Goal: Task Accomplishment & Management: Use online tool/utility

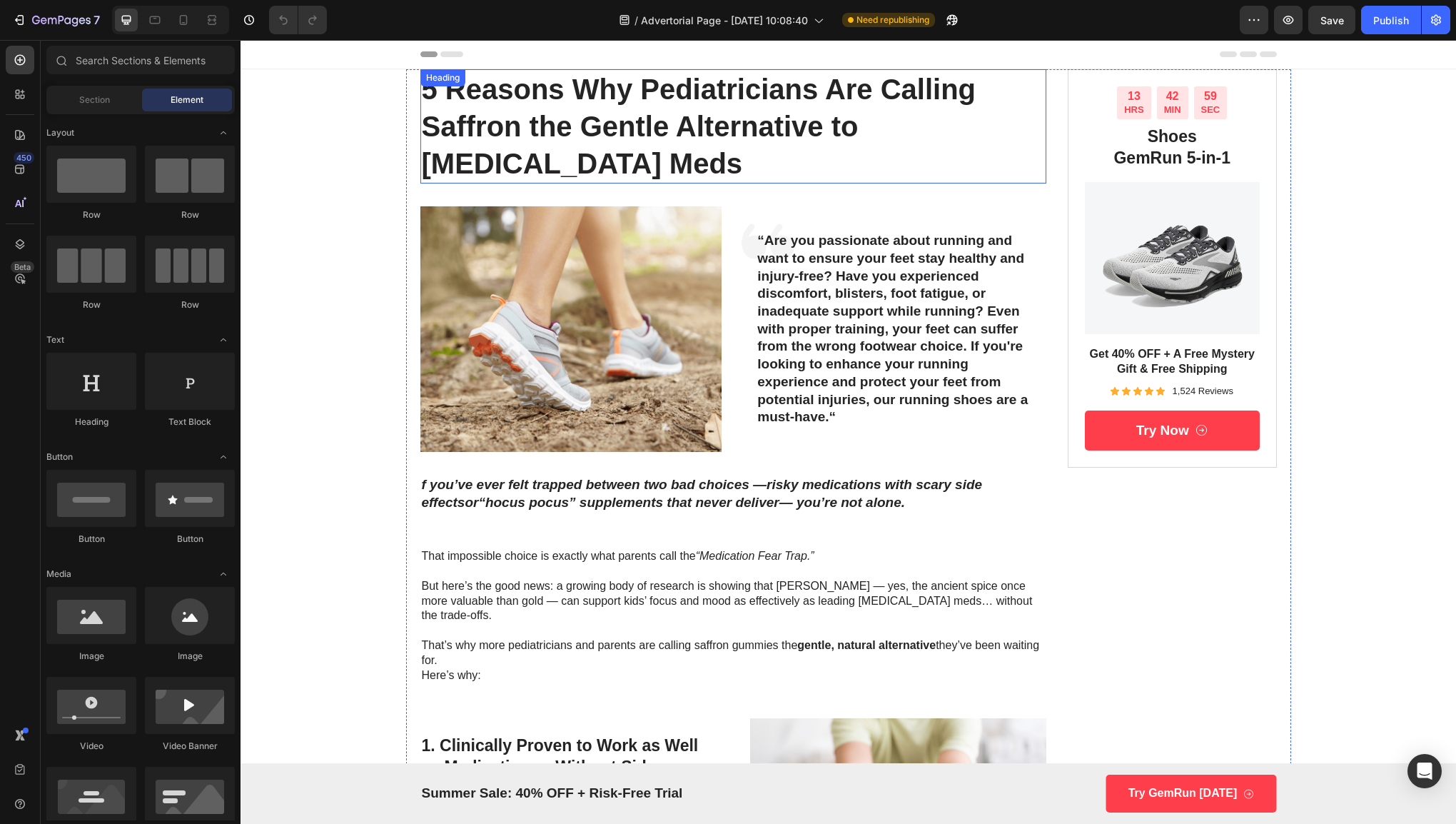
click at [853, 124] on h1 "5 Reasons Why Pediatricians Are Calling Saffron the Gentle Alternative to [MEDI…" at bounding box center [733, 126] width 626 height 114
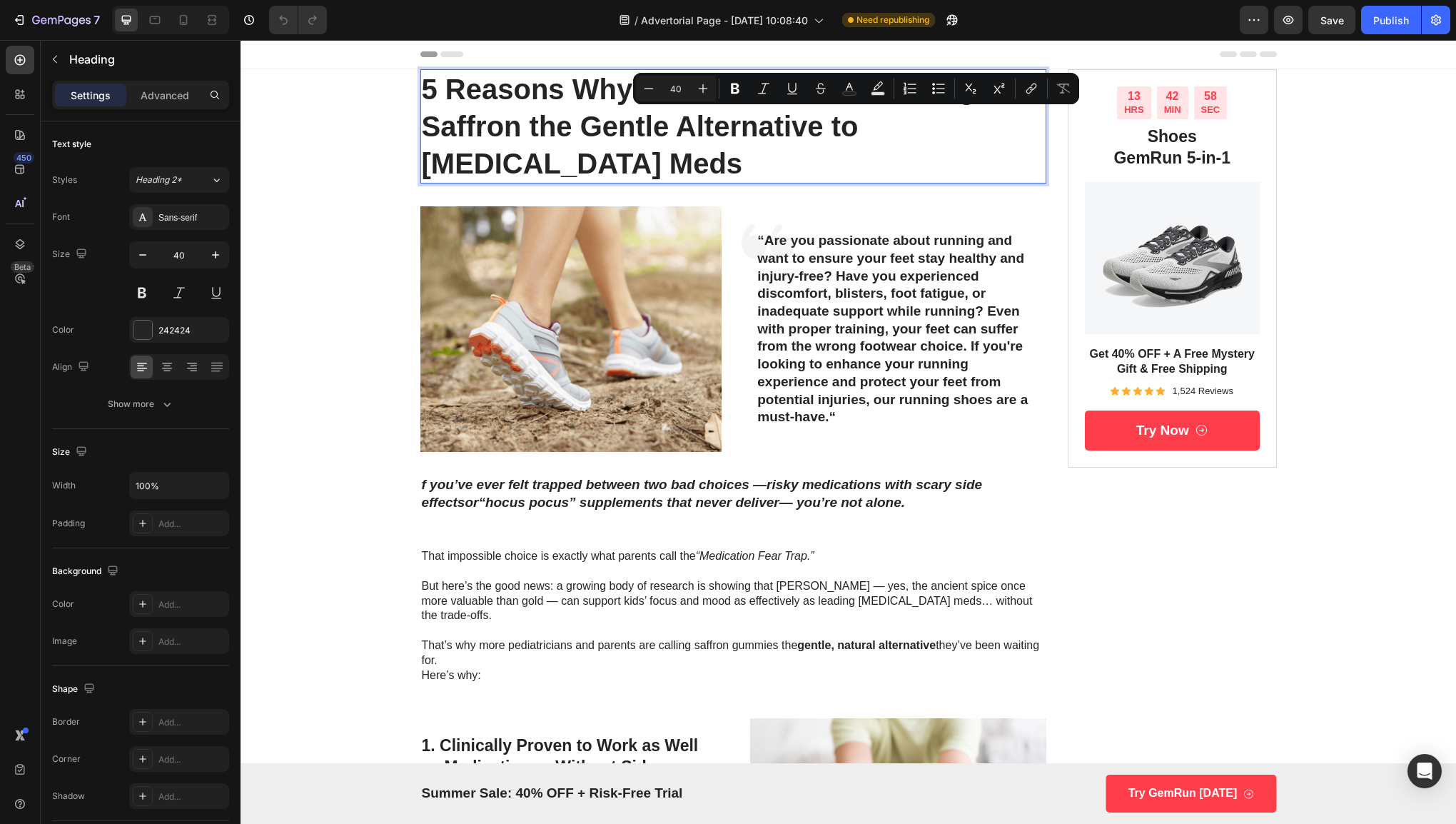
click at [1022, 139] on p "5 Reasons Why Pediatricians Are Calling Saffron the Gentle Alternative to [MEDI…" at bounding box center [734, 126] width 624 height 112
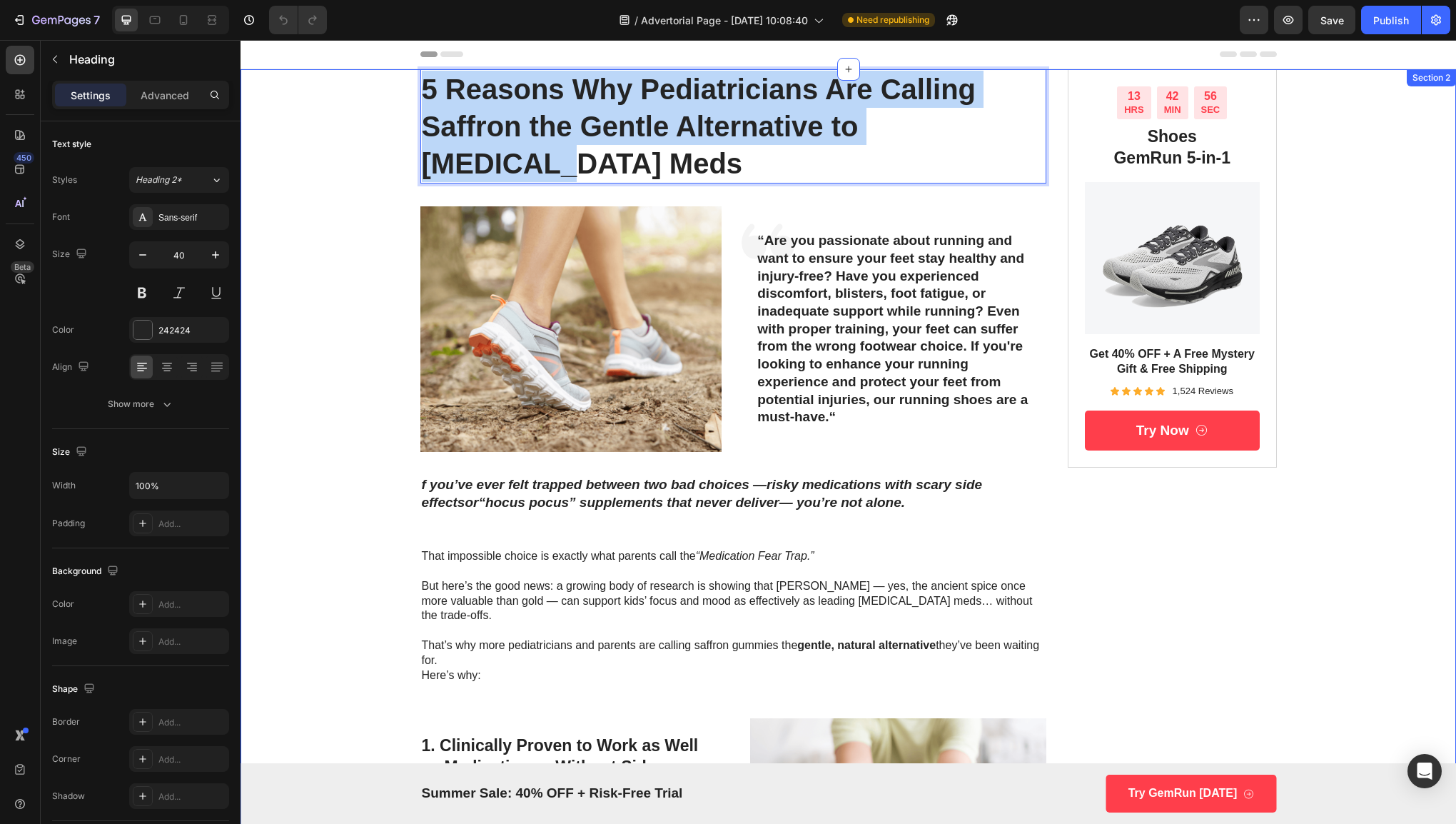
drag, startPoint x: 1029, startPoint y: 130, endPoint x: 385, endPoint y: 98, distance: 644.8
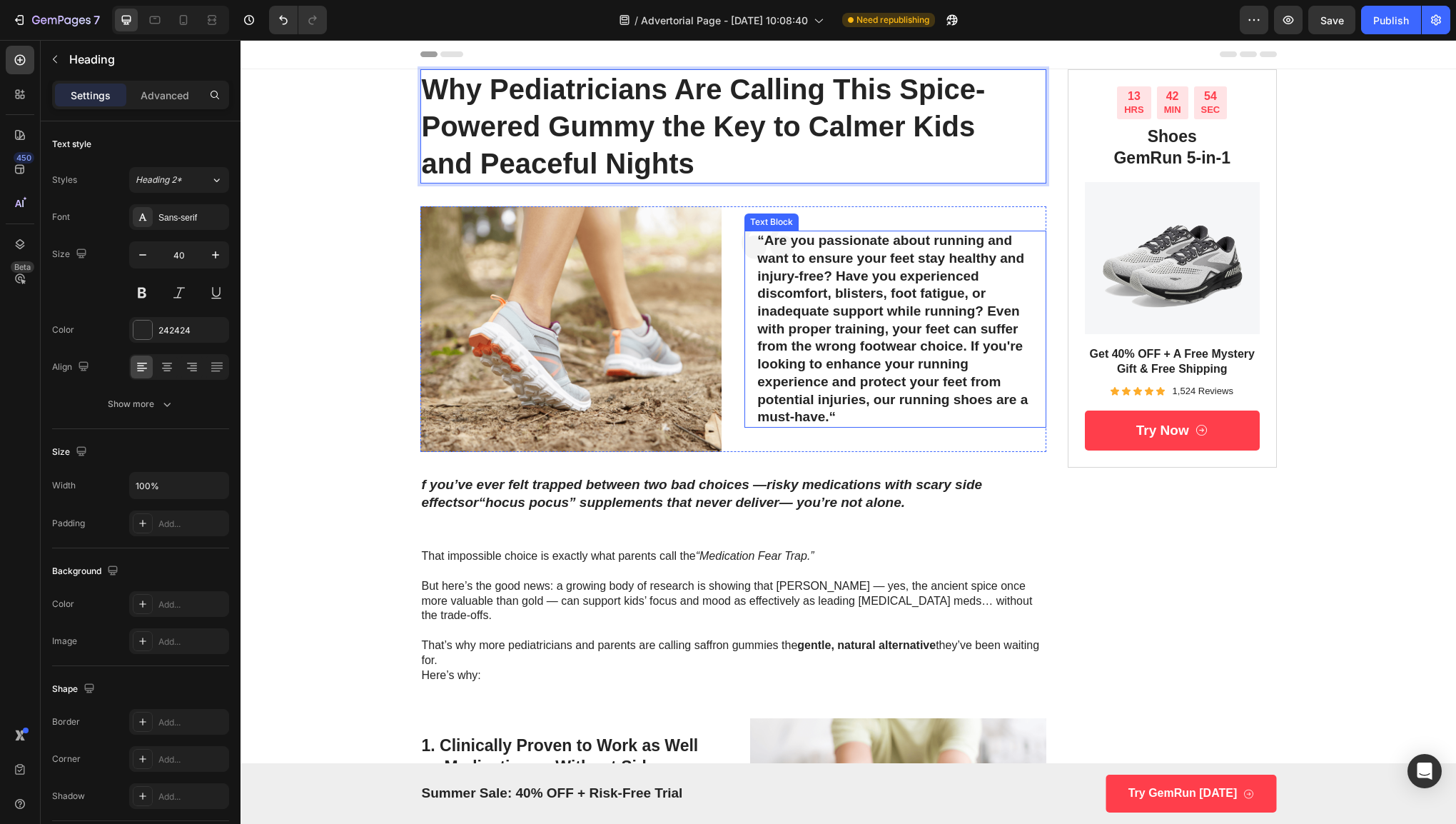
click at [782, 275] on p "“Are you passionate about running and want to ensure your feet stay healthy and…" at bounding box center [895, 329] width 276 height 194
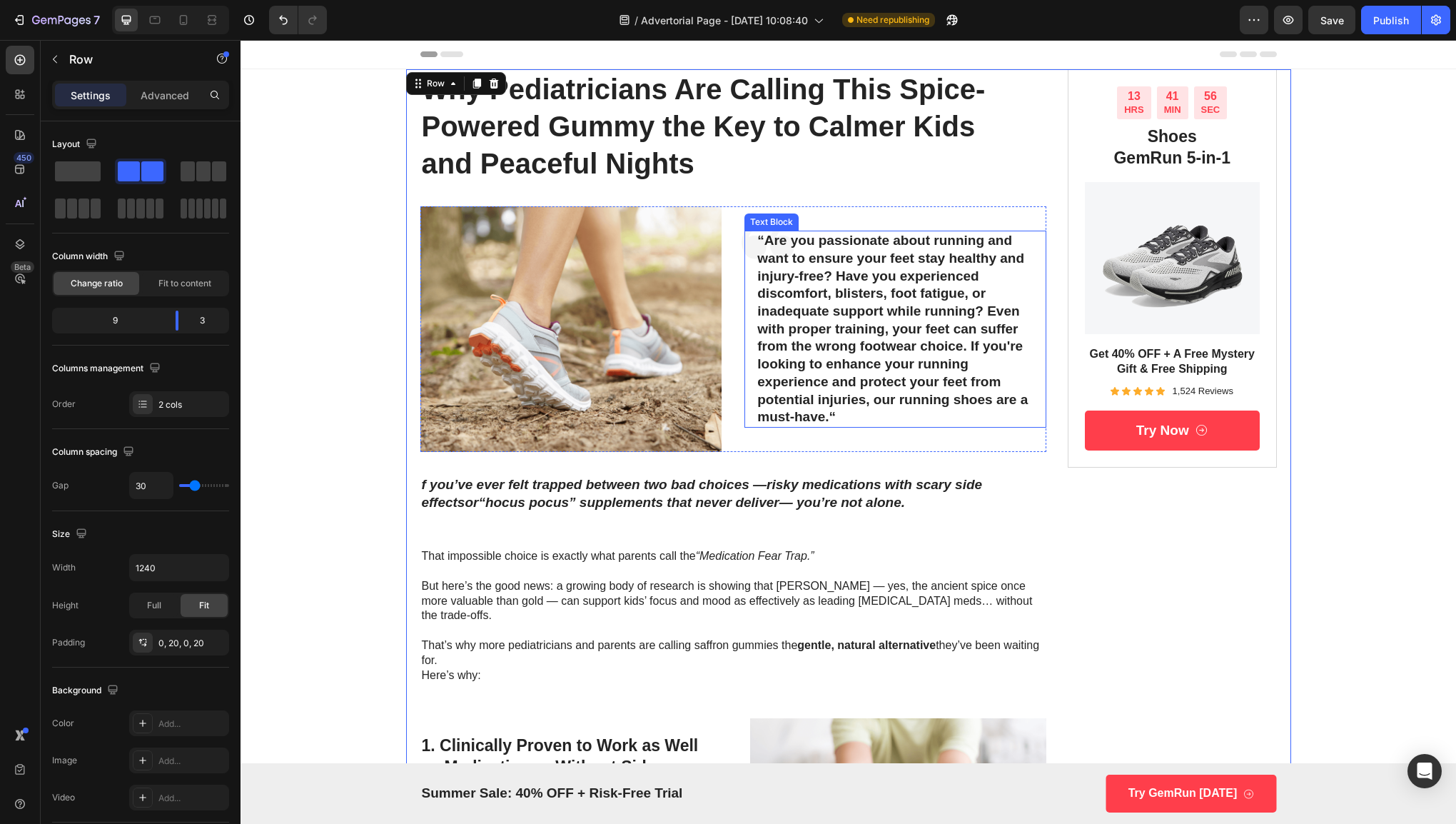
click at [870, 355] on p "“Are you passionate about running and want to ensure your feet stay healthy and…" at bounding box center [895, 329] width 276 height 194
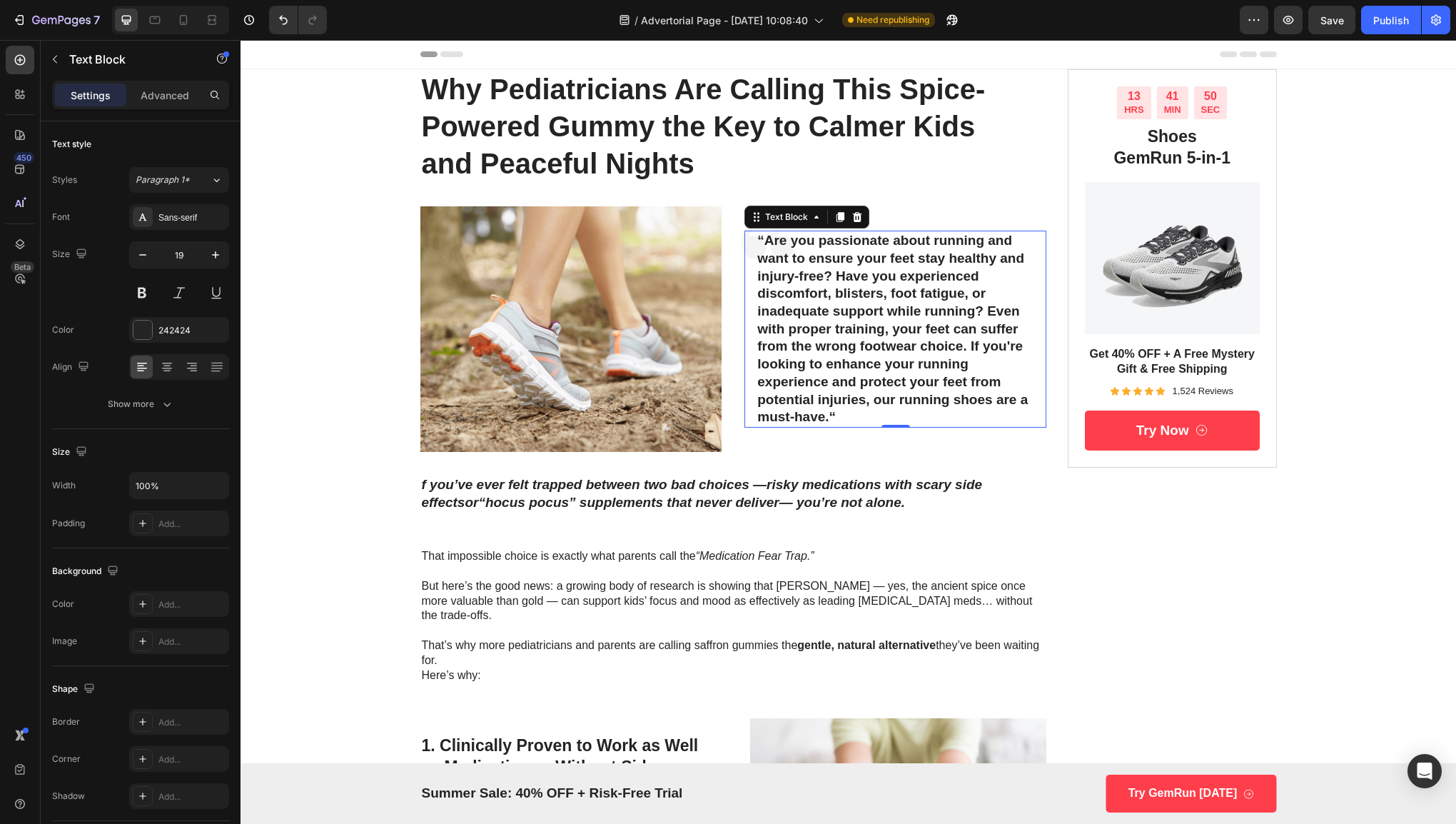
click at [885, 342] on p "“Are you passionate about running and want to ensure your feet stay healthy and…" at bounding box center [895, 329] width 276 height 194
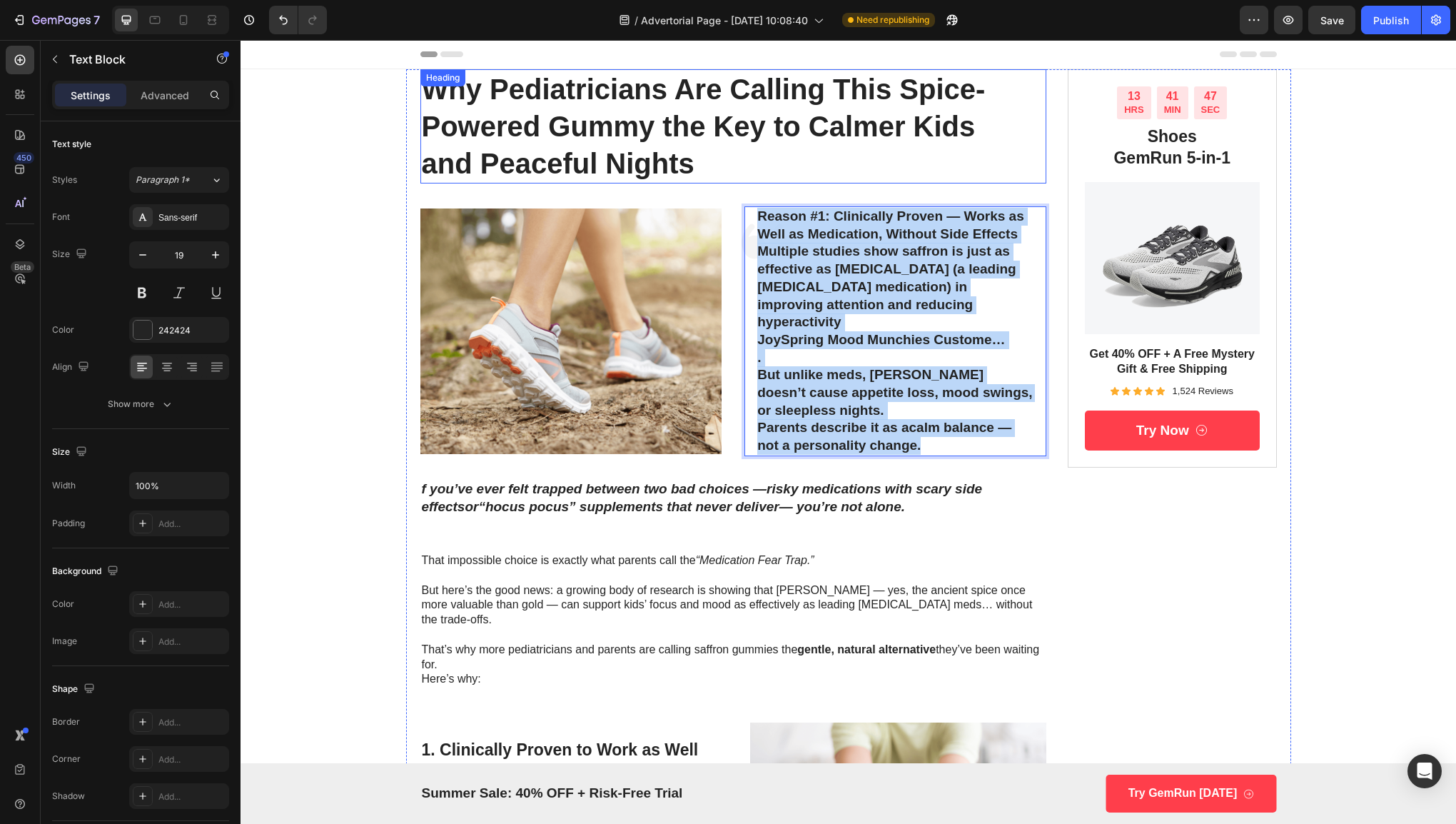
drag, startPoint x: 923, startPoint y: 435, endPoint x: 719, endPoint y: 171, distance: 333.6
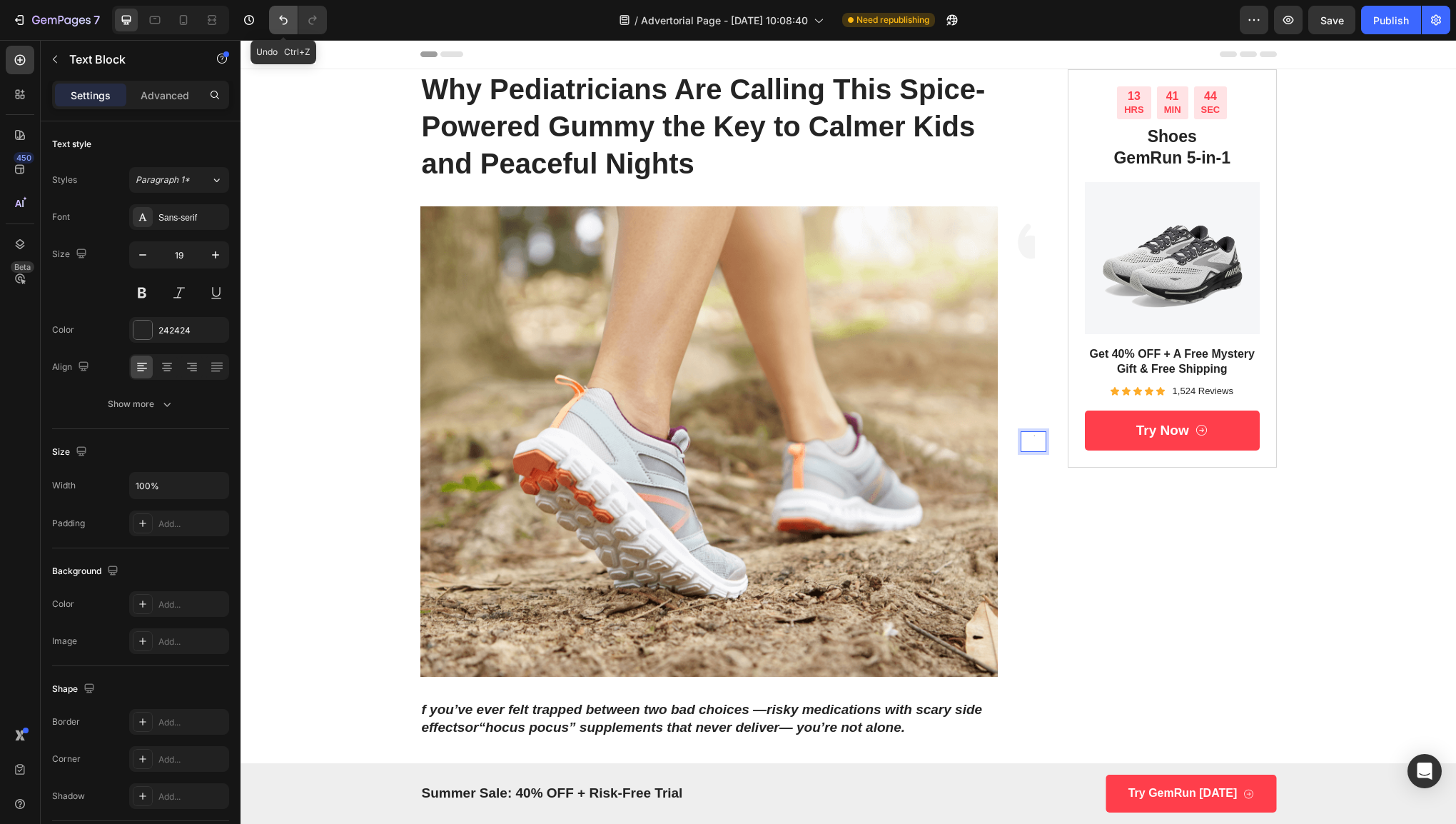
click at [285, 19] on icon "Undo/Redo" at bounding box center [283, 20] width 9 height 9
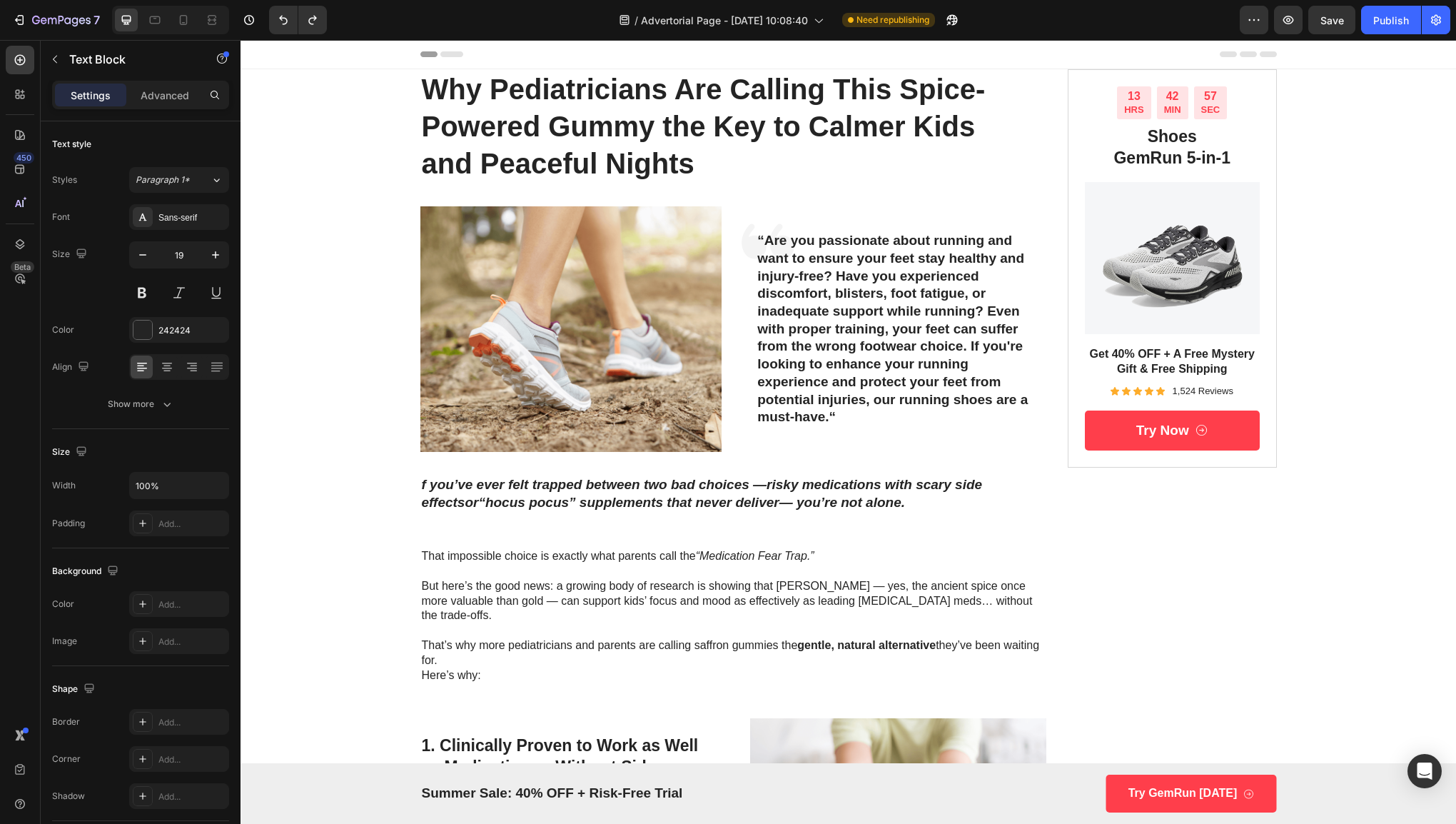
click at [892, 356] on p "“Are you passionate about running and want to ensure your feet stay healthy and…" at bounding box center [895, 329] width 276 height 194
click at [956, 261] on p "“Are you passionate about running and want to ensure your feet stay healthy and…" at bounding box center [895, 329] width 276 height 194
click at [905, 305] on p "“Are you passionate about running and want to ensure your feet stay healthy and…" at bounding box center [895, 329] width 276 height 194
click at [859, 302] on p "“Are you passionate about running and want to ensure your feet stay healthy and…" at bounding box center [895, 329] width 276 height 194
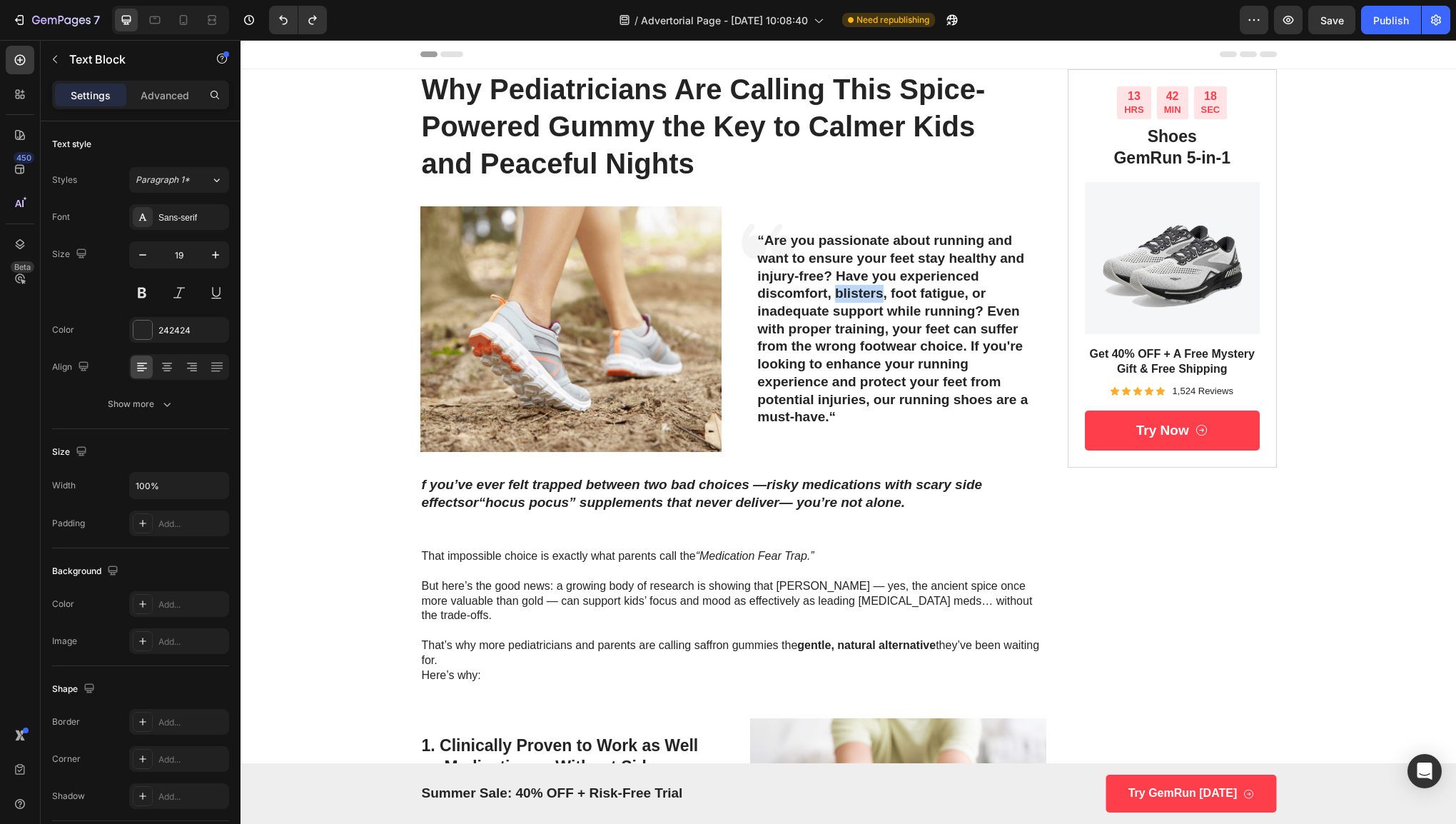
click at [859, 302] on p "“Are you passionate about running and want to ensure your feet stay healthy and…" at bounding box center [895, 329] width 276 height 194
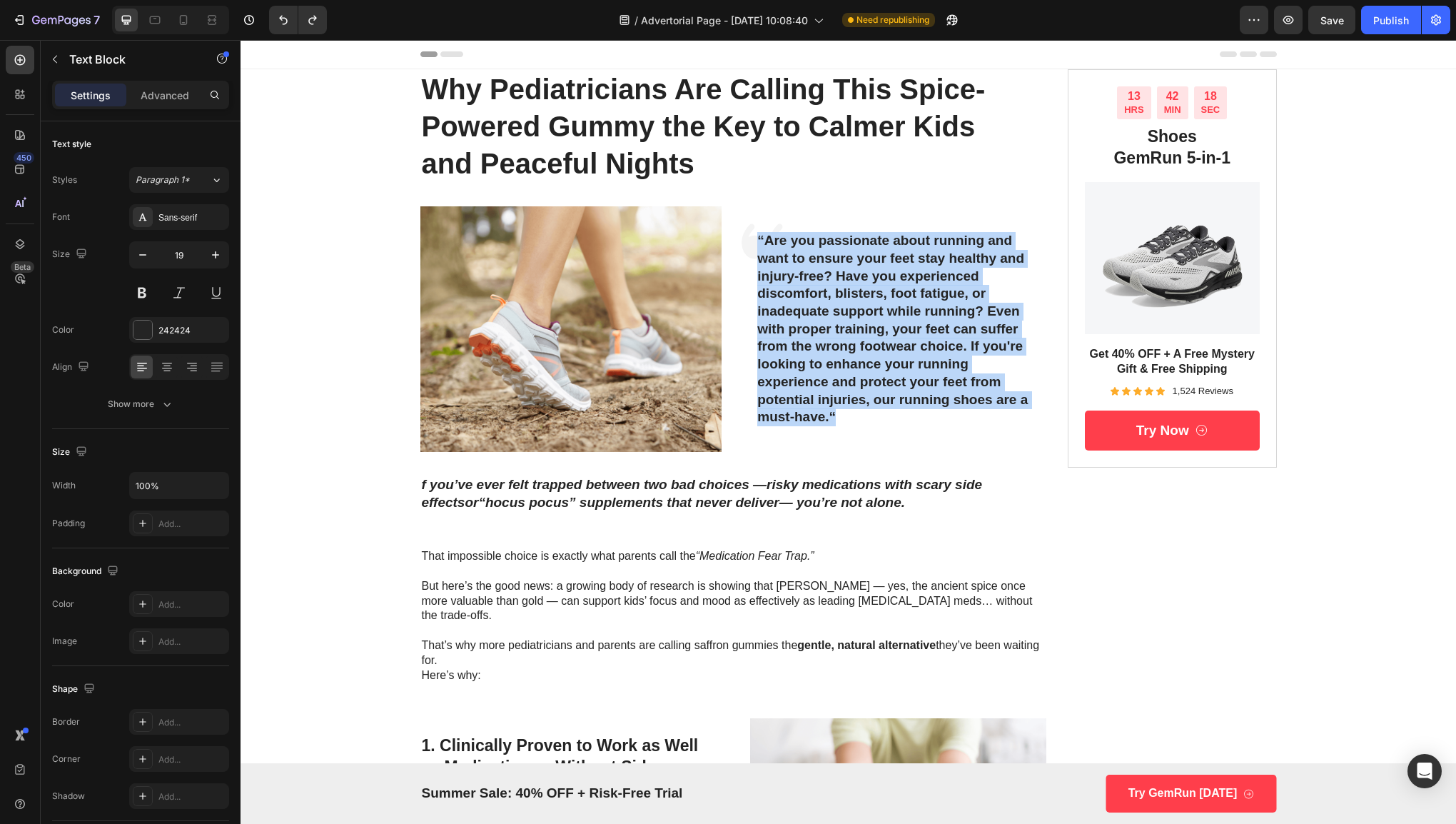
click at [859, 302] on p "“Are you passionate about running and want to ensure your feet stay healthy and…" at bounding box center [895, 329] width 276 height 194
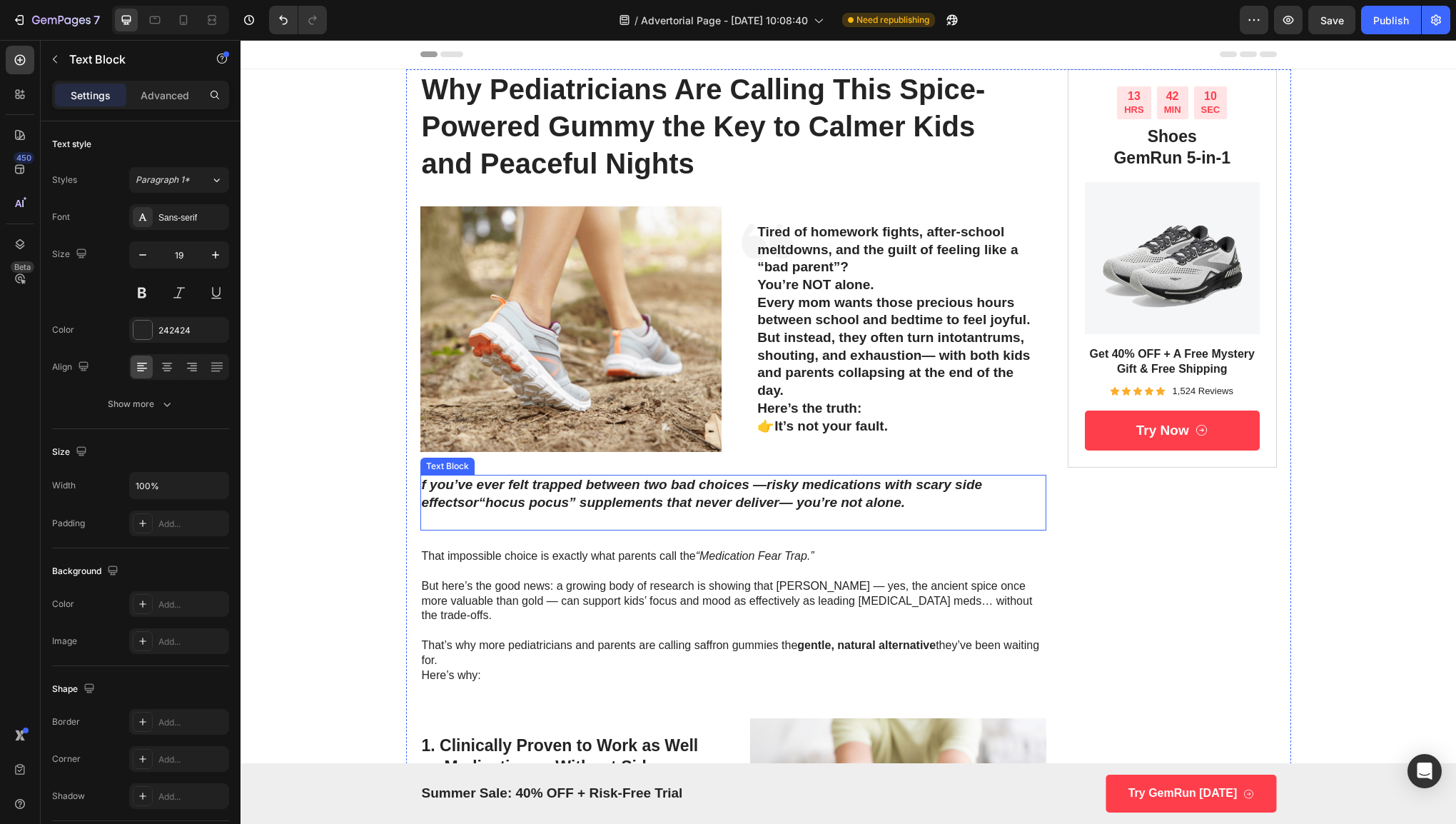
click at [651, 484] on p "f you’ve ever felt trapped between two bad choices — risky medications with sca…" at bounding box center [734, 493] width 624 height 35
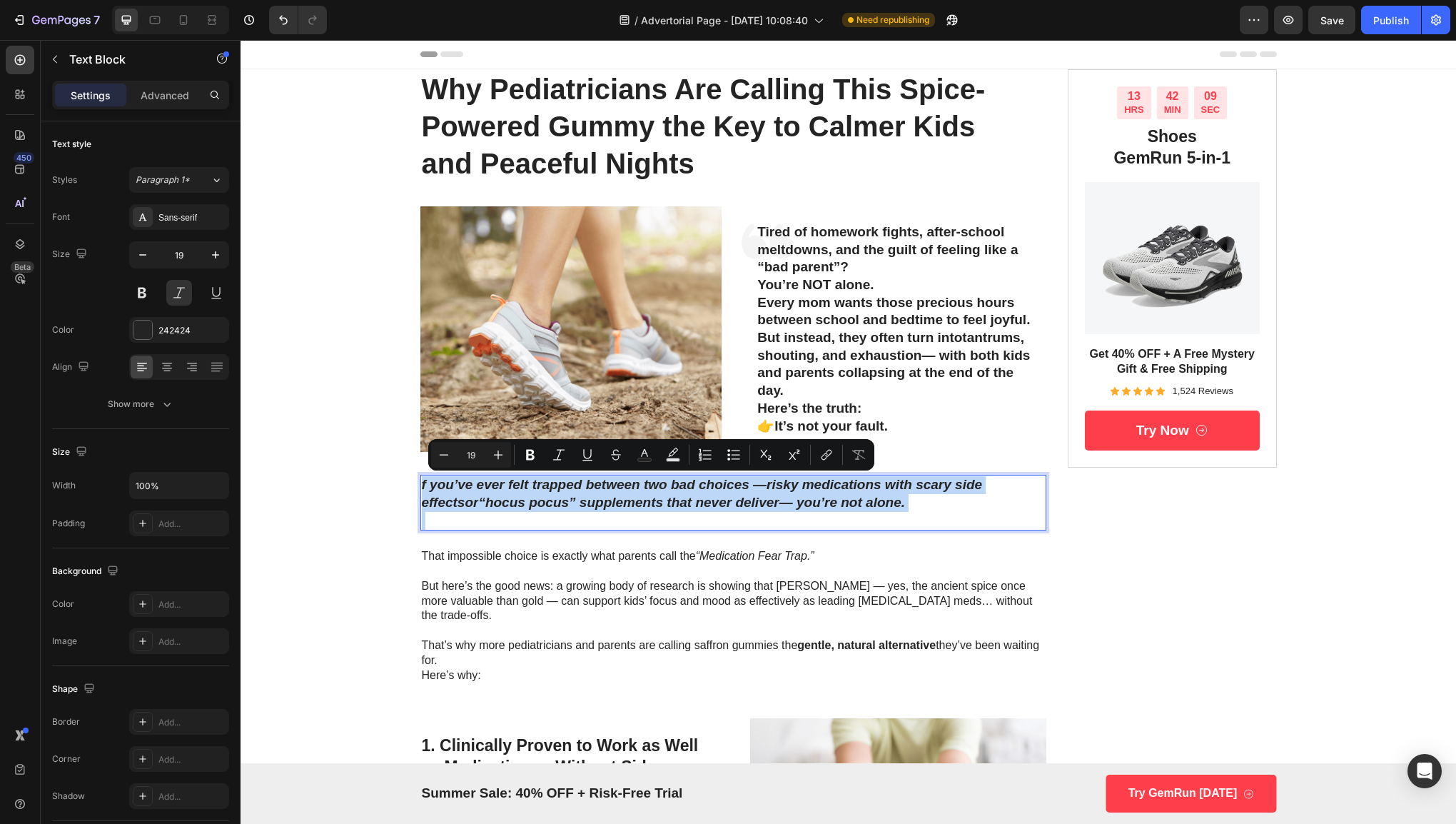
click at [651, 484] on p "f you’ve ever felt trapped between two bad choices — risky medications with sca…" at bounding box center [734, 493] width 624 height 35
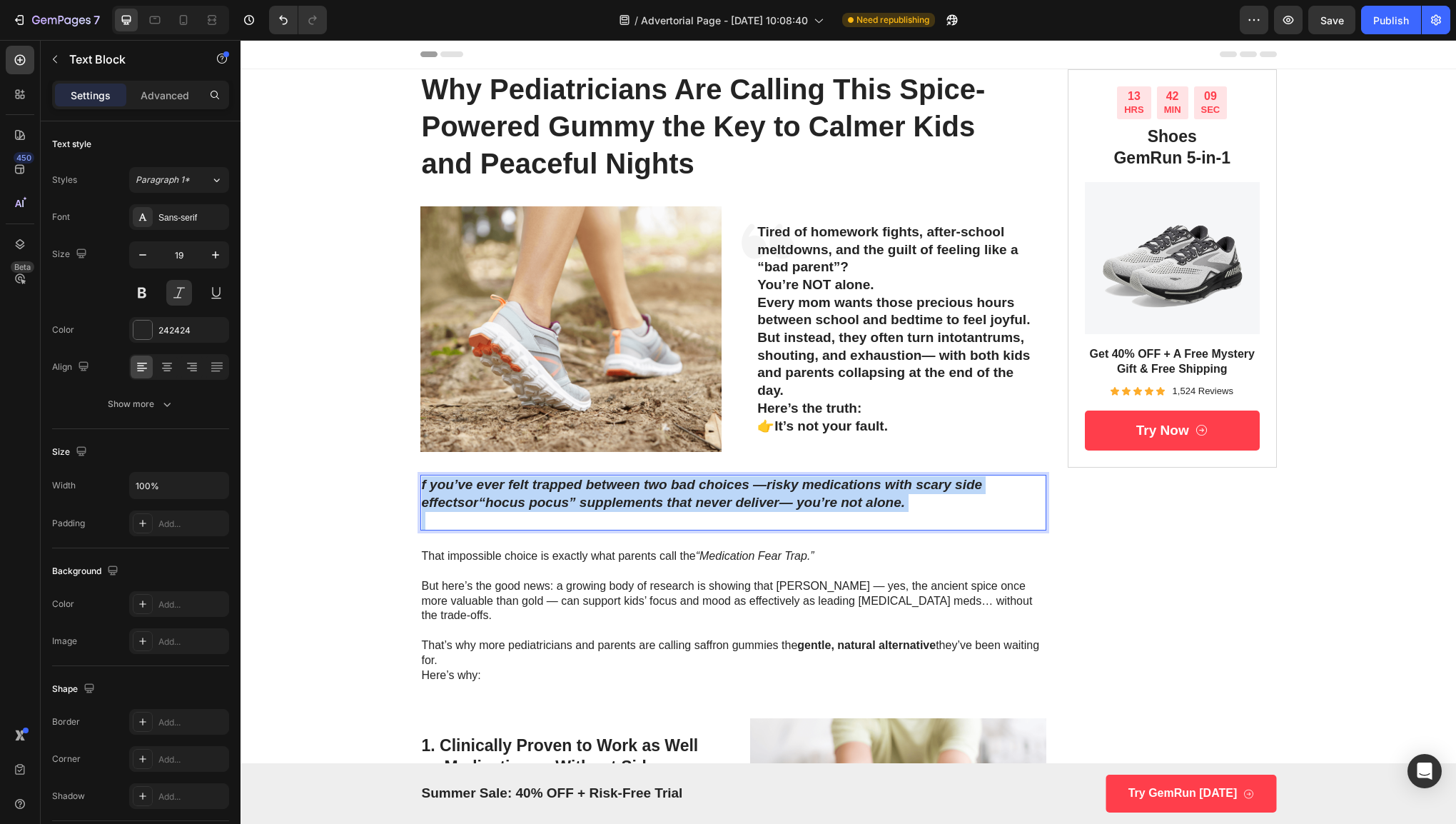
click at [651, 484] on p "f you’ve ever felt trapped between two bad choices — risky medications with sca…" at bounding box center [734, 493] width 624 height 35
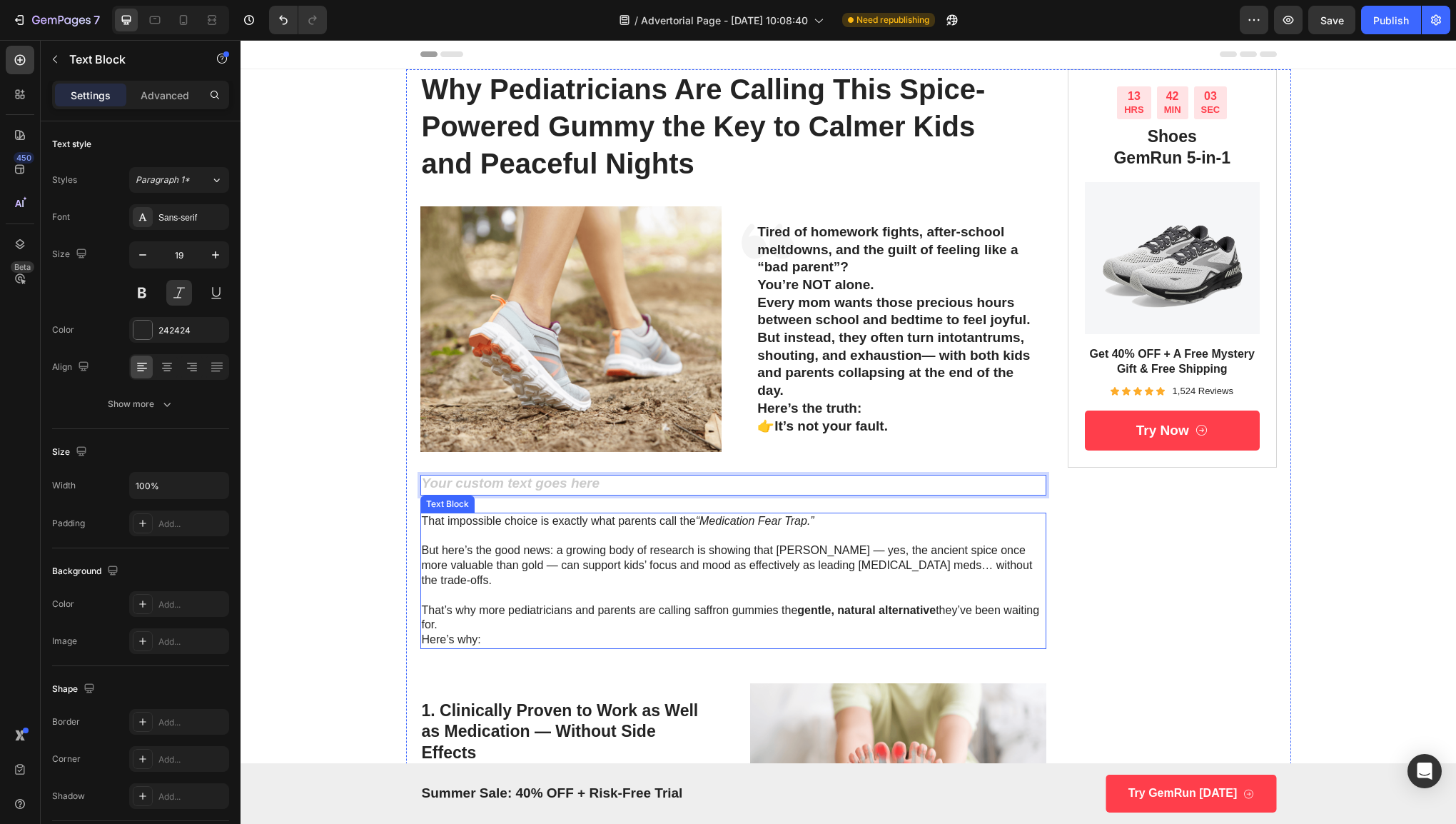
click at [728, 572] on p "But here’s the good news: a growing body of research is showing that [PERSON_NA…" at bounding box center [734, 565] width 624 height 44
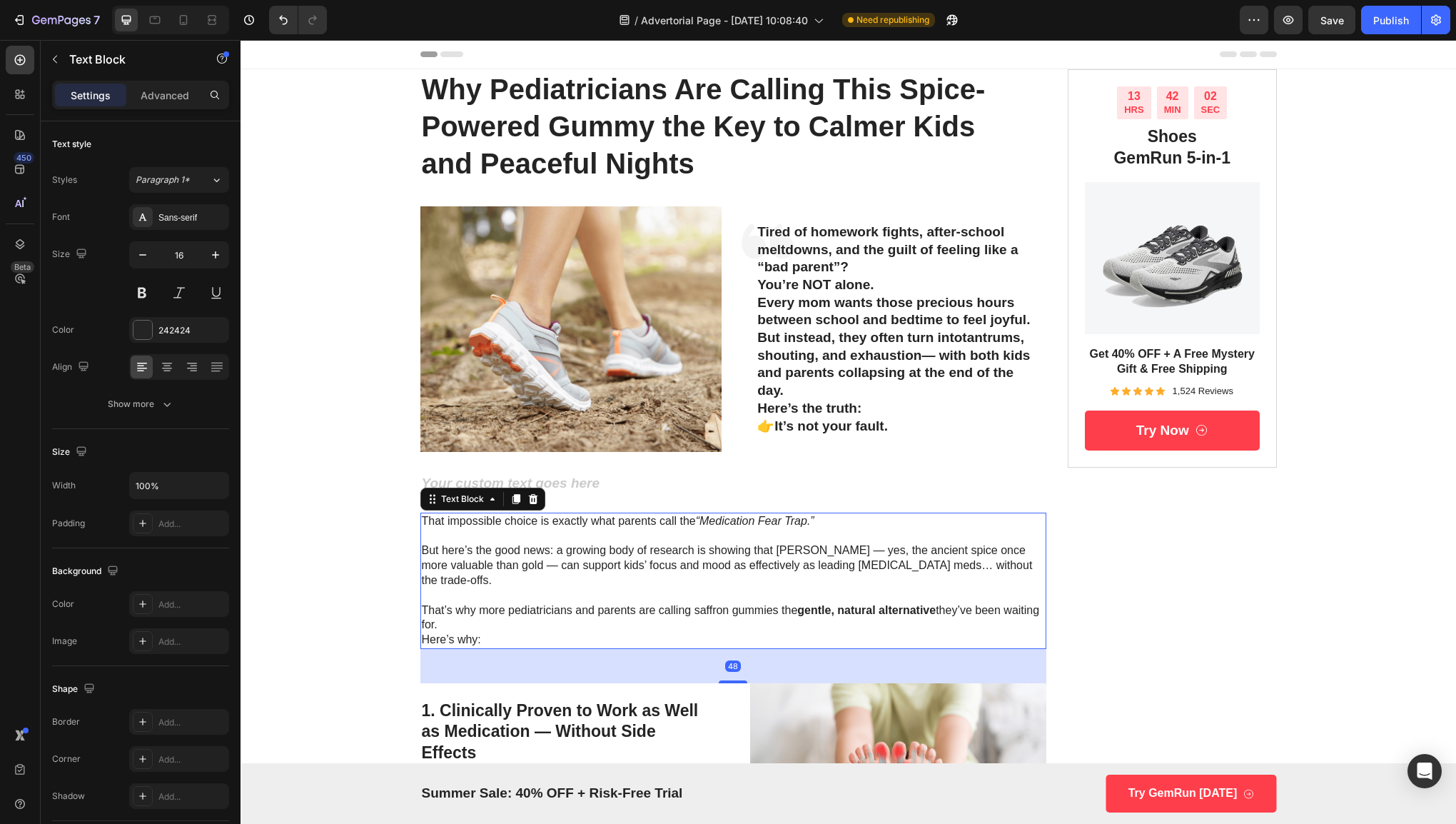
click at [682, 571] on p "But here’s the good news: a growing body of research is showing that [PERSON_NA…" at bounding box center [734, 565] width 624 height 44
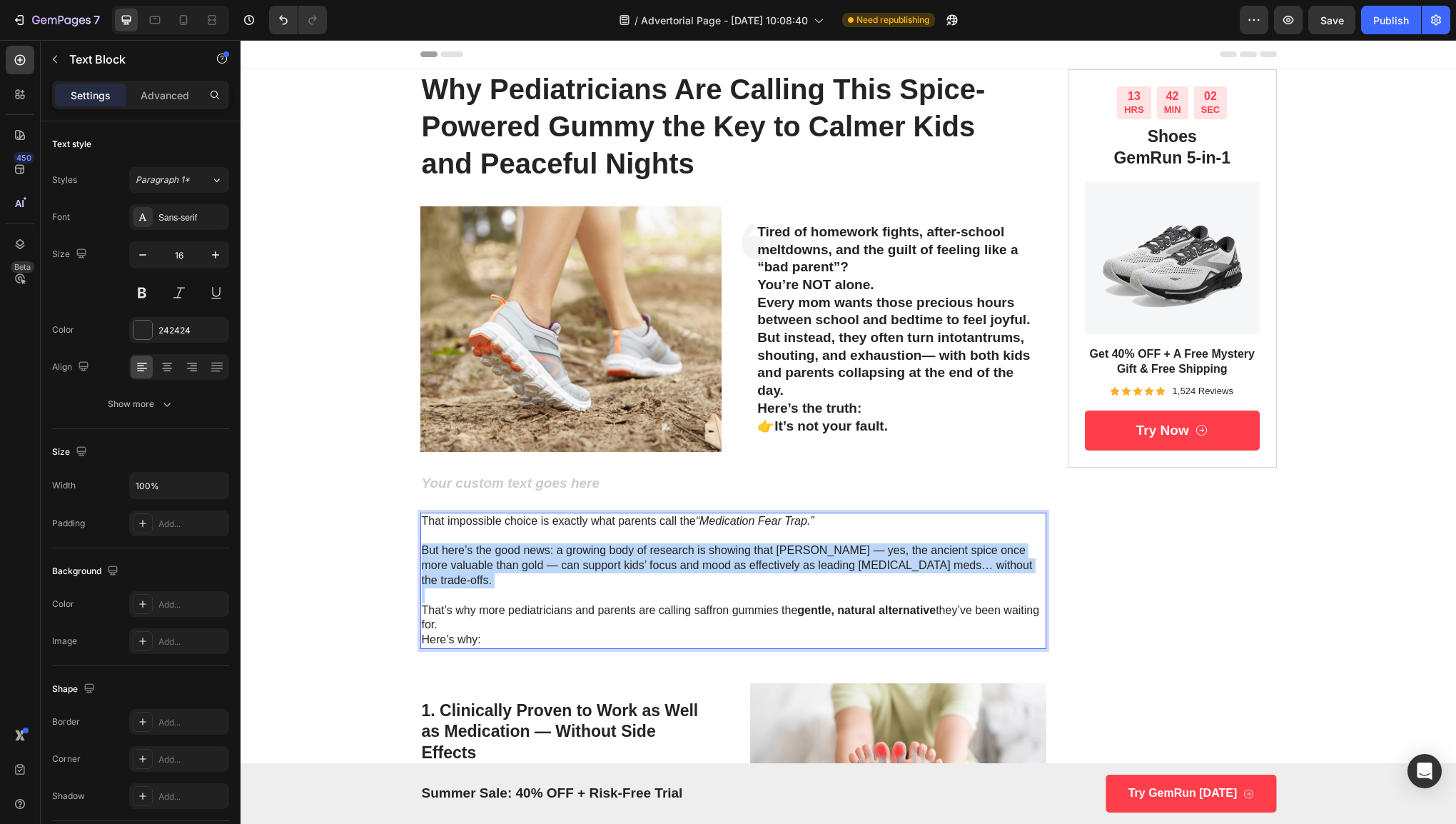
click at [682, 571] on p "But here’s the good news: a growing body of research is showing that [PERSON_NA…" at bounding box center [734, 565] width 624 height 44
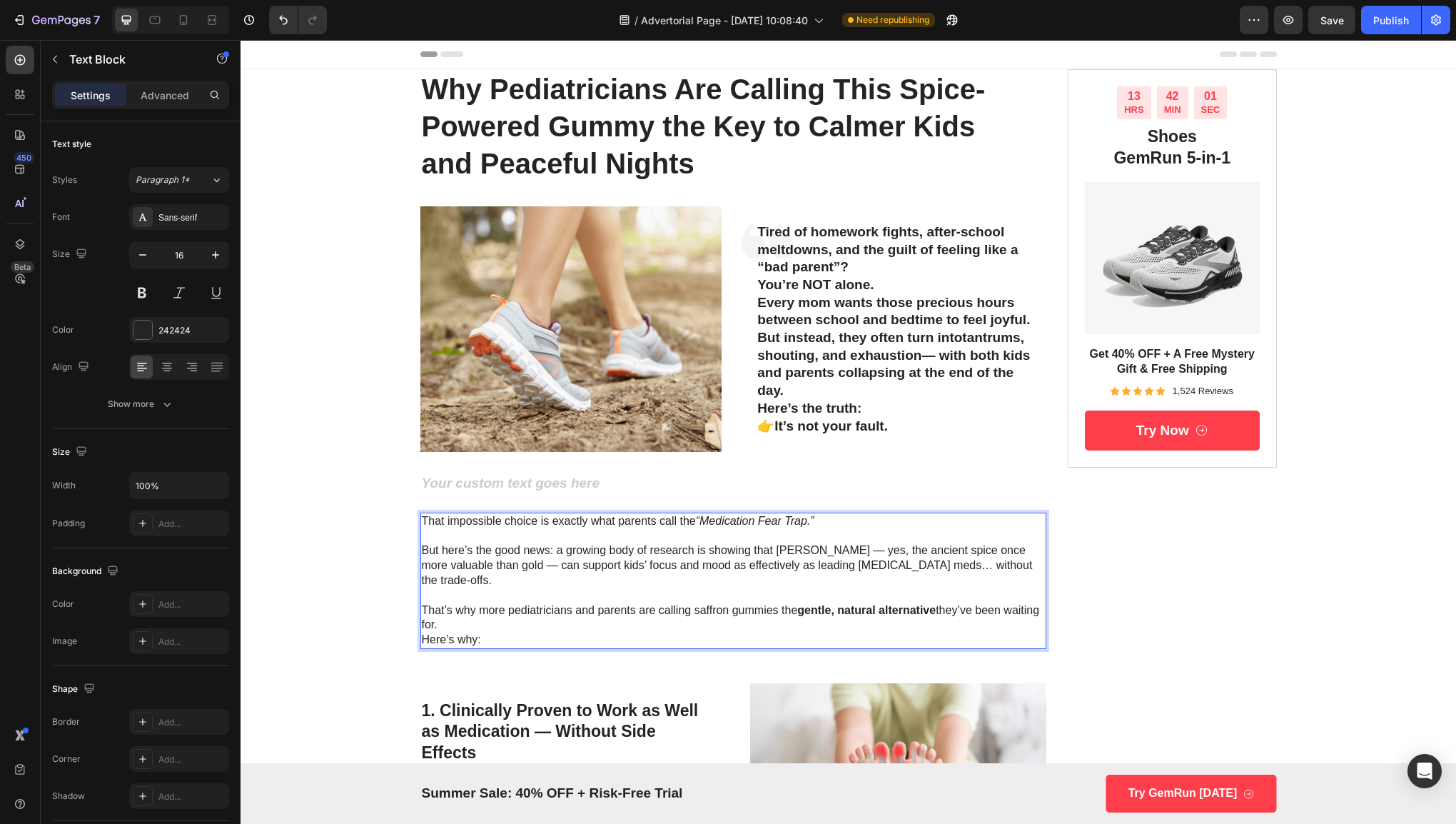
click at [595, 633] on p "Here’s why:" at bounding box center [734, 640] width 624 height 15
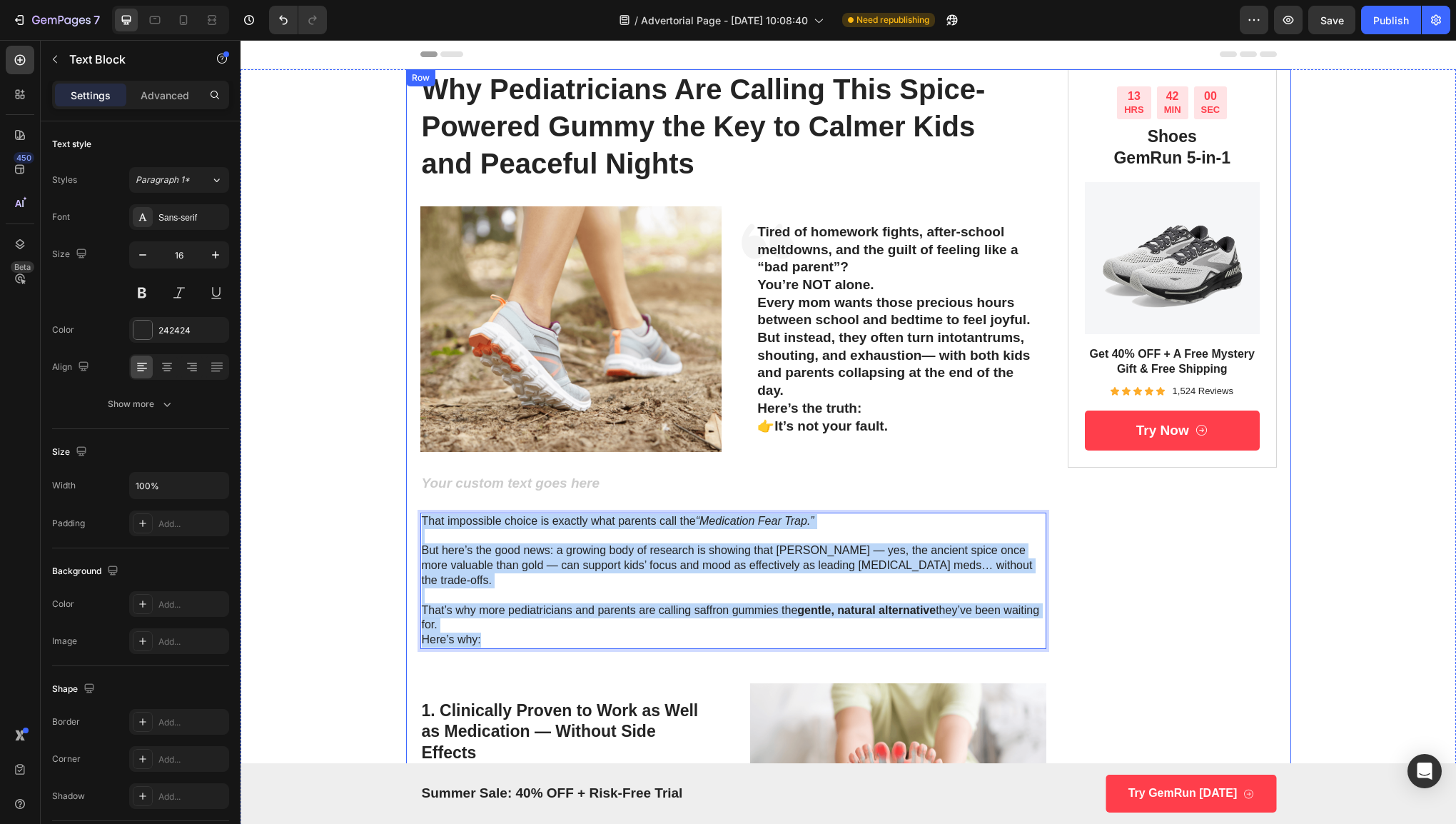
drag, startPoint x: 537, startPoint y: 585, endPoint x: 409, endPoint y: 520, distance: 143.6
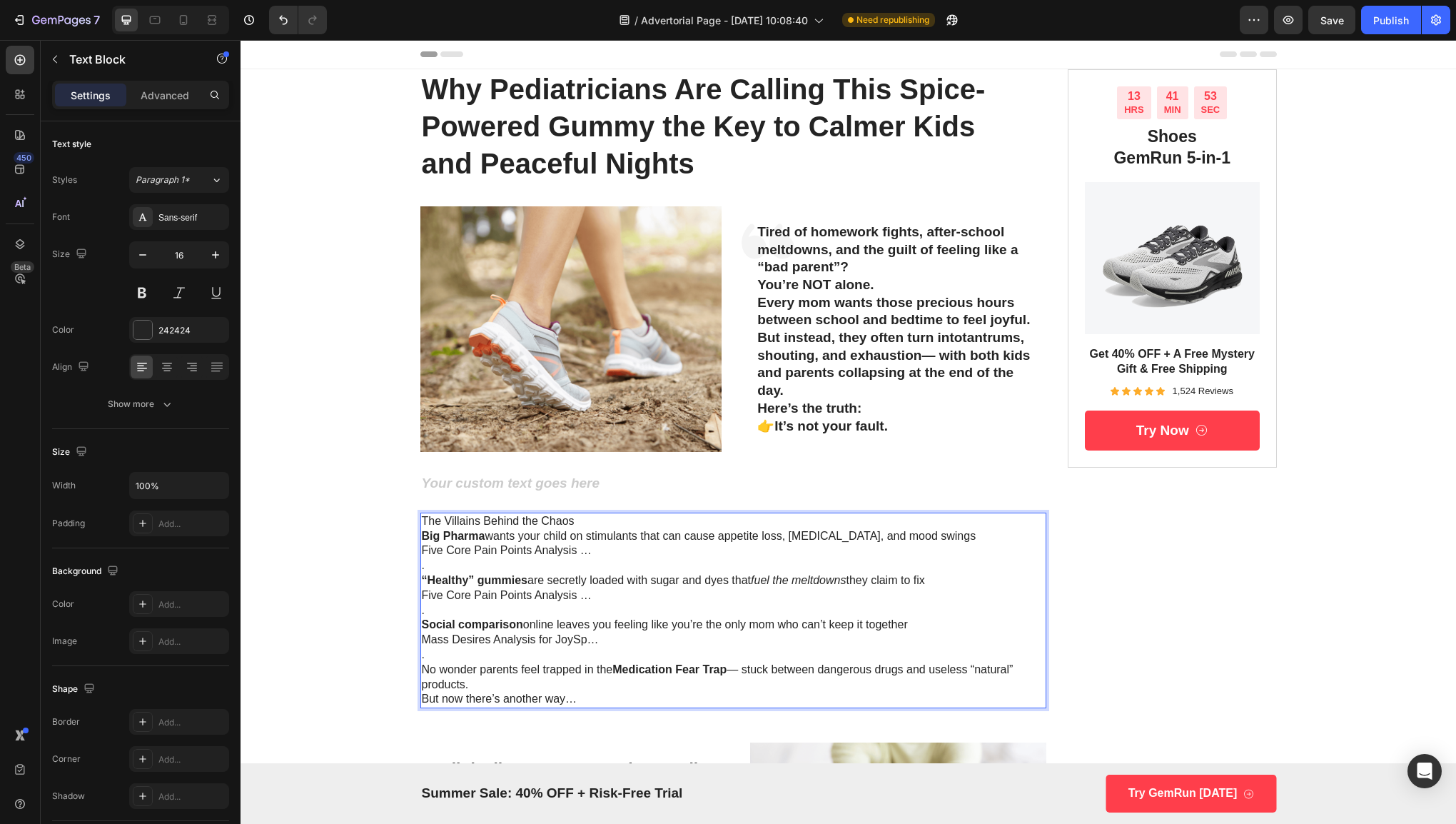
click at [576, 520] on p "The Villains Behind the Chaos" at bounding box center [734, 521] width 624 height 15
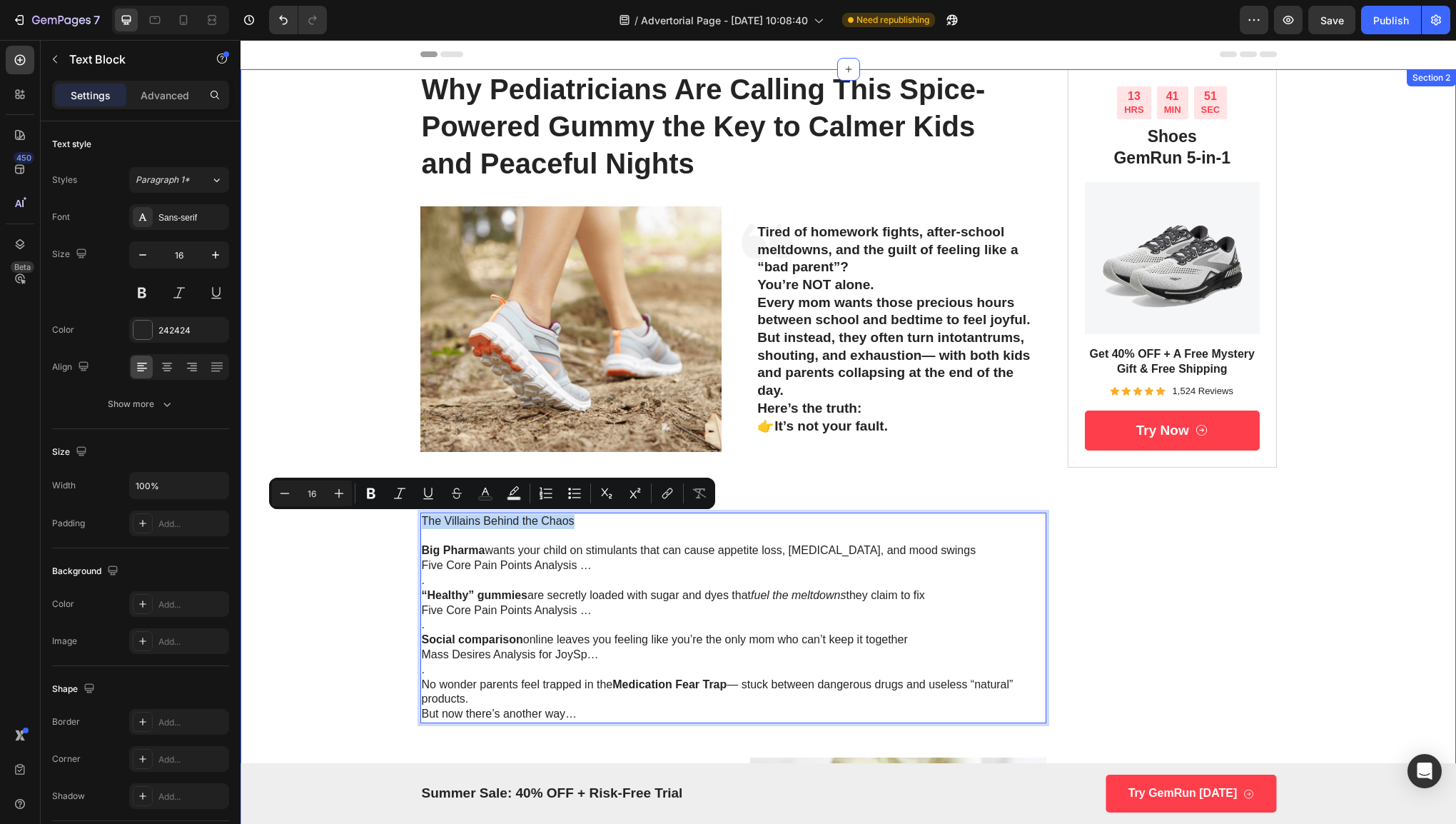
drag, startPoint x: 576, startPoint y: 520, endPoint x: 394, endPoint y: 527, distance: 182.1
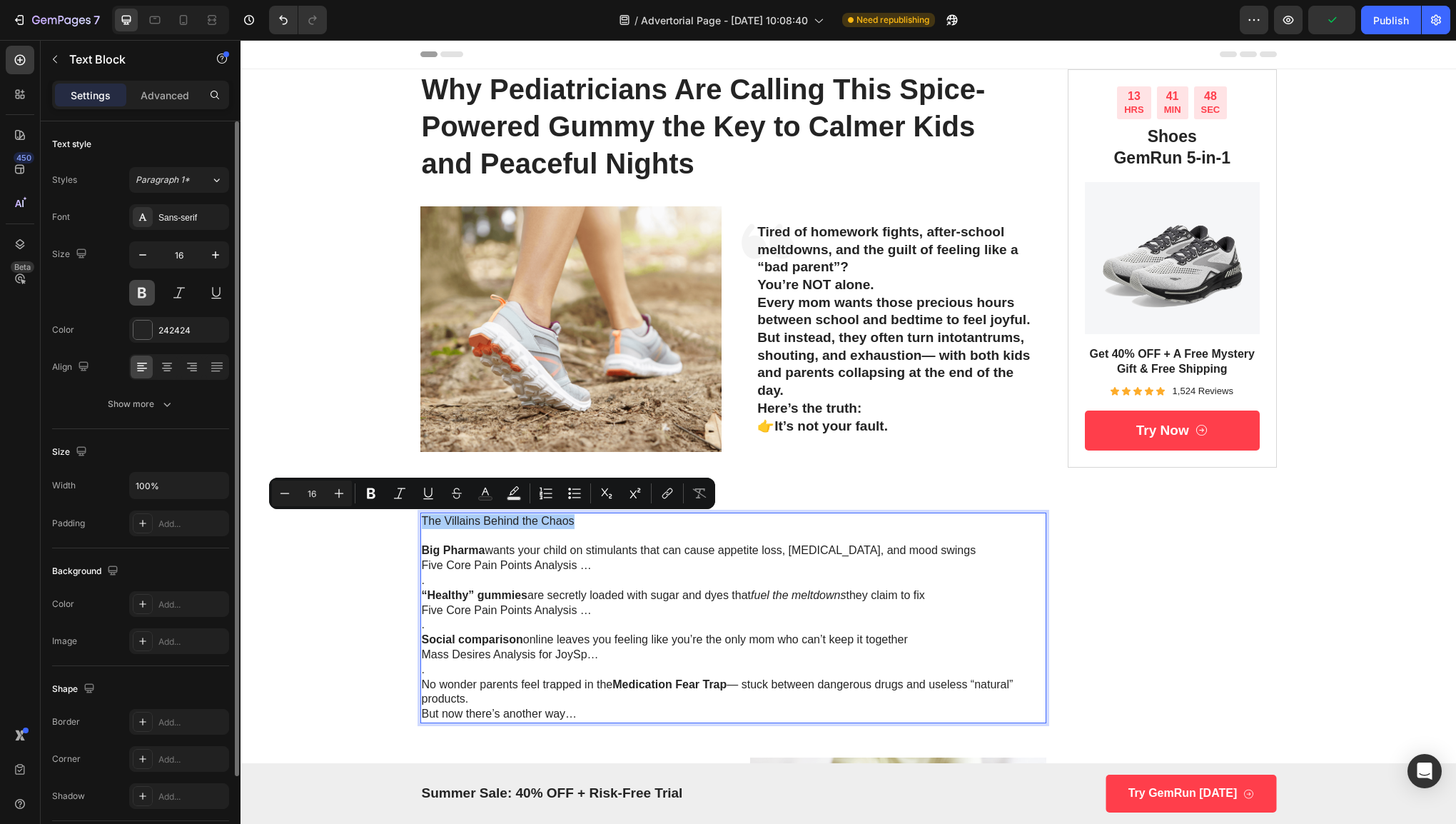
click at [141, 290] on button at bounding box center [142, 293] width 26 height 26
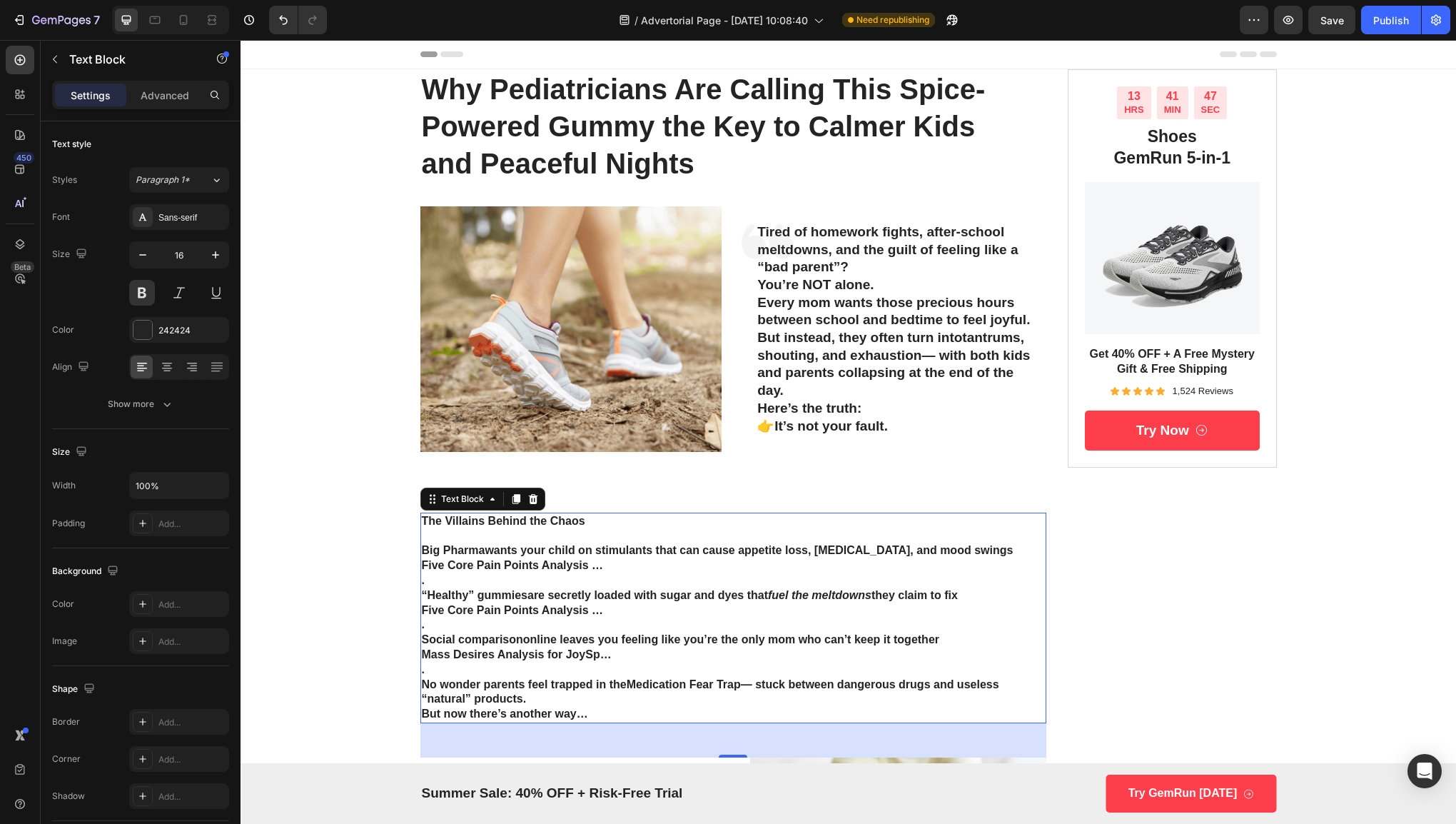
click at [564, 565] on p "Five Core Pain Points Analysis …" at bounding box center [734, 566] width 624 height 15
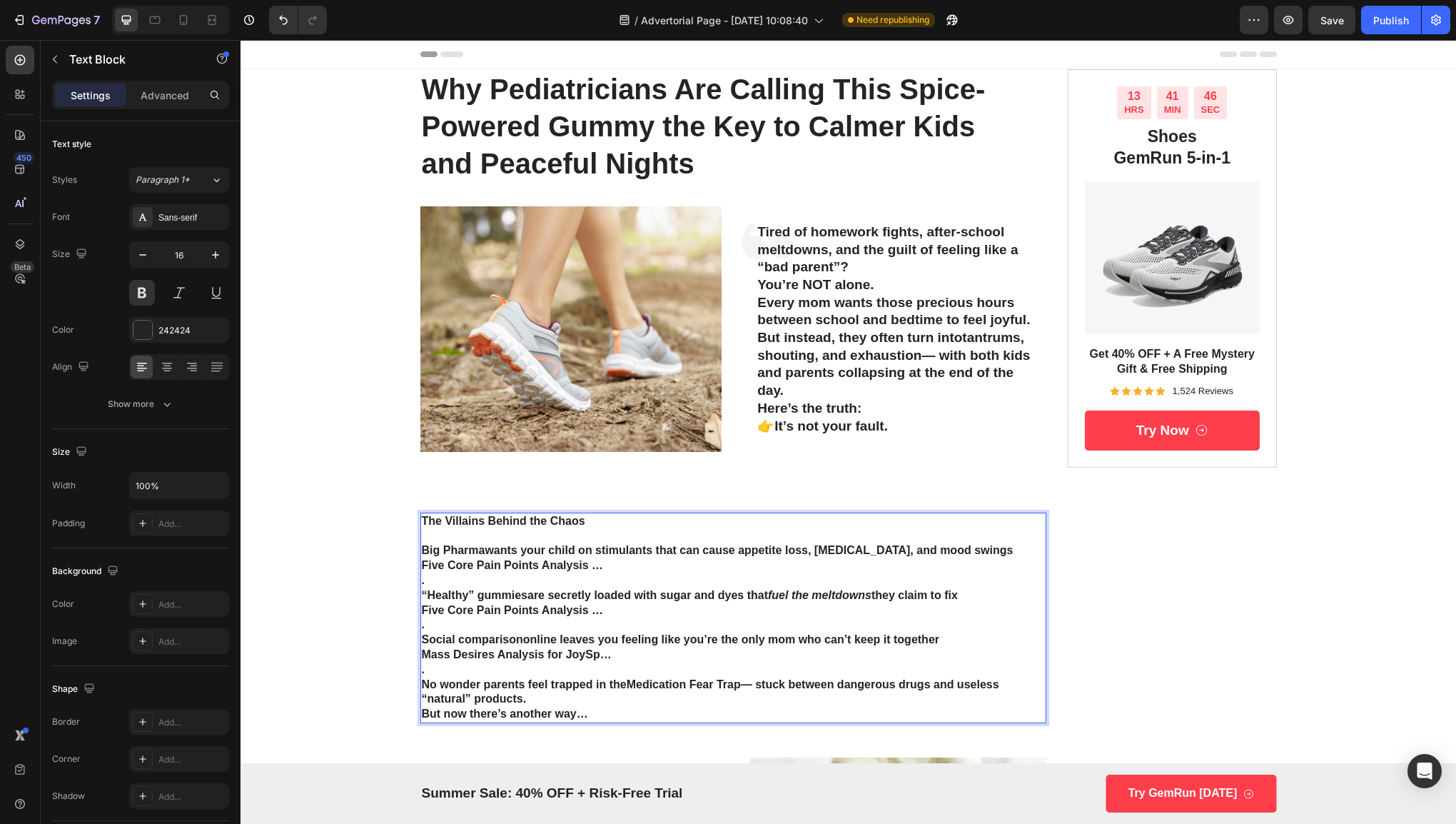
click at [586, 523] on p "The Villains Behind the Chaos" at bounding box center [734, 521] width 624 height 15
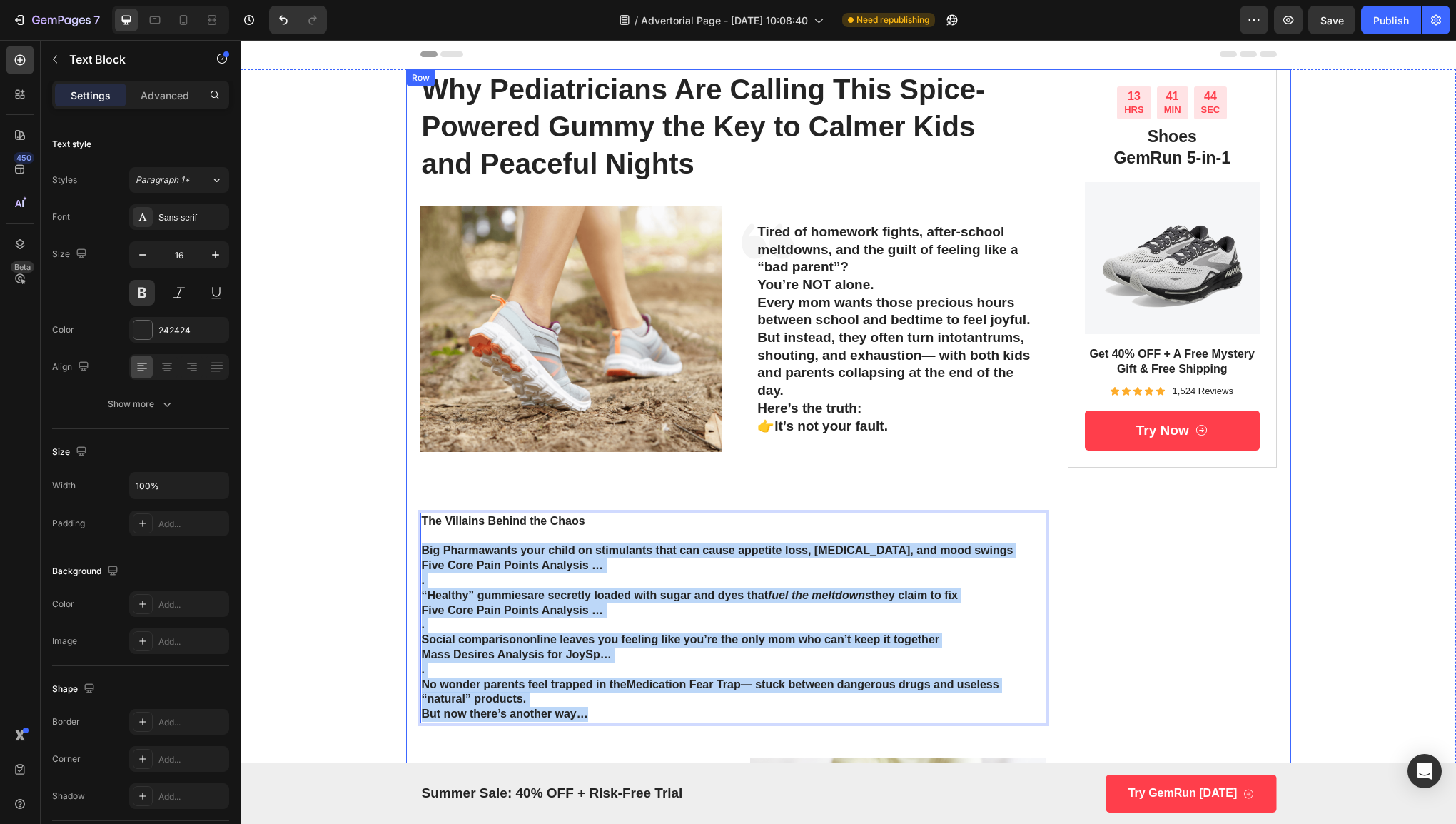
drag, startPoint x: 416, startPoint y: 548, endPoint x: 622, endPoint y: 751, distance: 289.2
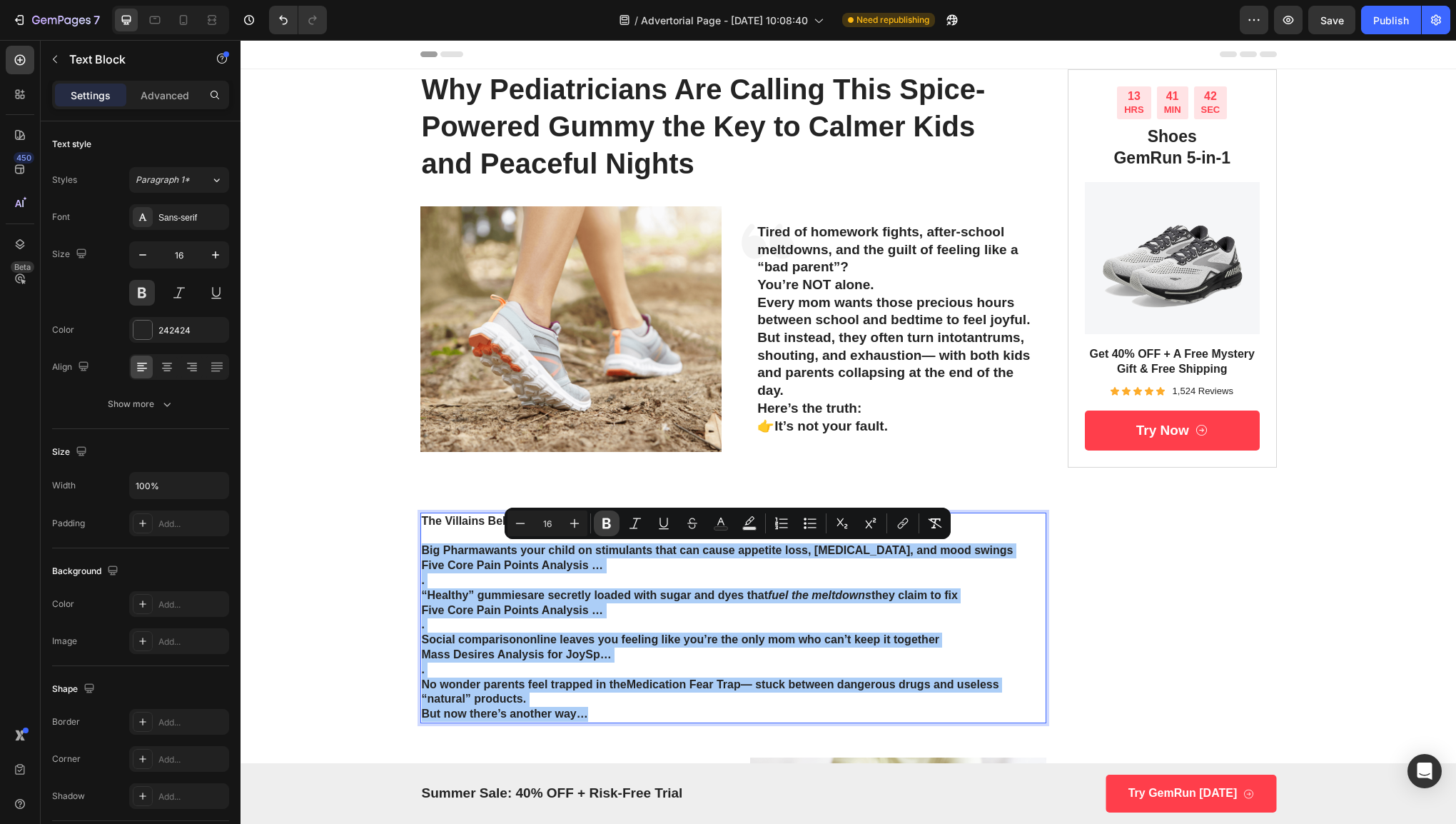
click at [608, 526] on icon "Editor contextual toolbar" at bounding box center [606, 524] width 9 height 11
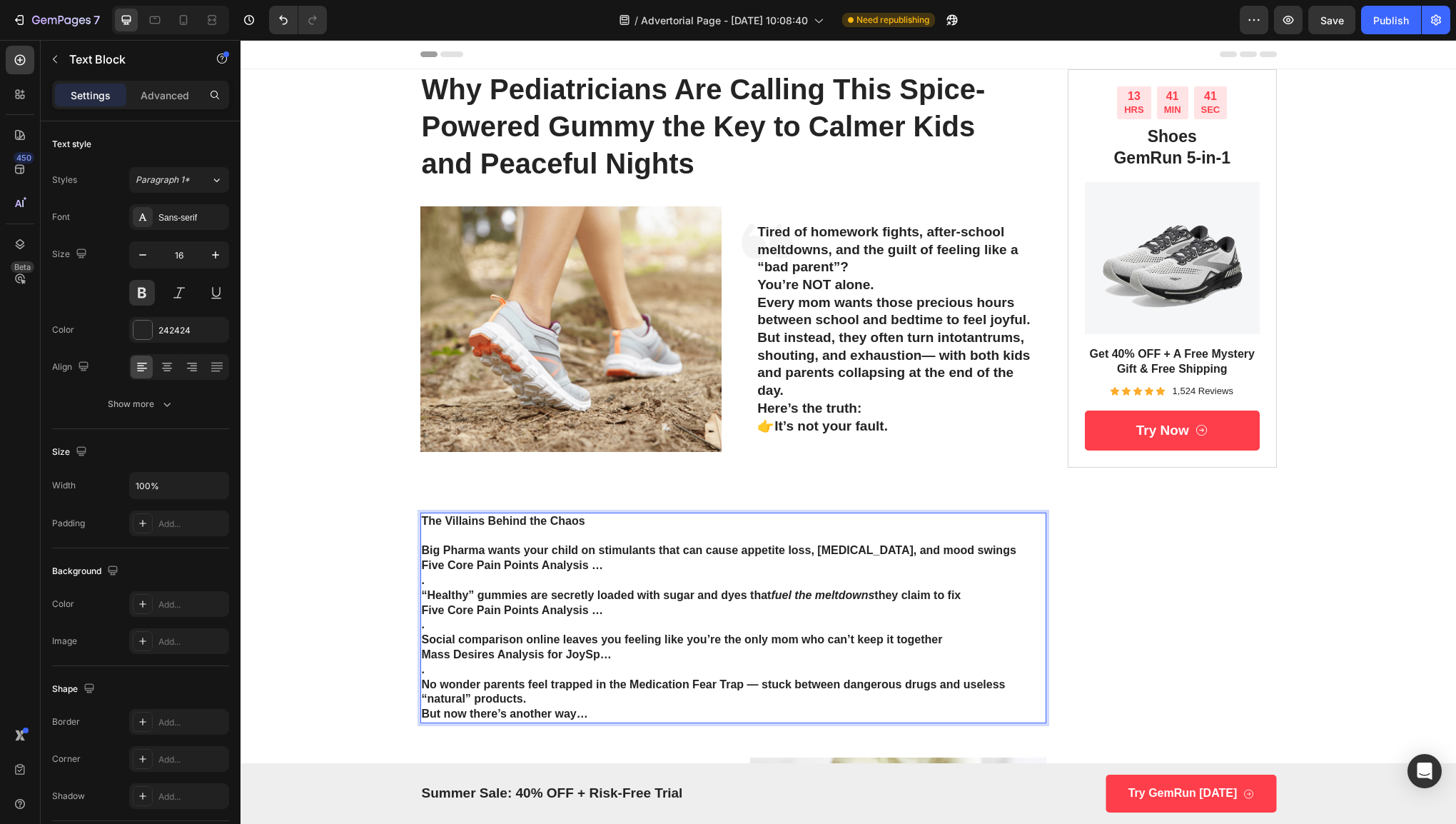
click at [593, 557] on p "Big Pharma wants your child on stimulants that can cause appetite loss, [MEDICA…" at bounding box center [734, 550] width 624 height 15
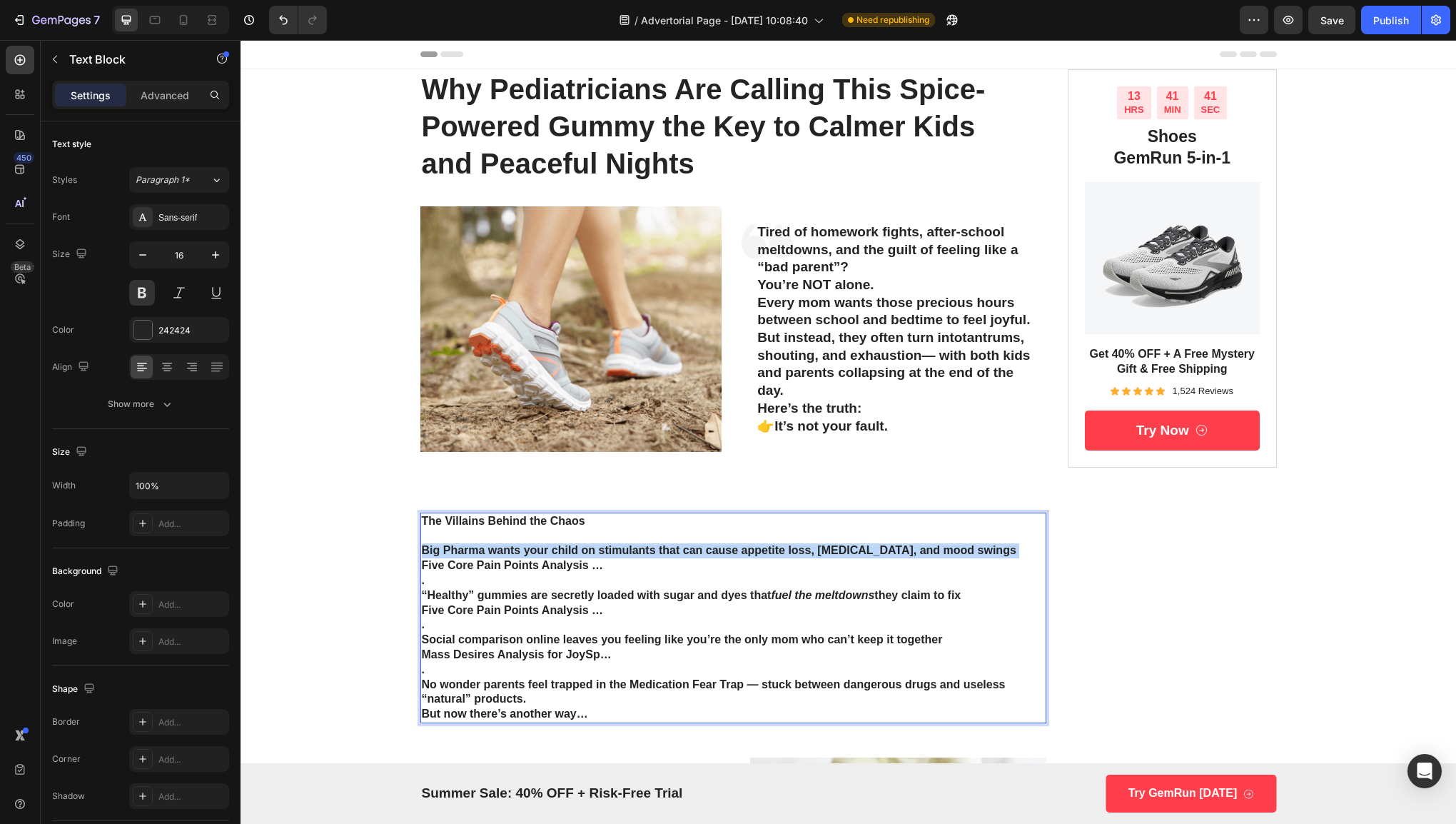
click at [593, 557] on p "Big Pharma wants your child on stimulants that can cause appetite loss, [MEDICA…" at bounding box center [734, 550] width 624 height 15
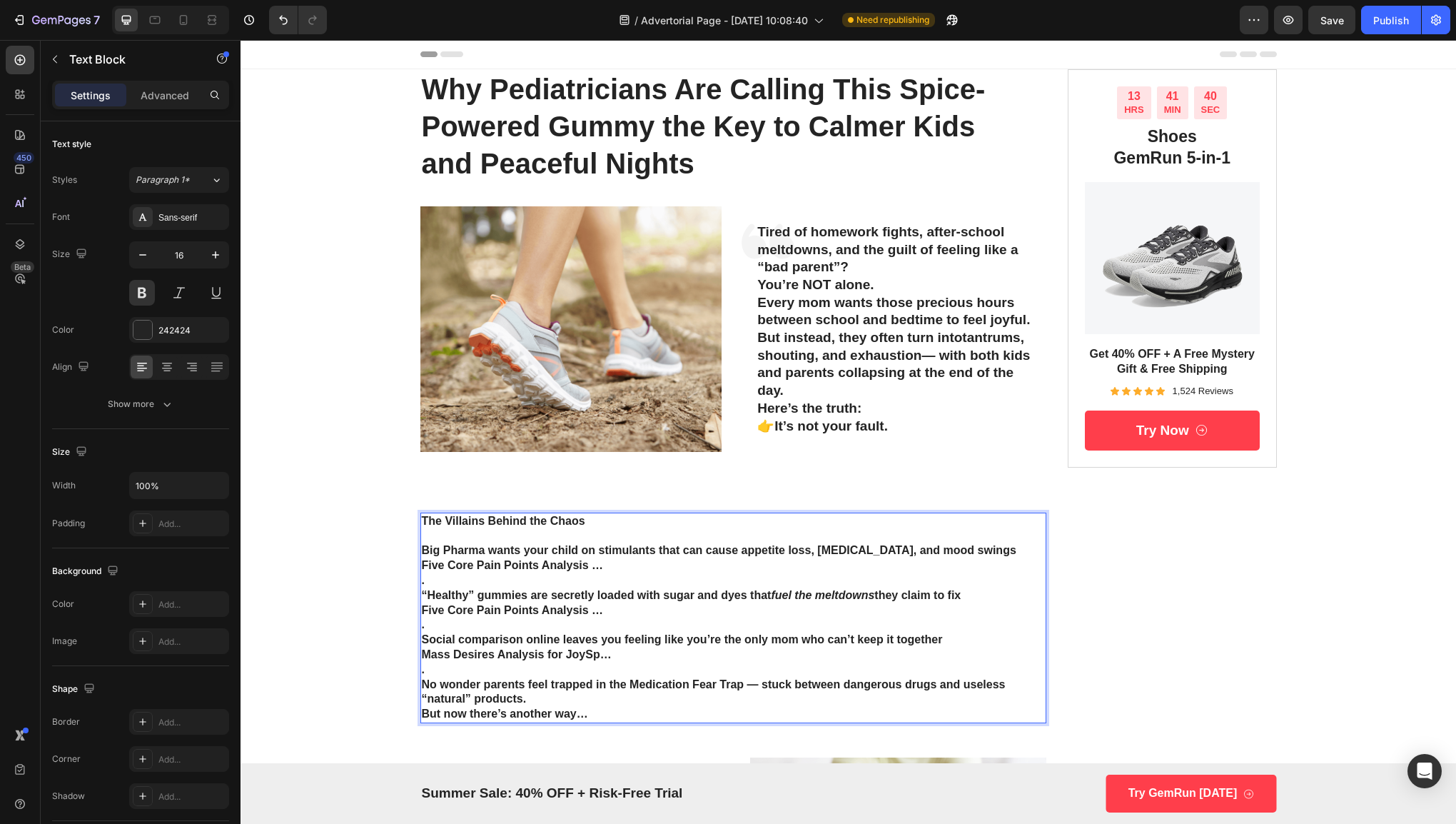
click at [593, 663] on p "." at bounding box center [734, 670] width 624 height 15
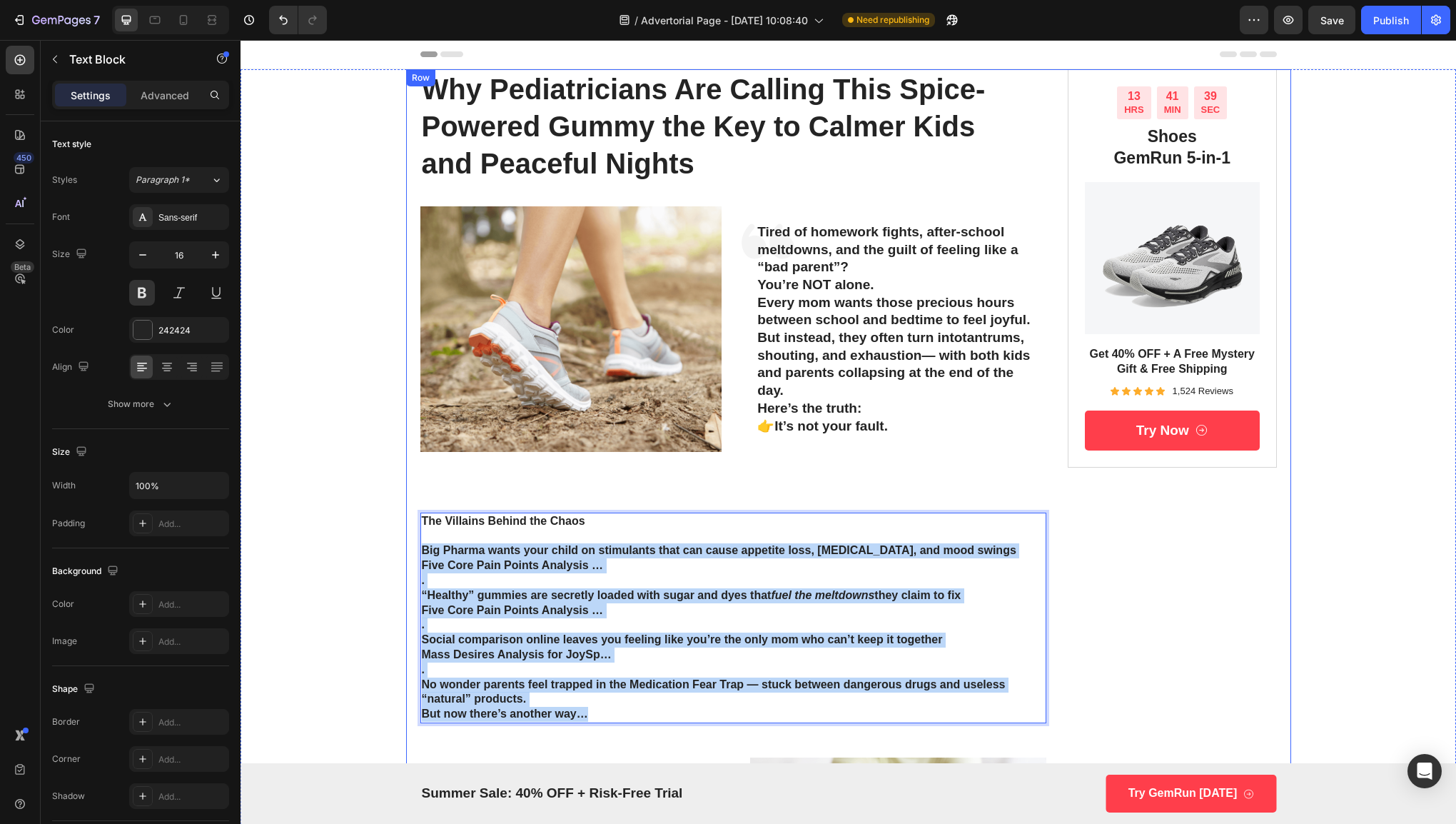
drag, startPoint x: 607, startPoint y: 712, endPoint x: 410, endPoint y: 552, distance: 253.8
click at [488, 559] on p "Five Core Pain Points Analysis …" at bounding box center [734, 566] width 624 height 15
drag, startPoint x: 419, startPoint y: 548, endPoint x: 593, endPoint y: 727, distance: 249.6
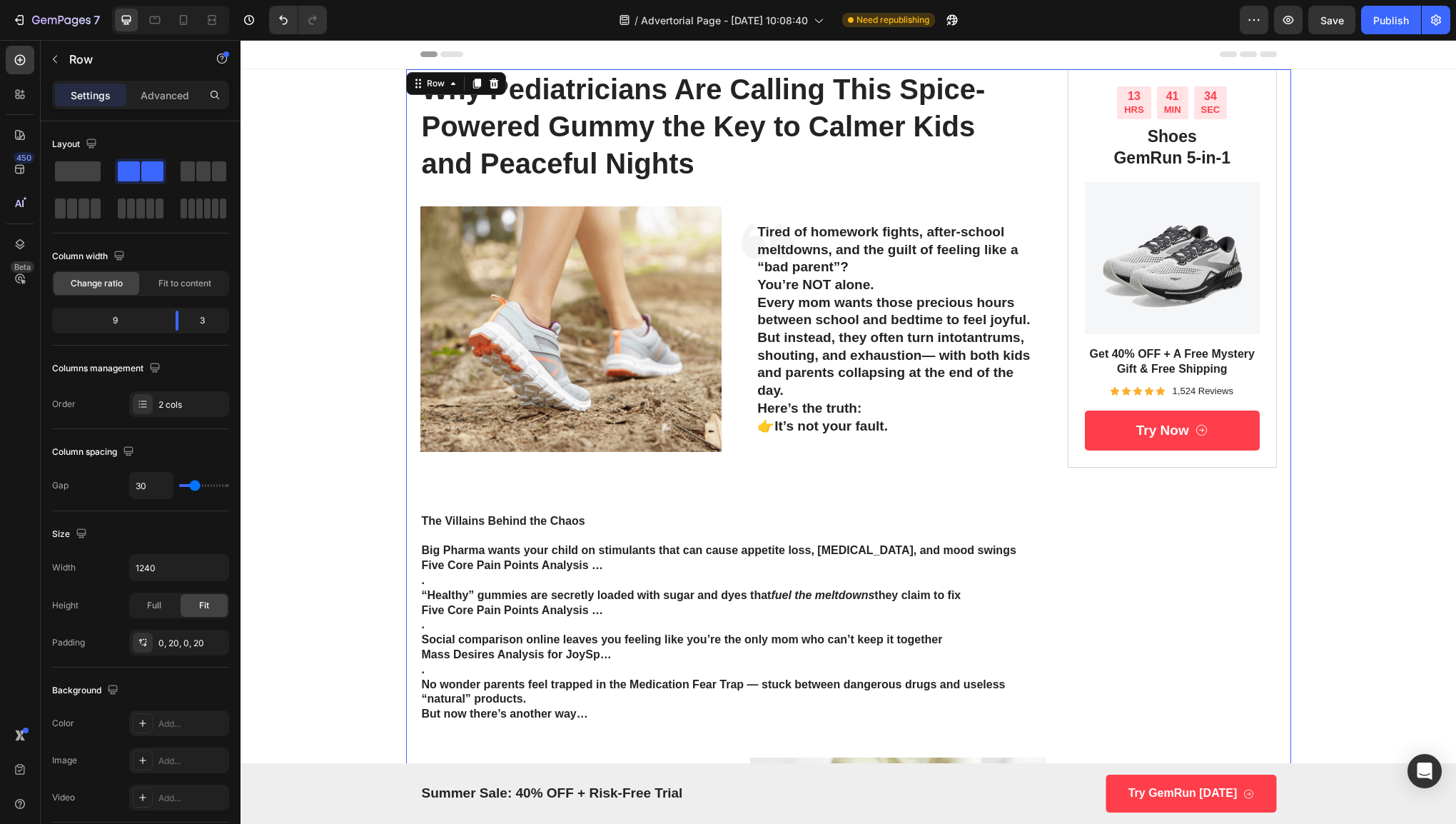
click at [614, 687] on p "No wonder parents feel trapped in the Medication Fear Trap — stuck between dang…" at bounding box center [734, 692] width 624 height 30
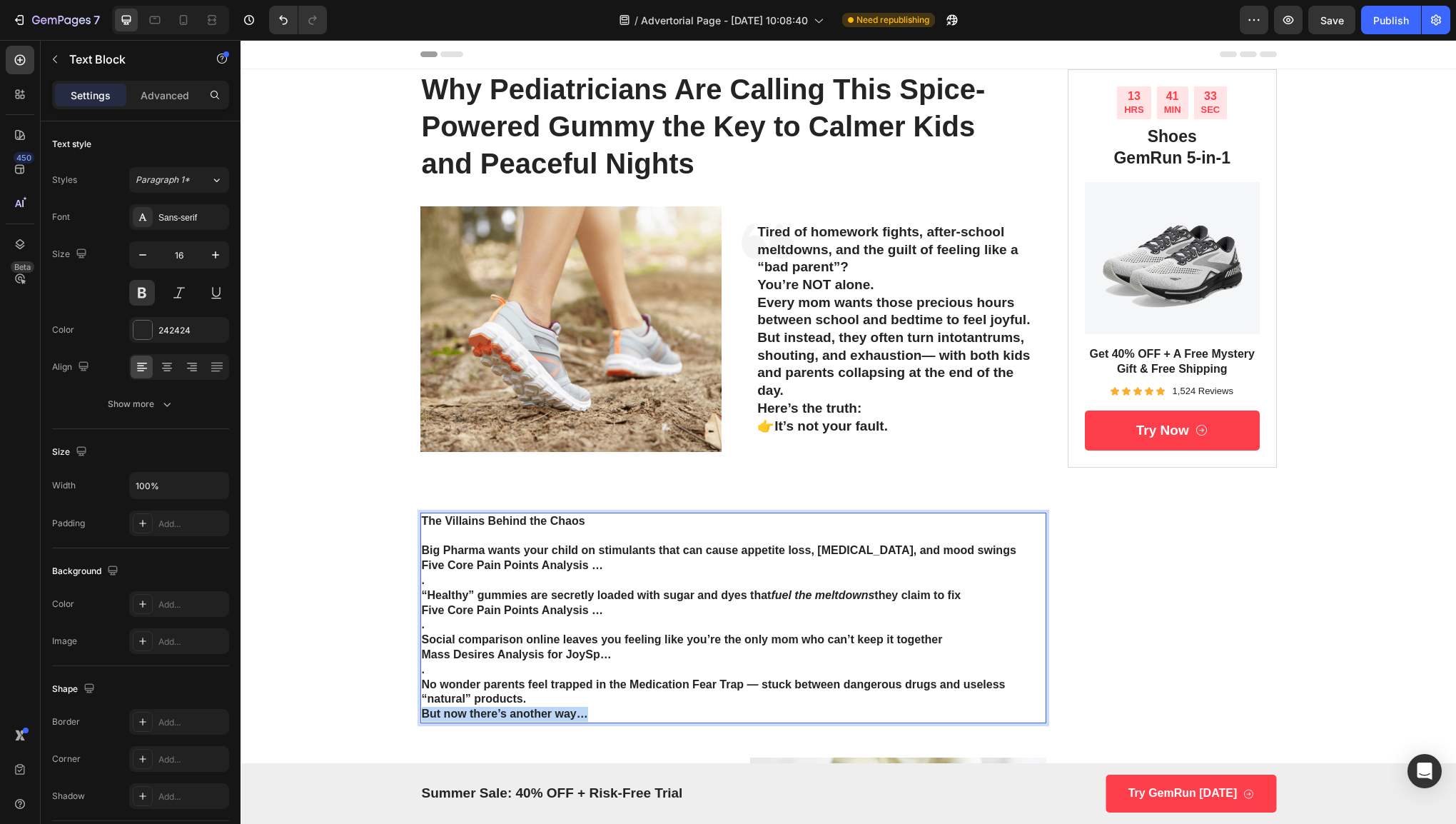
click at [608, 708] on p "But now there’s another way…" at bounding box center [734, 714] width 624 height 15
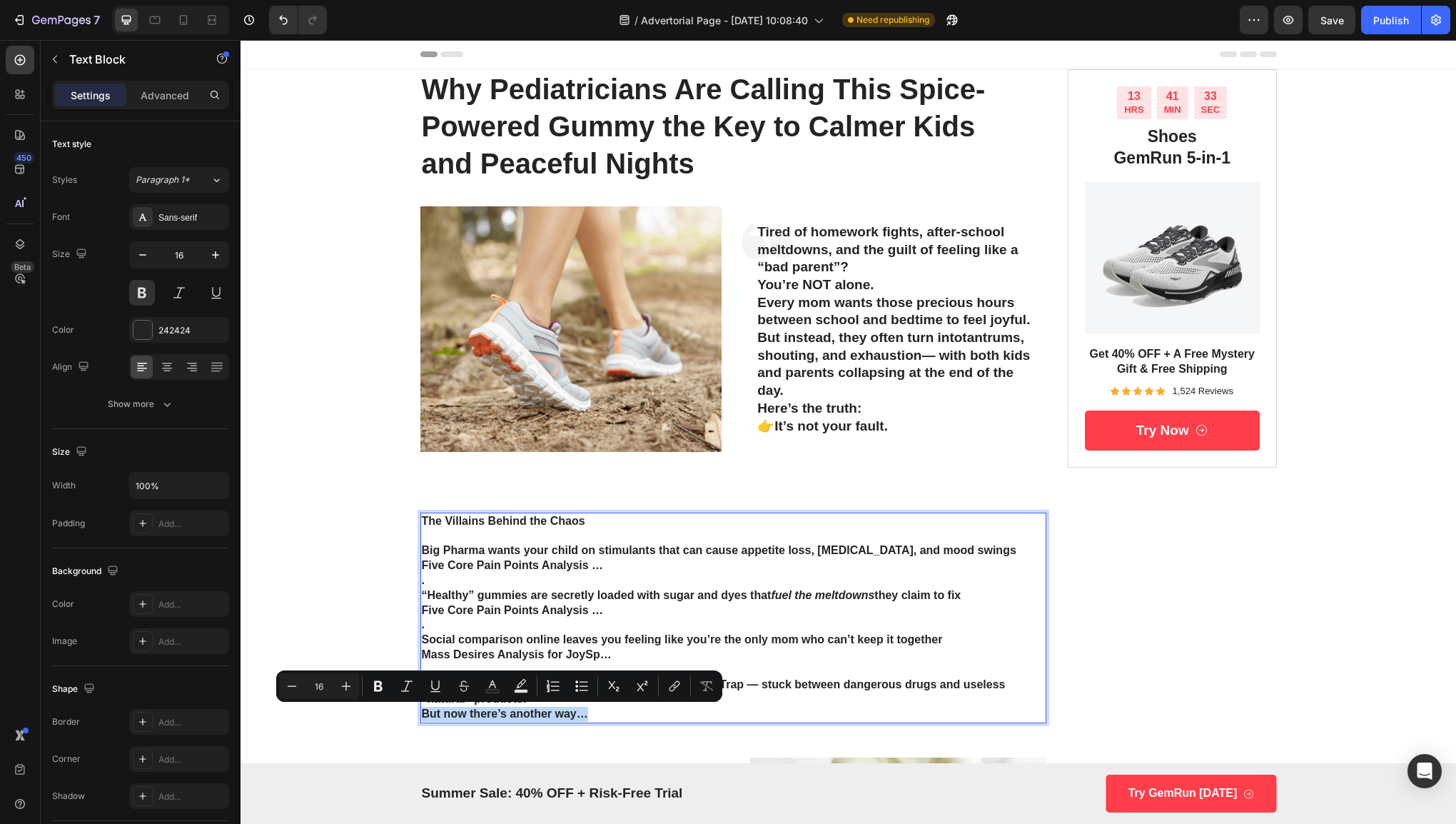
click at [608, 708] on p "But now there’s another way…" at bounding box center [734, 714] width 624 height 15
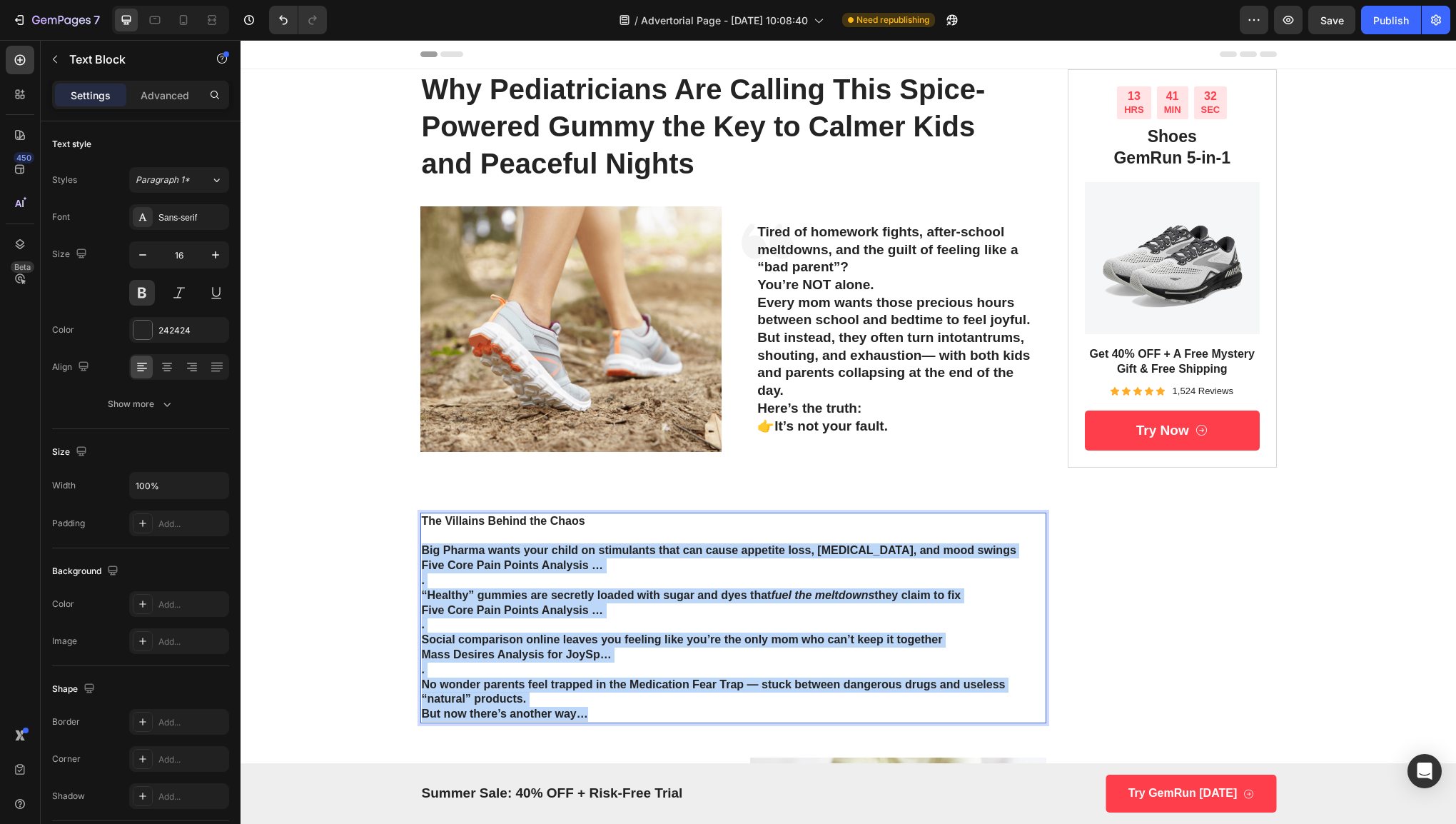
drag, startPoint x: 600, startPoint y: 712, endPoint x: 415, endPoint y: 552, distance: 244.6
click at [420, 552] on div "The Villains Behind the Chaos Big Pharma wants your child on stimulants that ca…" at bounding box center [733, 618] width 626 height 211
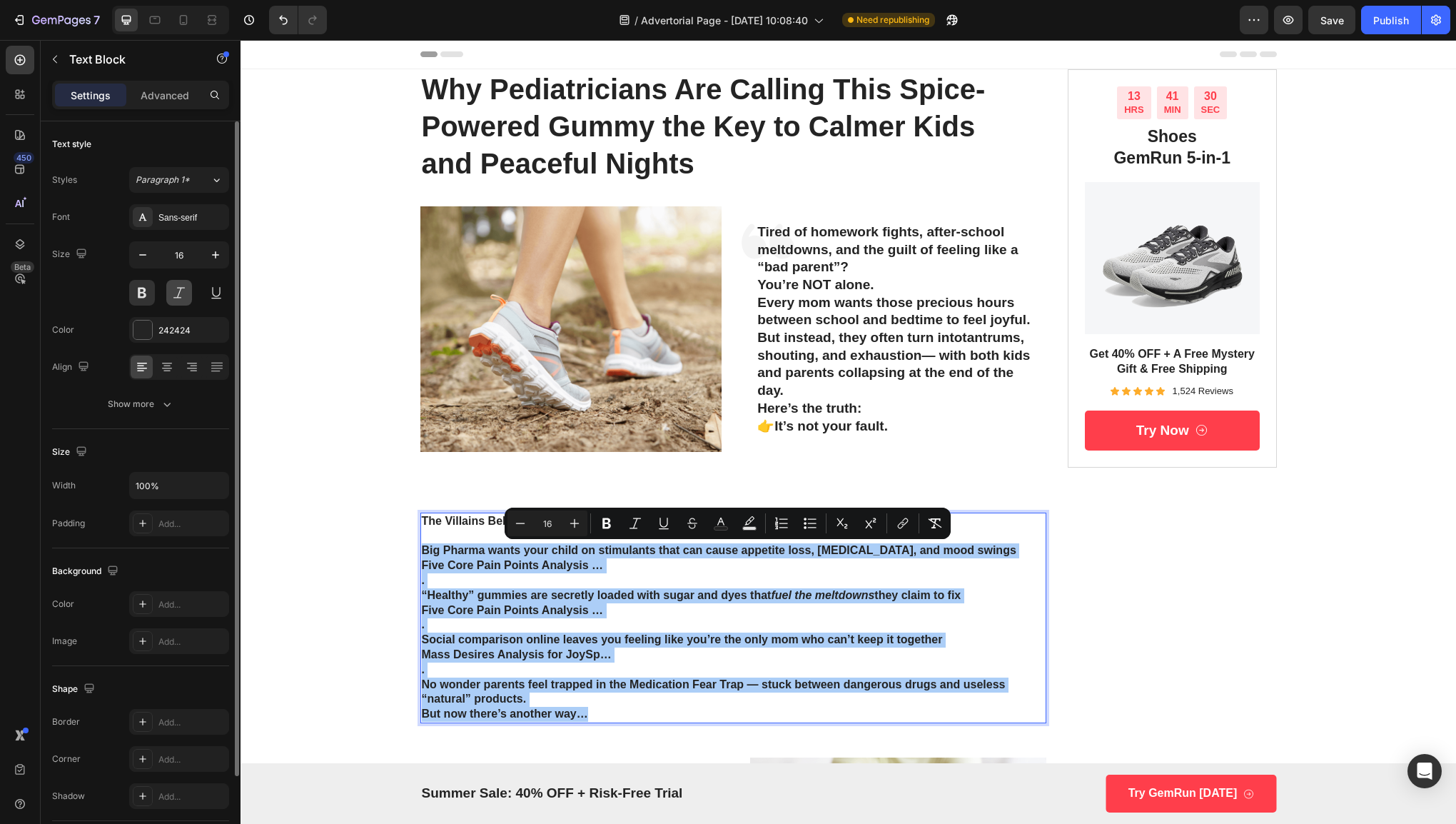
click at [175, 289] on button at bounding box center [179, 293] width 26 height 26
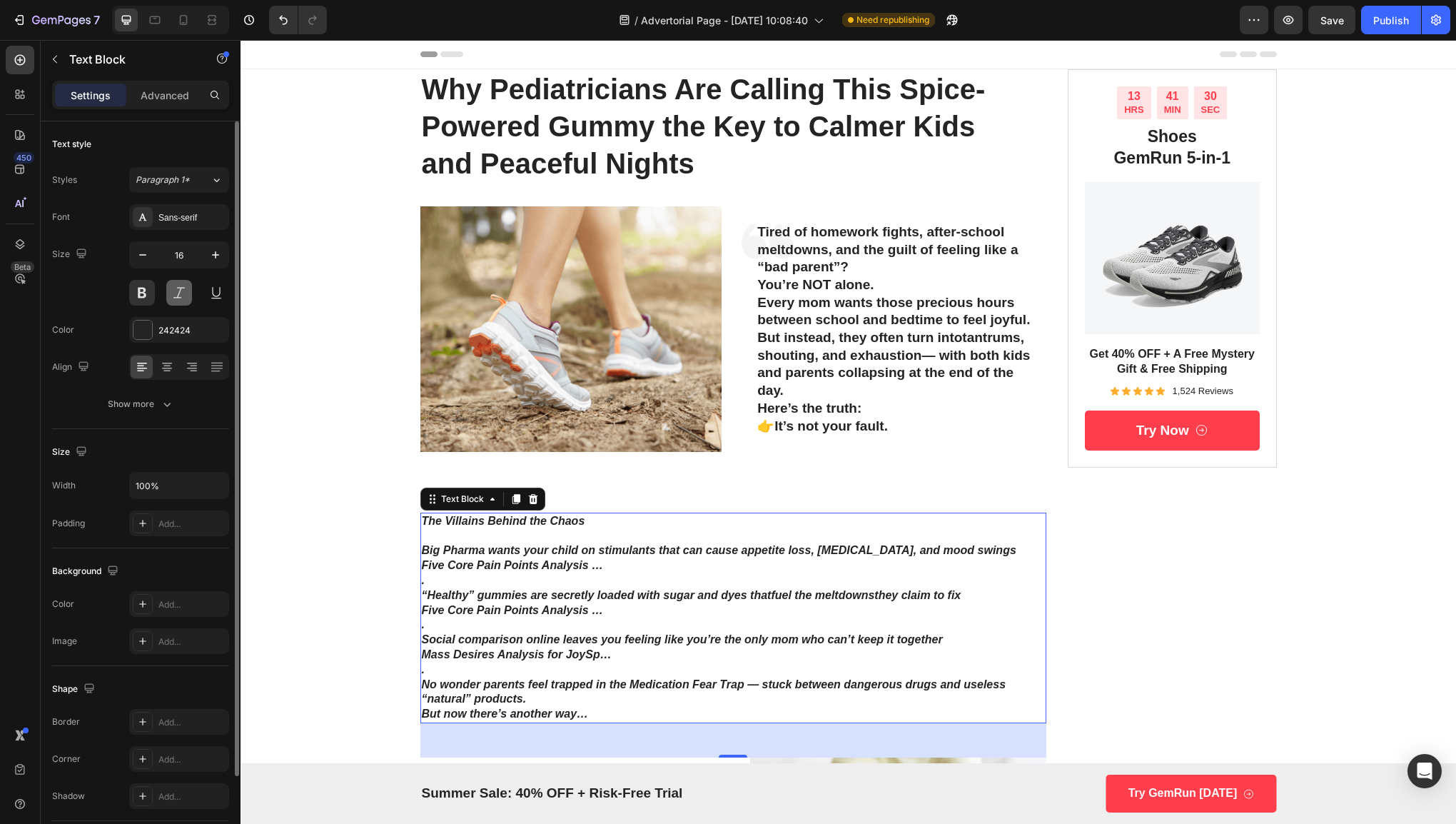
click at [175, 289] on button at bounding box center [179, 293] width 26 height 26
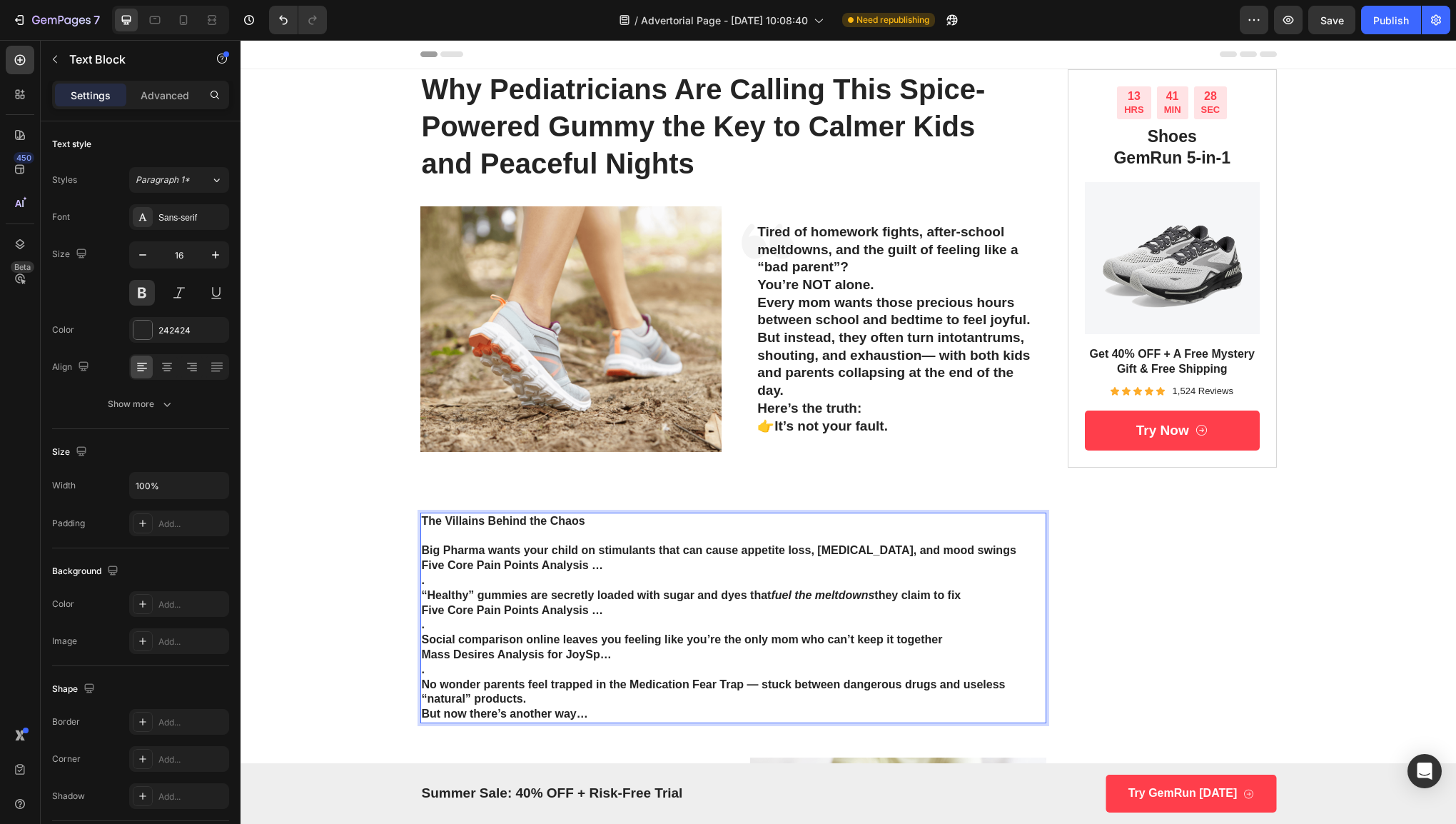
click at [519, 615] on p "Five Core Pain Points Analysis …" at bounding box center [734, 610] width 624 height 15
click at [705, 605] on p "Five Core Pain Points Analysis …" at bounding box center [734, 610] width 624 height 15
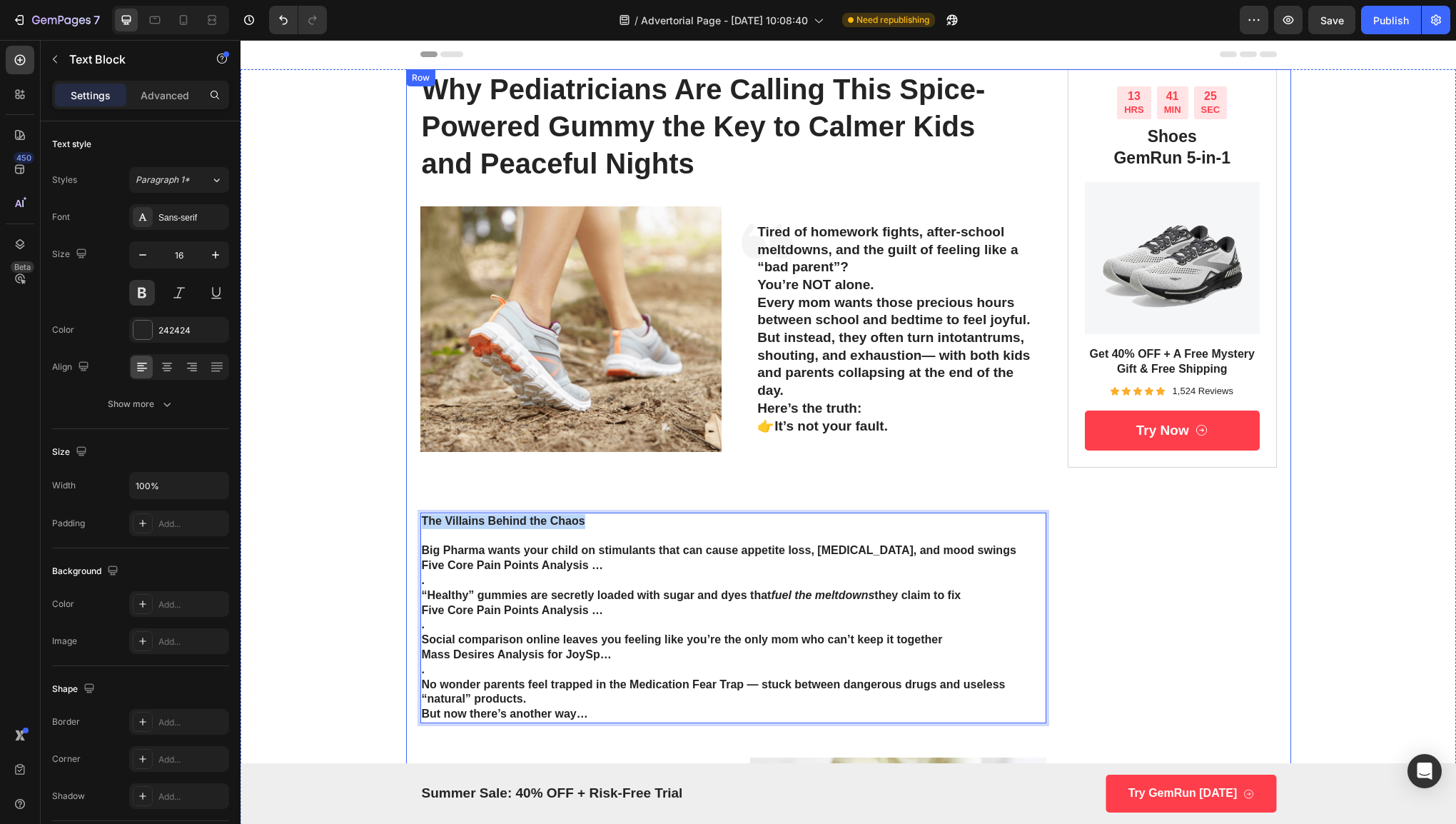
drag, startPoint x: 594, startPoint y: 525, endPoint x: 412, endPoint y: 523, distance: 182.0
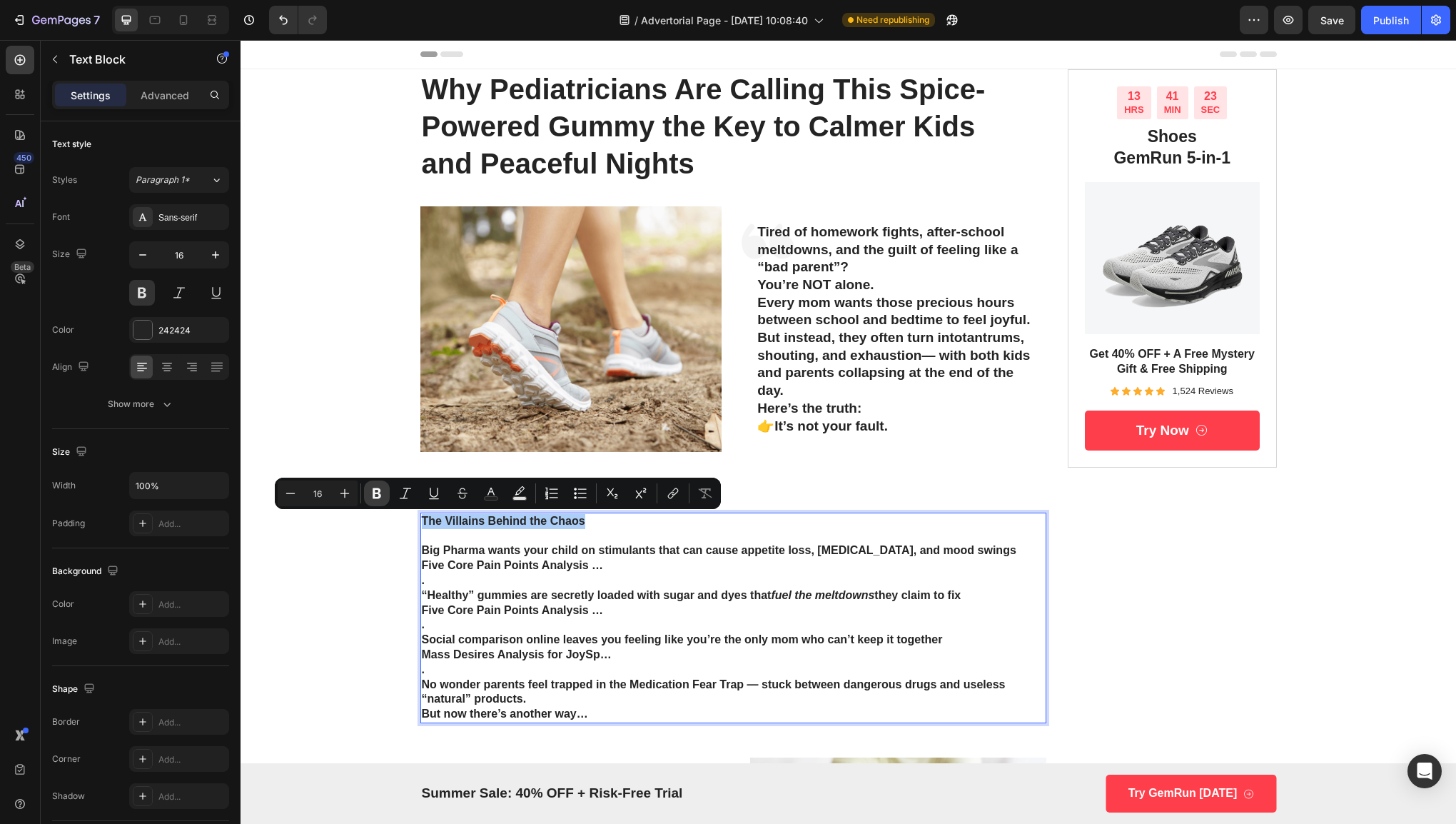
click at [380, 494] on icon "Editor contextual toolbar" at bounding box center [377, 494] width 9 height 11
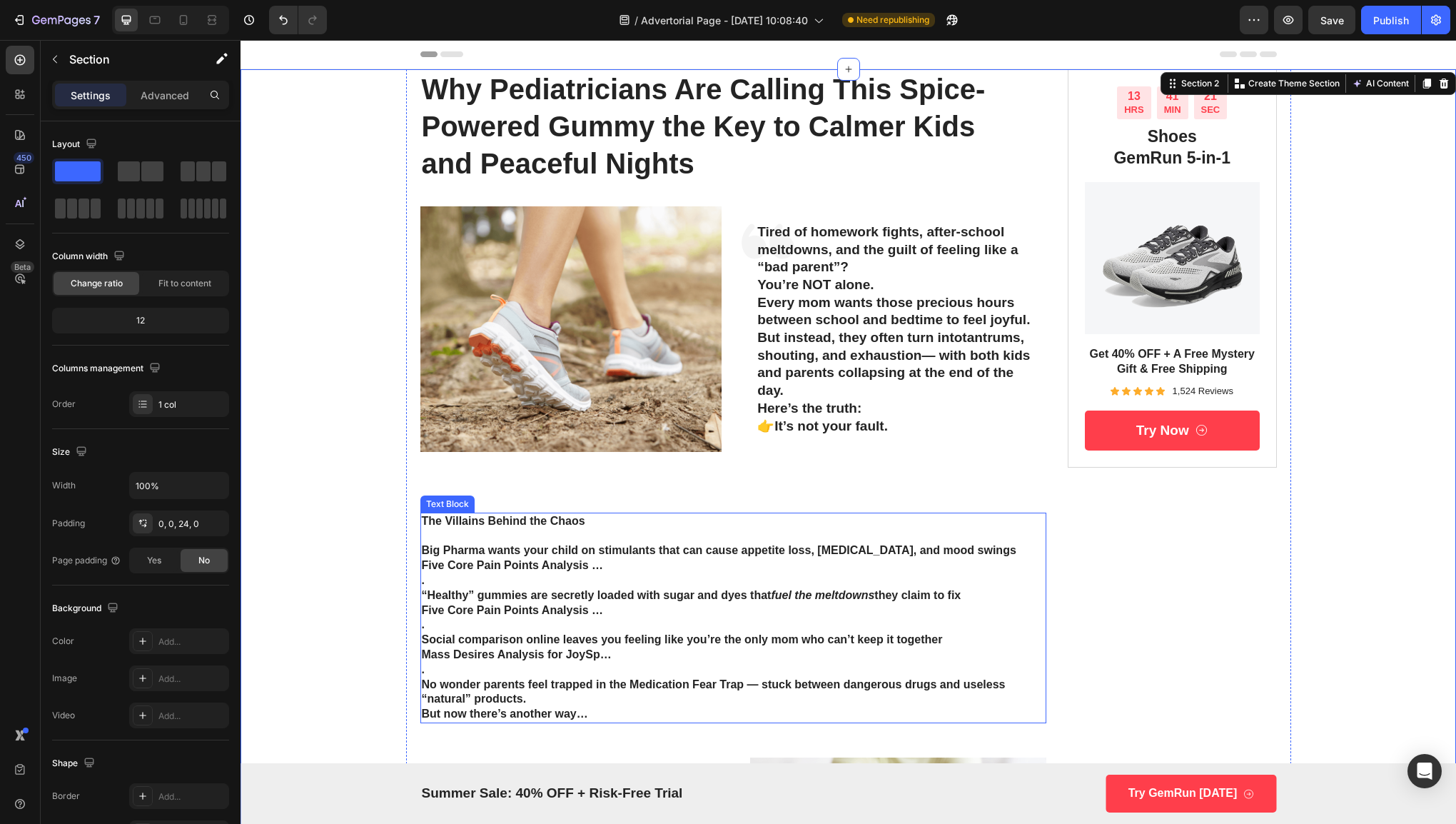
click at [481, 518] on strong "The Villains Behind the Chaos" at bounding box center [504, 521] width 164 height 12
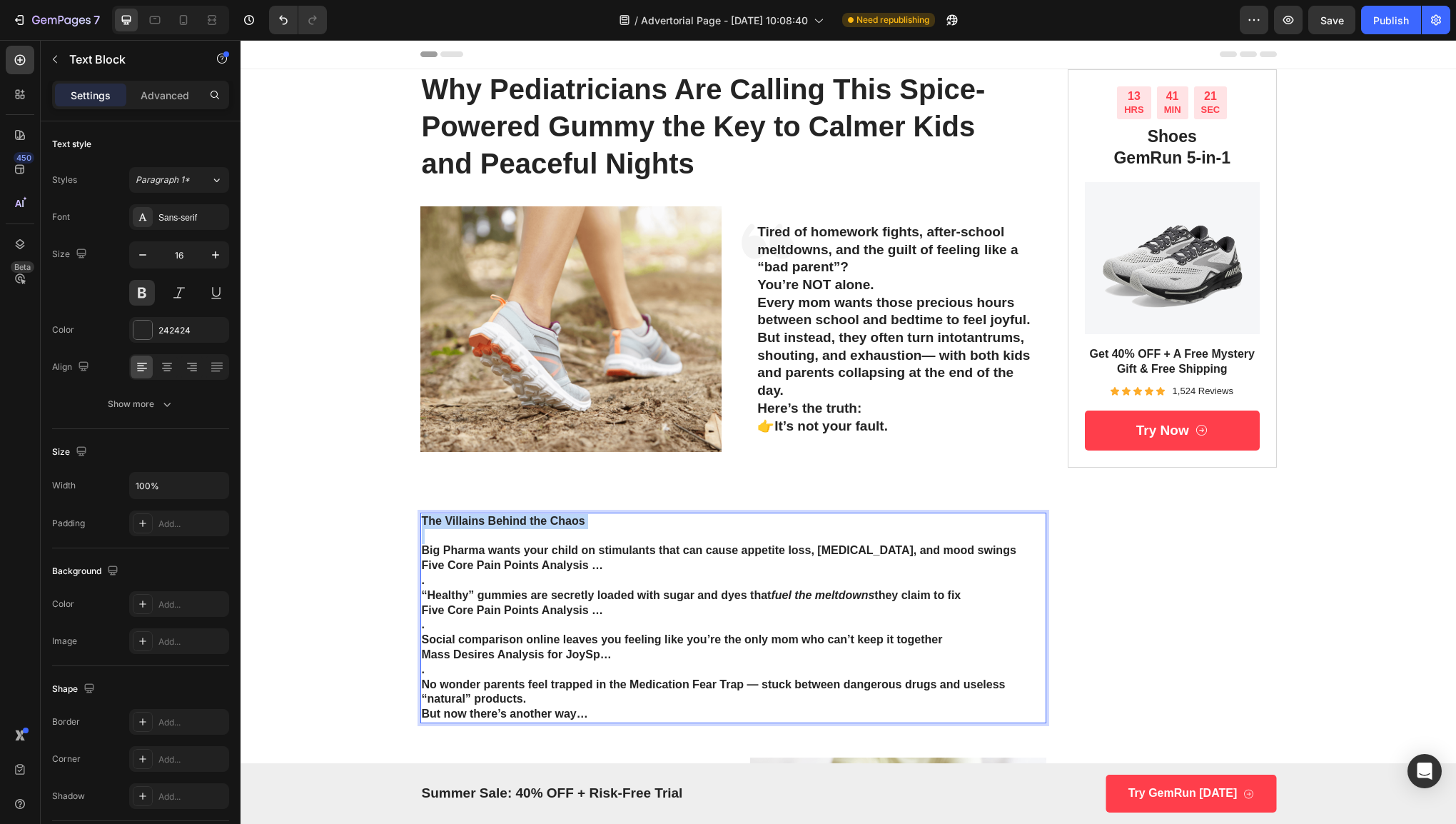
click at [481, 518] on strong "The Villains Behind the Chaos" at bounding box center [504, 521] width 164 height 12
click at [546, 565] on p "Five Core Pain Points Analysis …" at bounding box center [734, 566] width 624 height 15
click at [608, 667] on p "." at bounding box center [734, 670] width 624 height 15
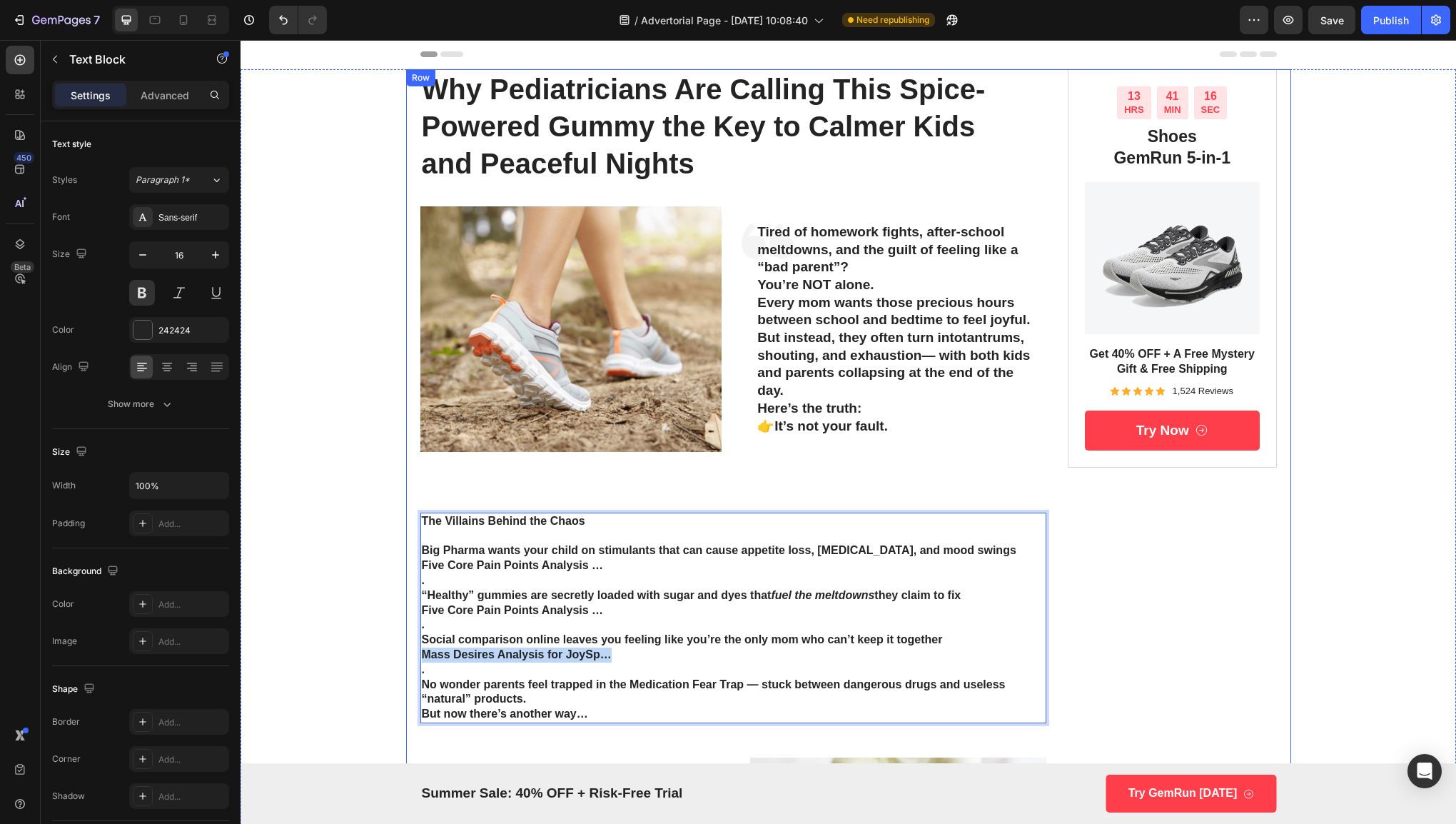
drag, startPoint x: 614, startPoint y: 648, endPoint x: 408, endPoint y: 659, distance: 206.3
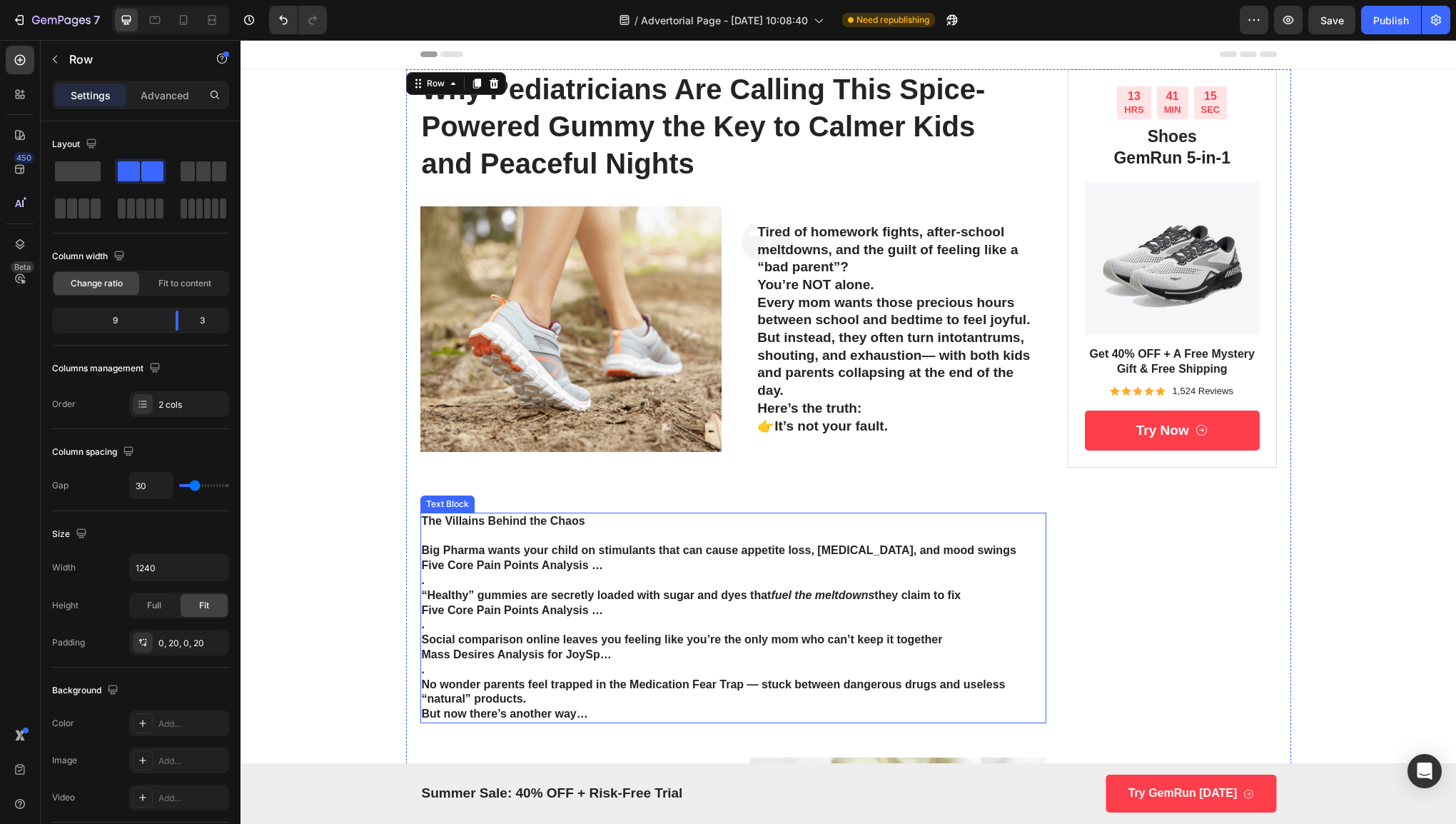
click at [554, 669] on p "." at bounding box center [734, 670] width 624 height 15
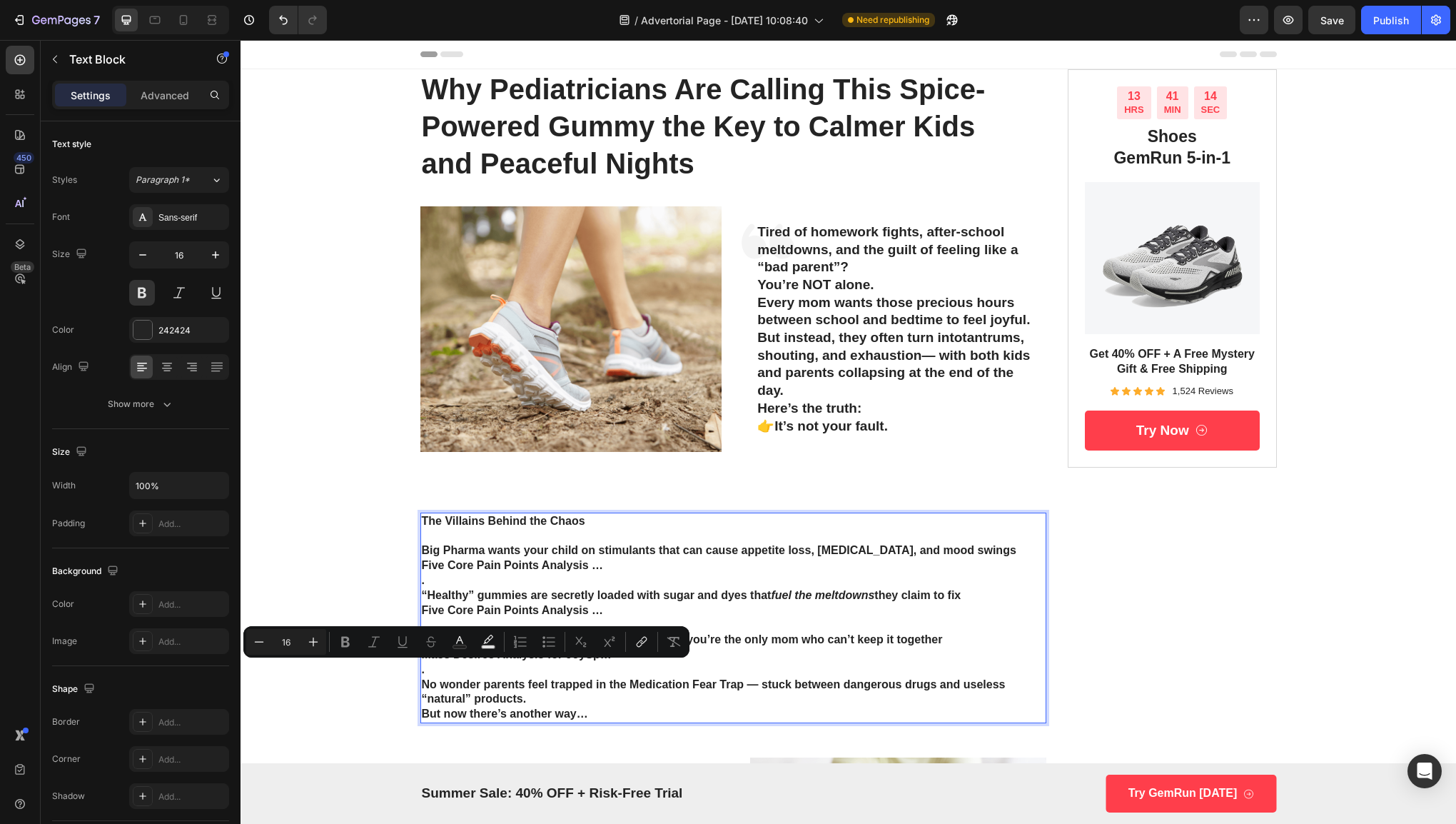
click at [691, 664] on p "." at bounding box center [734, 670] width 624 height 15
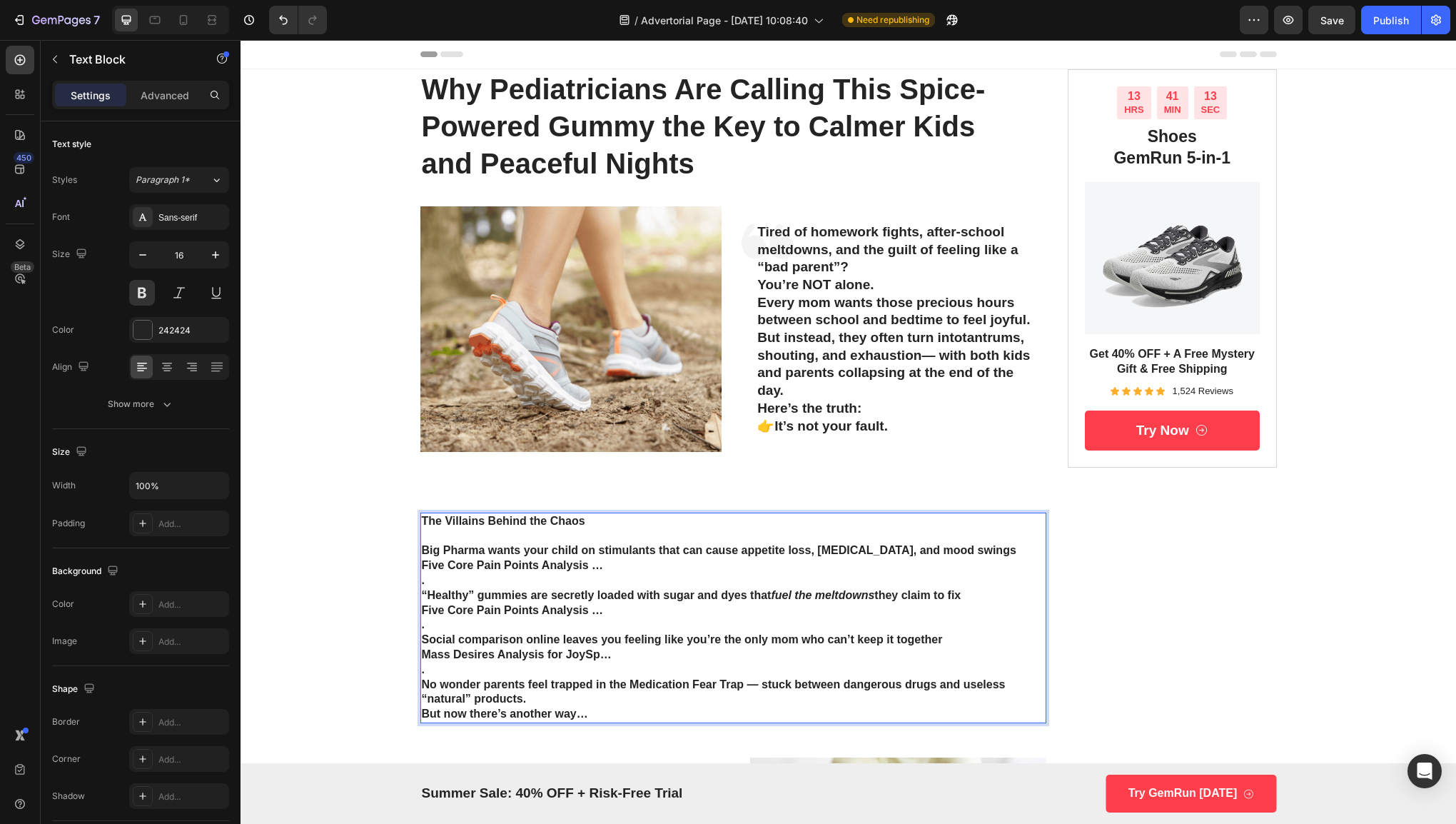
click at [615, 562] on p "Five Core Pain Points Analysis …" at bounding box center [734, 566] width 624 height 15
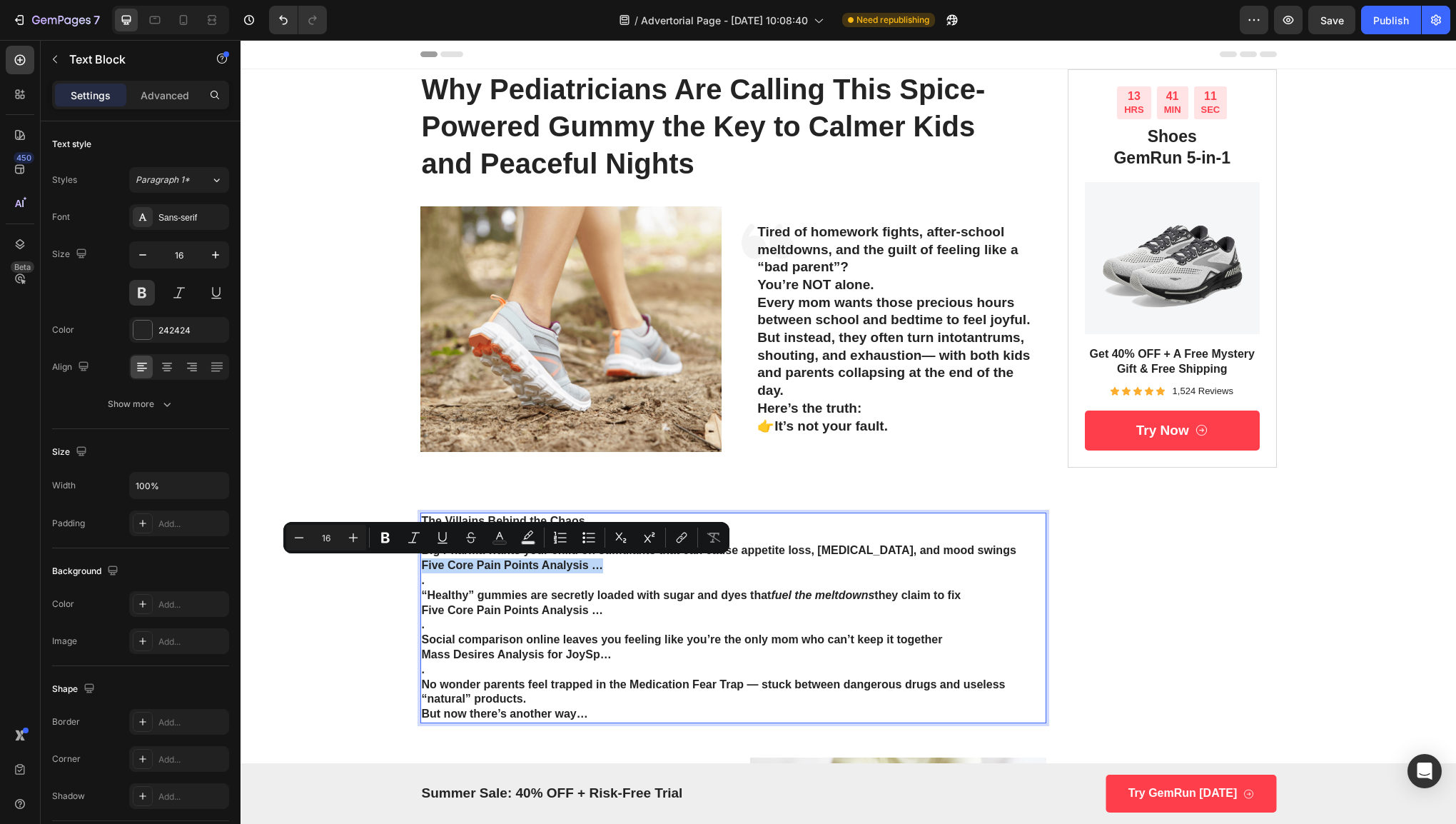
drag, startPoint x: 608, startPoint y: 563, endPoint x: 418, endPoint y: 565, distance: 190.0
click at [422, 565] on p "Five Core Pain Points Analysis …" at bounding box center [734, 566] width 624 height 15
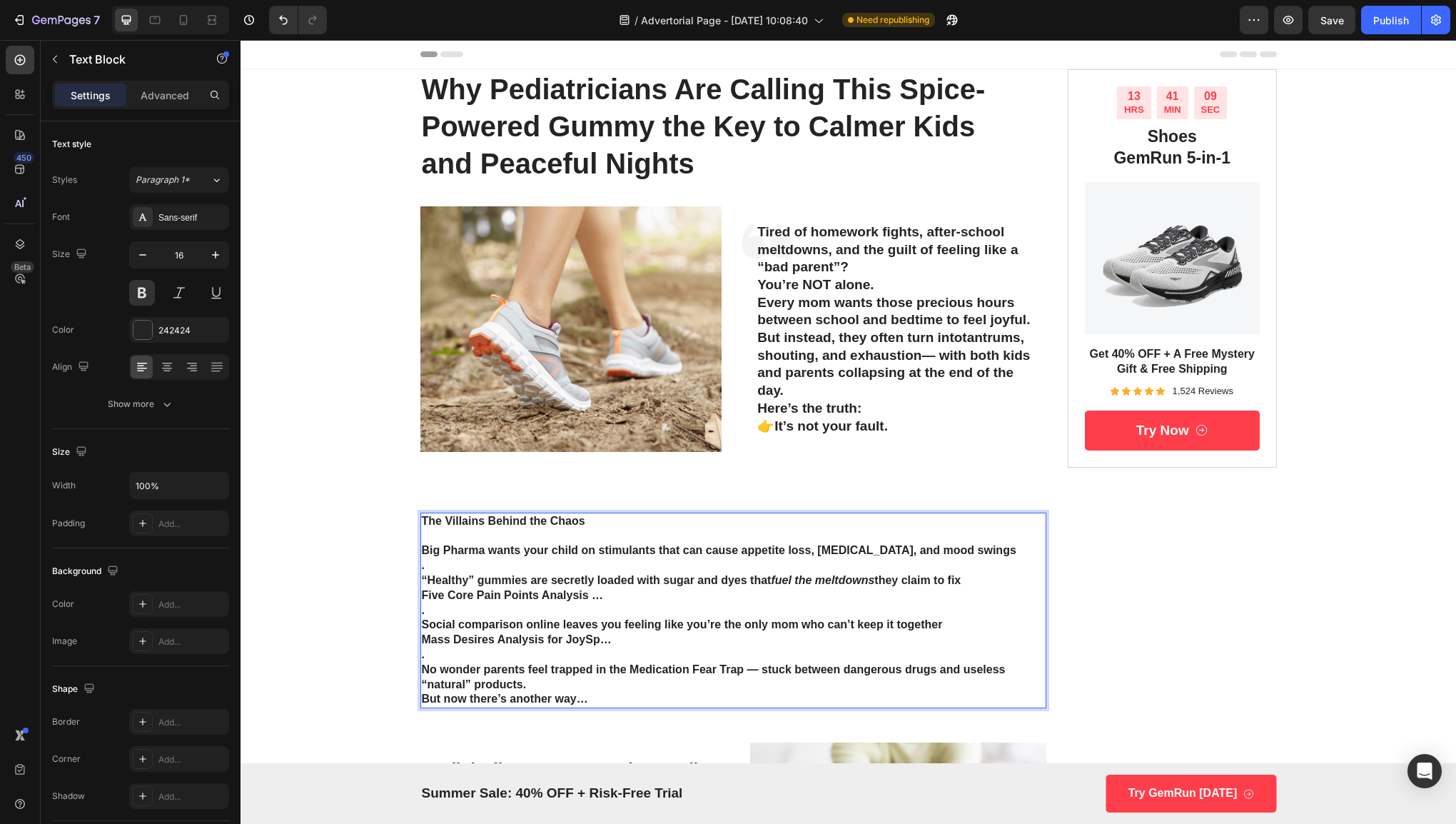
click at [631, 600] on p "Five Core Pain Points Analysis …" at bounding box center [734, 595] width 624 height 15
drag, startPoint x: 629, startPoint y: 593, endPoint x: 416, endPoint y: 602, distance: 213.2
click at [420, 602] on div "The Villains Behind the Chaos Big Pharma wants your child on stimulants that ca…" at bounding box center [733, 610] width 626 height 196
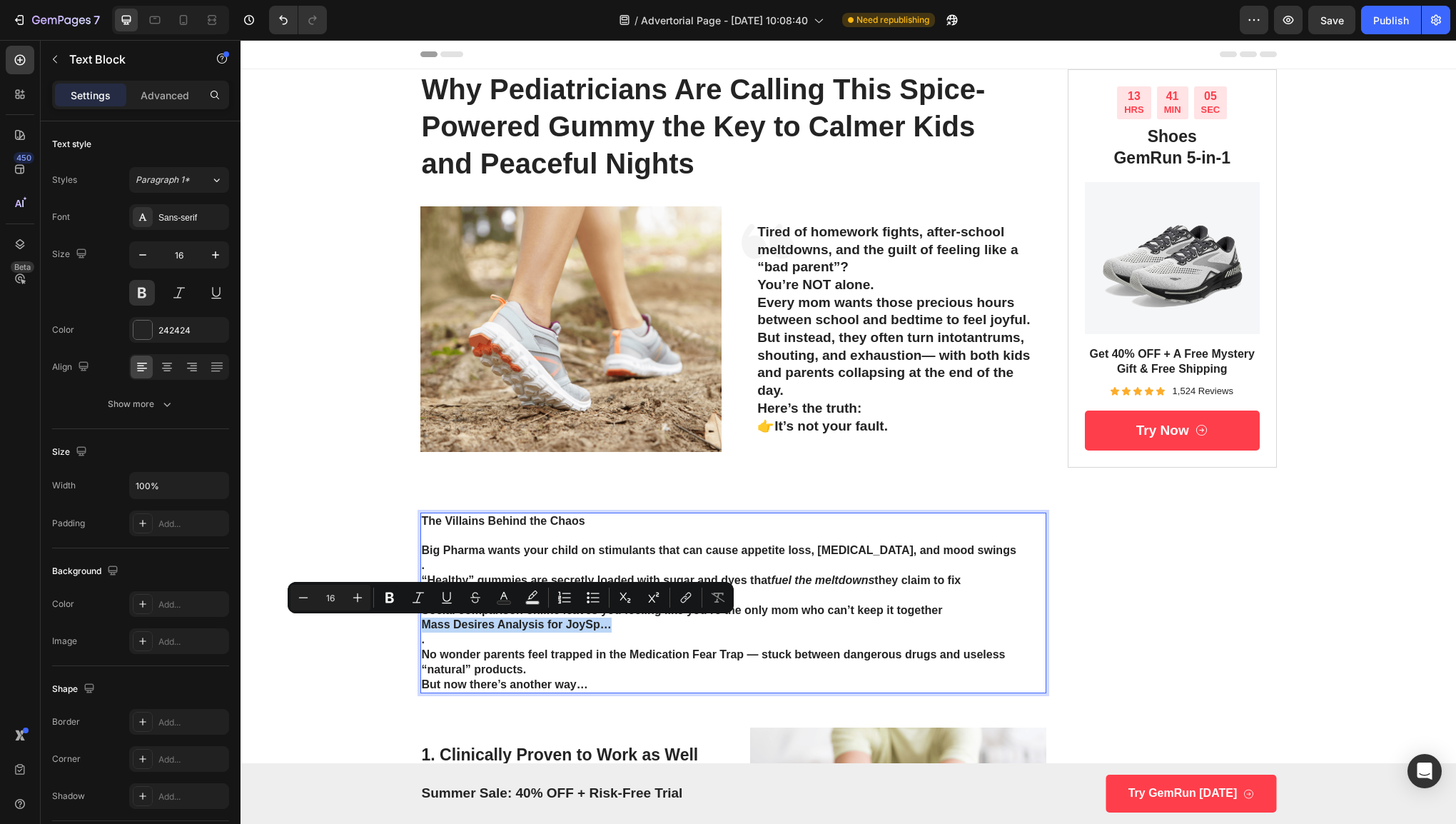
drag, startPoint x: 628, startPoint y: 624, endPoint x: 416, endPoint y: 628, distance: 212.0
click at [422, 628] on p "Mass Desires Analysis for JoySp…" at bounding box center [734, 625] width 624 height 15
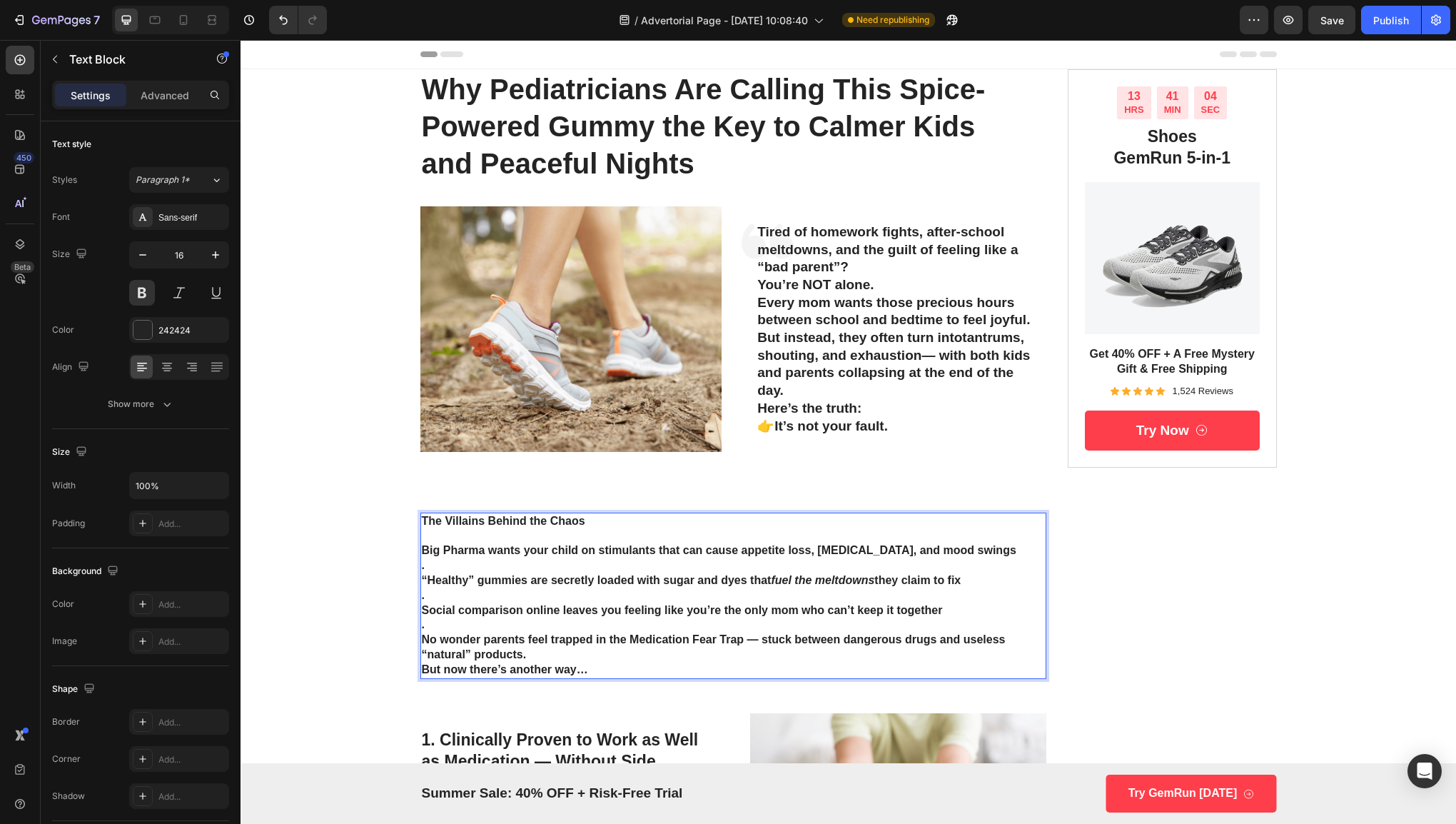
click at [607, 664] on p "But now there’s another way…" at bounding box center [734, 670] width 624 height 15
drag, startPoint x: 607, startPoint y: 664, endPoint x: 594, endPoint y: 673, distance: 15.8
click at [594, 673] on p "But now there’s another way…" at bounding box center [734, 670] width 624 height 15
click at [671, 638] on p "No wonder parents feel trapped in the Medication Fear Trap — stuck between dang…" at bounding box center [734, 648] width 624 height 30
click at [654, 655] on p "No wonder parents feel trapped in the Medication Fear Trap — stuck between dang…" at bounding box center [734, 648] width 624 height 30
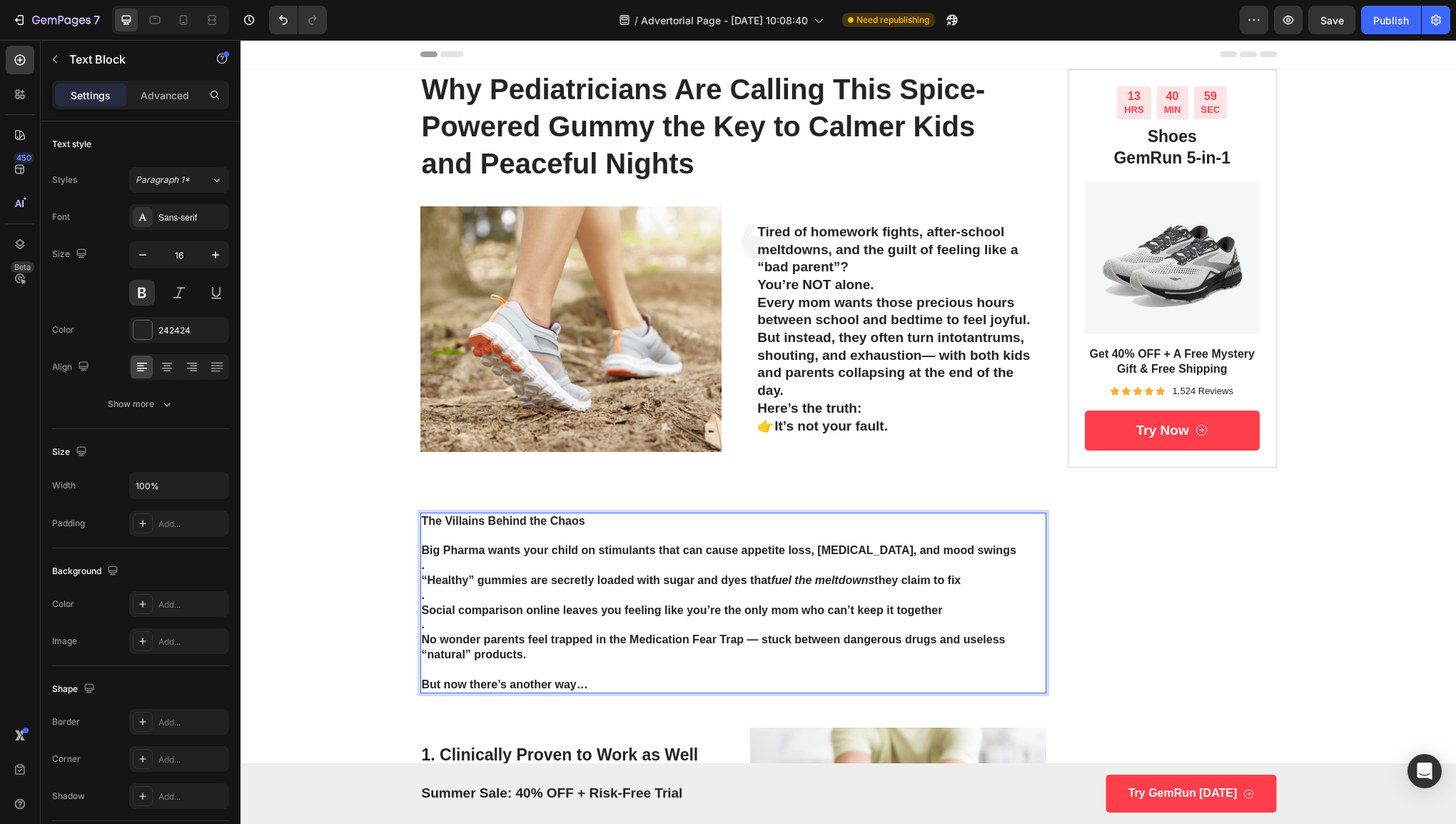
click at [487, 608] on p "Social comparison online leaves you feeling like you’re the only mom who can’t …" at bounding box center [734, 610] width 624 height 15
click at [494, 622] on p "." at bounding box center [734, 625] width 624 height 15
click at [490, 590] on p "." at bounding box center [734, 595] width 624 height 15
click at [475, 552] on p "Big Pharma wants your child on stimulants that can cause appetite loss, [MEDICA…" at bounding box center [734, 550] width 624 height 15
click at [473, 564] on p "." at bounding box center [734, 566] width 624 height 15
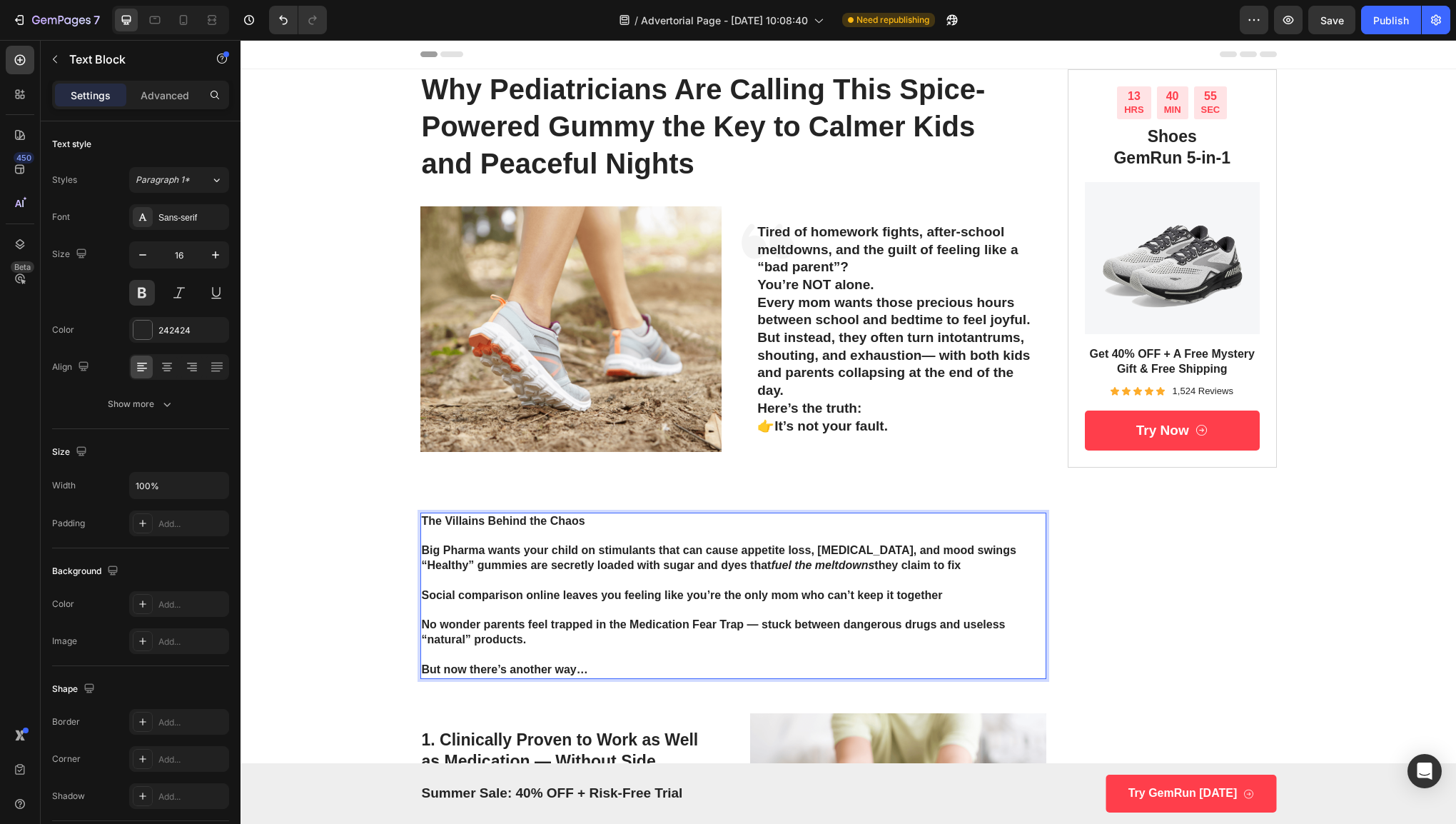
click at [448, 580] on p "Rich Text Editor. Editing area: main" at bounding box center [734, 581] width 624 height 15
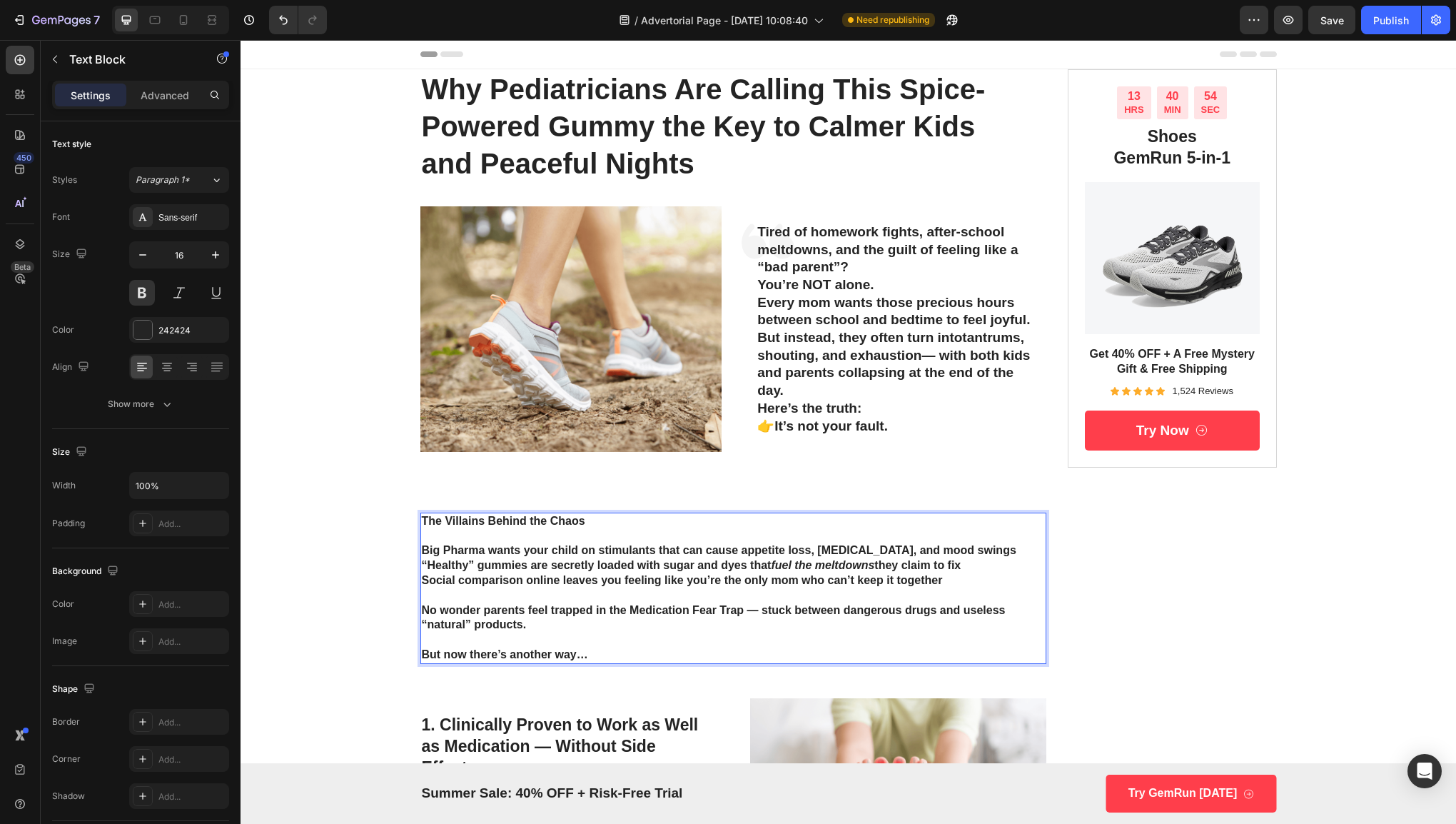
click at [445, 592] on p "Rich Text Editor. Editing area: main" at bounding box center [734, 595] width 624 height 15
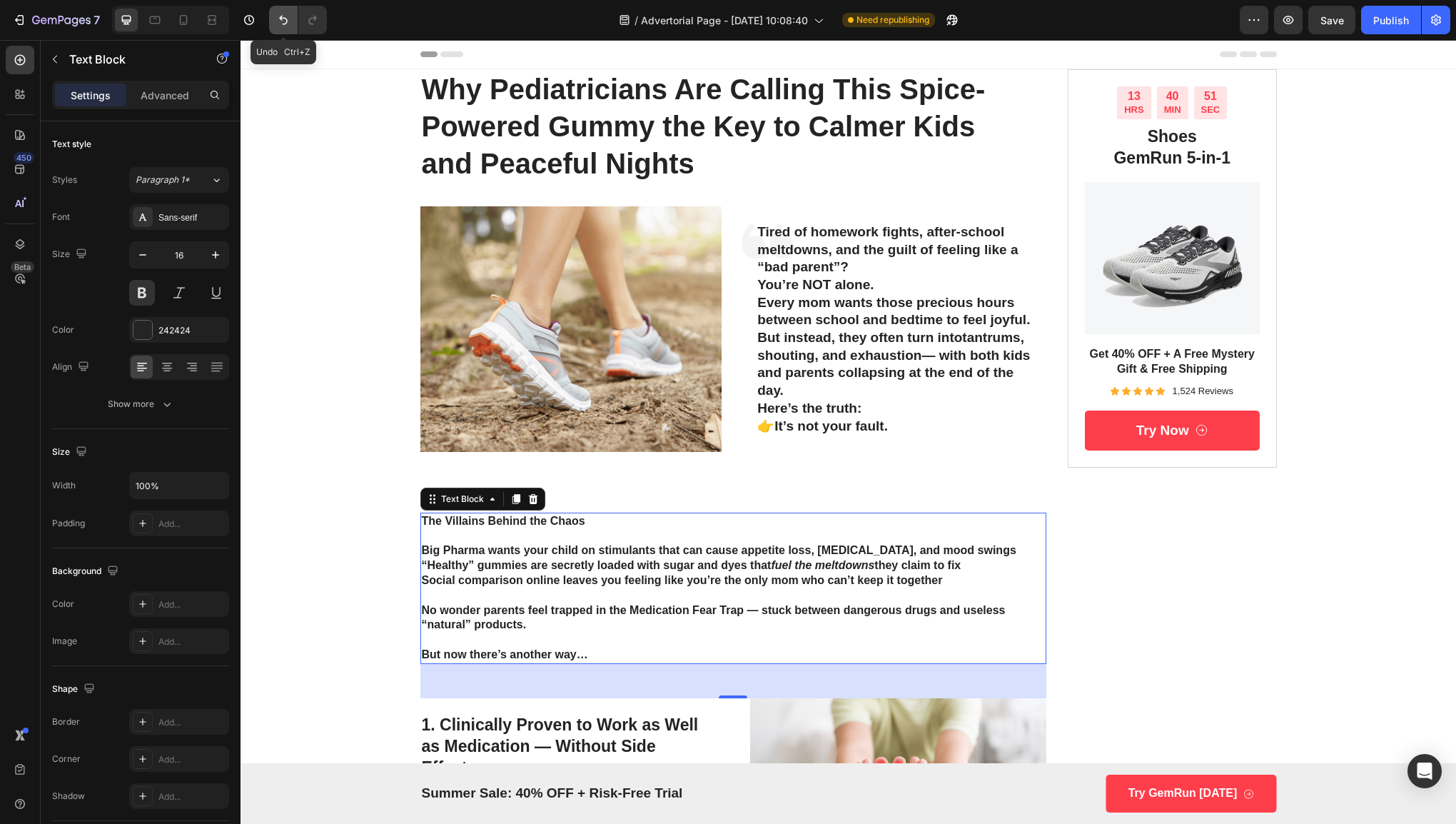
click at [273, 32] on button "Undo/Redo" at bounding box center [283, 20] width 29 height 29
click at [277, 35] on div "7 / Advertorial Page - [DATE] 10:08:40 Need republishing Preview Save Publish" at bounding box center [728, 20] width 1456 height 41
click at [282, 30] on button "Undo/Redo" at bounding box center [283, 20] width 29 height 29
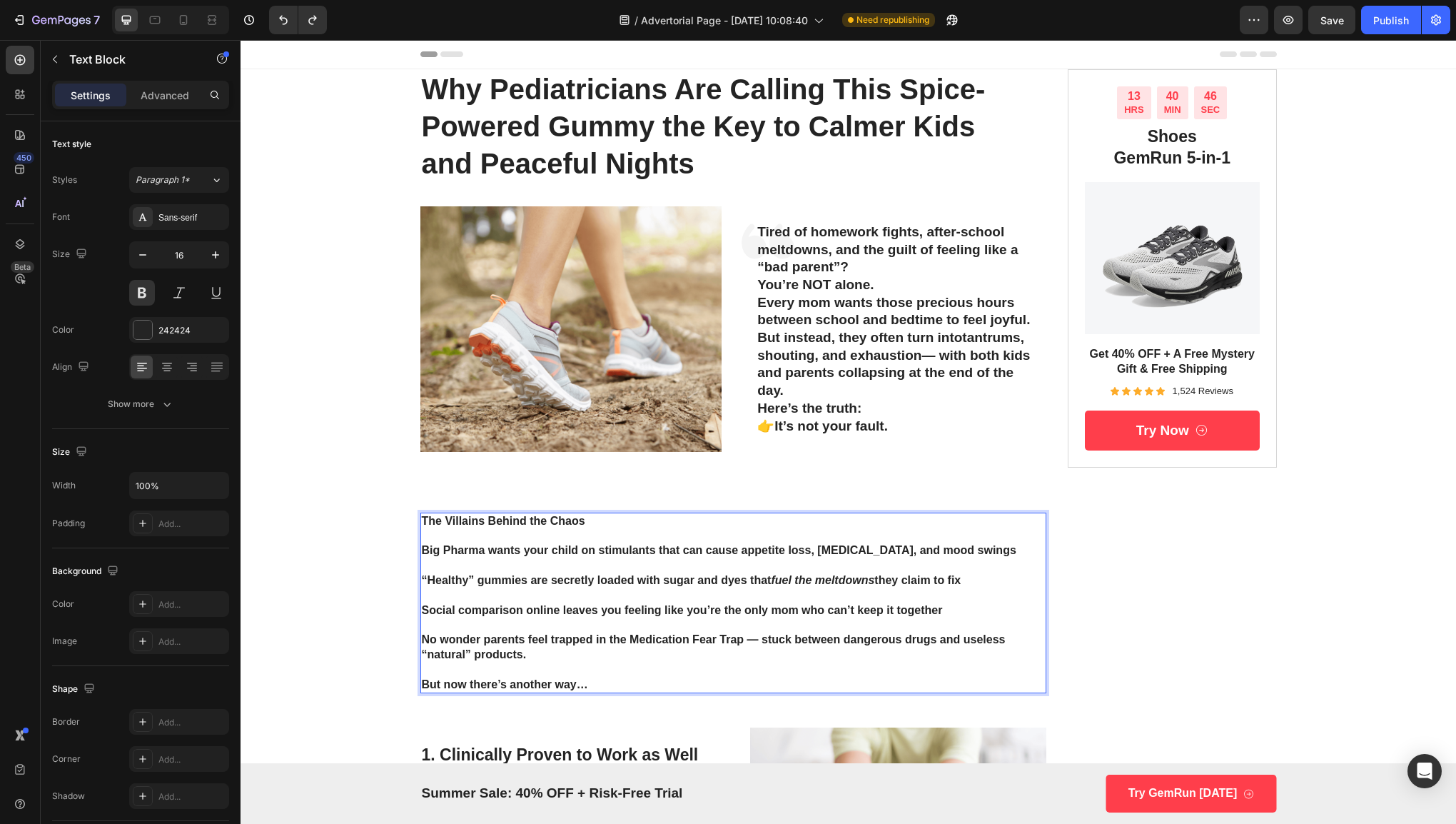
click at [602, 535] on p "Rich Text Editor. Editing area: main" at bounding box center [734, 536] width 624 height 15
click at [600, 529] on p "Rich Text Editor. Editing area: main" at bounding box center [734, 536] width 624 height 15
click at [585, 482] on p "Rich Text Editor. Editing area: main" at bounding box center [734, 485] width 624 height 18
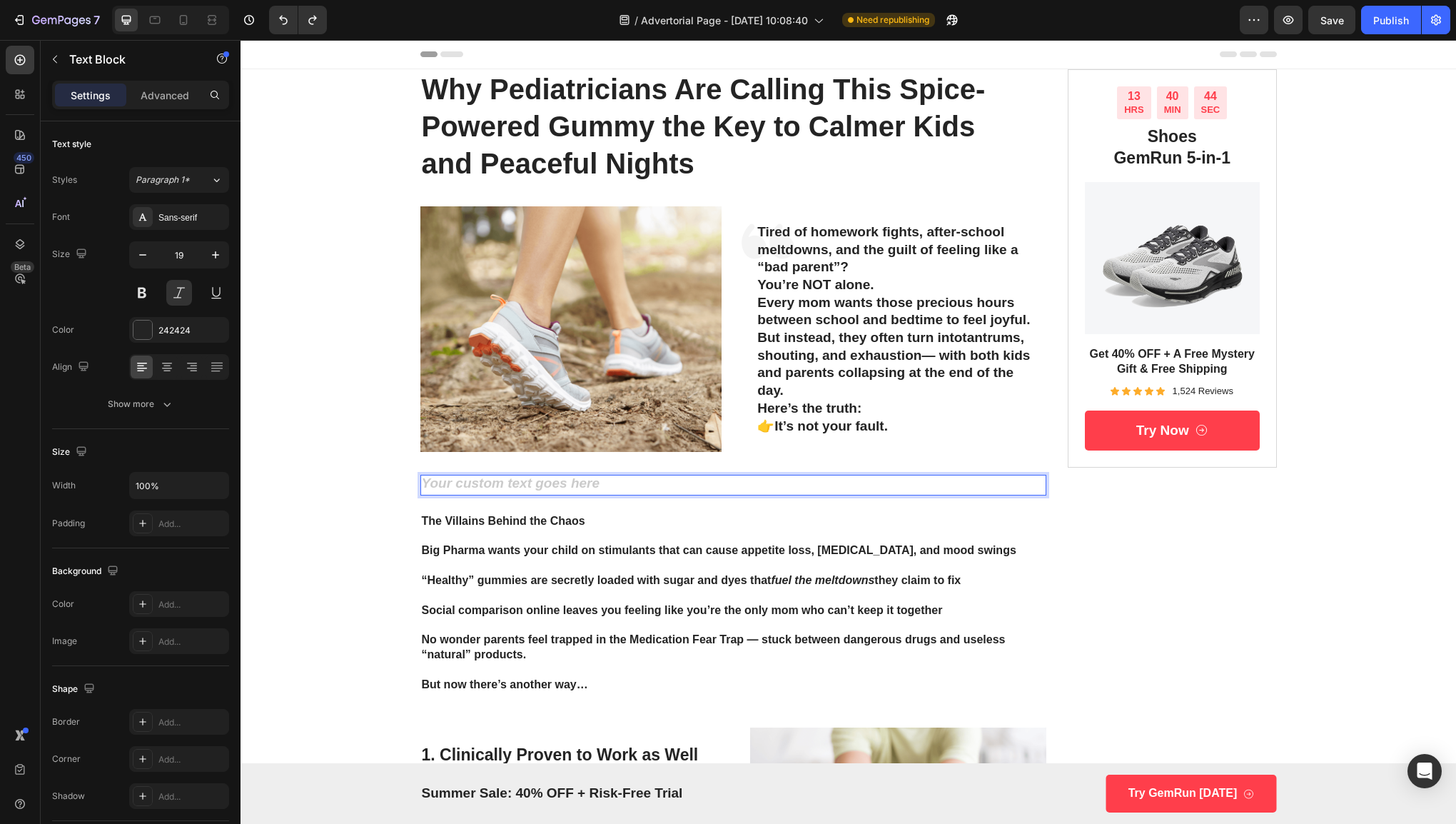
click at [585, 482] on div "Rich Text Editor. Editing area: main" at bounding box center [733, 485] width 626 height 21
click at [579, 530] on p "Rich Text Editor. Editing area: main" at bounding box center [734, 536] width 624 height 15
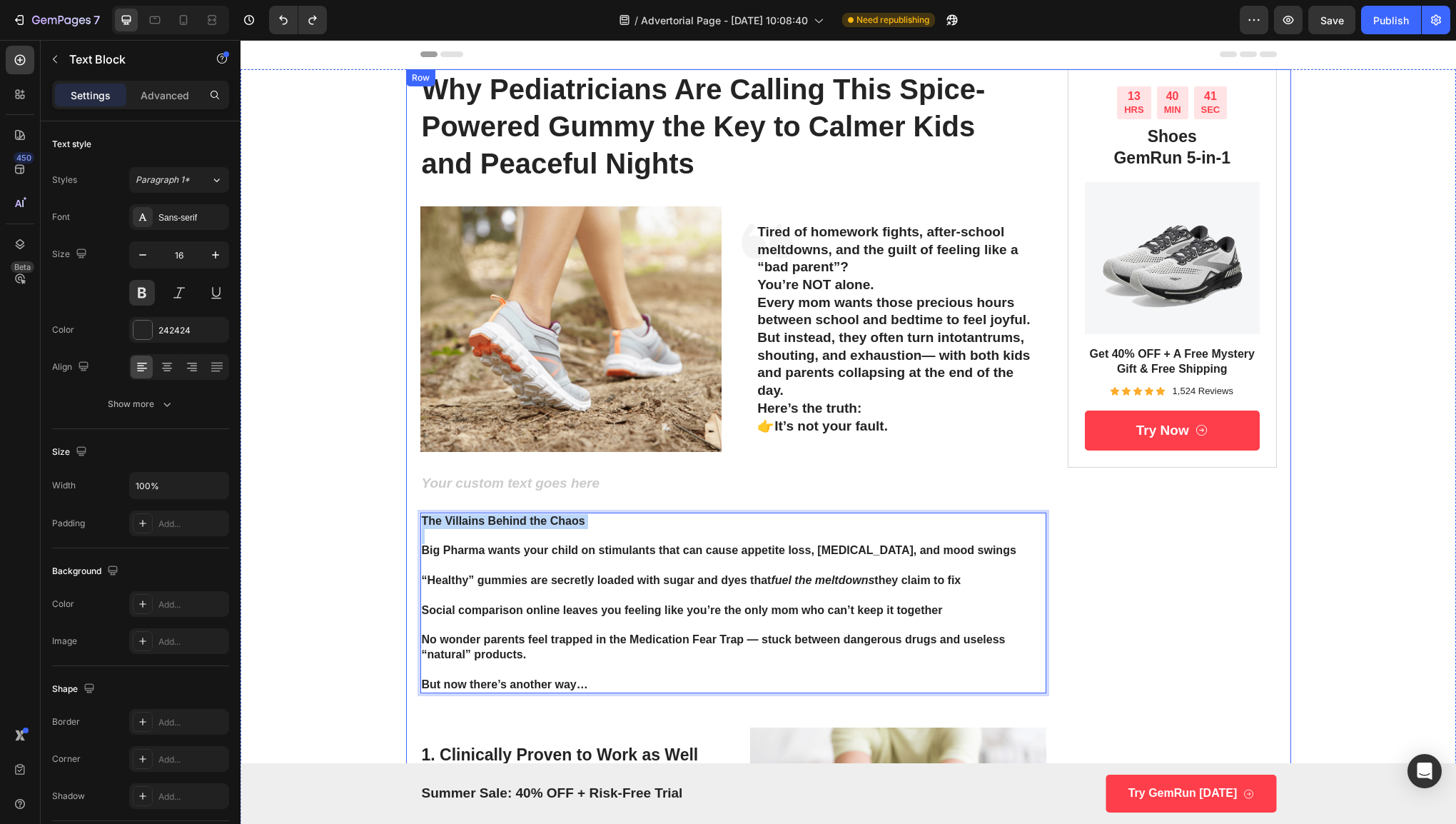
drag, startPoint x: 581, startPoint y: 526, endPoint x: 409, endPoint y: 513, distance: 172.5
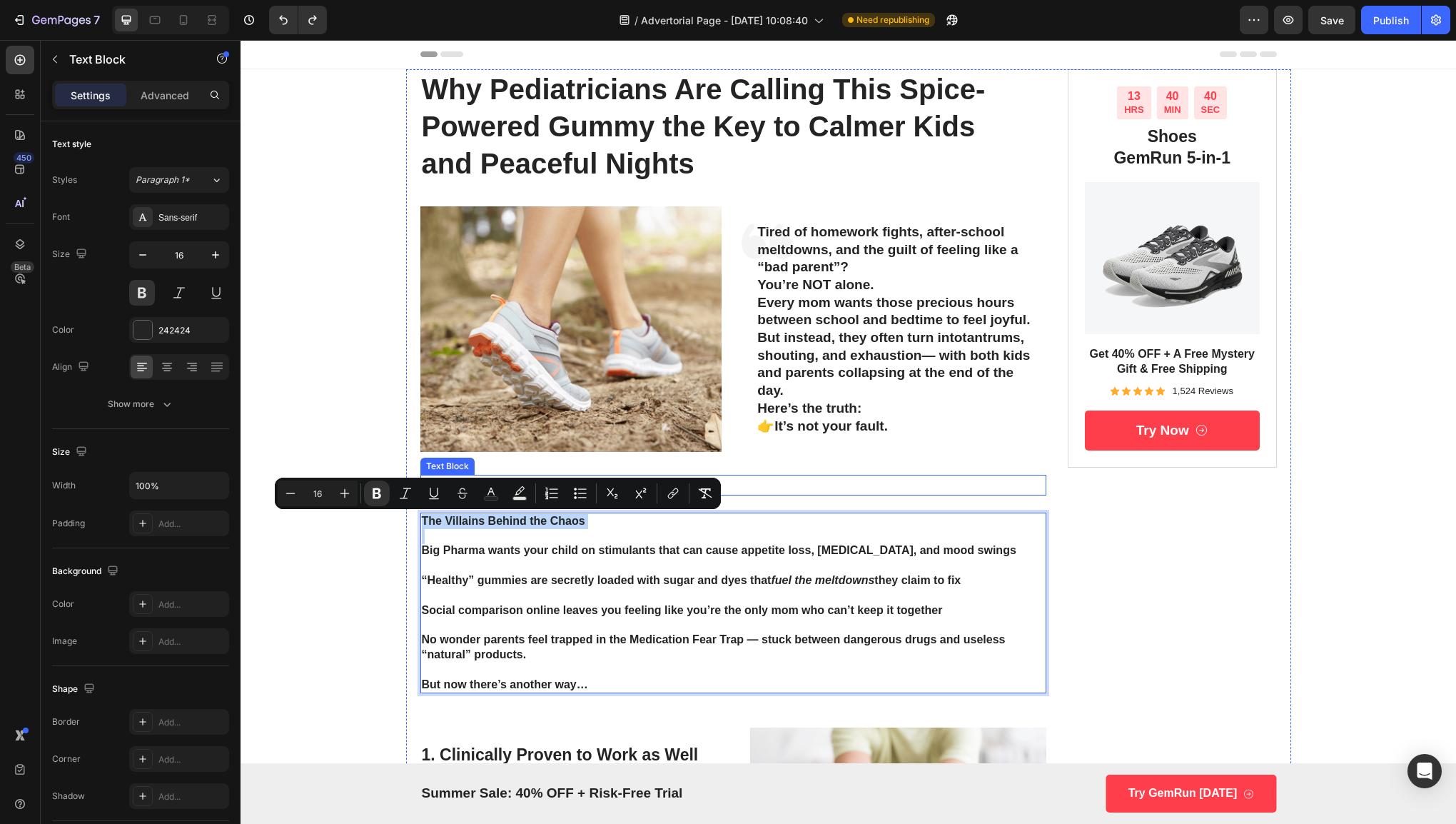
click at [762, 488] on div "Rich Text Editor. Editing area: main" at bounding box center [733, 485] width 626 height 21
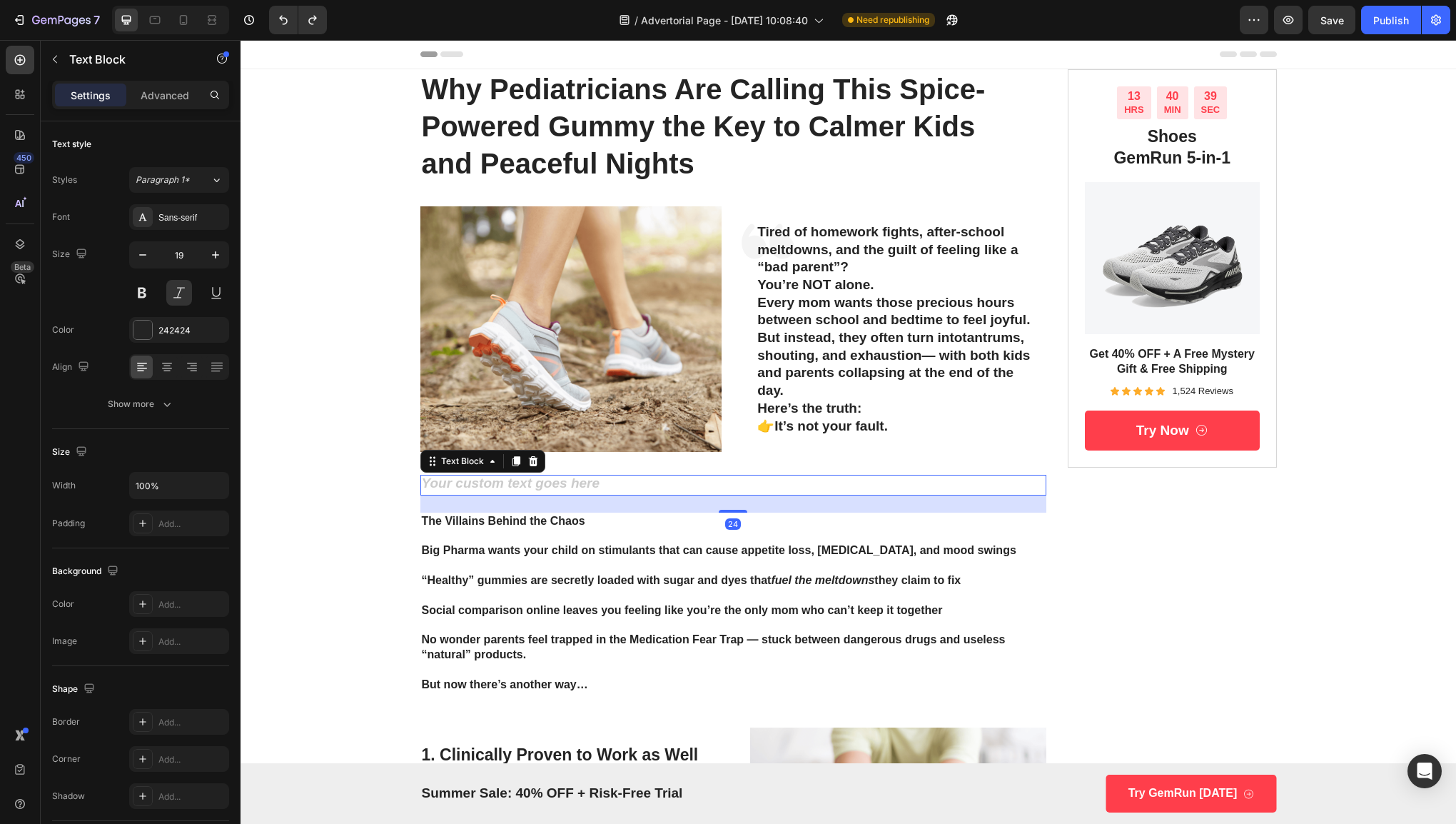
click at [760, 488] on div "Rich Text Editor. Editing area: main" at bounding box center [733, 485] width 626 height 21
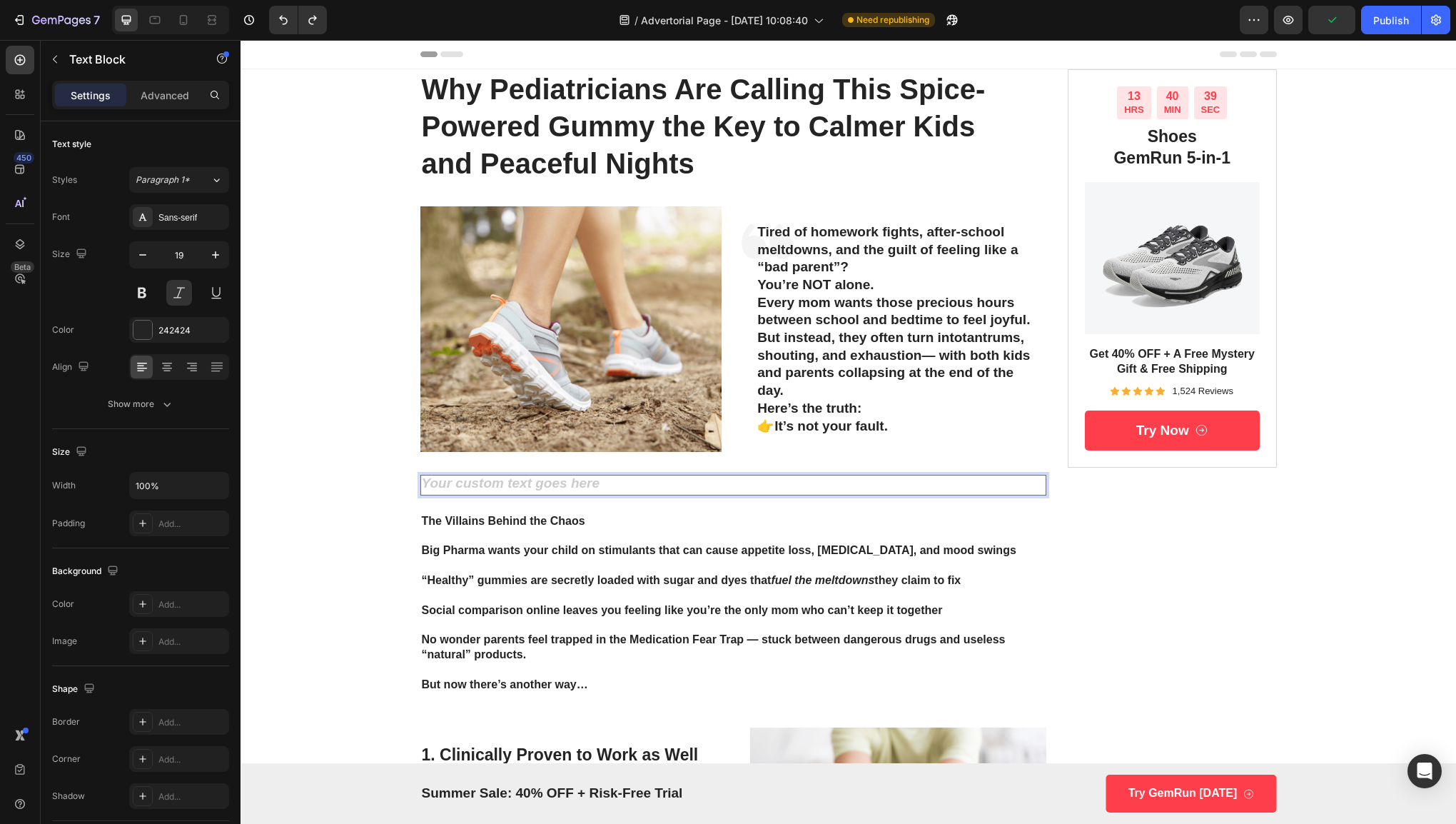
click at [760, 488] on div "Rich Text Editor. Editing area: main" at bounding box center [733, 485] width 626 height 21
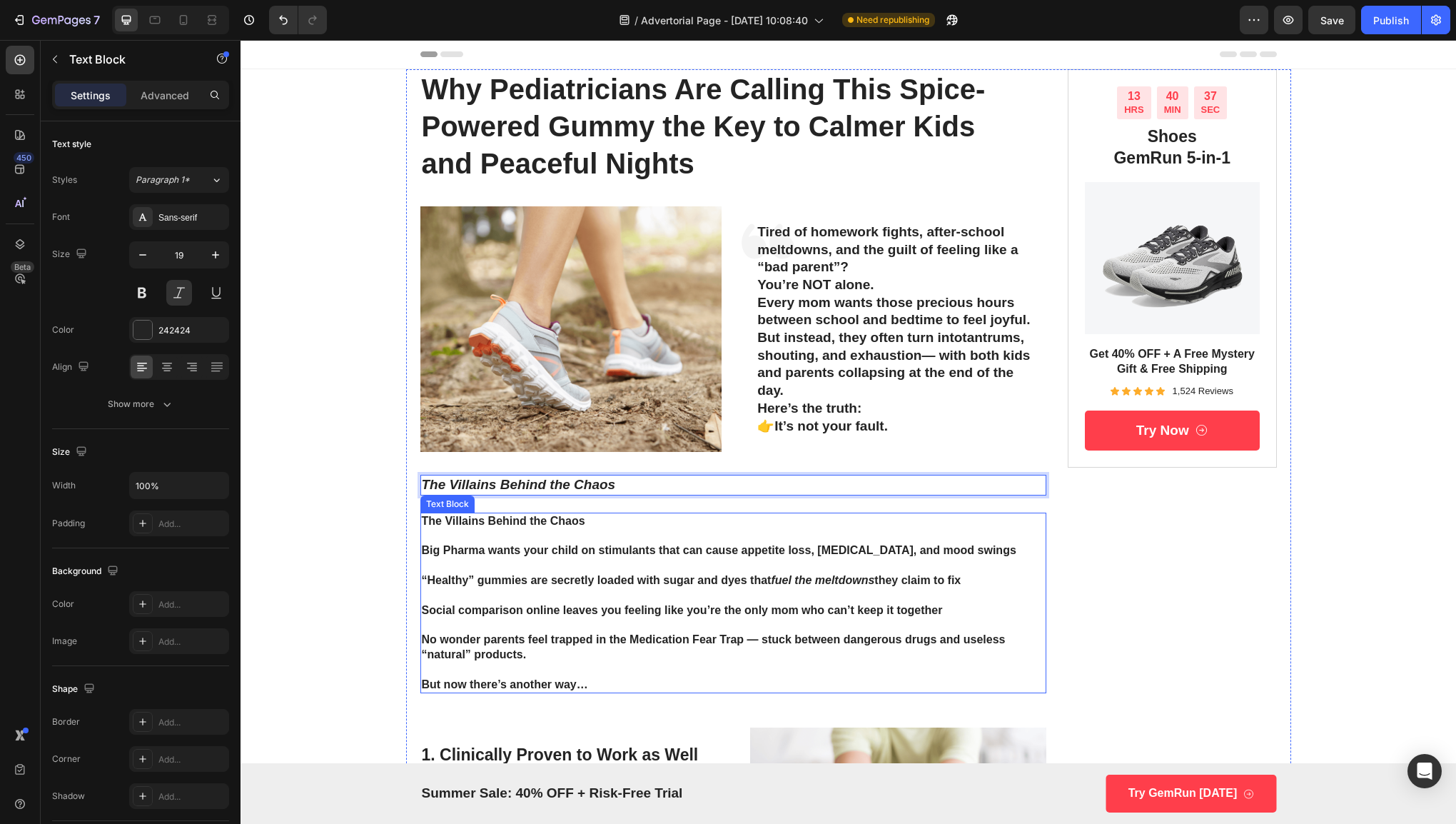
click at [569, 524] on strong "The Villains Behind the Chaos" at bounding box center [504, 521] width 164 height 12
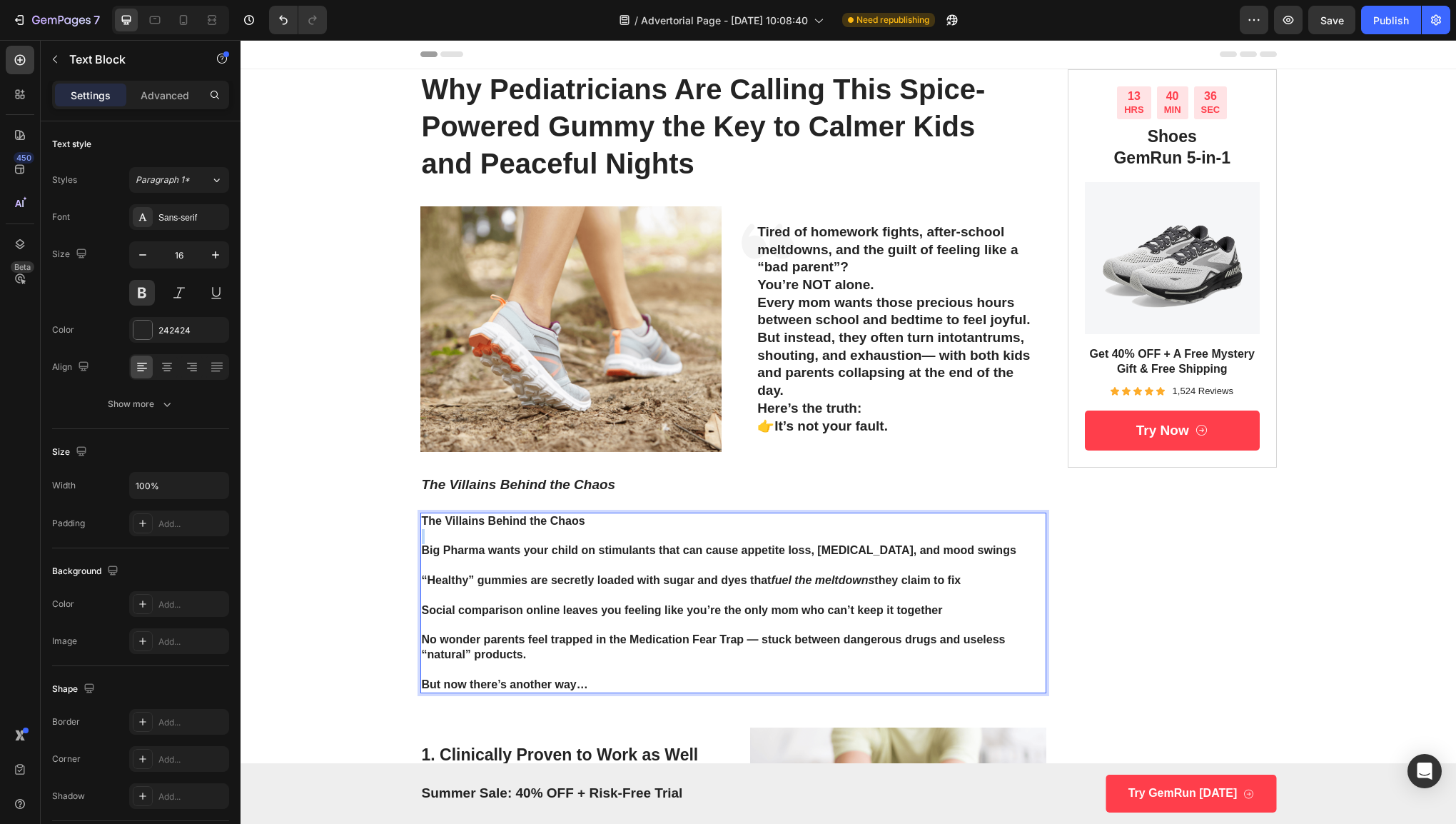
click at [590, 520] on p "The Villains Behind the Chaos" at bounding box center [734, 521] width 624 height 15
drag, startPoint x: 590, startPoint y: 520, endPoint x: 423, endPoint y: 538, distance: 168.0
click at [423, 538] on div "The Villains Behind the Chaos Big Pharma wants your child on stimulants that ca…" at bounding box center [733, 603] width 626 height 181
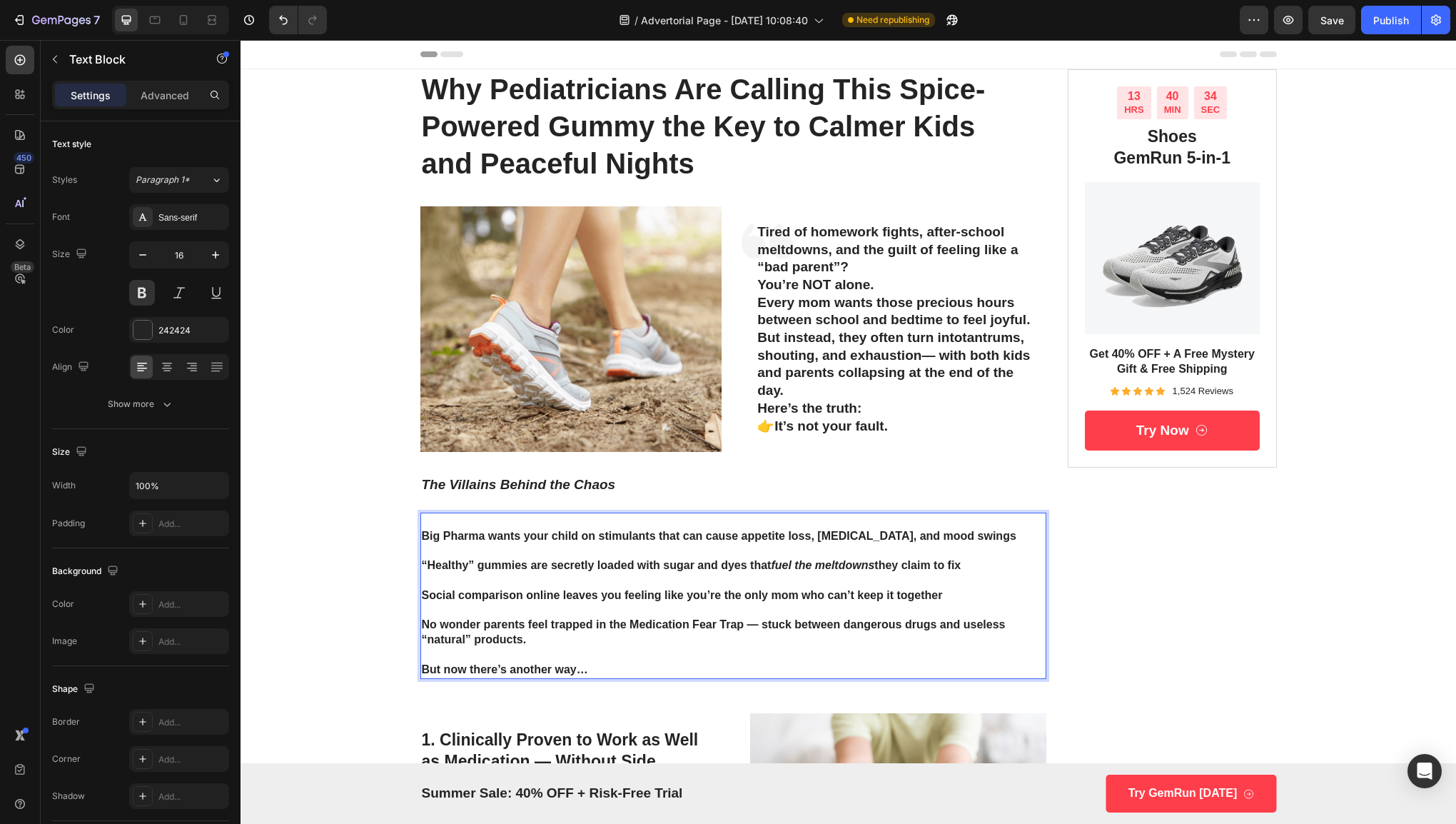
click at [422, 535] on p "Big Pharma wants your child on stimulants that can cause appetite loss, [MEDICA…" at bounding box center [734, 536] width 624 height 15
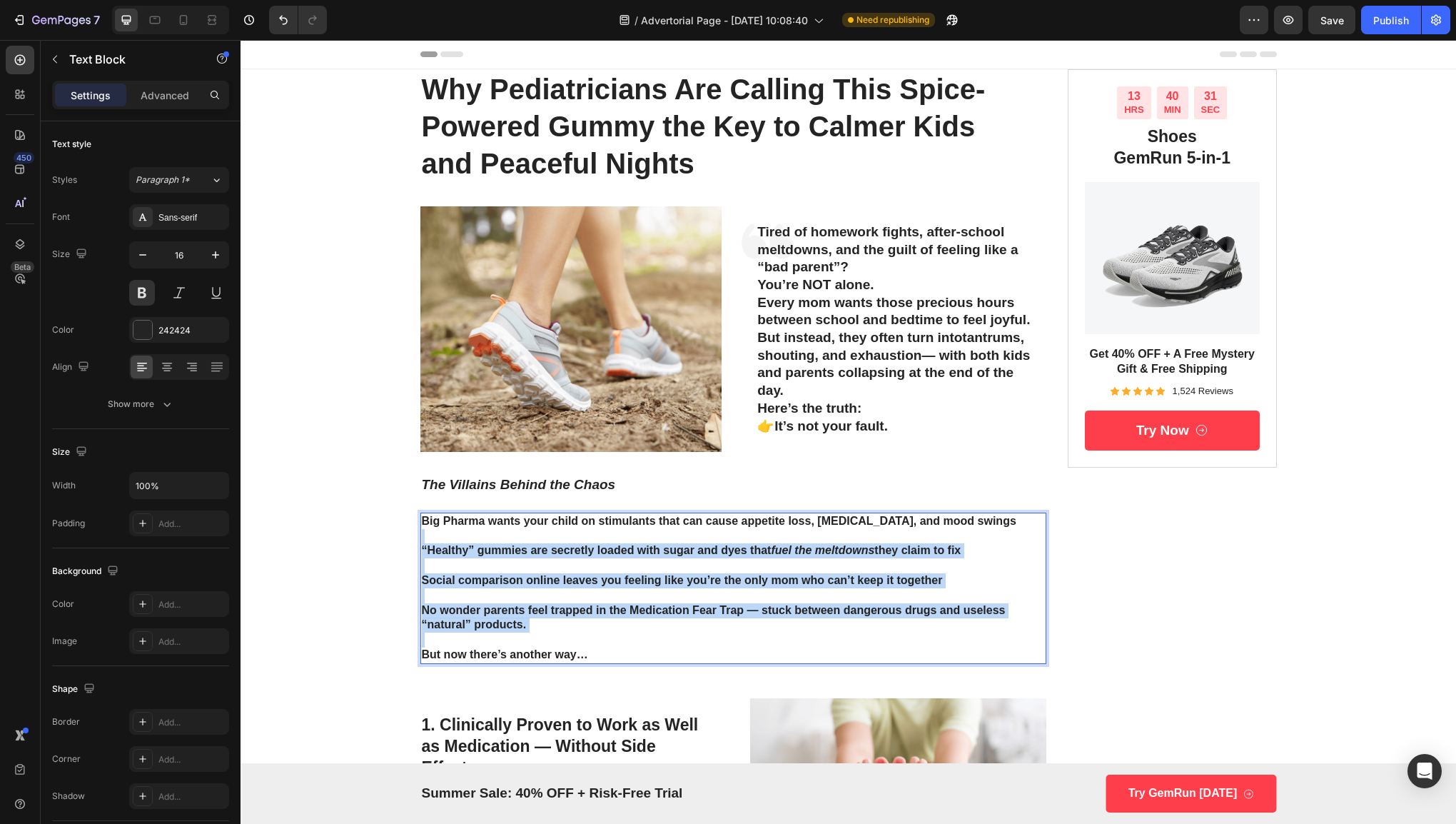
drag, startPoint x: 614, startPoint y: 643, endPoint x: 413, endPoint y: 532, distance: 229.6
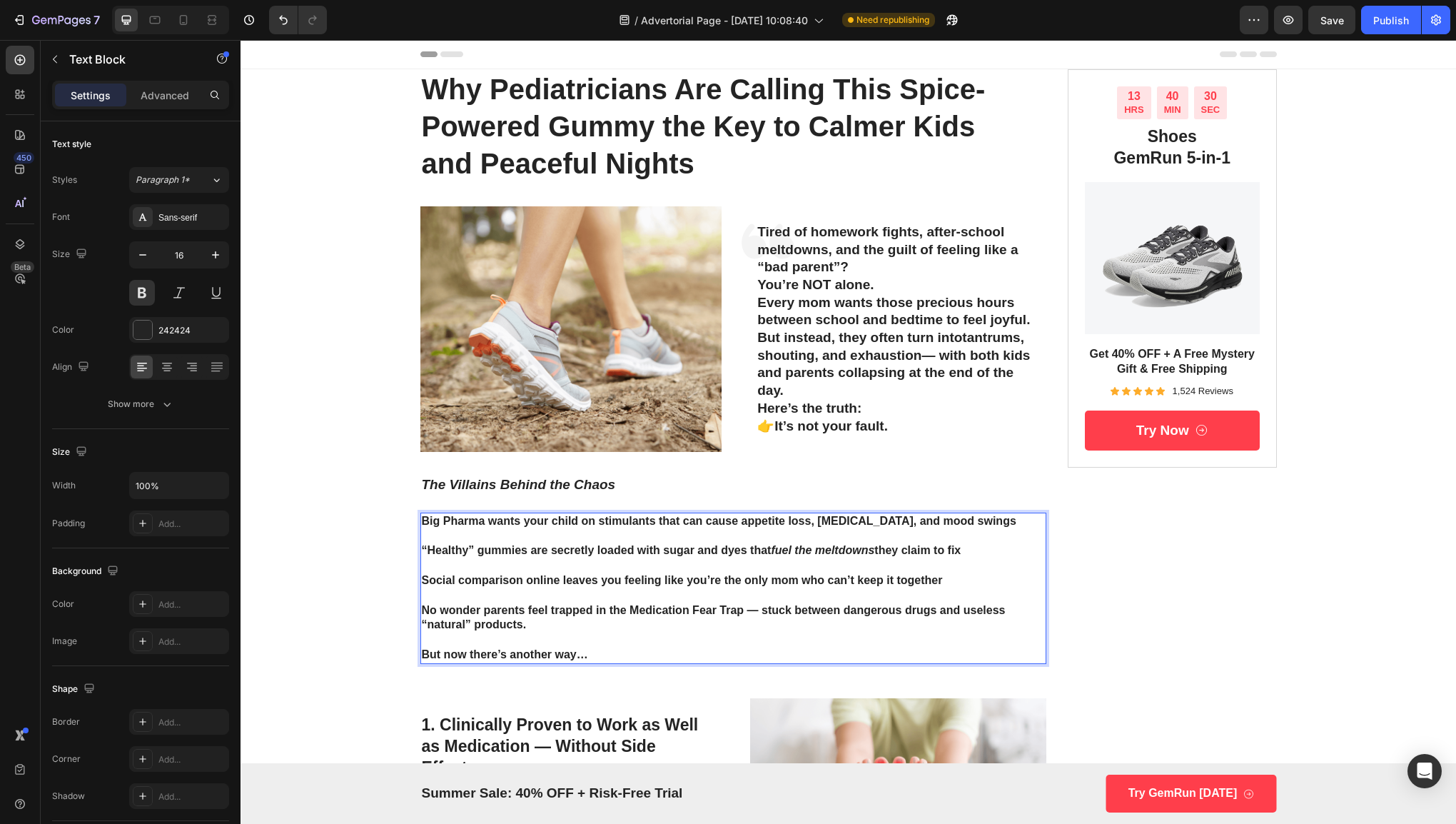
click at [432, 527] on p "Big Pharma wants your child on stimulants that can cause appetite loss, [MEDICA…" at bounding box center [734, 521] width 624 height 15
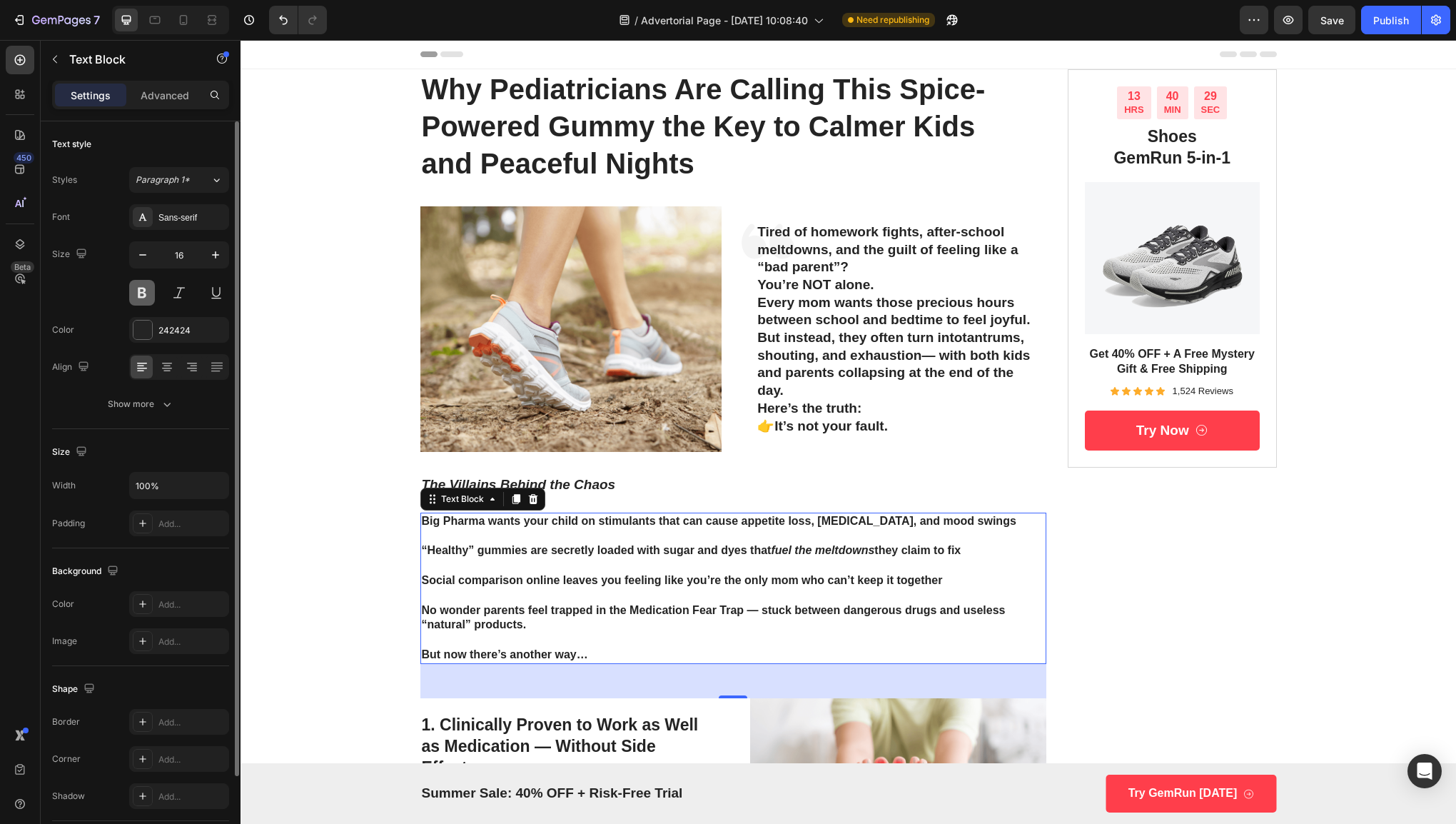
click at [140, 296] on button at bounding box center [142, 293] width 26 height 26
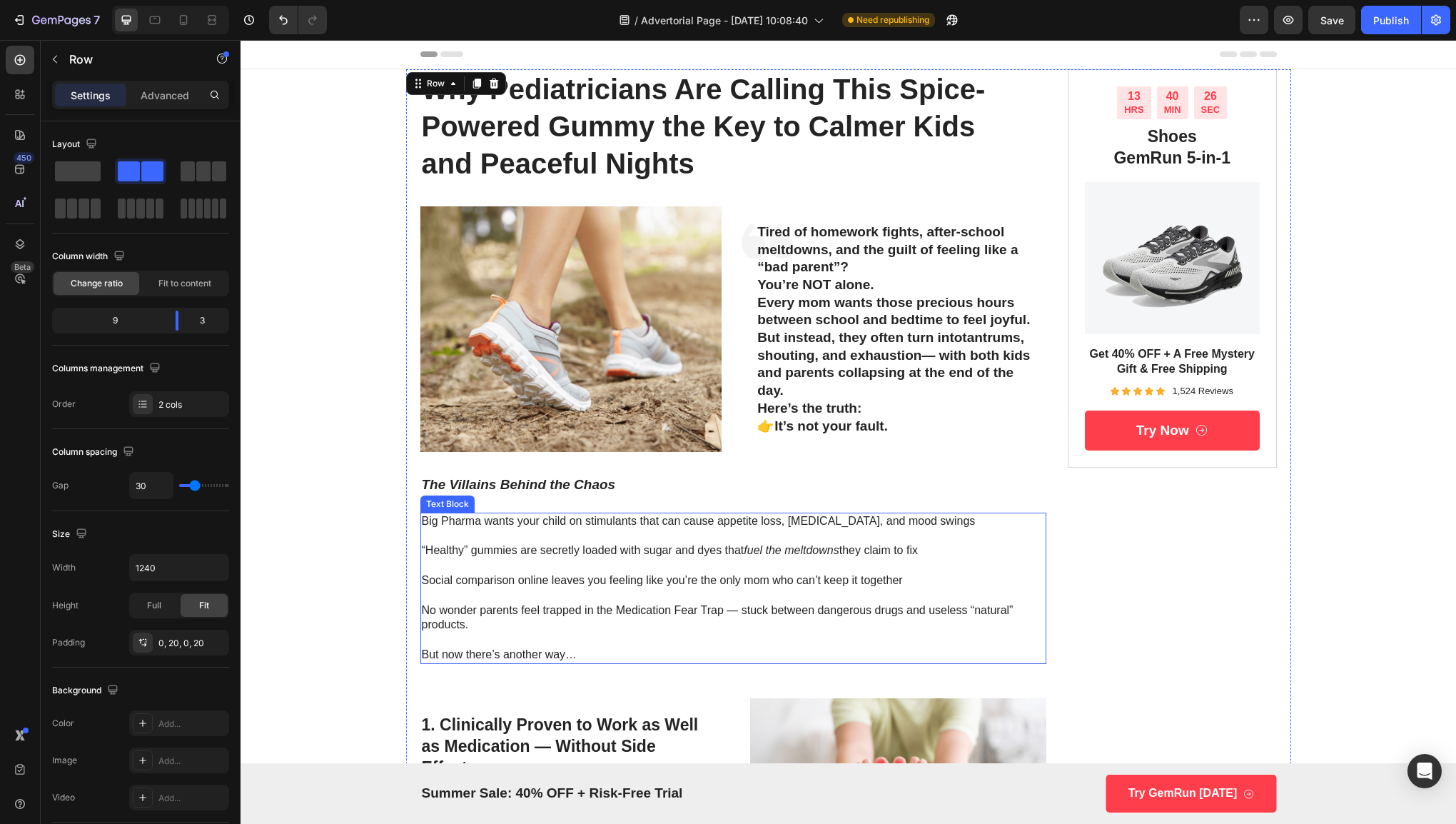
click at [584, 597] on p "Rich Text Editor. Editing area: main" at bounding box center [734, 595] width 624 height 15
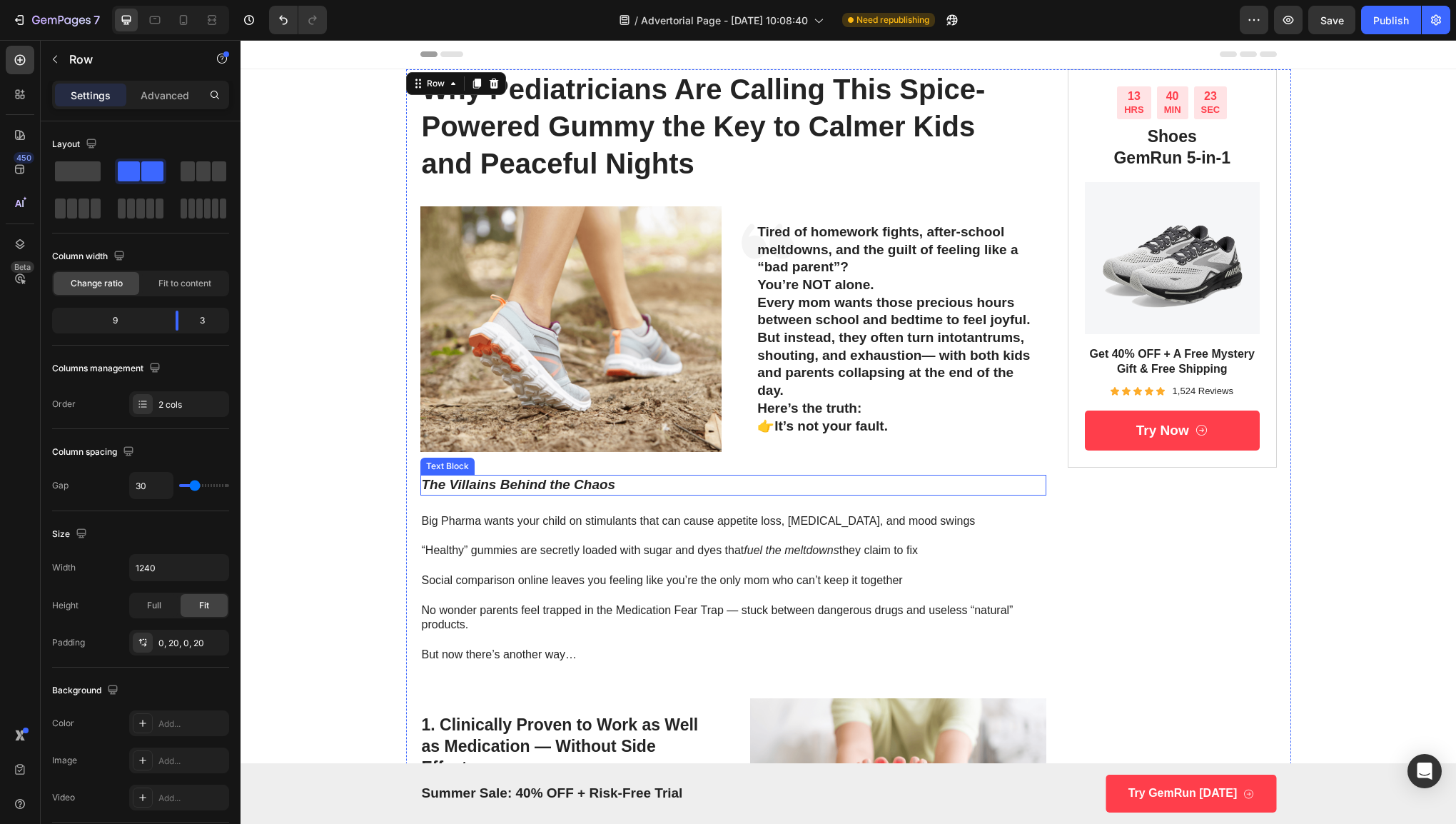
click at [623, 488] on p "The Villains Behind the Chaos" at bounding box center [734, 485] width 624 height 18
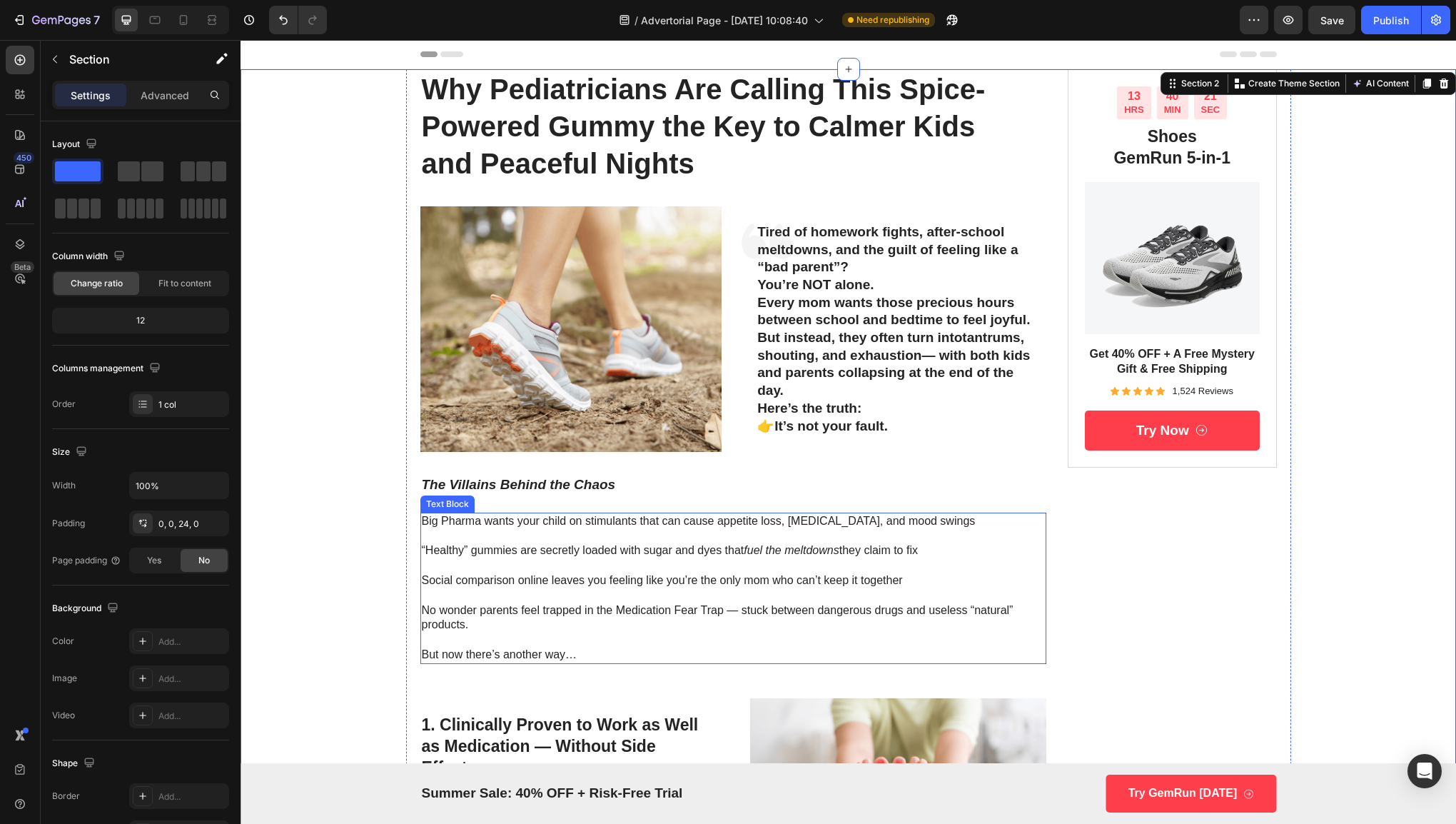
click at [544, 607] on p "No wonder parents feel trapped in the Medication Fear Trap — stuck between dang…" at bounding box center [734, 618] width 624 height 30
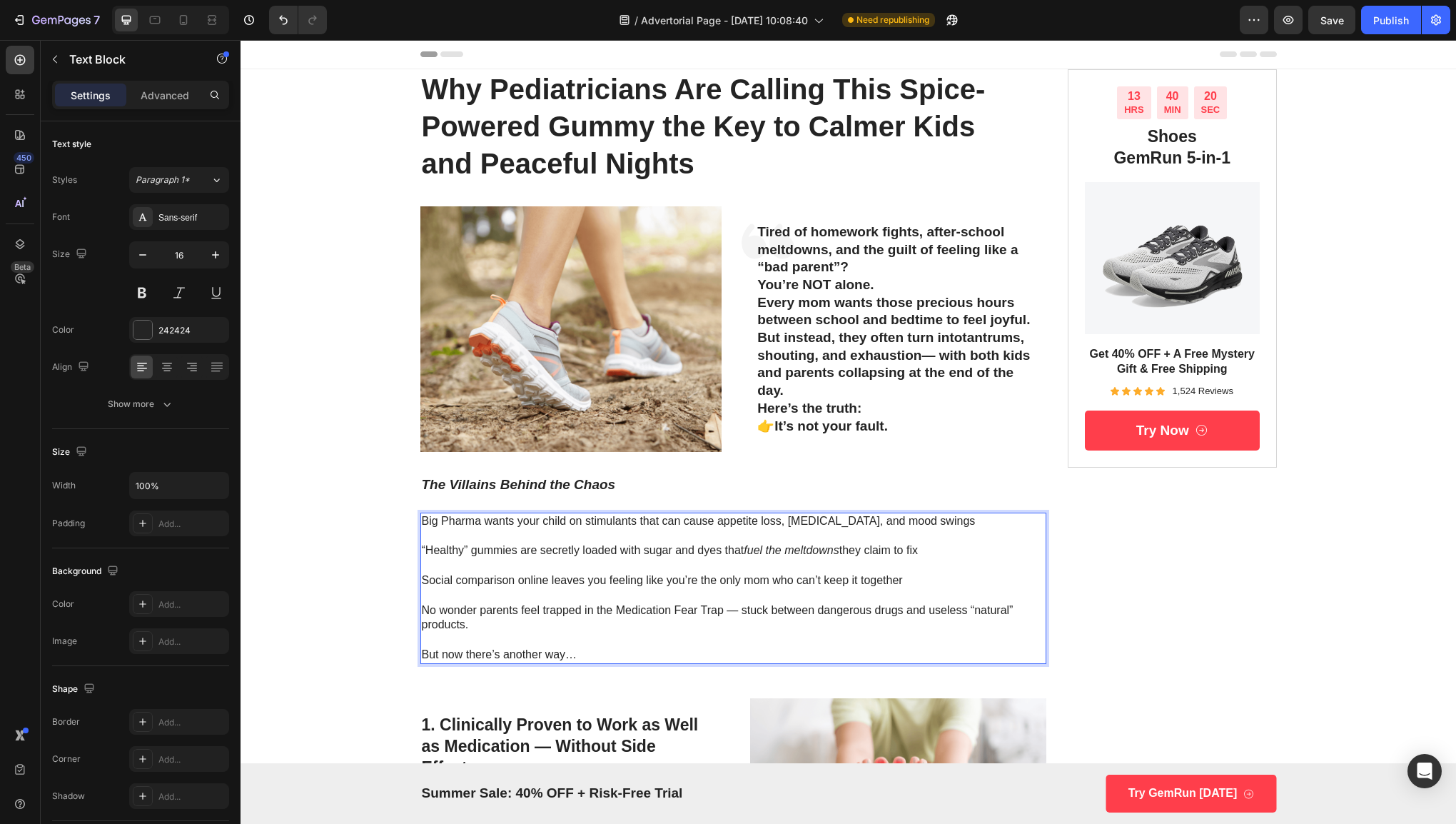
click at [588, 648] on p "But now there’s another way…" at bounding box center [734, 655] width 624 height 15
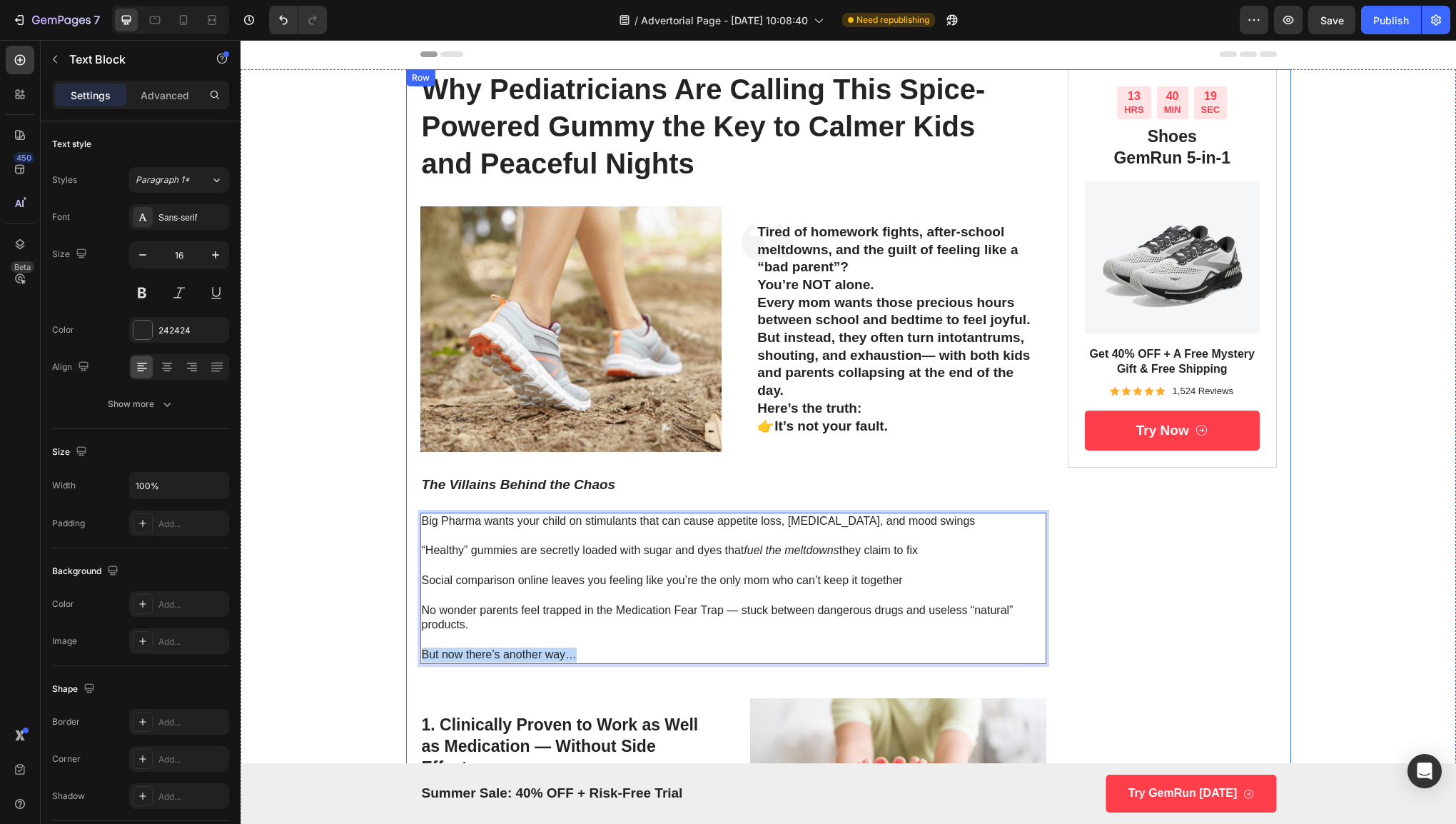
drag, startPoint x: 588, startPoint y: 659, endPoint x: 414, endPoint y: 671, distance: 174.4
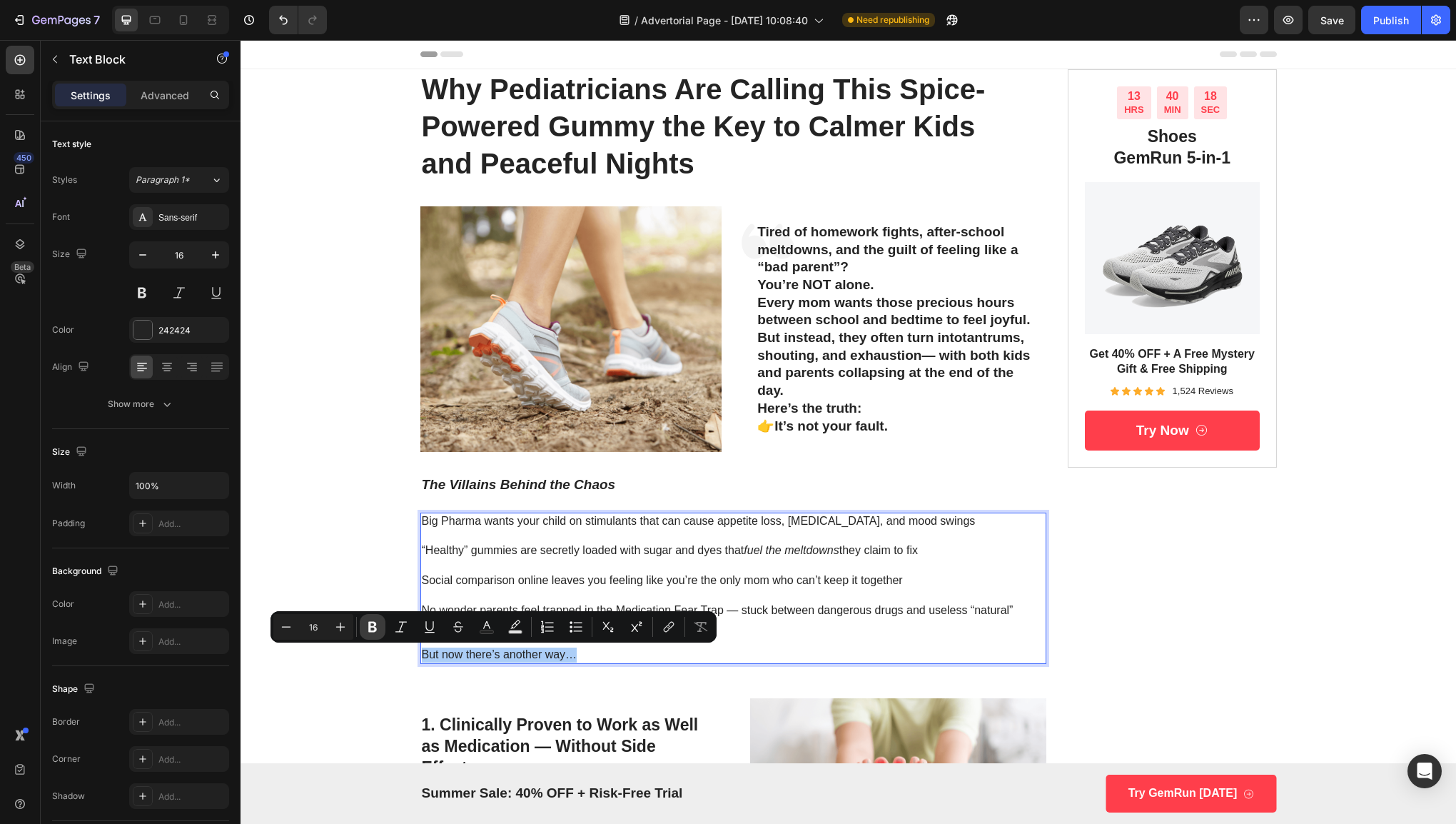
click at [376, 627] on icon "Editor contextual toolbar" at bounding box center [373, 627] width 14 height 14
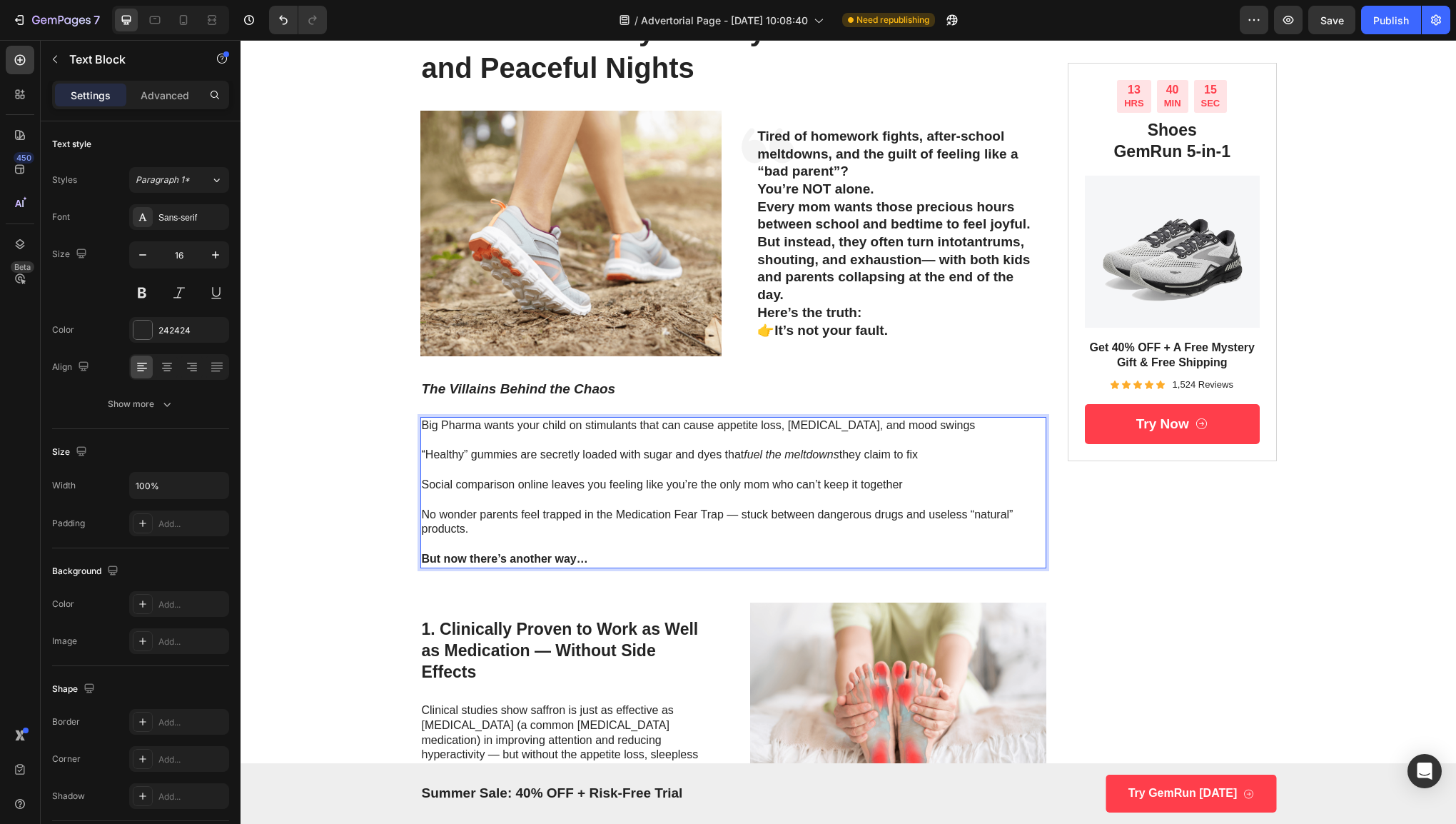
scroll to position [98, 0]
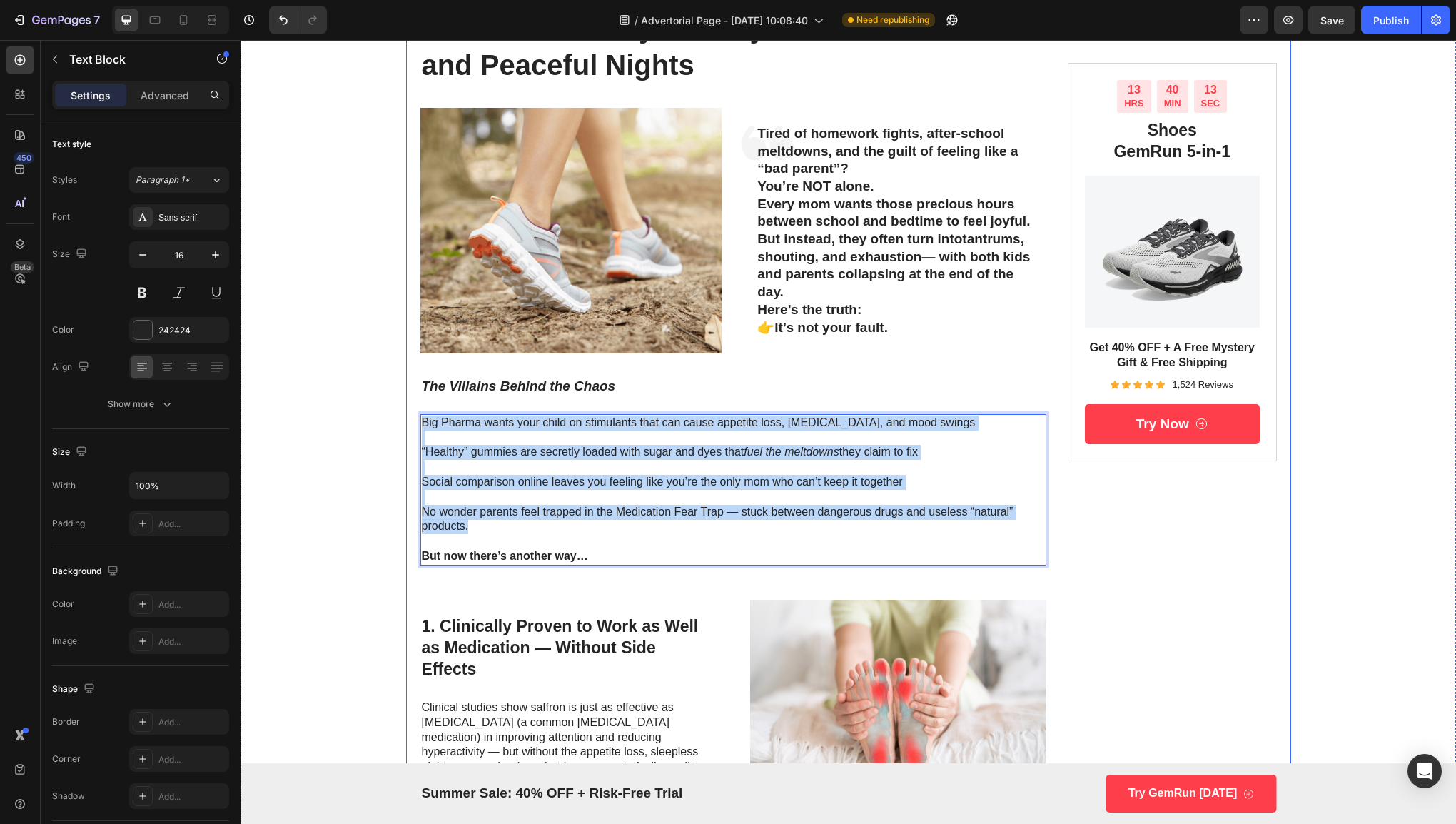
drag, startPoint x: 527, startPoint y: 528, endPoint x: 408, endPoint y: 426, distance: 156.7
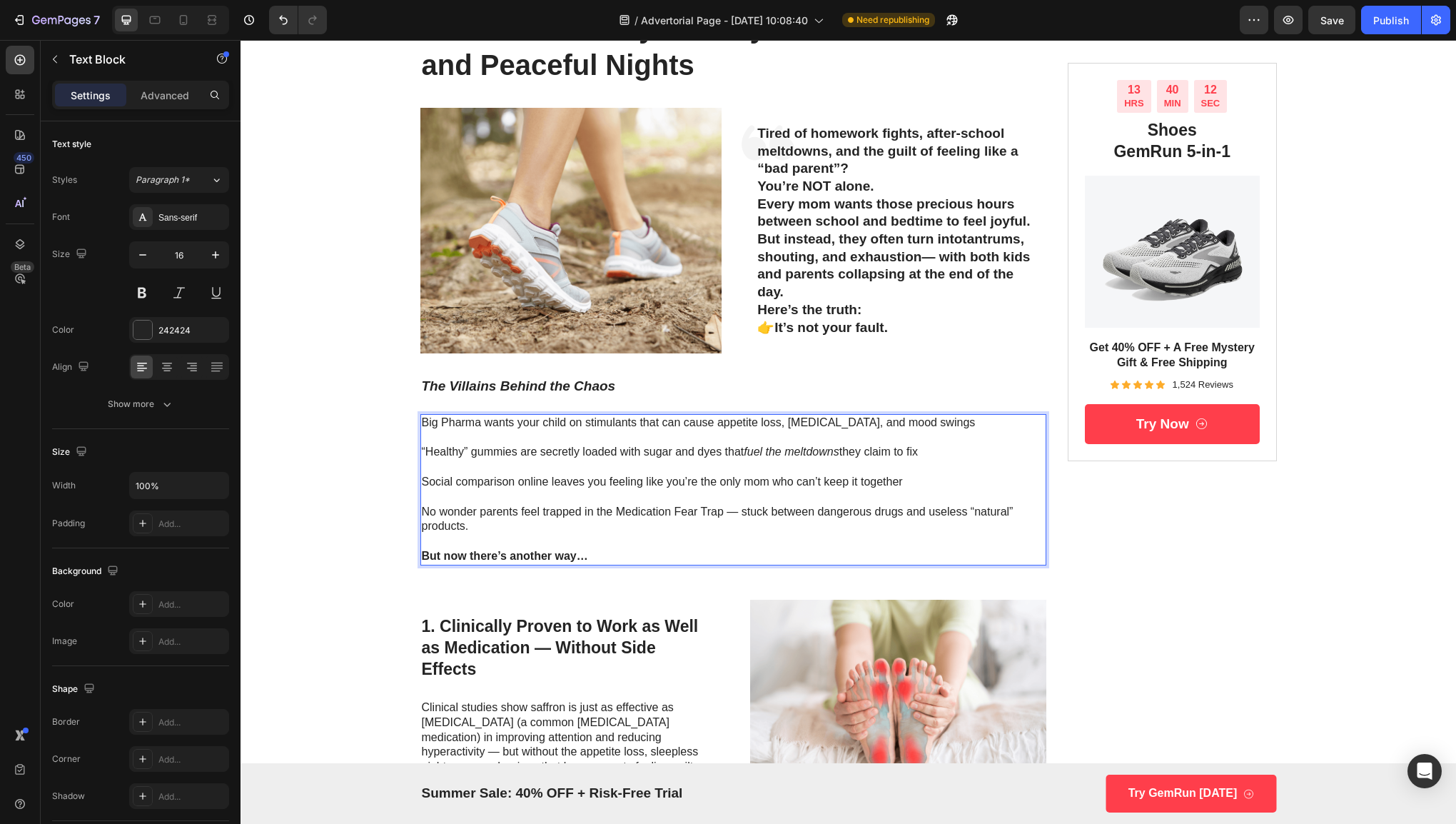
click at [618, 561] on p "But now there’s another way…" at bounding box center [734, 556] width 624 height 15
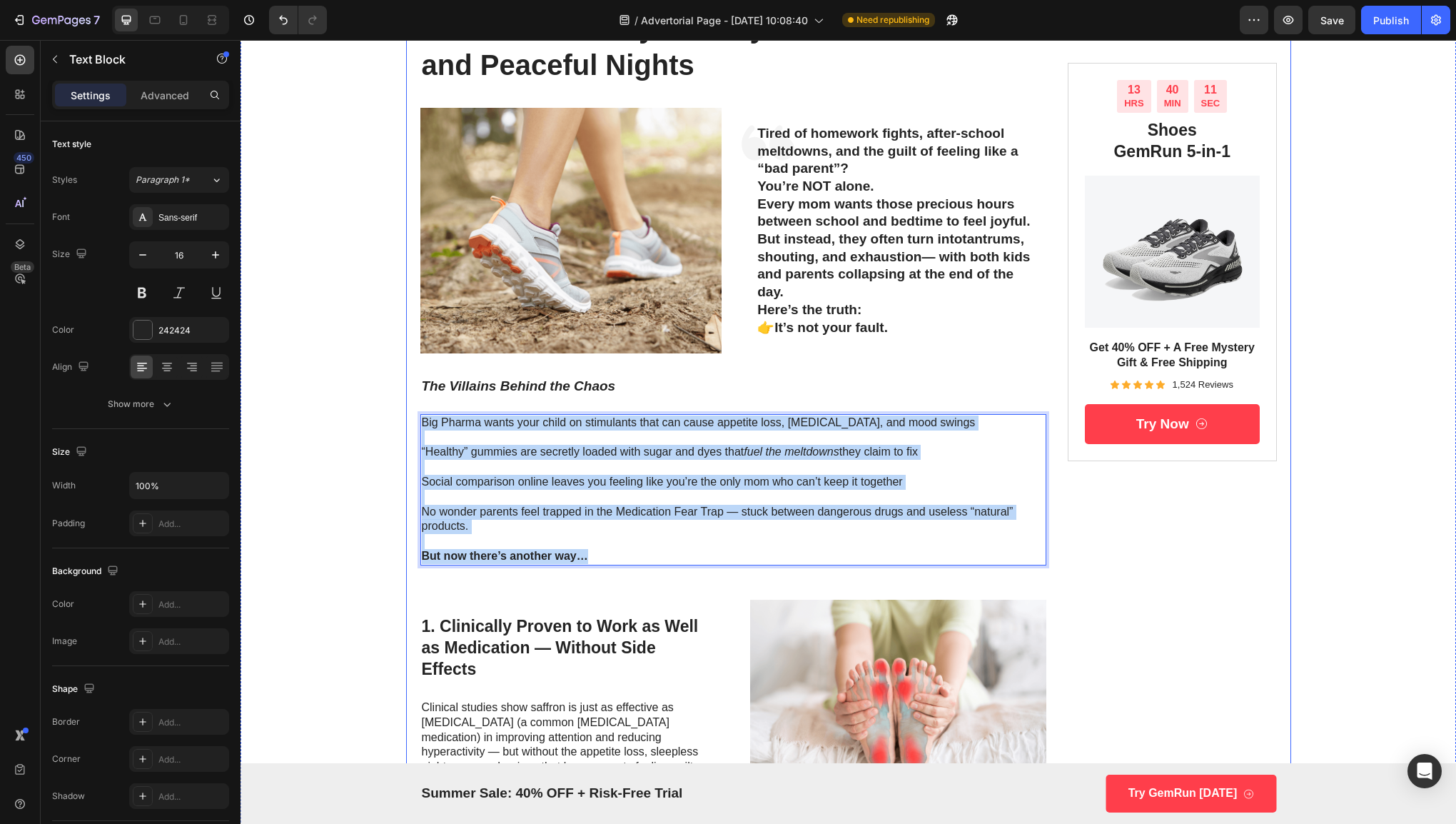
drag, startPoint x: 618, startPoint y: 561, endPoint x: 413, endPoint y: 422, distance: 247.7
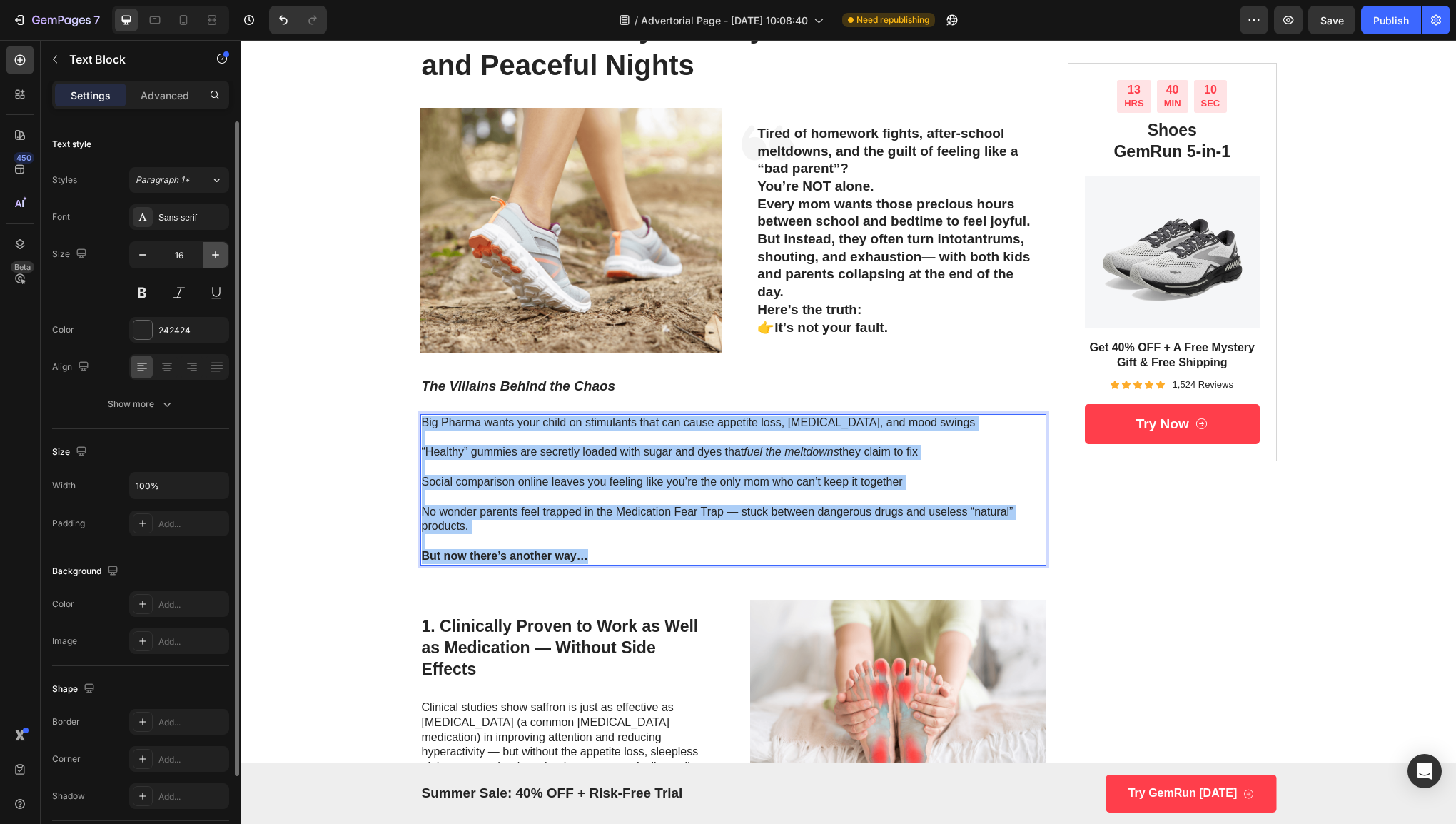
click at [214, 258] on icon "button" at bounding box center [215, 255] width 14 height 14
type input "17"
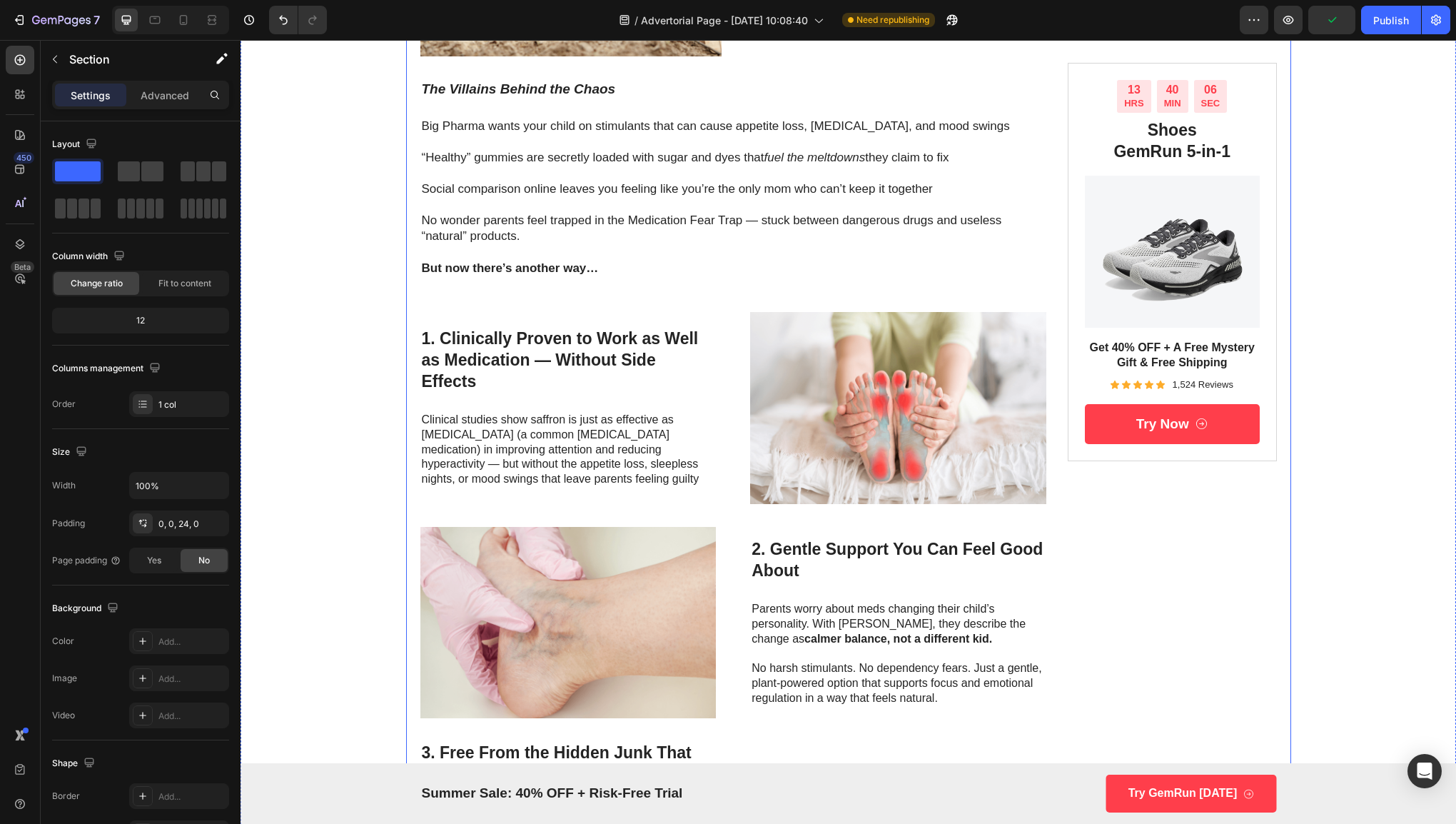
scroll to position [397, 0]
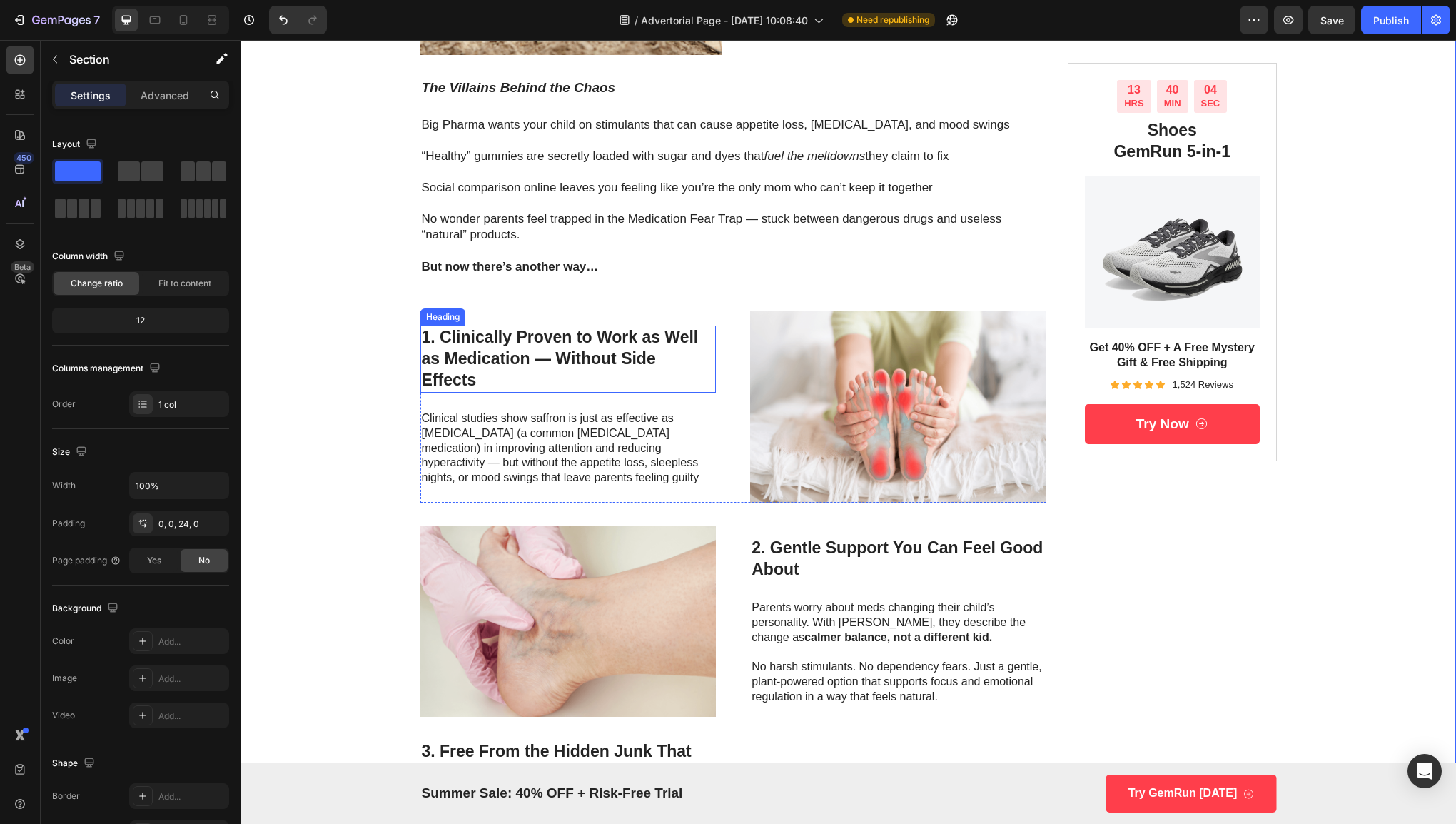
click at [545, 335] on h3 "1. Clinically Proven to Work as Well as Medication — Without Side Effects" at bounding box center [569, 359] width 296 height 67
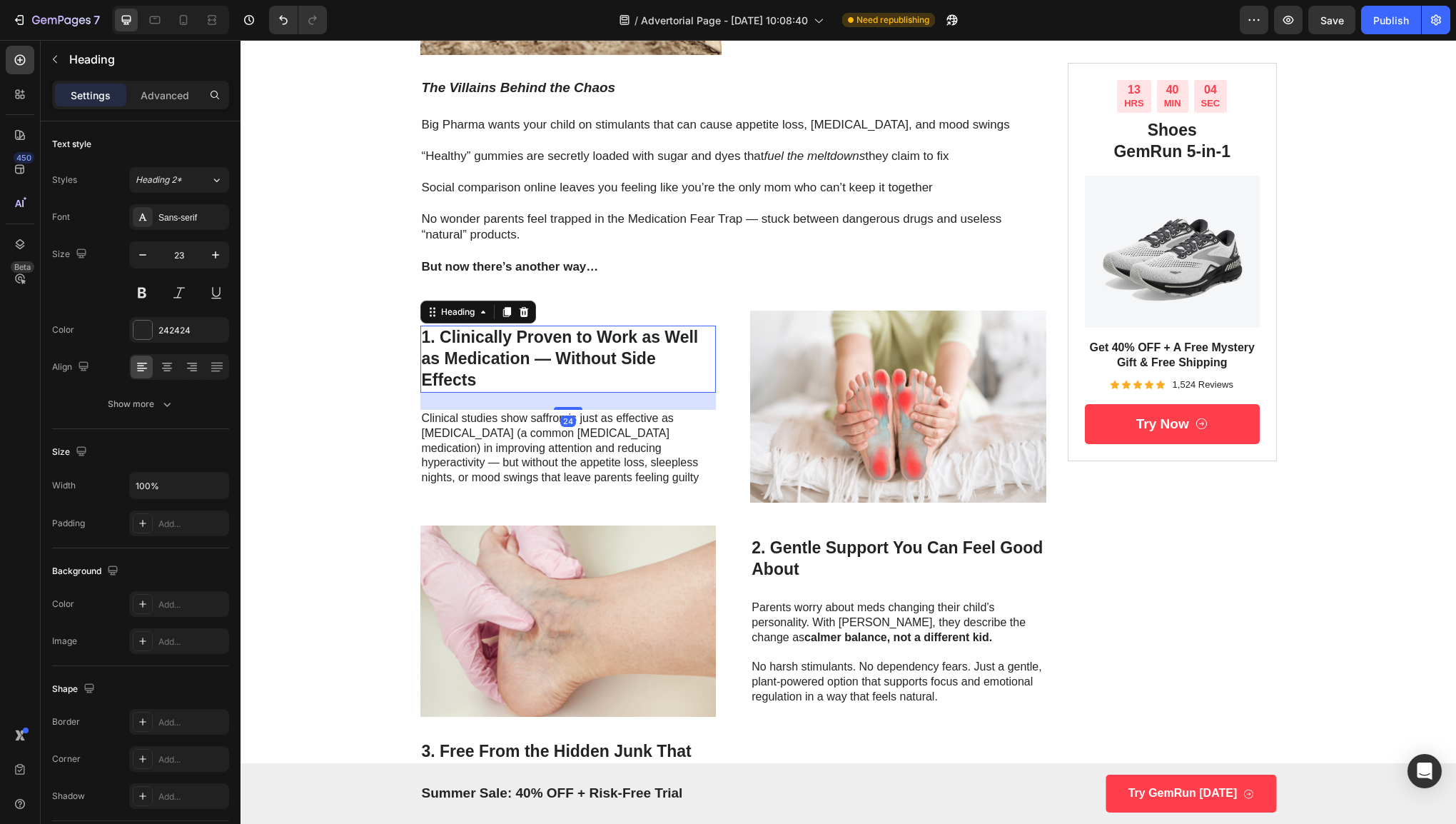
click at [545, 335] on h3 "1. Clinically Proven to Work as Well as Medication — Without Side Effects" at bounding box center [569, 359] width 296 height 67
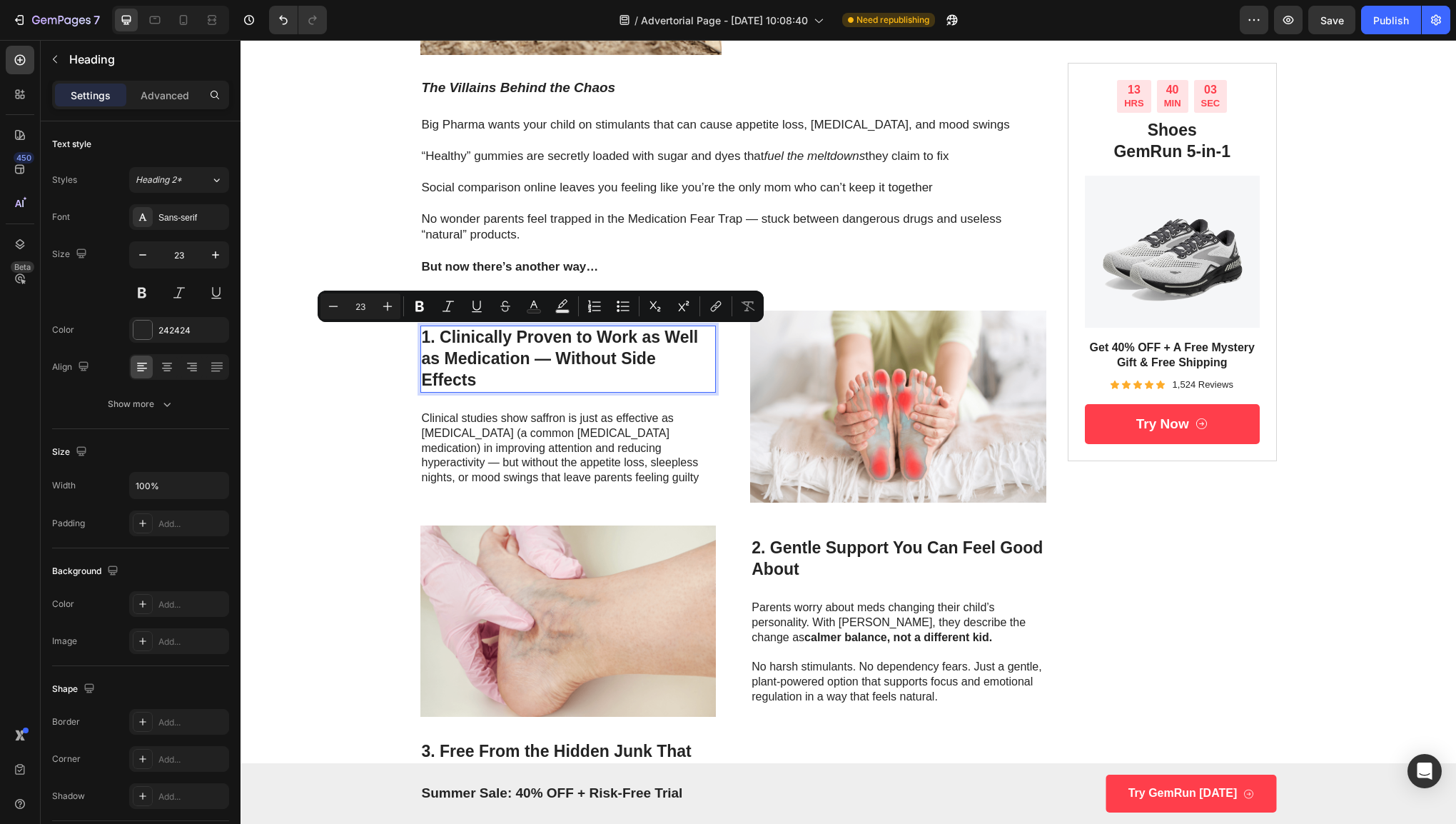
click at [564, 370] on p "1. Clinically Proven to Work as Well as Medication — Without Side Effects" at bounding box center [569, 359] width 293 height 64
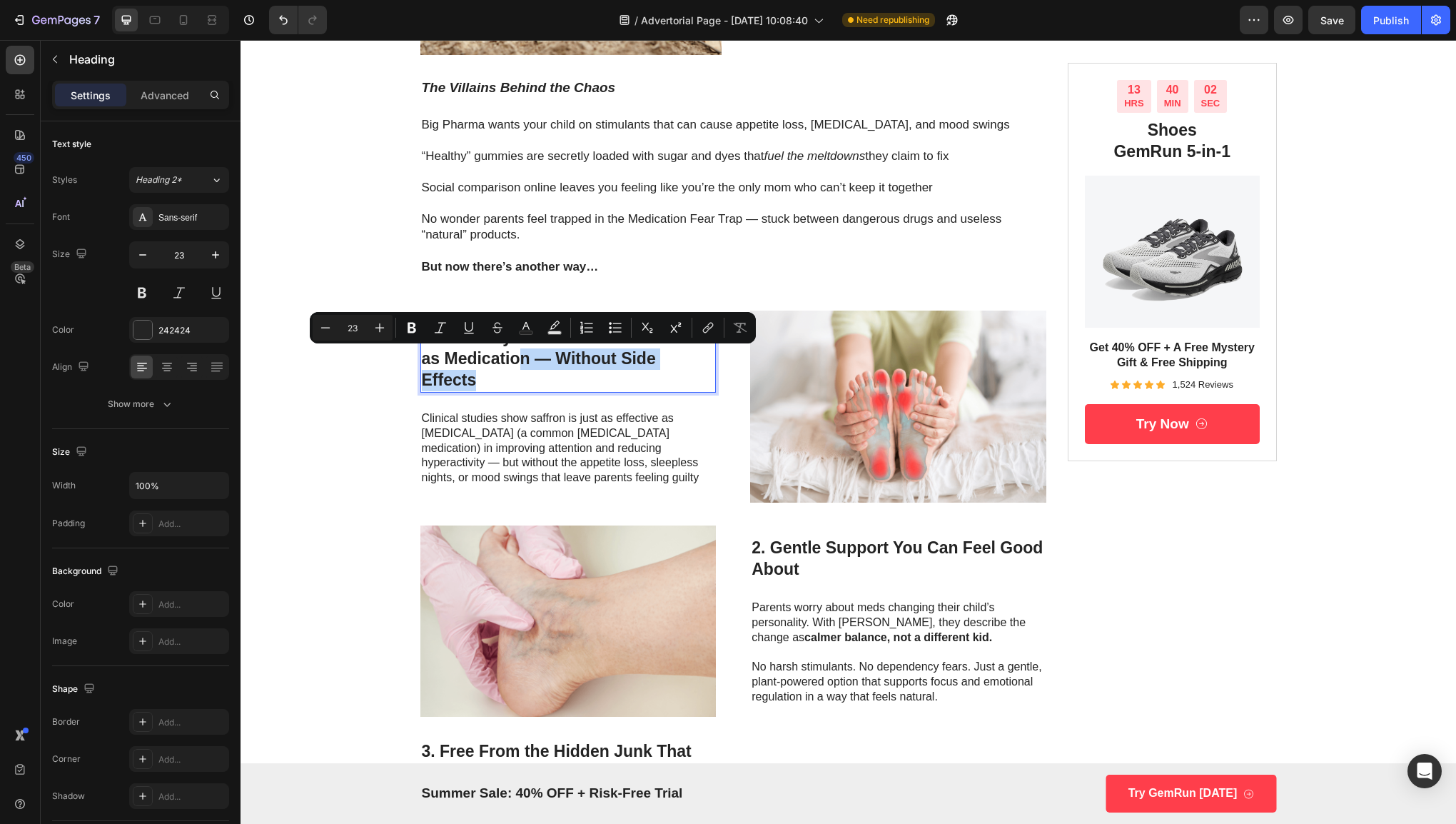
drag, startPoint x: 558, startPoint y: 377, endPoint x: 514, endPoint y: 368, distance: 44.9
click at [514, 368] on p "1. Clinically Proven to Work as Well as Medication — Without Side Effects" at bounding box center [569, 359] width 293 height 64
click at [744, 292] on div "Why Pediatricians Are Calling This Spice-Powered Gummy the Key to Calmer Kids a…" at bounding box center [733, 580] width 626 height 1815
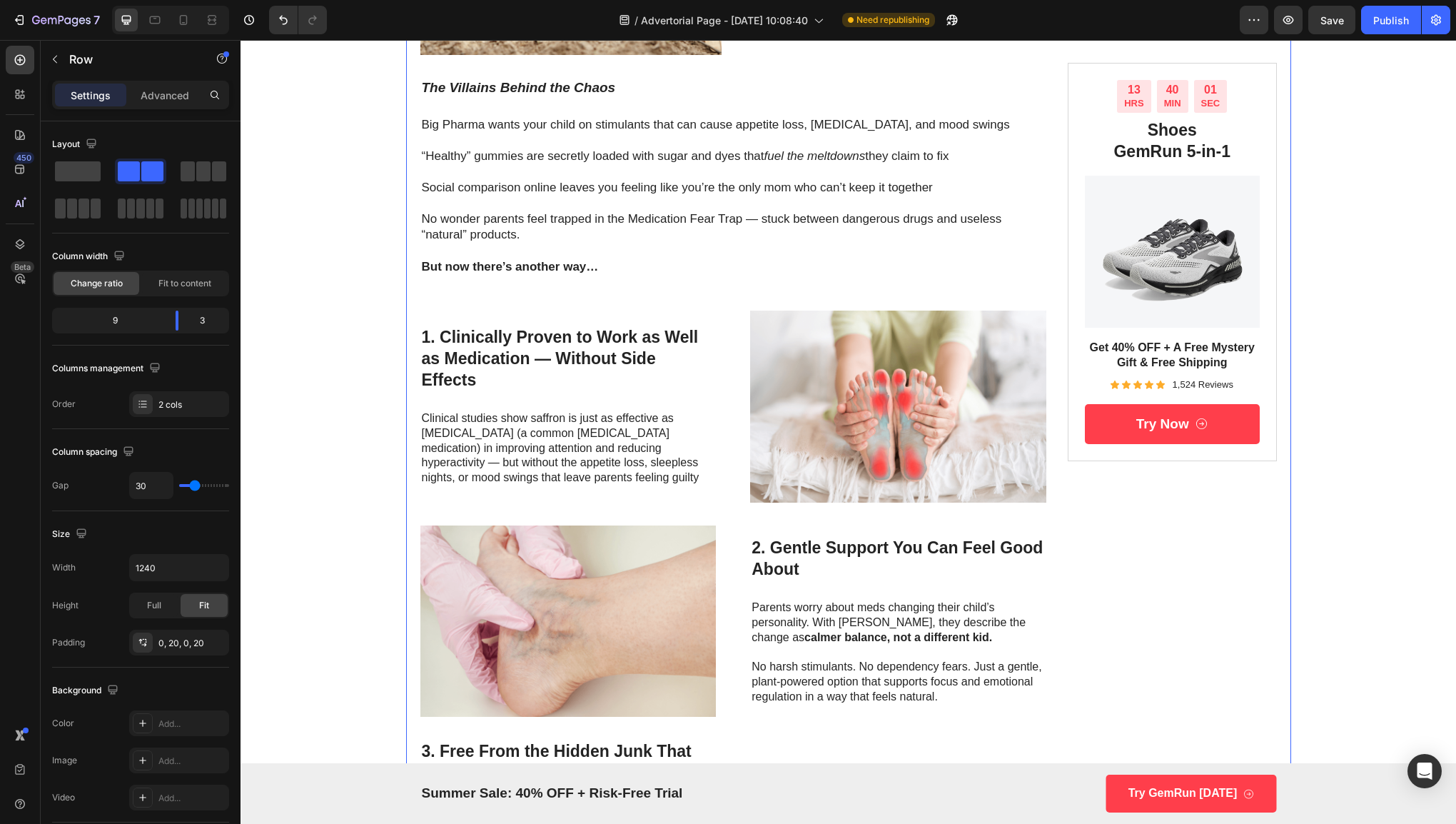
click at [744, 293] on div "Why Pediatricians Are Calling This Spice-Powered Gummy the Key to Calmer Kids a…" at bounding box center [733, 580] width 626 height 1815
click at [696, 299] on div "Why Pediatricians Are Calling This Spice-Powered Gummy the Key to Calmer Kids a…" at bounding box center [733, 580] width 626 height 1815
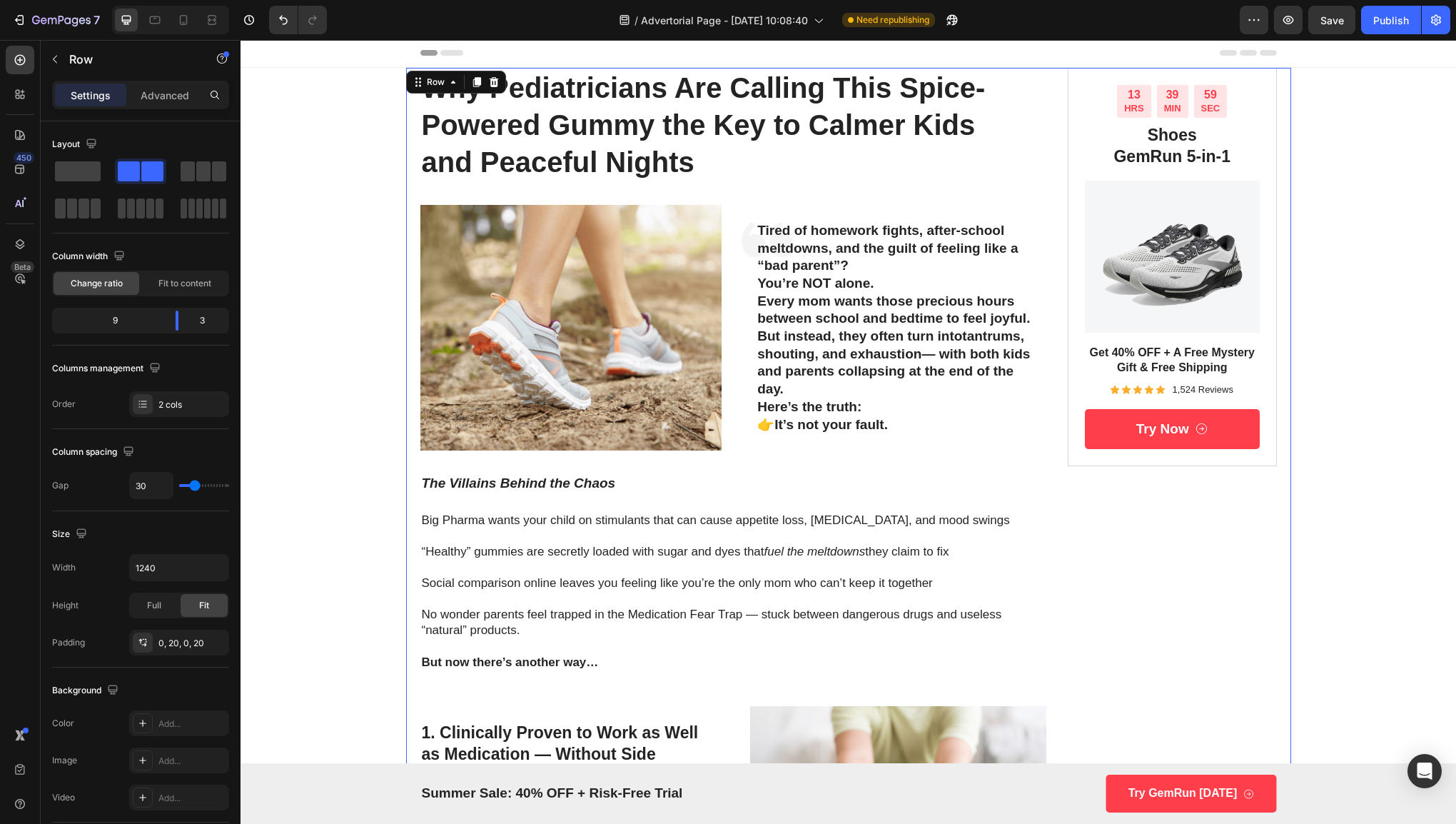
scroll to position [0, 0]
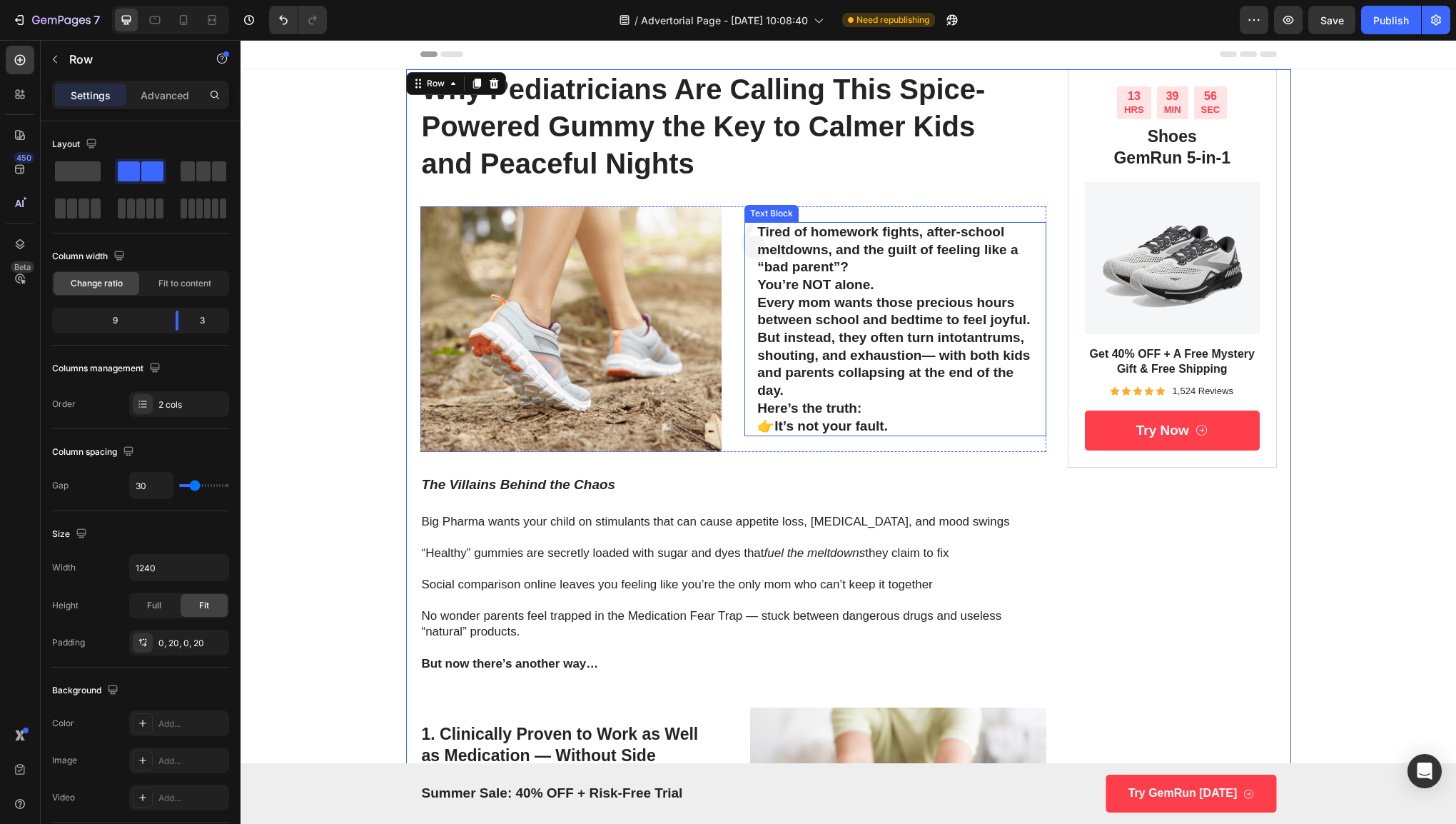
click at [845, 306] on p "Every mom wants those precious hours between school and bedtime to feel joyful.…" at bounding box center [895, 346] width 276 height 105
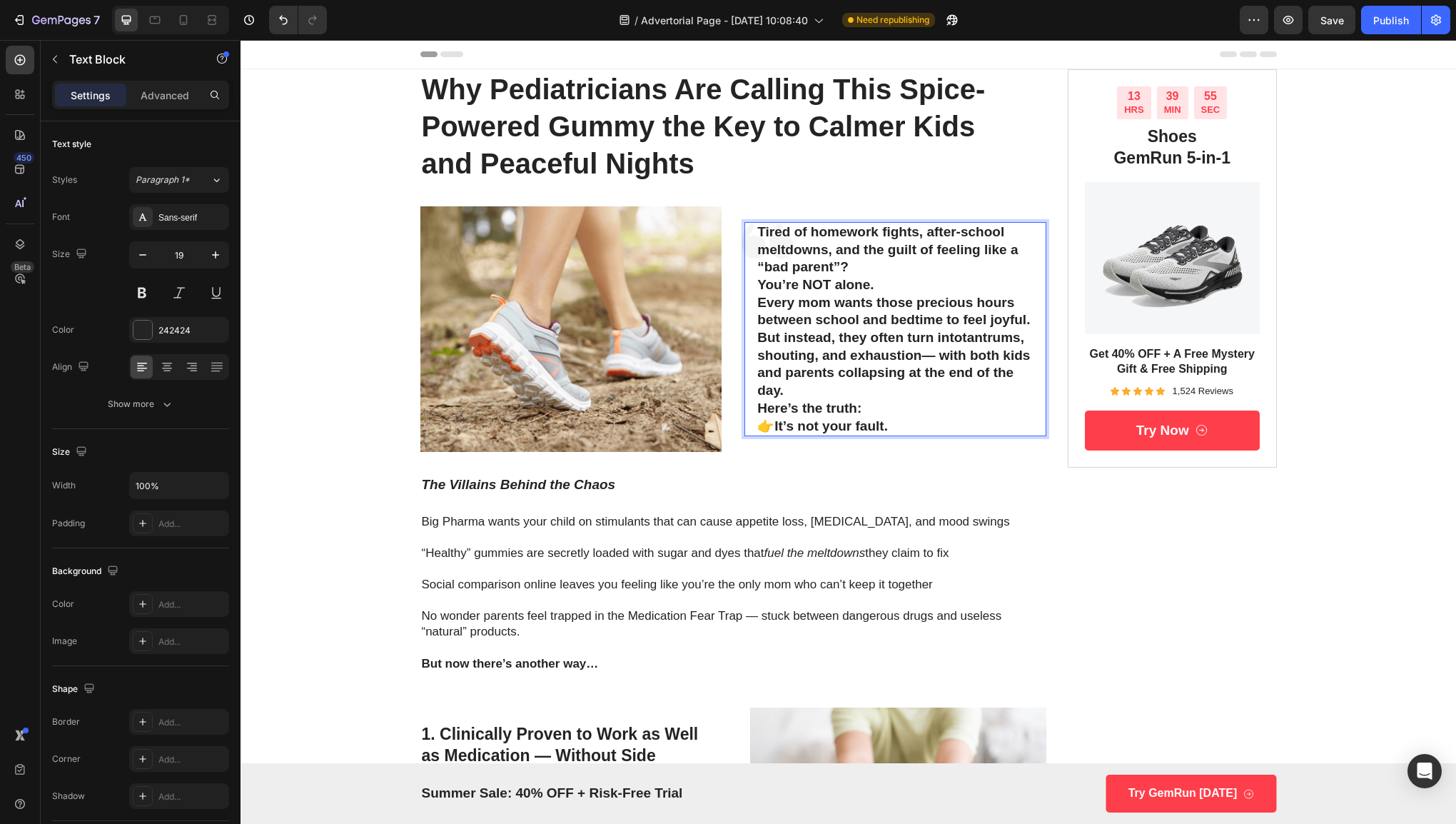
click at [860, 259] on p "Tired of homework fights, after-school meltdowns, and the guilt of feeling like…" at bounding box center [895, 250] width 276 height 53
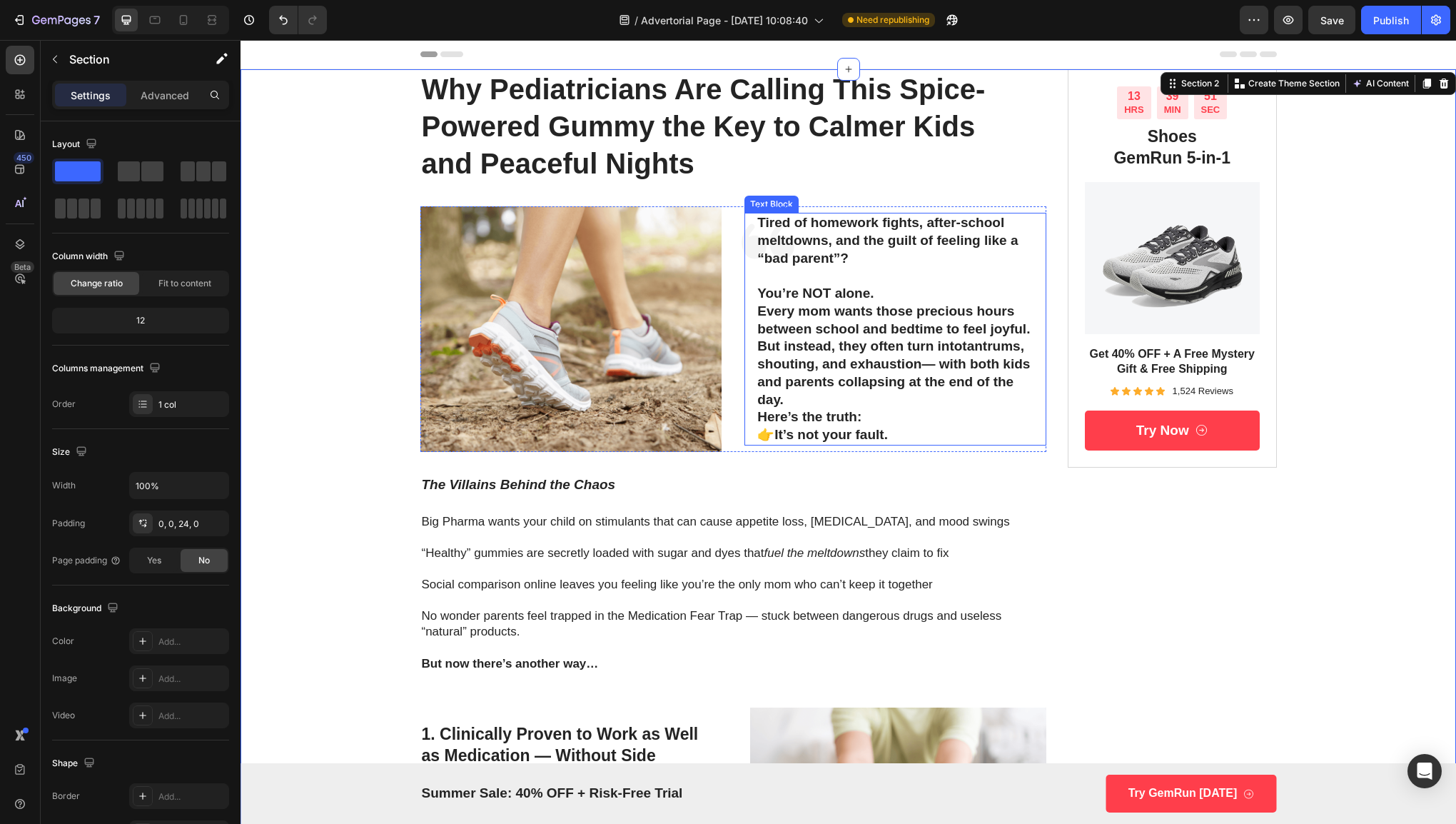
click at [885, 313] on p "Every mom wants those precious hours between school and bedtime to feel joyful.…" at bounding box center [895, 355] width 276 height 105
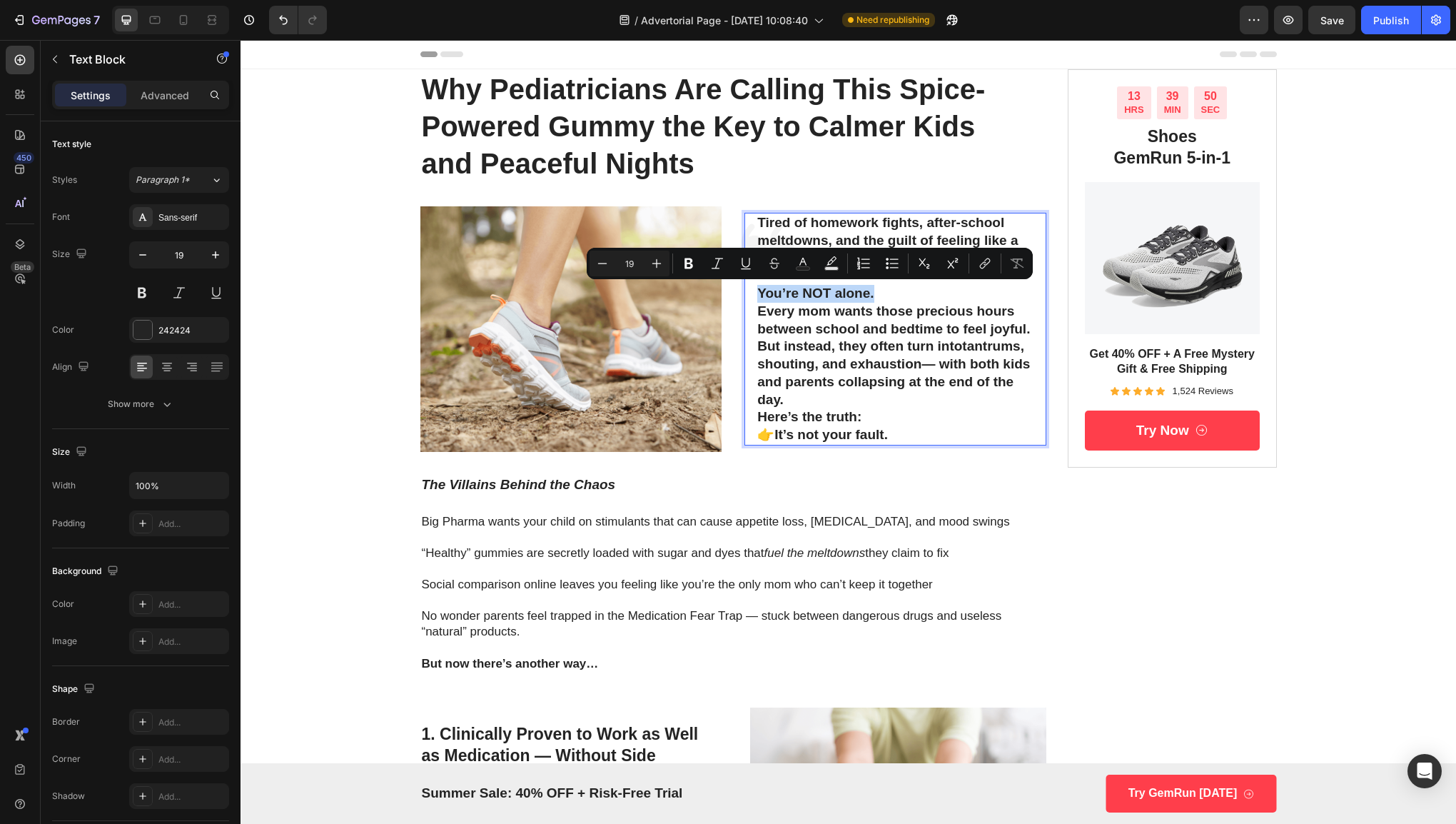
drag, startPoint x: 874, startPoint y: 292, endPoint x: 745, endPoint y: 292, distance: 129.0
click at [745, 292] on div "Tired of homework fights, after-school meltdowns, and the guilt of feeling like…" at bounding box center [895, 329] width 302 height 232
click at [155, 300] on div at bounding box center [179, 293] width 100 height 26
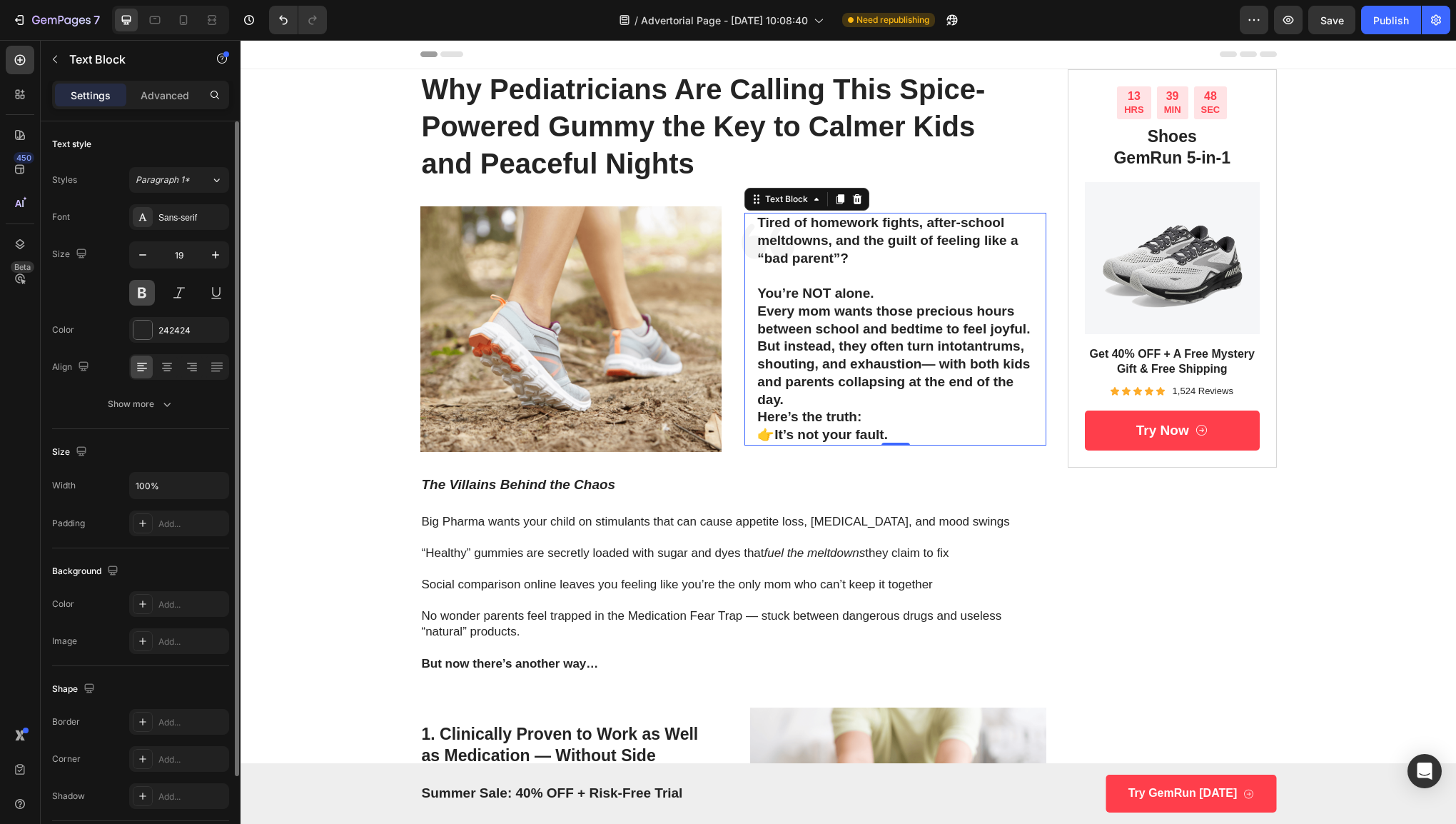
click at [143, 297] on button at bounding box center [142, 293] width 26 height 26
click at [744, 350] on div "Tired of homework fights, after-school meltdowns, and the guilt of feeling like…" at bounding box center [895, 329] width 302 height 232
click at [895, 274] on p "Rich Text Editor. Editing area: main" at bounding box center [895, 276] width 276 height 18
click at [877, 293] on p "You’re NOT alone." at bounding box center [895, 293] width 276 height 18
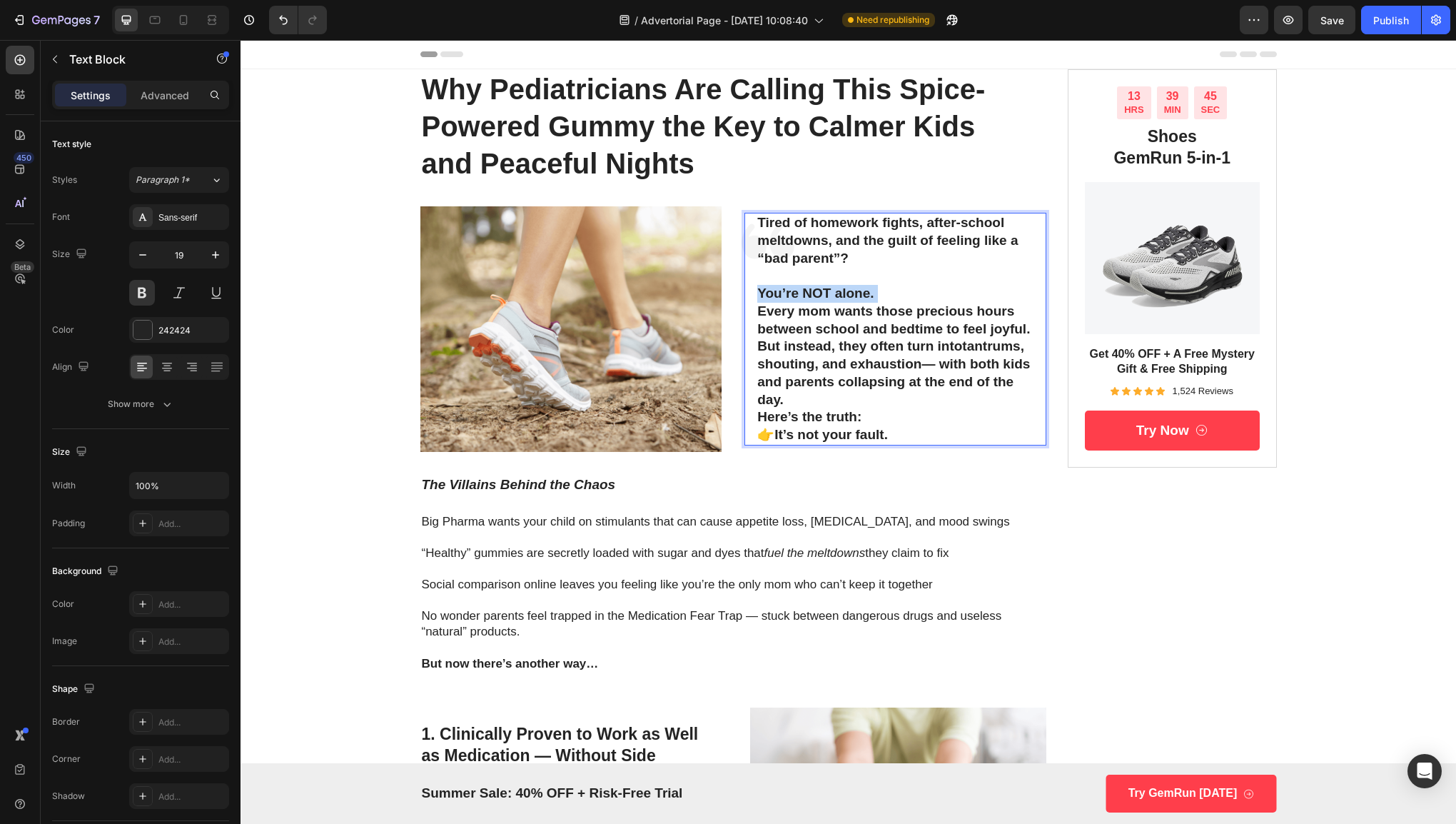
click at [877, 293] on p "You’re NOT alone." at bounding box center [895, 293] width 276 height 18
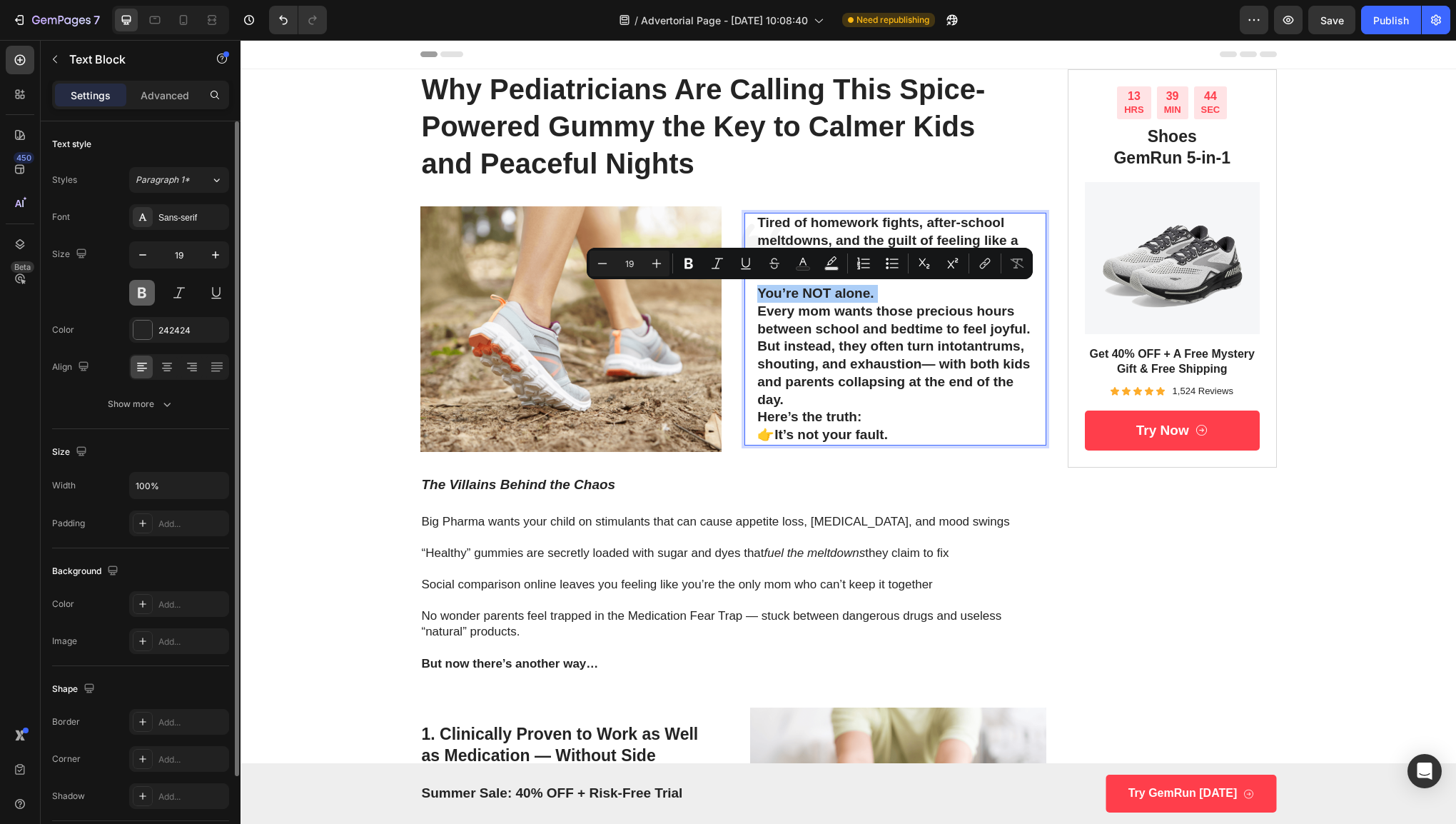
click at [147, 290] on button at bounding box center [142, 293] width 26 height 26
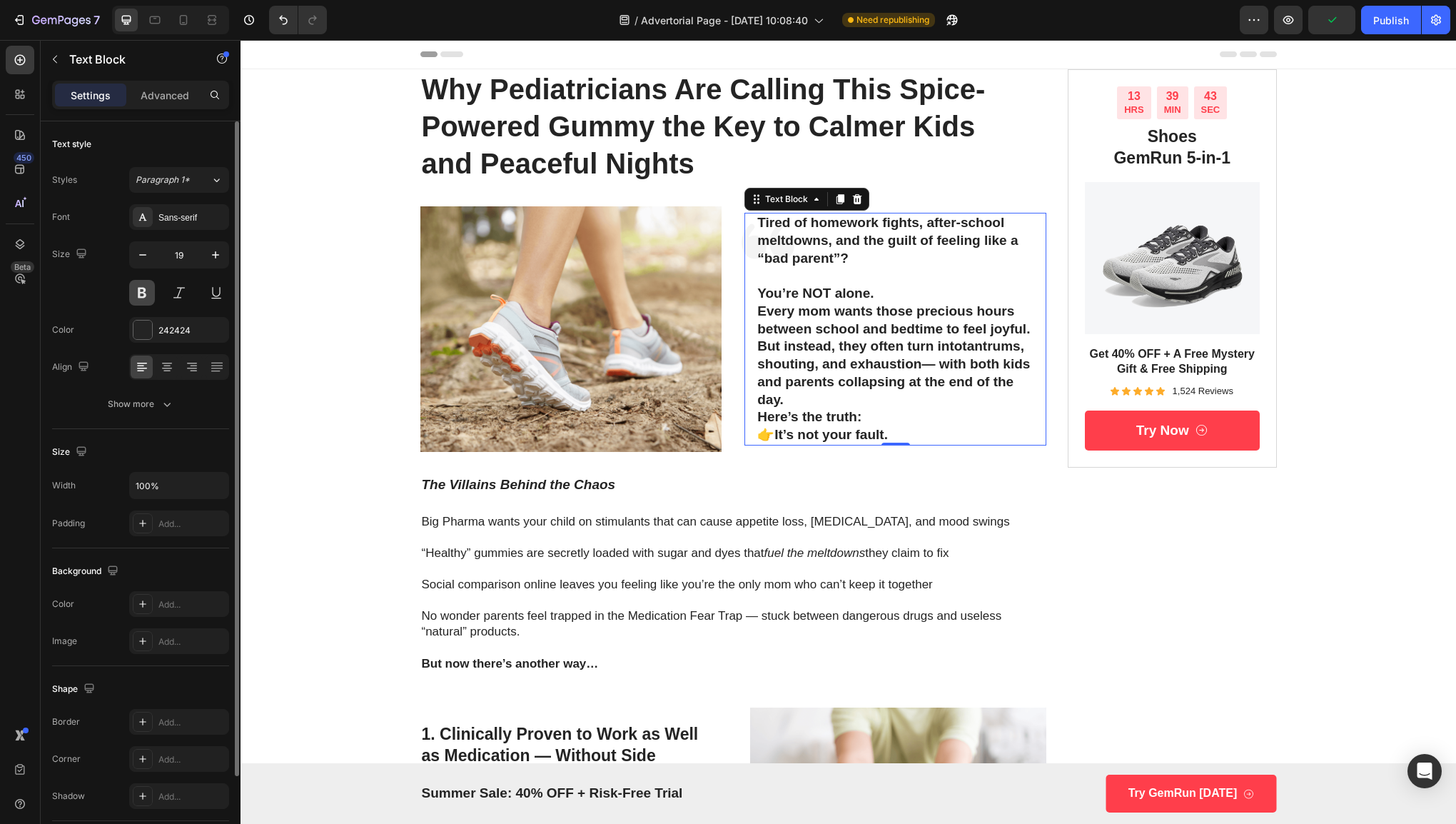
click at [147, 290] on button at bounding box center [142, 293] width 26 height 26
click at [856, 318] on p "Every mom wants those precious hours between school and bedtime to feel joyful.…" at bounding box center [895, 355] width 276 height 105
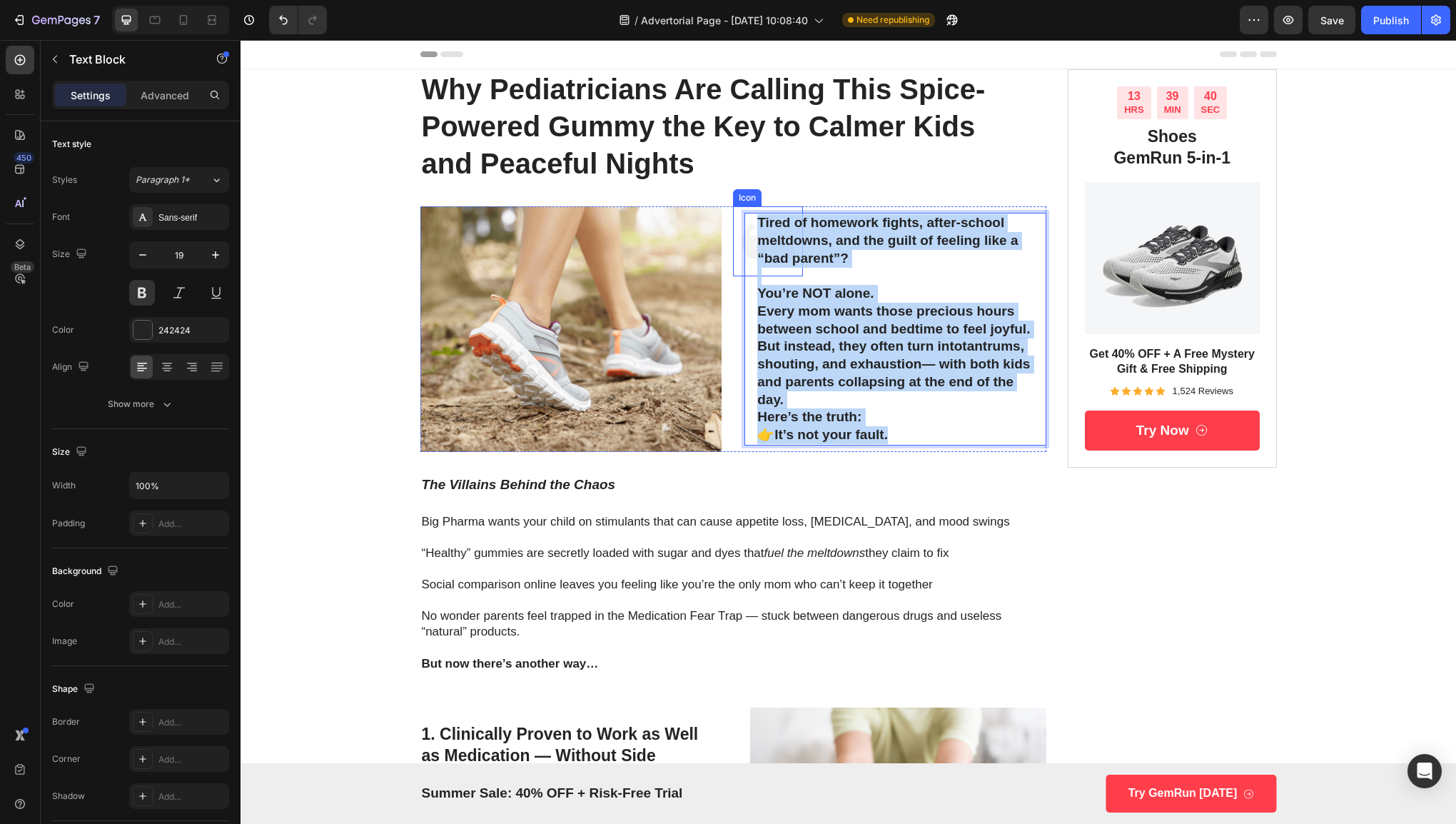
drag, startPoint x: 907, startPoint y: 435, endPoint x: 734, endPoint y: 203, distance: 289.4
click at [744, 206] on div "Icon Tired of homework fights, after-school meltdowns, and the guilt of feeling…" at bounding box center [895, 329] width 302 height 246
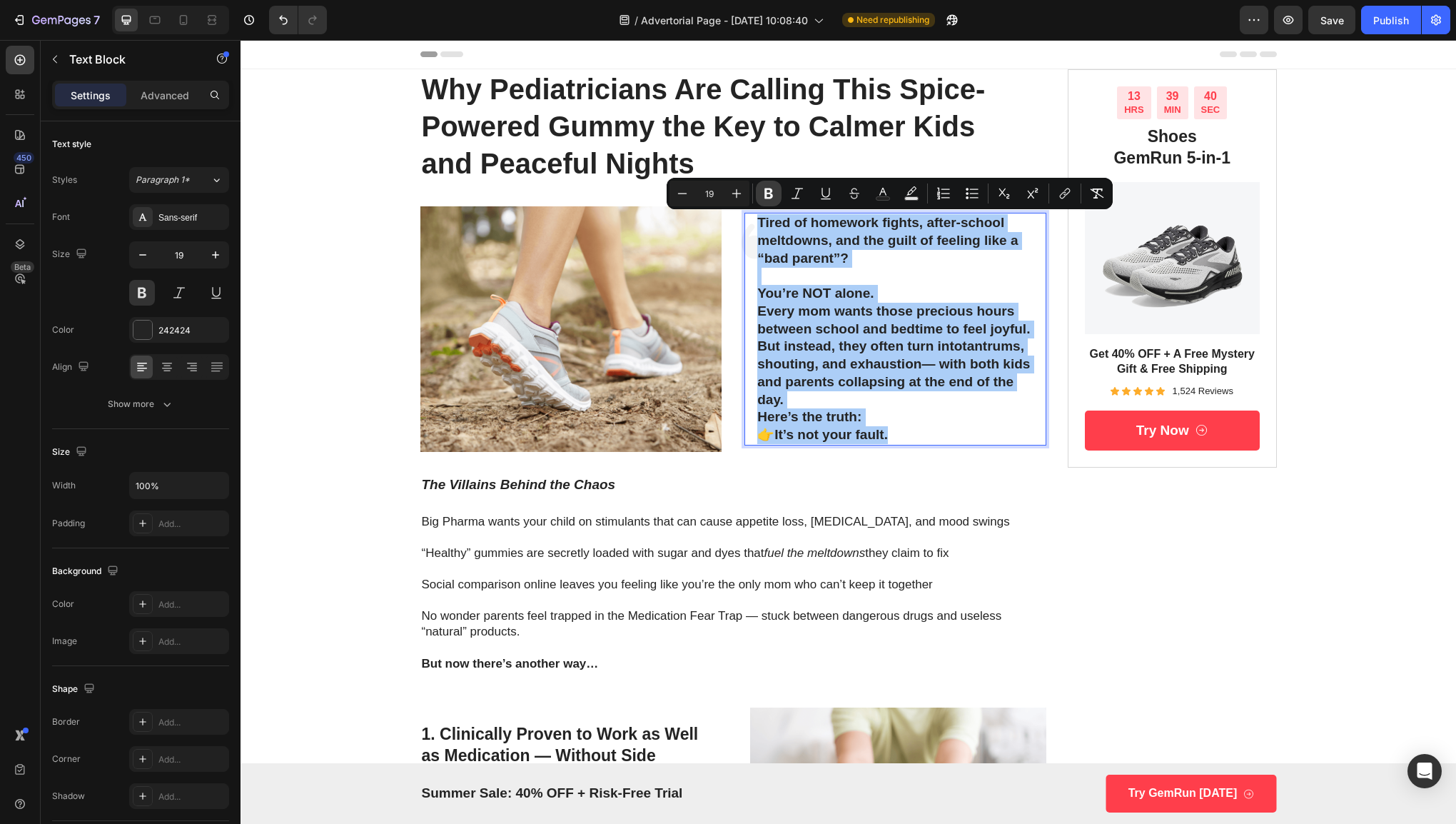
click at [767, 197] on icon "Editor contextual toolbar" at bounding box center [768, 194] width 14 height 14
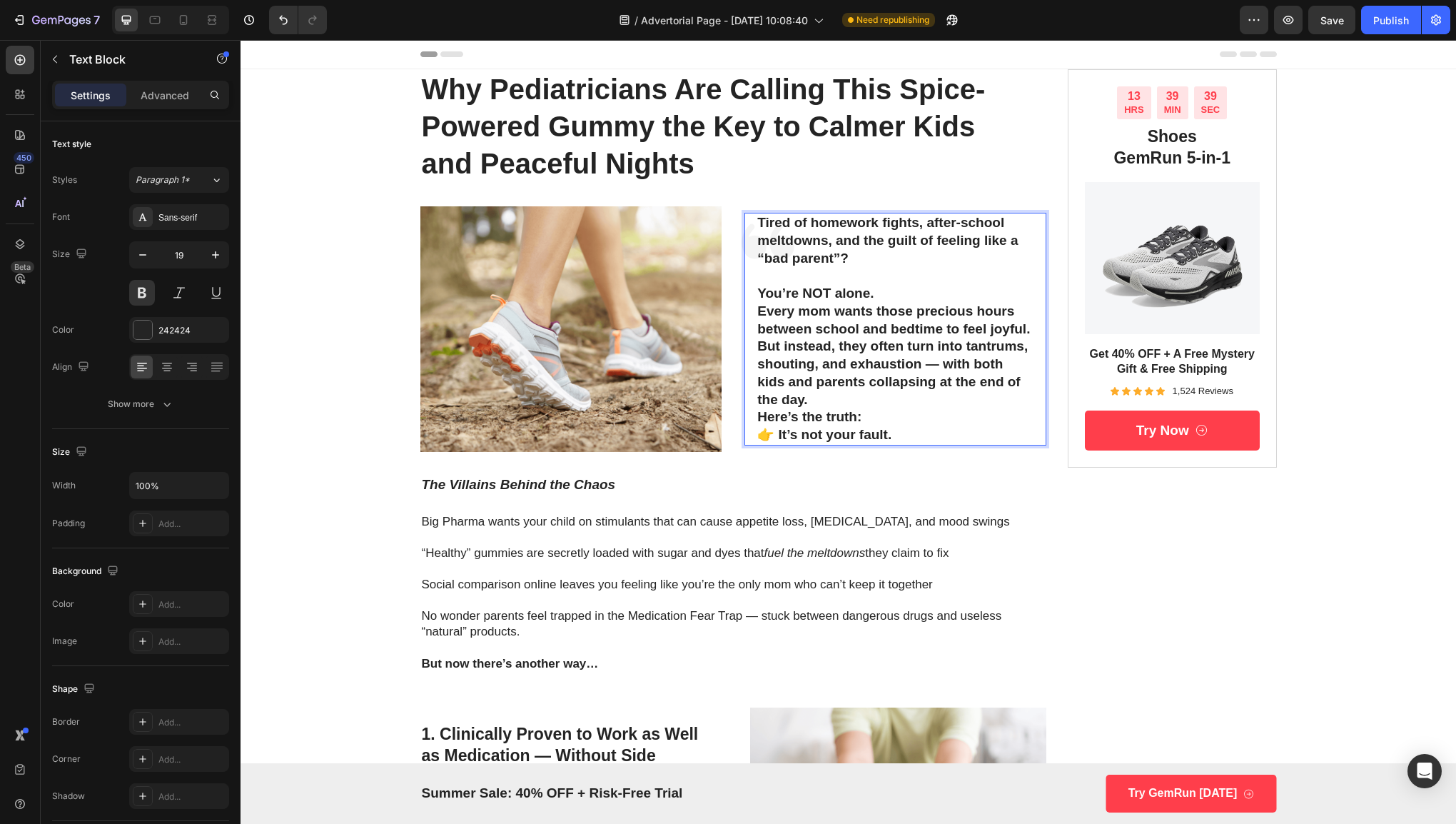
click at [791, 290] on strong "You’re NOT alone." at bounding box center [815, 293] width 116 height 15
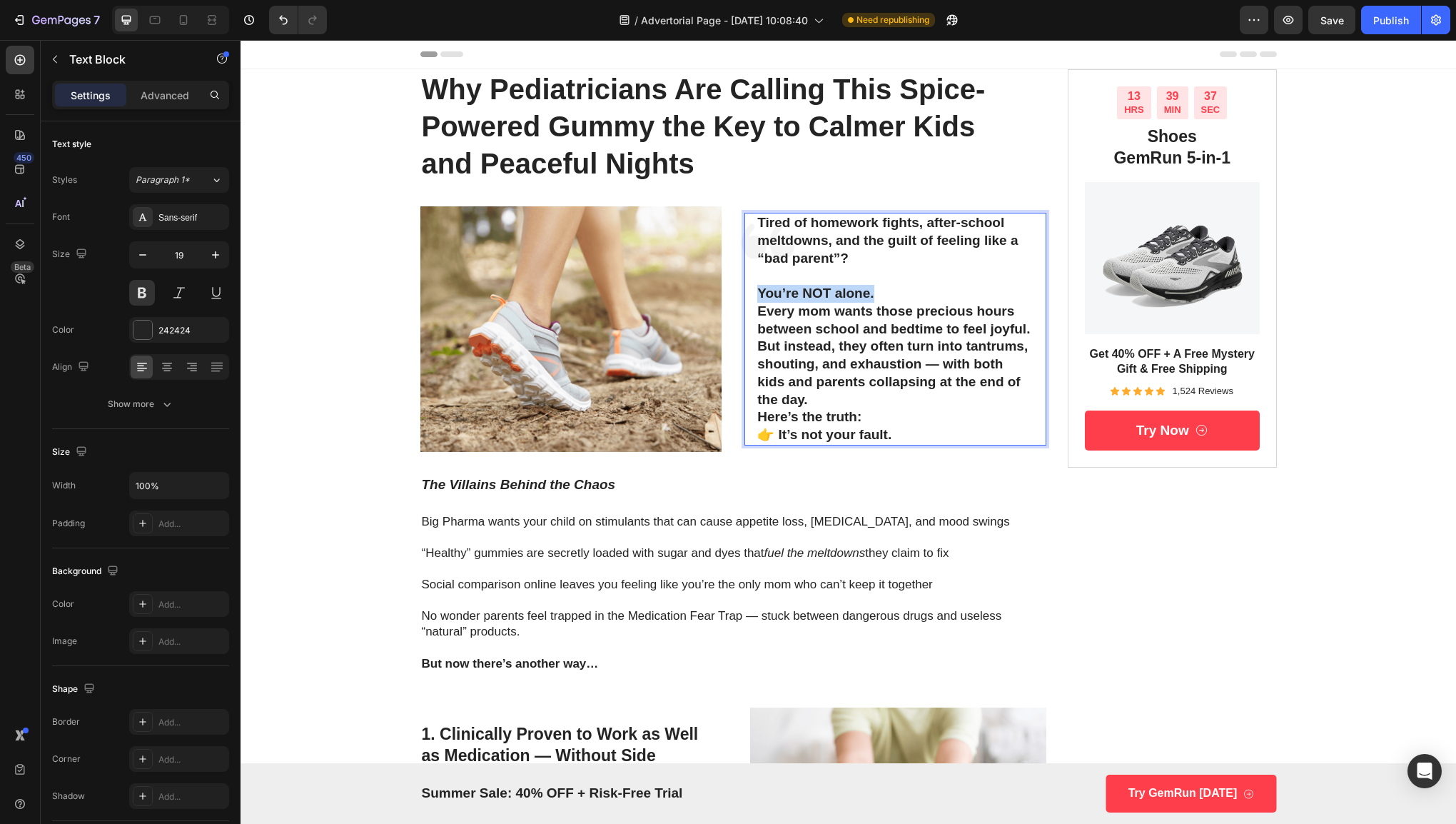
click at [791, 290] on strong "You’re NOT alone." at bounding box center [815, 293] width 116 height 15
click at [808, 337] on p "Every mom wants those precious hours between school and bedtime to feel joyful.…" at bounding box center [895, 355] width 276 height 105
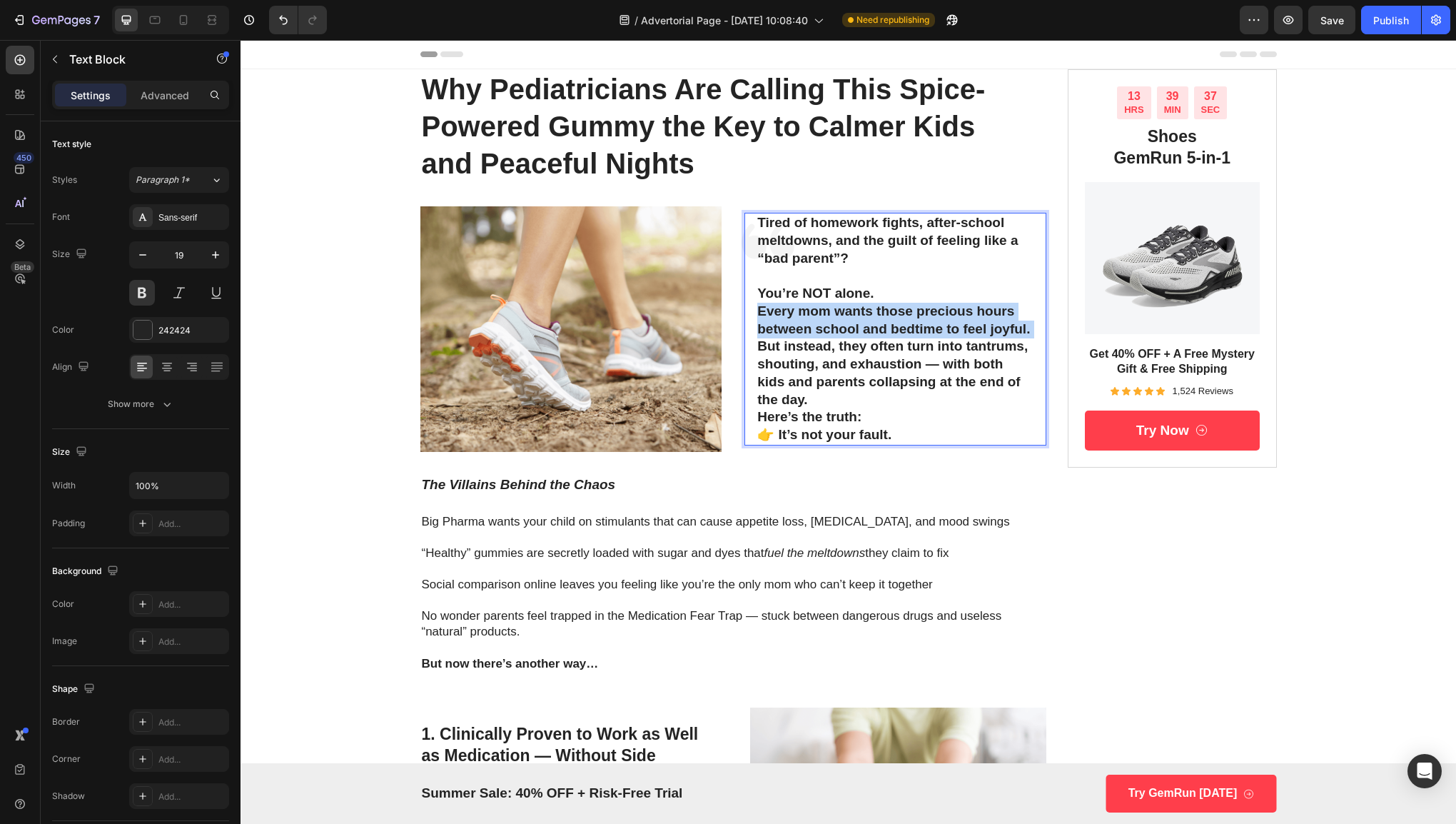
click at [808, 337] on p "Every mom wants those precious hours between school and bedtime to feel joyful.…" at bounding box center [895, 355] width 276 height 105
drag, startPoint x: 803, startPoint y: 324, endPoint x: 758, endPoint y: 329, distance: 45.3
click at [758, 329] on strong "Every mom wants those precious hours between school and bedtime to feel joyful." at bounding box center [894, 320] width 273 height 33
click at [830, 400] on p "Every mom wants those precious hours between school and bedtime to feel joyful.…" at bounding box center [895, 355] width 276 height 105
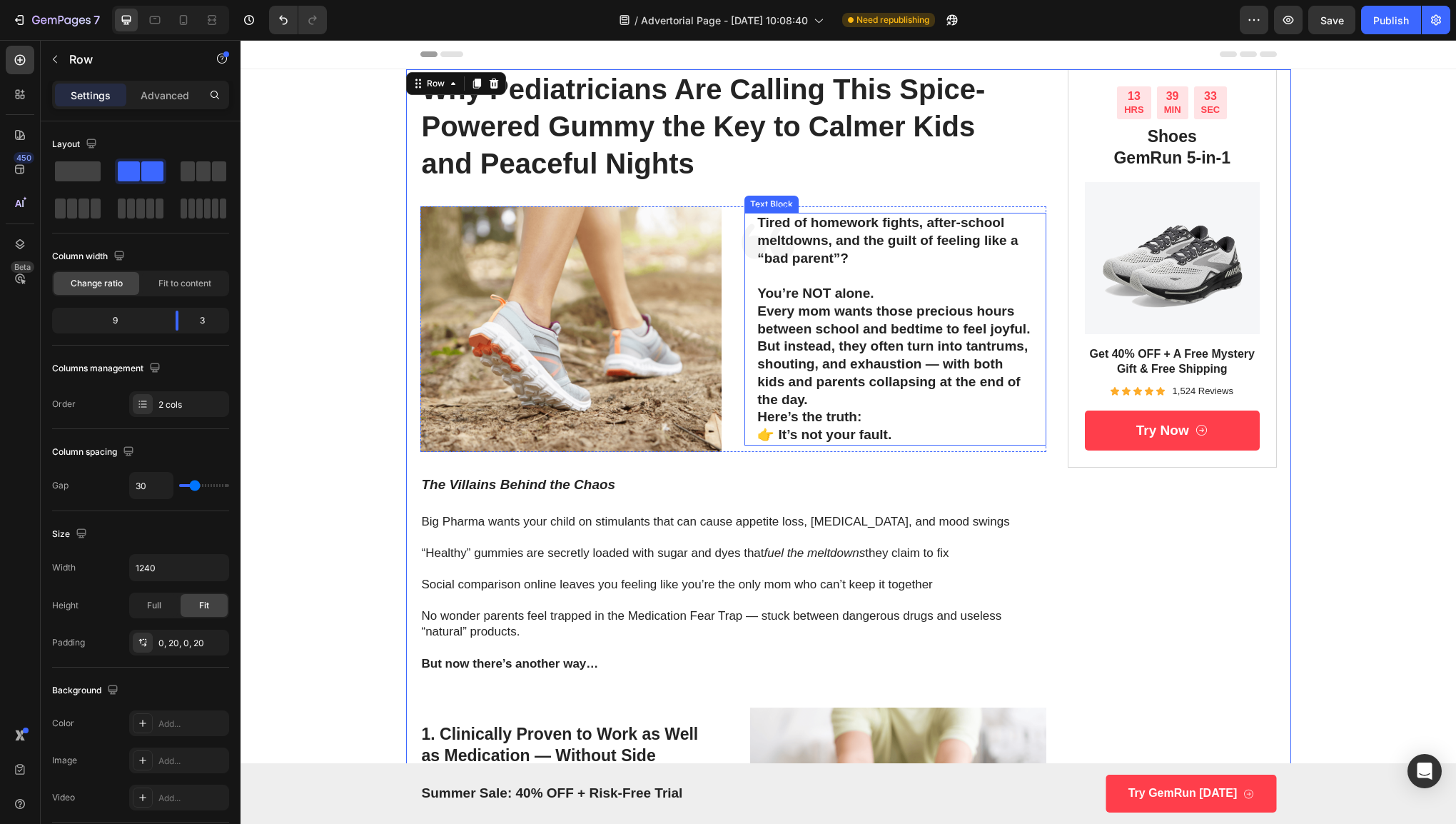
click at [973, 443] on p "Here’s the truth: 👉 It’s not your fault." at bounding box center [895, 425] width 276 height 35
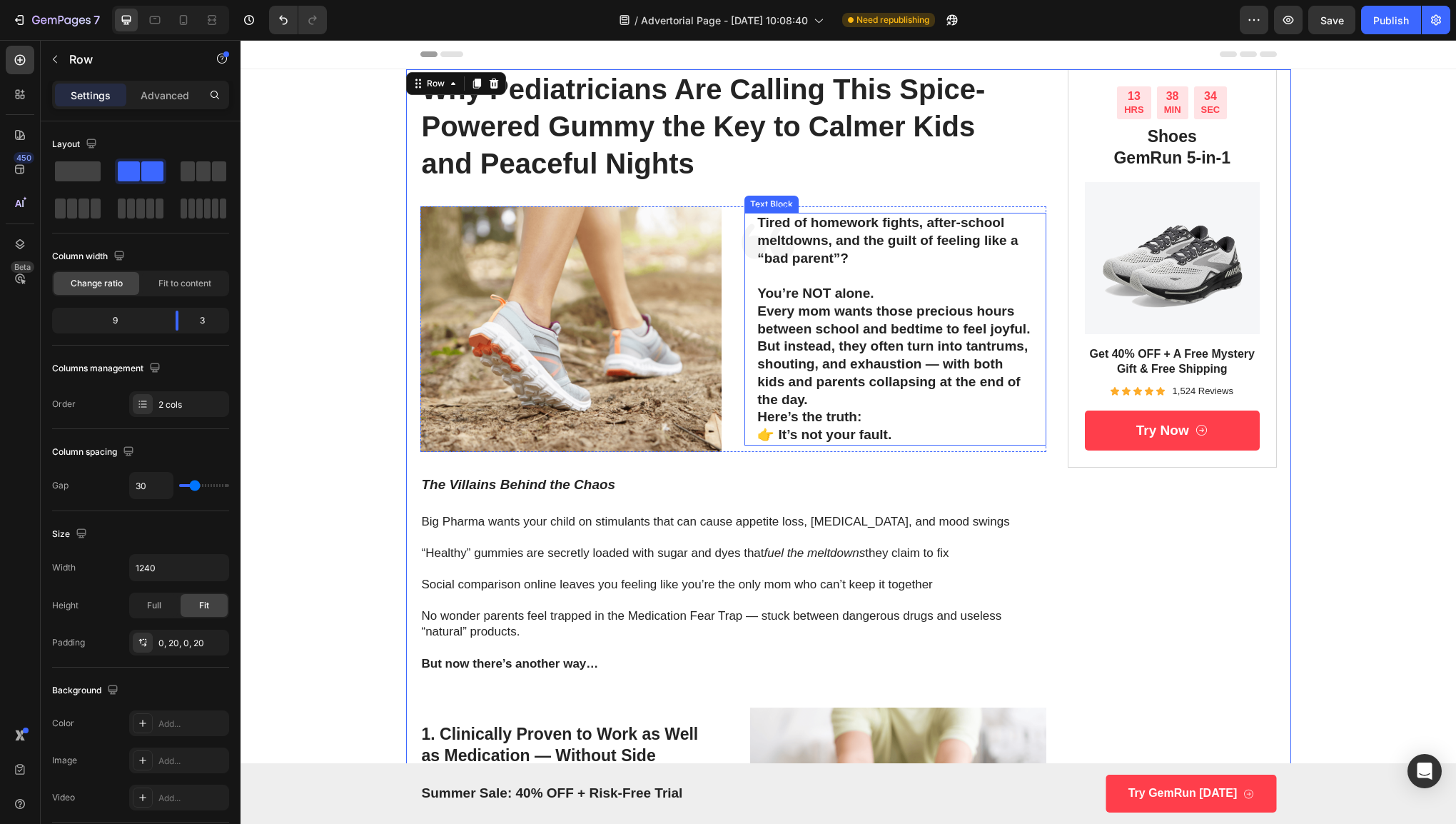
click at [929, 369] on strong "But instead, they often turn into tantrums, shouting, and exhaustion — with bot…" at bounding box center [892, 372] width 271 height 68
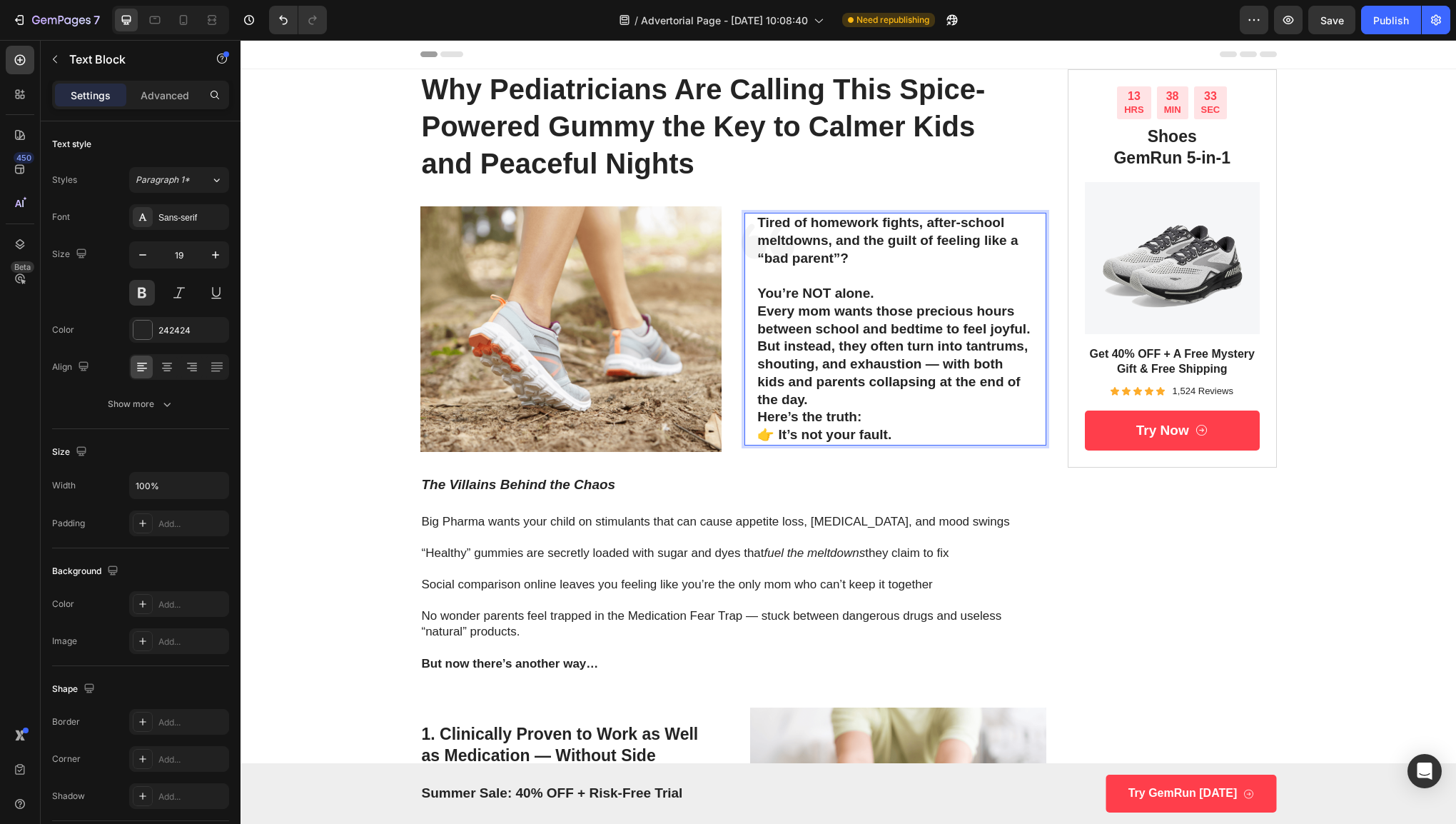
click at [915, 413] on p "Here’s the truth: 👉 It’s not your fault." at bounding box center [895, 425] width 276 height 35
click at [690, 572] on p "Rich Text Editor. Editing area: main" at bounding box center [734, 569] width 624 height 16
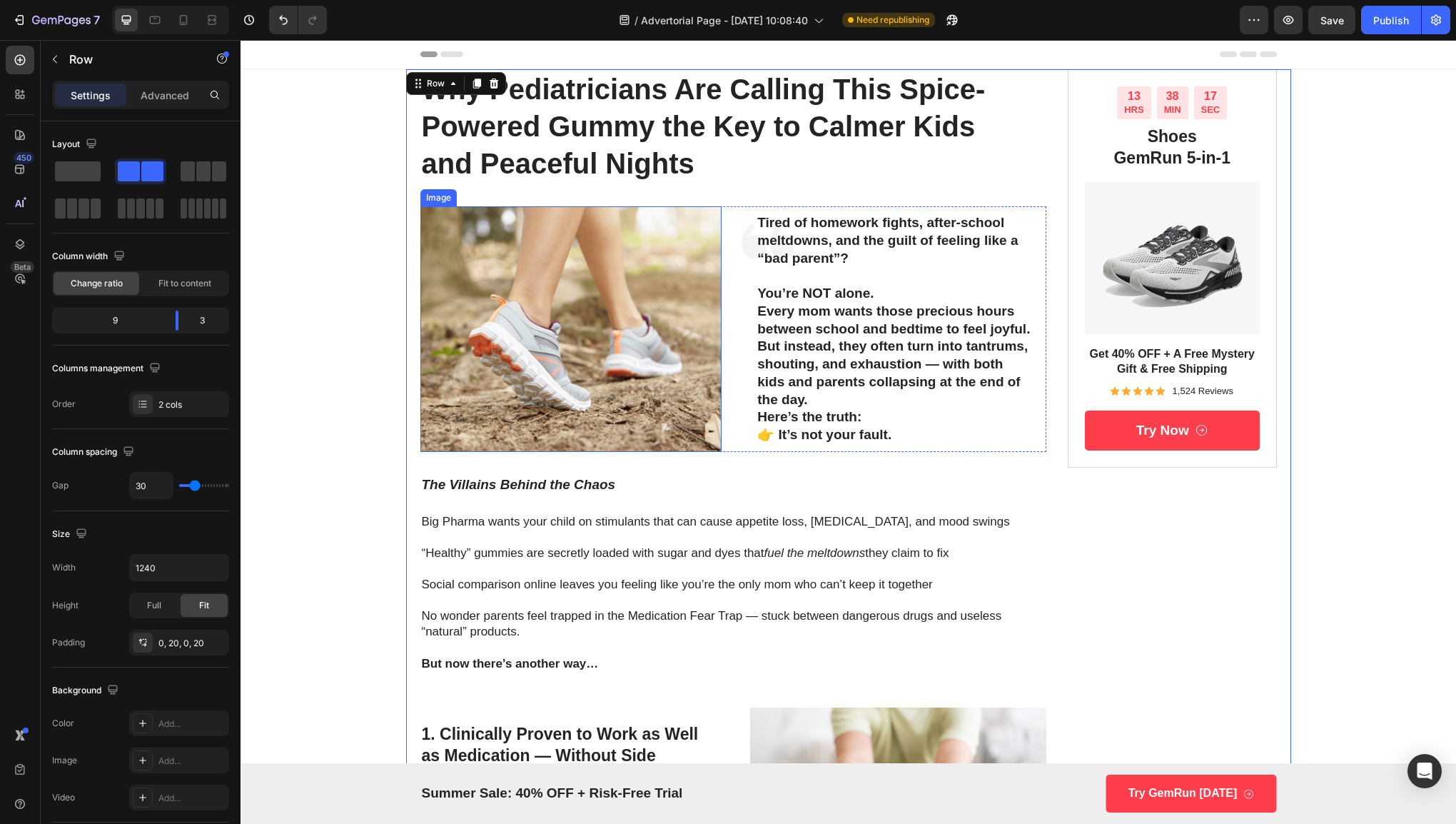
click at [662, 347] on img at bounding box center [571, 329] width 302 height 246
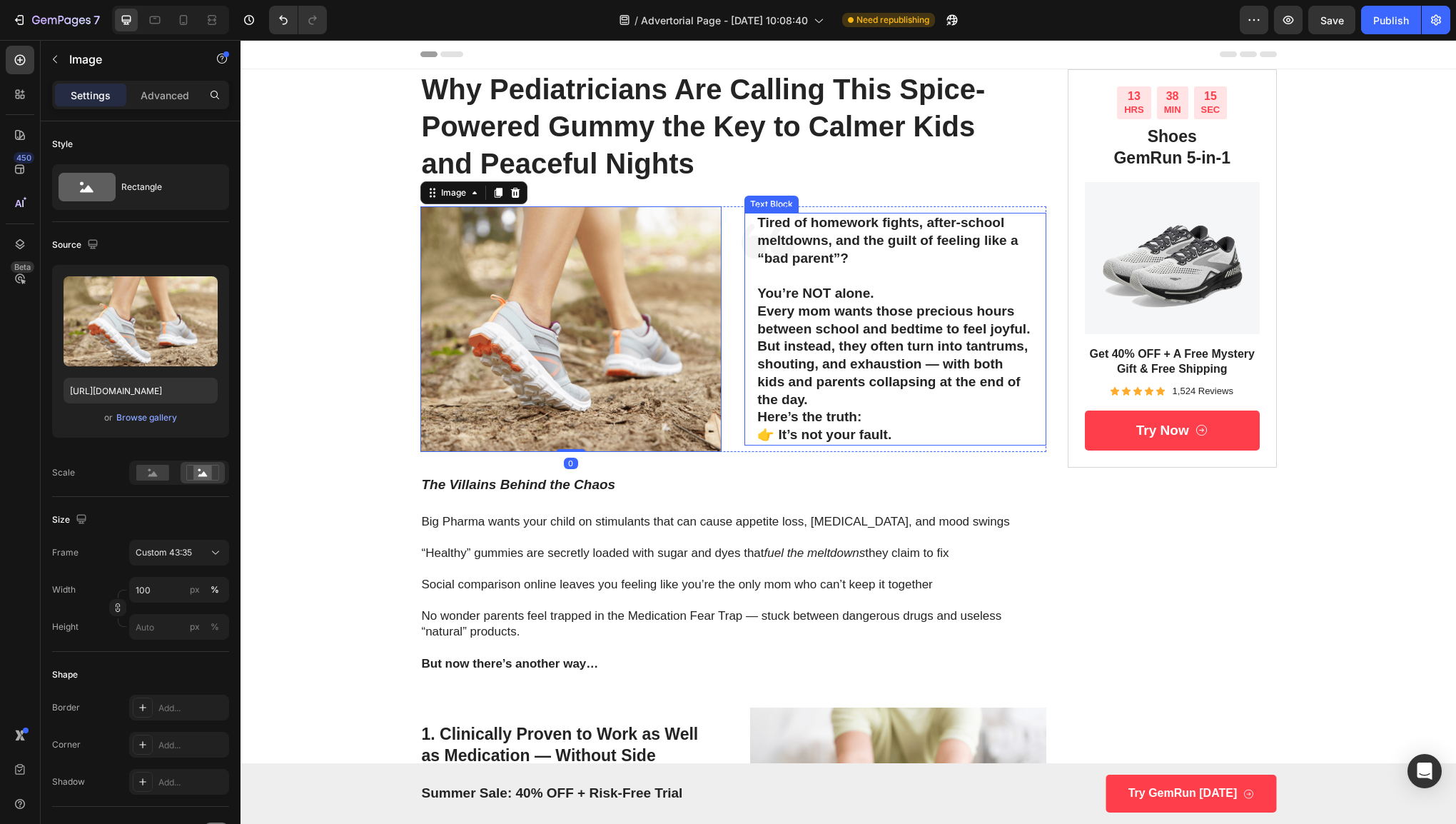
click at [802, 332] on strong "Every mom wants those precious hours between school and bedtime to feel joyful." at bounding box center [894, 320] width 273 height 33
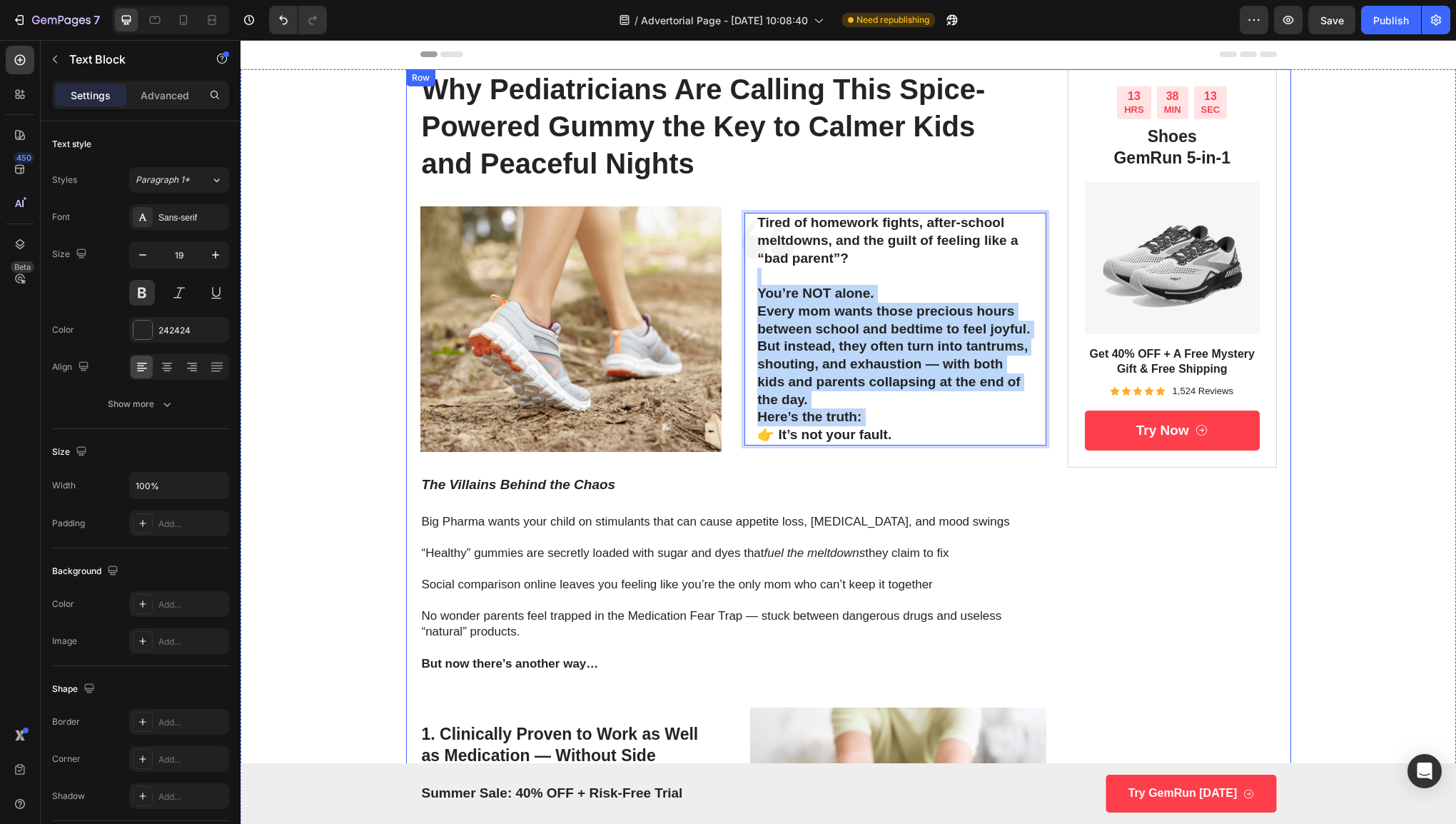
drag, startPoint x: 850, startPoint y: 259, endPoint x: 717, endPoint y: 463, distance: 243.5
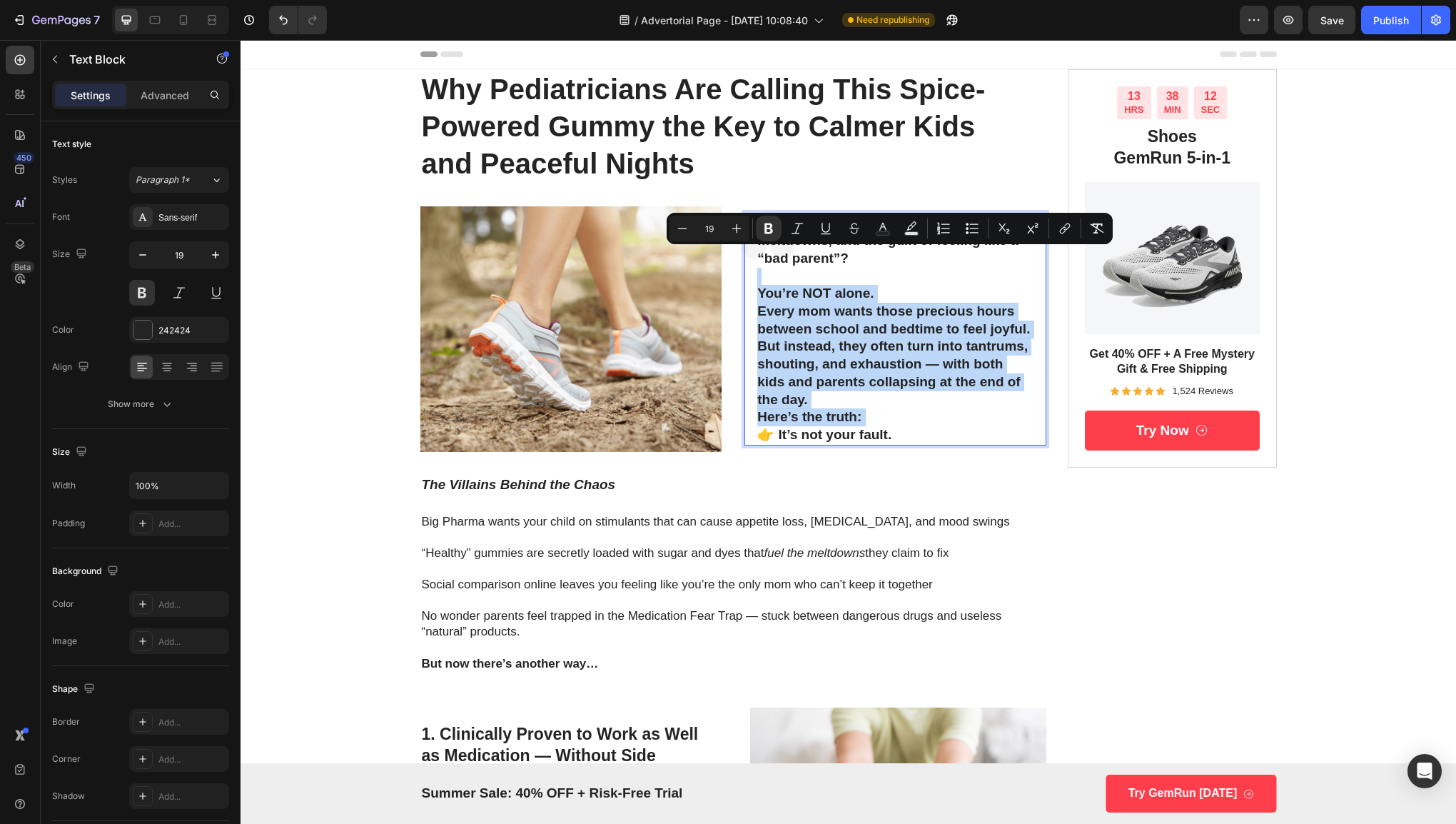
click at [905, 332] on strong "Every mom wants those precious hours between school and bedtime to feel joyful." at bounding box center [894, 320] width 273 height 33
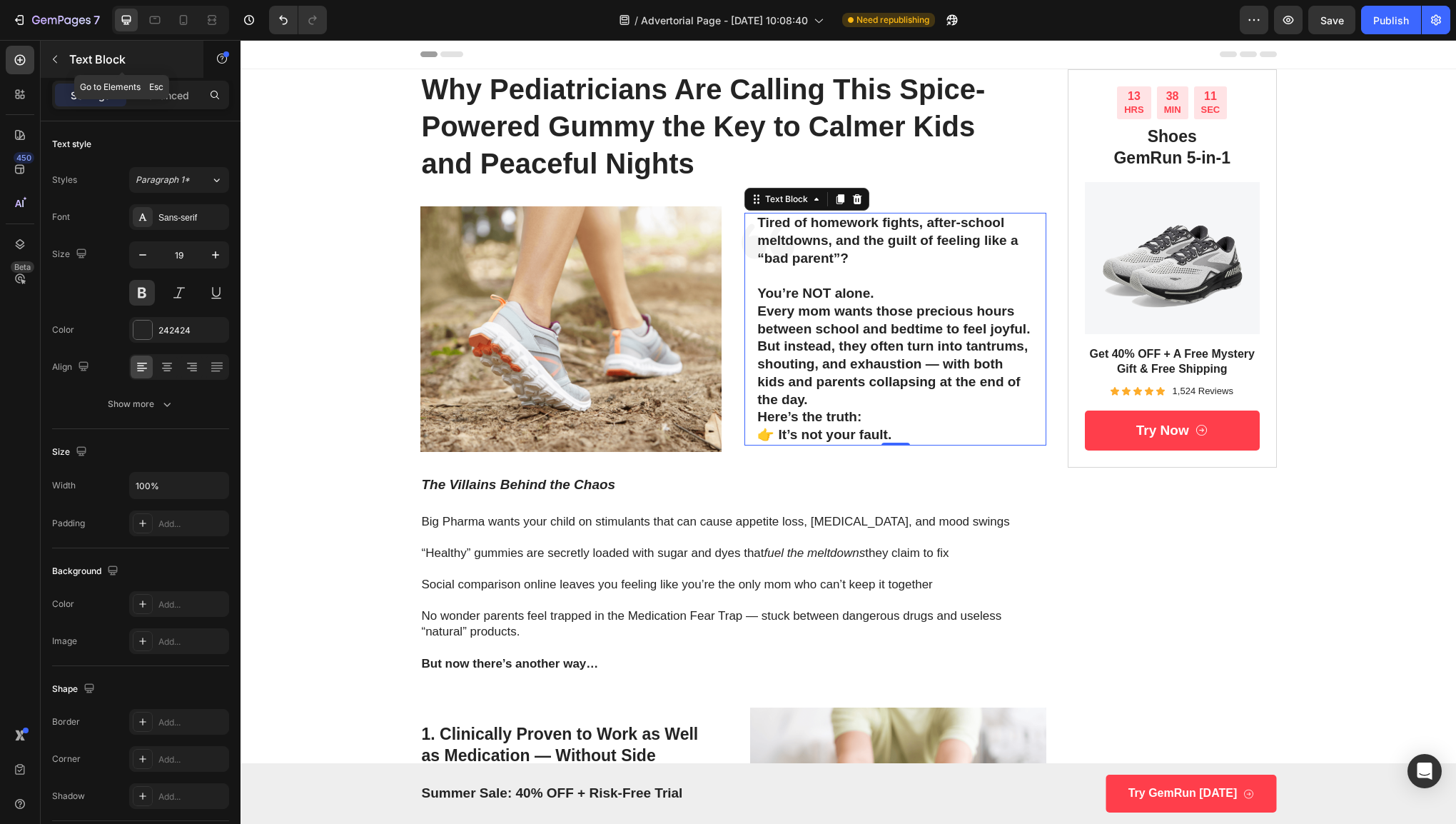
click at [55, 67] on button "button" at bounding box center [55, 59] width 23 height 23
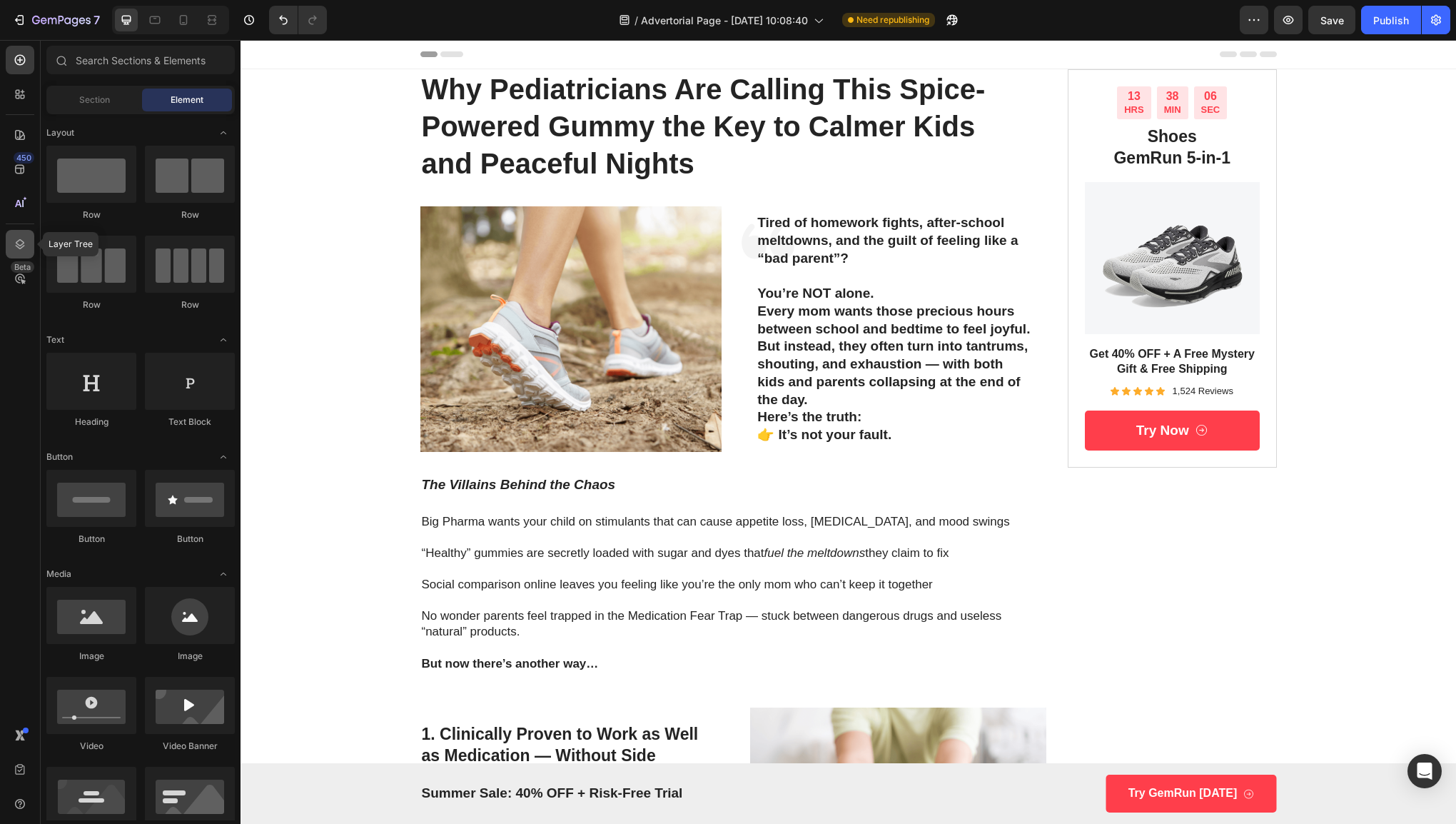
click at [26, 248] on icon at bounding box center [19, 244] width 14 height 14
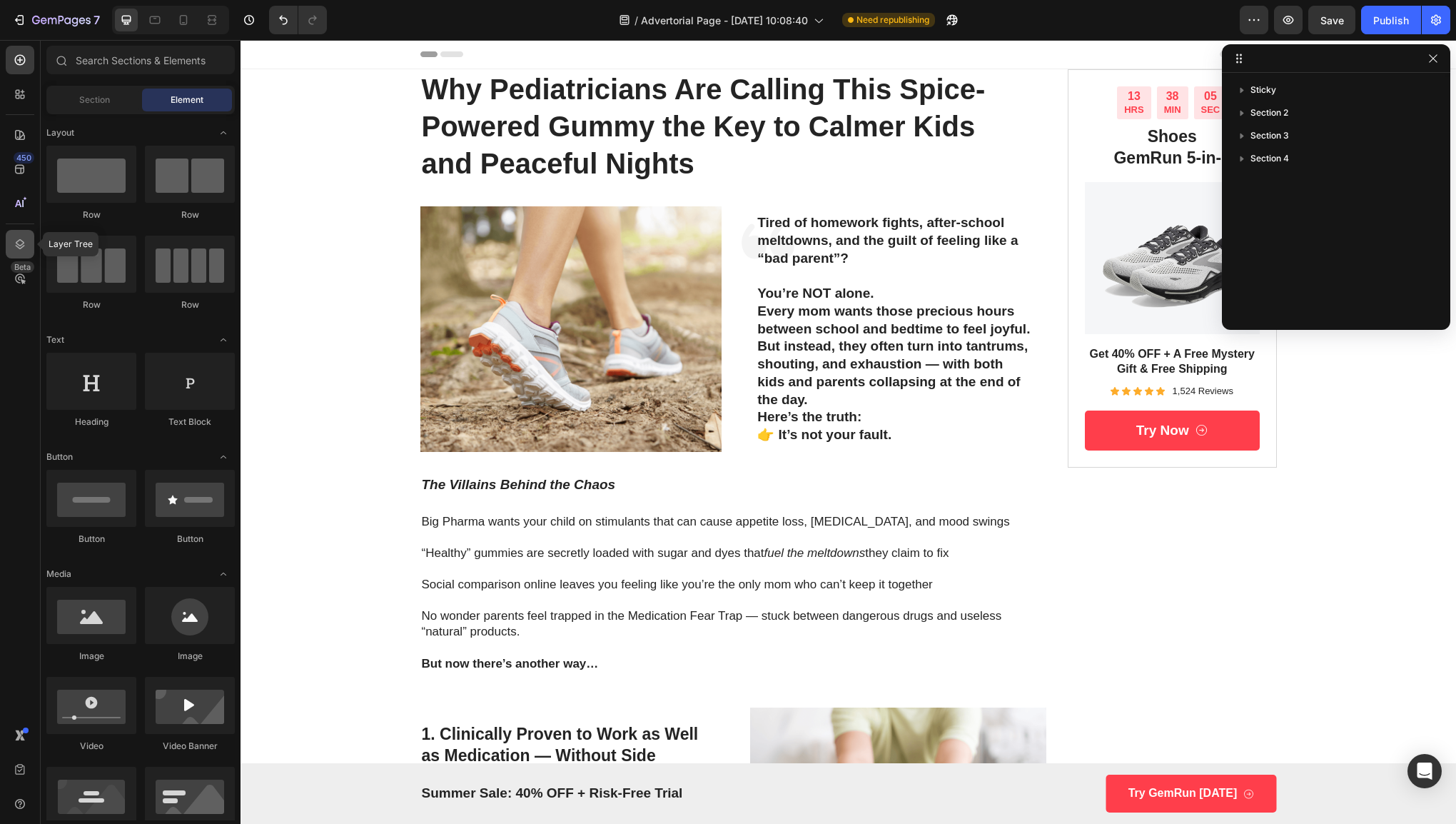
click at [26, 248] on icon at bounding box center [19, 244] width 14 height 14
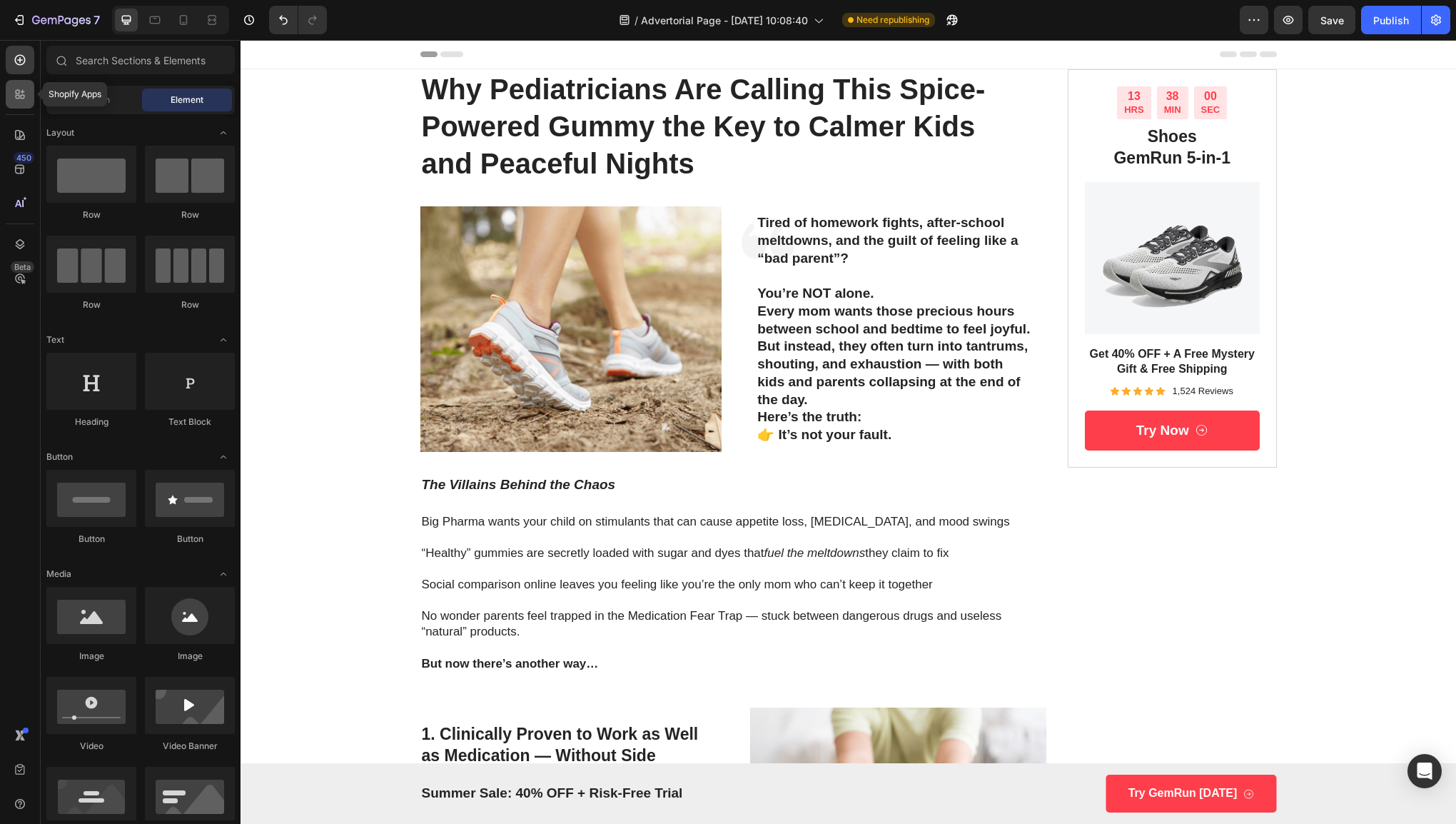
click at [19, 97] on icon at bounding box center [17, 97] width 4 height 4
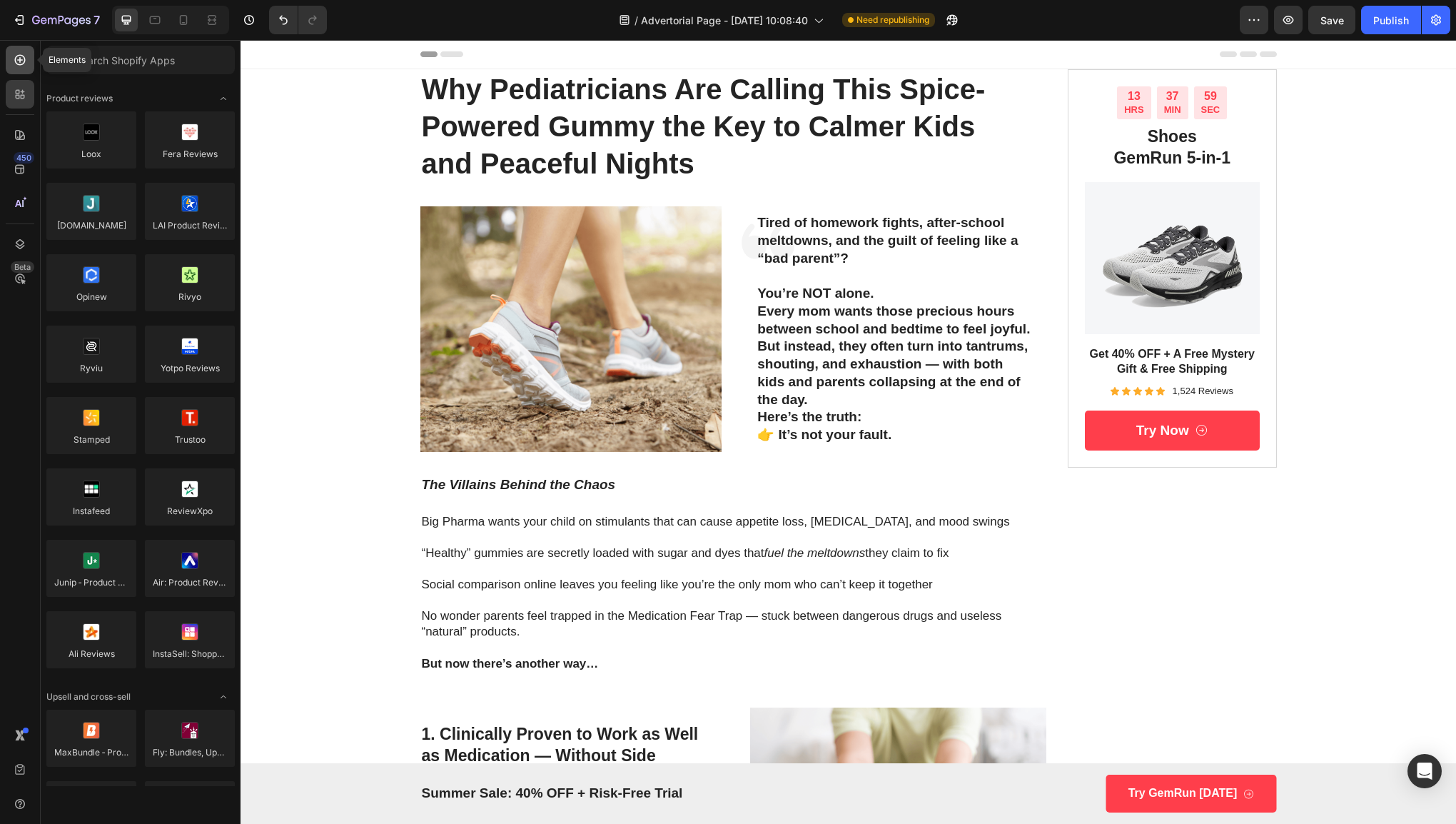
click at [14, 66] on icon at bounding box center [19, 60] width 14 height 14
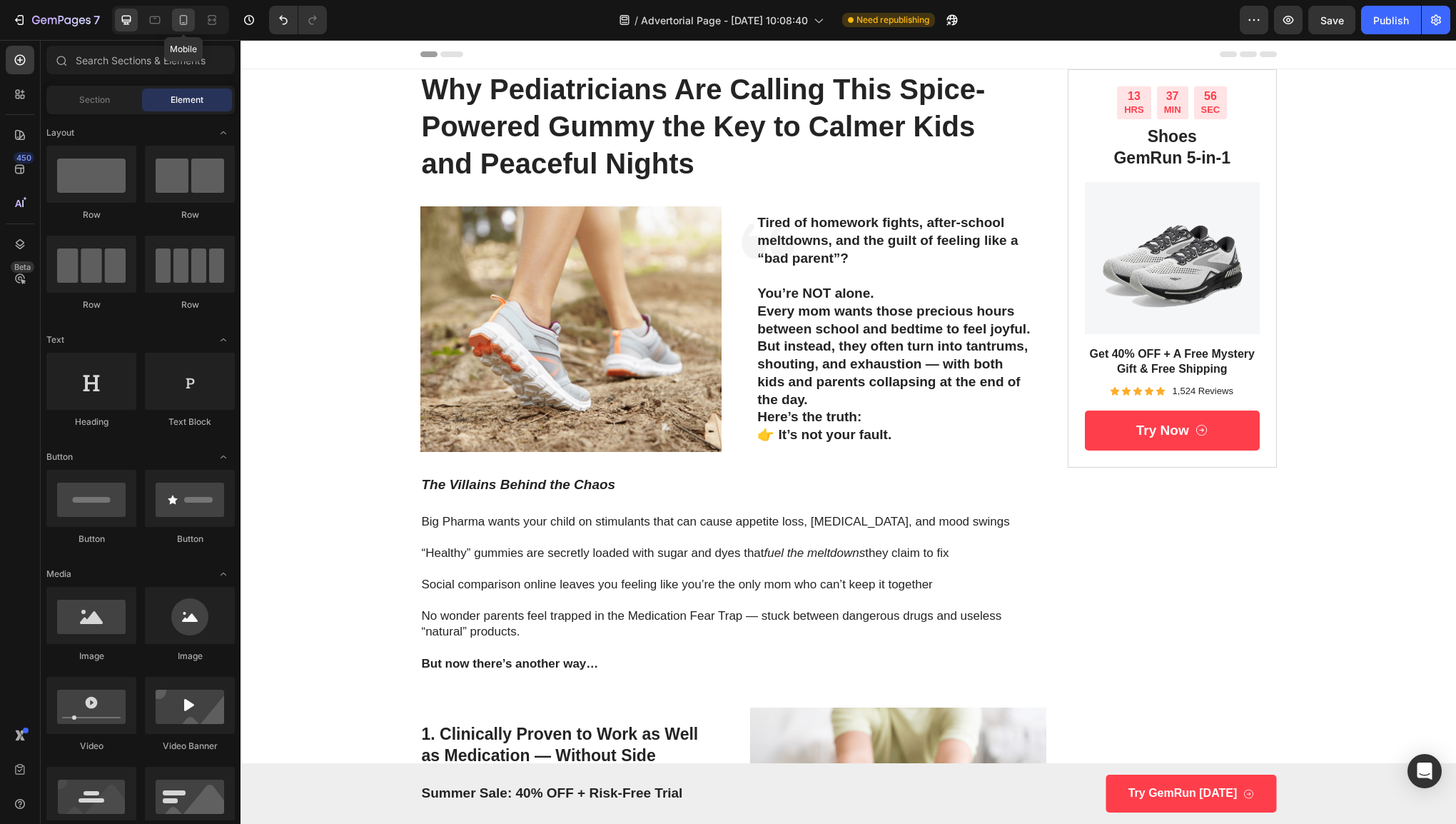
click at [187, 23] on icon at bounding box center [183, 20] width 14 height 14
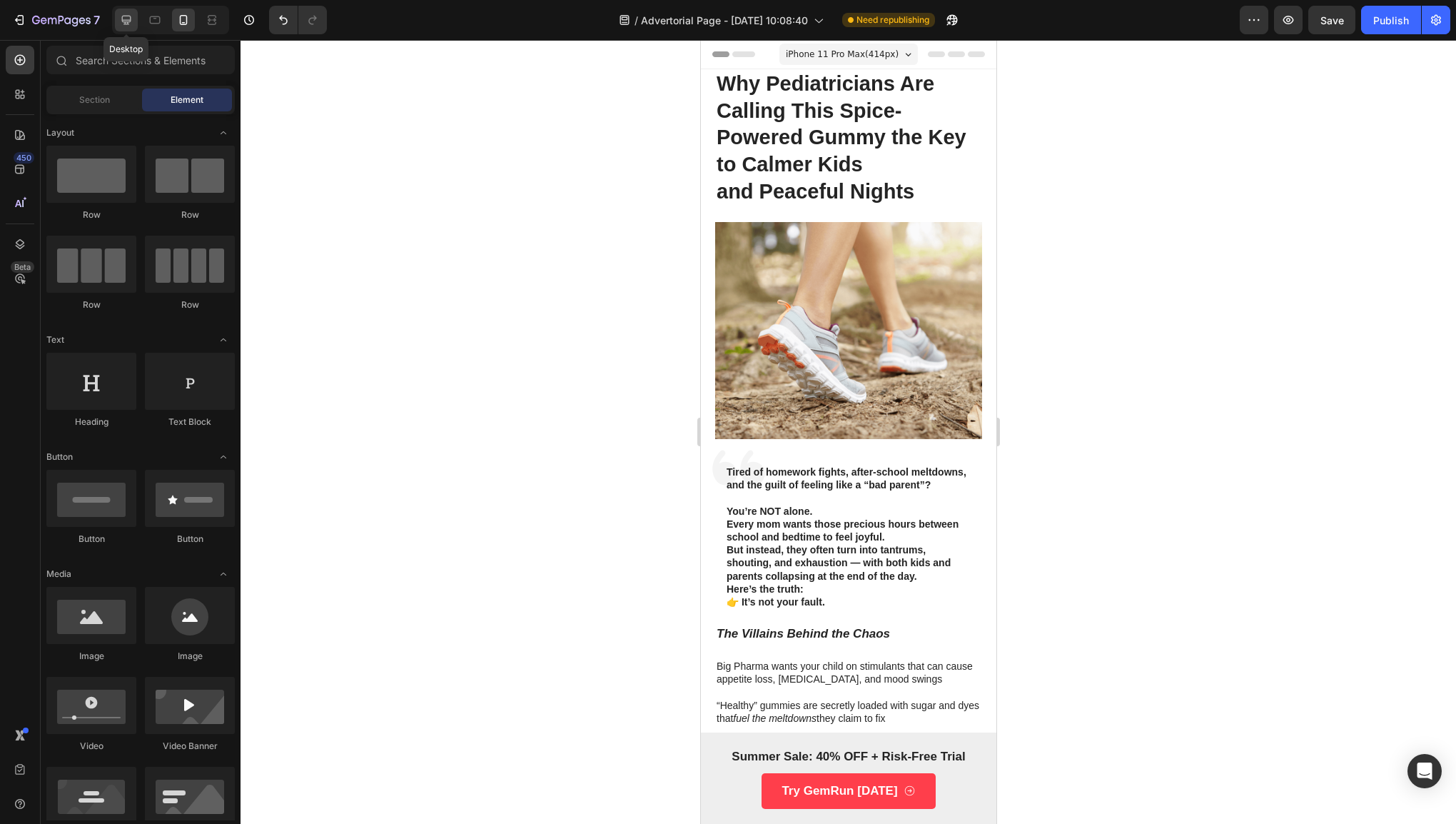
click at [122, 21] on icon at bounding box center [126, 20] width 9 height 9
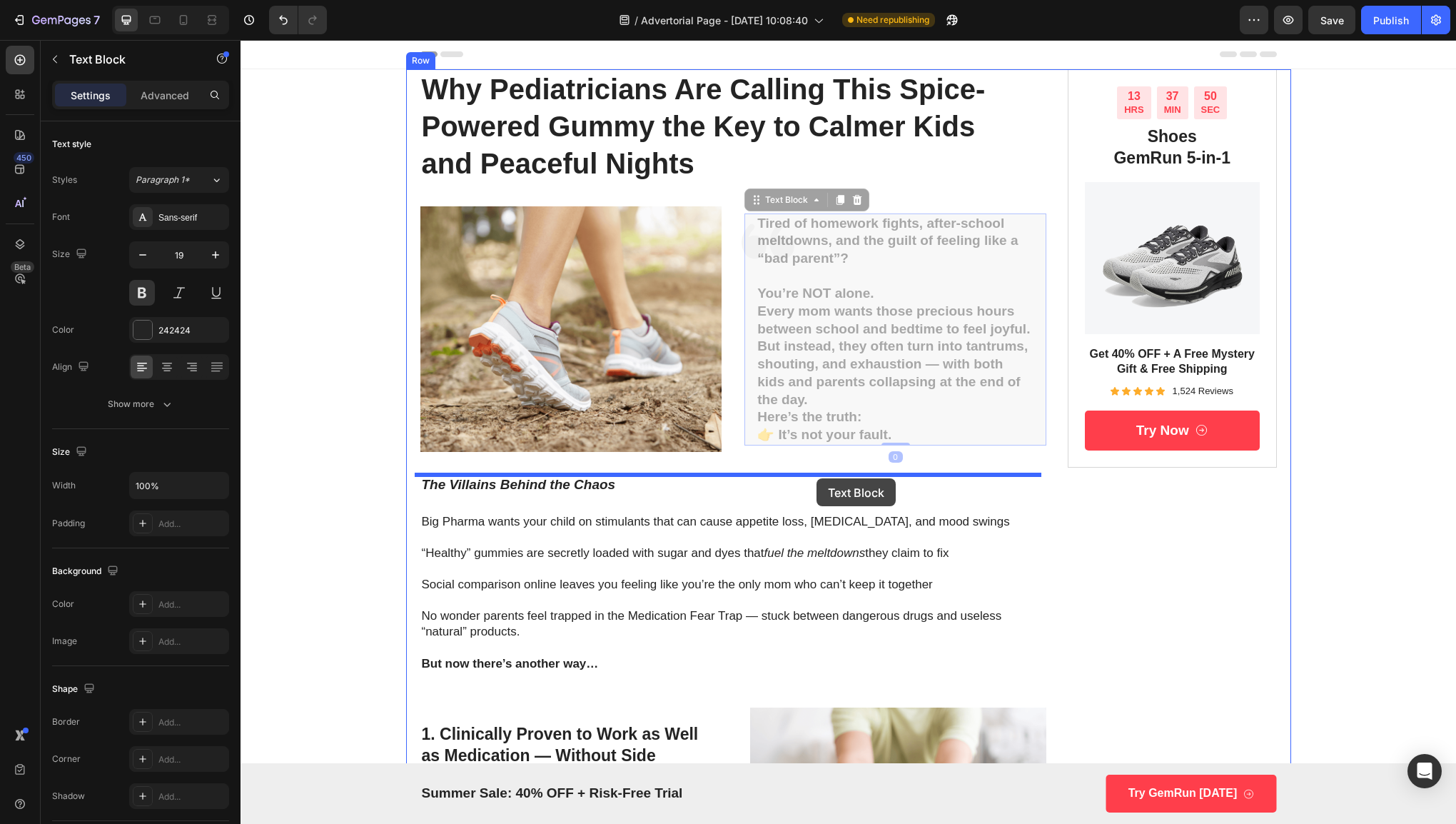
drag, startPoint x: 915, startPoint y: 401, endPoint x: 817, endPoint y: 478, distance: 124.6
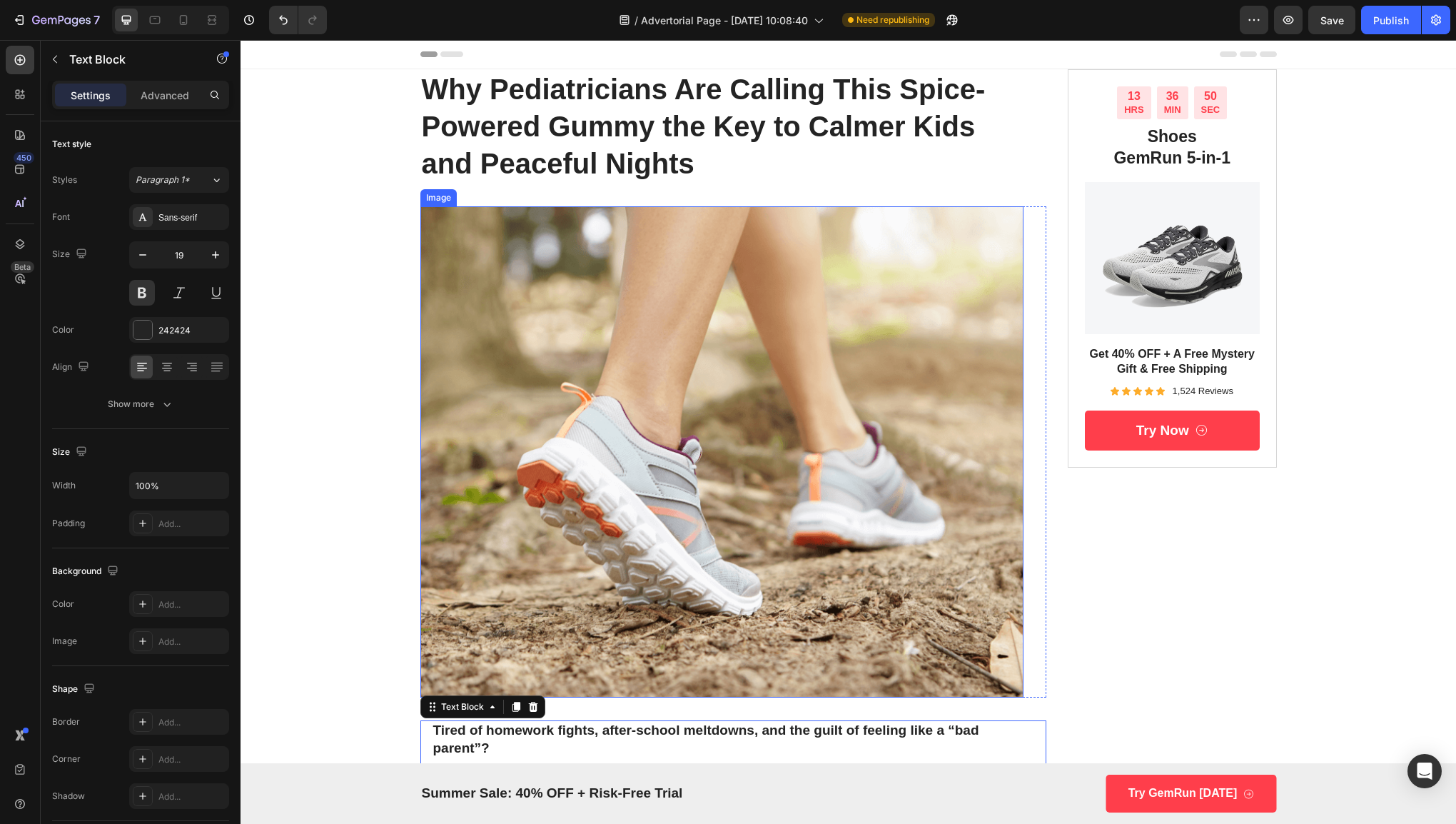
click at [732, 510] on img at bounding box center [722, 452] width 604 height 492
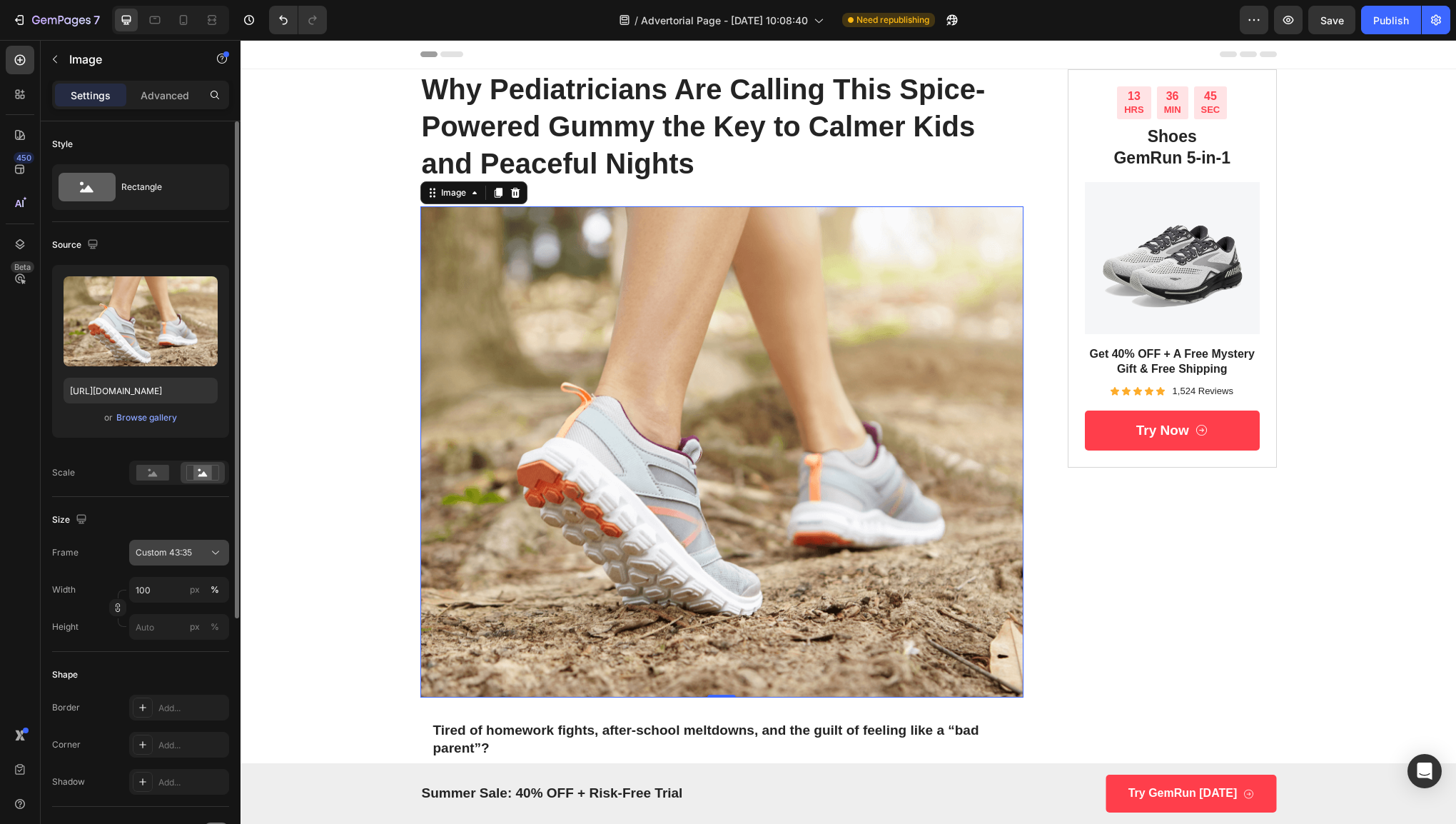
click at [184, 559] on button "Custom 43:35" at bounding box center [179, 552] width 100 height 26
click at [189, 546] on span "Custom 43:35" at bounding box center [164, 552] width 56 height 12
click at [129, 186] on div "Rectangle" at bounding box center [165, 187] width 87 height 33
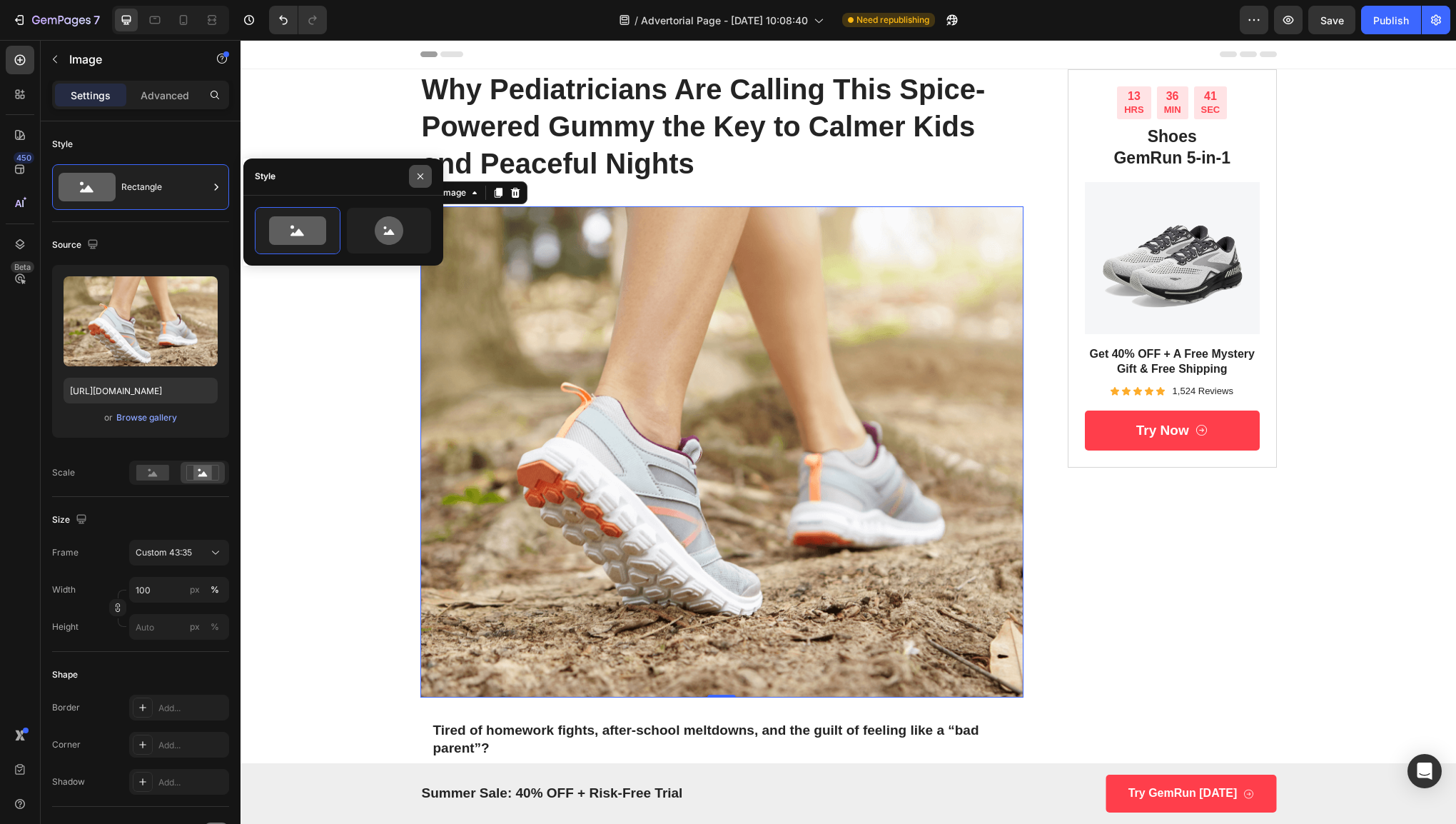
click at [416, 182] on button "button" at bounding box center [420, 176] width 23 height 23
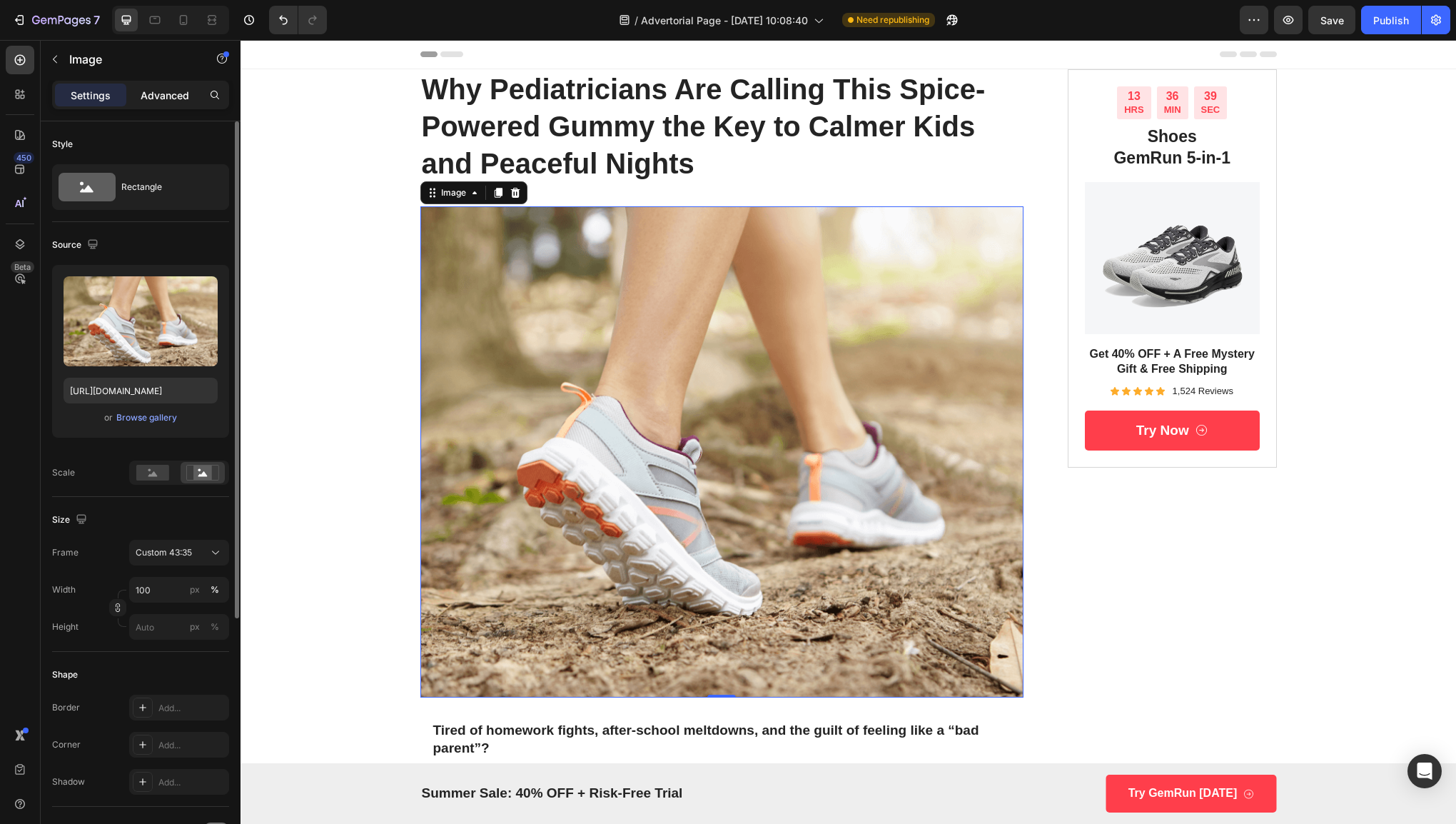
click at [158, 88] on p "Advanced" at bounding box center [165, 95] width 48 height 15
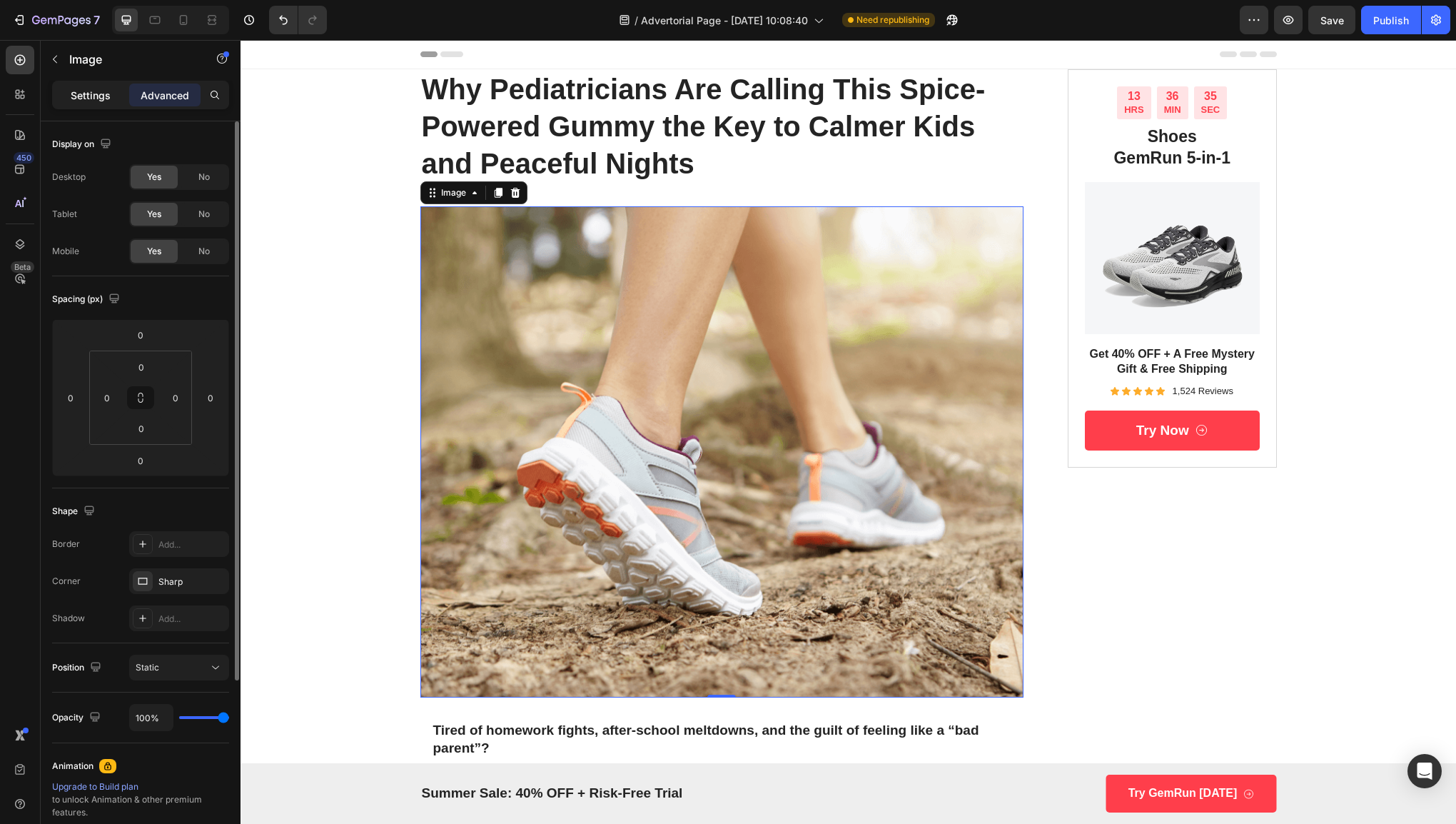
click at [92, 87] on div "Settings" at bounding box center [90, 94] width 72 height 23
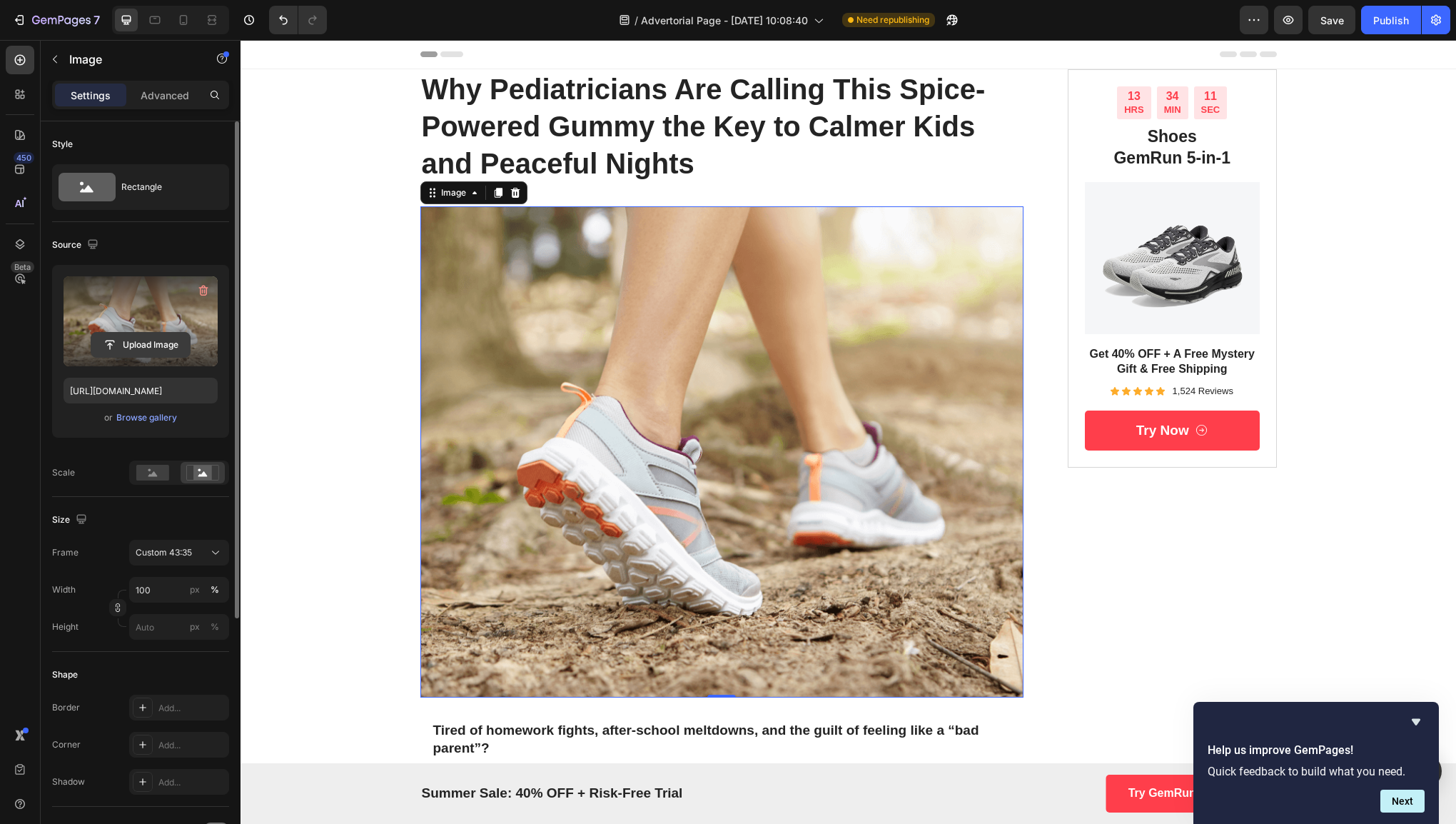
click at [172, 341] on input "file" at bounding box center [140, 344] width 98 height 24
type input "[URL][DOMAIN_NAME]"
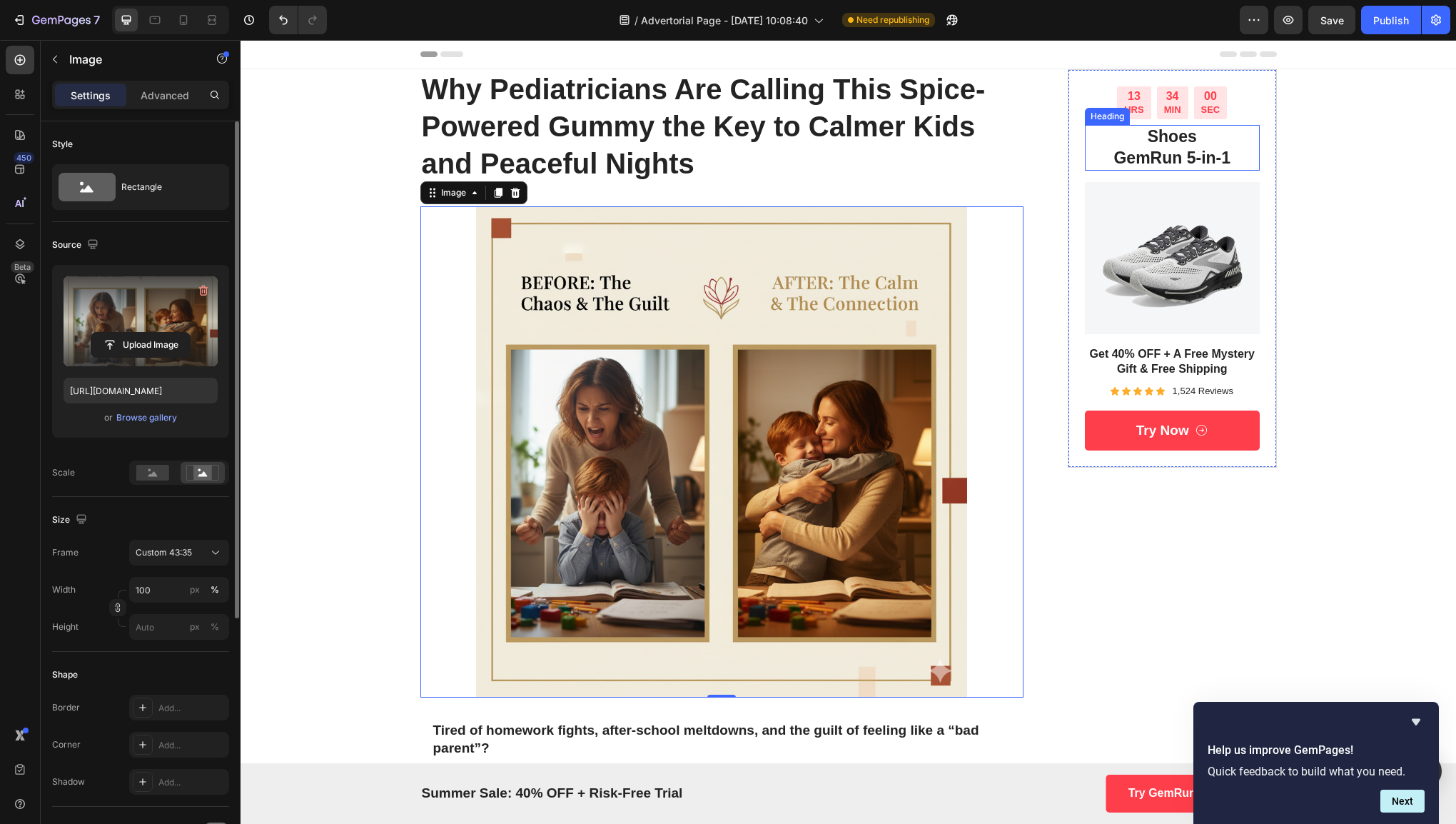
click at [1236, 140] on h2 "Shoes GemRun 5-in-1" at bounding box center [1172, 147] width 175 height 46
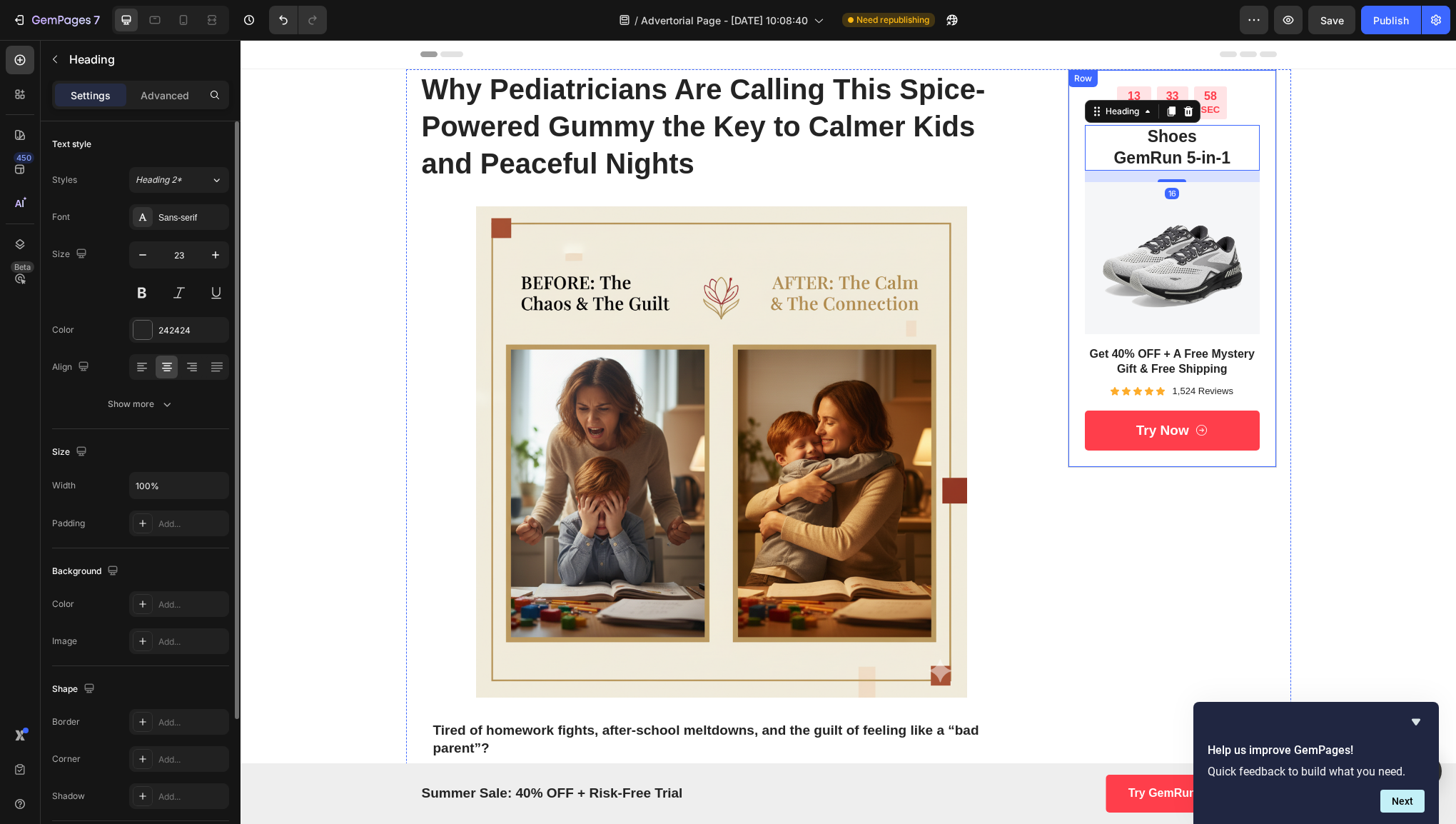
click at [1262, 98] on div "13 HRS 33 MIN 58 SEC Countdown Timer Shoes GemRun 5-in-1 Heading 16 Image Get 4…" at bounding box center [1172, 268] width 209 height 399
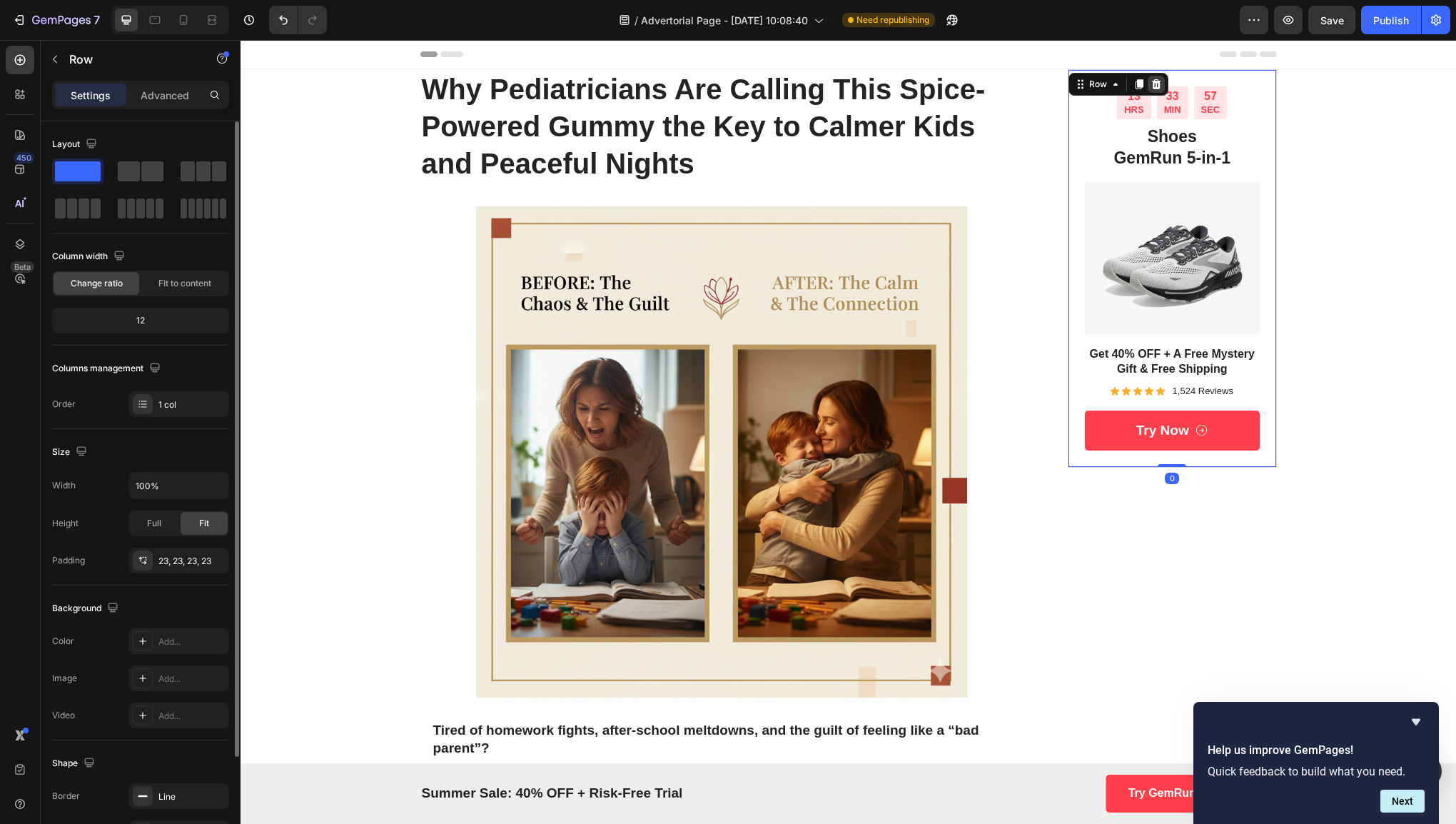
click at [1153, 79] on icon at bounding box center [1156, 84] width 12 height 12
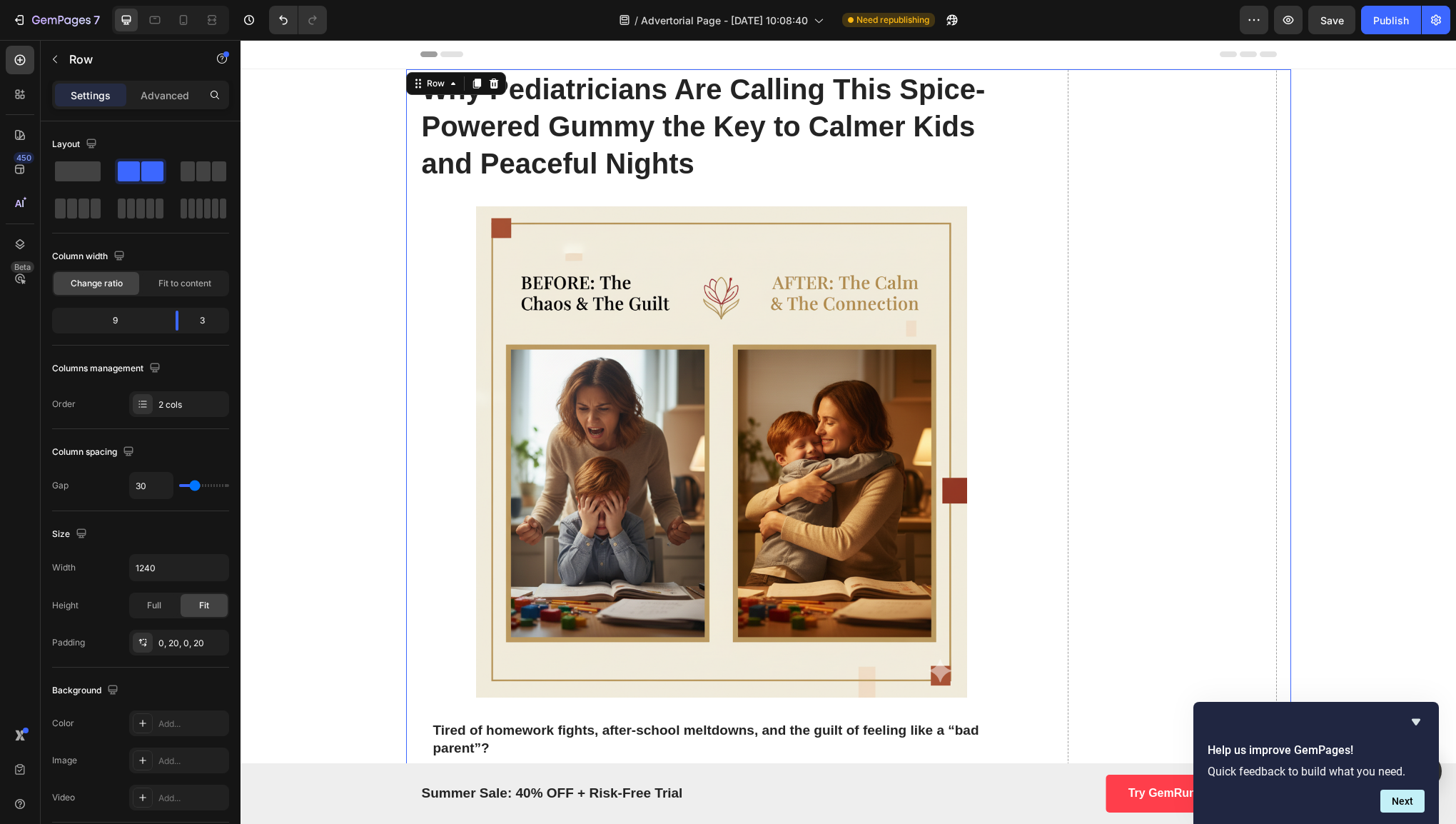
click at [1295, 24] on icon "button" at bounding box center [1288, 20] width 14 height 14
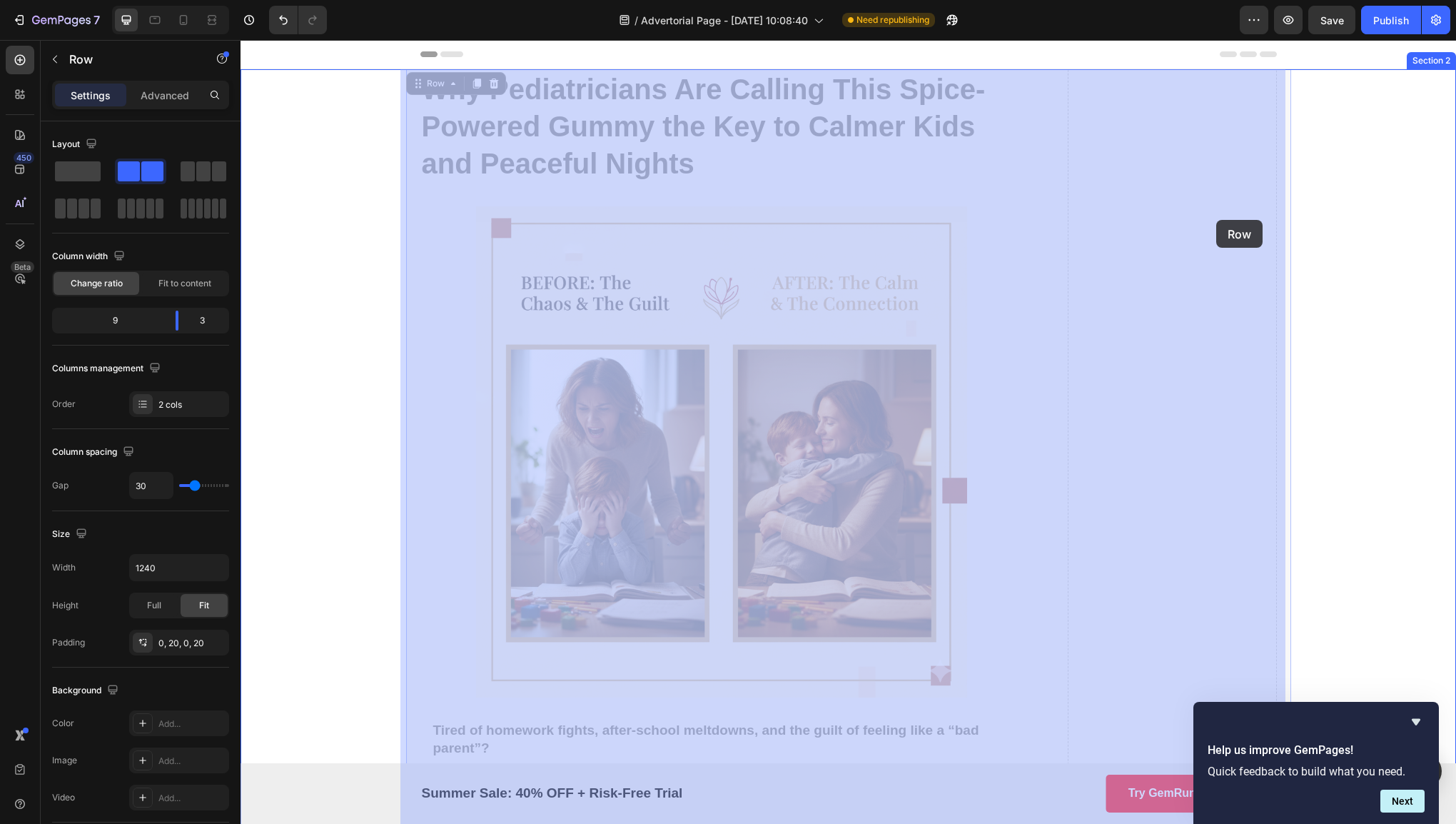
drag, startPoint x: 1279, startPoint y: 207, endPoint x: 1220, endPoint y: 219, distance: 60.2
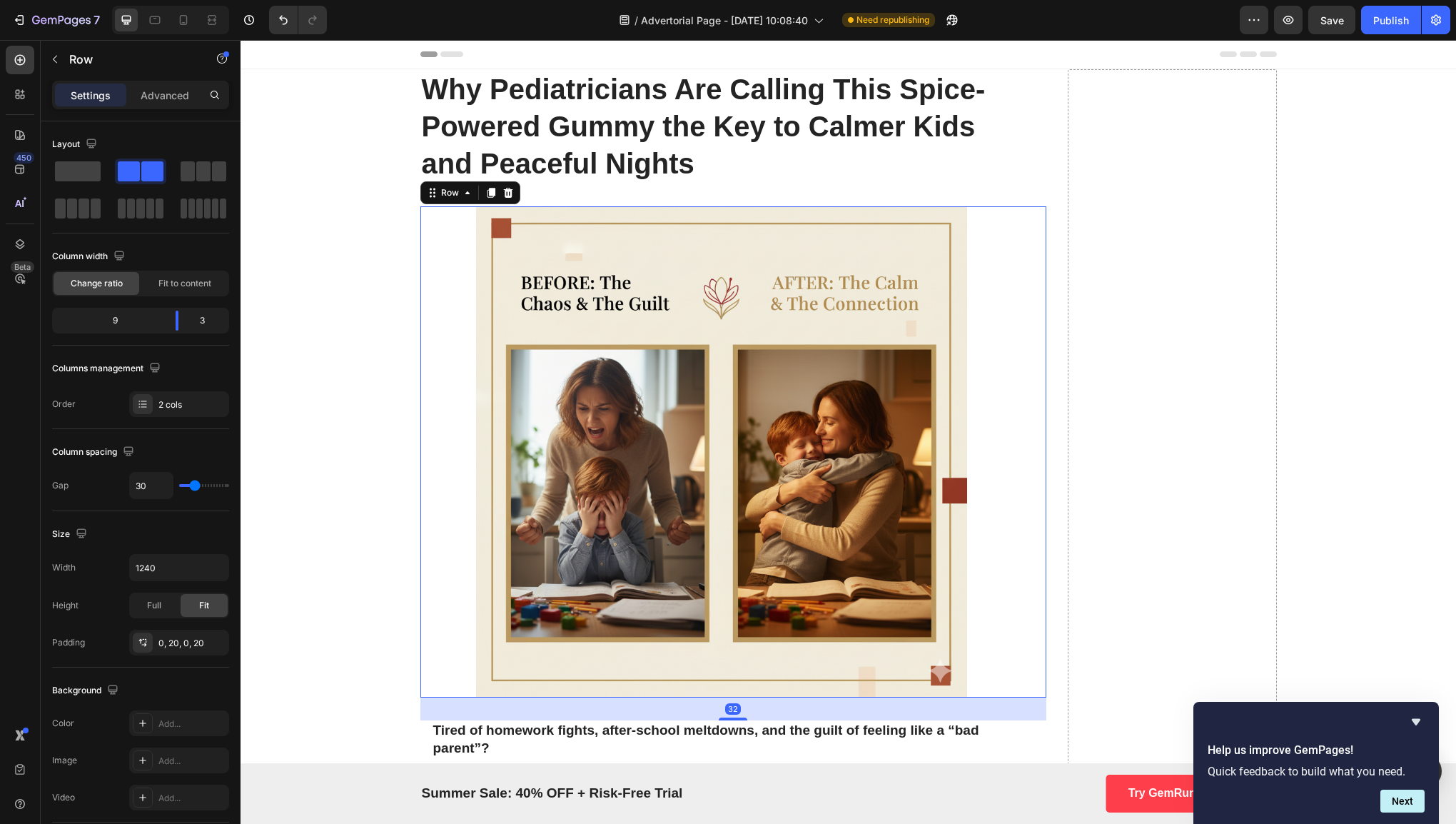
click at [1028, 226] on div "Image Icon Row 32" at bounding box center [733, 452] width 626 height 492
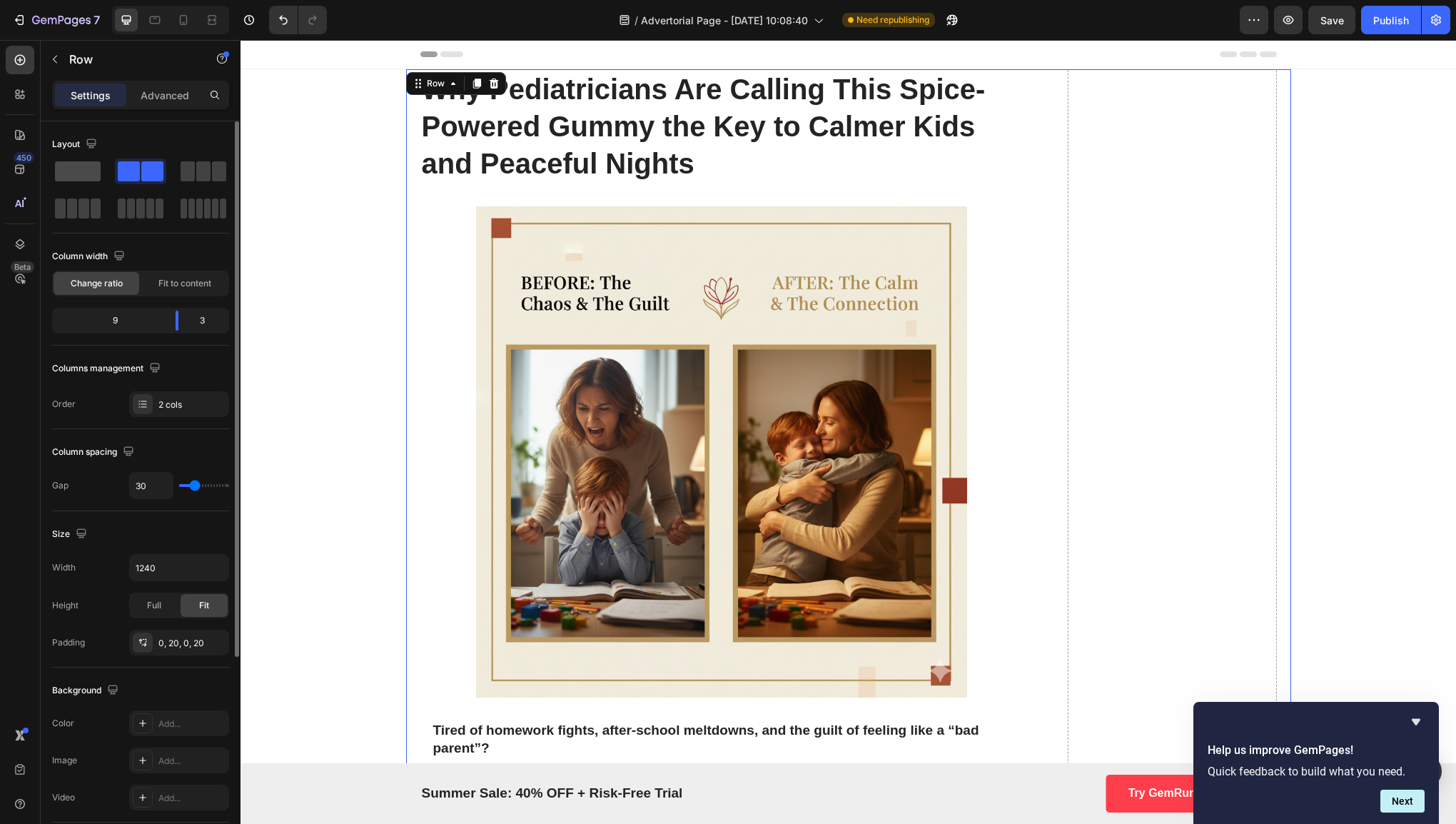
click at [88, 168] on span at bounding box center [77, 172] width 46 height 20
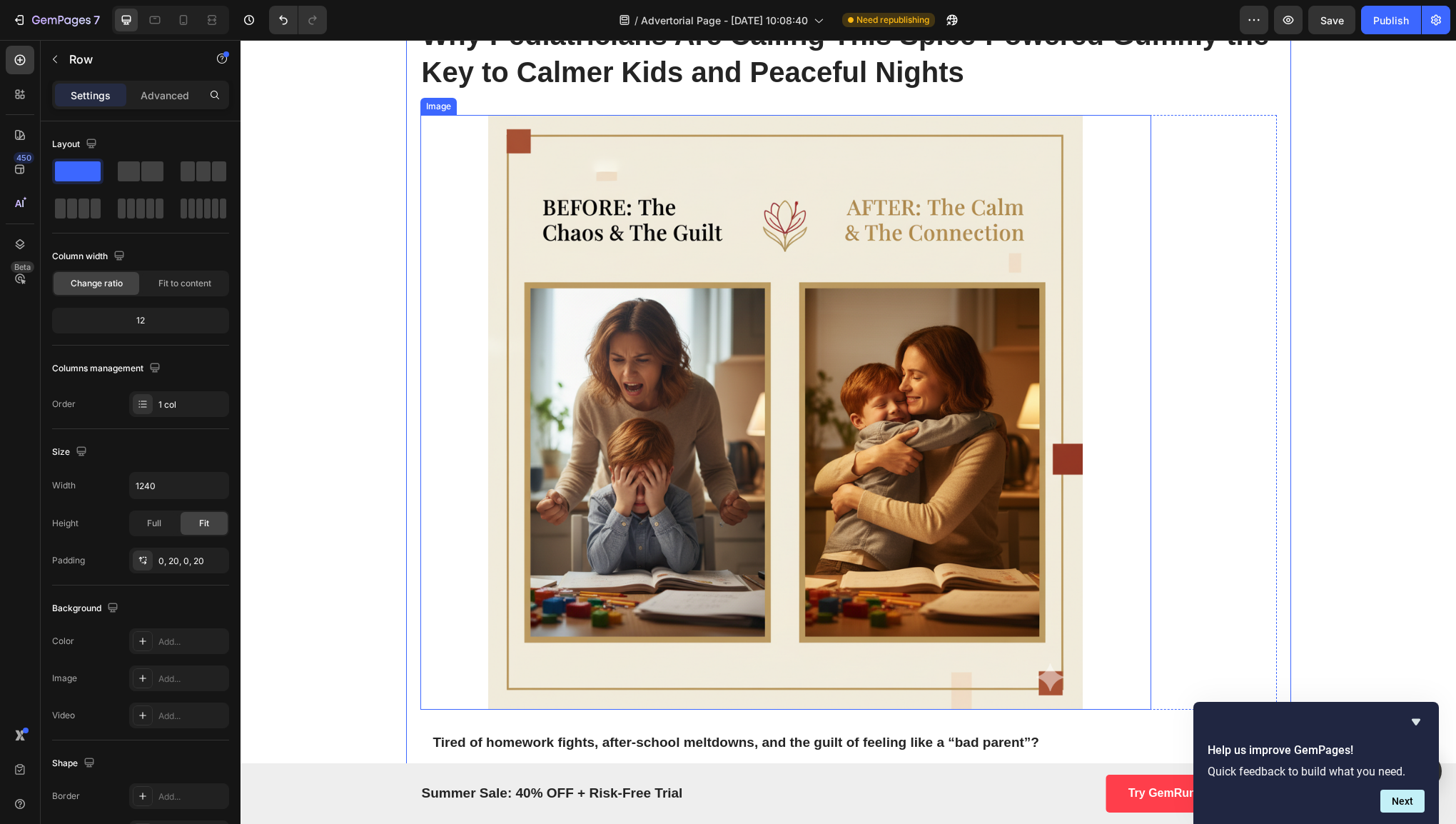
scroll to position [60, 0]
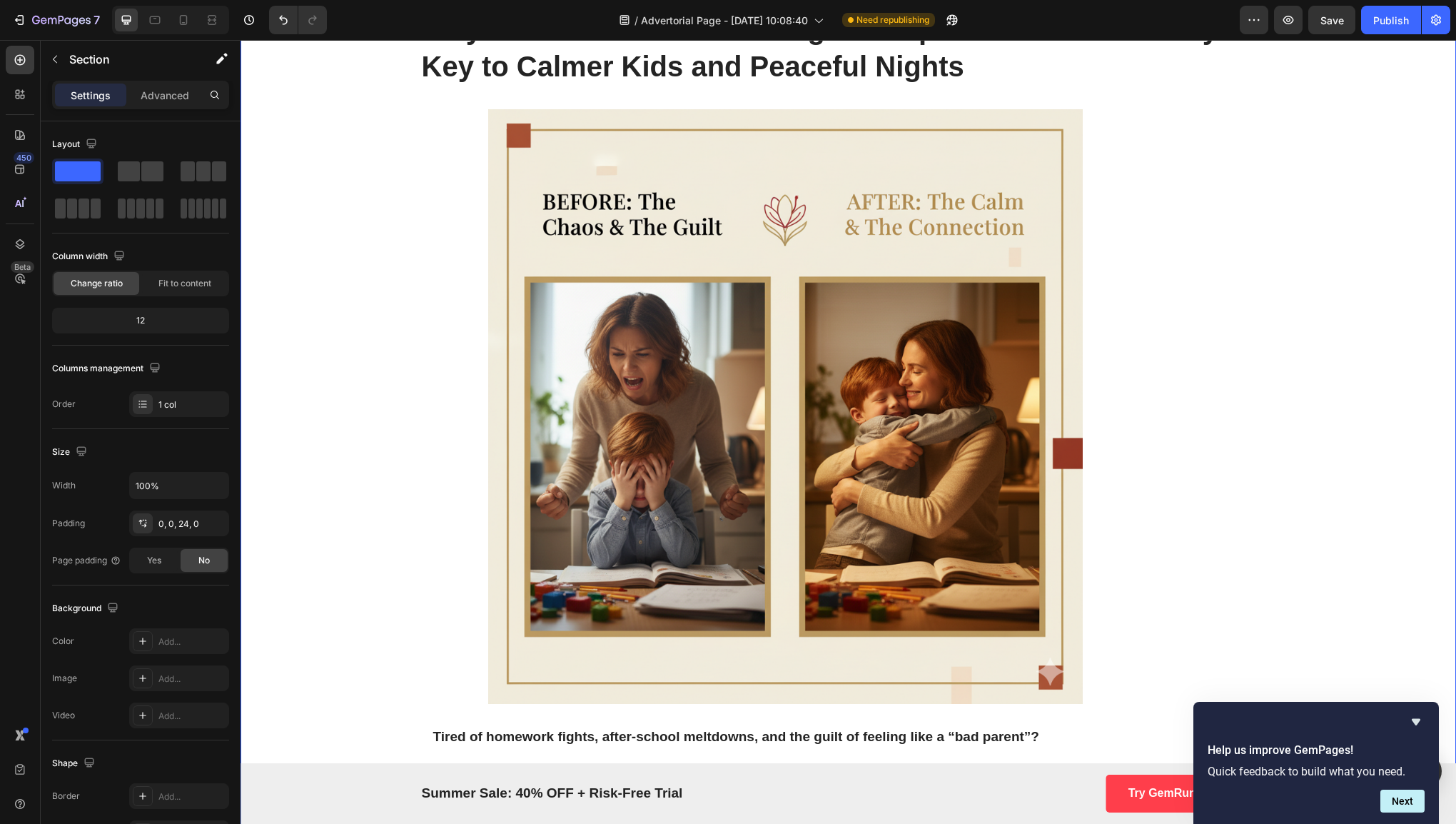
click at [968, 421] on img at bounding box center [785, 407] width 731 height 595
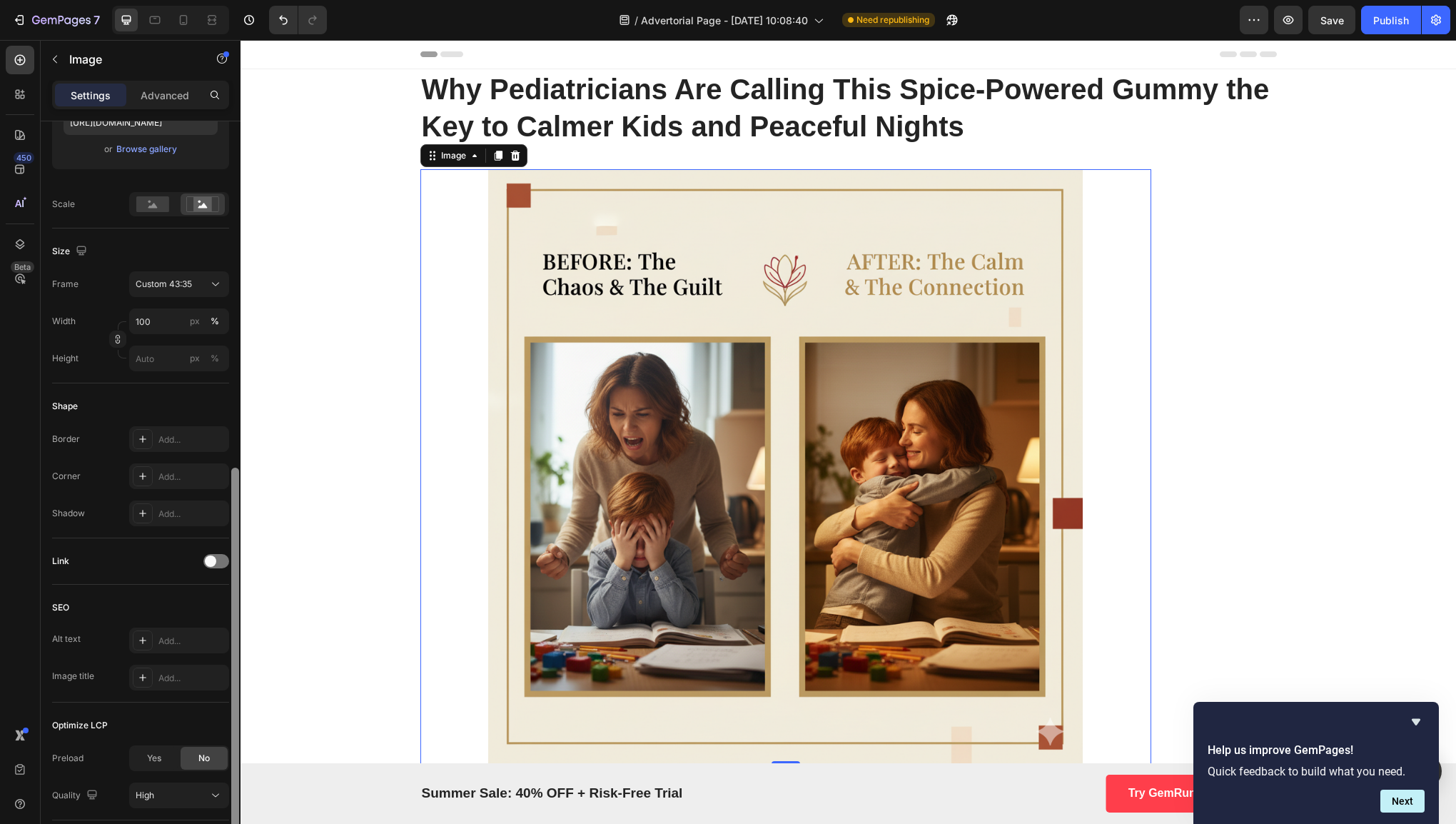
scroll to position [368, 0]
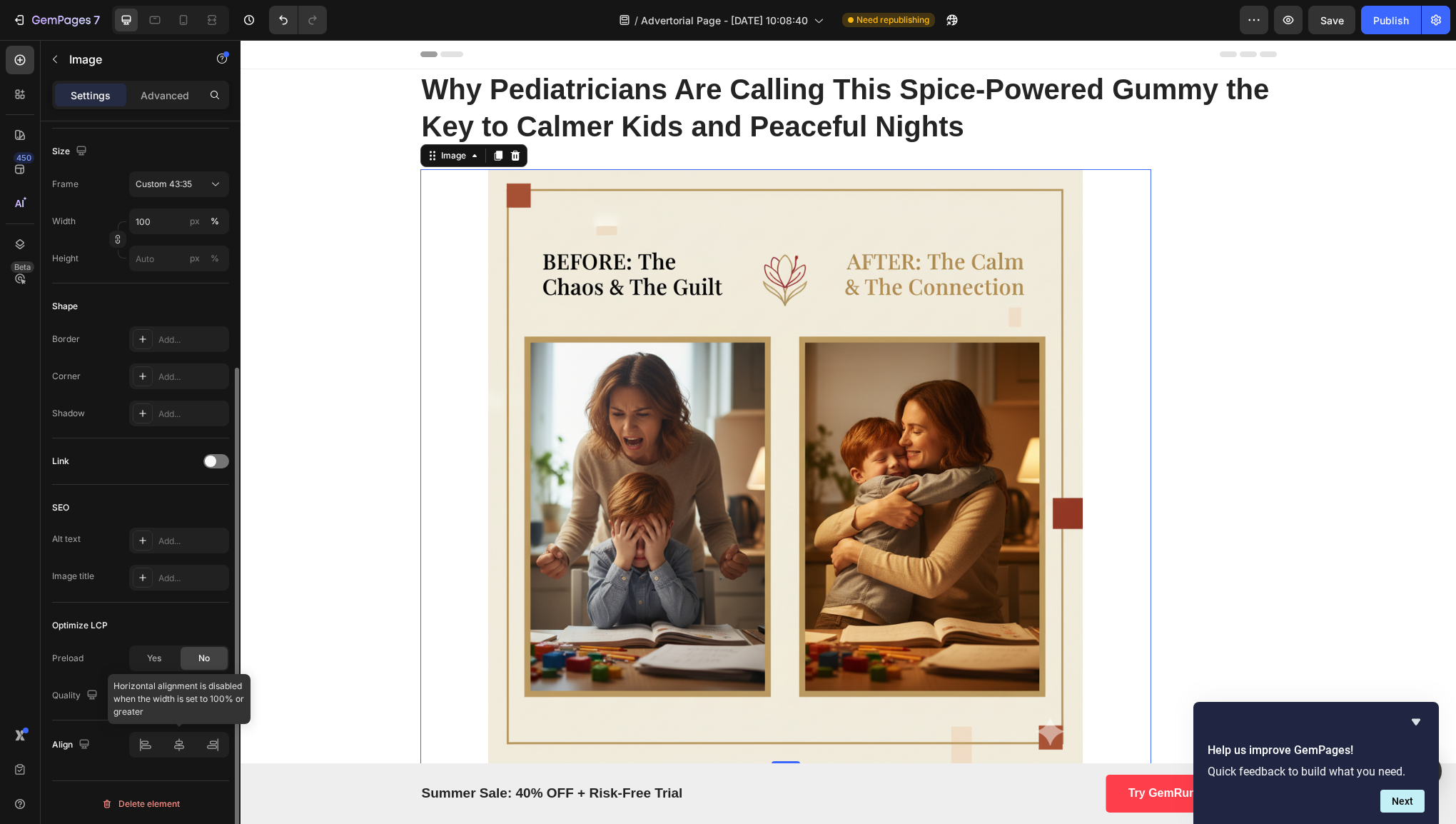
click at [181, 747] on div at bounding box center [179, 744] width 100 height 26
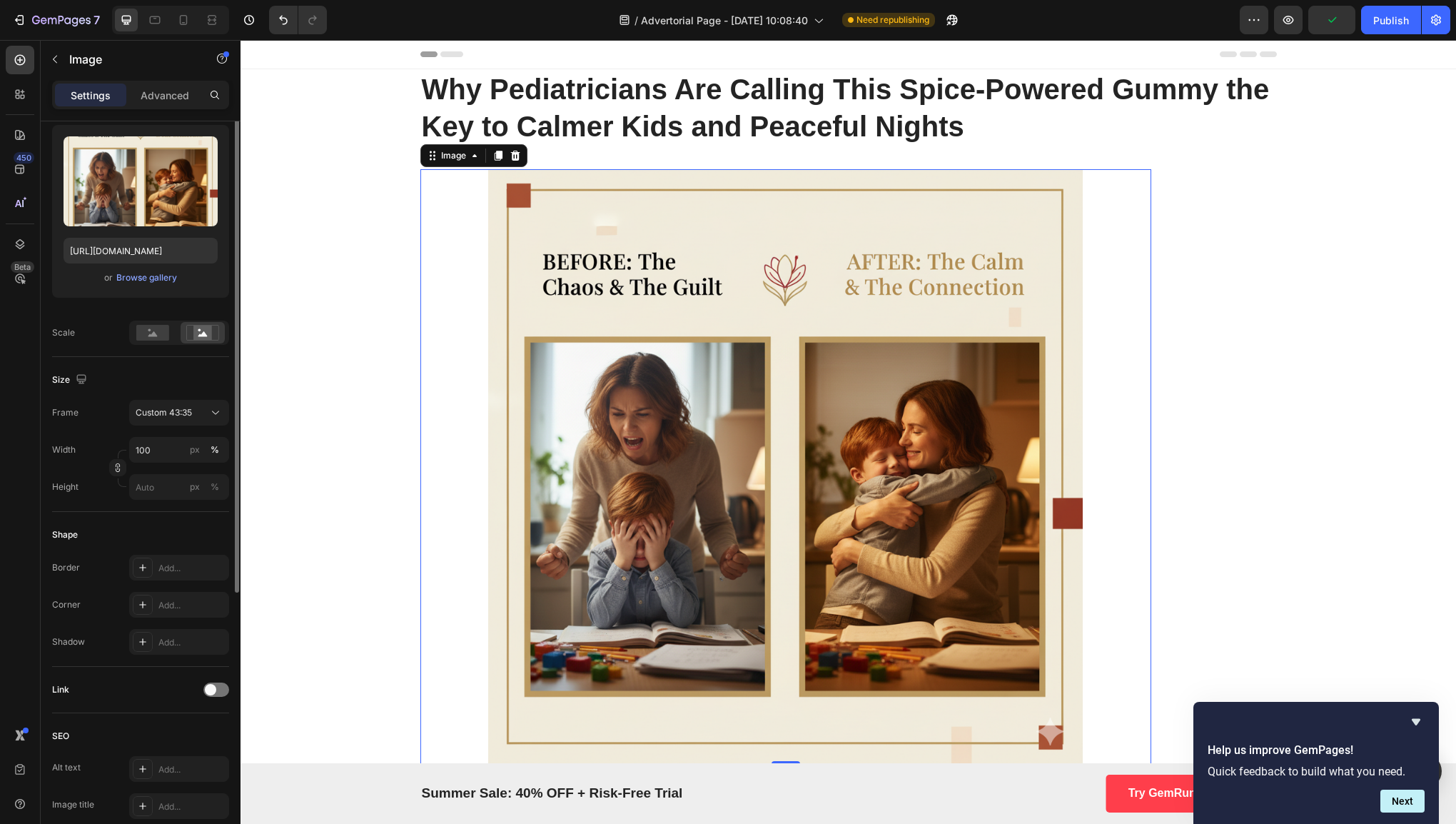
scroll to position [0, 0]
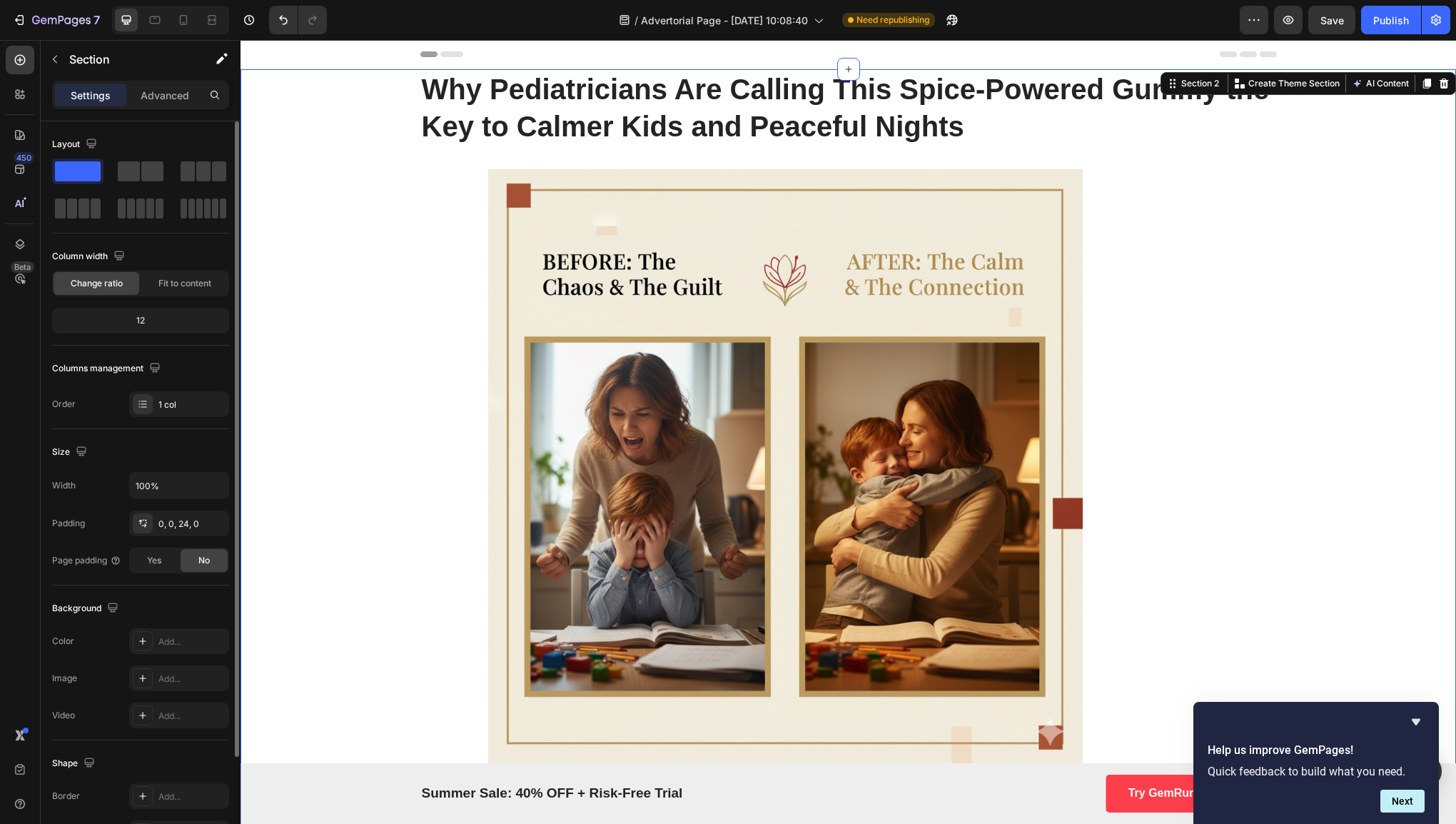
click at [1189, 431] on div "Image Icon Row" at bounding box center [848, 467] width 856 height 595
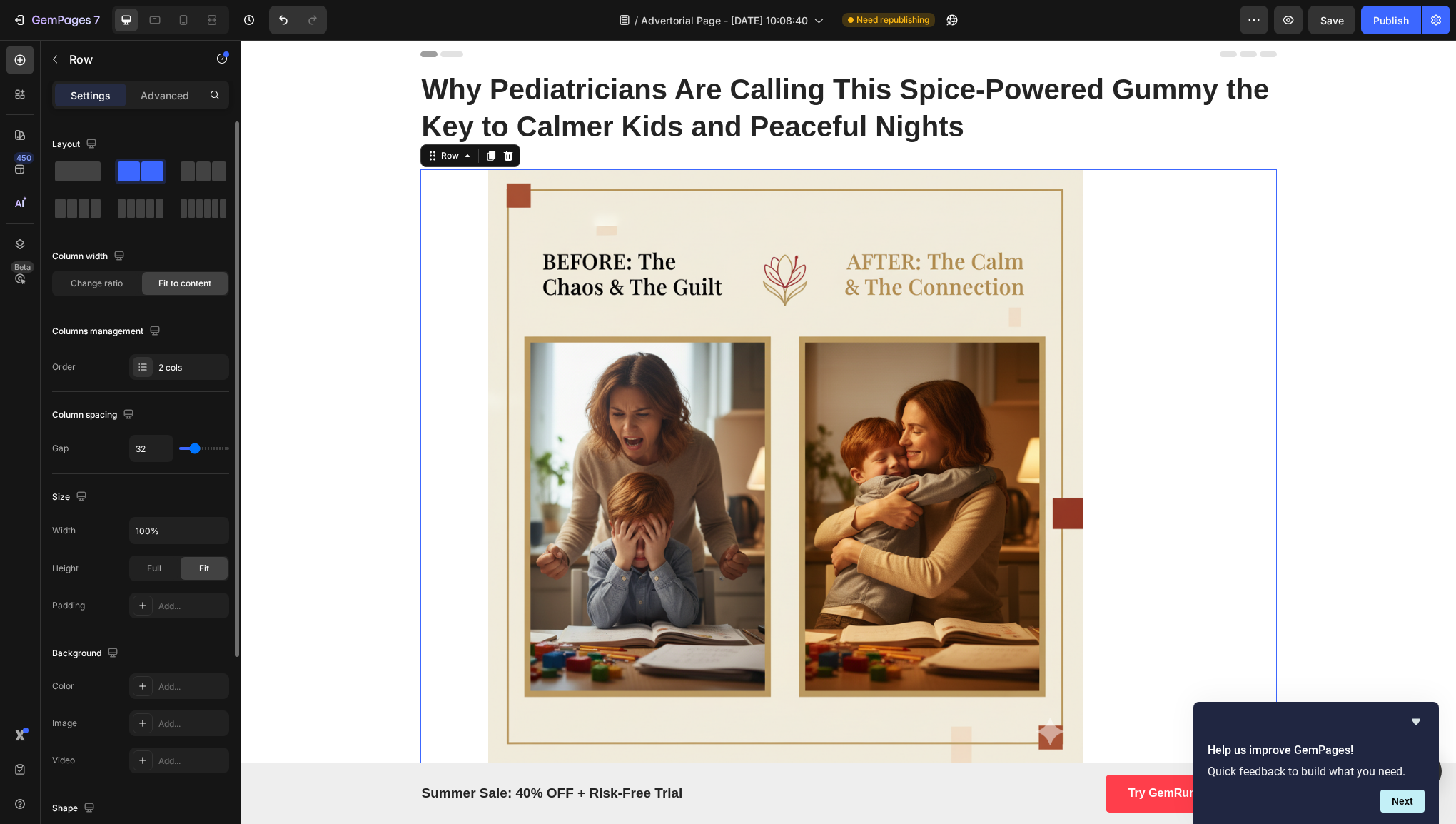
click at [1189, 431] on div "Image Icon Row 32" at bounding box center [848, 467] width 856 height 595
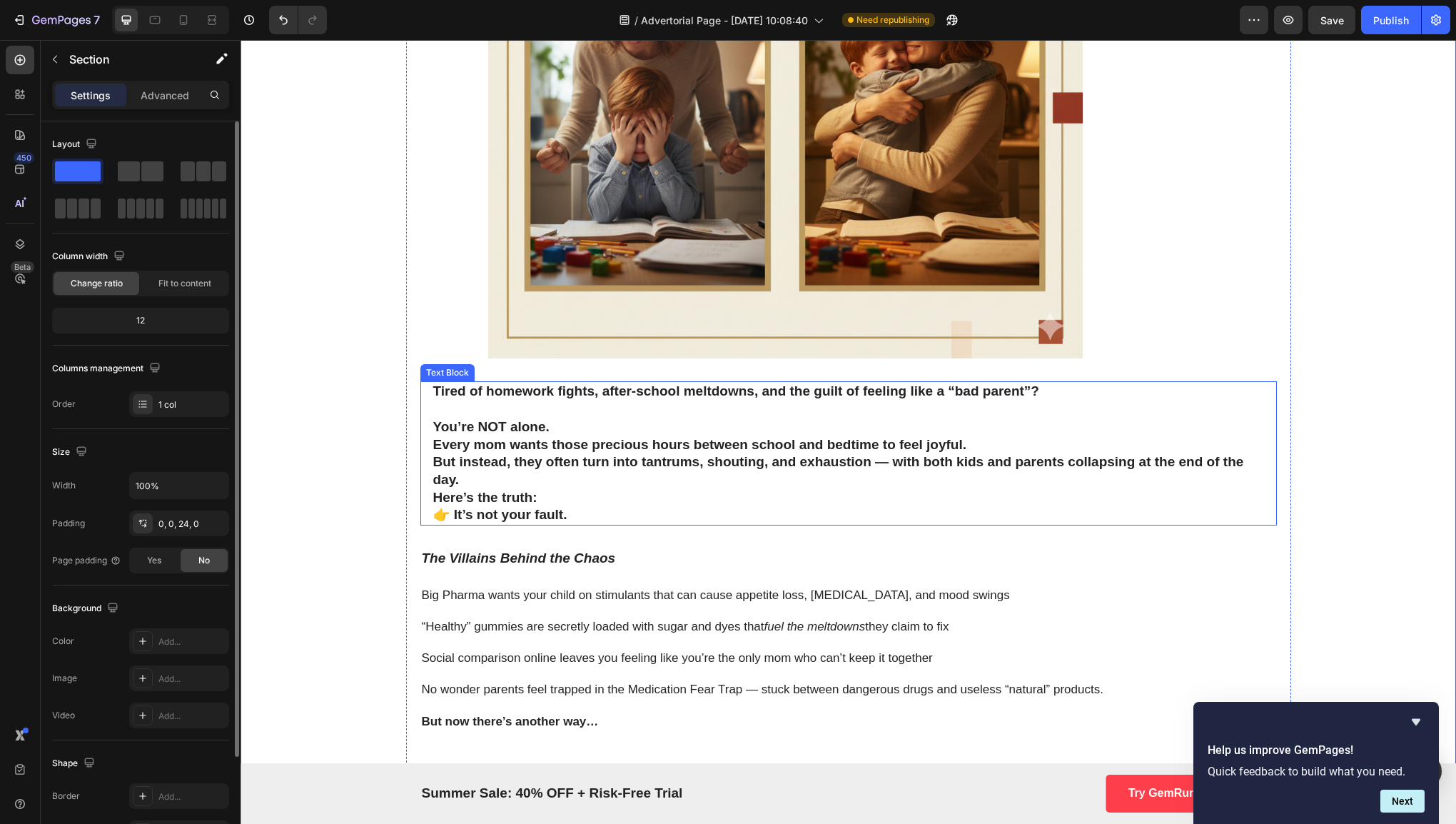
scroll to position [403, 0]
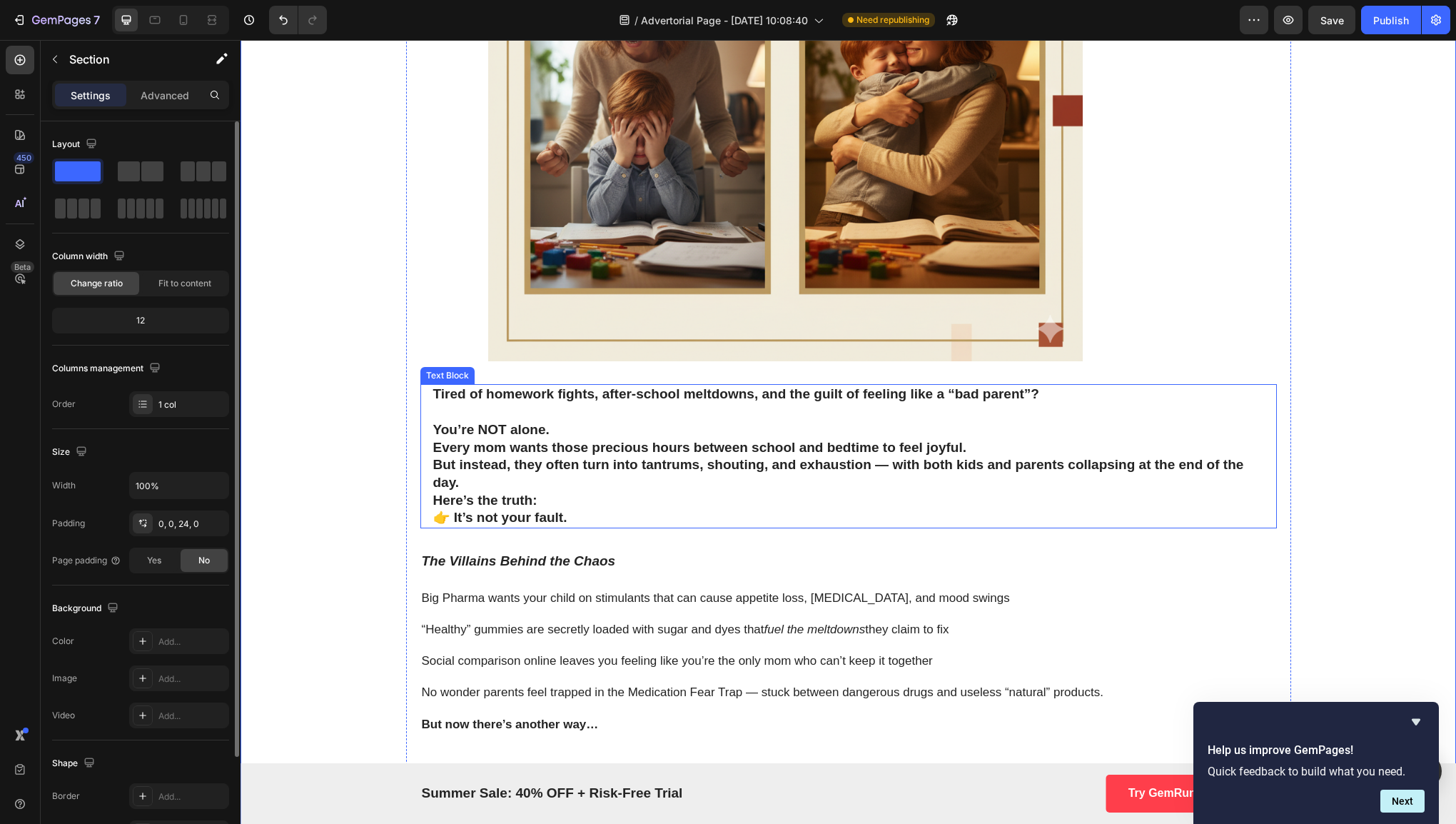
click at [652, 469] on strong "But instead, they often turn into tantrums, shouting, and exhaustion — with bot…" at bounding box center [838, 474] width 811 height 33
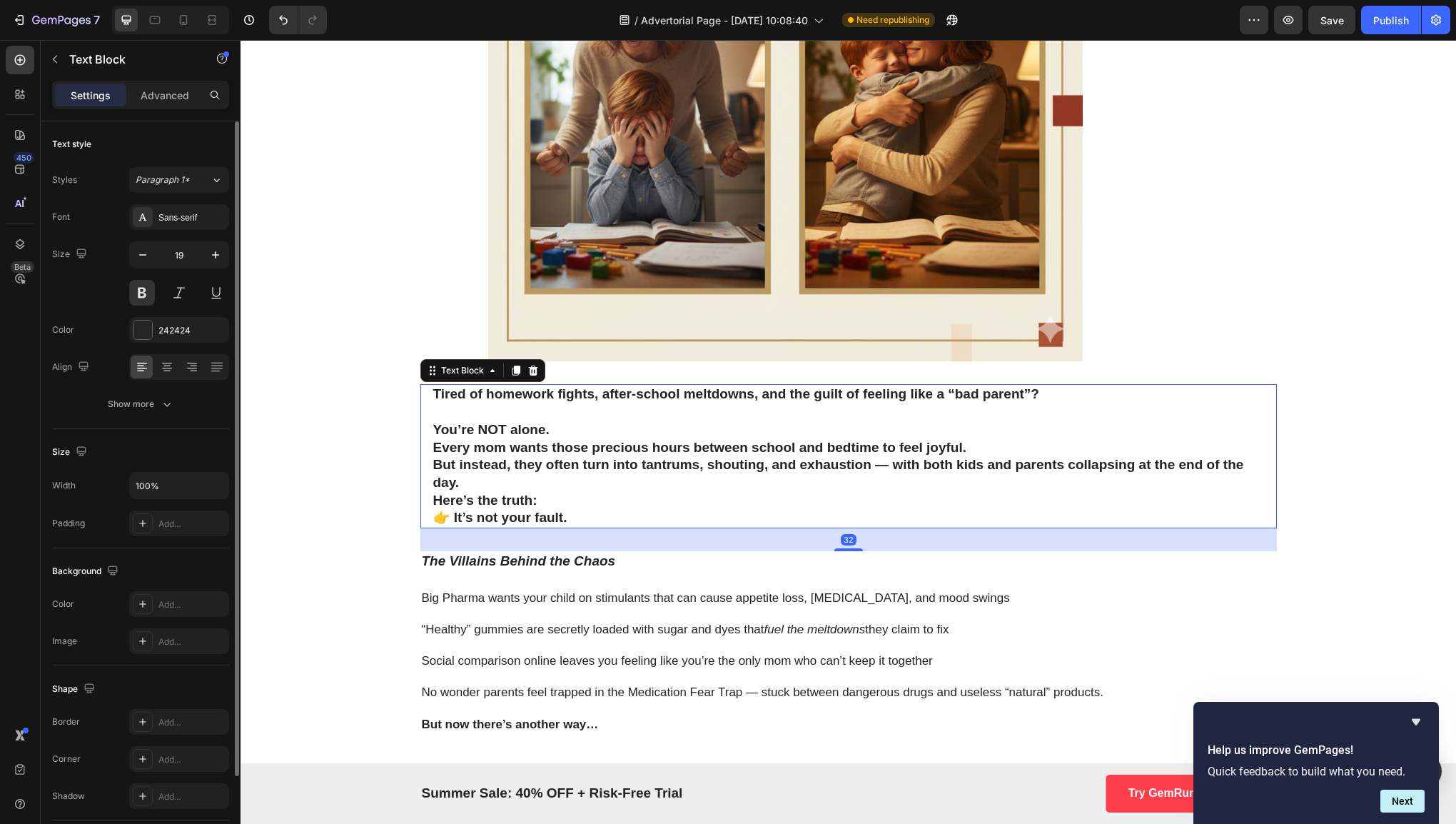
click at [930, 435] on p "You’re NOT alone." at bounding box center [848, 430] width 831 height 18
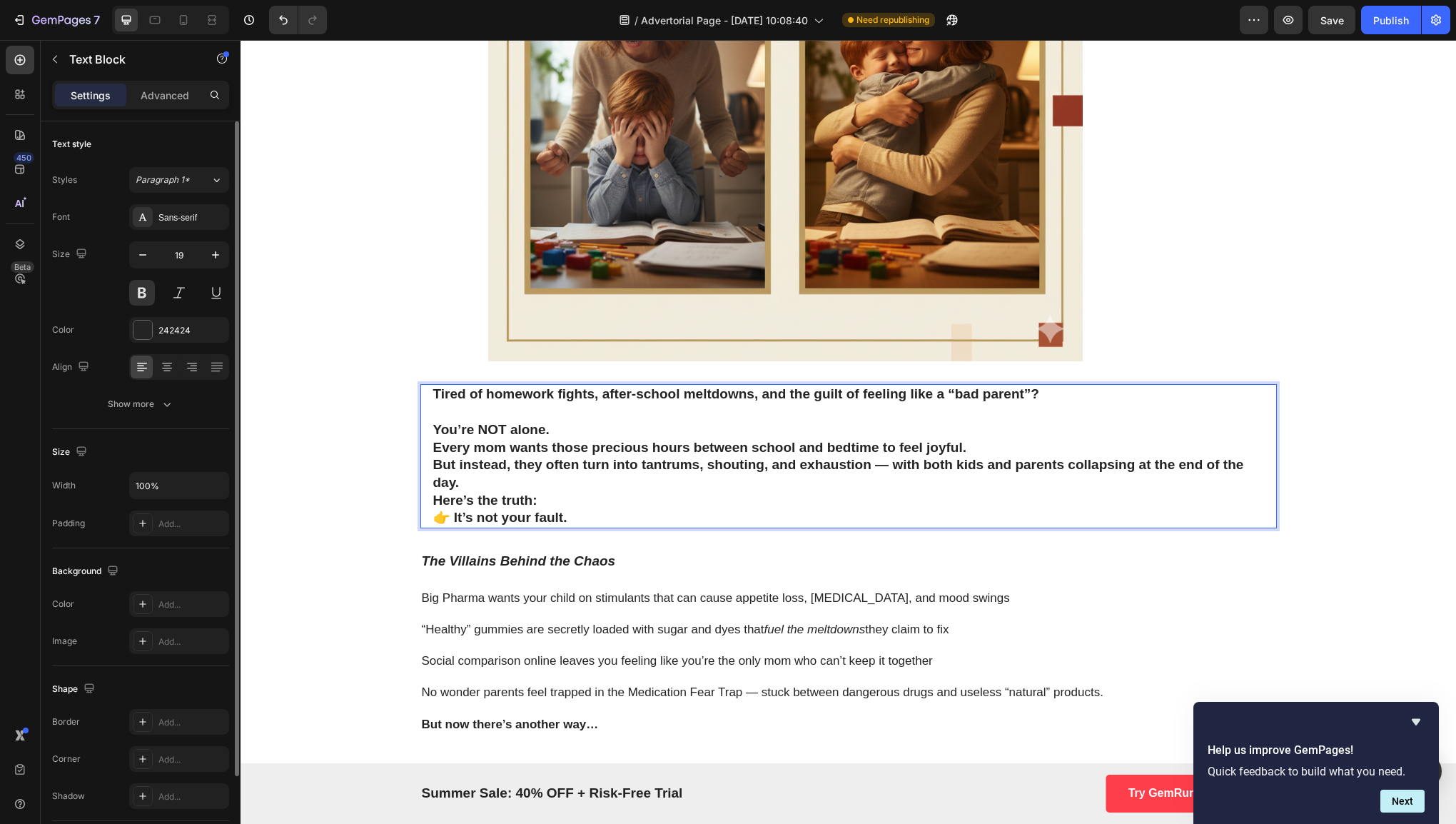
click at [599, 456] on p "Every mom wants those precious hours between school and bedtime to feel joyful.…" at bounding box center [848, 466] width 831 height 53
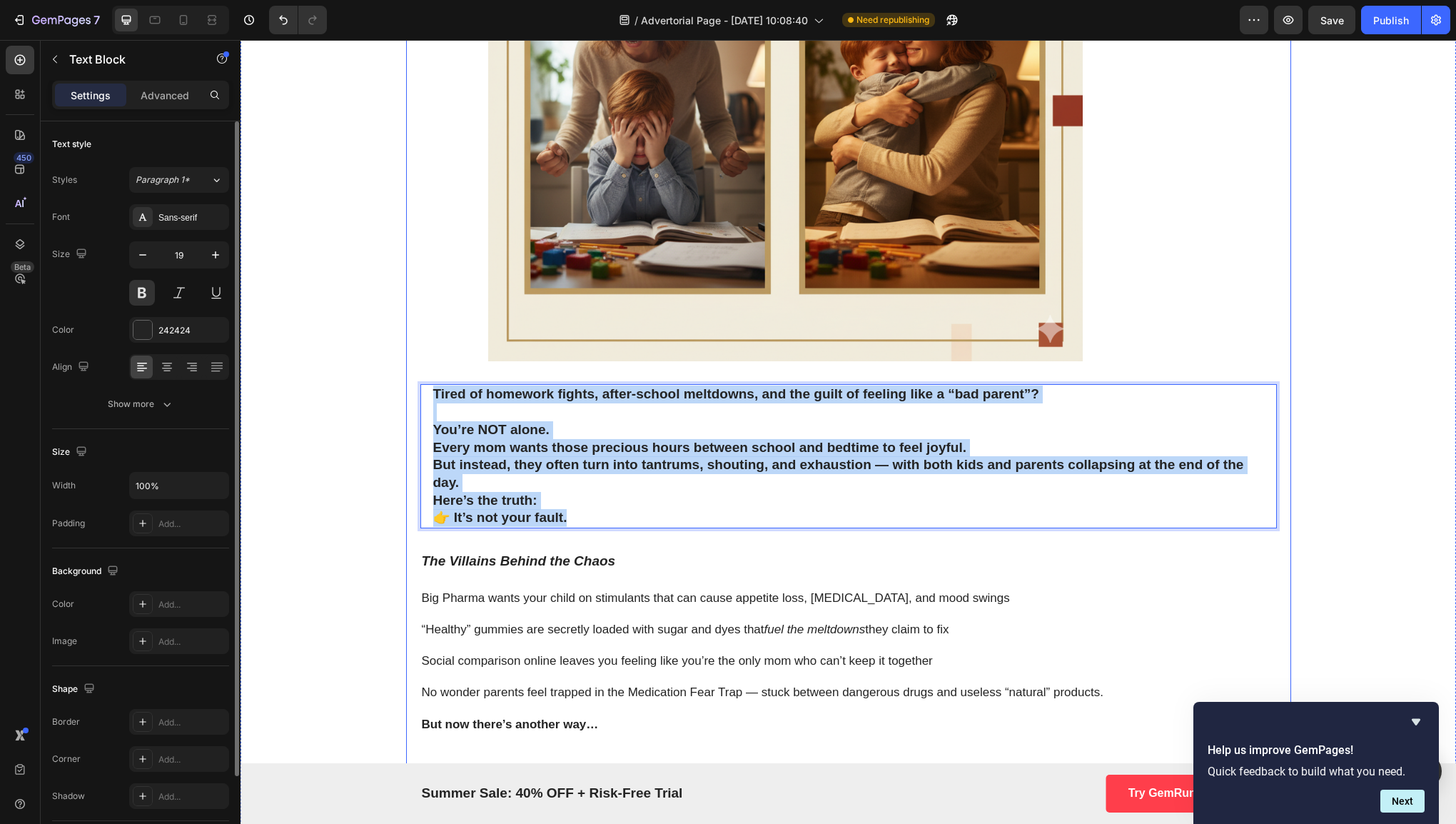
drag, startPoint x: 623, startPoint y: 513, endPoint x: 413, endPoint y: 382, distance: 247.5
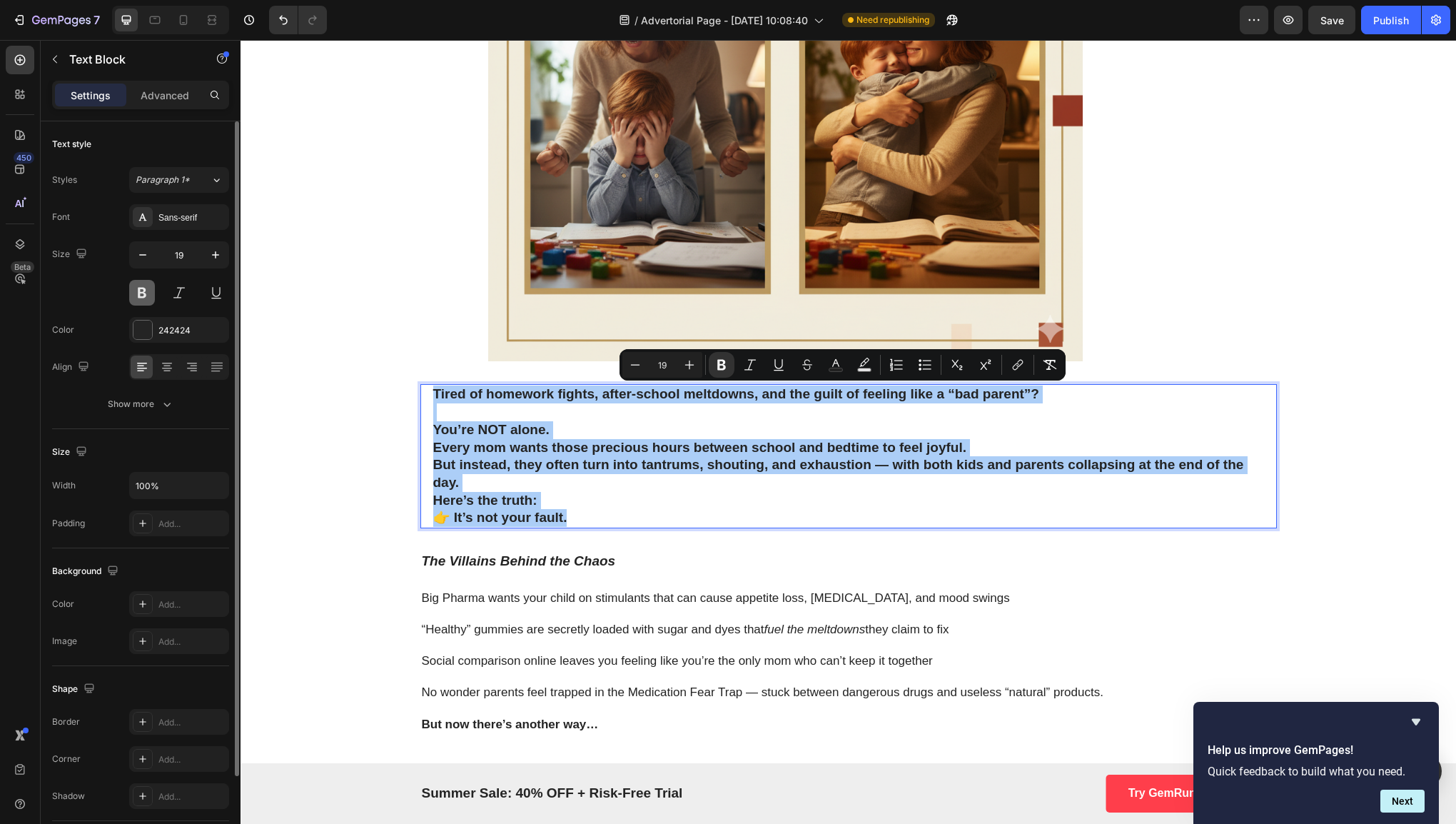
click at [140, 292] on button at bounding box center [142, 293] width 26 height 26
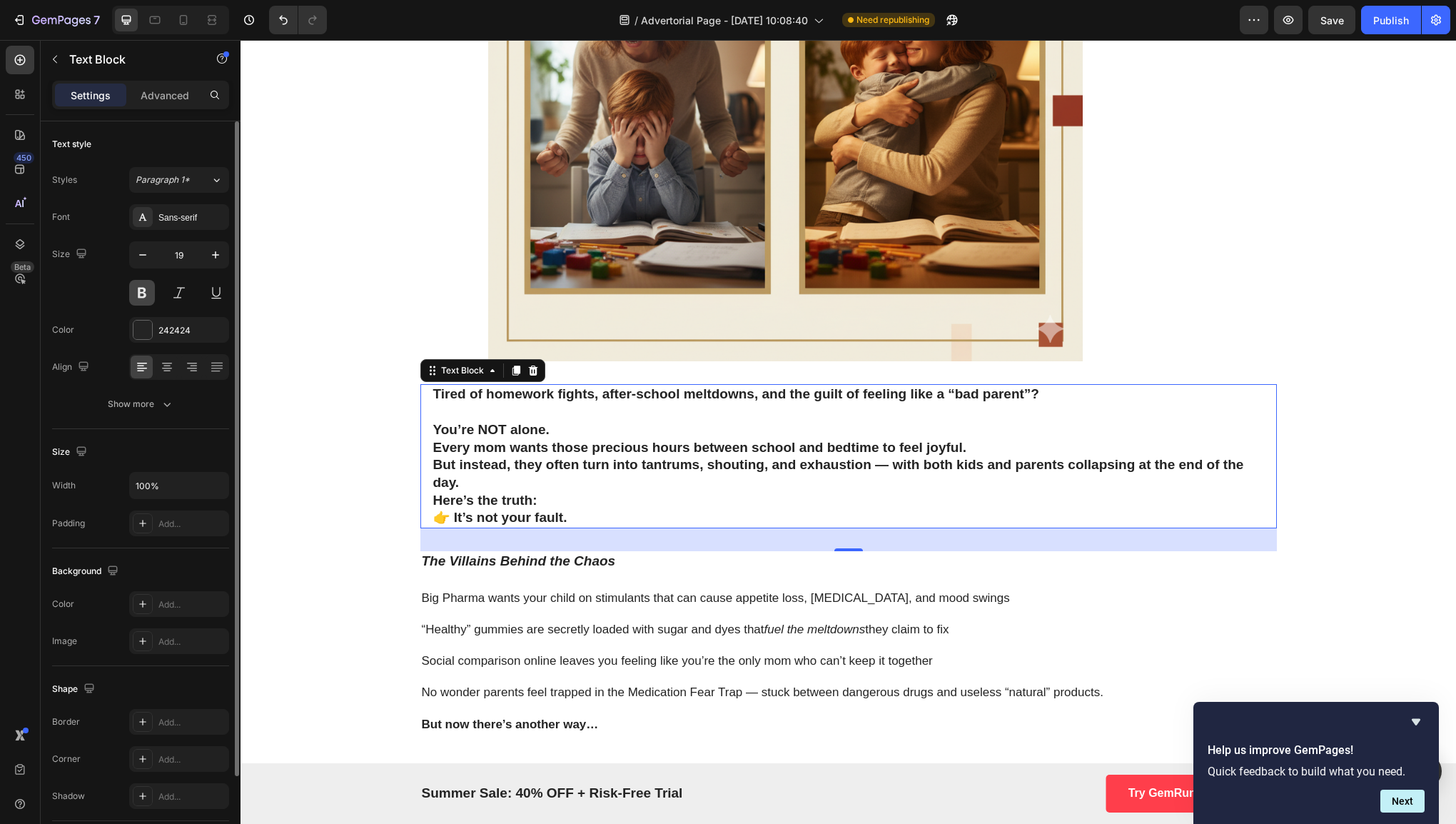
click at [140, 293] on button at bounding box center [142, 293] width 26 height 26
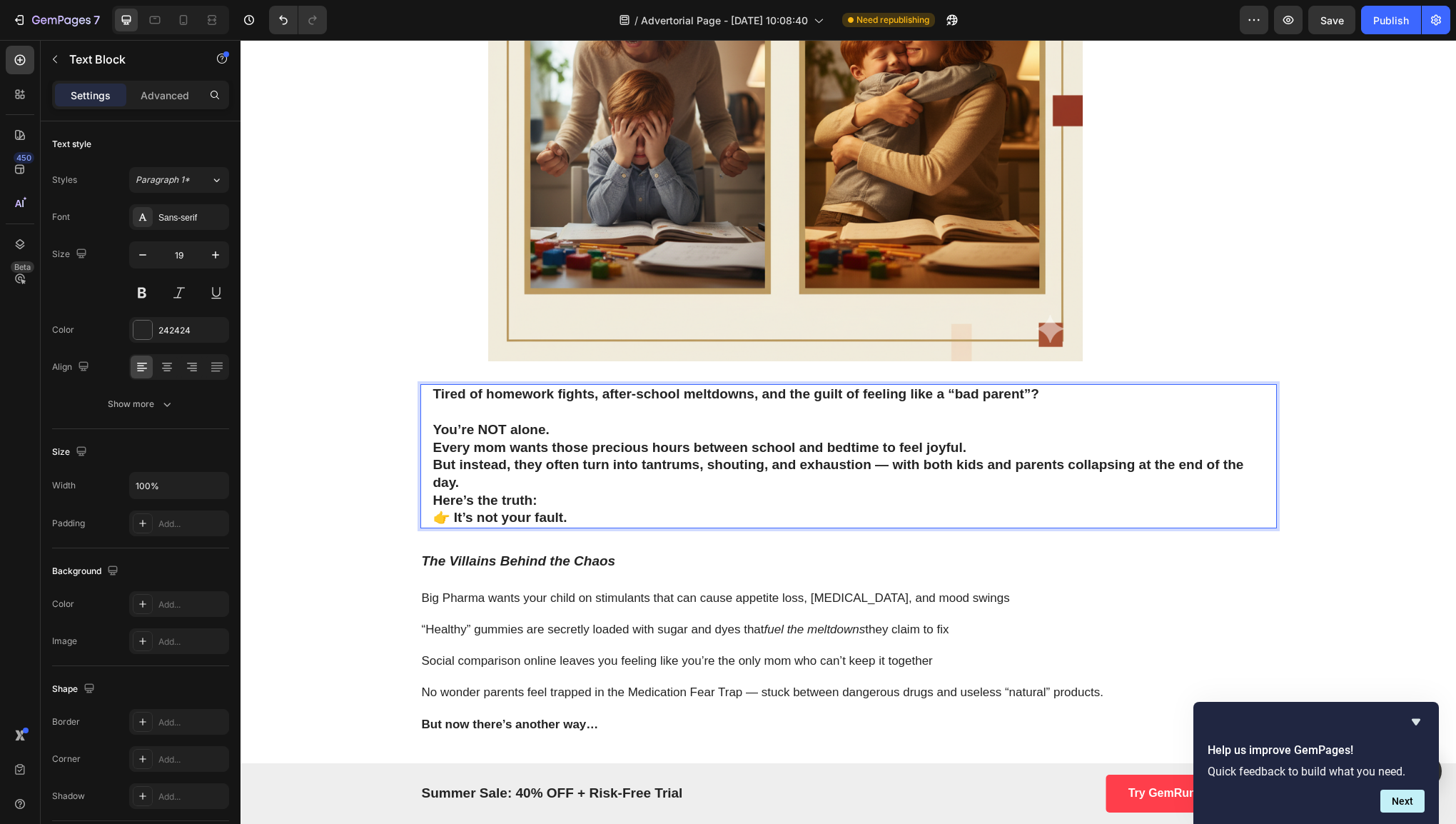
click at [551, 416] on p "Rich Text Editor. Editing area: main" at bounding box center [848, 412] width 831 height 18
click at [576, 486] on p "Every mom wants those precious hours between school and bedtime to feel joyful.…" at bounding box center [848, 466] width 831 height 53
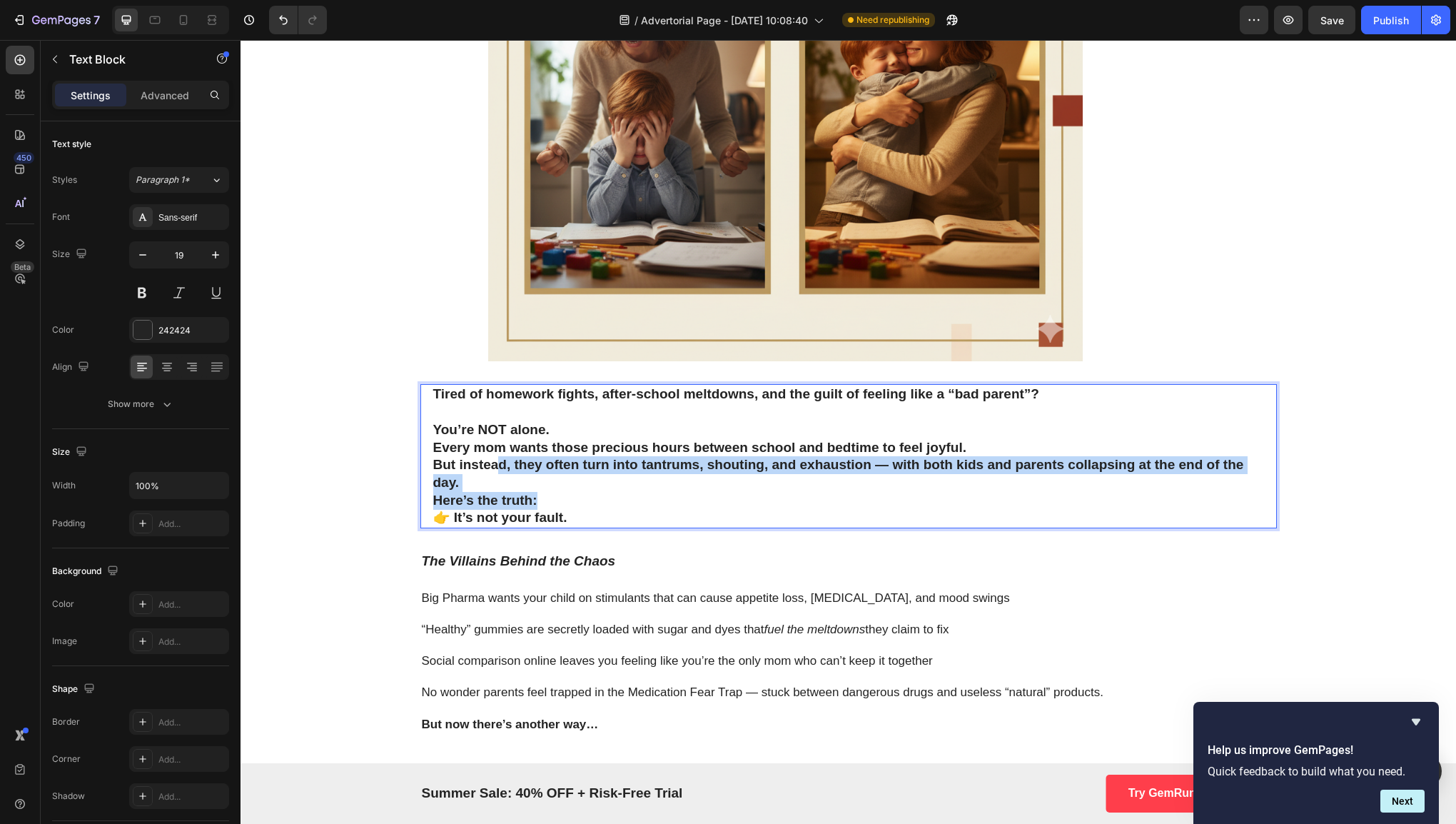
drag, startPoint x: 592, startPoint y: 505, endPoint x: 494, endPoint y: 471, distance: 103.7
click at [494, 471] on div "Tired of homework fights, after-school meltdowns, and the guilt of feeling like…" at bounding box center [848, 456] width 834 height 144
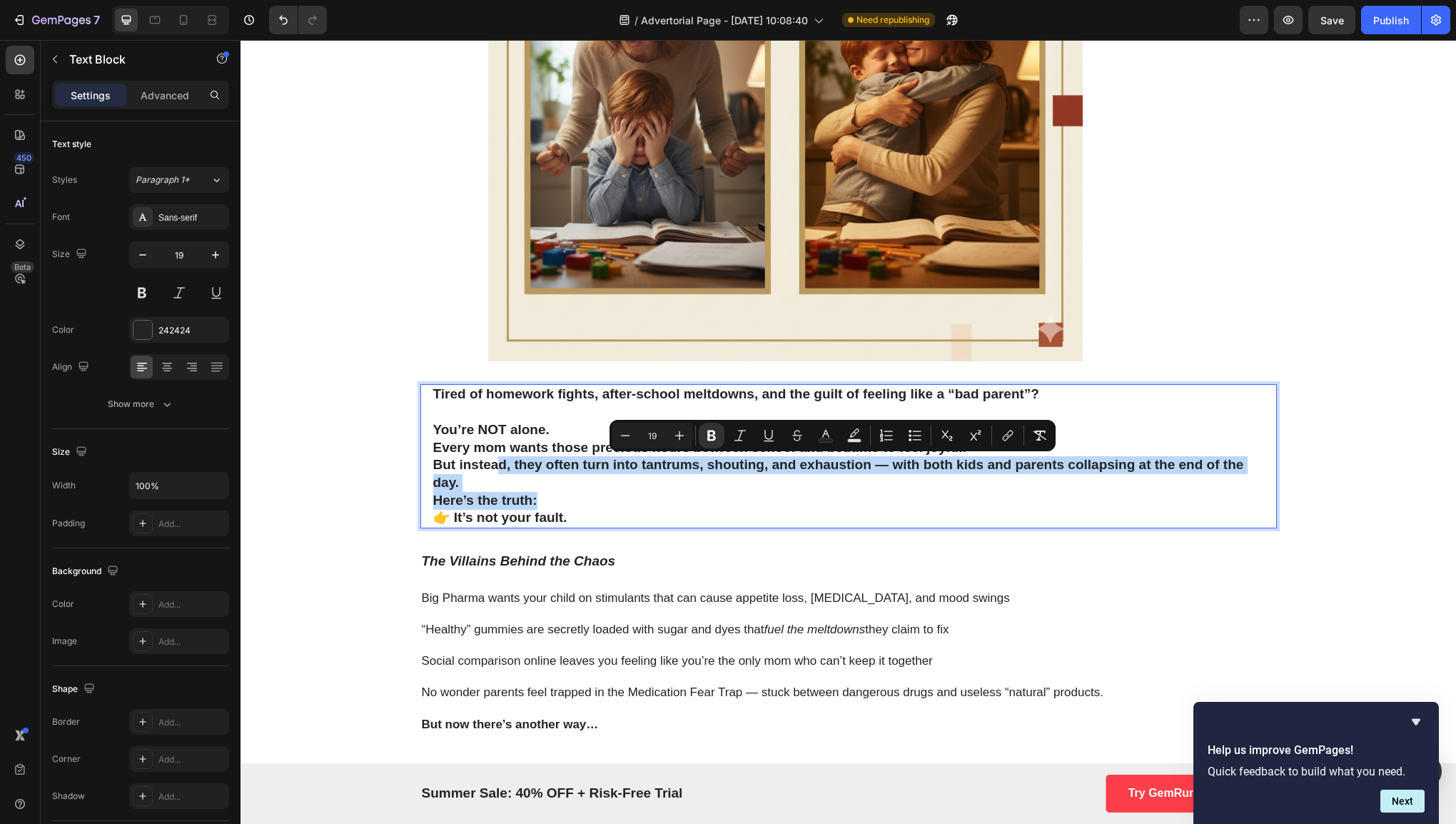
click at [549, 507] on p "Here’s the truth: 👉 It’s not your fault." at bounding box center [848, 510] width 831 height 35
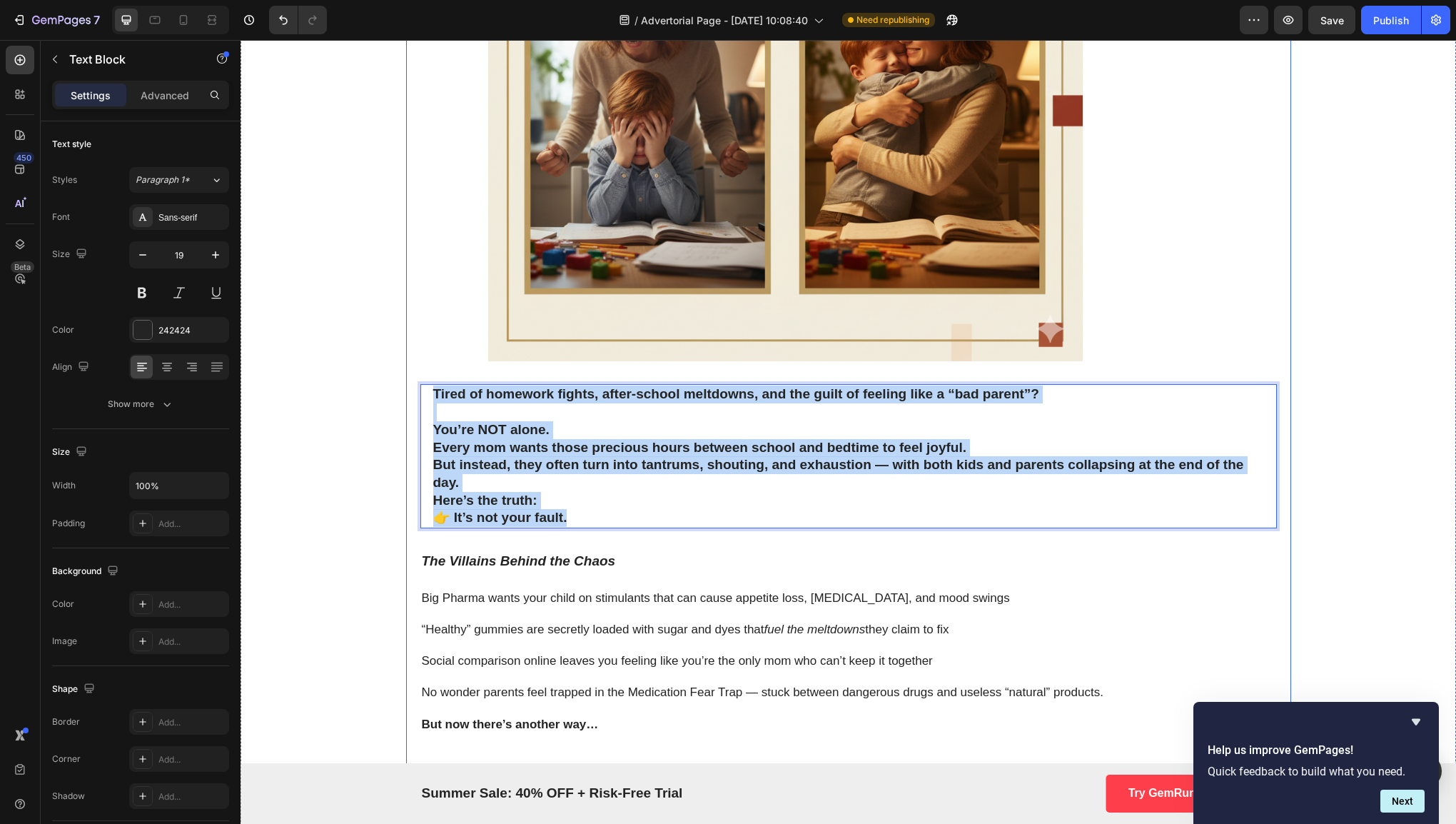
drag, startPoint x: 570, startPoint y: 517, endPoint x: 409, endPoint y: 398, distance: 200.2
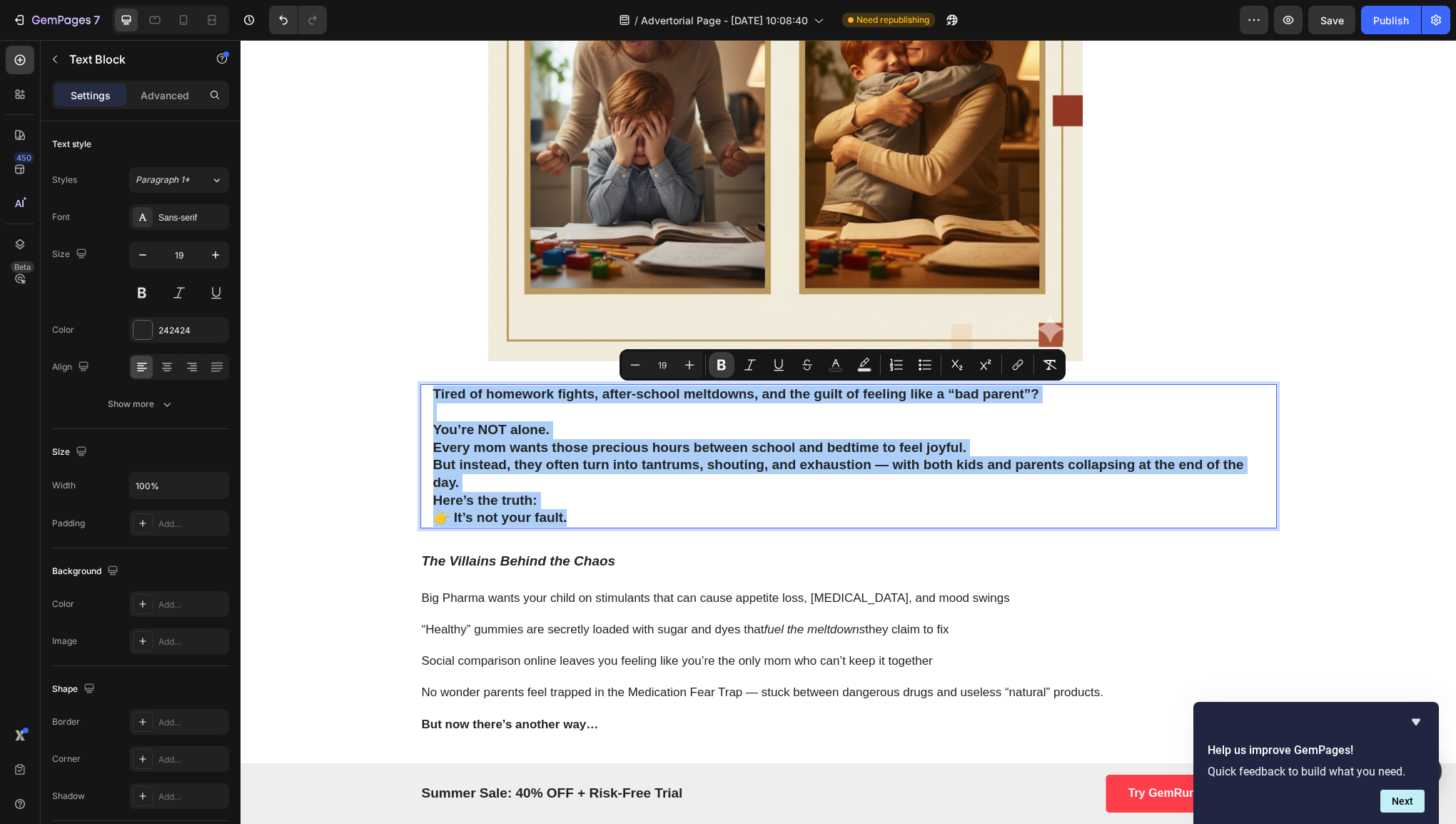
click at [719, 374] on button "Bold" at bounding box center [721, 364] width 26 height 26
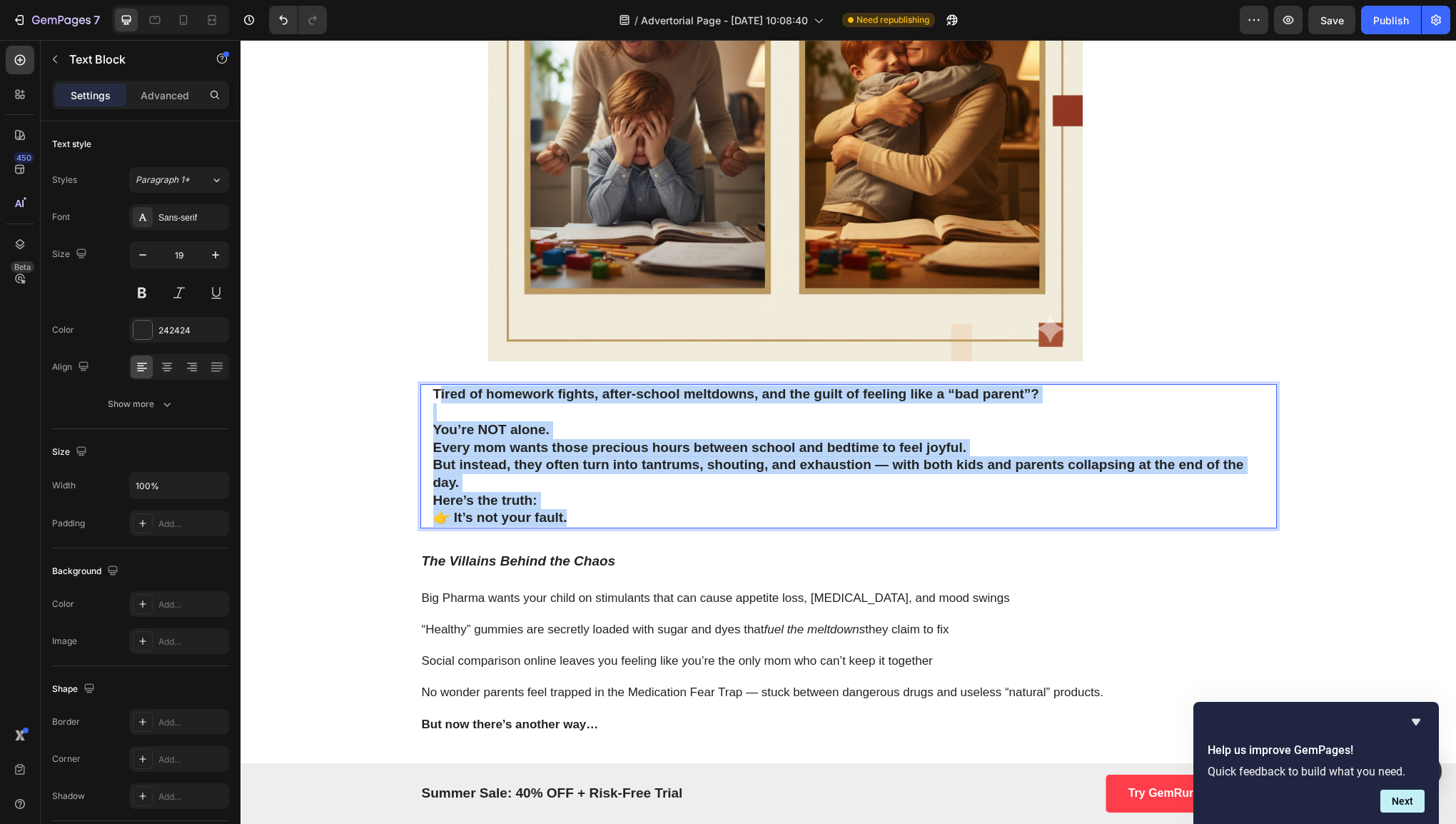
drag, startPoint x: 634, startPoint y: 521, endPoint x: 432, endPoint y: 399, distance: 236.0
click at [432, 399] on div "Tired of homework fights, after-school meltdowns, and the guilt of feeling like…" at bounding box center [848, 456] width 834 height 144
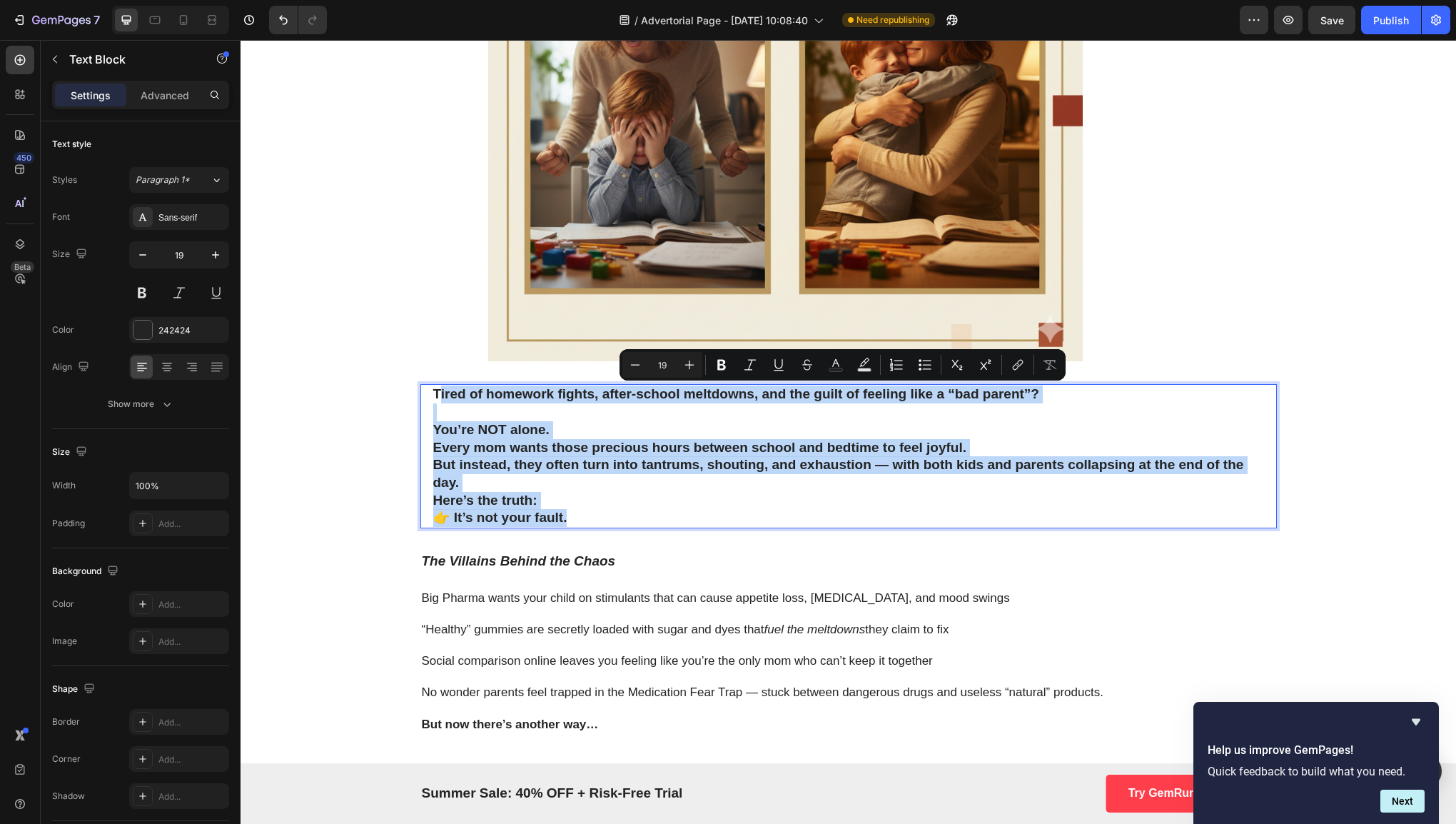
click at [433, 399] on p "Tired of homework fights, after-school meltdowns, and the guilt of feeling like…" at bounding box center [848, 394] width 831 height 18
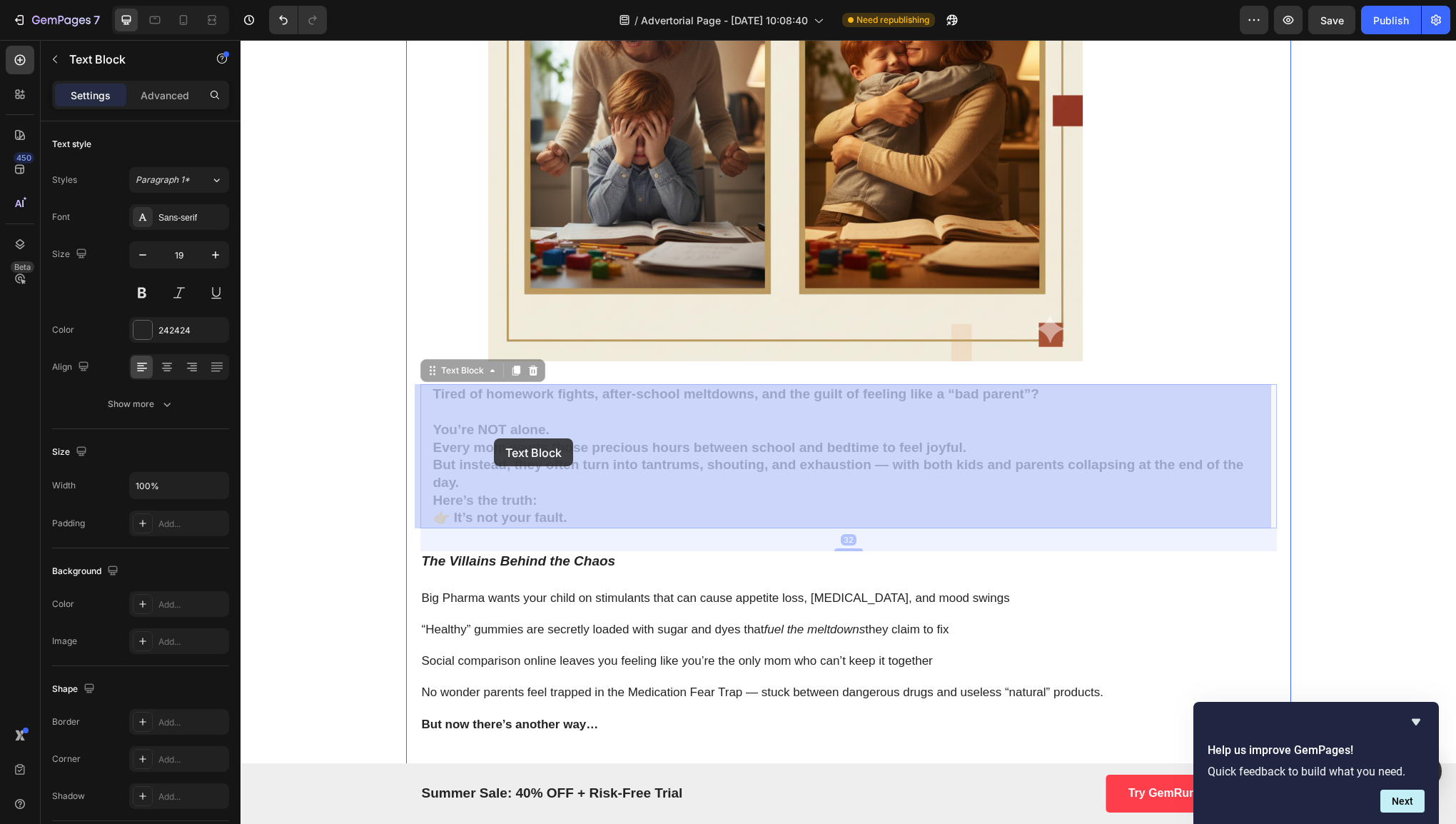
drag, startPoint x: 591, startPoint y: 510, endPoint x: 551, endPoint y: 481, distance: 49.4
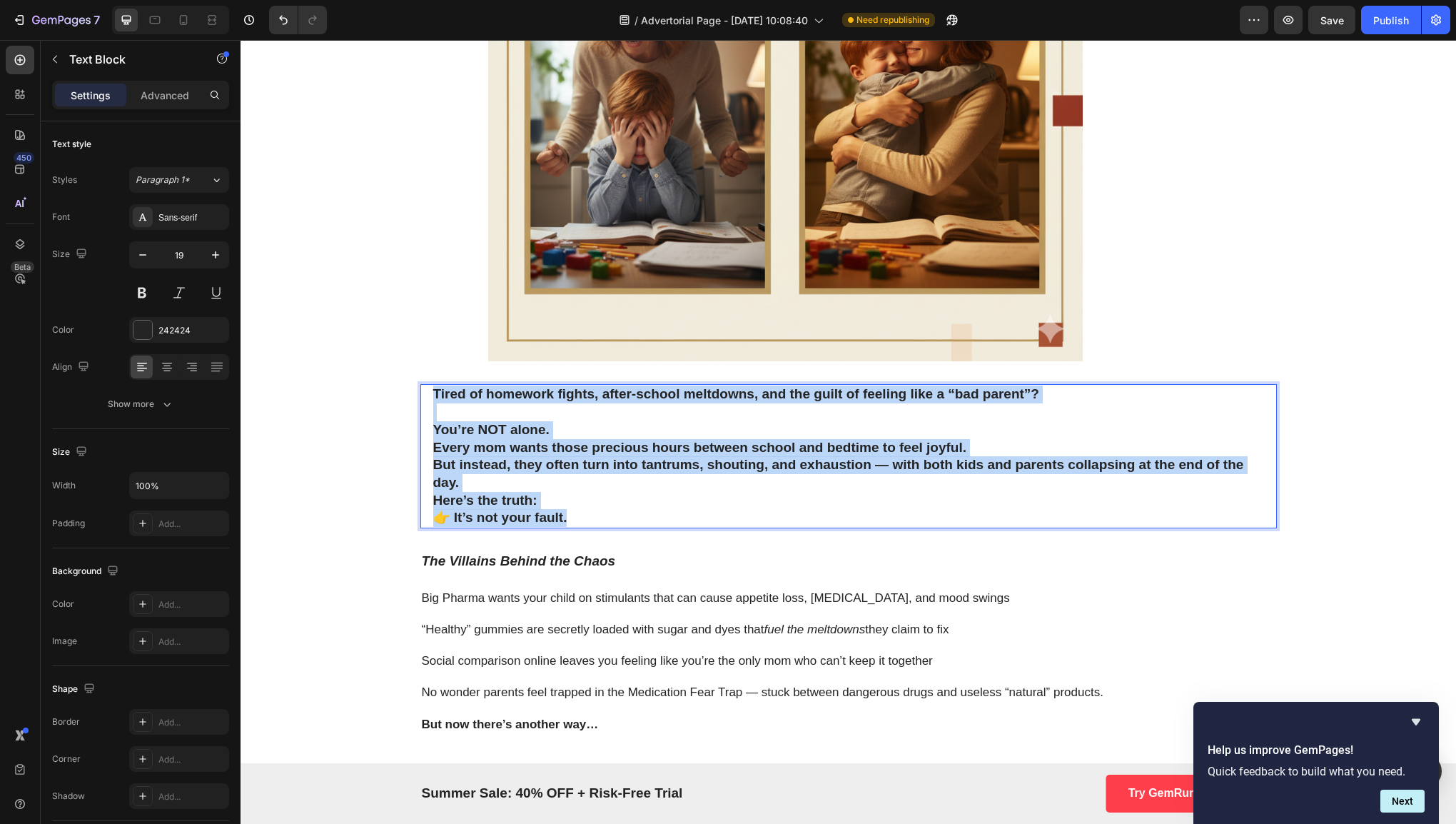
drag, startPoint x: 592, startPoint y: 513, endPoint x: 430, endPoint y: 391, distance: 202.8
click at [432, 391] on div "Tired of homework fights, after-school meltdowns, and the guilt of feeling like…" at bounding box center [848, 456] width 834 height 144
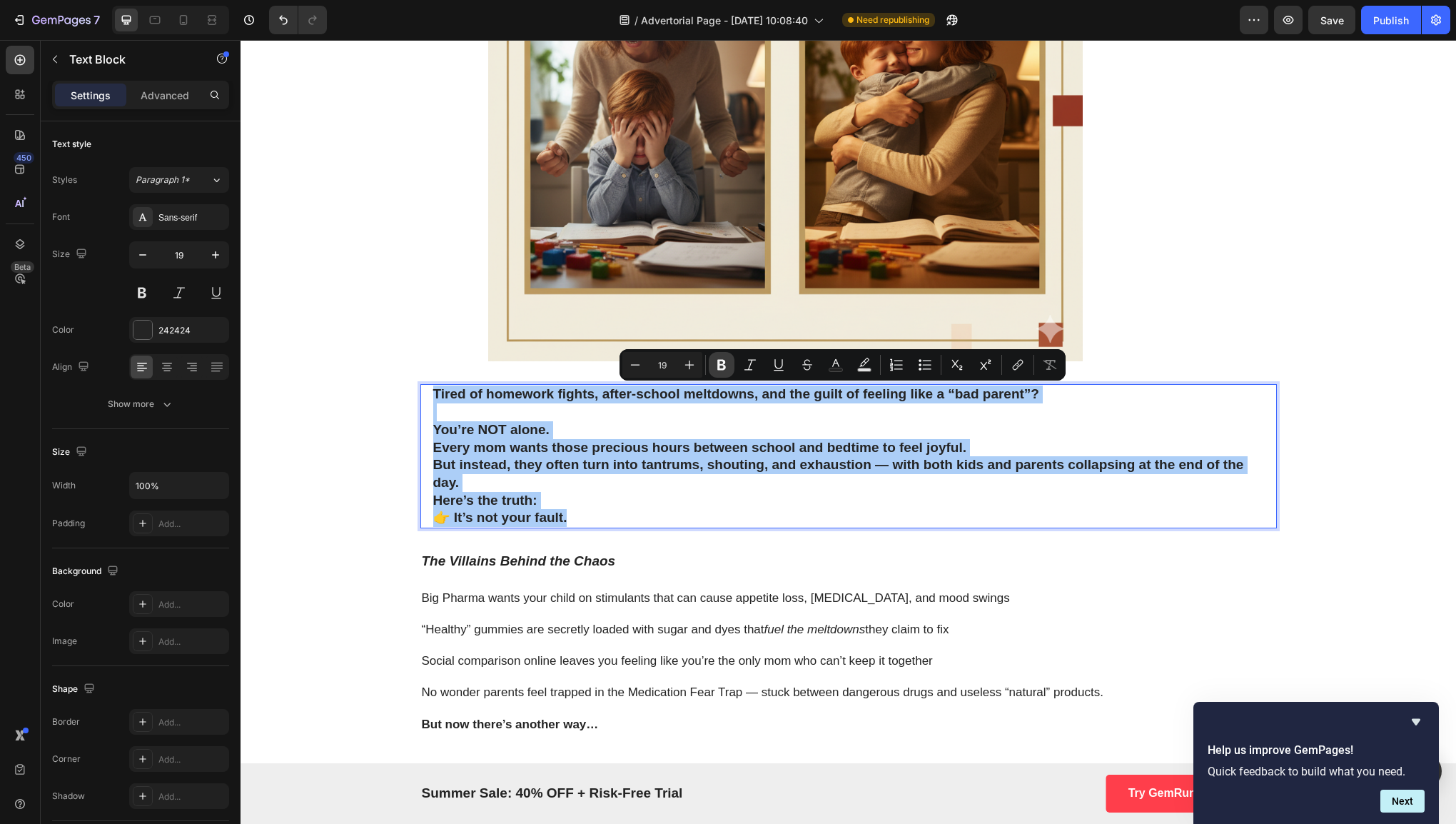
click at [718, 368] on icon "Editor contextual toolbar" at bounding box center [721, 365] width 9 height 11
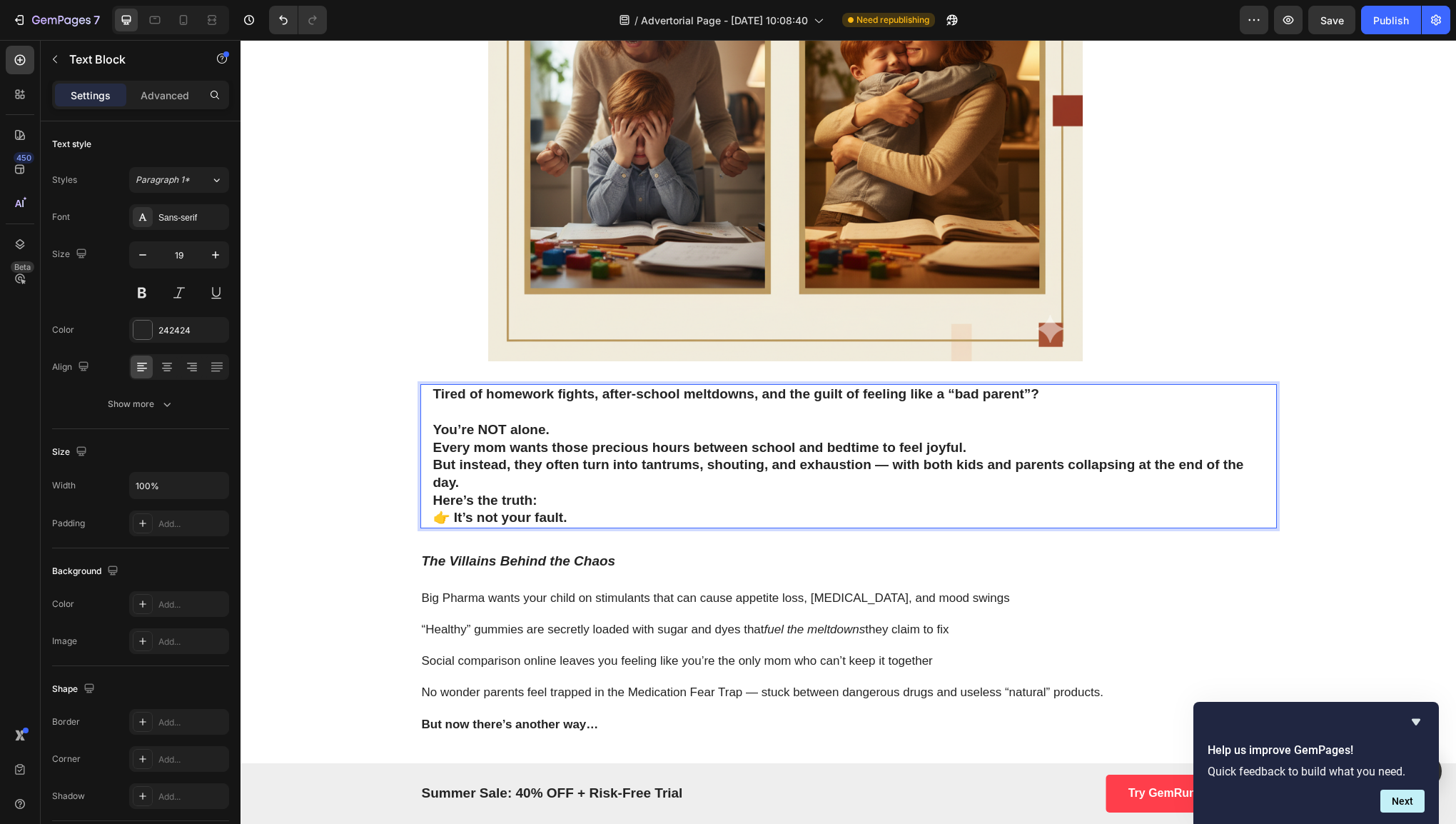
click at [670, 481] on p "Every mom wants those precious hours between school and bedtime to feel joyful.…" at bounding box center [848, 466] width 831 height 53
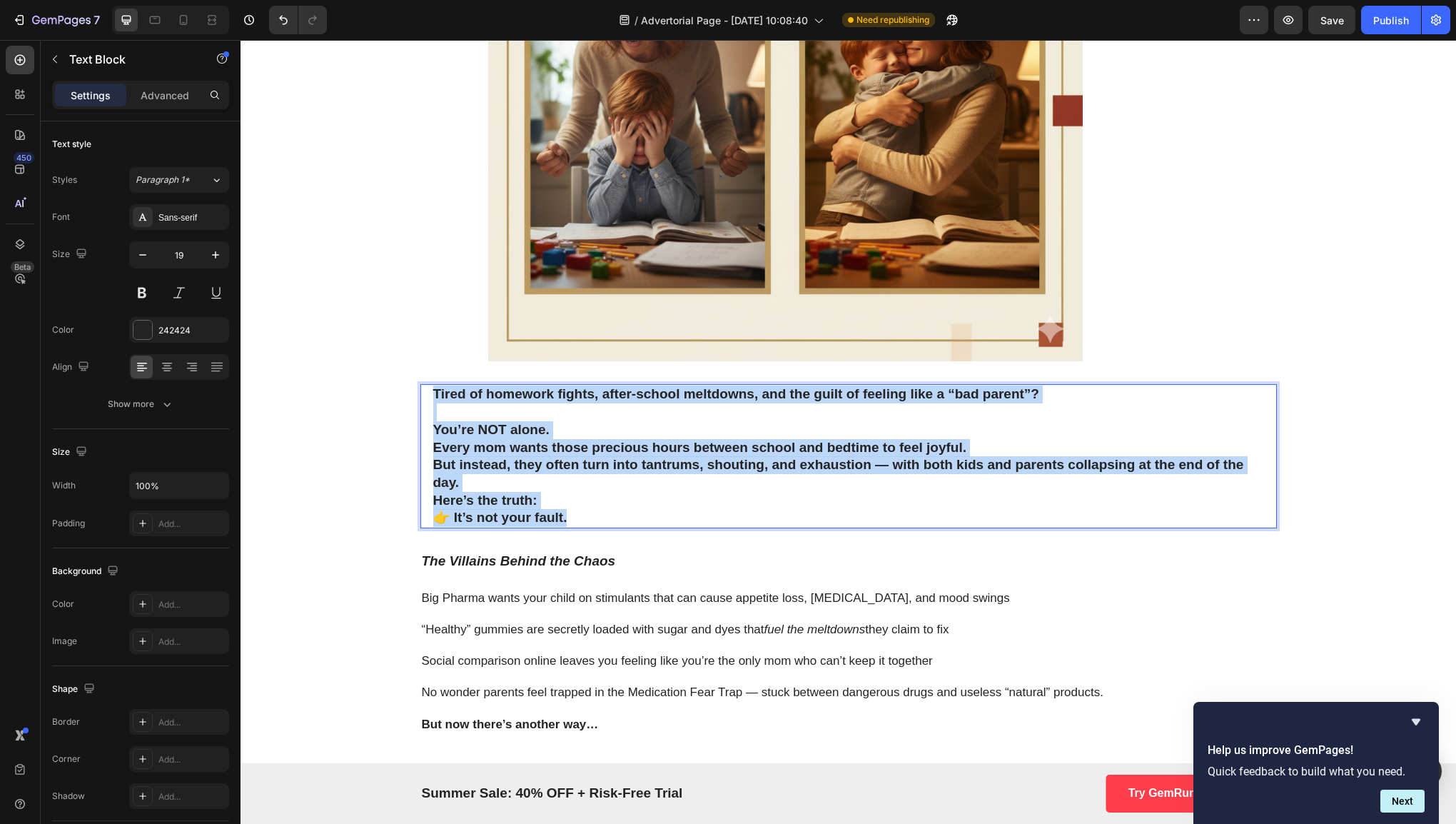
drag, startPoint x: 601, startPoint y: 523, endPoint x: 423, endPoint y: 392, distance: 221.0
click at [423, 392] on div "Tired of homework fights, after-school meltdowns, and the guilt of feeling like…" at bounding box center [848, 456] width 856 height 144
drag, startPoint x: 668, startPoint y: 447, endPoint x: 586, endPoint y: 459, distance: 82.9
click at [586, 459] on strong "But instead, they often turn into tantrums, shouting, and exhaustion — with bot…" at bounding box center [838, 474] width 811 height 33
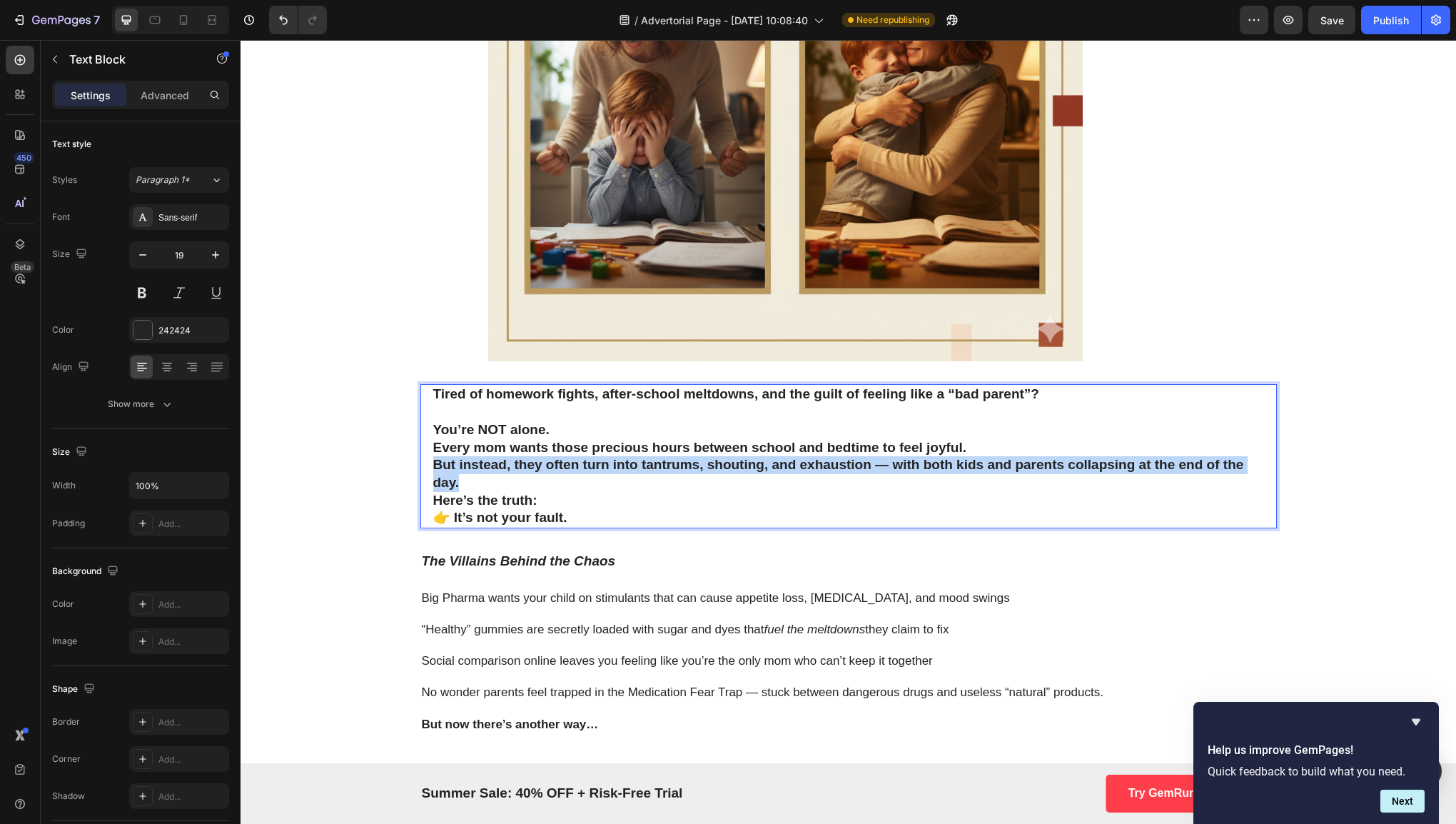
click at [586, 459] on strong "But instead, they often turn into tantrums, shouting, and exhaustion — with bot…" at bounding box center [838, 474] width 811 height 33
click at [576, 487] on p "Every mom wants those precious hours between school and bedtime to feel joyful.…" at bounding box center [848, 466] width 831 height 53
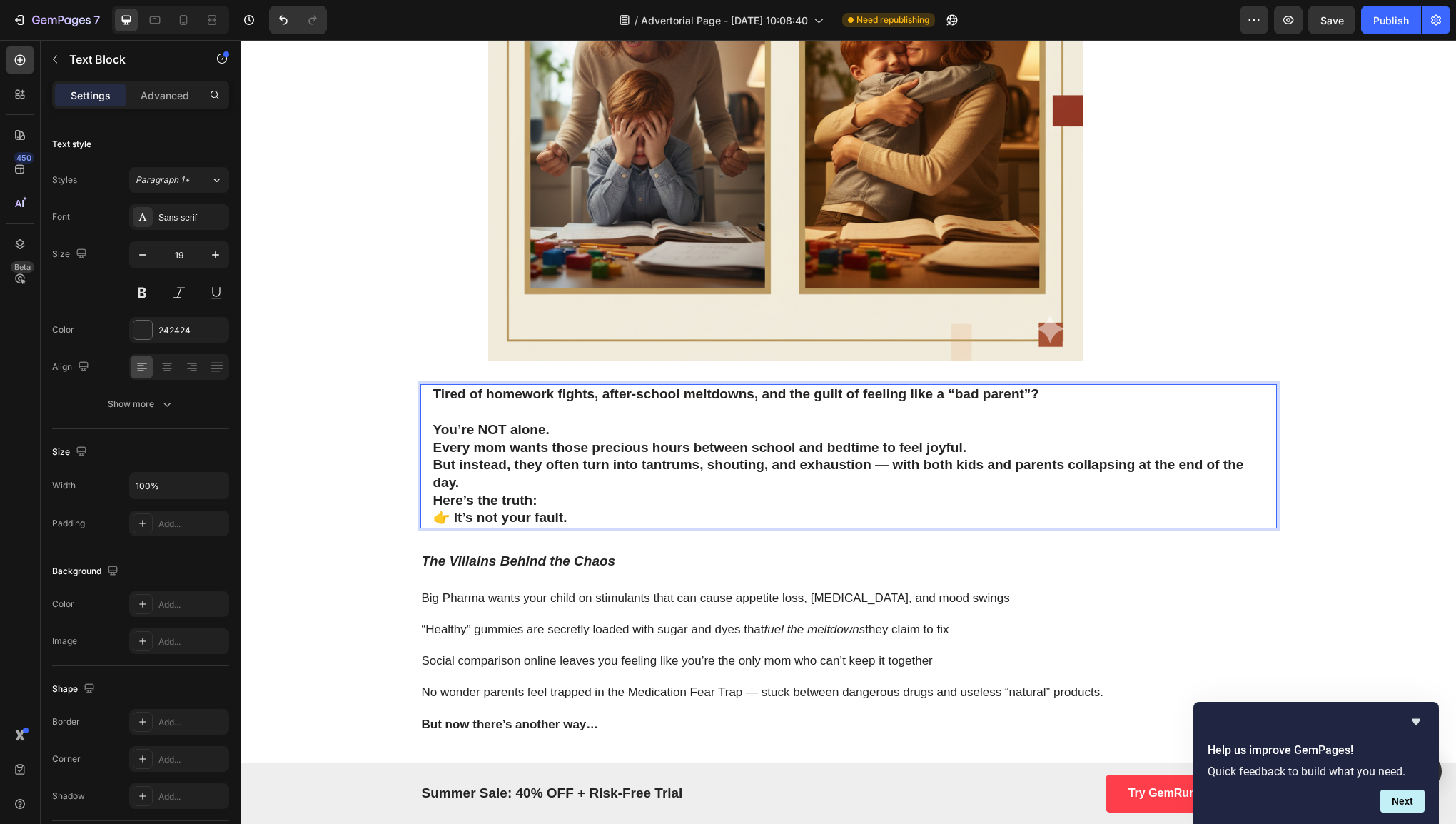
click at [599, 525] on p "Here’s the truth: 👉 It’s not your fault." at bounding box center [848, 510] width 831 height 35
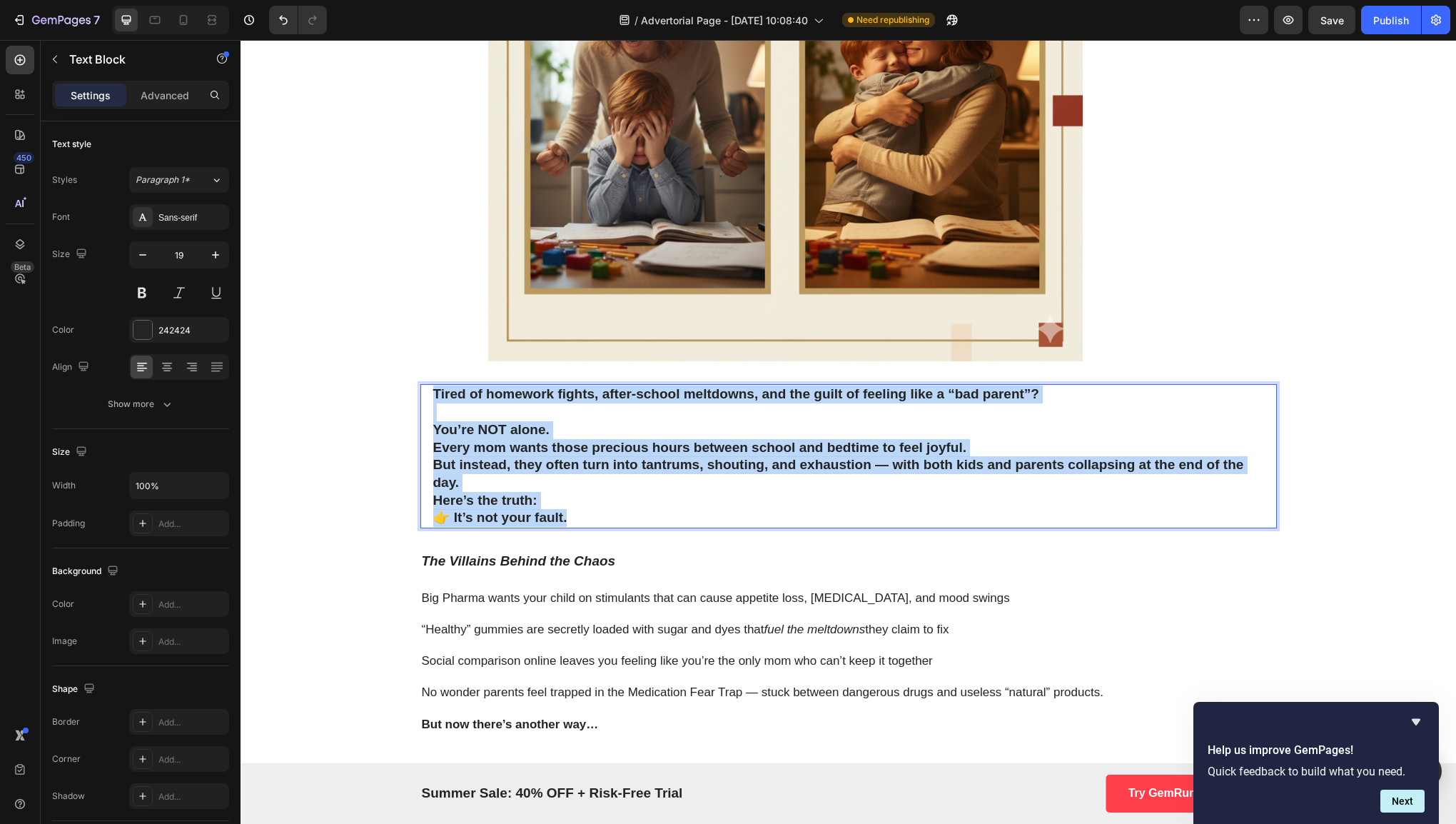
drag, startPoint x: 599, startPoint y: 525, endPoint x: 424, endPoint y: 398, distance: 216.2
click at [424, 398] on div "Tired of homework fights, after-school meltdowns, and the guilt of feeling like…" at bounding box center [848, 456] width 856 height 144
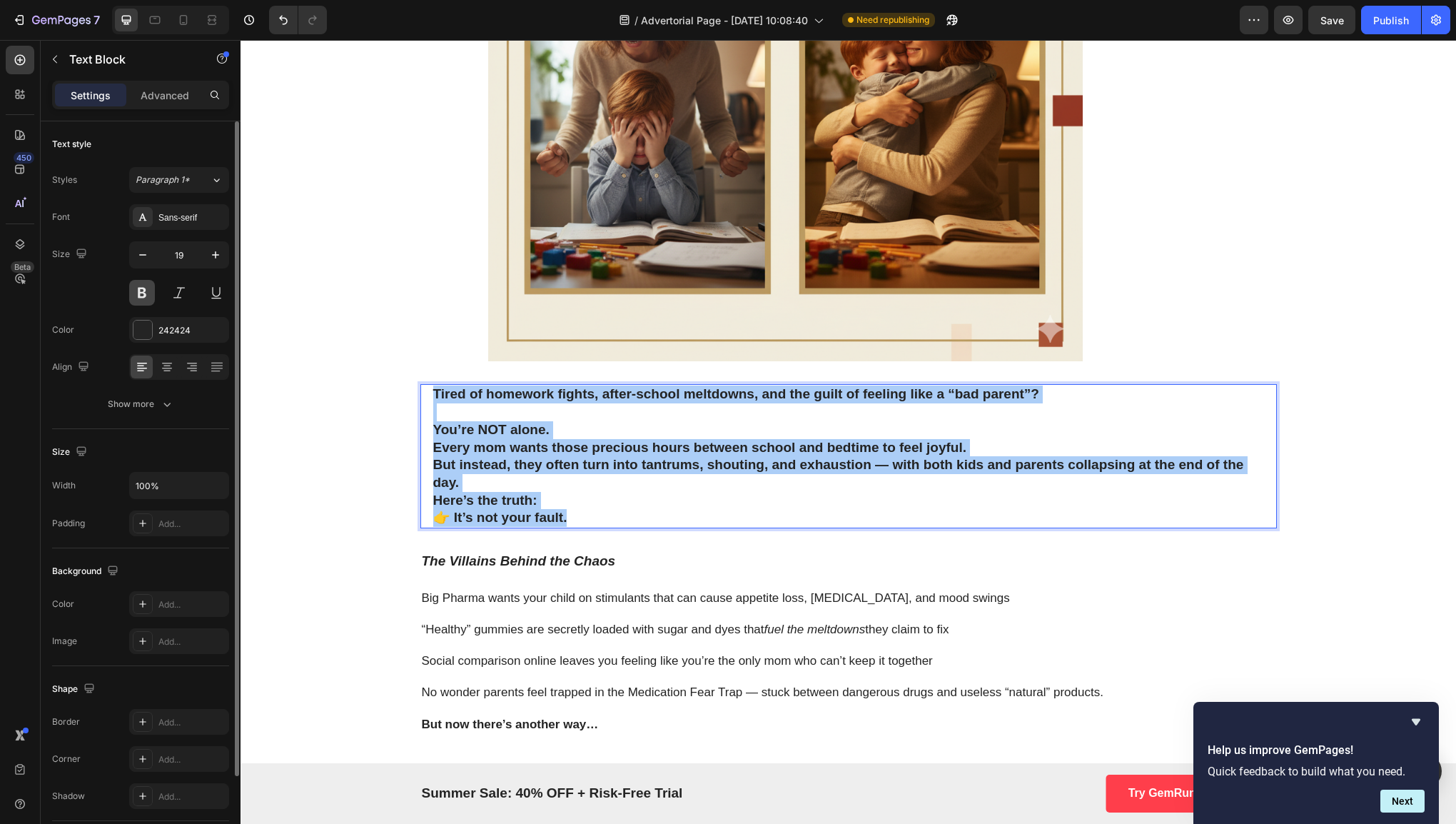
click at [139, 301] on button at bounding box center [142, 293] width 26 height 26
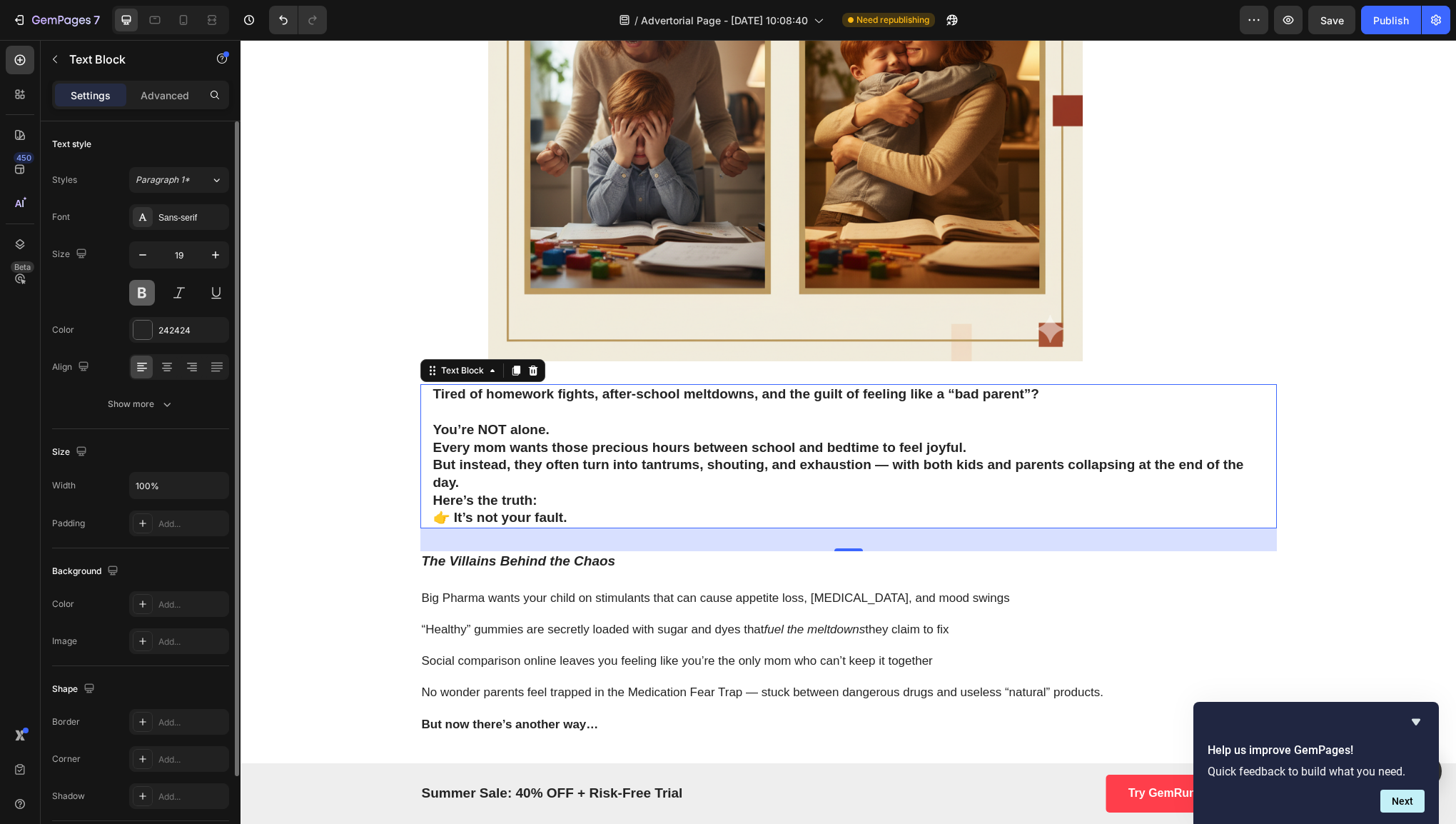
click at [139, 301] on button at bounding box center [142, 293] width 26 height 26
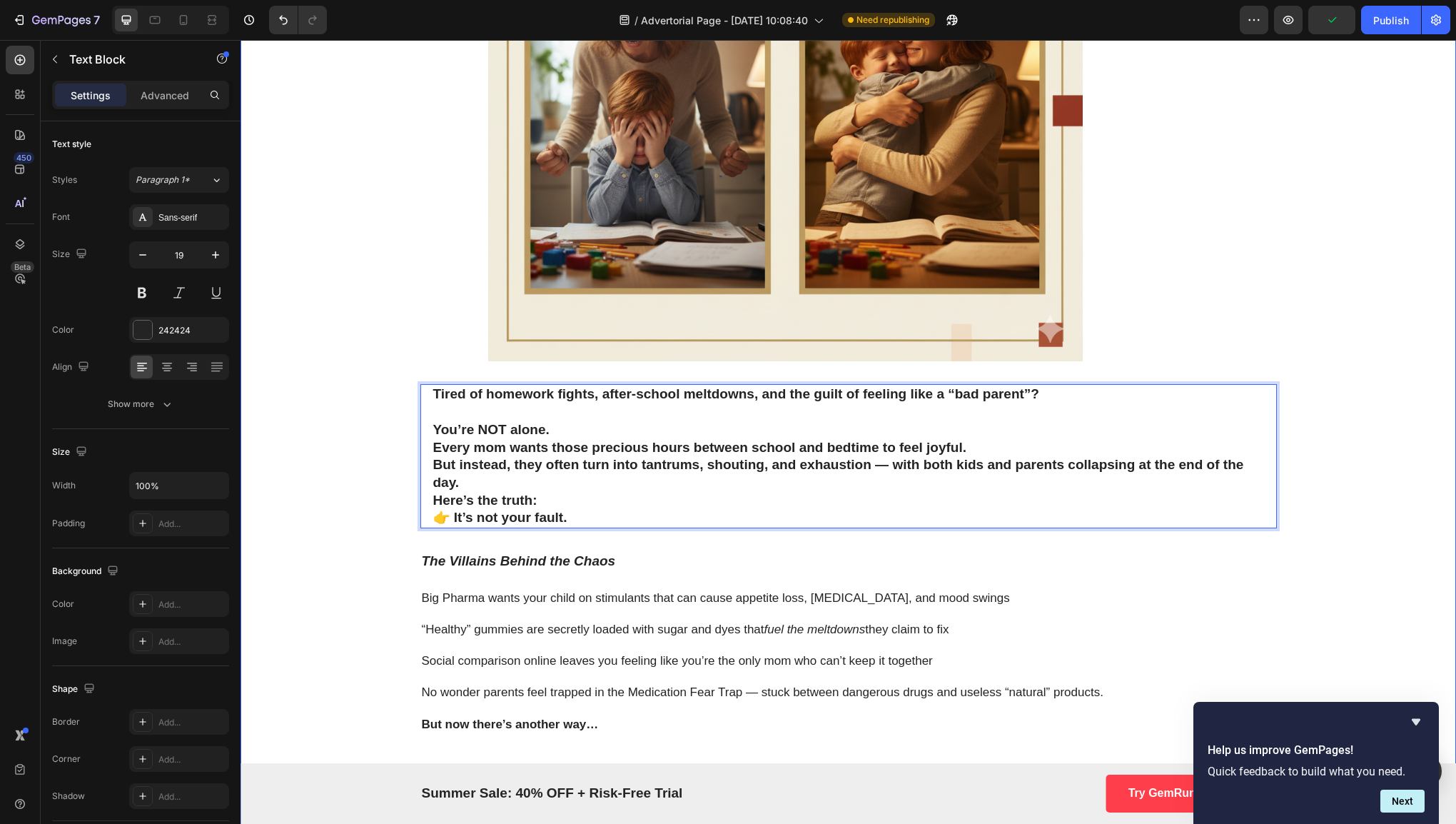
click at [602, 492] on p "Here’s the truth: 👉 It’s not your fault." at bounding box center [848, 510] width 831 height 35
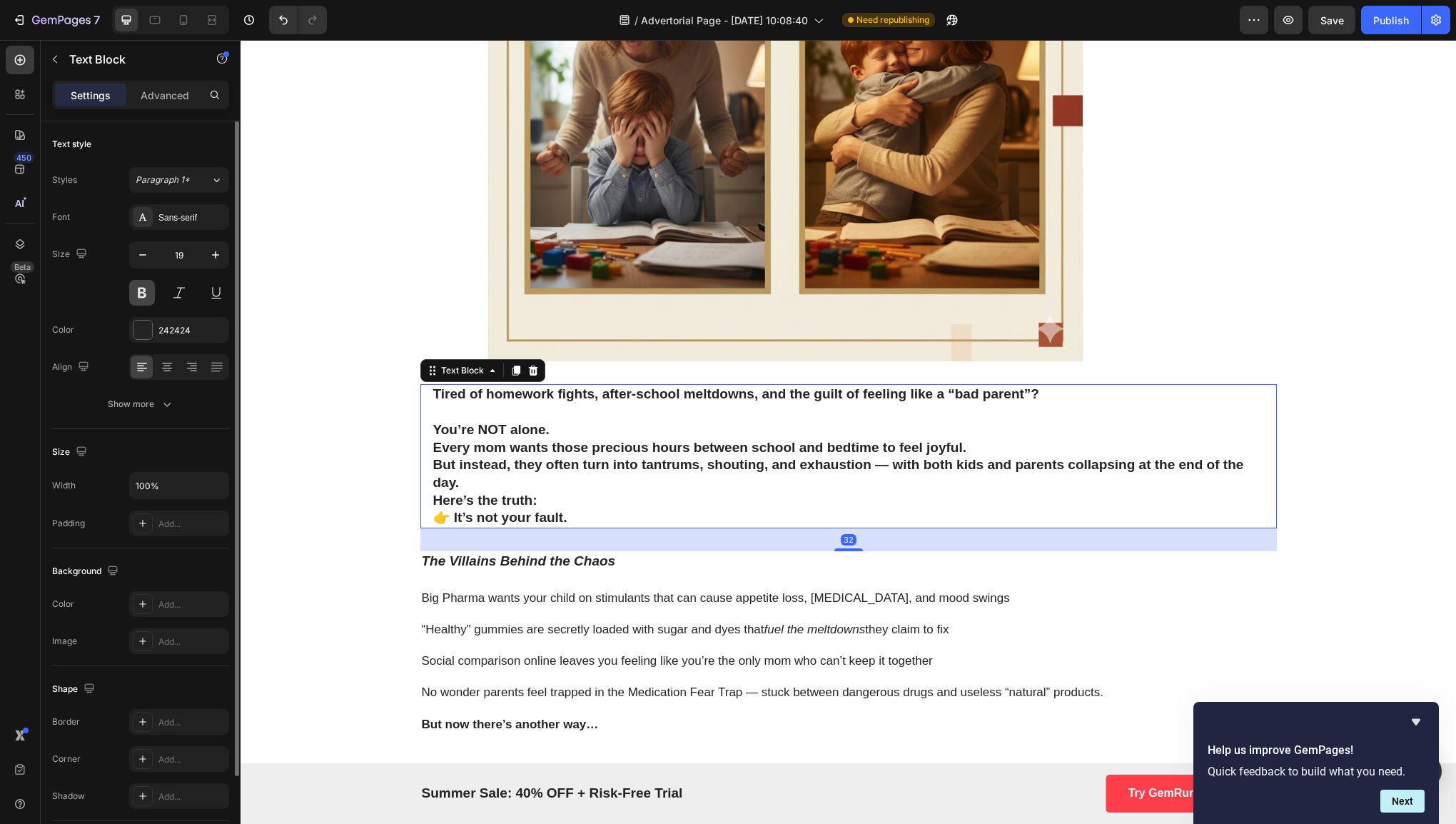
click at [141, 289] on button at bounding box center [142, 293] width 26 height 26
click at [172, 214] on div "Sans-serif" at bounding box center [192, 218] width 67 height 12
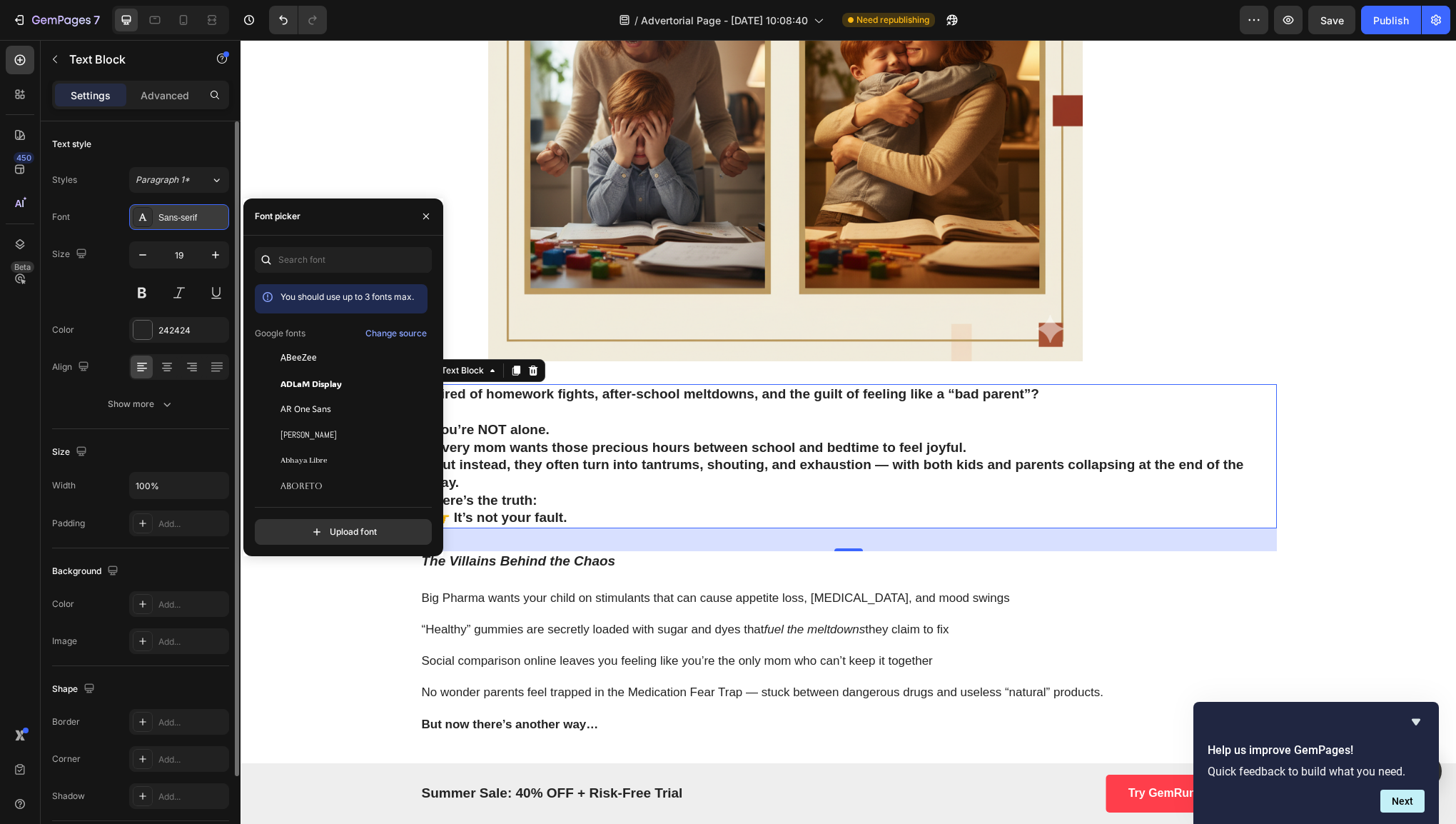
click at [172, 214] on div "Sans-serif" at bounding box center [192, 218] width 67 height 12
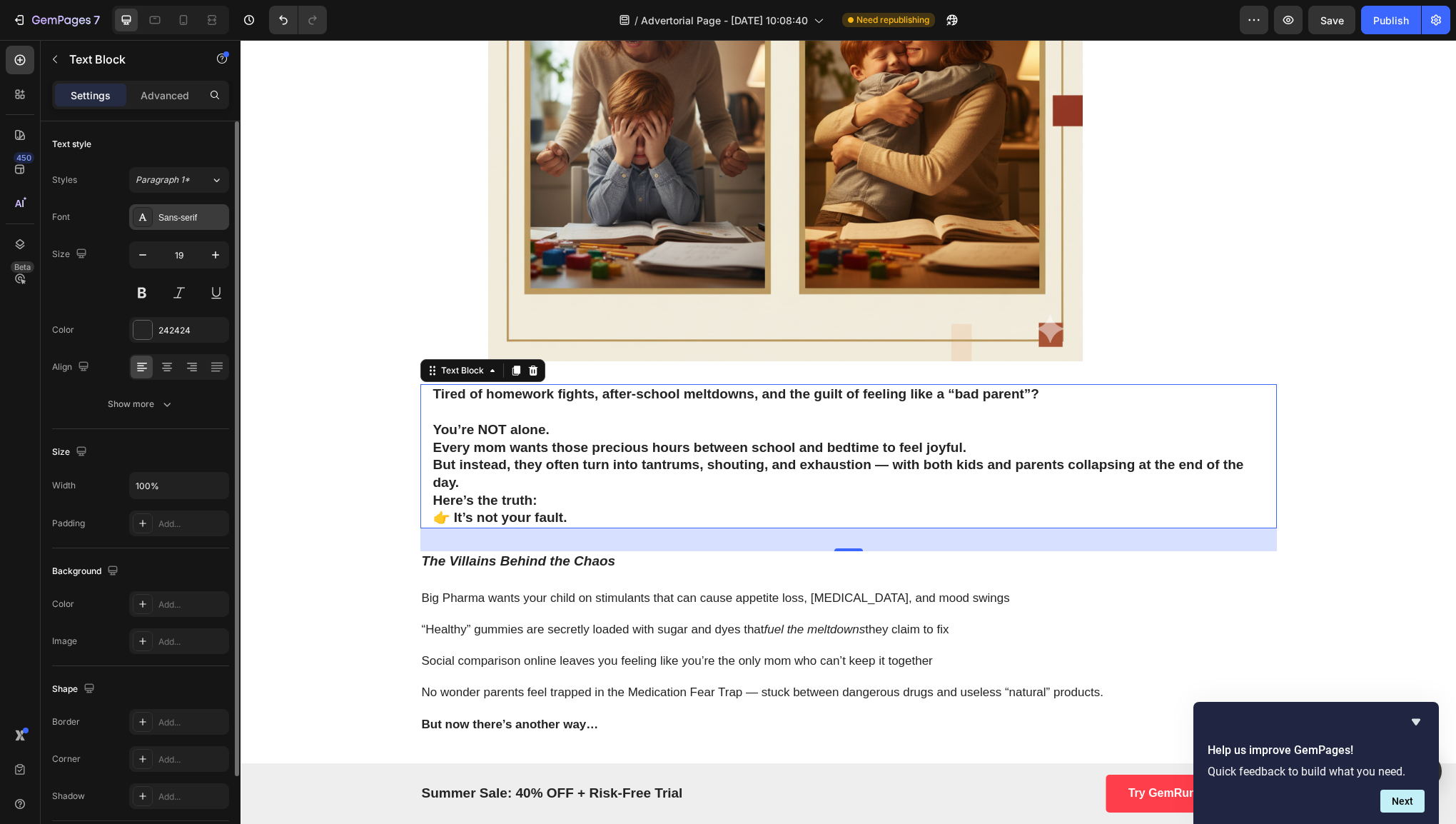
click at [172, 214] on div "Sans-serif" at bounding box center [192, 218] width 67 height 12
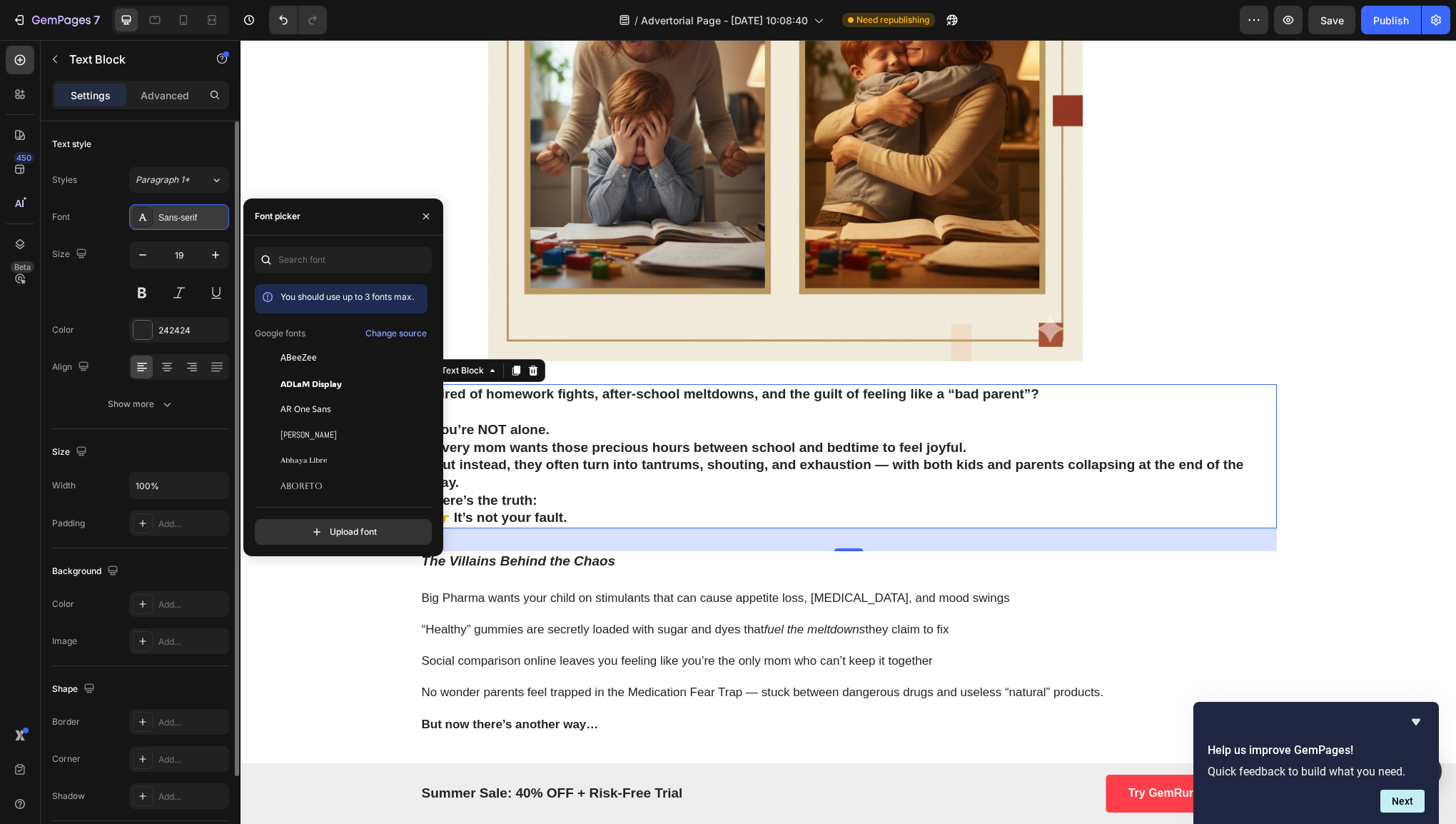
click at [172, 214] on div "Sans-serif" at bounding box center [192, 218] width 67 height 12
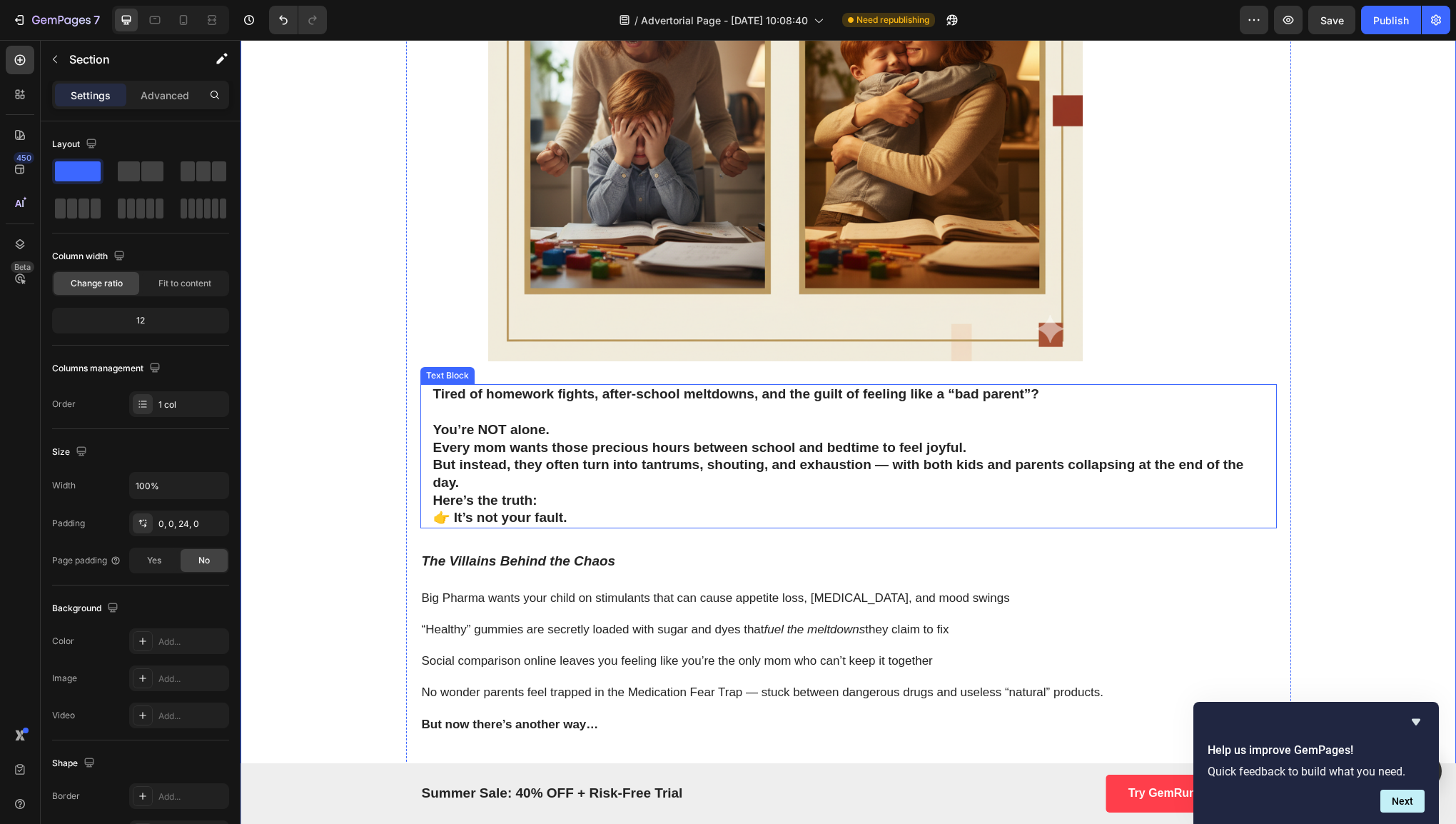
click at [661, 417] on p "Rich Text Editor. Editing area: main" at bounding box center [848, 412] width 831 height 18
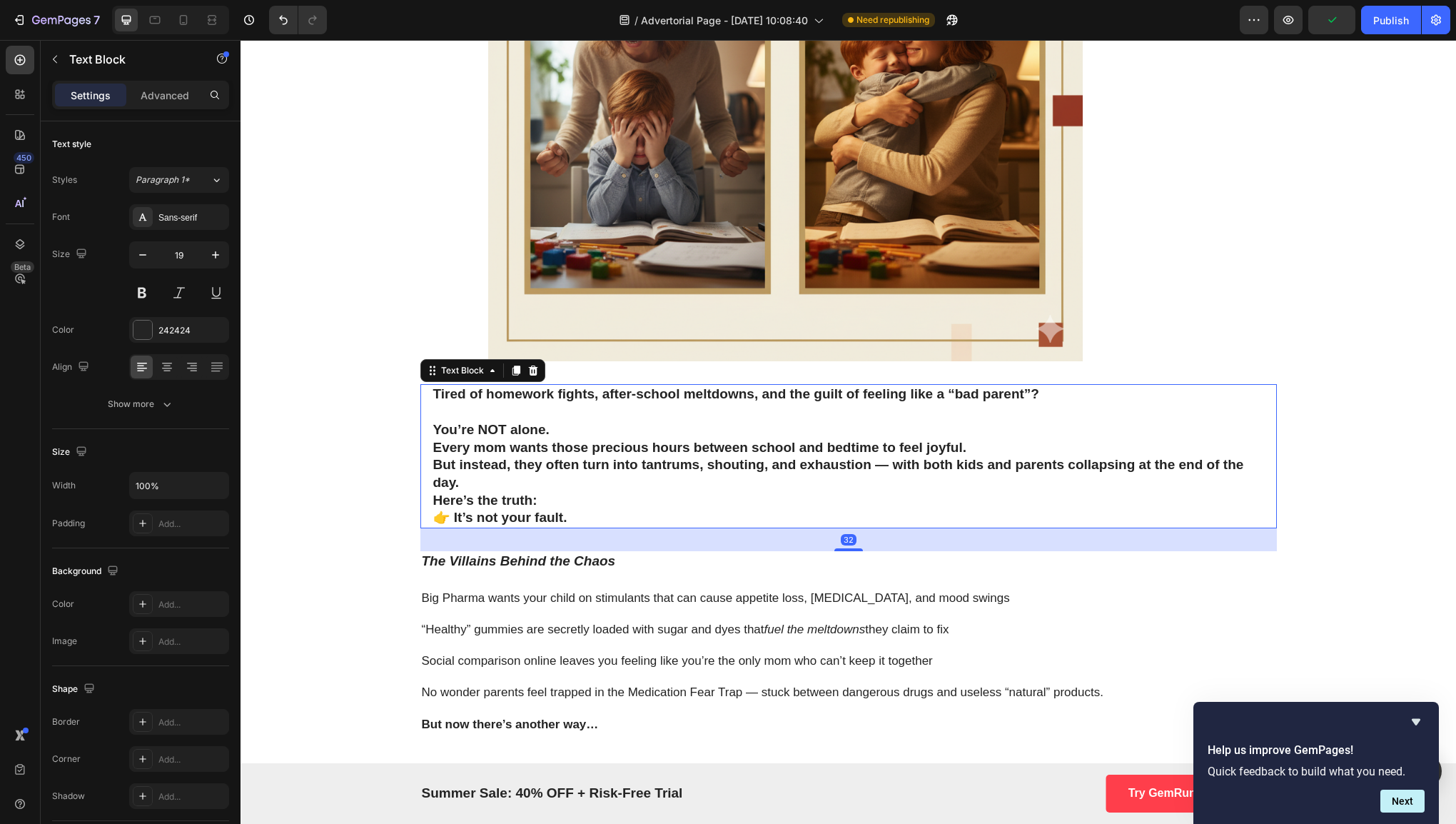
click at [1416, 712] on div "Help us improve GemPages! Quick feedback to build what you need. Next" at bounding box center [1316, 763] width 246 height 122
click at [1415, 712] on div "Help us improve GemPages! Quick feedback to build what you need. Next" at bounding box center [1316, 763] width 246 height 122
click at [1415, 712] on div "Help us improve GemPages! Quick feedback to build what you need. Next" at bounding box center [1316, 763] width 246 height 122
click at [1413, 716] on icon "Hide survey" at bounding box center [1416, 722] width 17 height 17
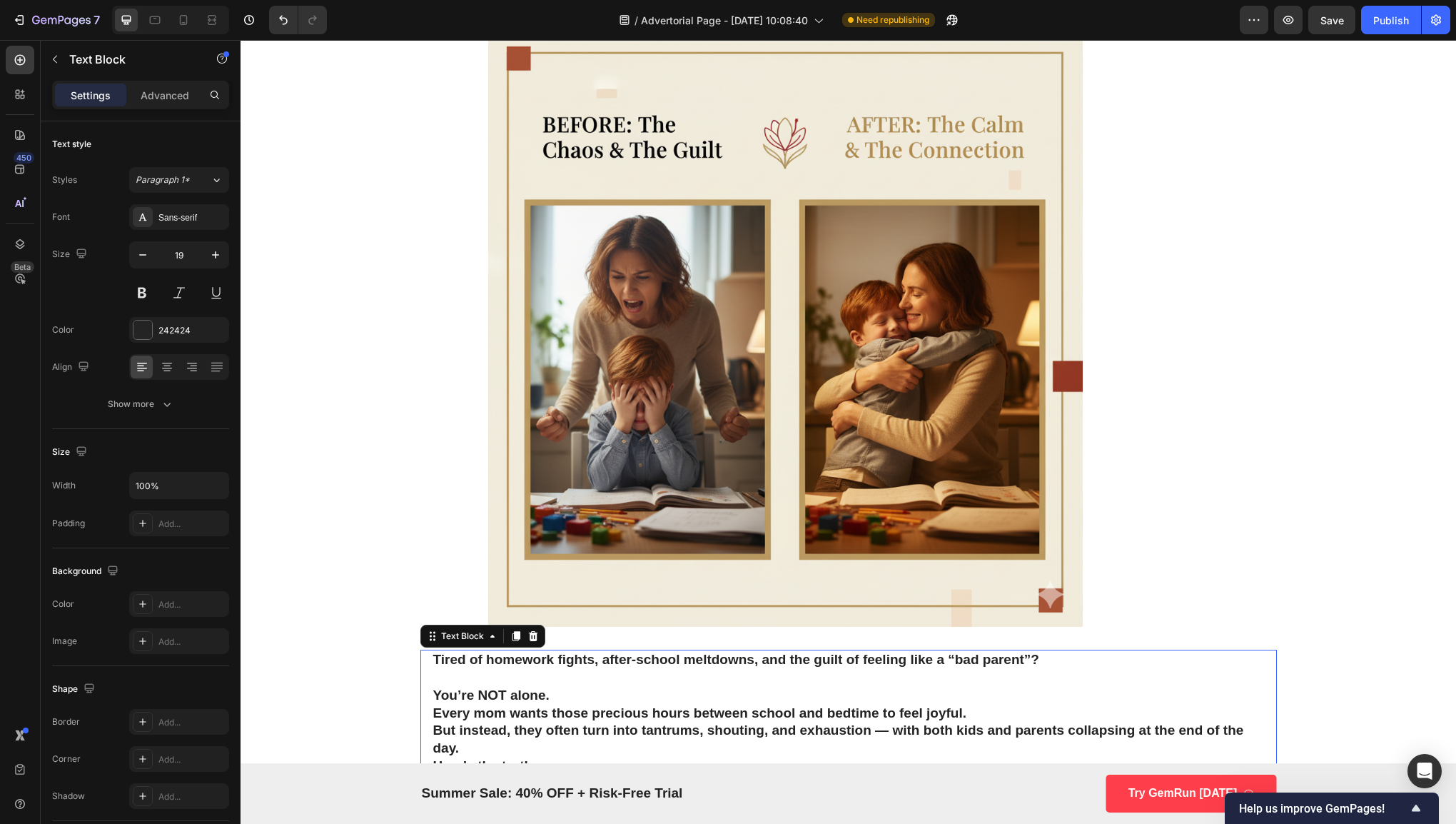
scroll to position [0, 0]
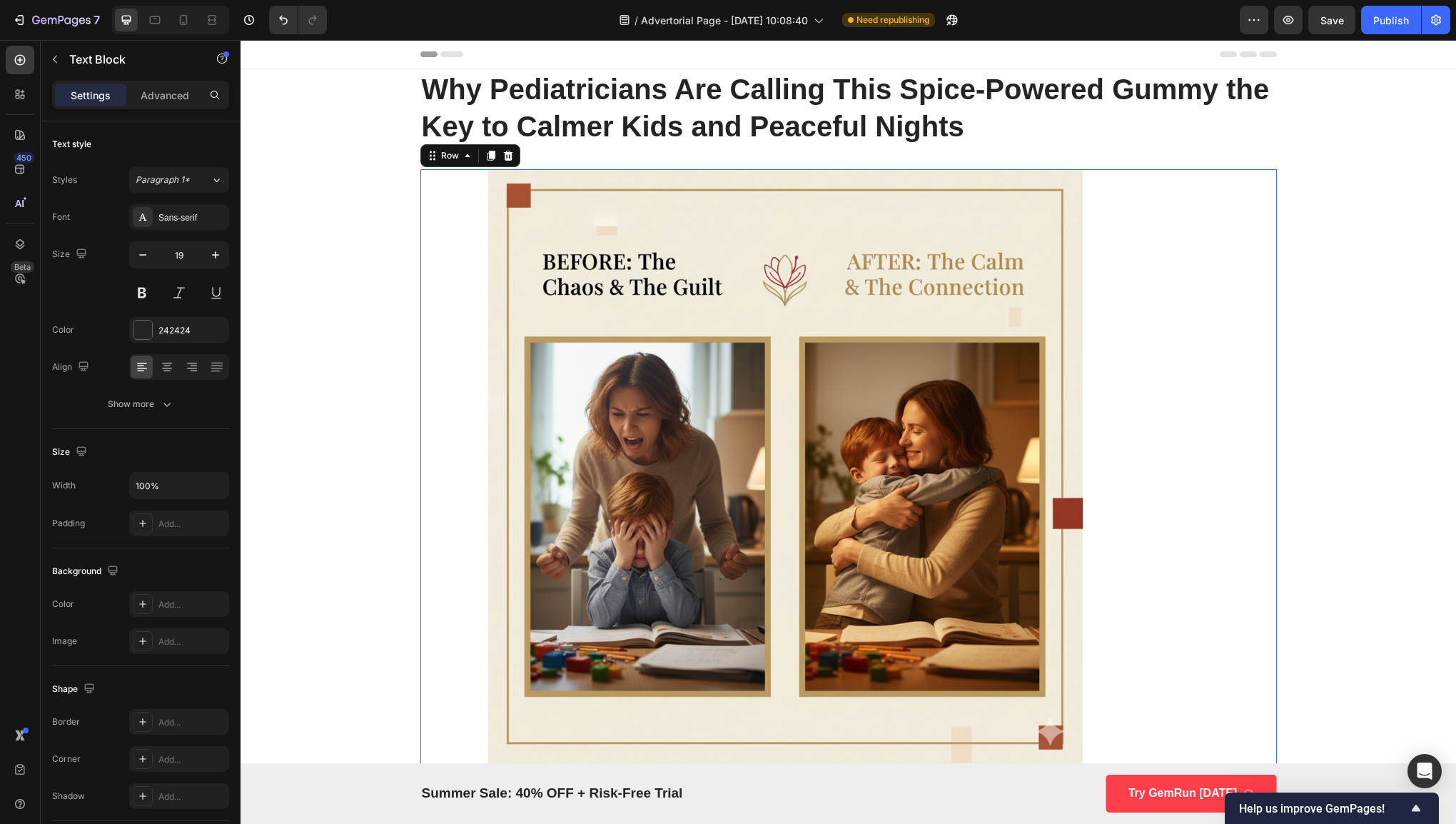
click at [1241, 478] on div "Image Icon Row 0" at bounding box center [848, 467] width 856 height 595
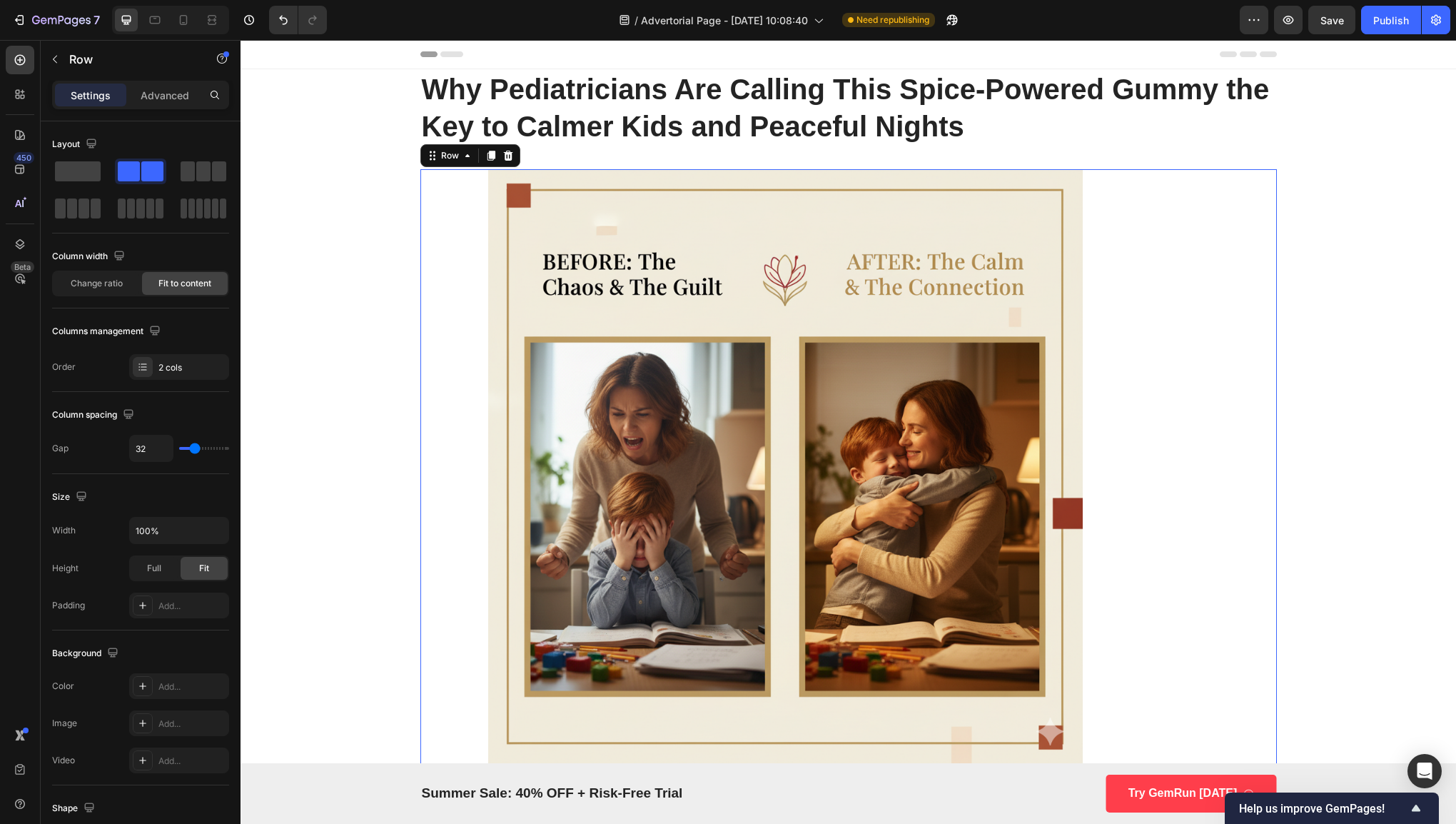
click at [1184, 463] on div "Image Icon Row 32" at bounding box center [848, 467] width 856 height 595
click at [1142, 430] on img at bounding box center [785, 467] width 731 height 595
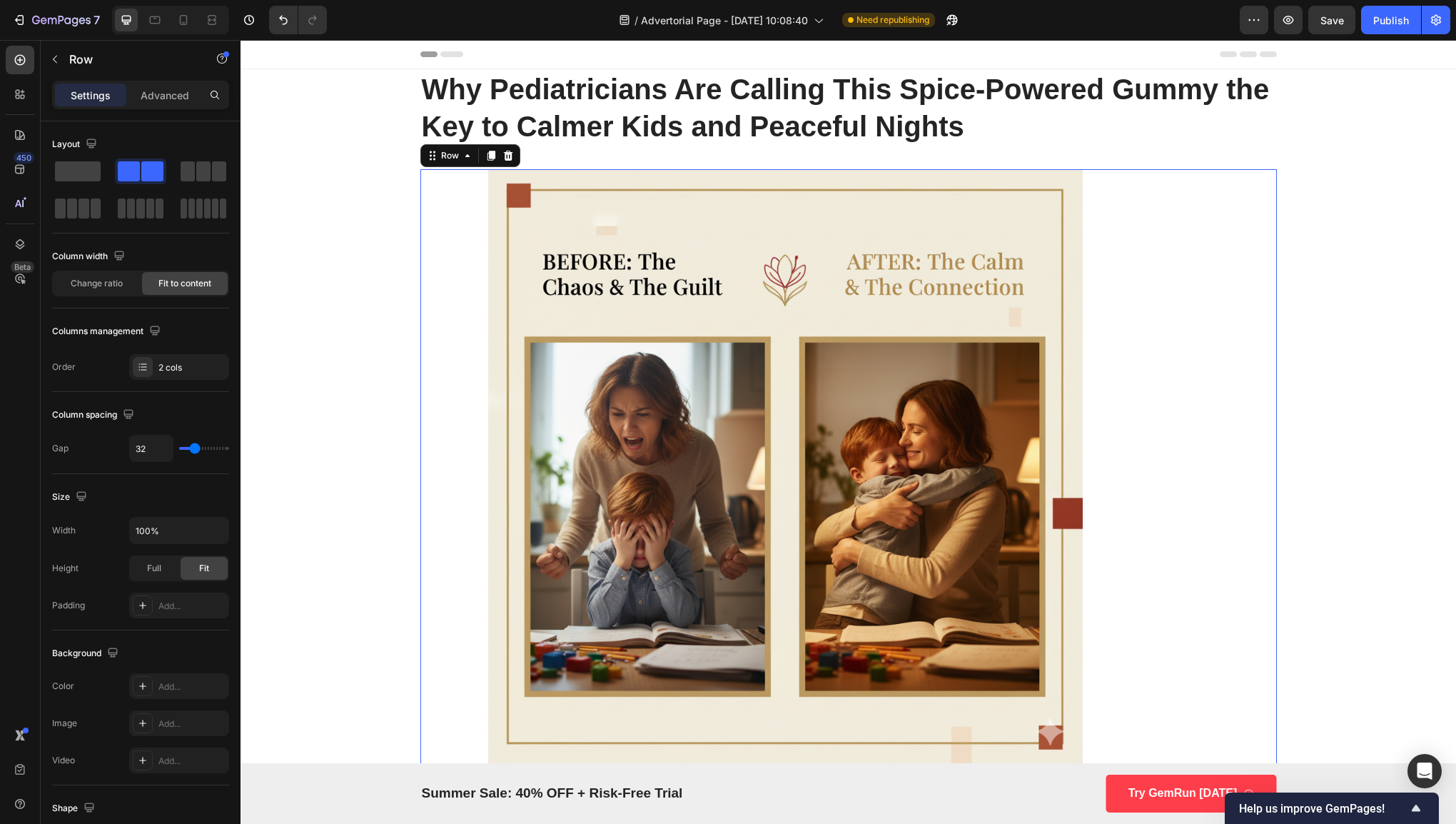
click at [1171, 432] on div "Image Icon Row 32" at bounding box center [848, 467] width 856 height 595
click at [1172, 432] on div "Image Icon Row 32" at bounding box center [848, 467] width 856 height 595
click at [87, 179] on span at bounding box center [77, 172] width 46 height 20
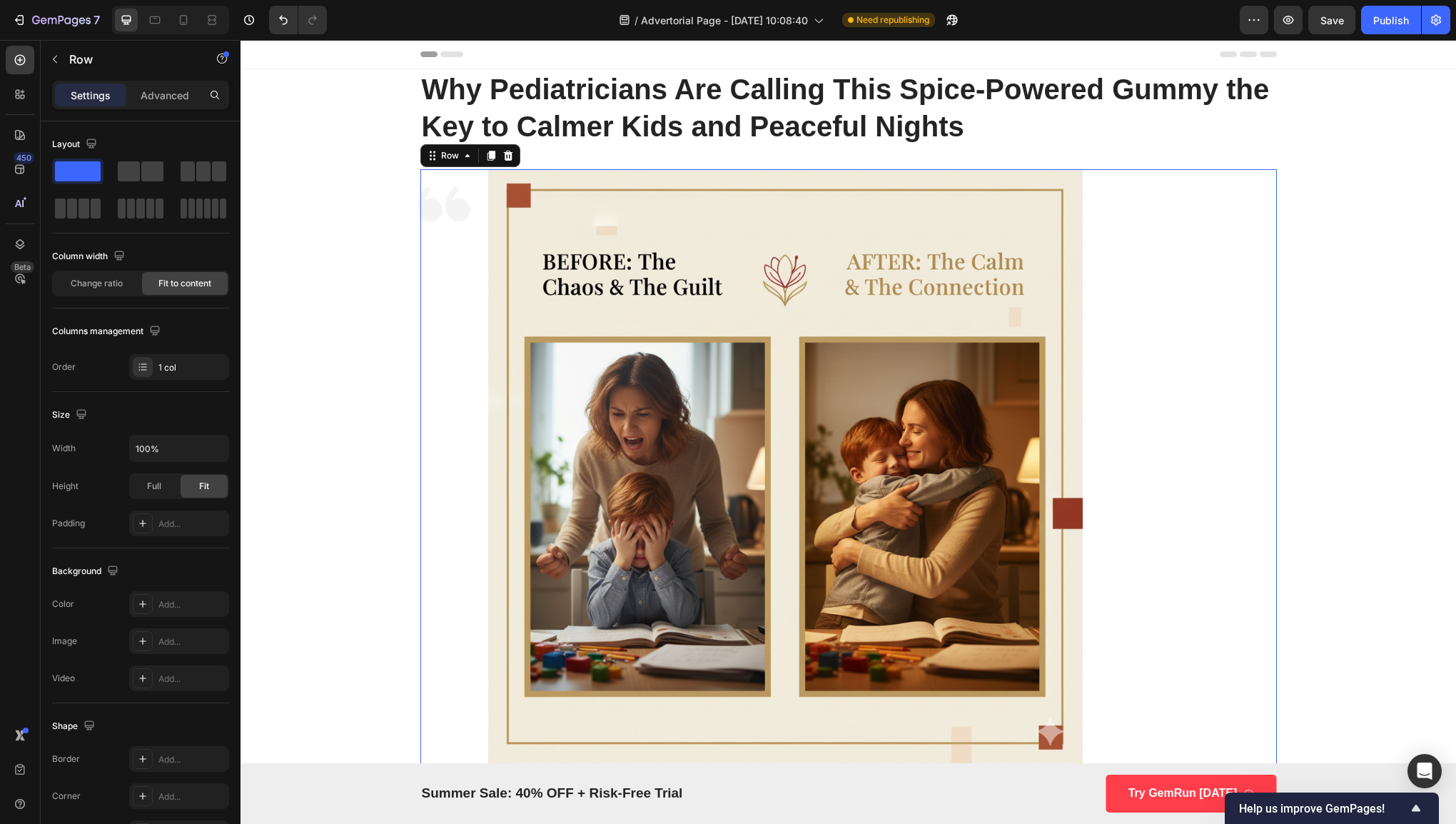
click at [1225, 404] on div "Image Icon Row 32" at bounding box center [848, 467] width 856 height 595
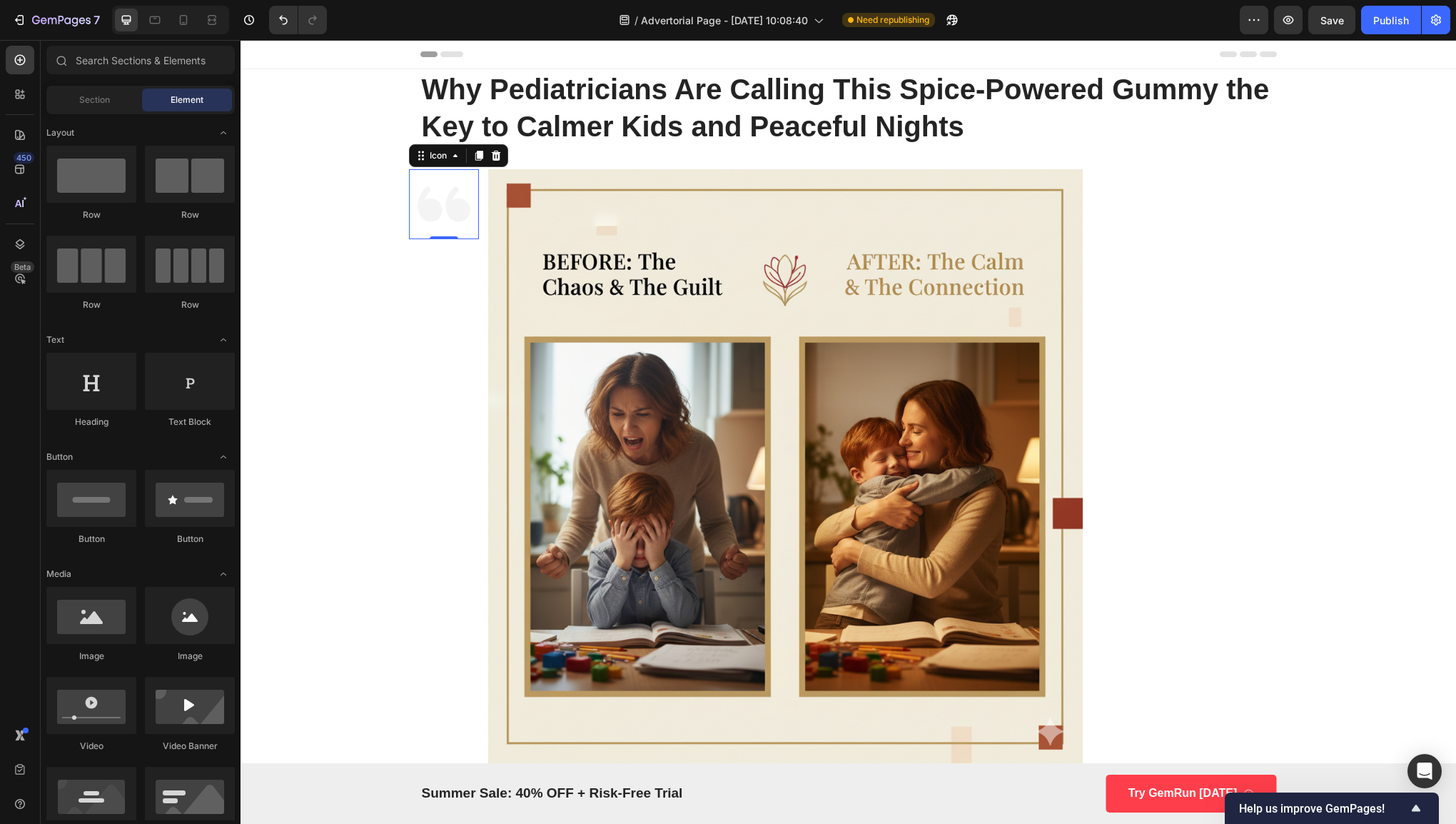
click at [447, 189] on icon at bounding box center [444, 204] width 53 height 35
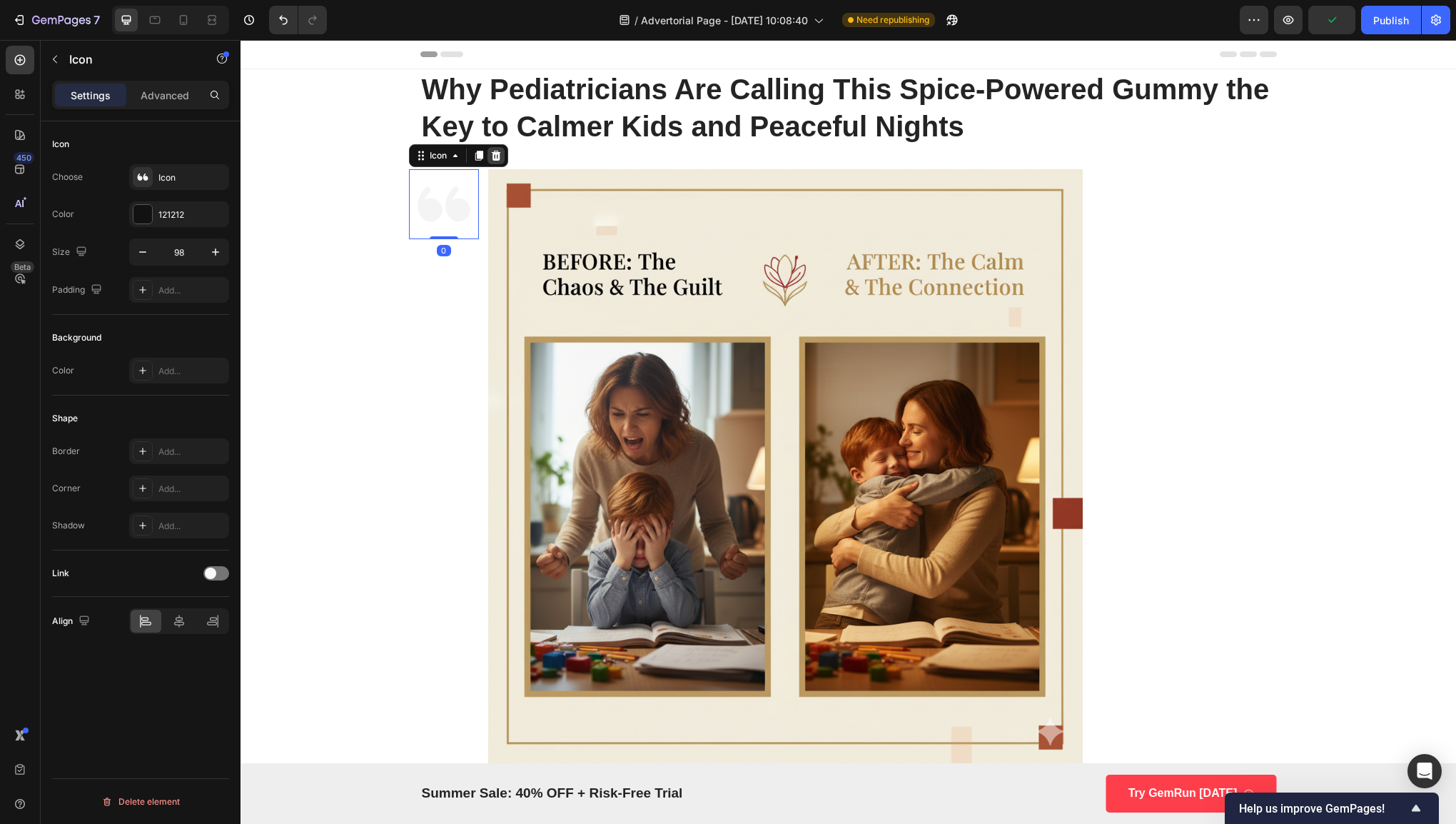
click at [491, 156] on icon at bounding box center [496, 155] width 12 height 12
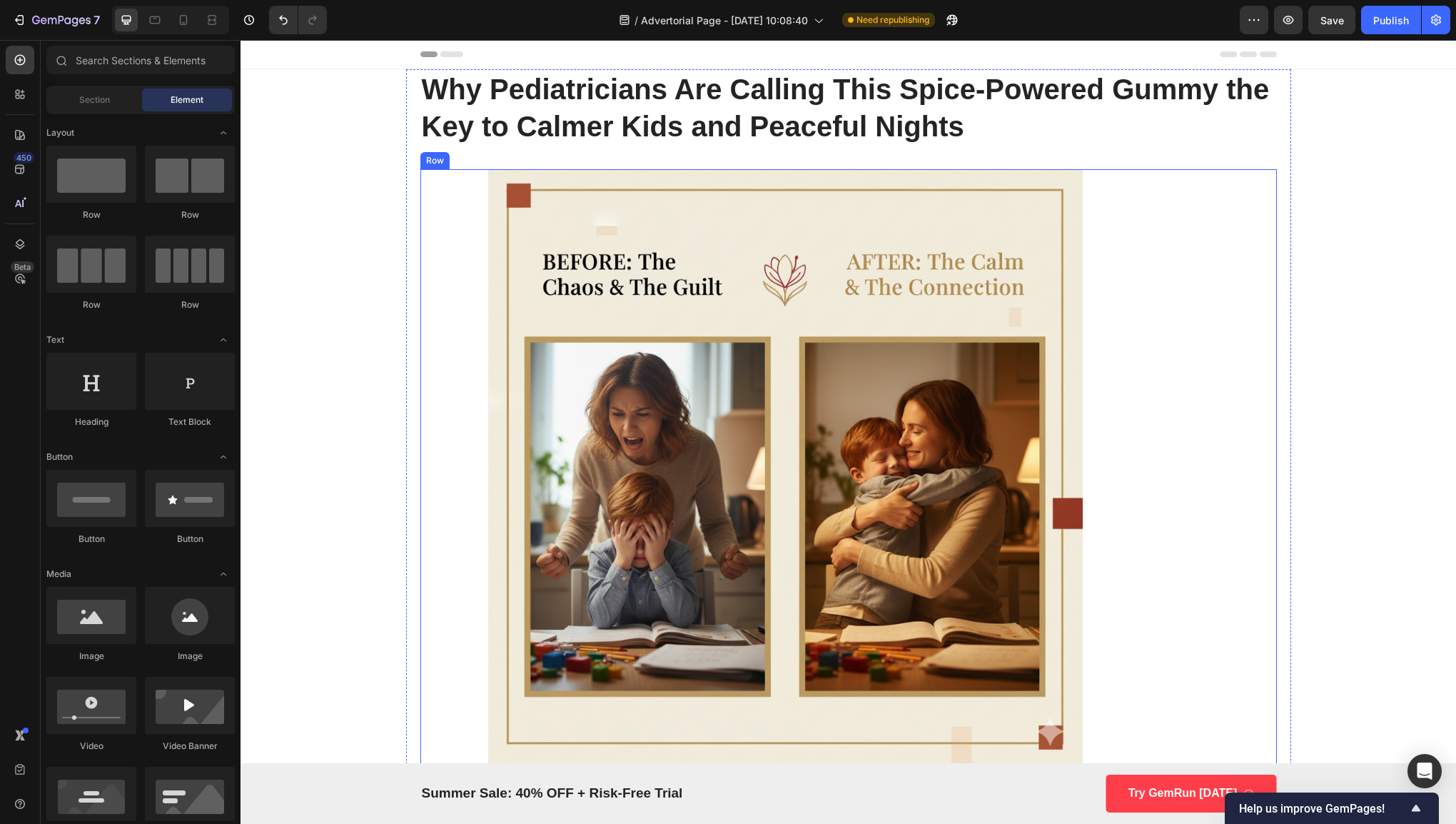
click at [1194, 432] on div "Image Row" at bounding box center [848, 467] width 856 height 595
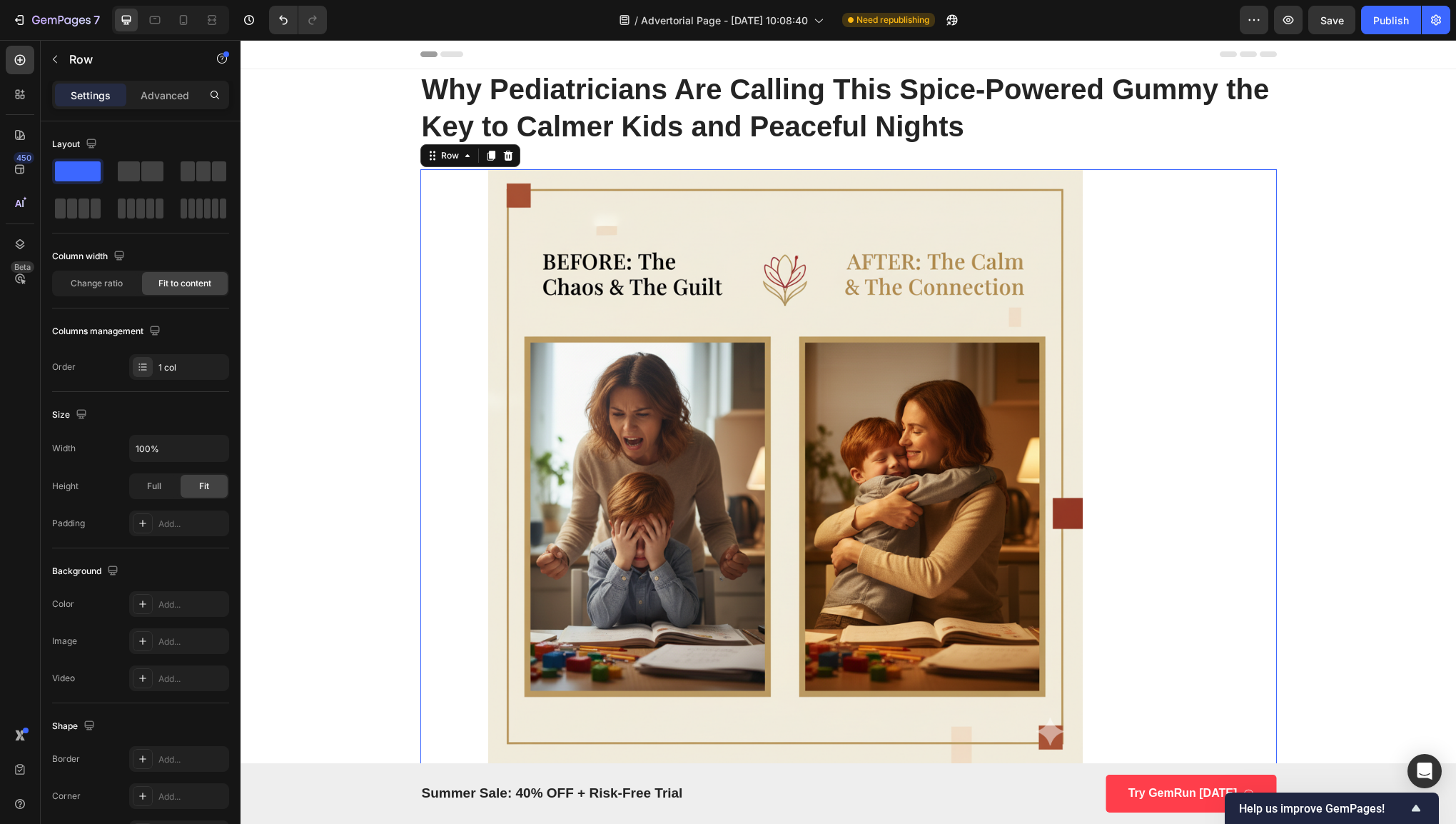
click at [1139, 428] on img at bounding box center [785, 467] width 731 height 595
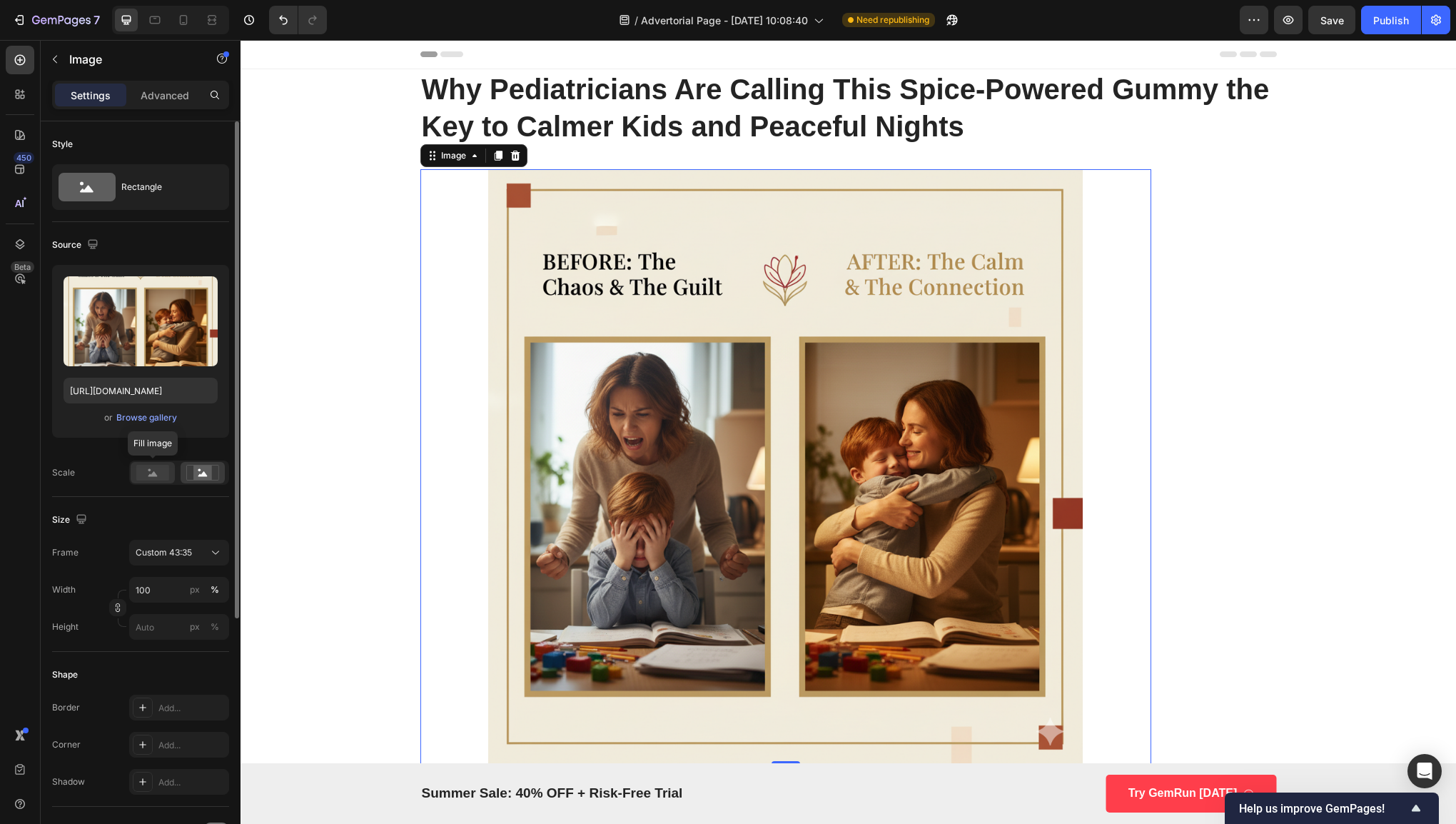
click at [158, 474] on rect at bounding box center [153, 473] width 33 height 16
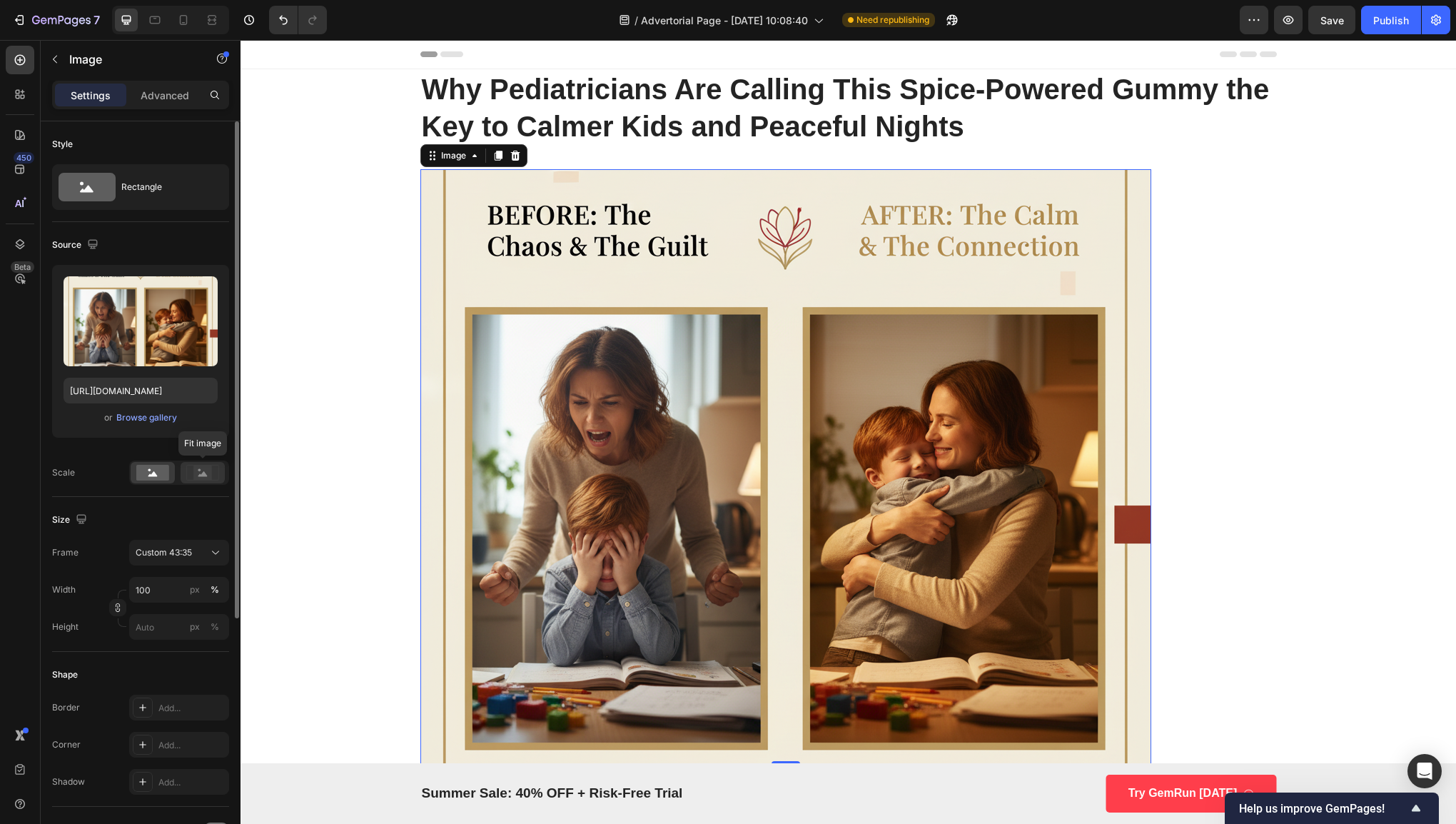
click at [198, 475] on icon at bounding box center [203, 474] width 9 height 5
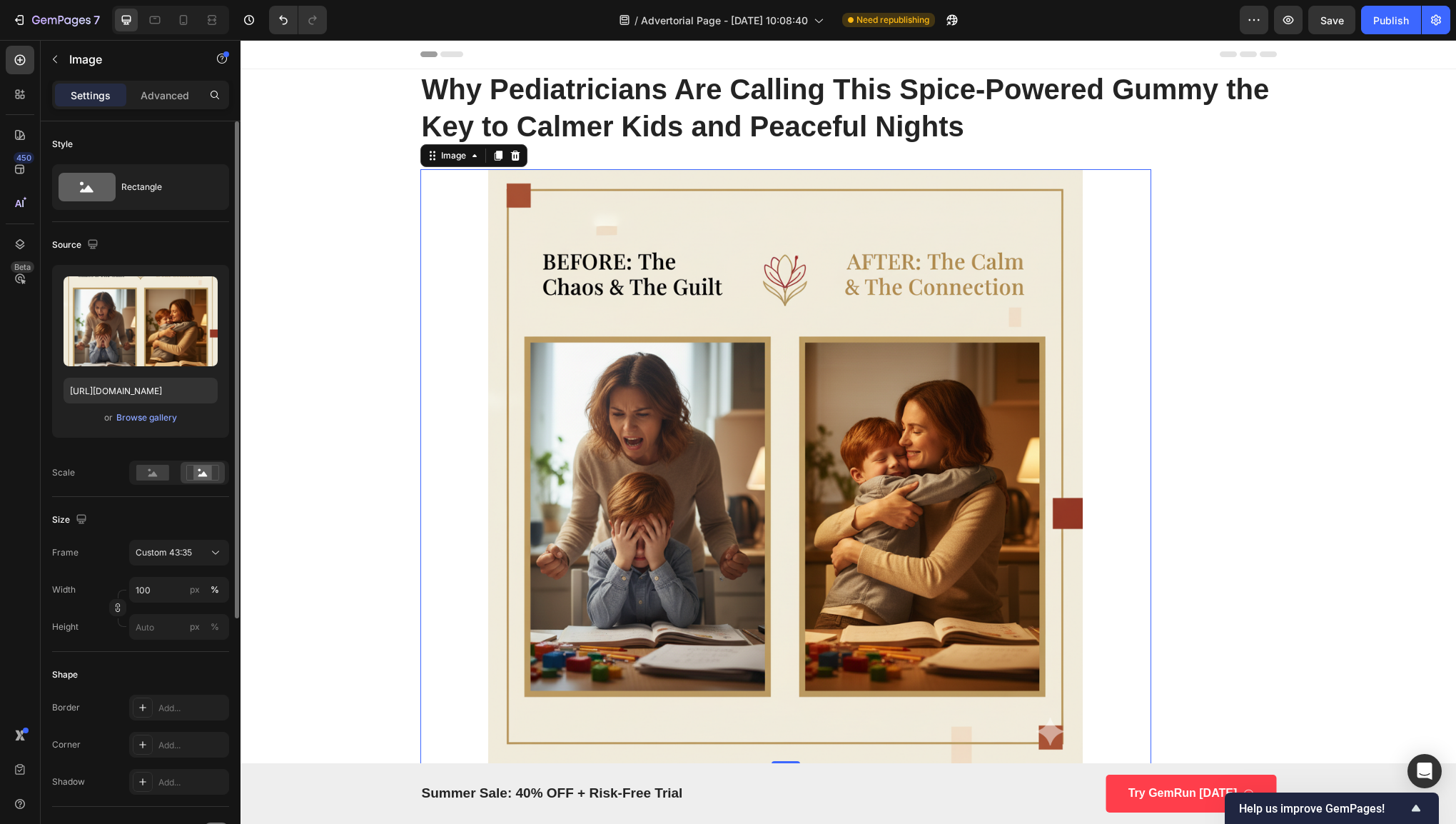
click at [175, 478] on div at bounding box center [179, 472] width 100 height 24
click at [168, 477] on rect at bounding box center [153, 473] width 33 height 16
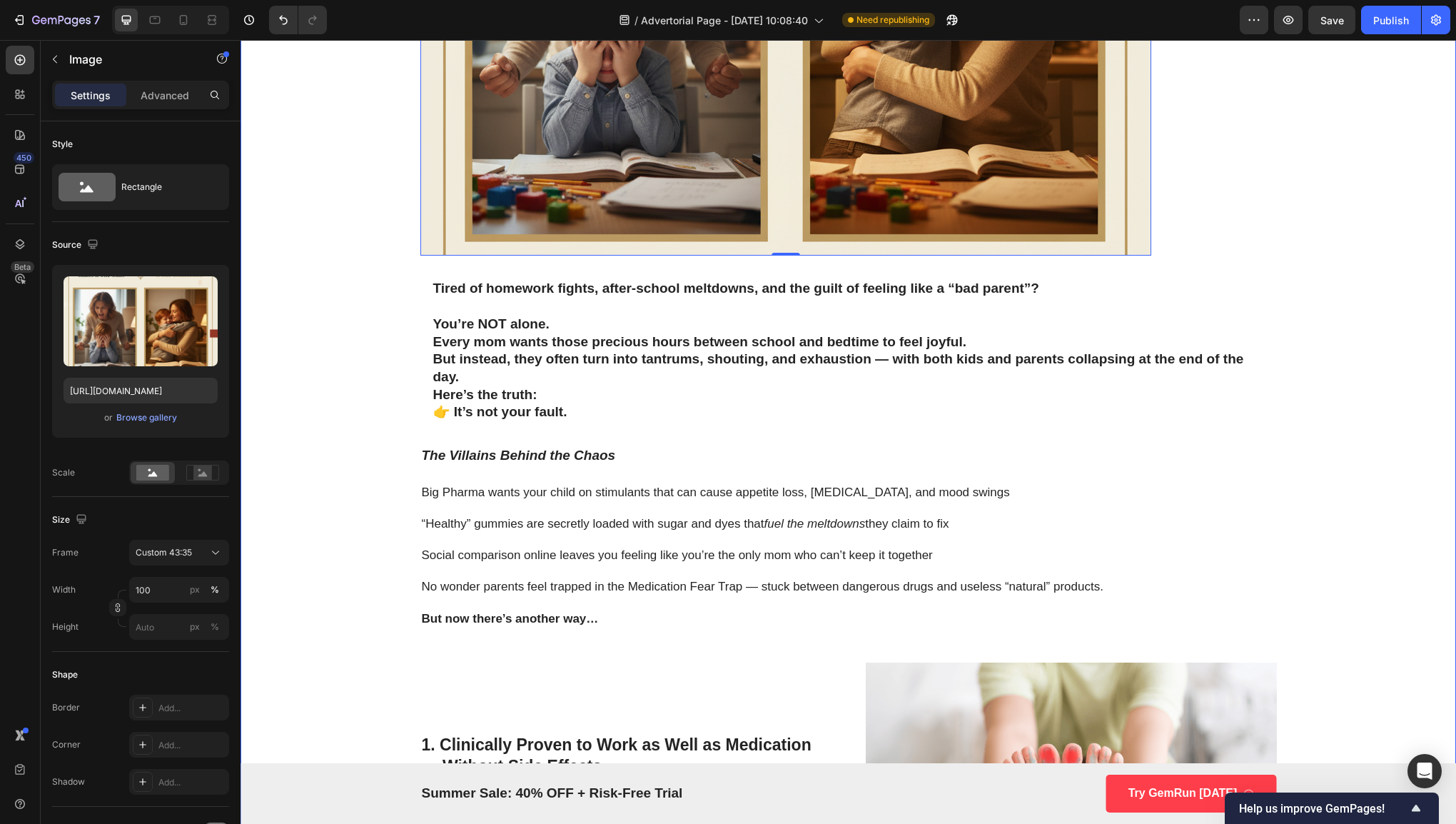
scroll to position [514, 0]
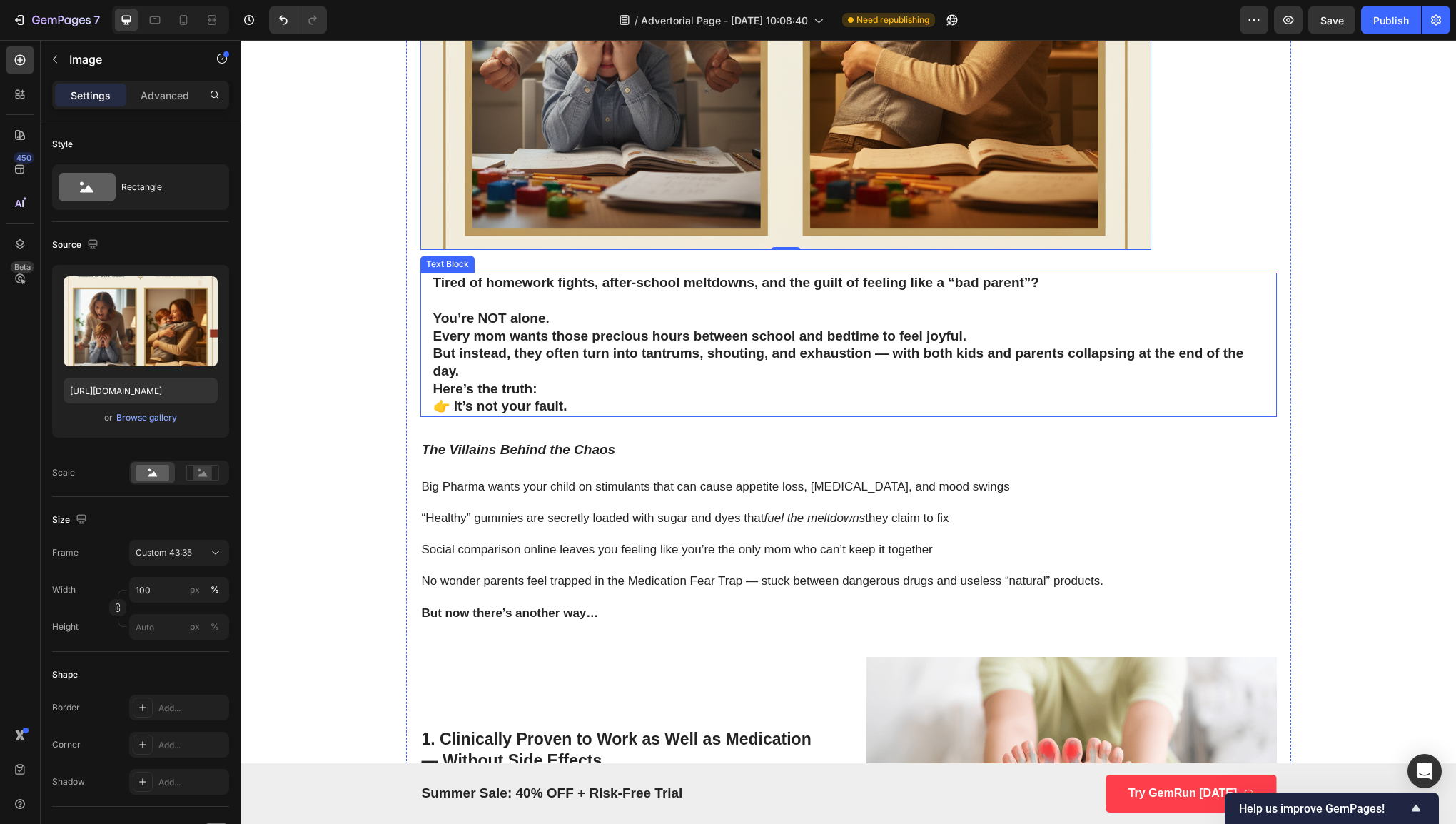
click at [558, 339] on strong "Every mom wants those precious hours between school and bedtime to feel joyful." at bounding box center [700, 336] width 534 height 15
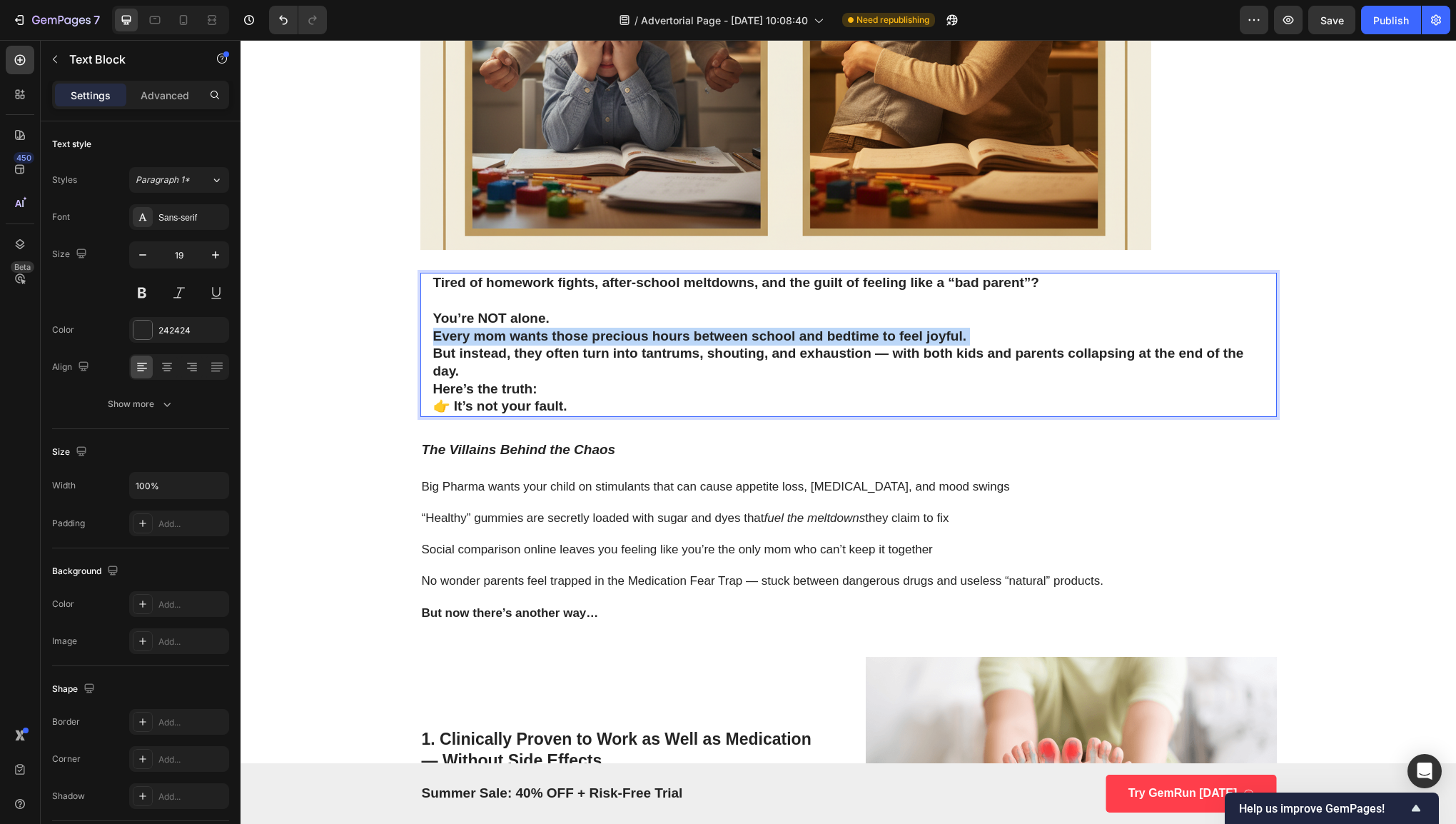
click at [558, 339] on strong "Every mom wants those precious hours between school and bedtime to feel joyful." at bounding box center [700, 336] width 534 height 15
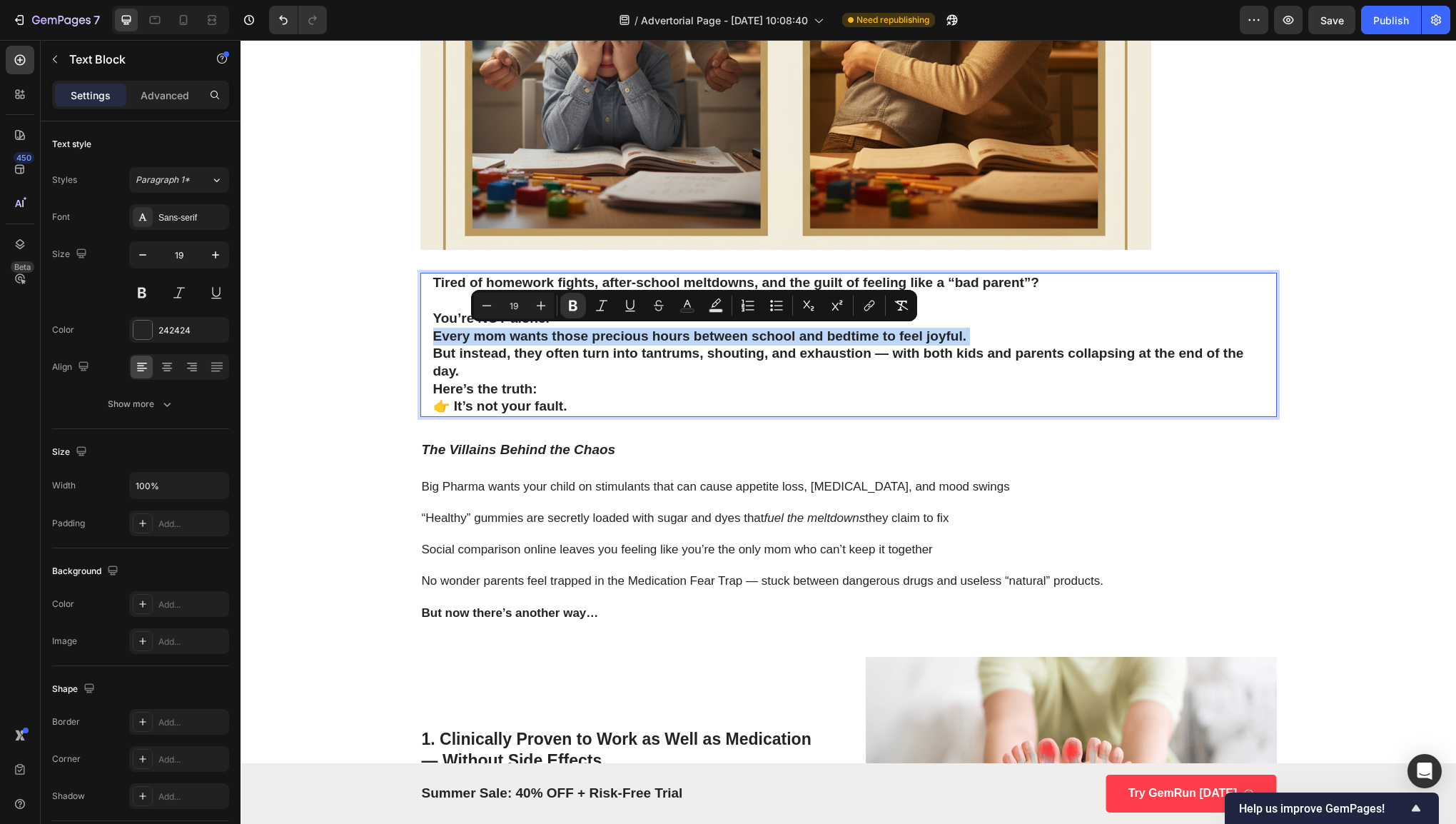
scroll to position [0, 0]
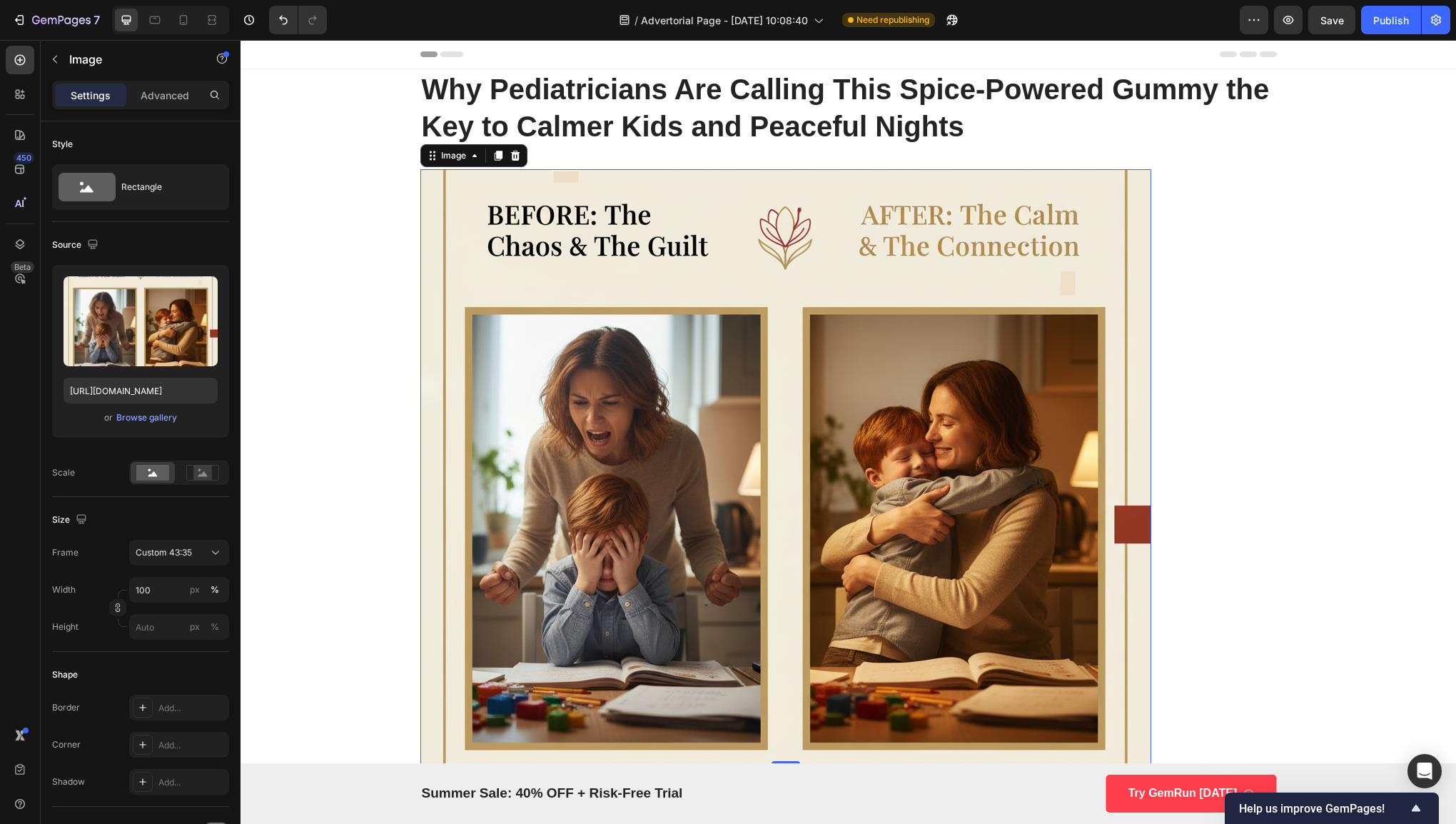
click at [514, 304] on img at bounding box center [785, 467] width 731 height 595
click at [193, 458] on div "Upload Image [URL][DOMAIN_NAME] or Browse gallery Scale" at bounding box center [140, 375] width 177 height 220
click at [193, 459] on div "Upload Image [URL][DOMAIN_NAME] or Browse gallery Scale" at bounding box center [140, 375] width 177 height 220
click at [200, 484] on div "Source Upload Image [URL][DOMAIN_NAME] or Browse gallery Scale Fit image" at bounding box center [140, 360] width 177 height 275
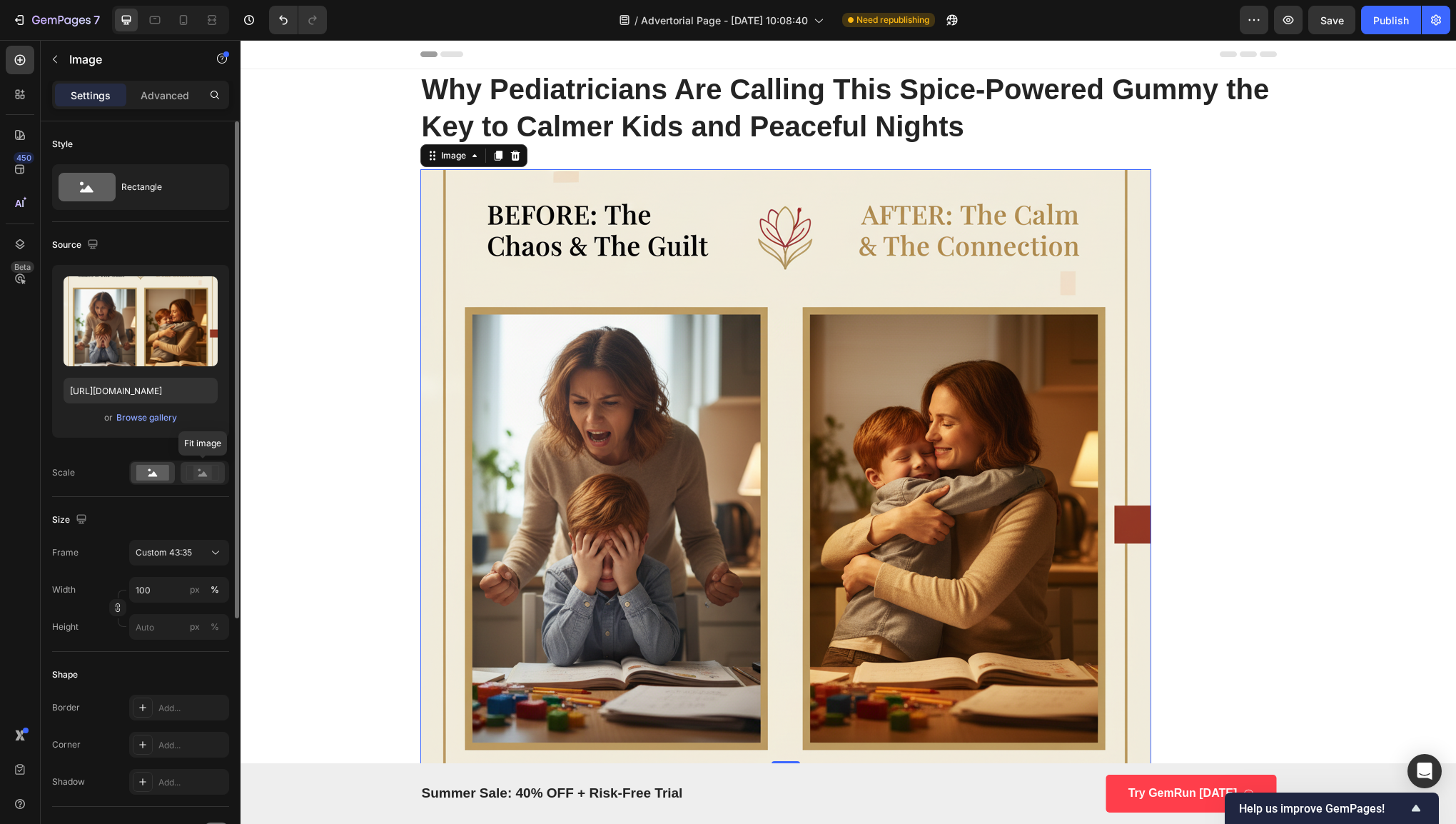
click at [200, 481] on div at bounding box center [203, 472] width 44 height 21
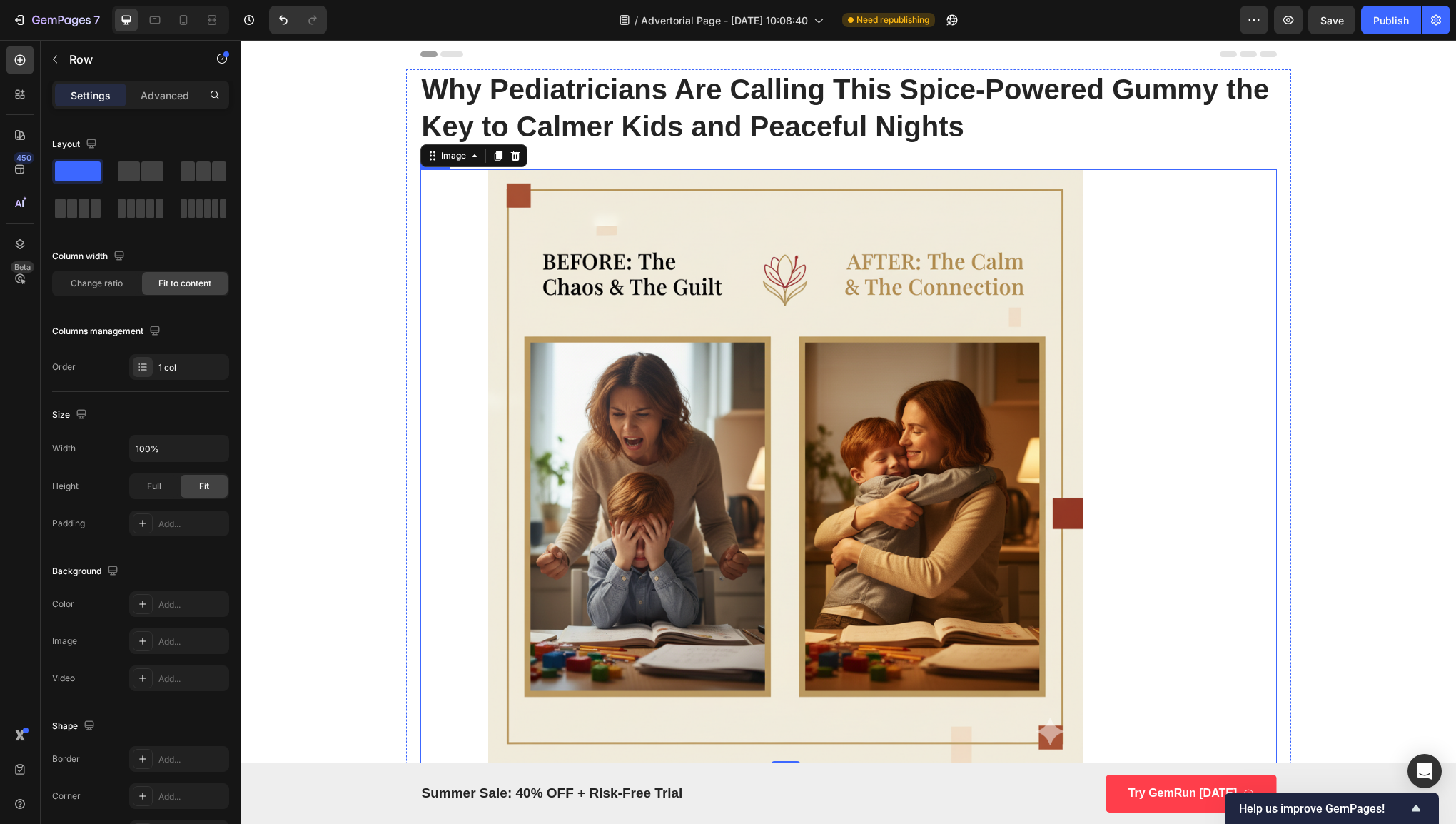
click at [1177, 378] on div "Image 0 Row" at bounding box center [848, 467] width 856 height 595
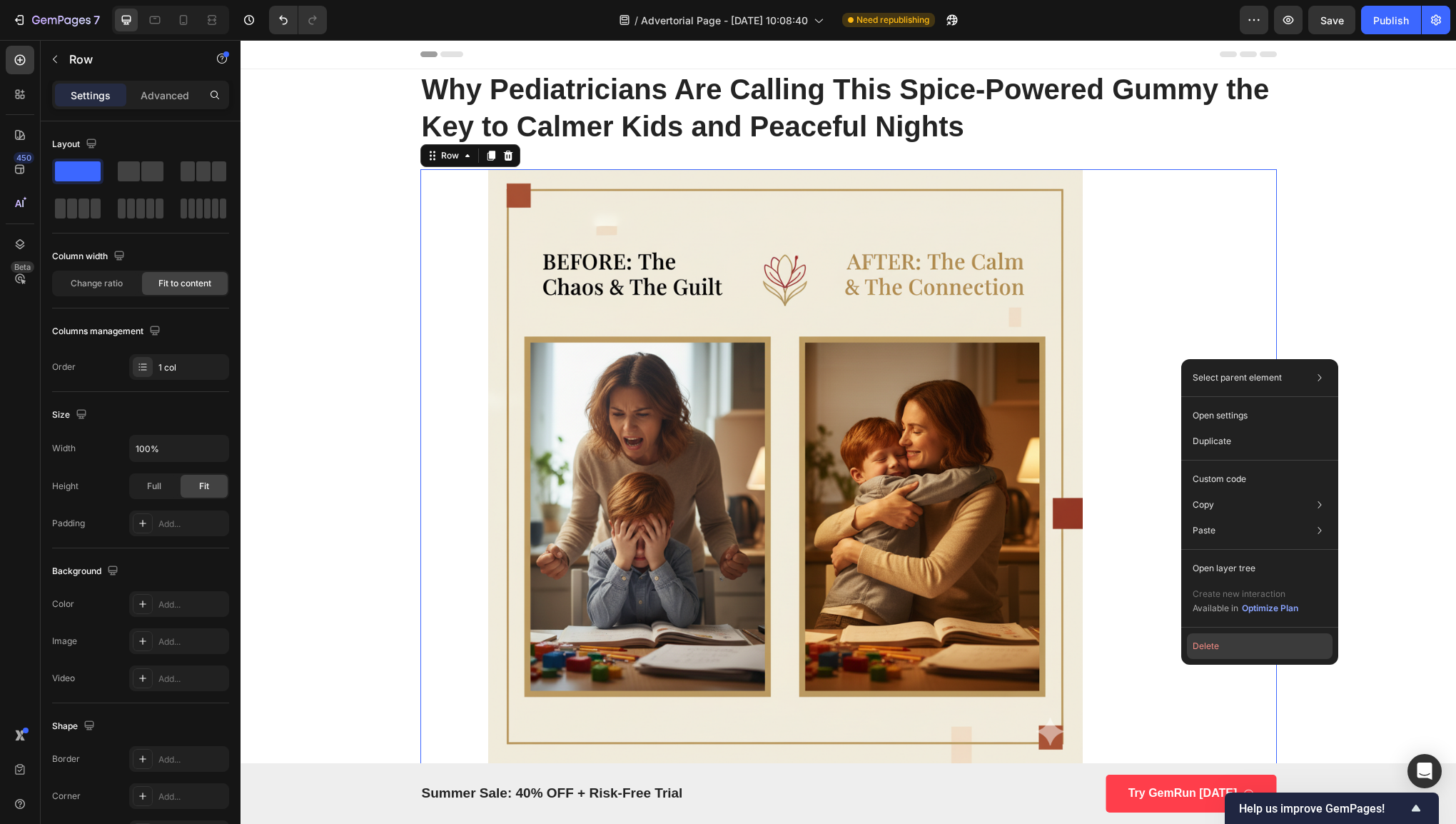
click at [1211, 645] on button "Delete" at bounding box center [1259, 646] width 146 height 26
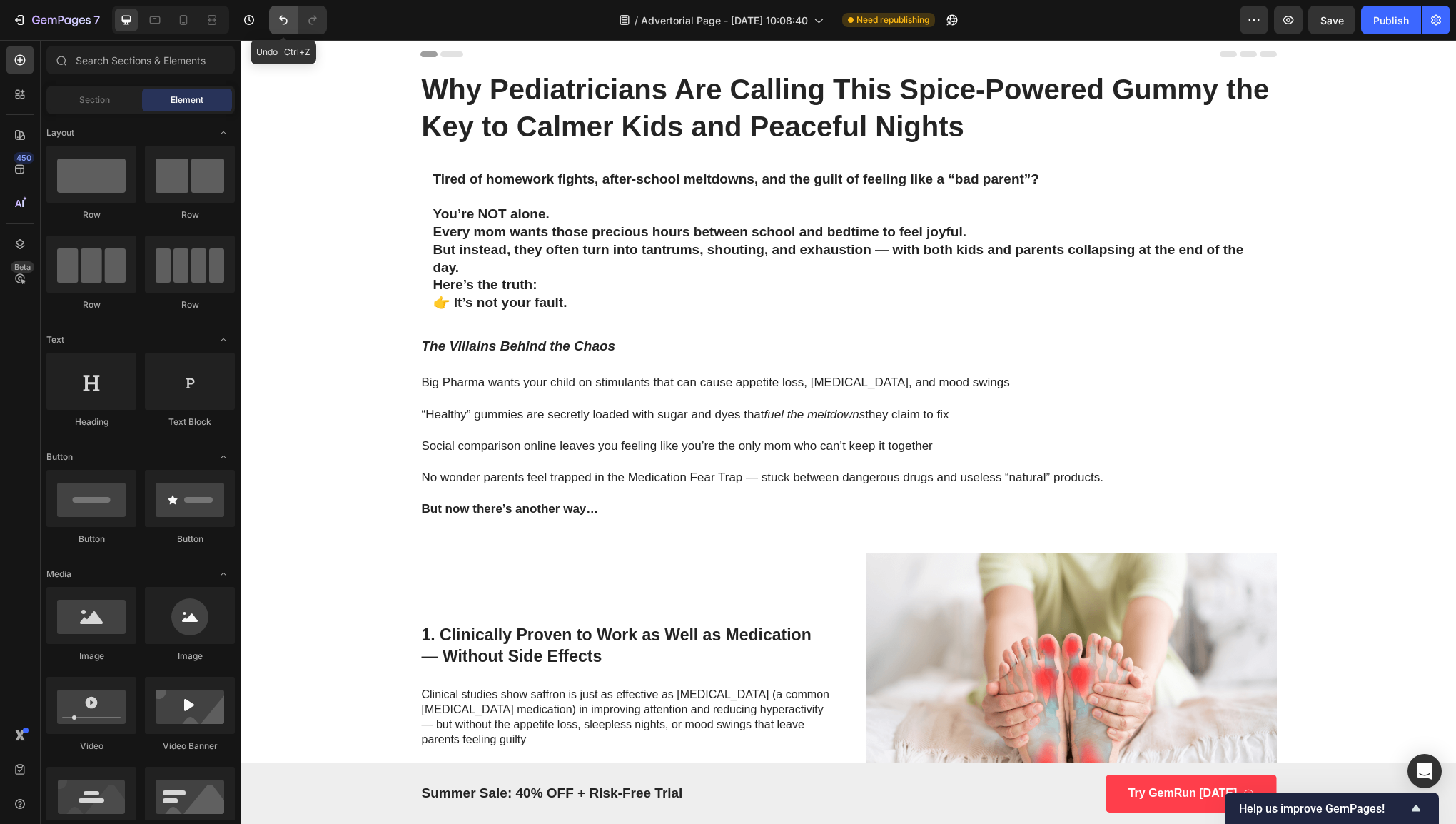
click at [297, 24] on button "Undo/Redo" at bounding box center [283, 20] width 29 height 29
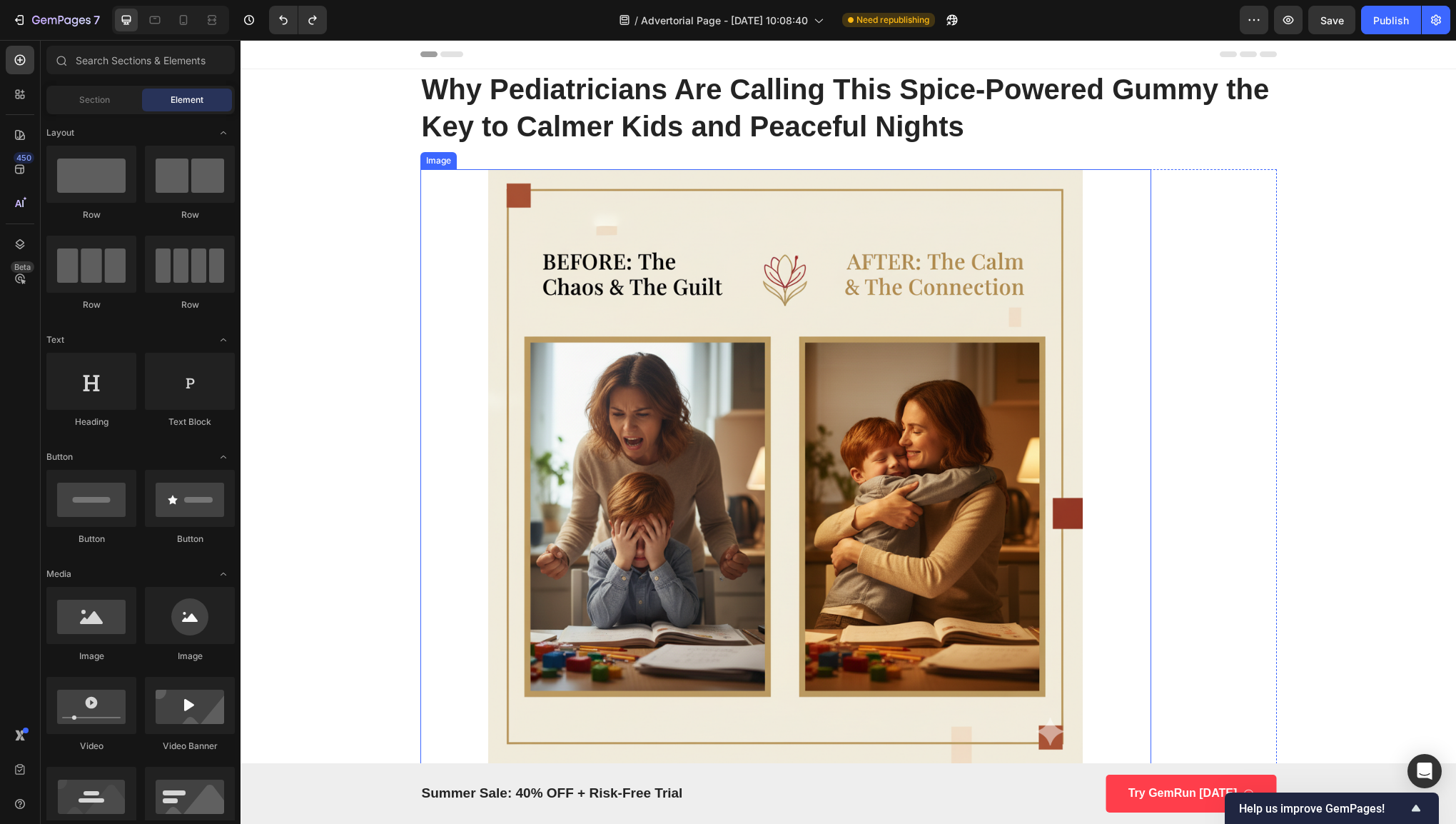
click at [1094, 325] on img at bounding box center [785, 467] width 731 height 595
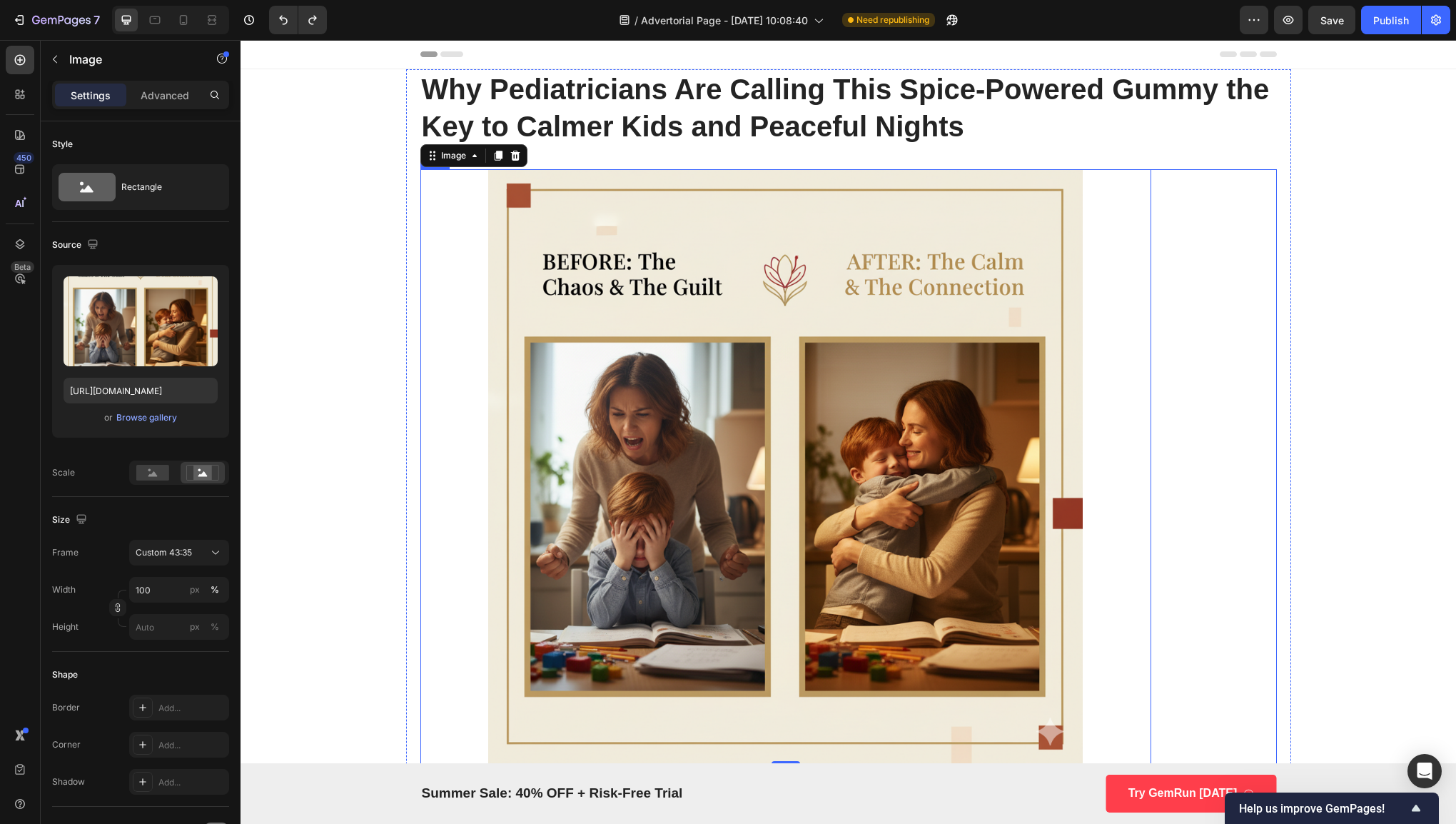
click at [1185, 414] on div "Image 0 Row" at bounding box center [848, 467] width 856 height 595
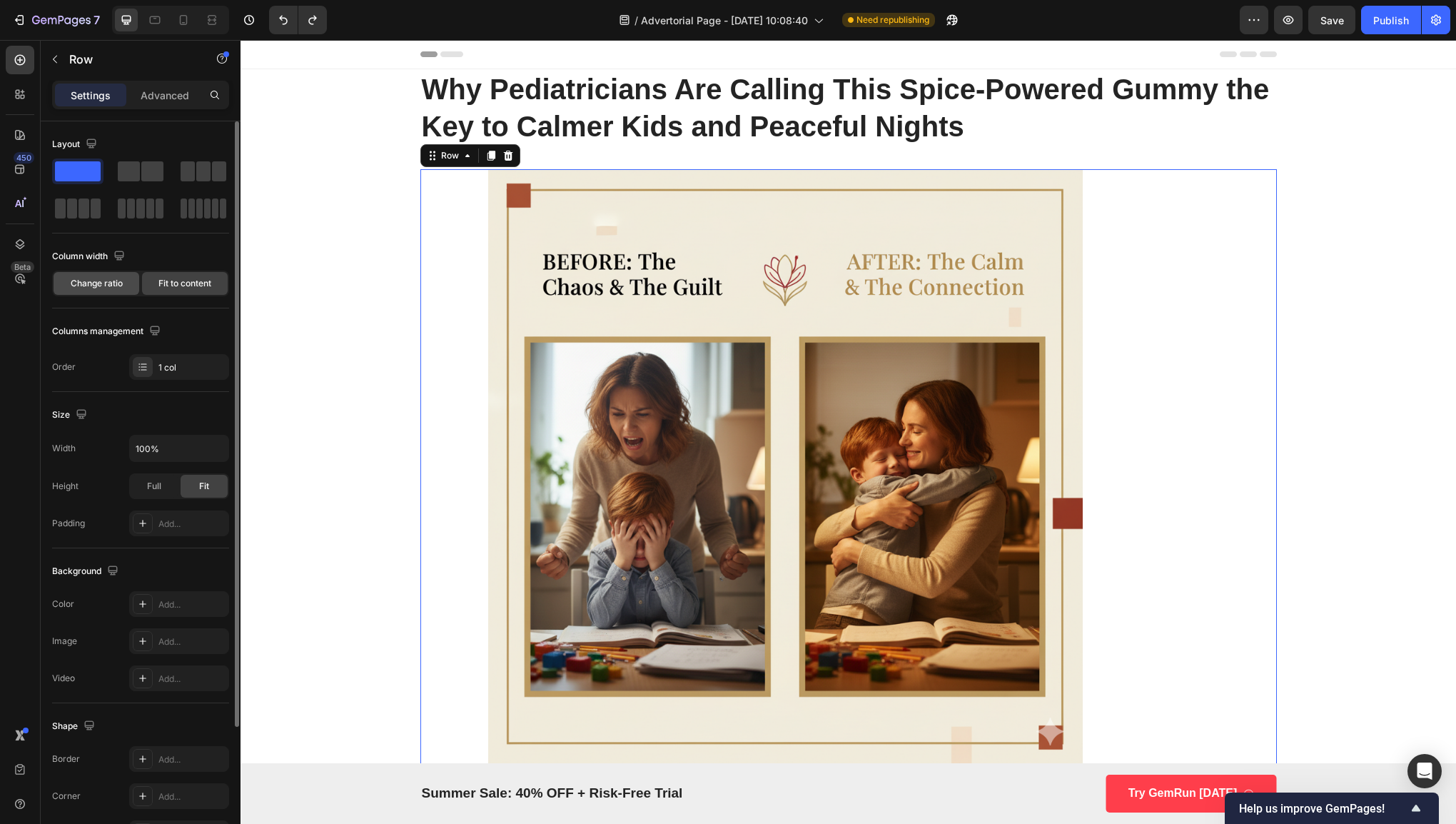
click at [108, 284] on span "Change ratio" at bounding box center [97, 283] width 52 height 12
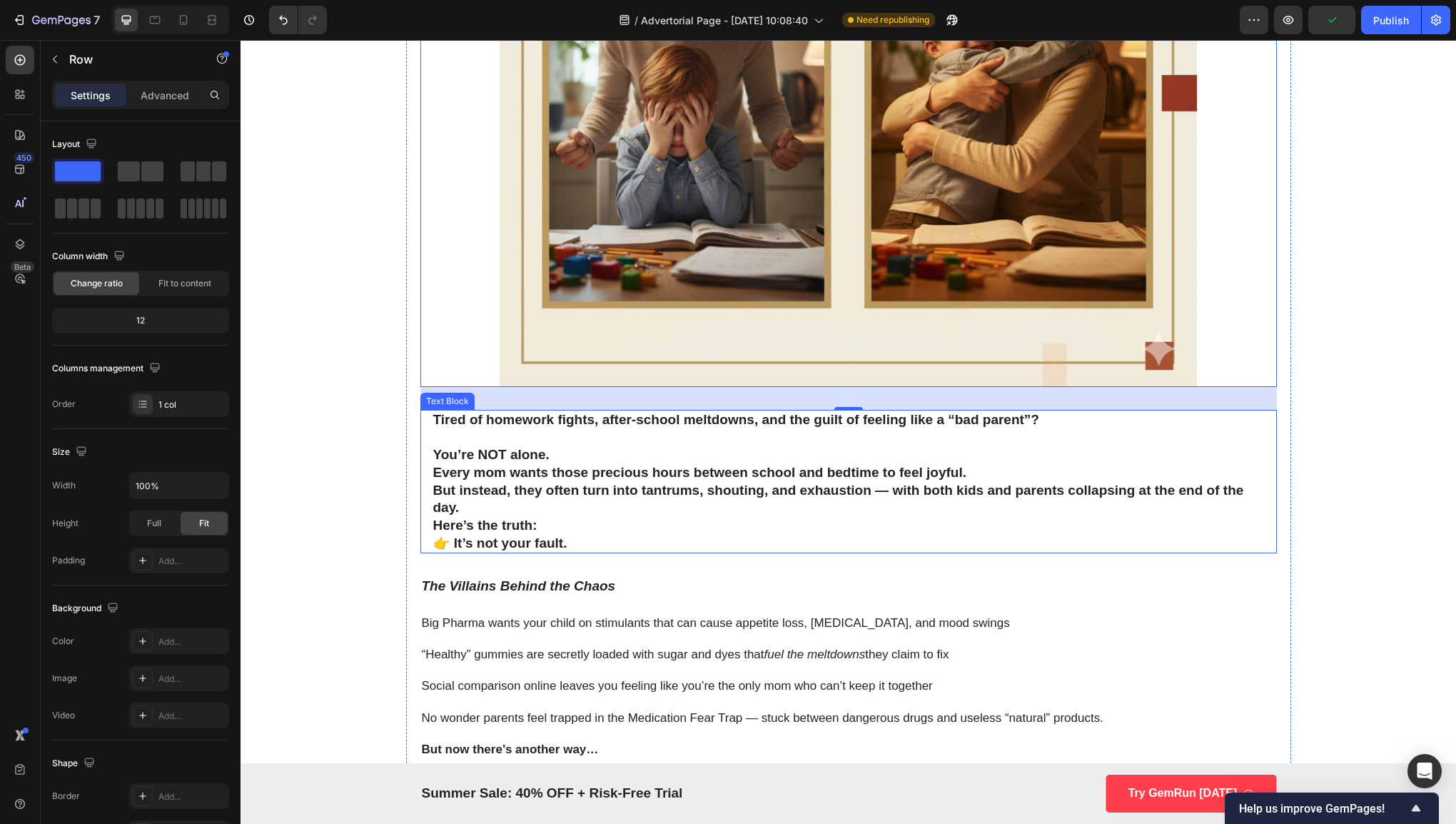
click at [675, 504] on p "Every mom wants those precious hours between school and bedtime to feel joyful.…" at bounding box center [848, 491] width 831 height 53
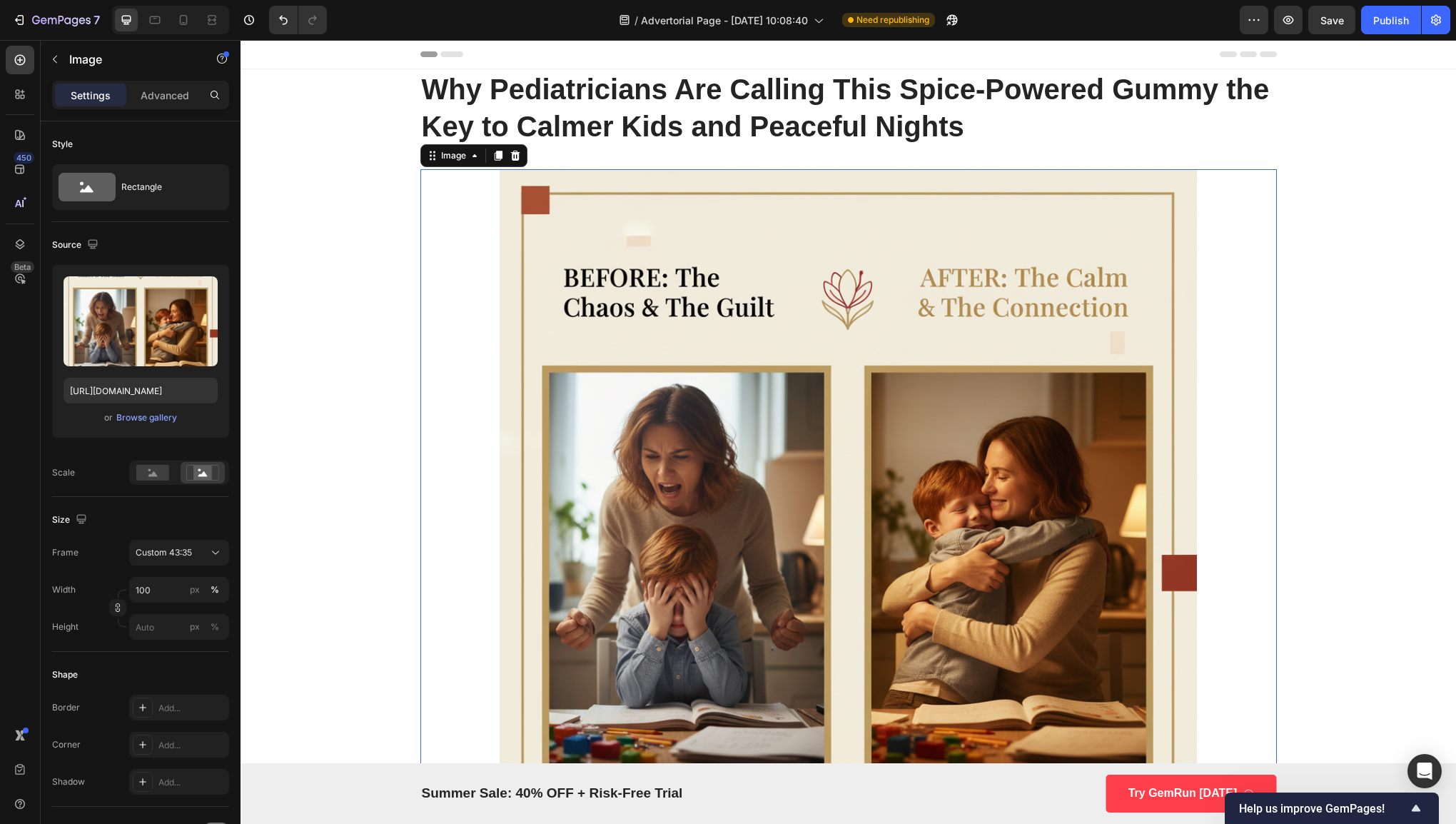
click at [682, 490] on img at bounding box center [848, 518] width 856 height 698
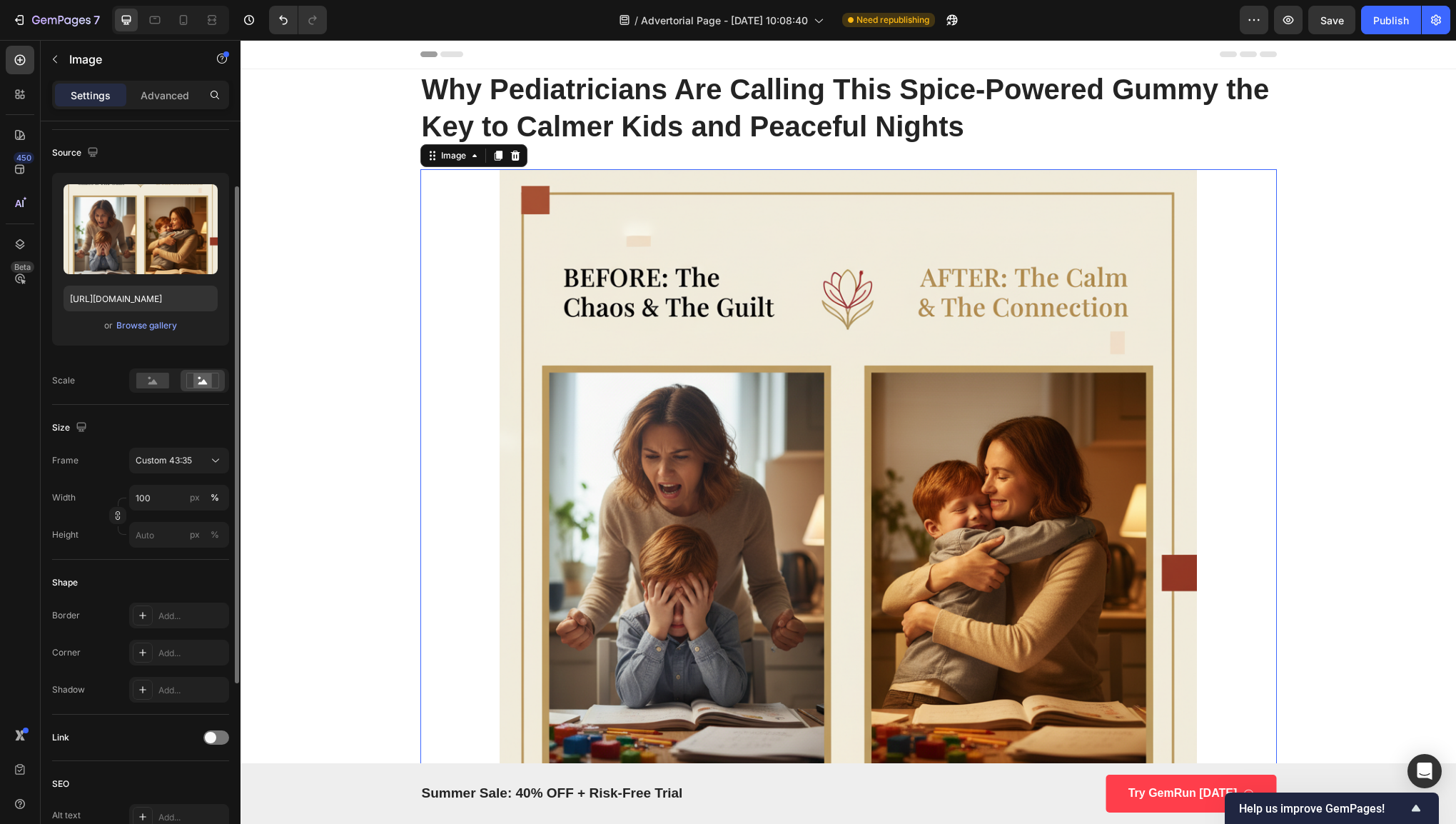
scroll to position [97, 0]
click at [165, 451] on span "Custom 43:35" at bounding box center [164, 456] width 56 height 12
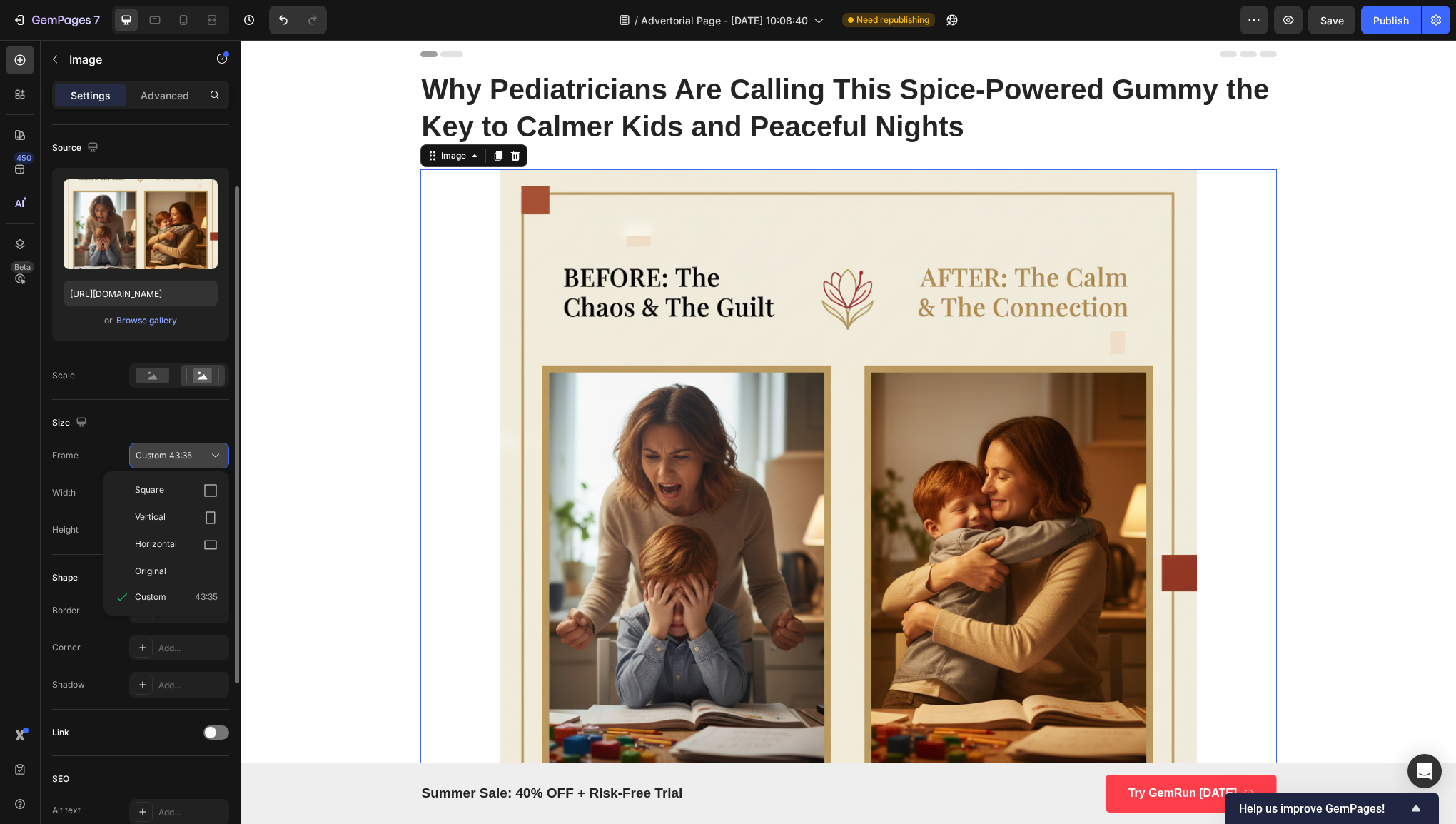
click at [191, 447] on button "Custom 43:35" at bounding box center [179, 455] width 100 height 26
click at [172, 494] on input "100" at bounding box center [179, 492] width 100 height 26
type input "8"
type input "7"
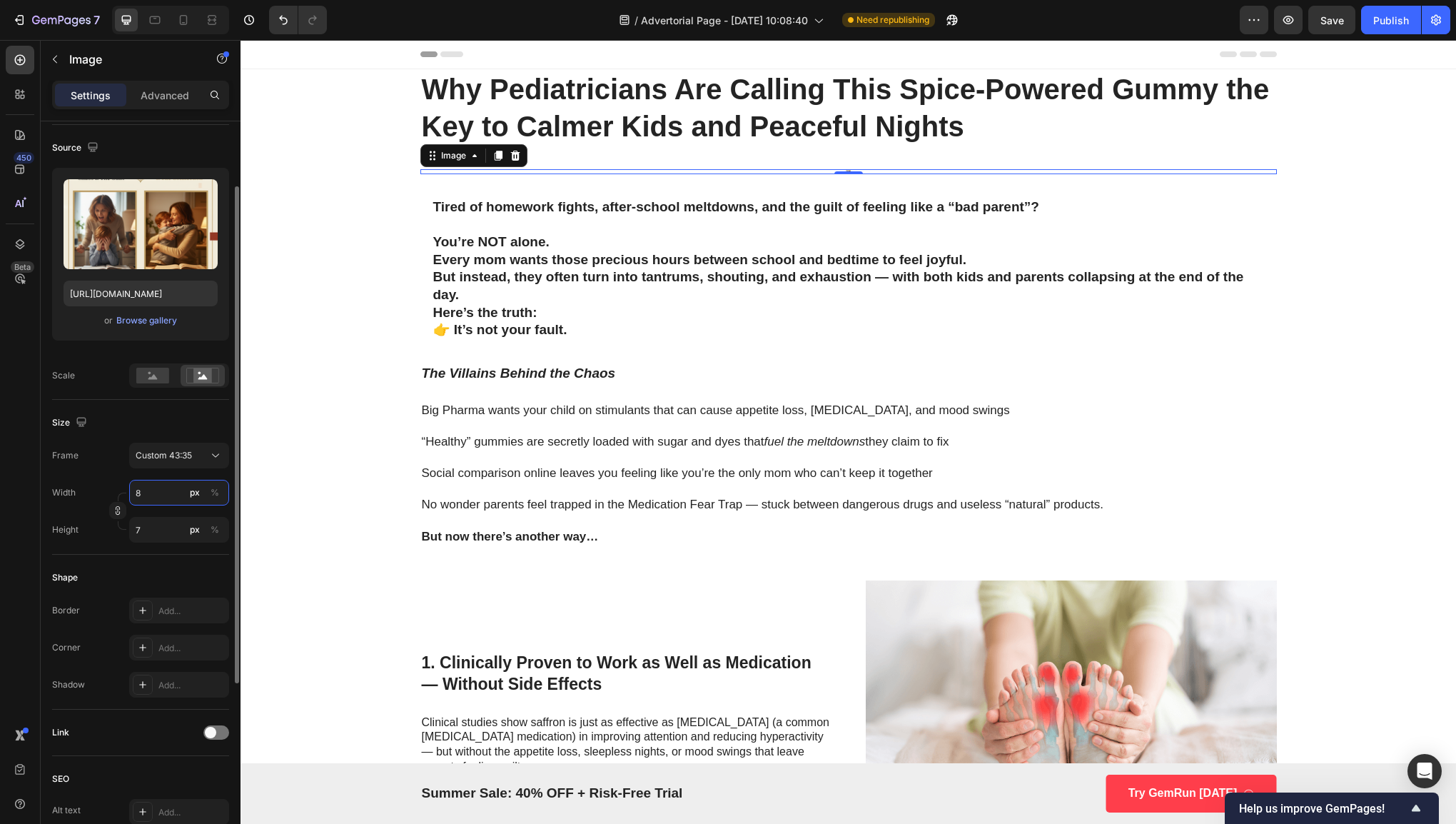
click at [172, 494] on input "8" at bounding box center [179, 492] width 100 height 26
type input "80"
type input "65"
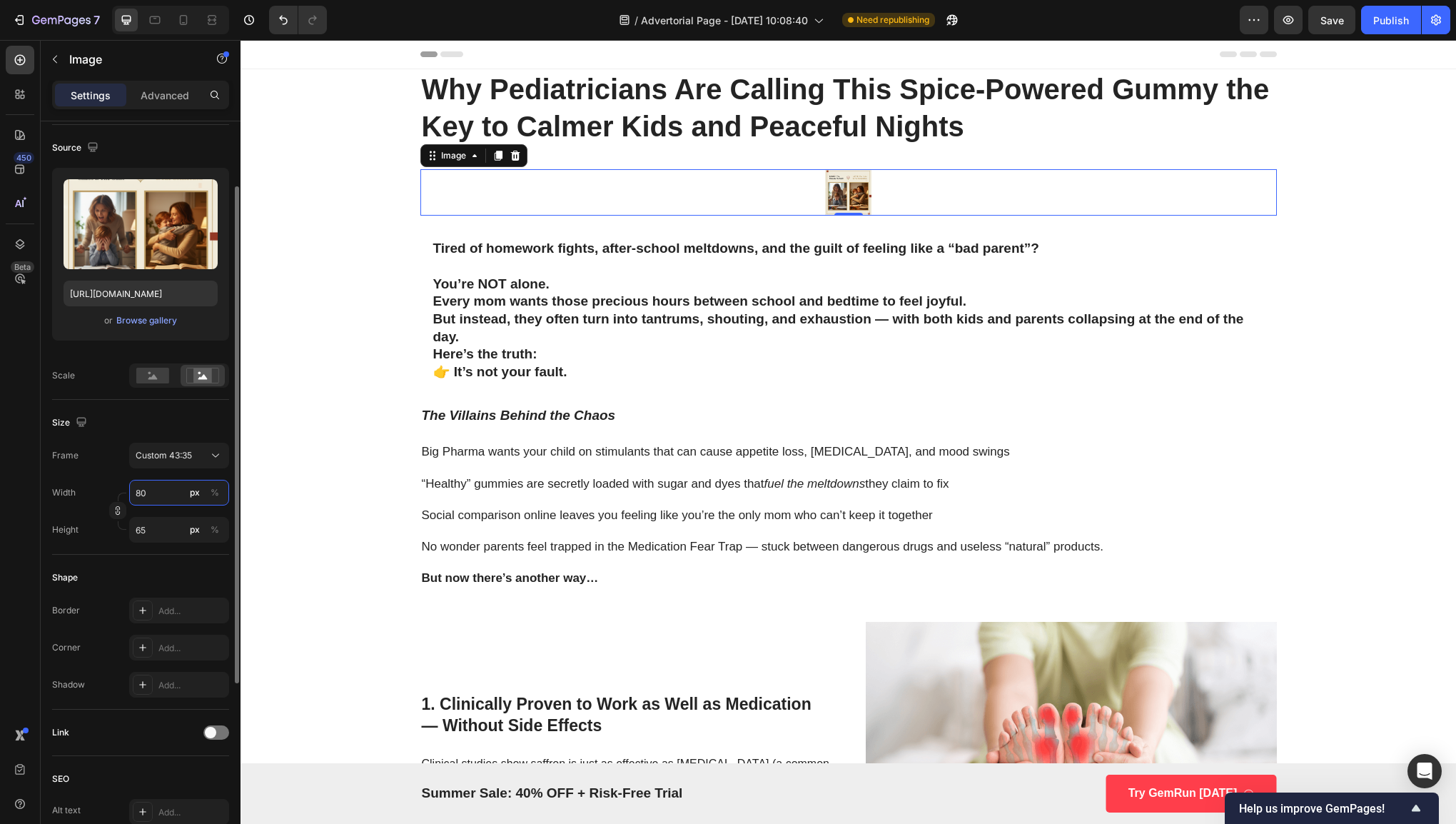
type input "8"
type input "7"
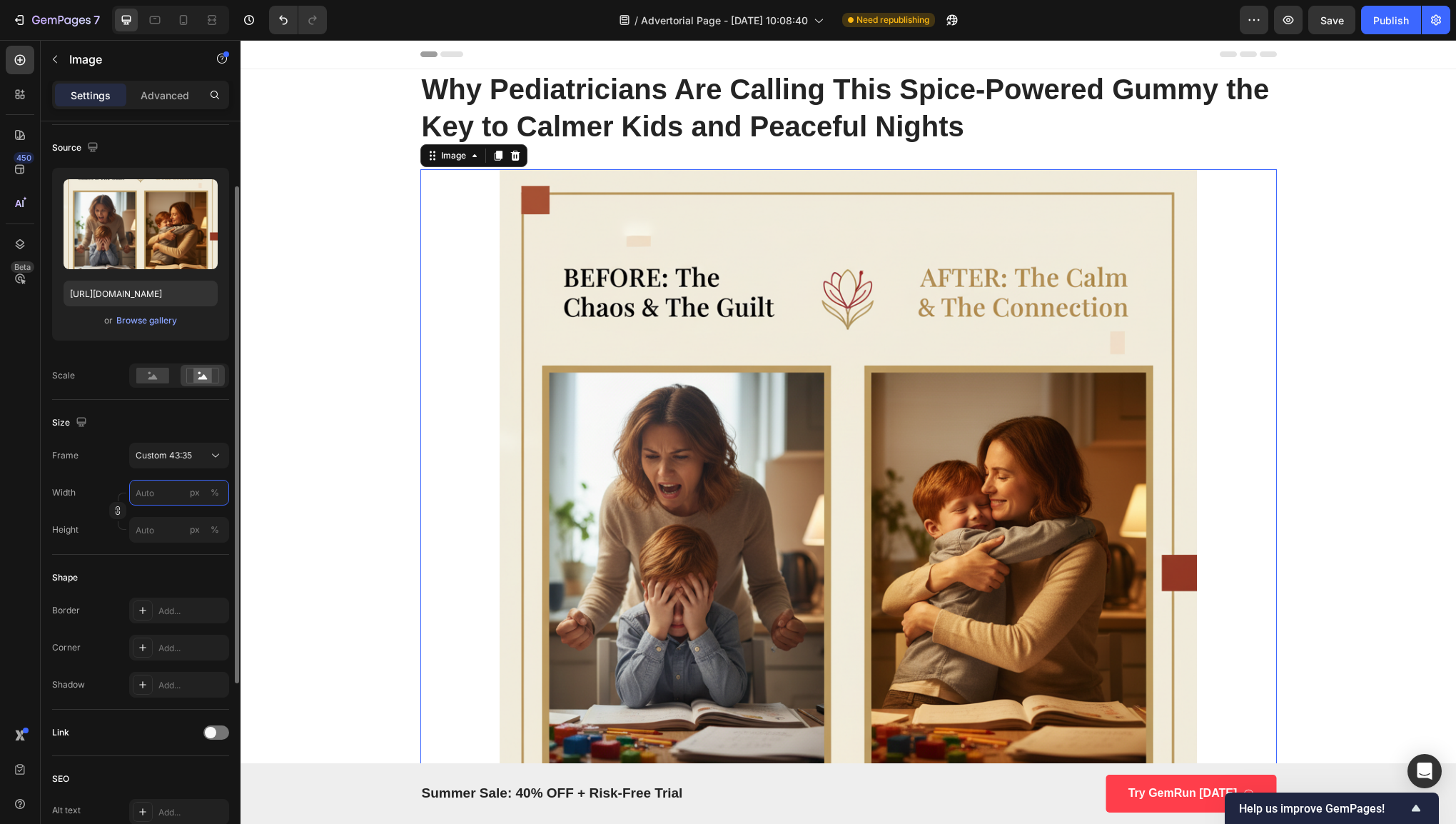
type input "9"
type input "7"
type input "90"
type input "73"
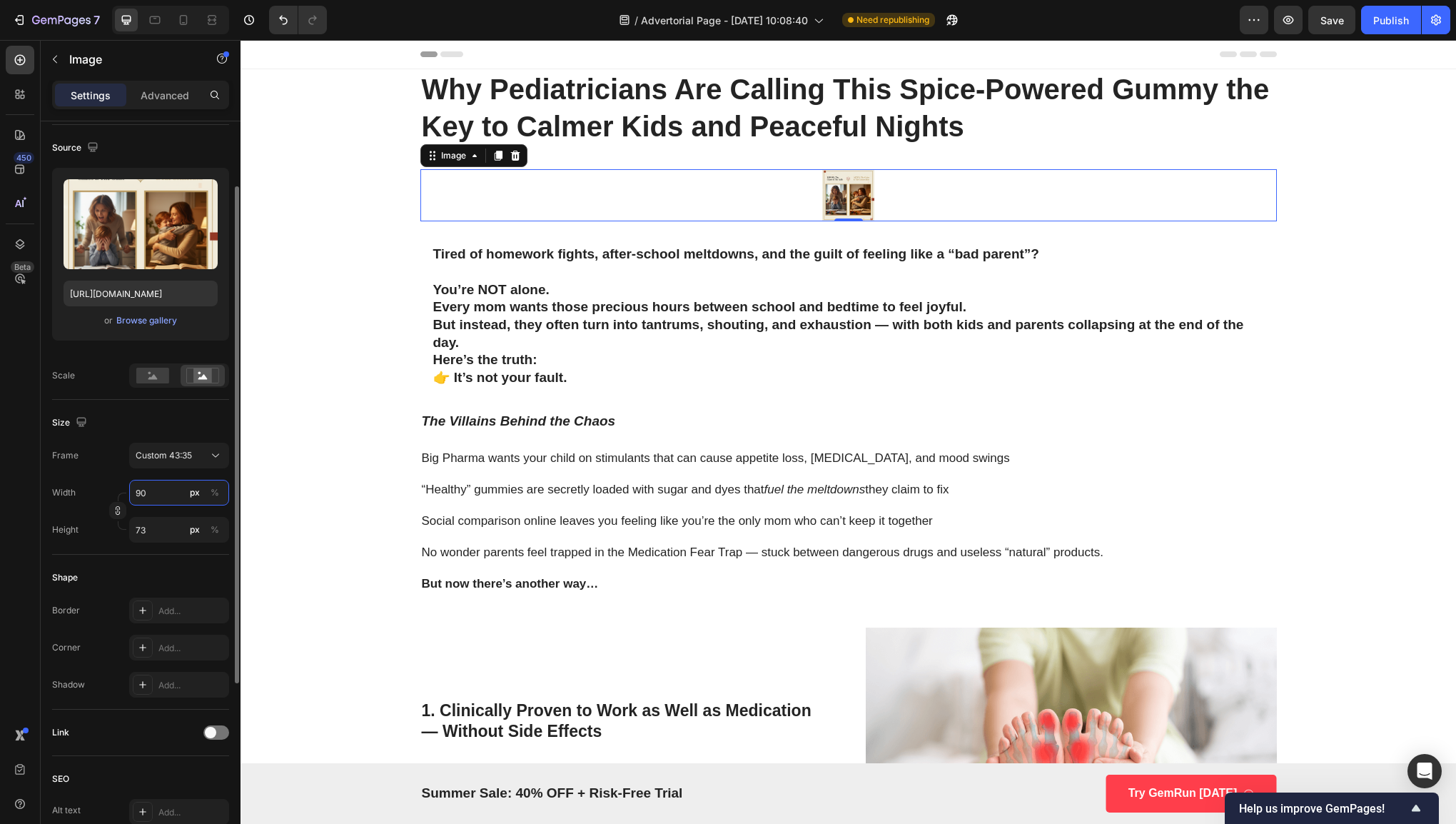
type input "9"
type input "7"
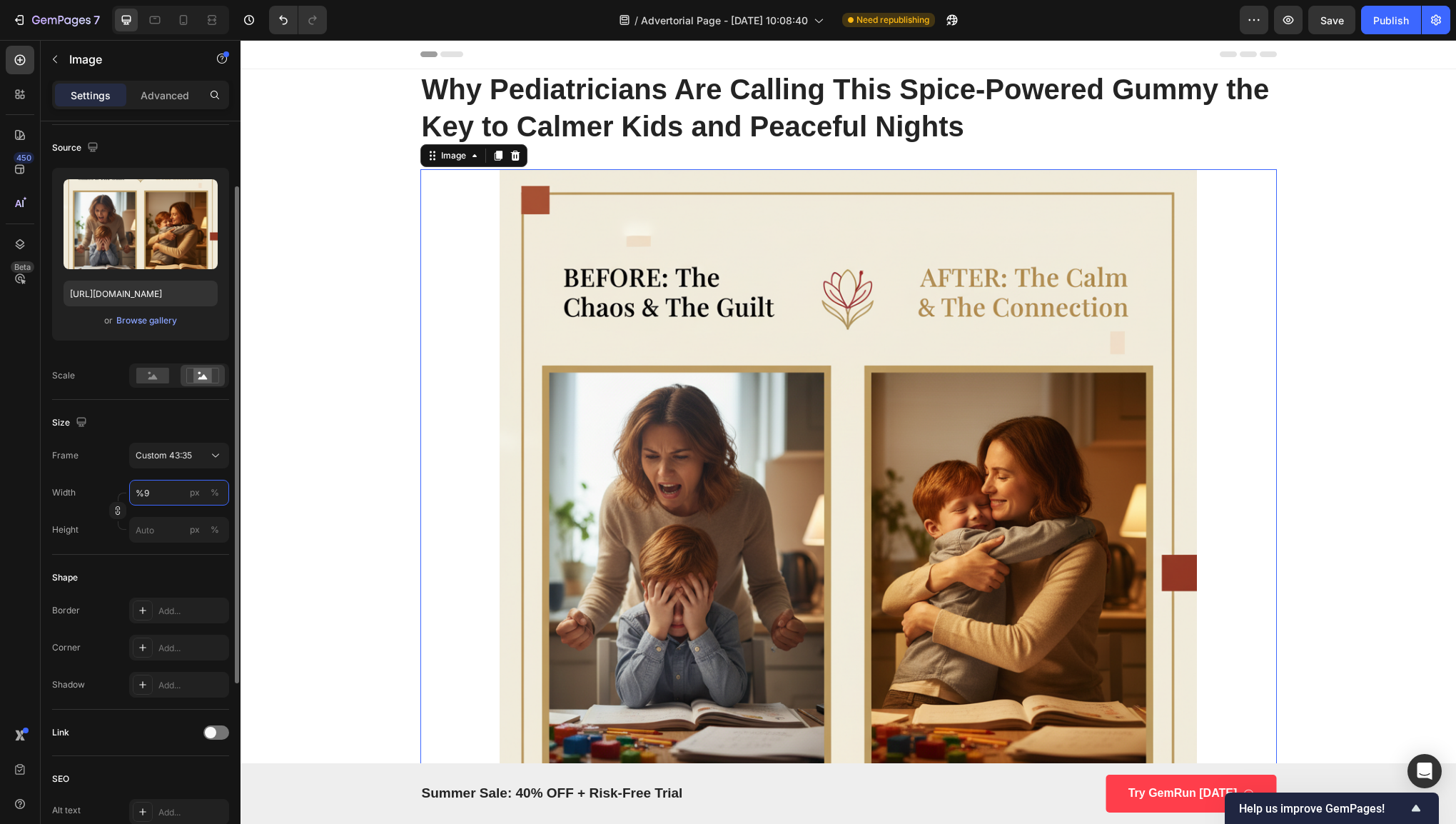
type input "%"
type input "9"
type input "7"
type input "90"
type input "73"
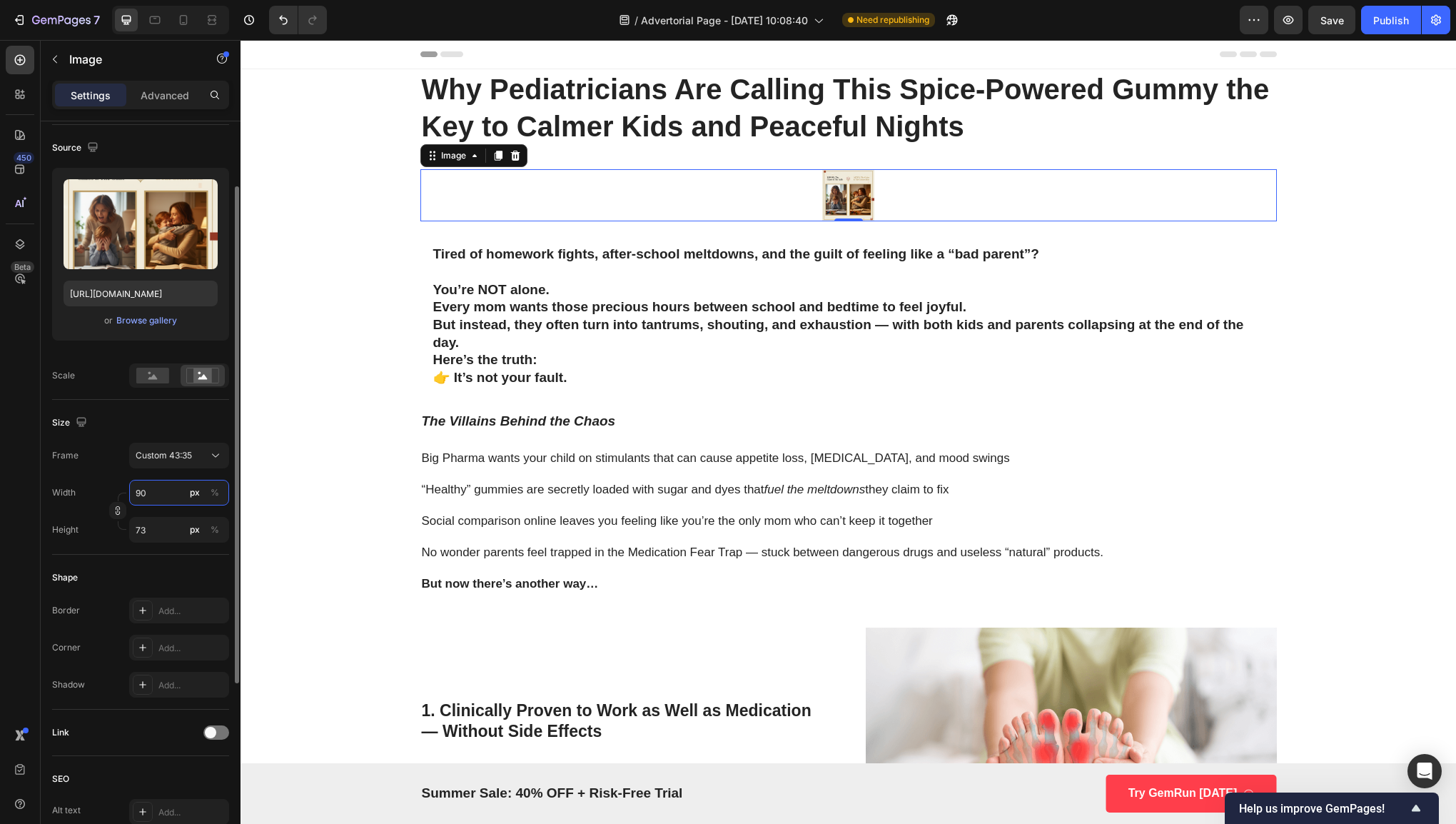
type input "90"
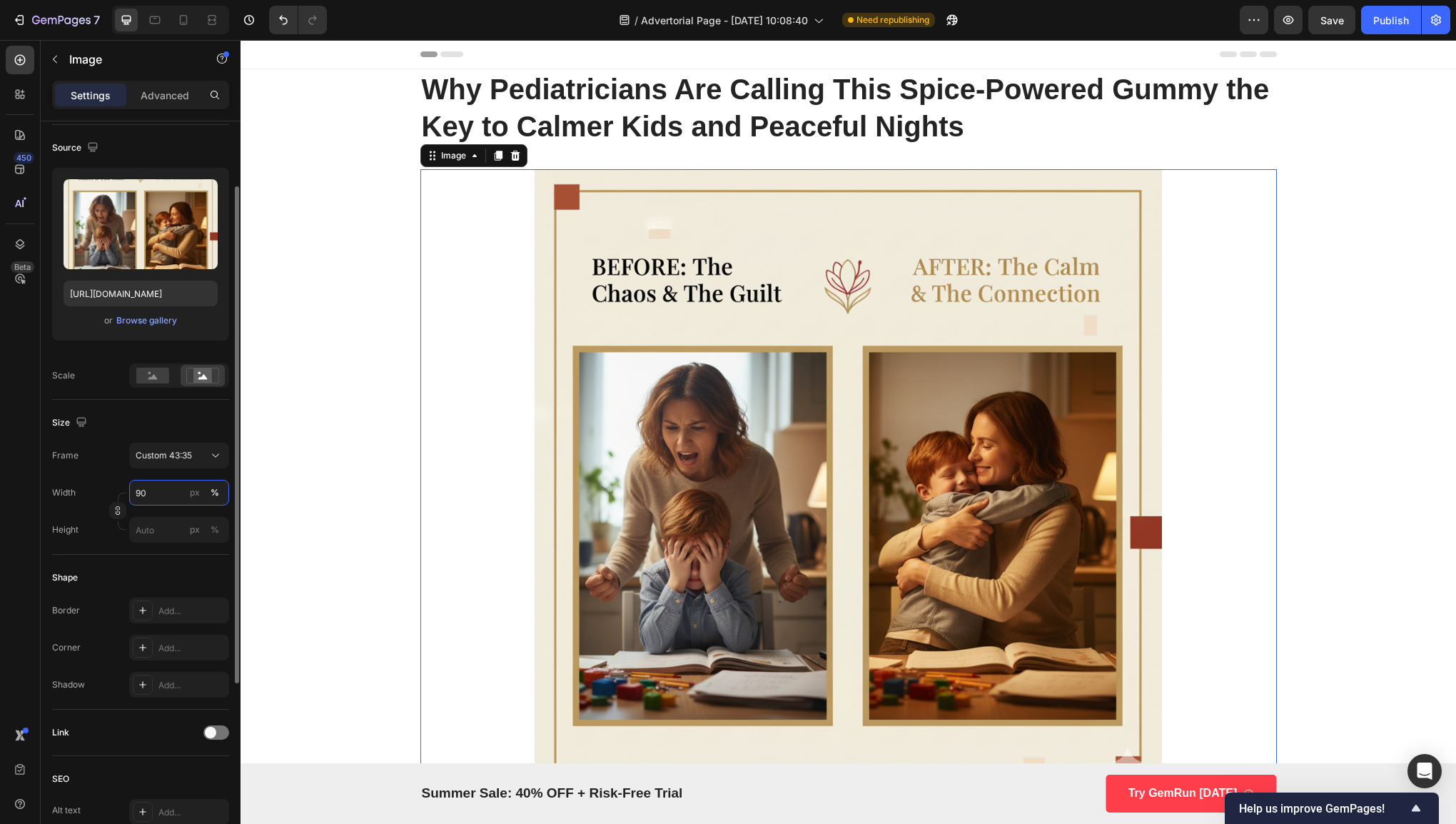
type input "9"
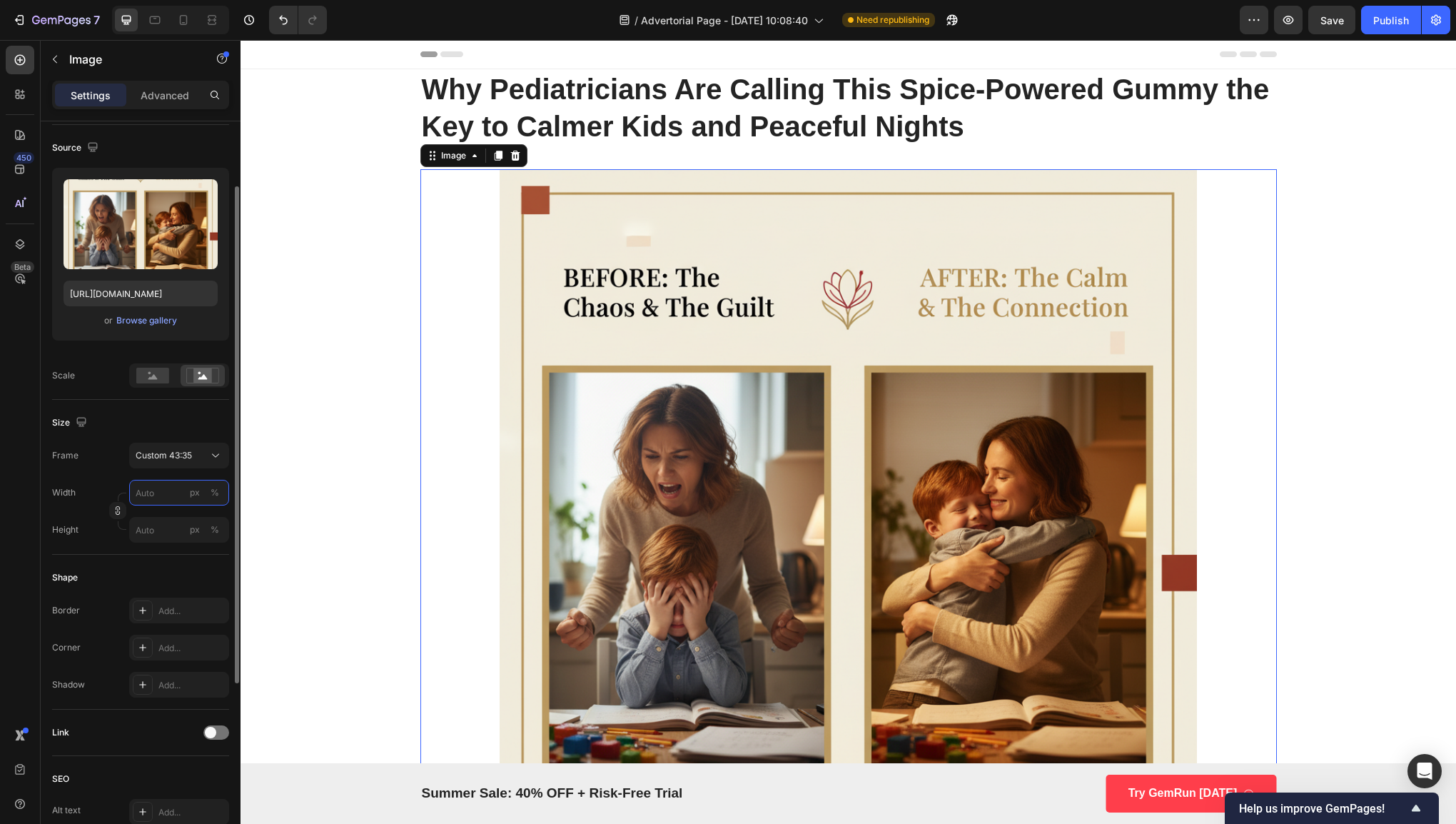
type input "8"
type input "7"
type input "8"
type input "7"
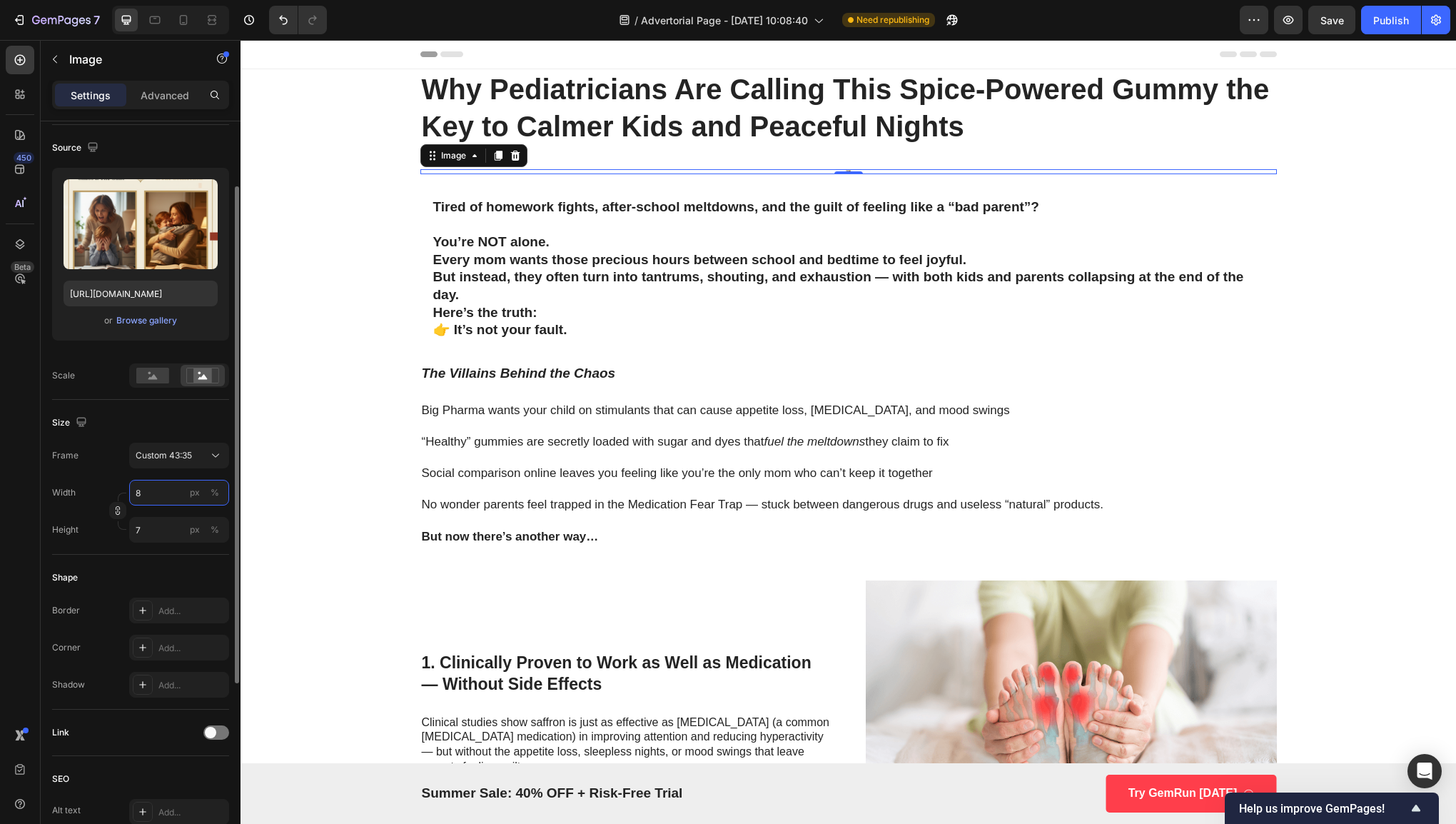
type input "80"
type input "65"
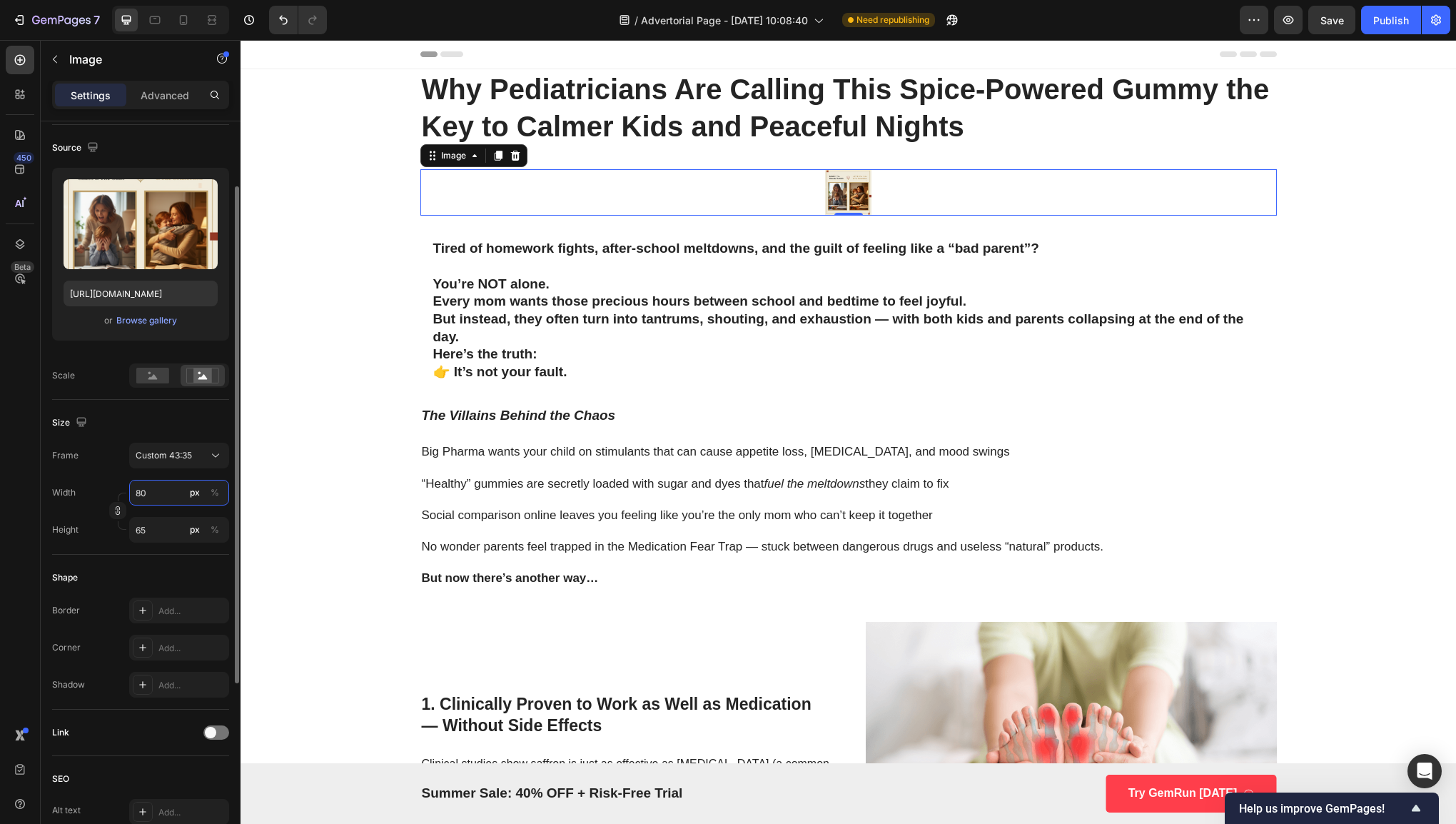
type input "80"
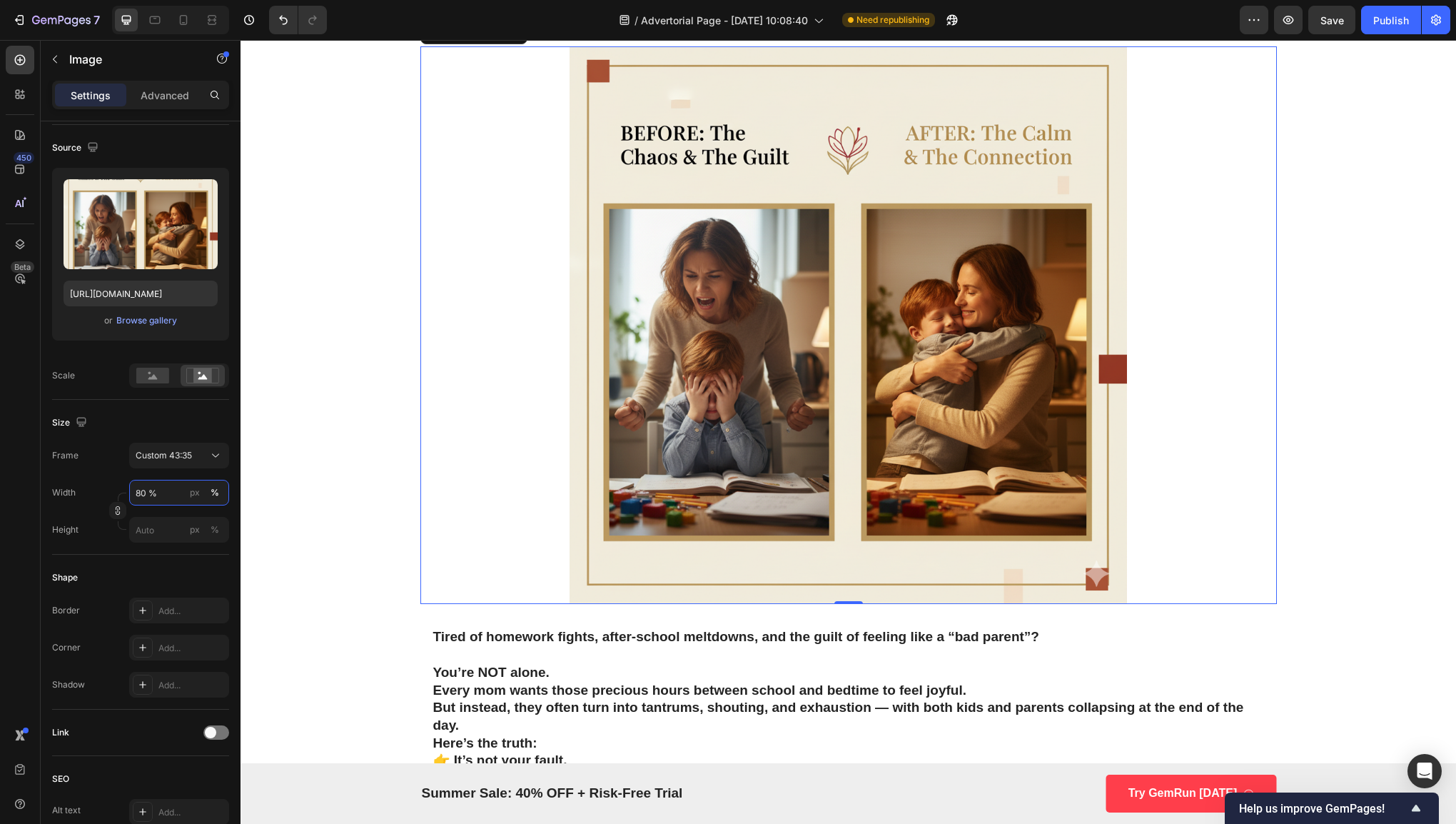
scroll to position [0, 0]
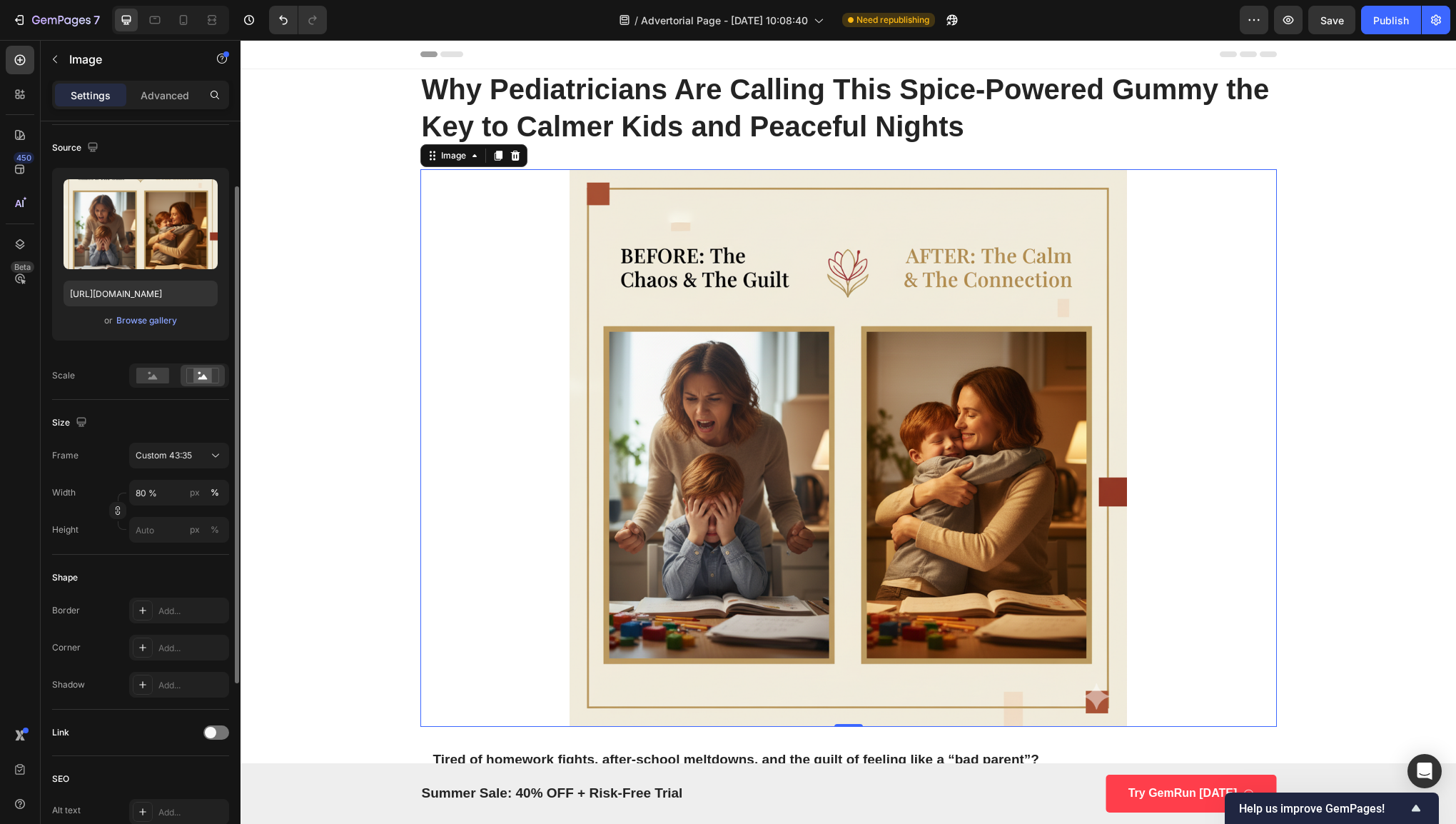
click at [152, 359] on div "Upload Image [URL][DOMAIN_NAME] or Browse gallery Scale" at bounding box center [140, 278] width 177 height 220
type input "80"
click at [158, 366] on div at bounding box center [152, 375] width 44 height 21
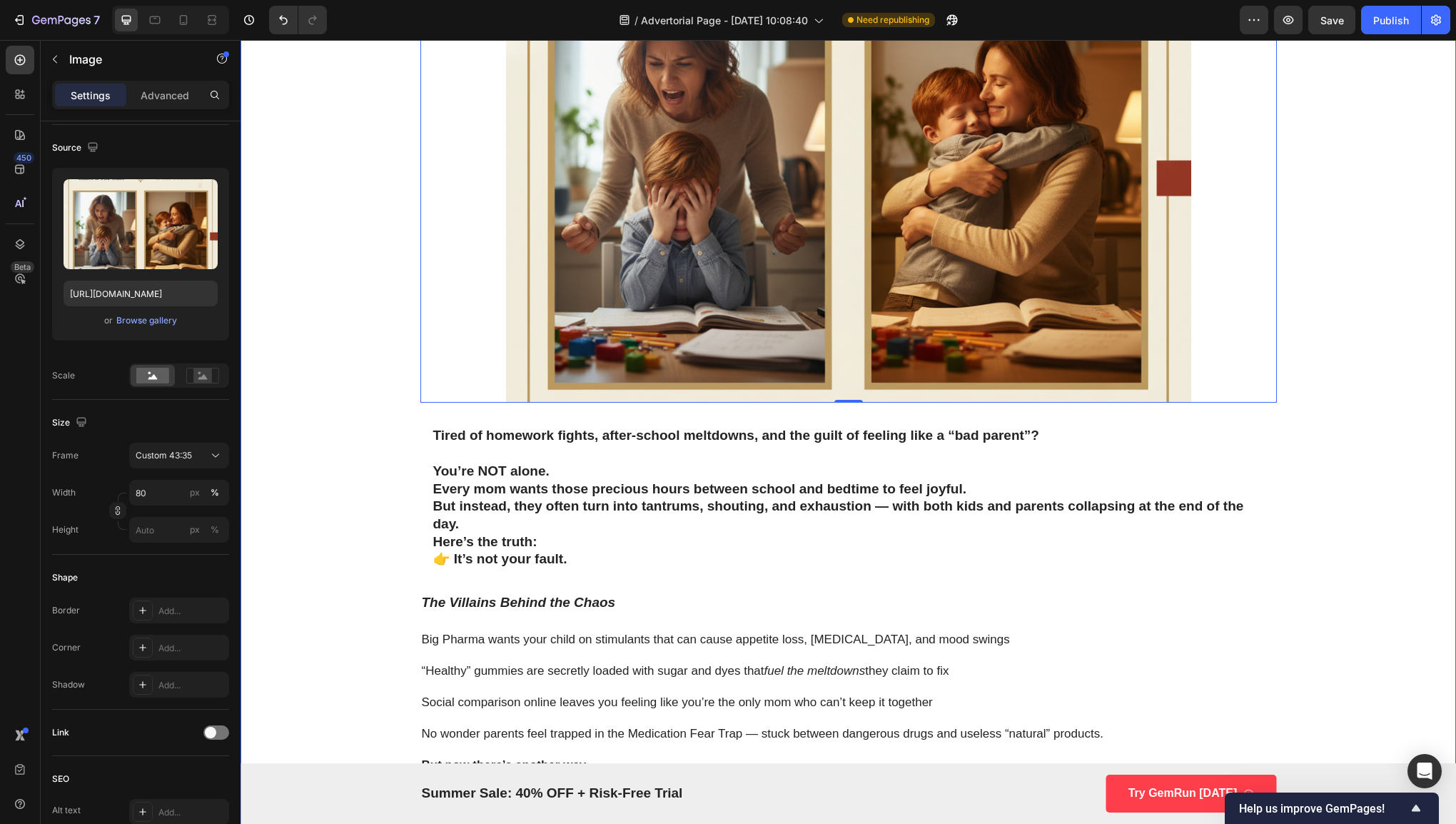
scroll to position [325, 0]
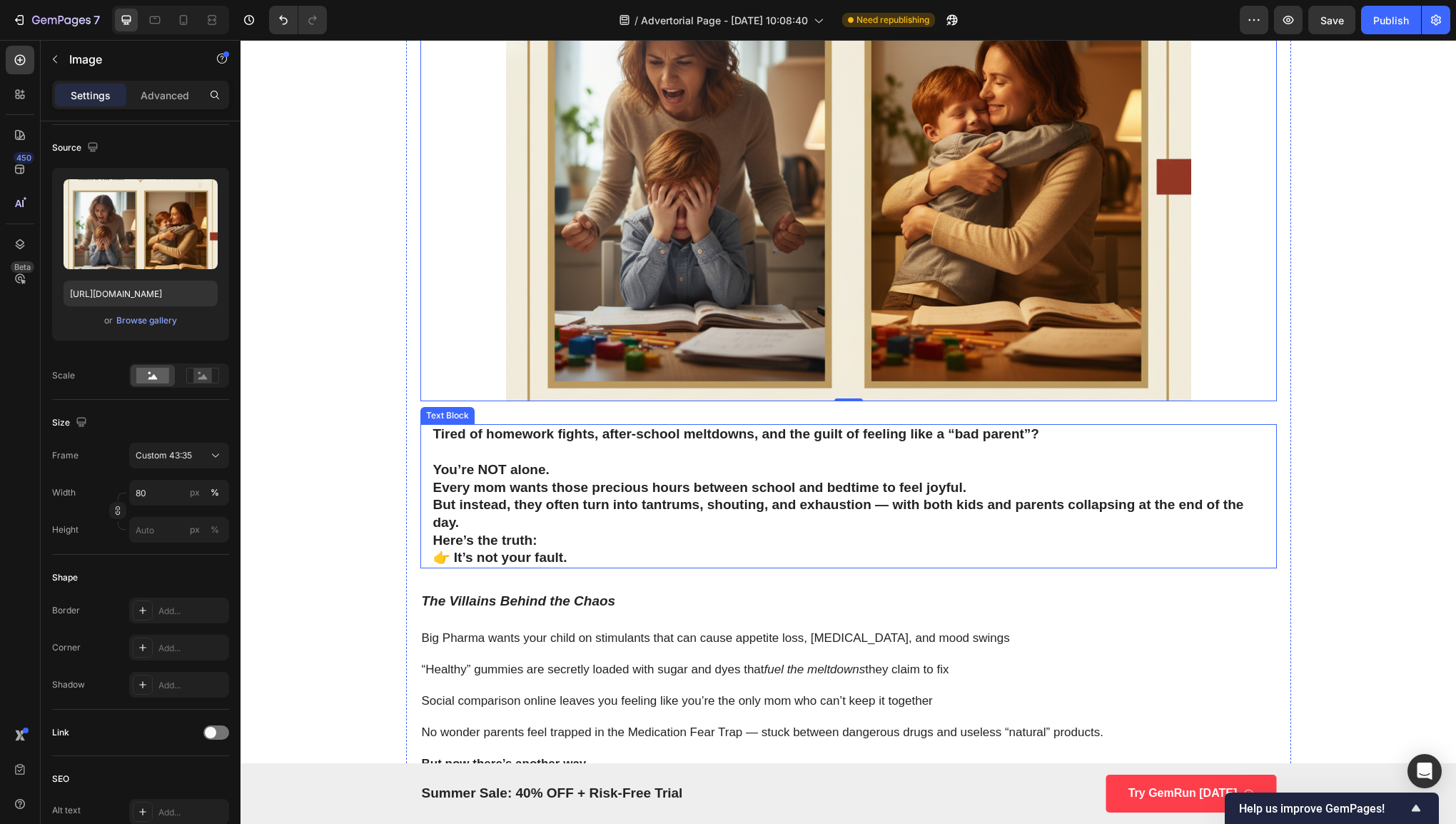
click at [949, 524] on p "Every mom wants those precious hours between school and bedtime to feel joyful.…" at bounding box center [848, 506] width 831 height 53
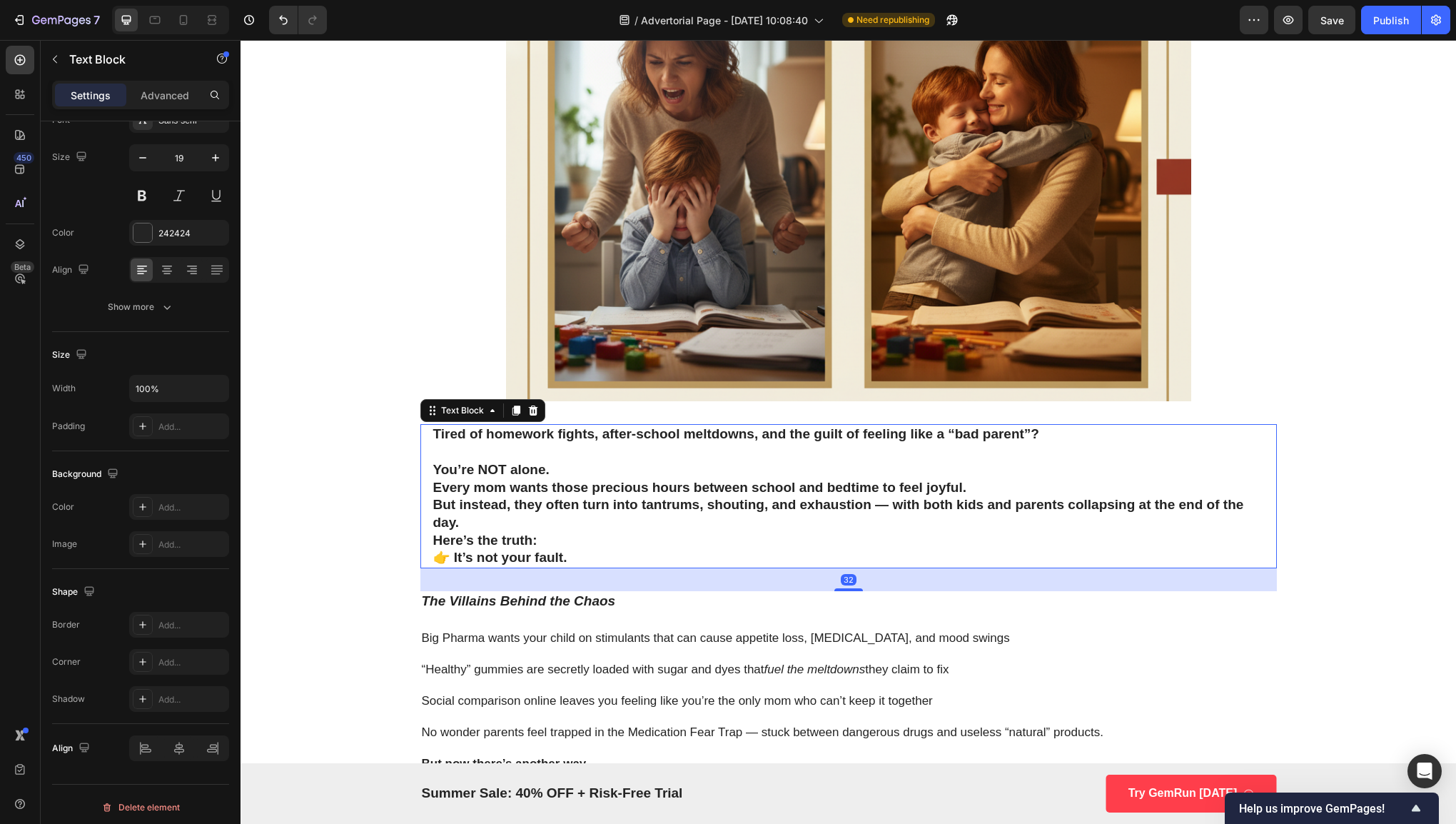
scroll to position [0, 0]
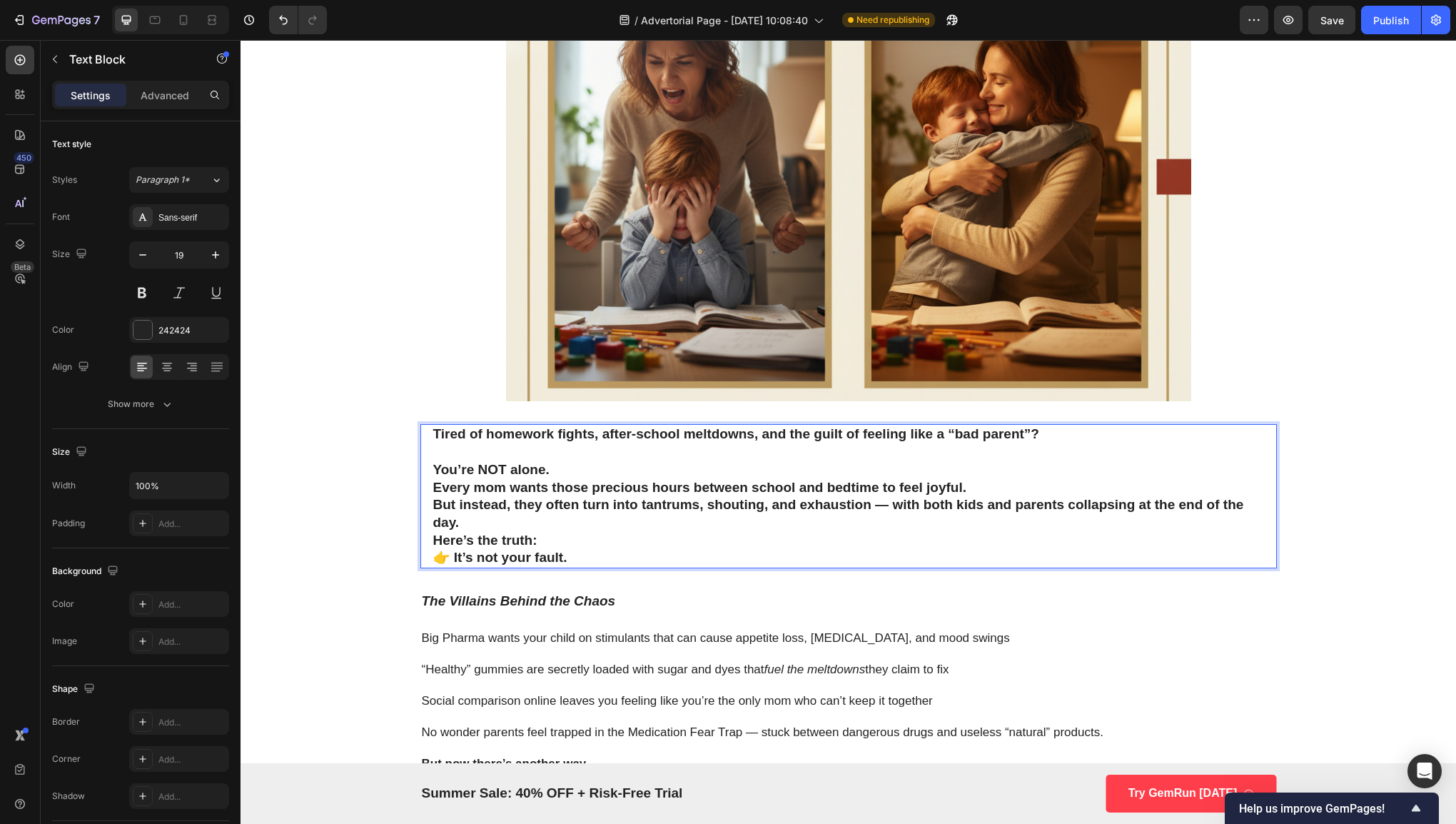
click at [739, 551] on p "Here’s the truth: 👉 It’s not your fault." at bounding box center [848, 549] width 831 height 35
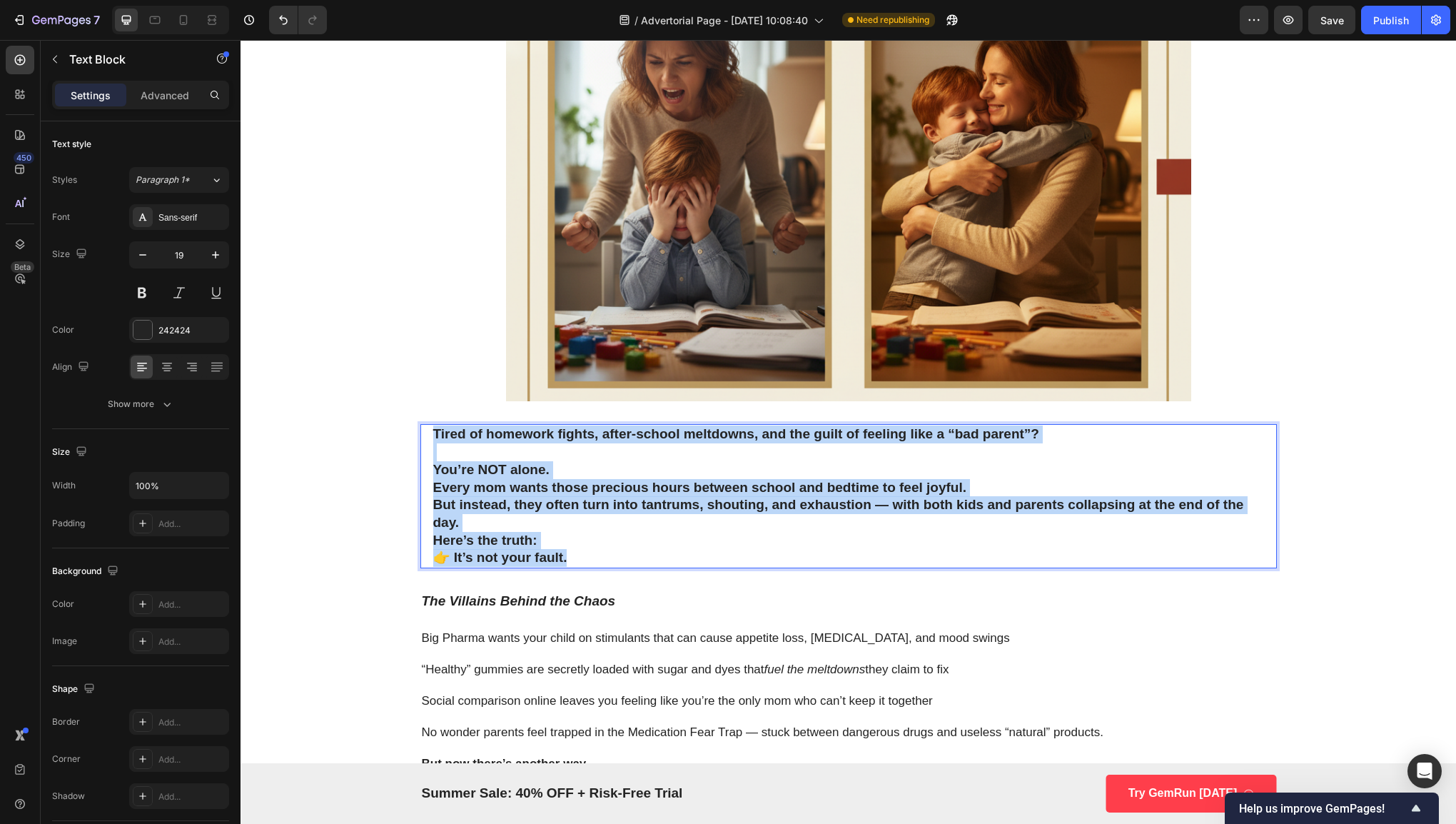
drag, startPoint x: 677, startPoint y: 551, endPoint x: 414, endPoint y: 424, distance: 292.1
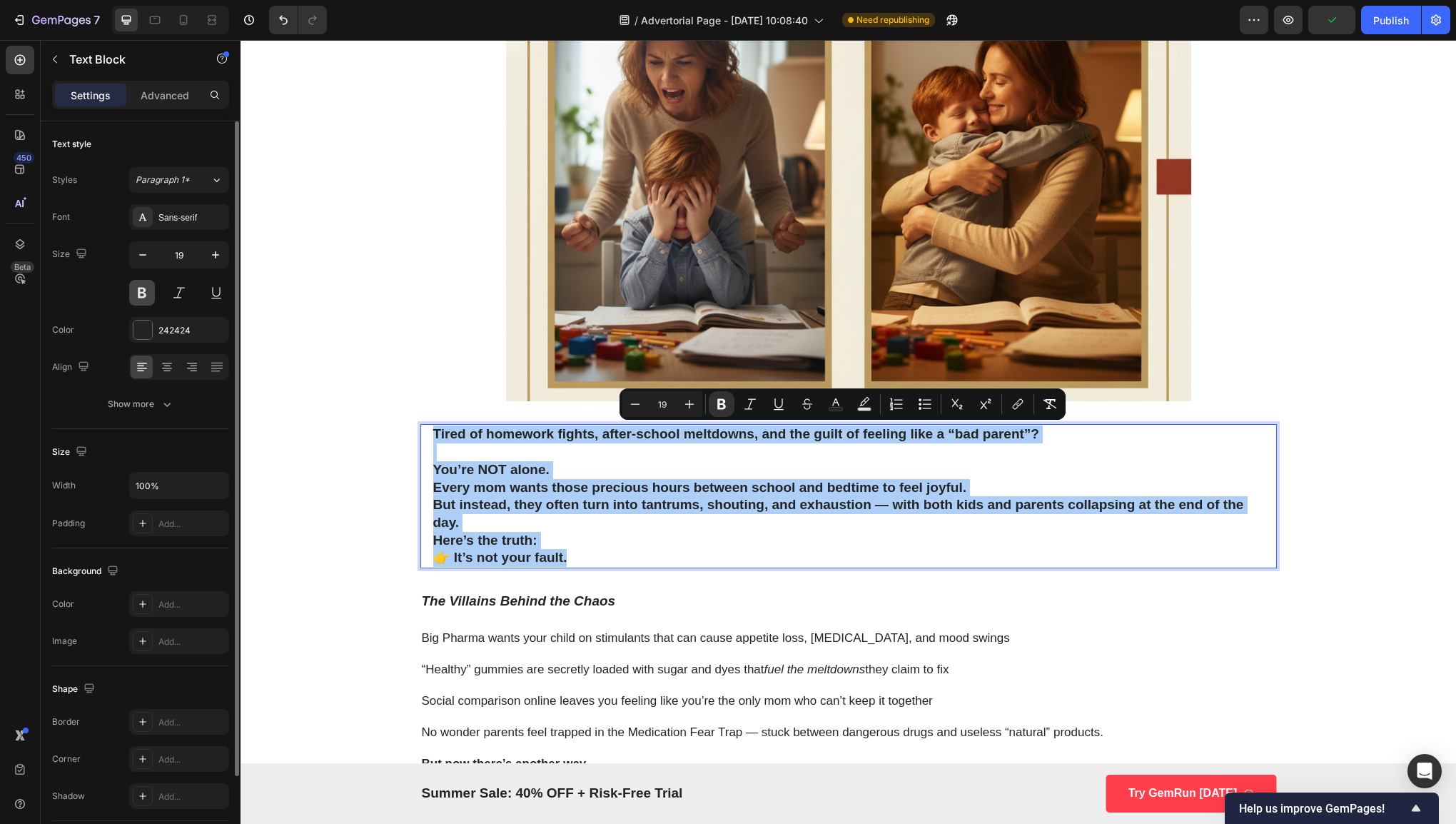
click at [143, 293] on button at bounding box center [142, 293] width 26 height 26
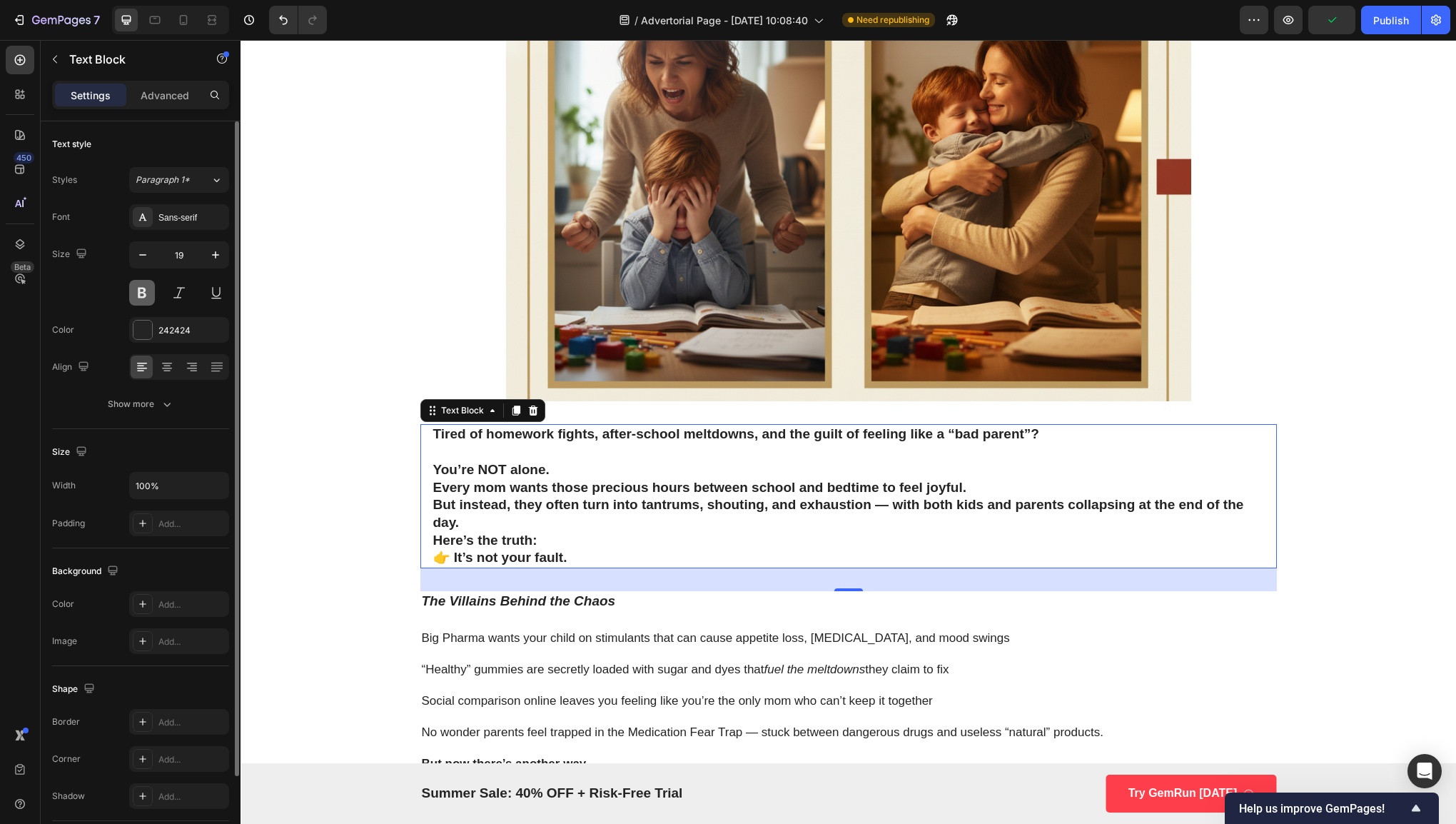
click at [146, 296] on button at bounding box center [142, 293] width 26 height 26
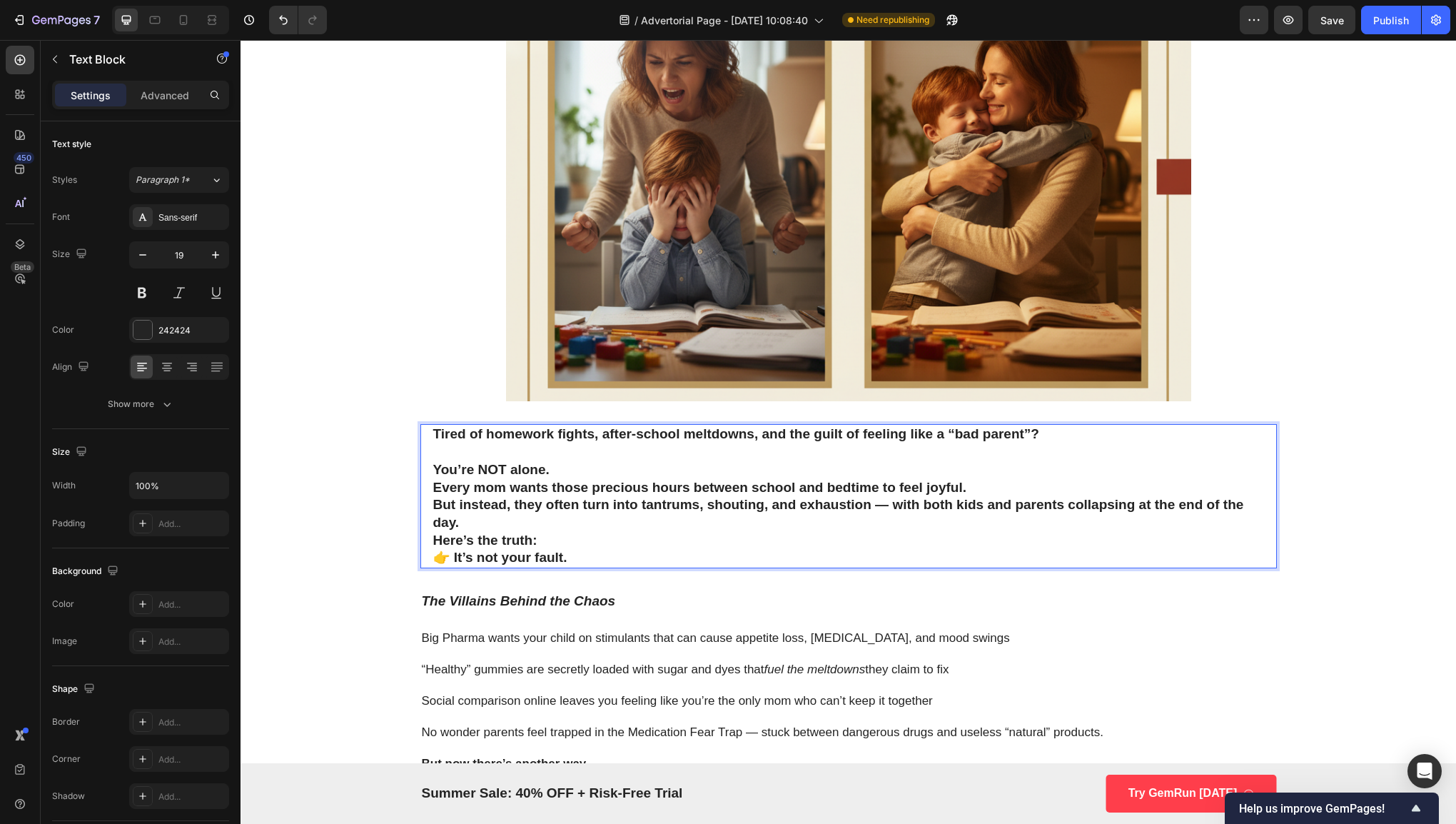
click at [576, 513] on p "Every mom wants those precious hours between school and bedtime to feel joyful.…" at bounding box center [848, 506] width 831 height 53
click at [593, 559] on p "Here’s the truth: 👉 It’s not your fault." at bounding box center [848, 549] width 831 height 35
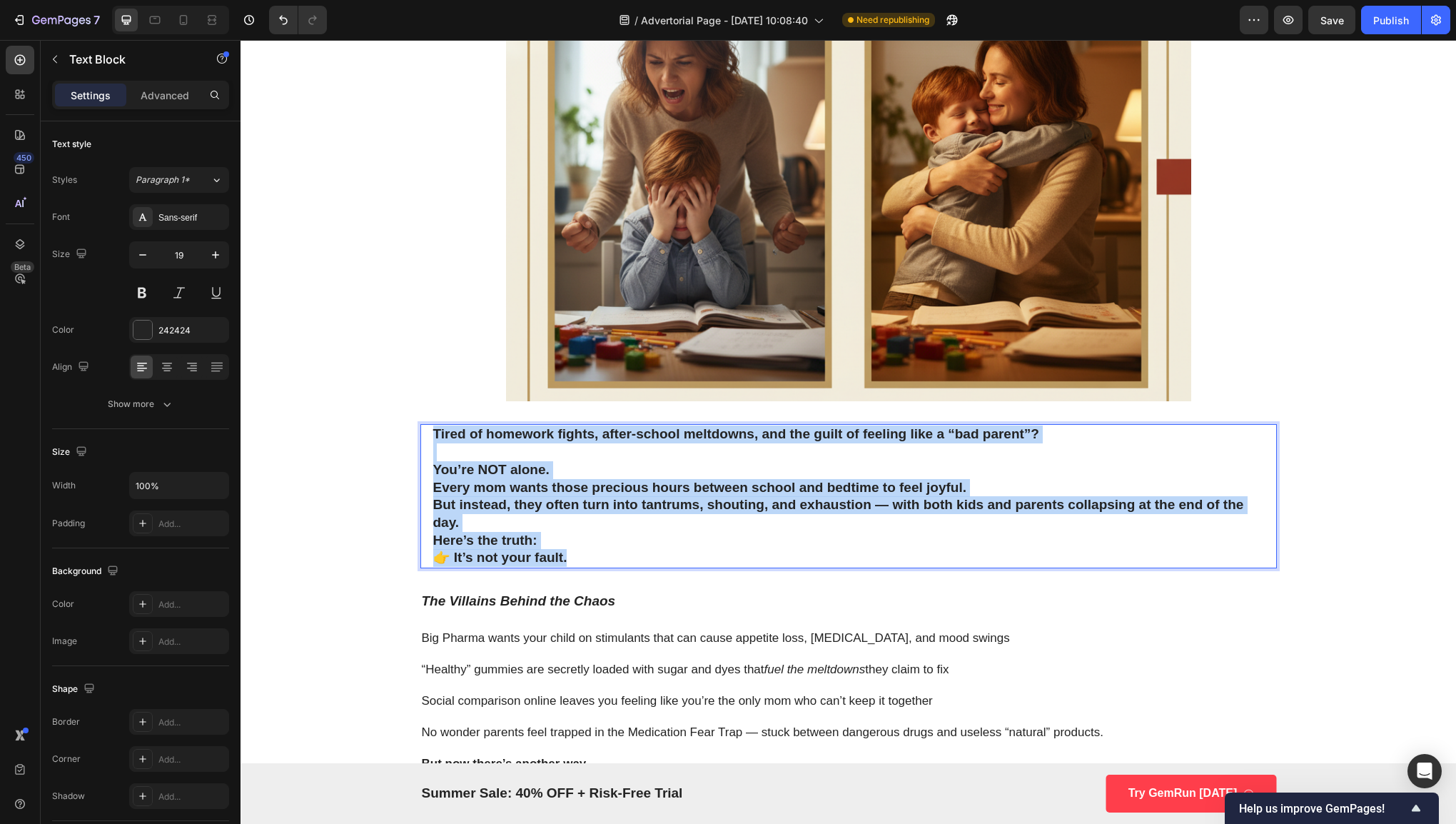
drag, startPoint x: 593, startPoint y: 559, endPoint x: 425, endPoint y: 432, distance: 210.6
click at [432, 432] on div "Tired of homework fights, after-school meltdowns, and the guilt of feeling like…" at bounding box center [848, 496] width 834 height 144
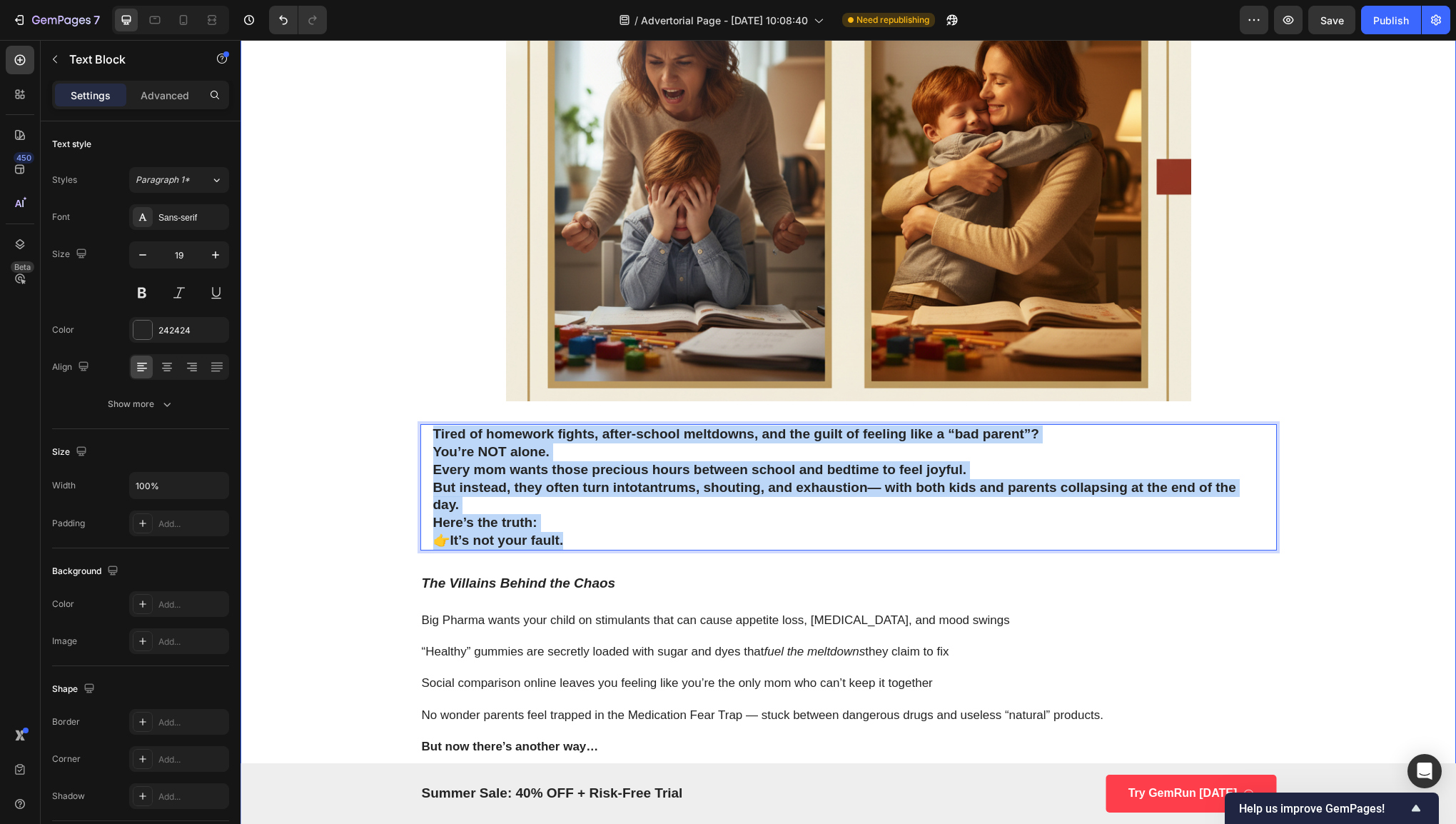
drag, startPoint x: 593, startPoint y: 545, endPoint x: 399, endPoint y: 419, distance: 231.3
copy div "Tired of homework fights, after-school meltdowns, and the guilt of feeling like…"
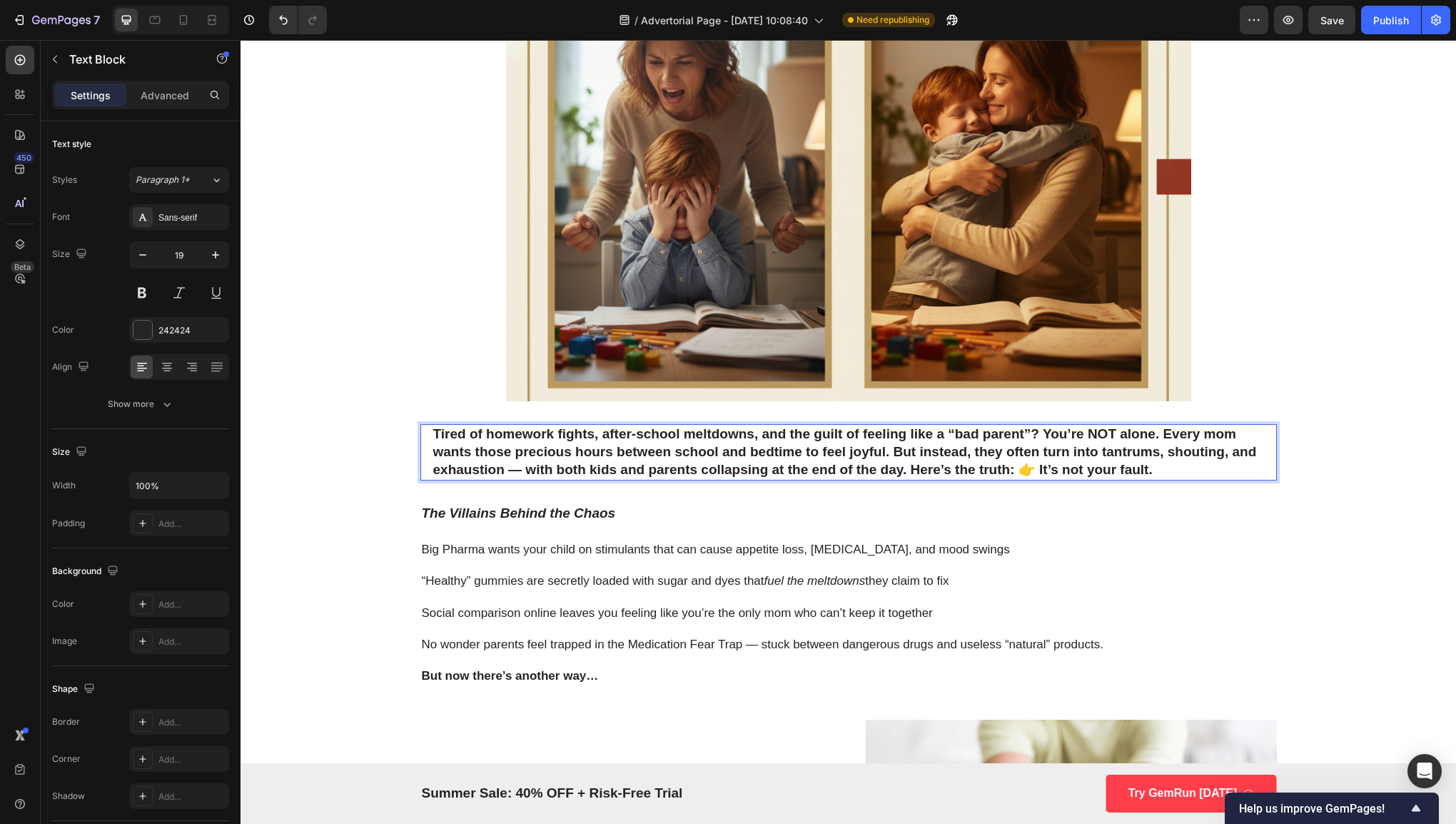
click at [1183, 469] on p "Tired of homework fights, after-school meltdowns, and the guilt of feeling like…" at bounding box center [848, 452] width 831 height 53
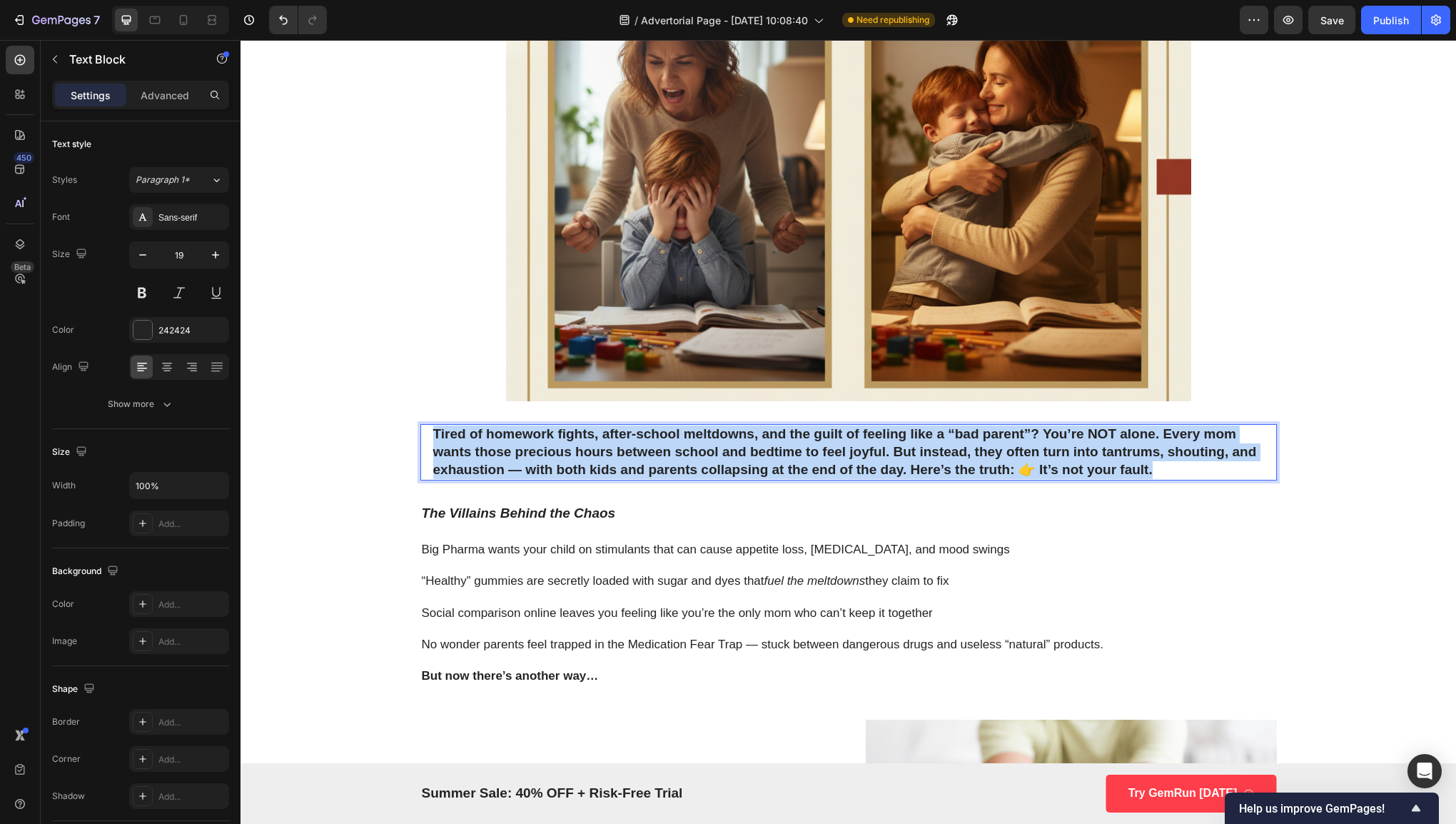
click at [1183, 469] on p "Tired of homework fights, after-school meltdowns, and the guilt of feeling like…" at bounding box center [848, 452] width 831 height 53
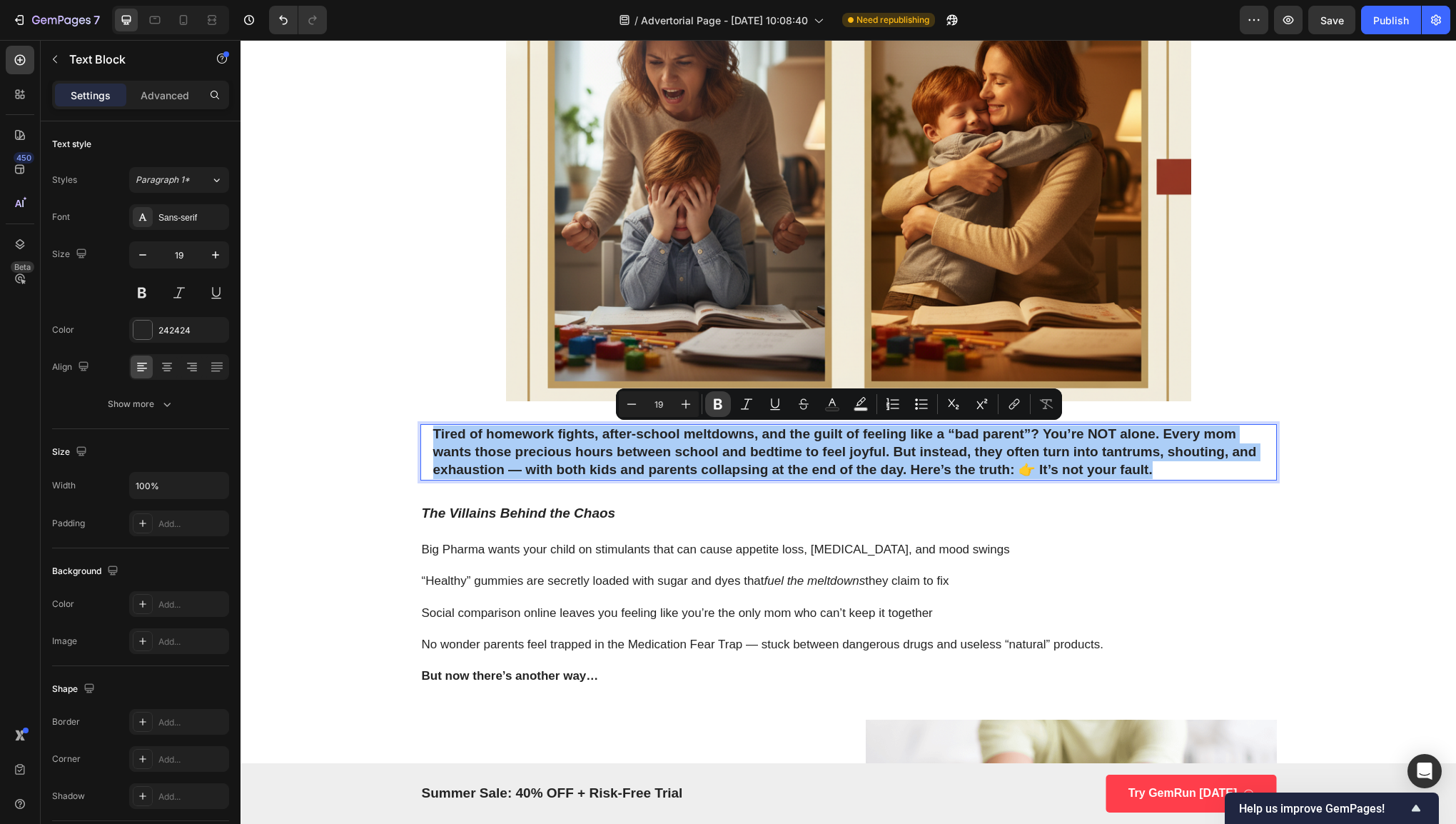
click at [728, 406] on button "Bold" at bounding box center [717, 403] width 26 height 26
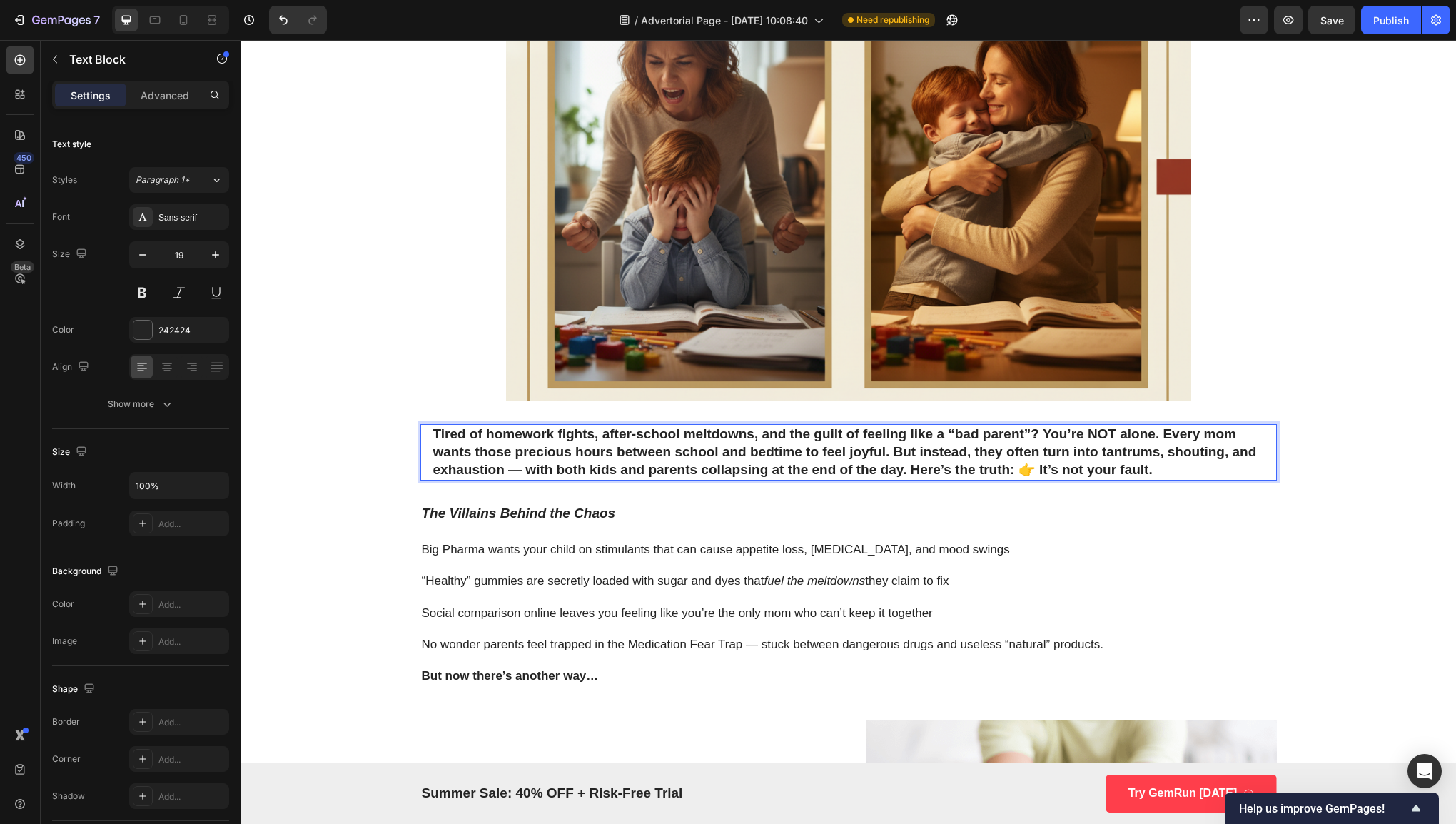
click at [951, 439] on strong "Tired of homework fights, after-school meltdowns, and the guilt of feeling like…" at bounding box center [845, 451] width 824 height 50
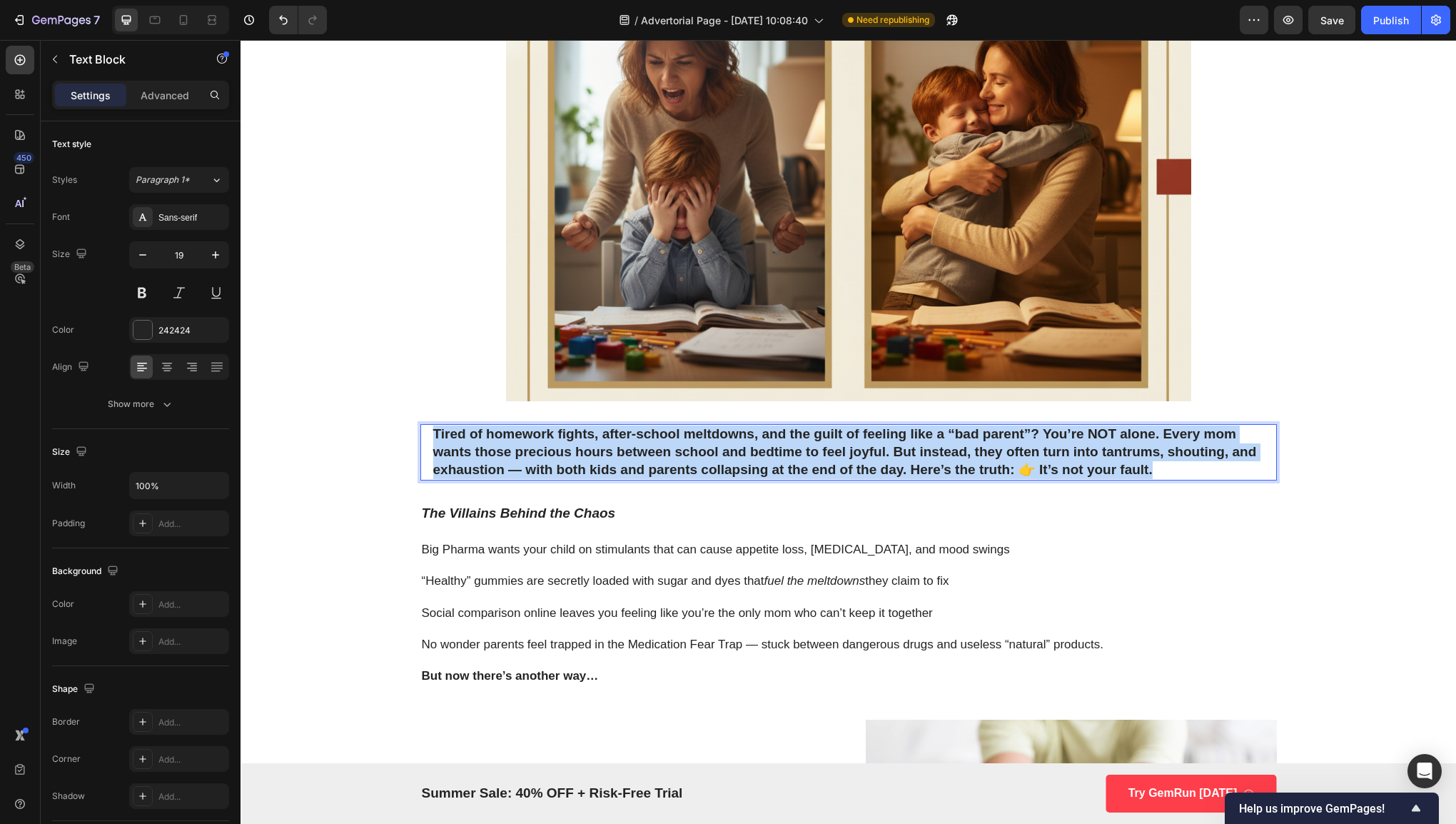
click at [951, 439] on strong "Tired of homework fights, after-school meltdowns, and the guilt of feeling like…" at bounding box center [845, 451] width 824 height 50
click at [860, 452] on strong "Tired of homework fights, after-school meltdowns, and the guilt of feeling like…" at bounding box center [845, 451] width 824 height 50
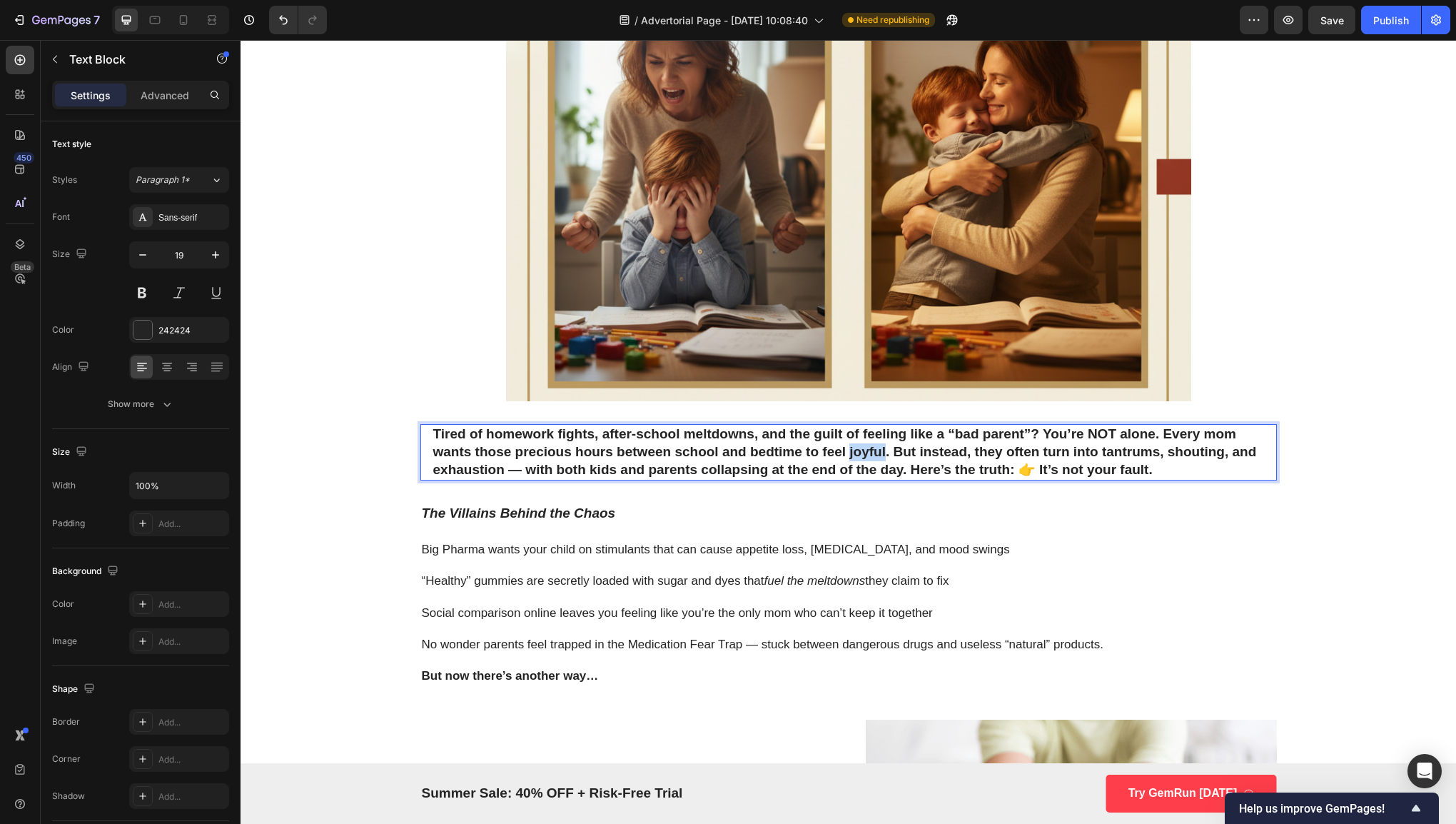
click at [860, 452] on strong "Tired of homework fights, after-school meltdowns, and the guilt of feeling like…" at bounding box center [845, 451] width 824 height 50
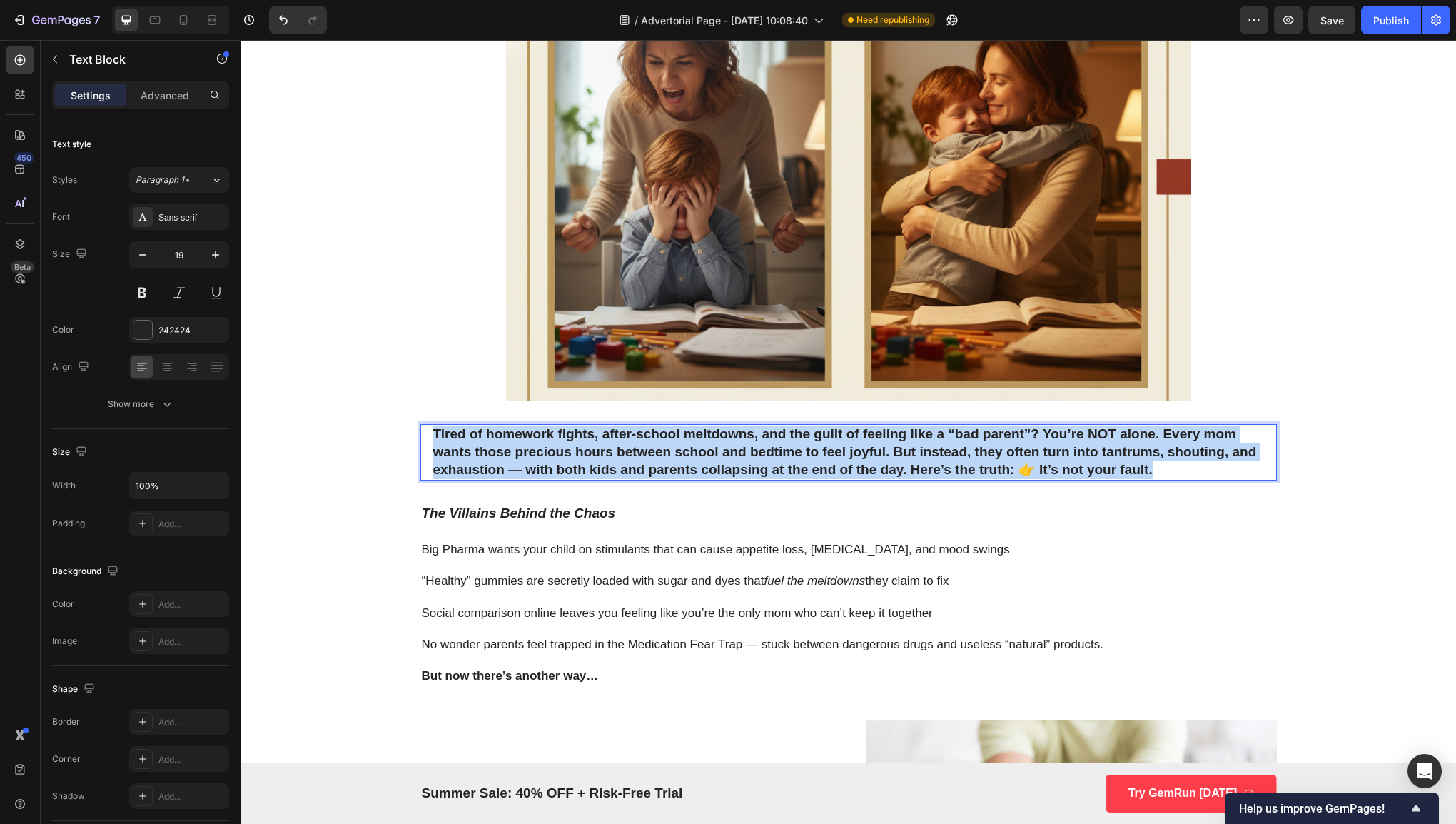
click at [860, 452] on strong "Tired of homework fights, after-school meltdowns, and the guilt of feeling like…" at bounding box center [845, 451] width 824 height 50
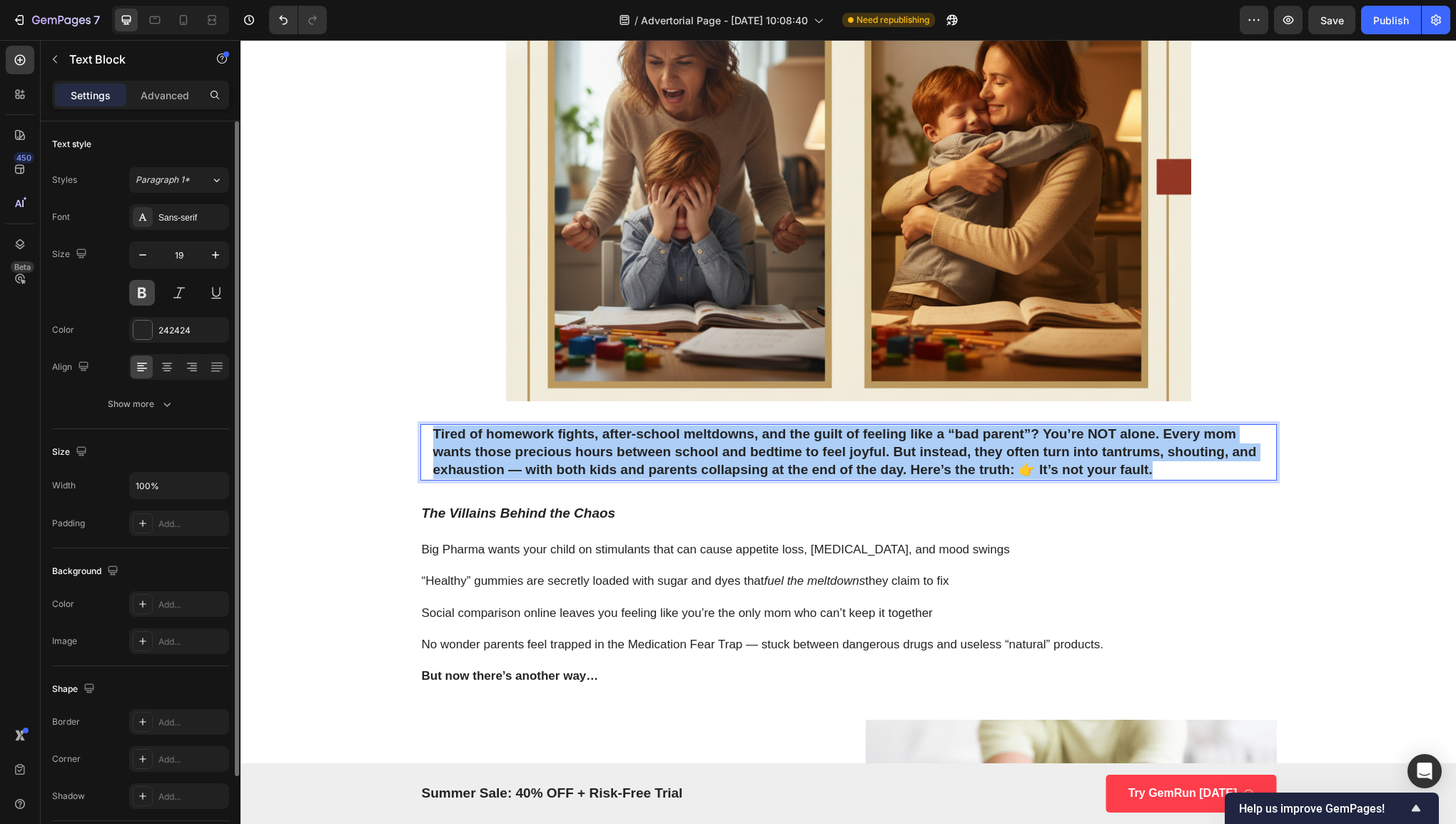
drag, startPoint x: 881, startPoint y: 397, endPoint x: 139, endPoint y: 299, distance: 748.4
click at [139, 299] on button at bounding box center [142, 293] width 26 height 26
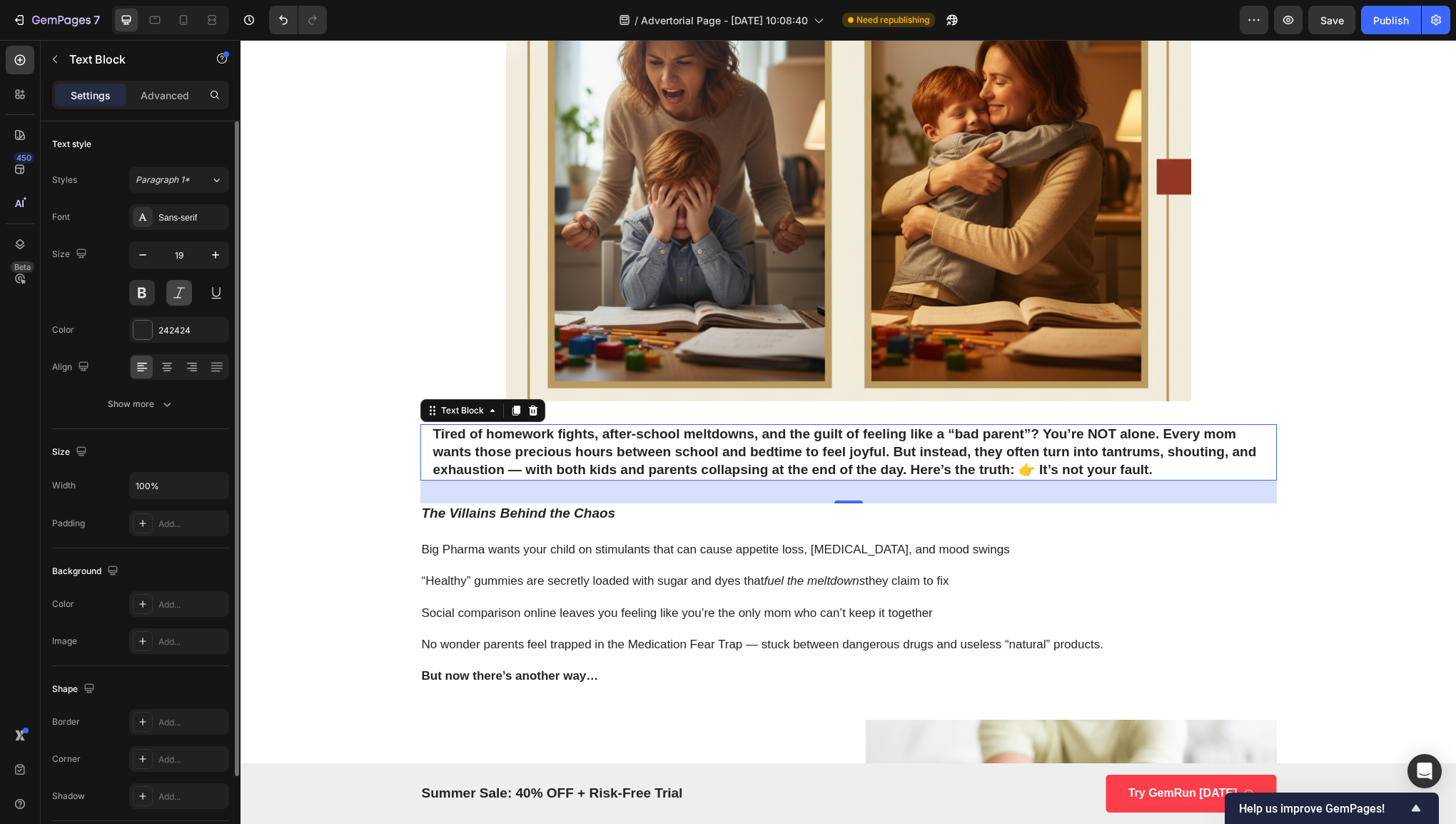
click at [190, 289] on button at bounding box center [179, 293] width 26 height 26
click at [163, 290] on div at bounding box center [179, 293] width 100 height 26
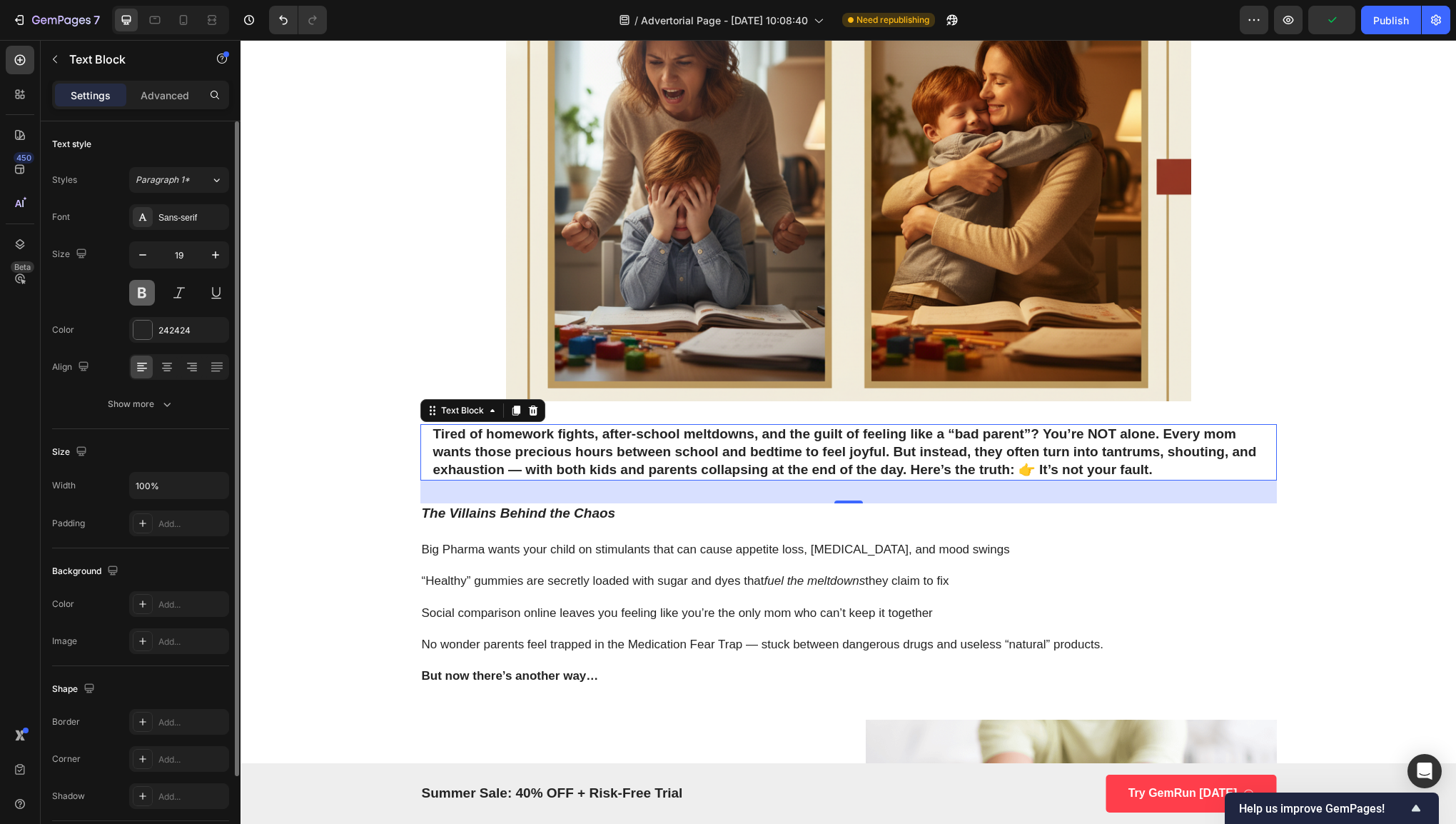
click at [149, 291] on button at bounding box center [142, 293] width 26 height 26
click at [186, 222] on div "Sans-serif" at bounding box center [192, 218] width 67 height 12
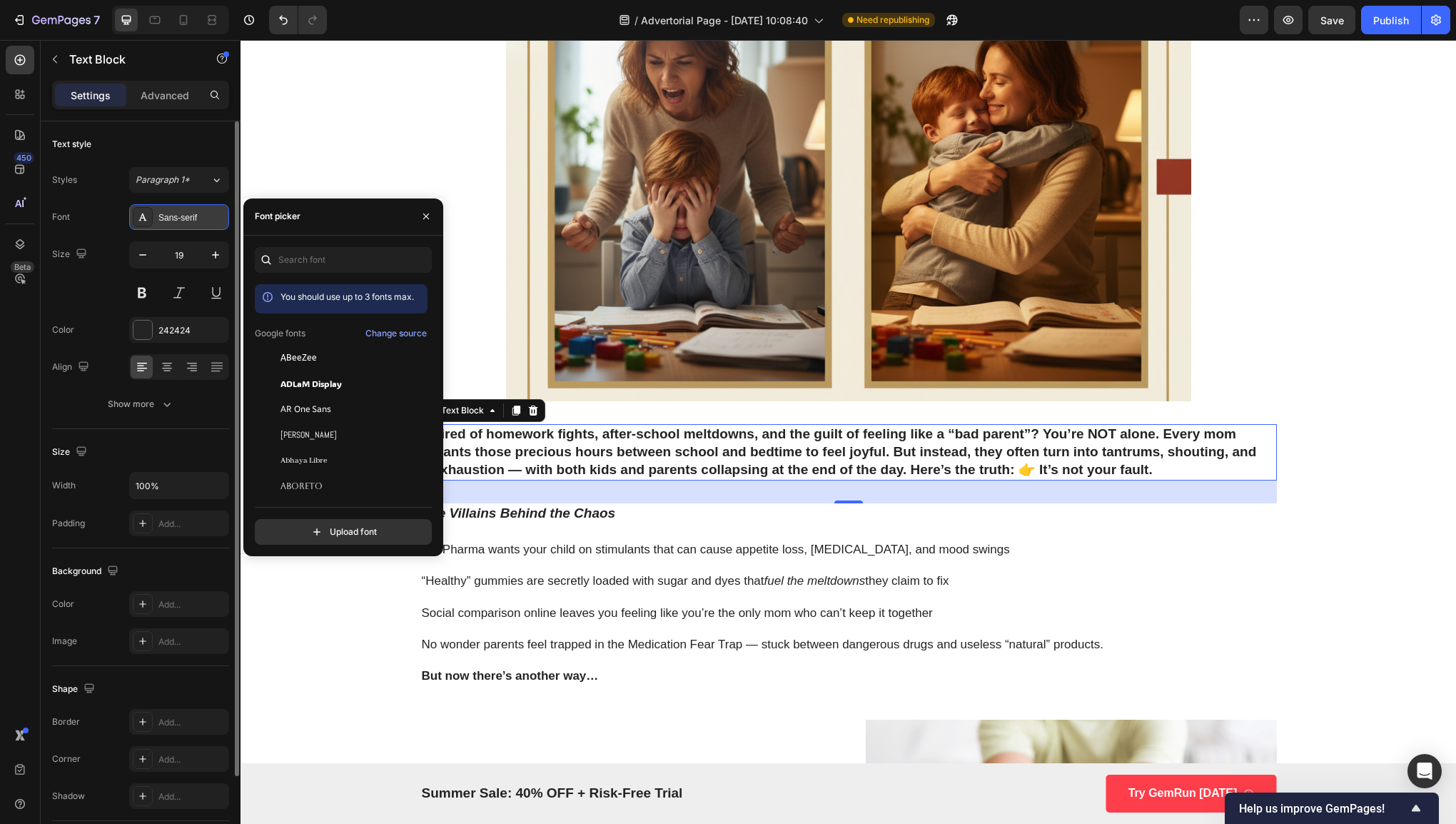
click at [190, 222] on div "Sans-serif" at bounding box center [192, 218] width 67 height 12
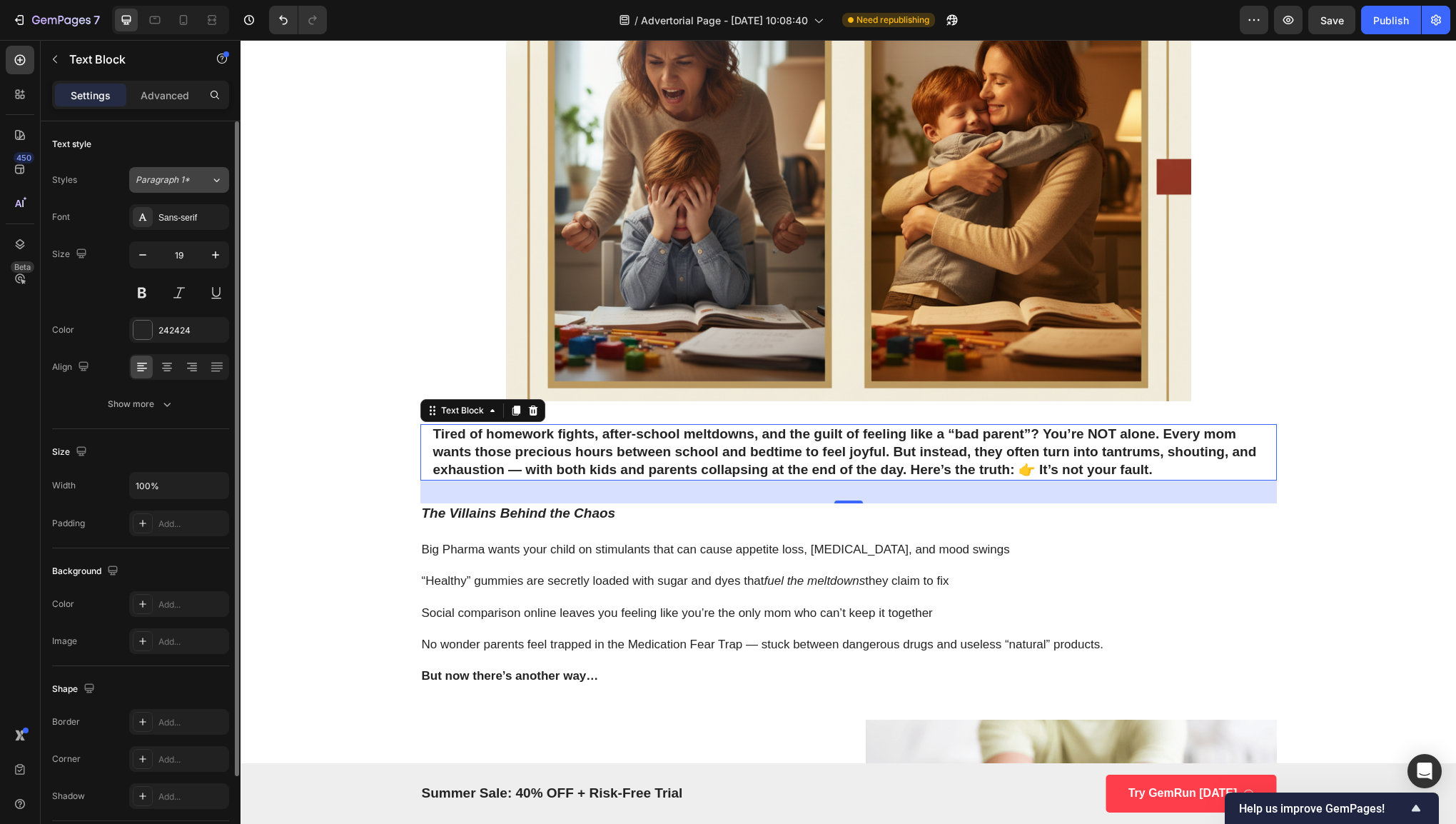
click at [176, 190] on button "Paragraph 1*" at bounding box center [179, 179] width 100 height 26
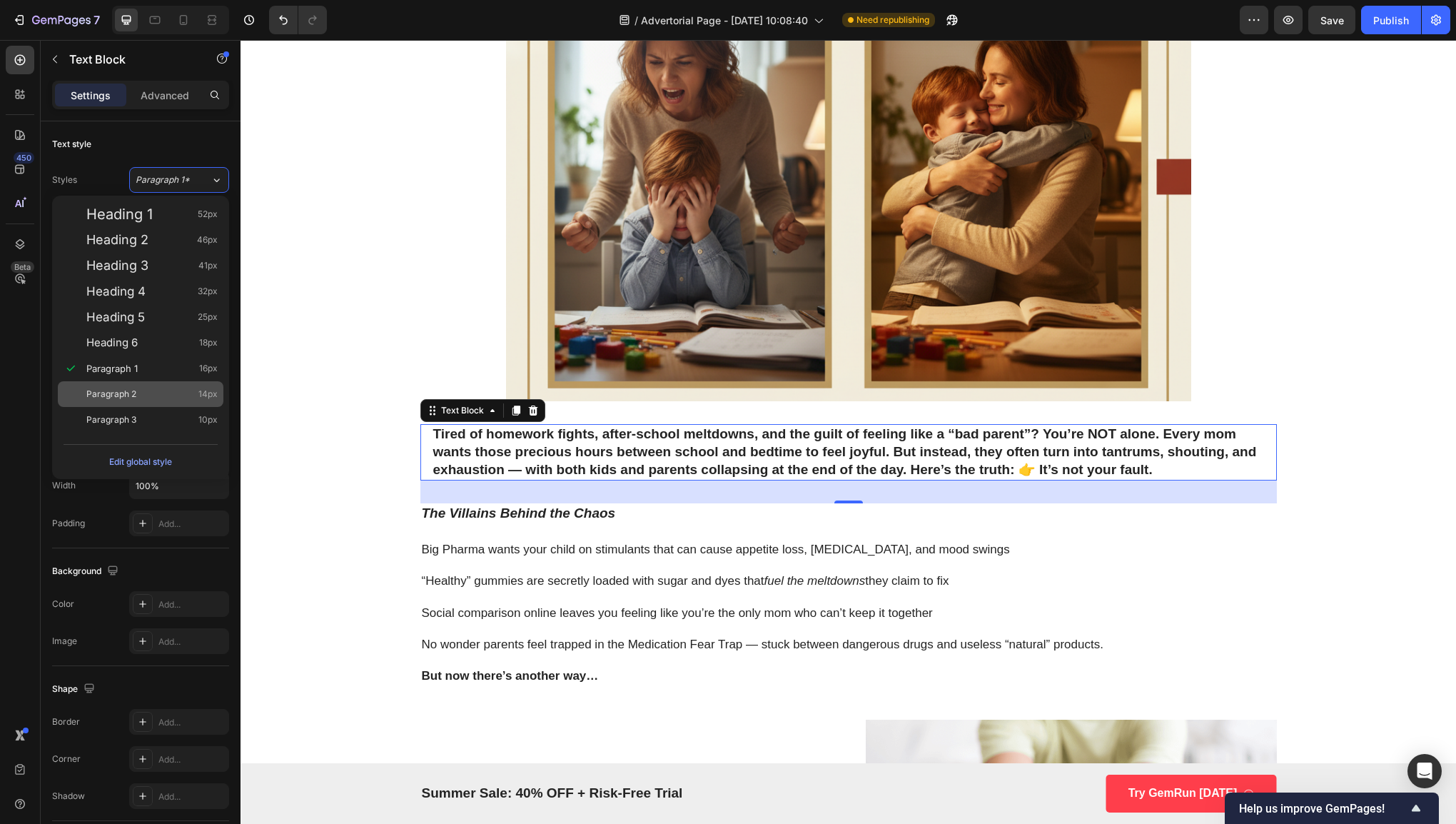
click at [175, 392] on div "Paragraph 2 14px" at bounding box center [152, 394] width 131 height 14
type input "14"
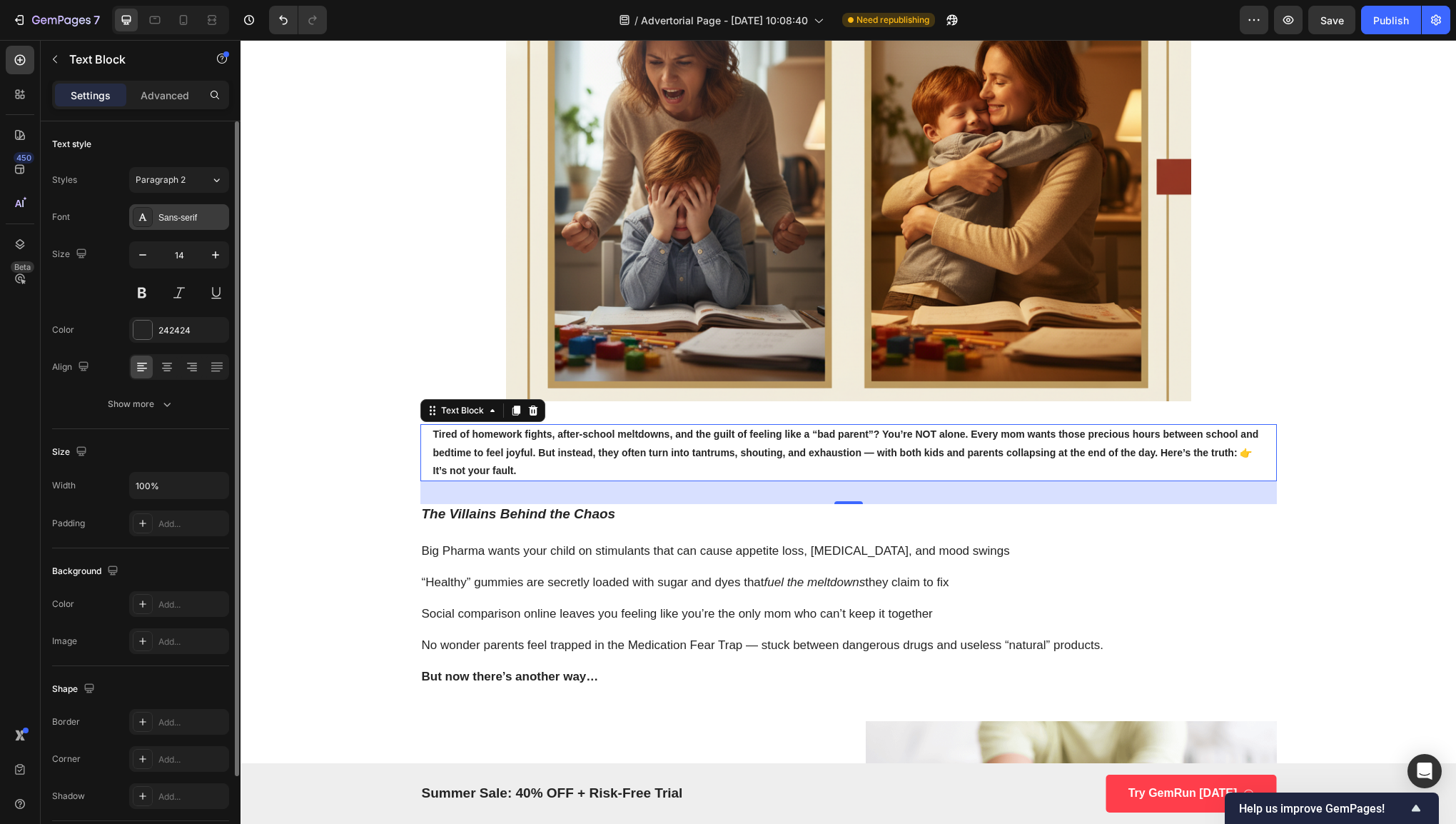
click at [160, 215] on div "Sans-serif" at bounding box center [192, 218] width 67 height 12
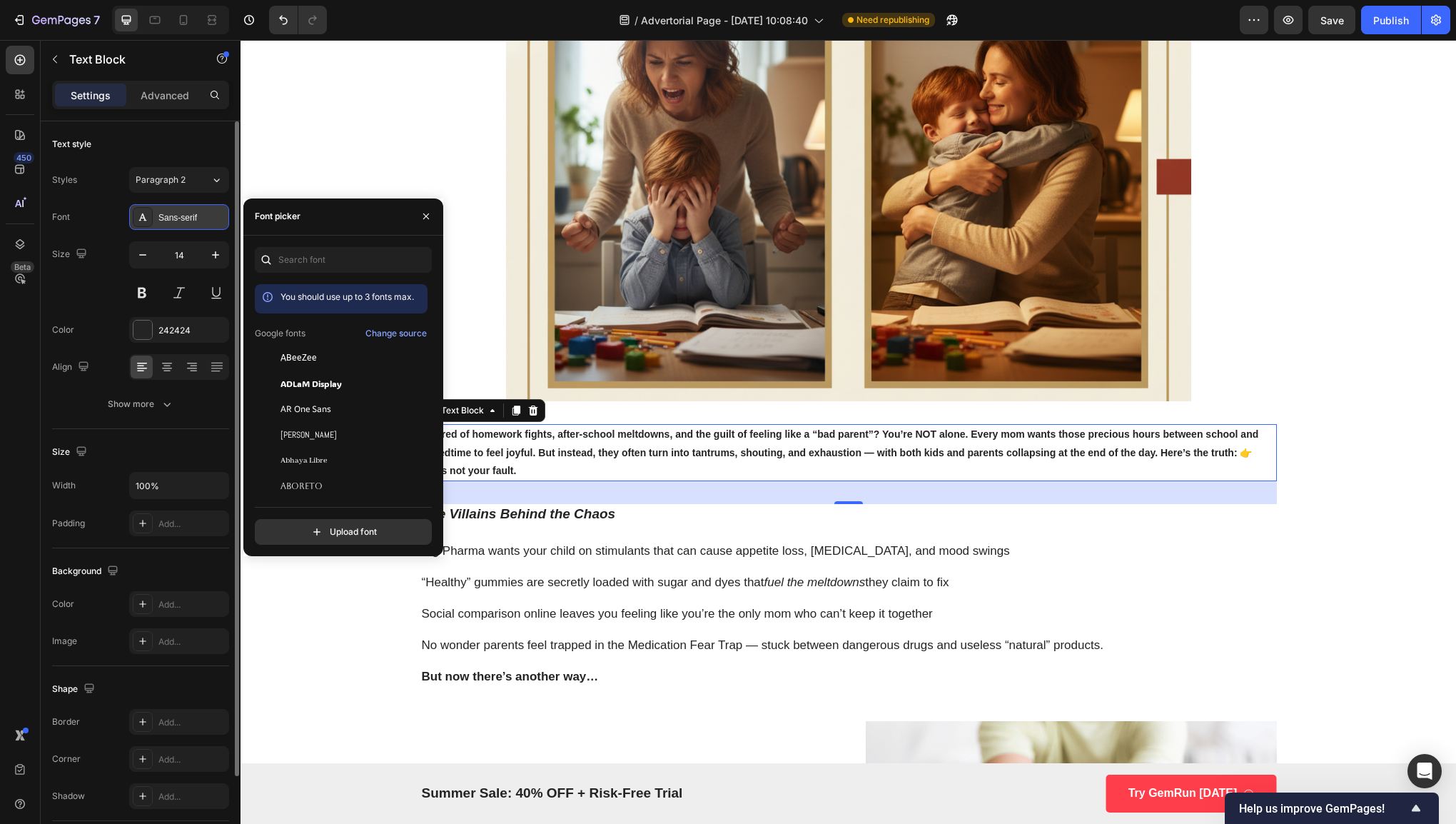
click at [160, 215] on div "Sans-serif" at bounding box center [192, 218] width 67 height 12
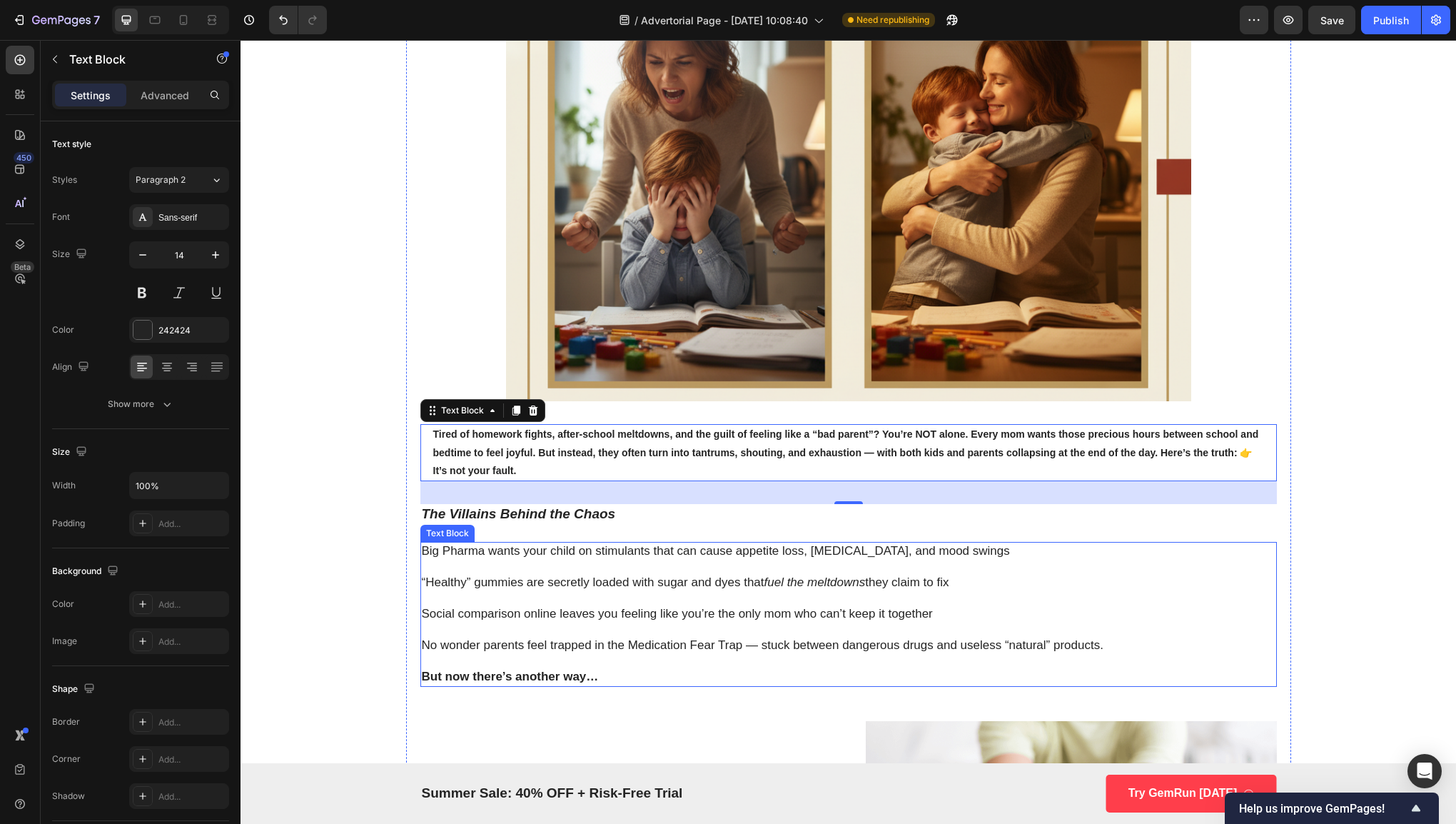
click at [504, 584] on p "“Healthy” gummies are secretly loaded with sugar and dyes that fuel the meltdow…" at bounding box center [848, 583] width 853 height 16
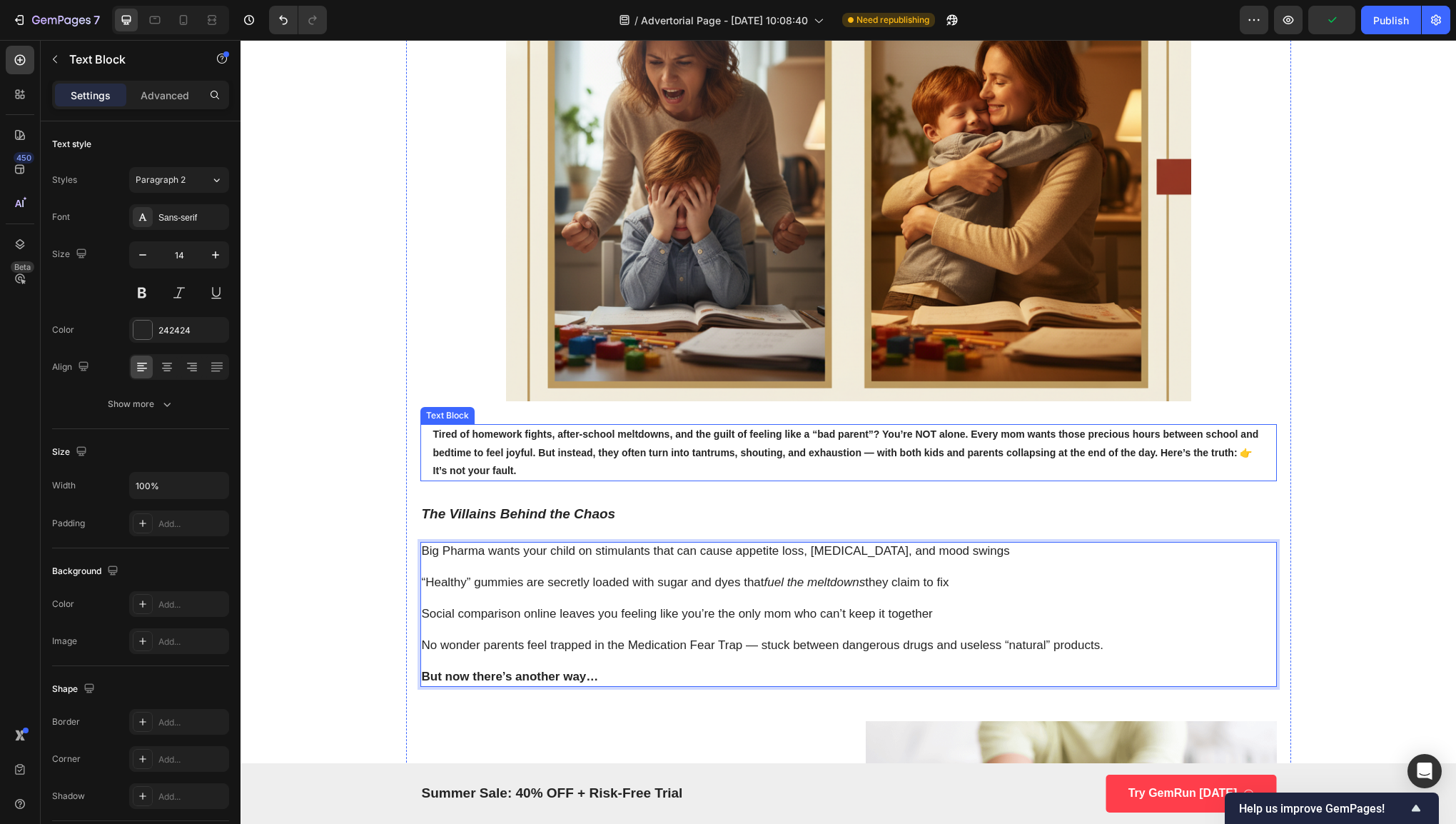
click at [629, 452] on strong "Tired of homework fights, after-school meltdowns, and the guilt of feeling like…" at bounding box center [845, 452] width 826 height 47
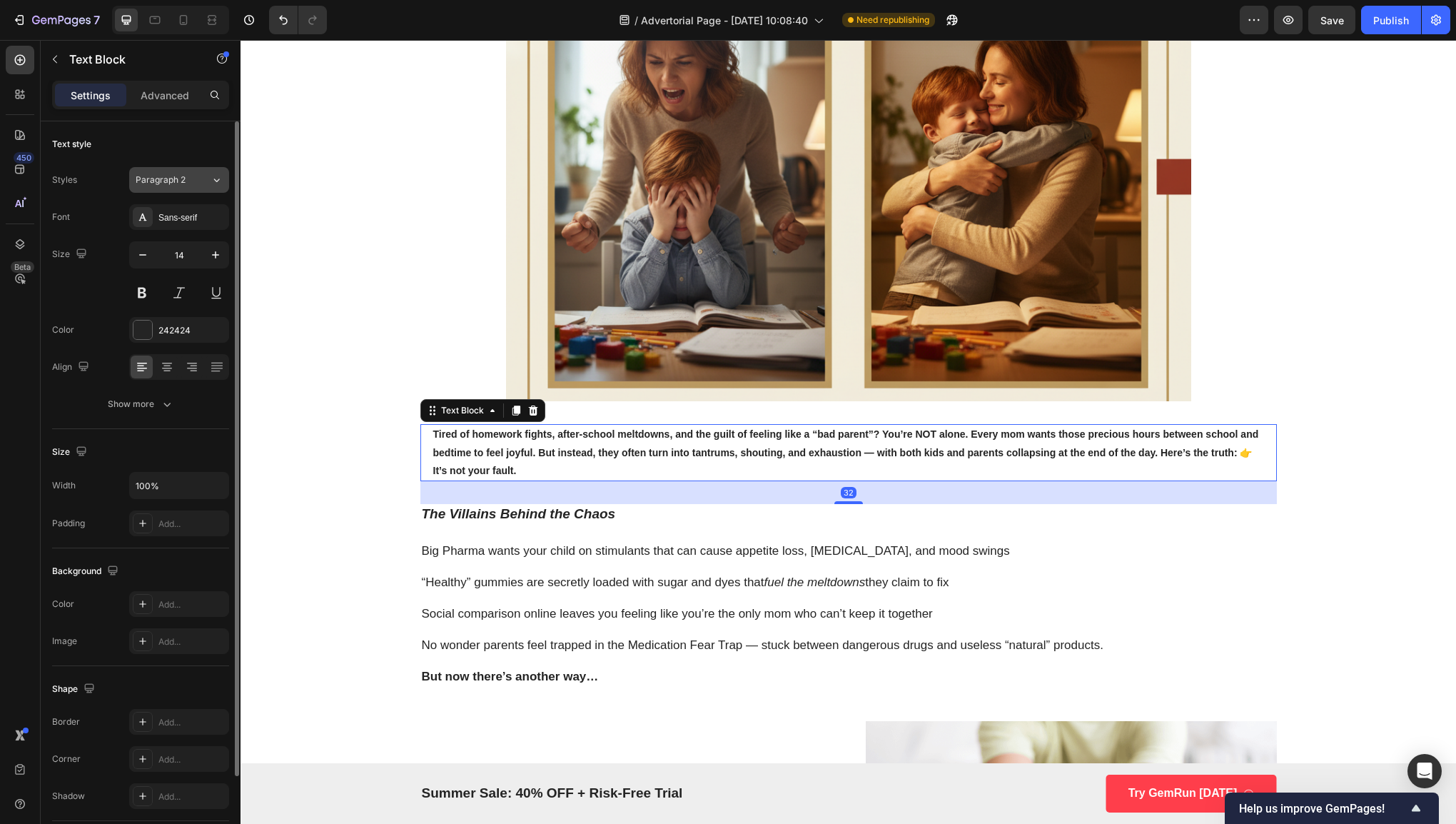
click at [200, 170] on button "Paragraph 2" at bounding box center [179, 179] width 100 height 26
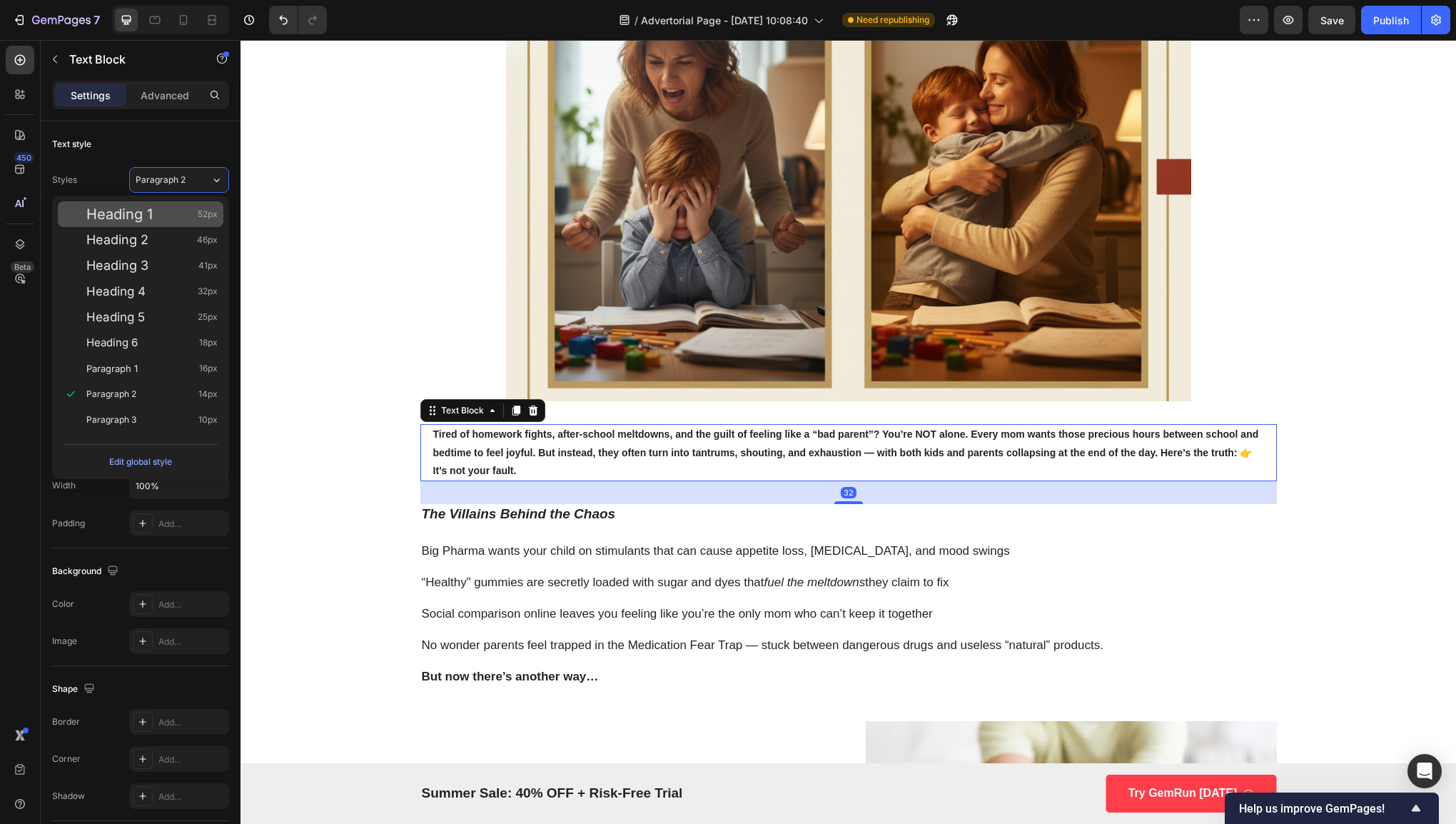
click at [189, 212] on div "Heading 1 52px" at bounding box center [152, 214] width 131 height 14
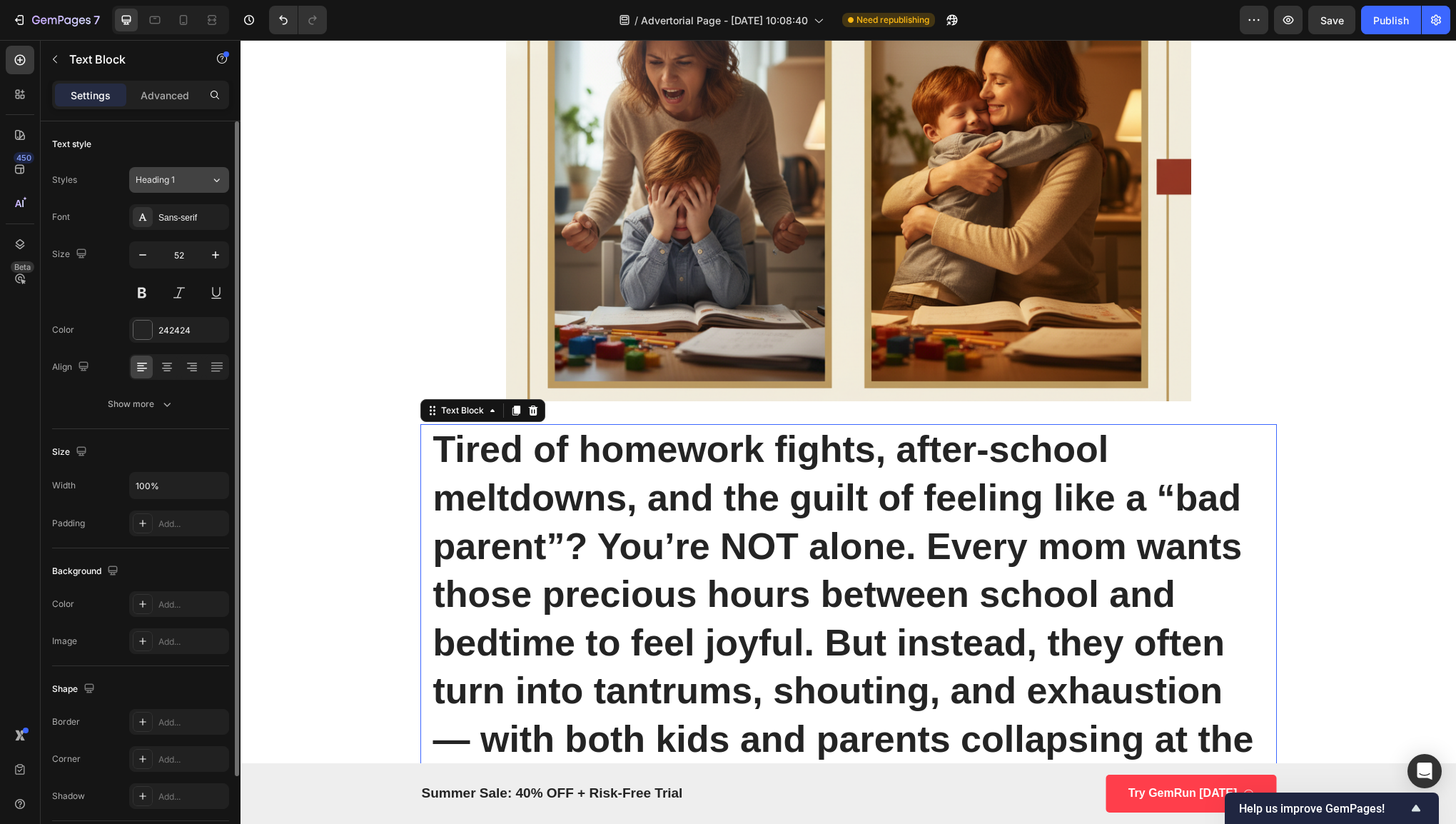
click at [203, 183] on div "Heading 1" at bounding box center [173, 179] width 75 height 12
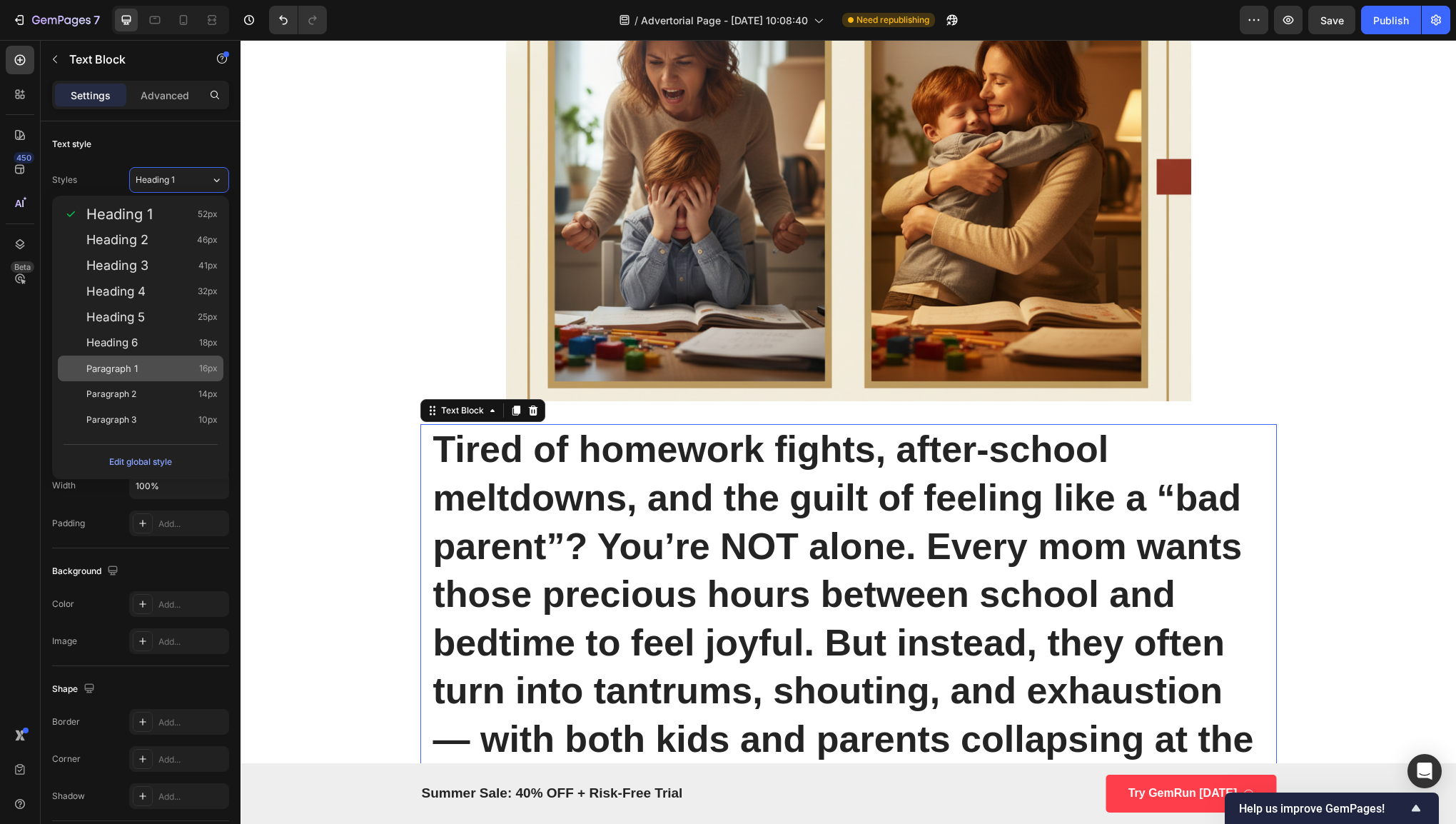
click at [177, 366] on div "Paragraph 1 16px" at bounding box center [152, 368] width 131 height 14
type input "16"
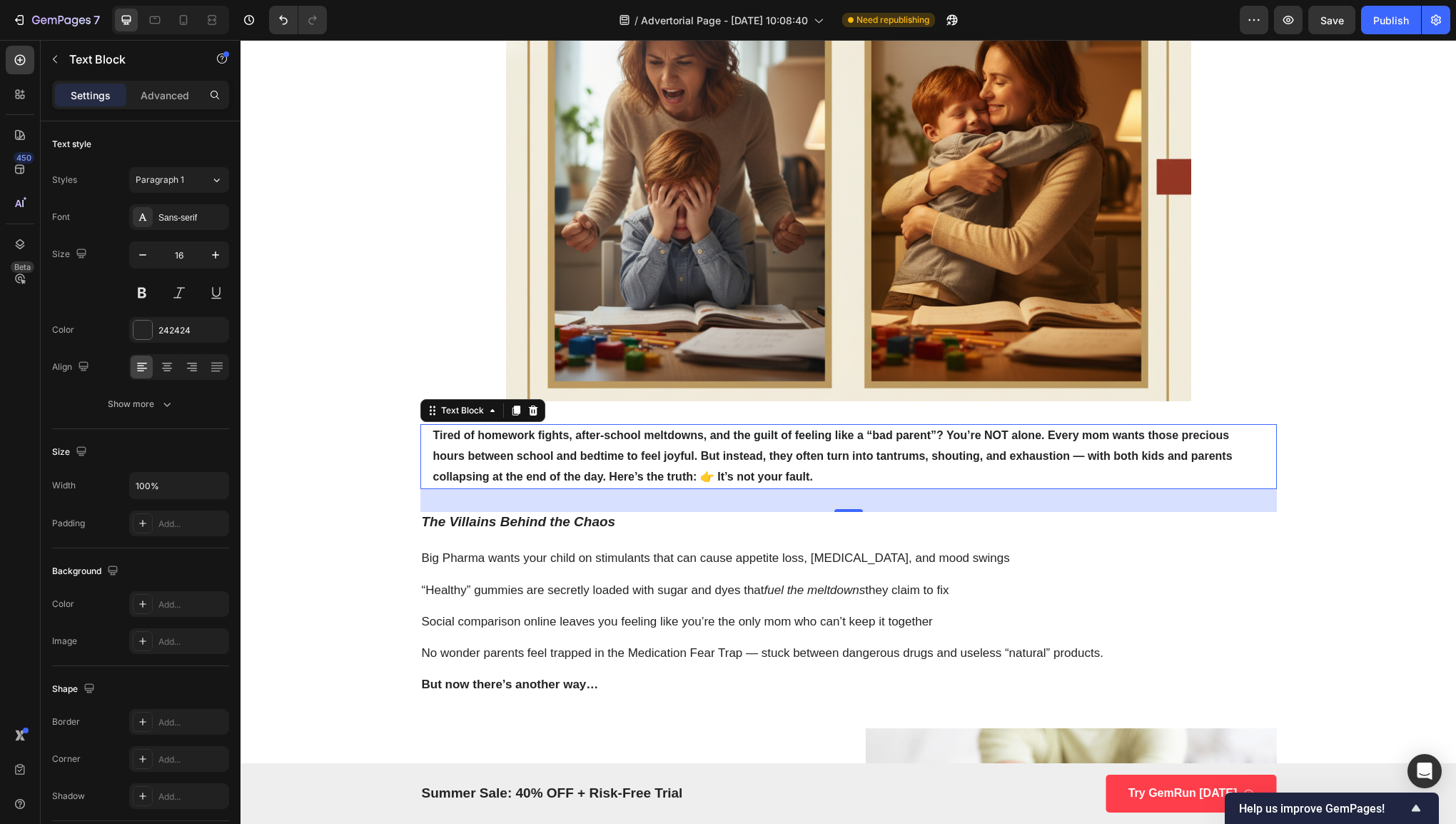
click at [639, 564] on p "Big Pharma wants your child on stimulants that can cause appetite loss, [MEDICA…" at bounding box center [848, 559] width 853 height 16
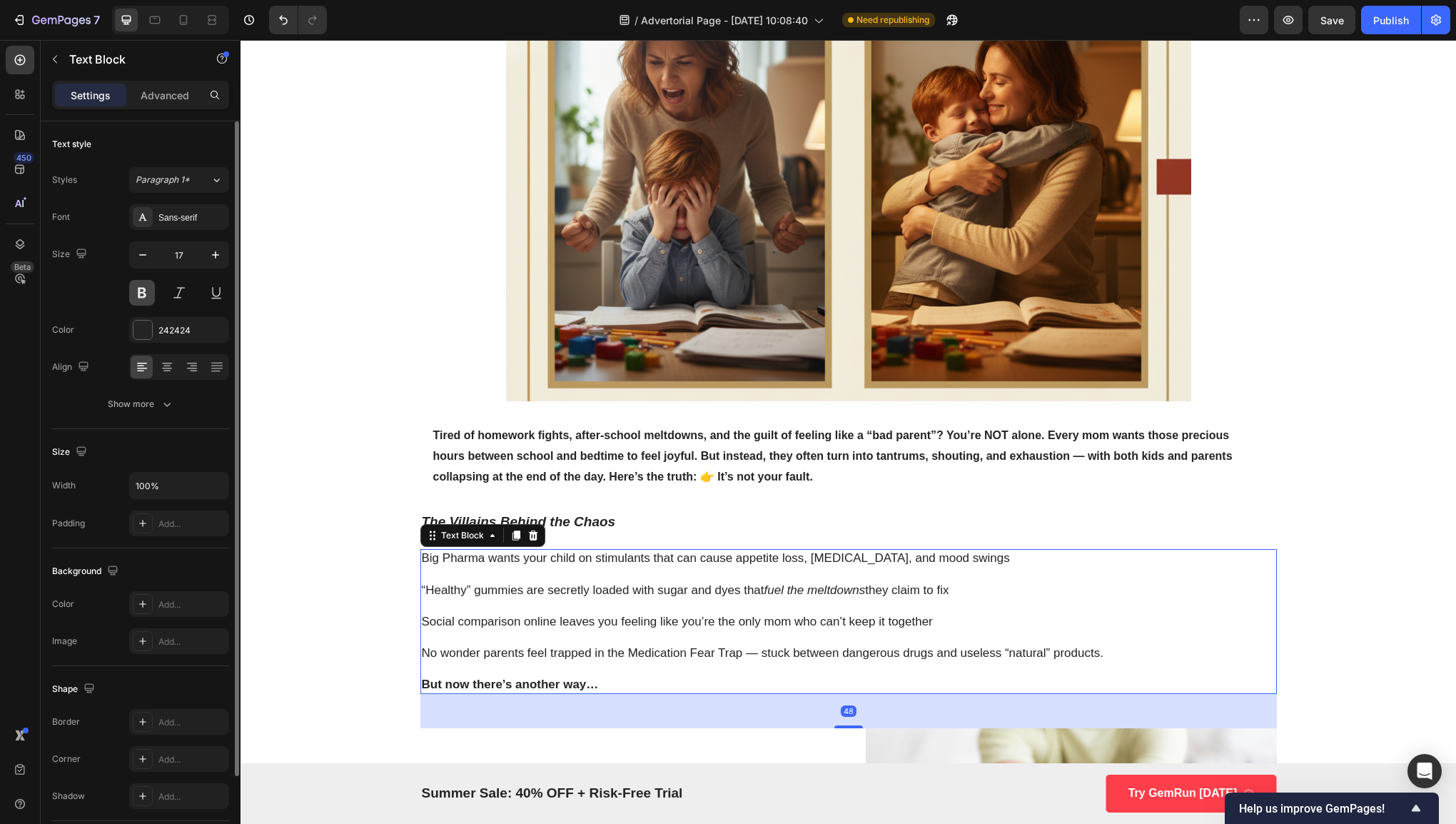
click at [140, 303] on button at bounding box center [142, 293] width 26 height 26
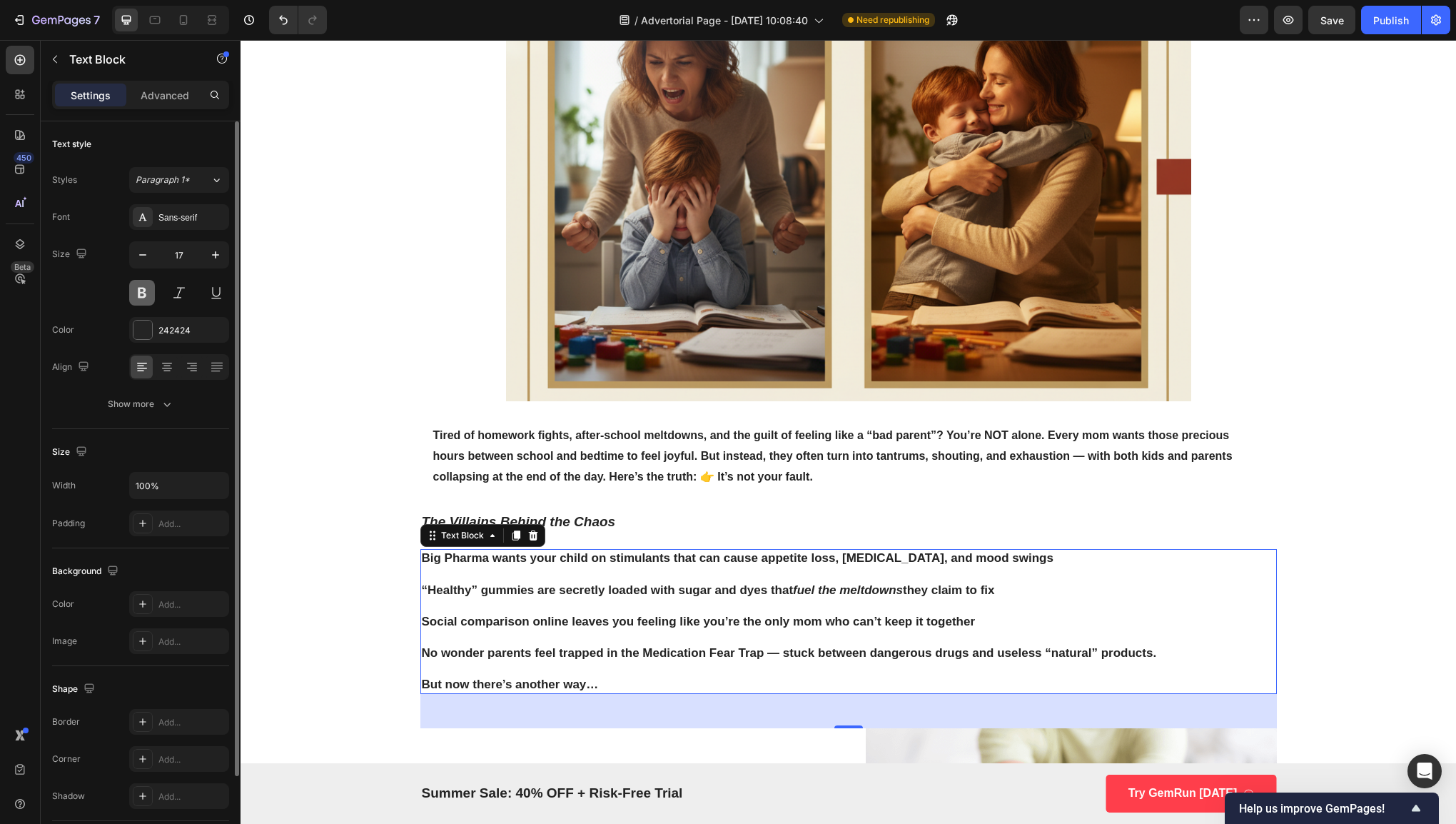
click at [140, 303] on button at bounding box center [142, 293] width 26 height 26
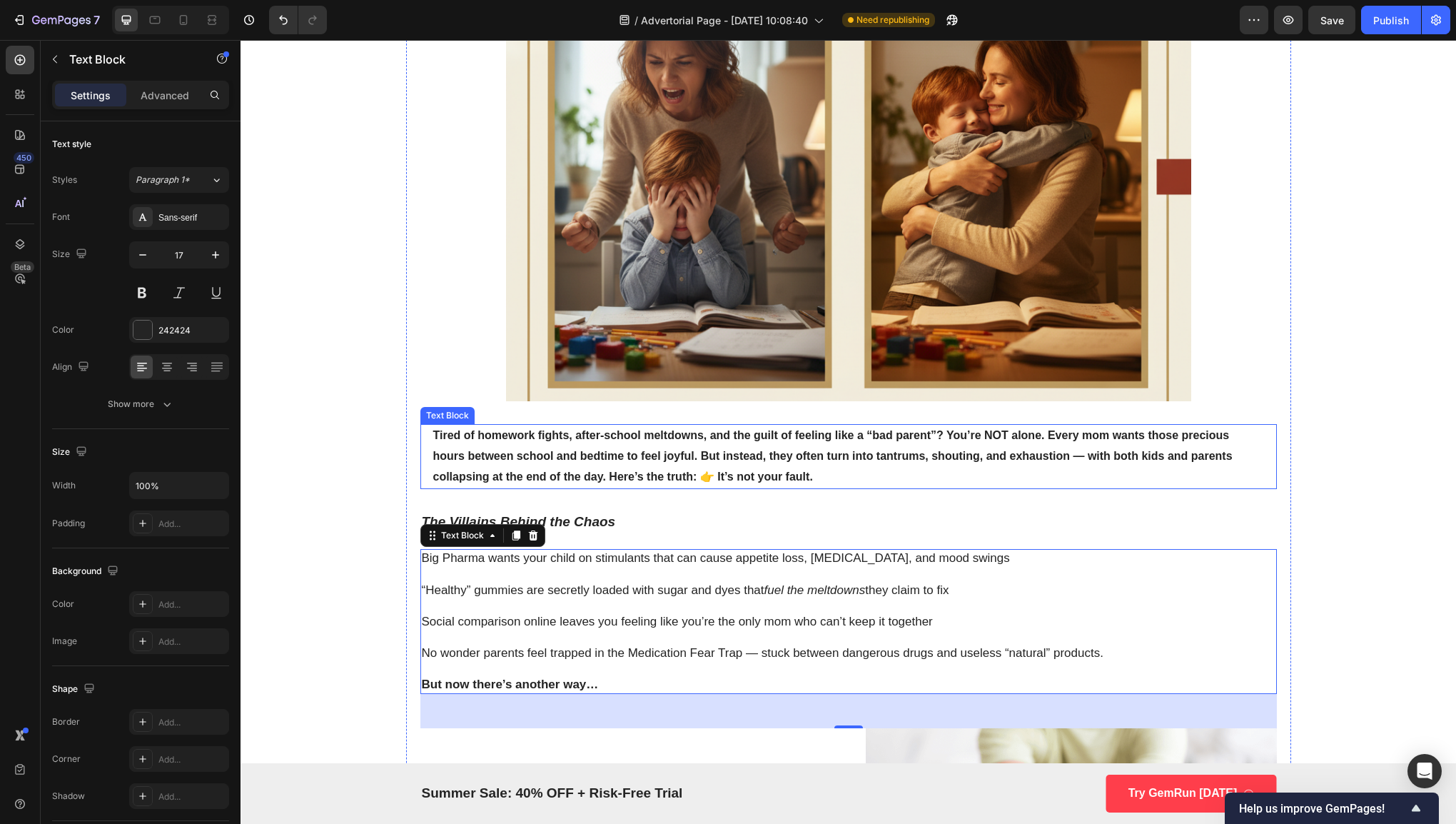
click at [522, 445] on p "Tired of homework fights, after-school meltdowns, and the guilt of feeling like…" at bounding box center [848, 456] width 831 height 62
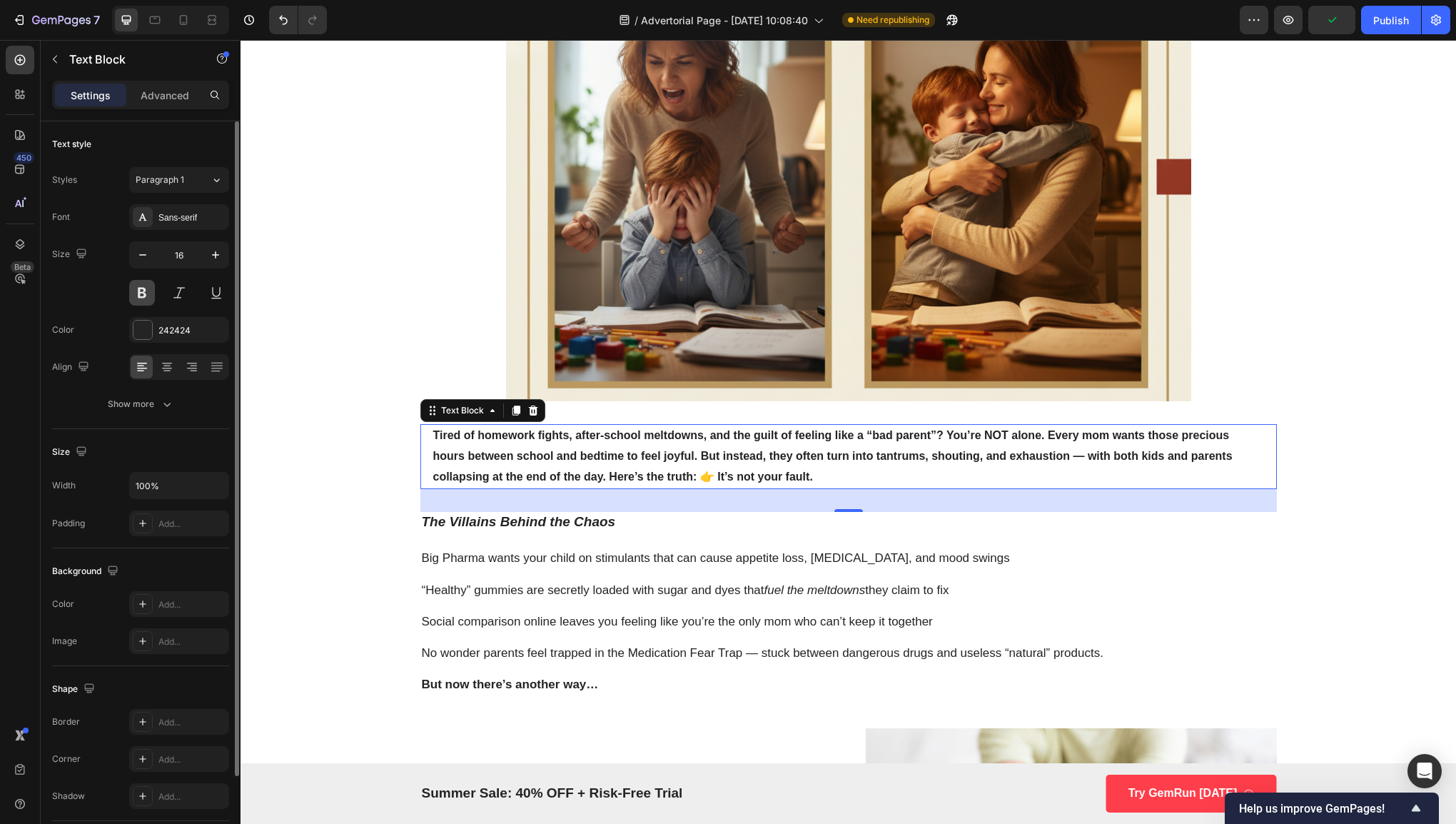
click at [143, 301] on button at bounding box center [142, 293] width 26 height 26
click at [464, 416] on div "Text Block" at bounding box center [462, 410] width 48 height 12
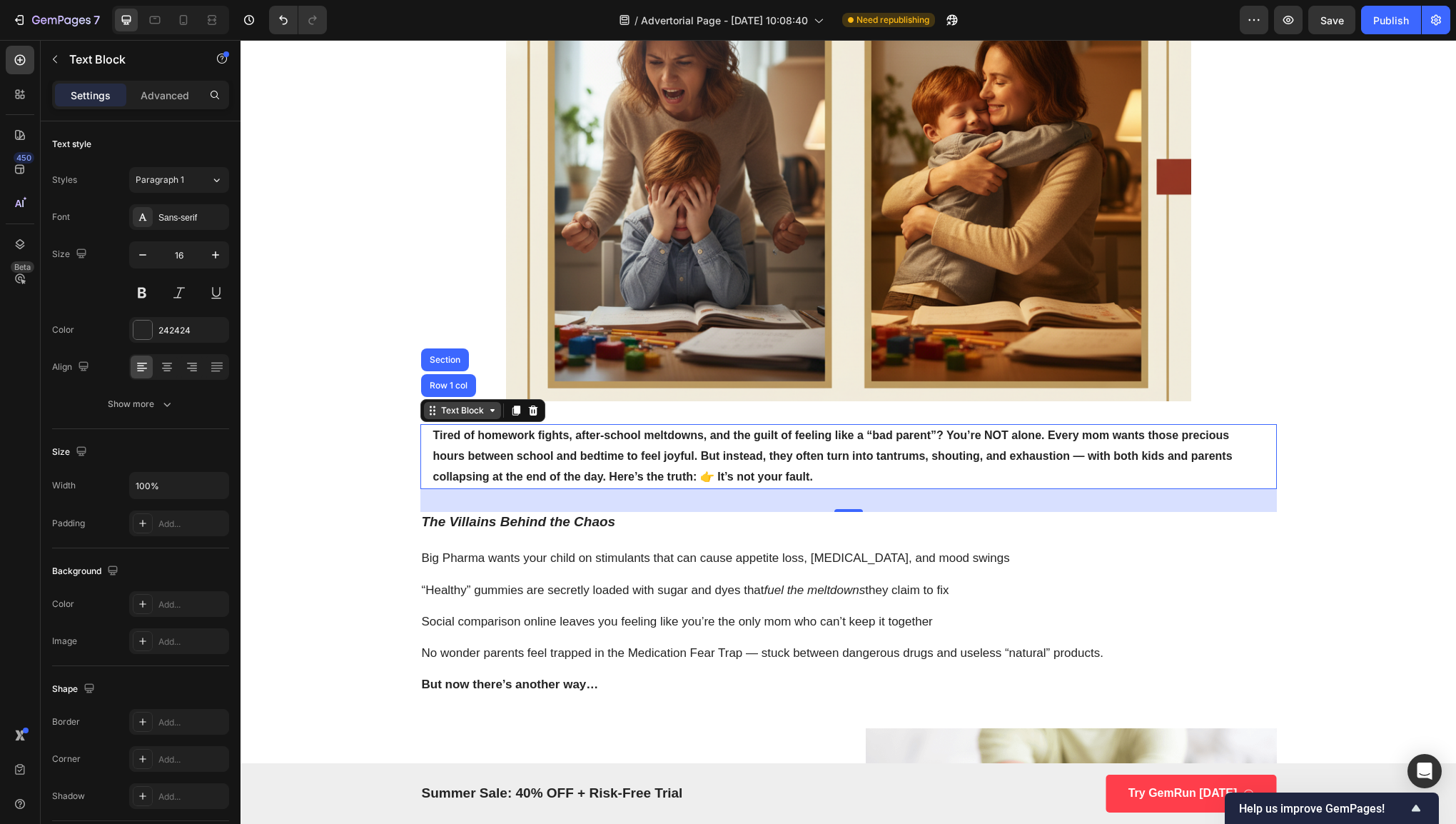
click at [464, 416] on div "Text Block" at bounding box center [462, 410] width 48 height 12
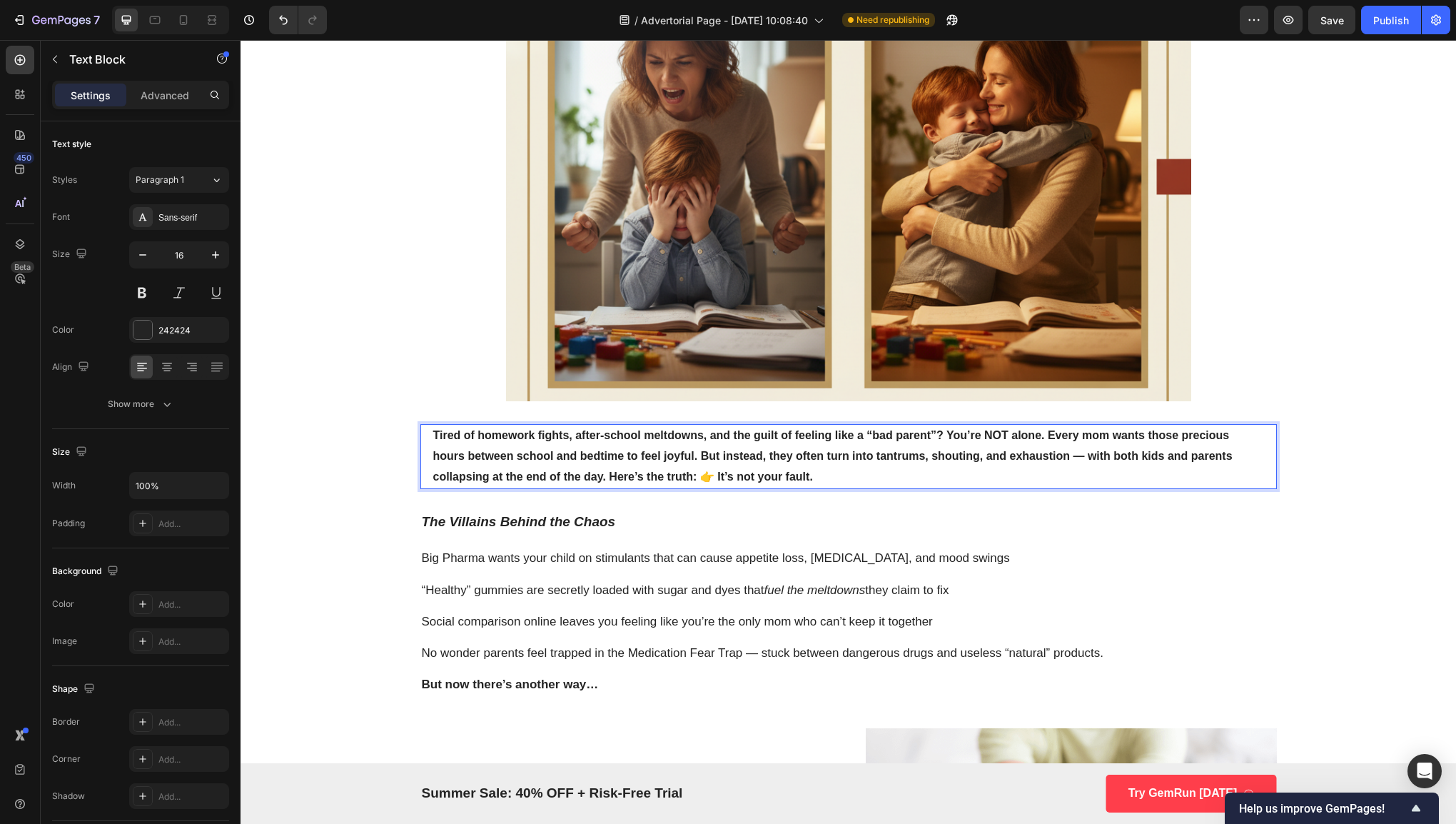
click at [939, 433] on strong "Tired of homework fights, after-school meltdowns, and the guilt of feeling like…" at bounding box center [832, 456] width 799 height 54
click at [531, 456] on strong "You’re NOT alone. Every mom wants those precious hours between school and bedti…" at bounding box center [824, 467] width 781 height 33
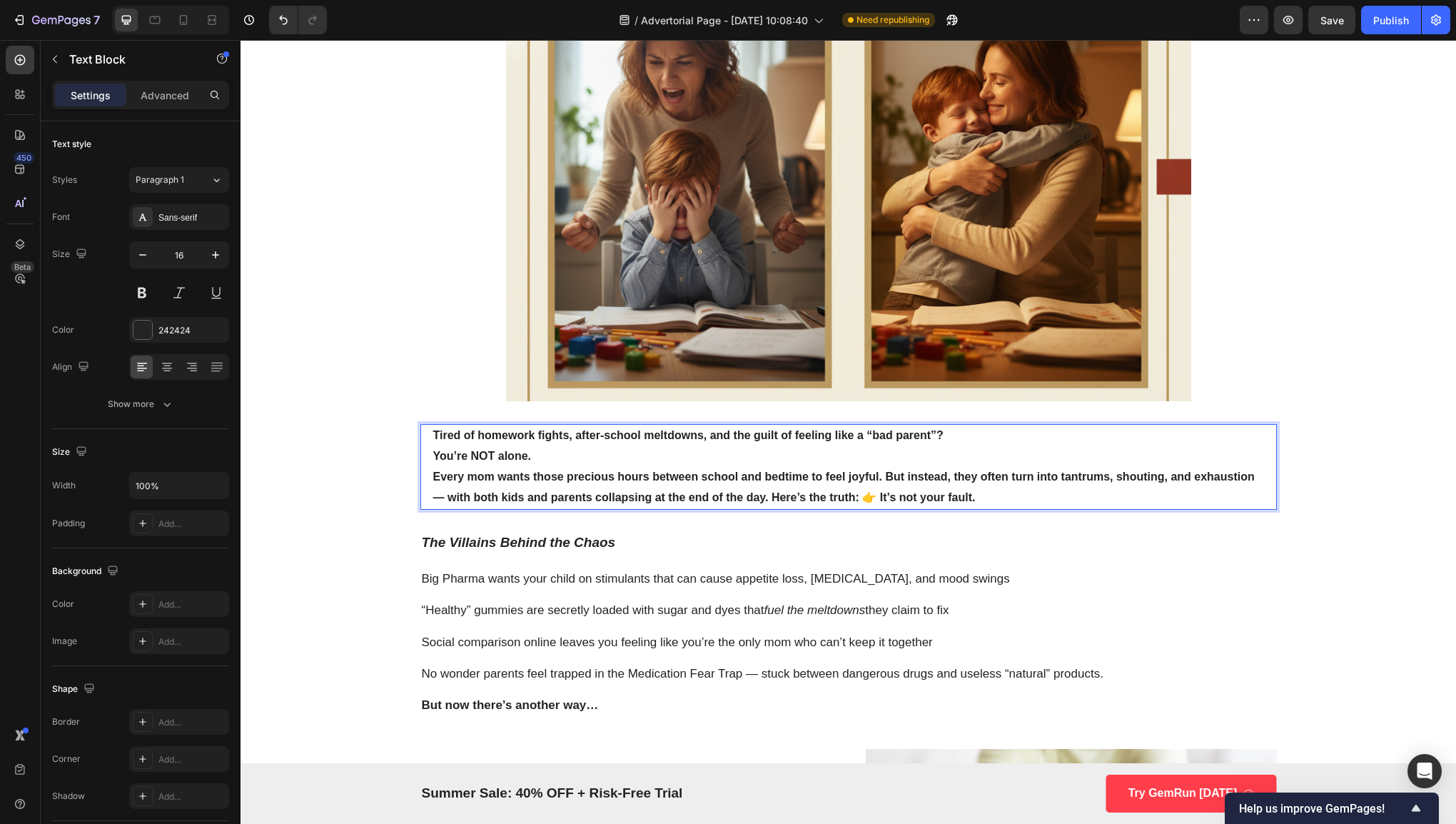
click at [883, 476] on strong "Every mom wants those precious hours between school and bedtime to feel joyful.…" at bounding box center [843, 487] width 821 height 33
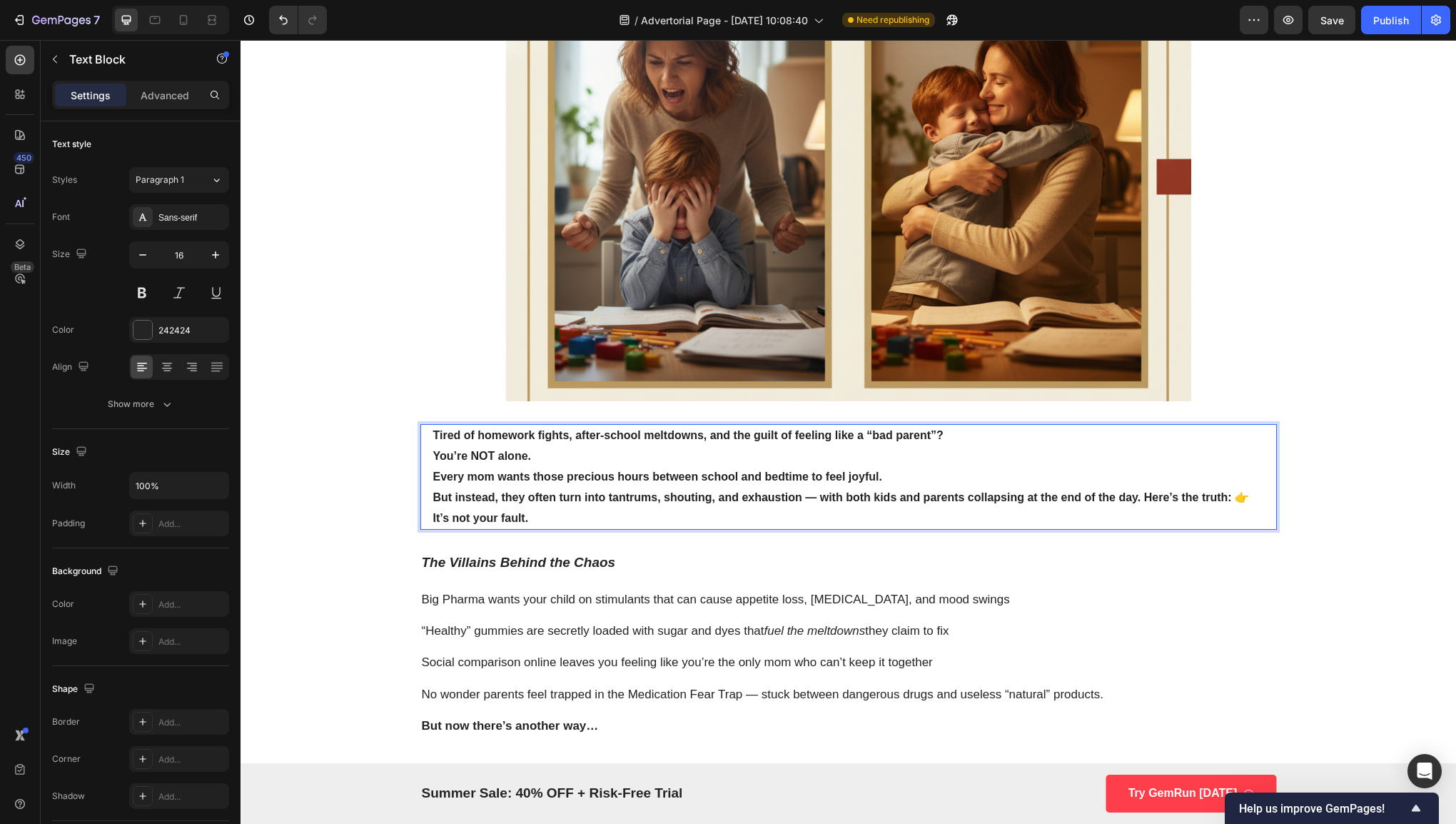
click at [1142, 496] on strong "But instead, they often turn into tantrums, shouting, and exhaustion — with bot…" at bounding box center [841, 508] width 817 height 33
click at [1142, 495] on strong "But instead, they often turn into tantrums, shouting, and exhaustion — with bot…" at bounding box center [841, 508] width 817 height 33
click at [874, 520] on p "Here’s the truth: 👉 It’s not your fault." at bounding box center [848, 519] width 831 height 21
click at [705, 520] on p "Here’s the truth: 👉 It’s not your fault." at bounding box center [848, 519] width 831 height 21
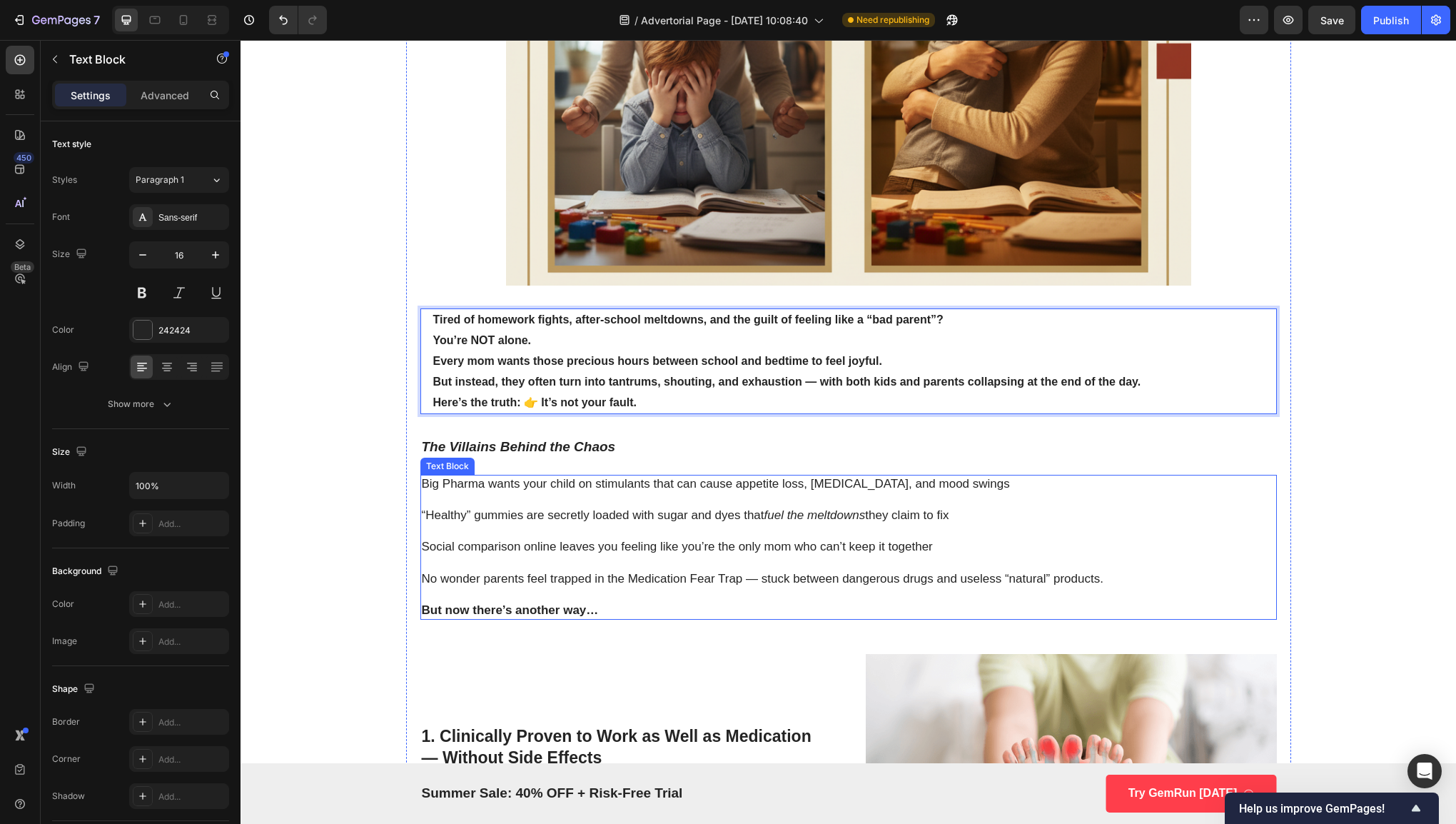
scroll to position [442, 0]
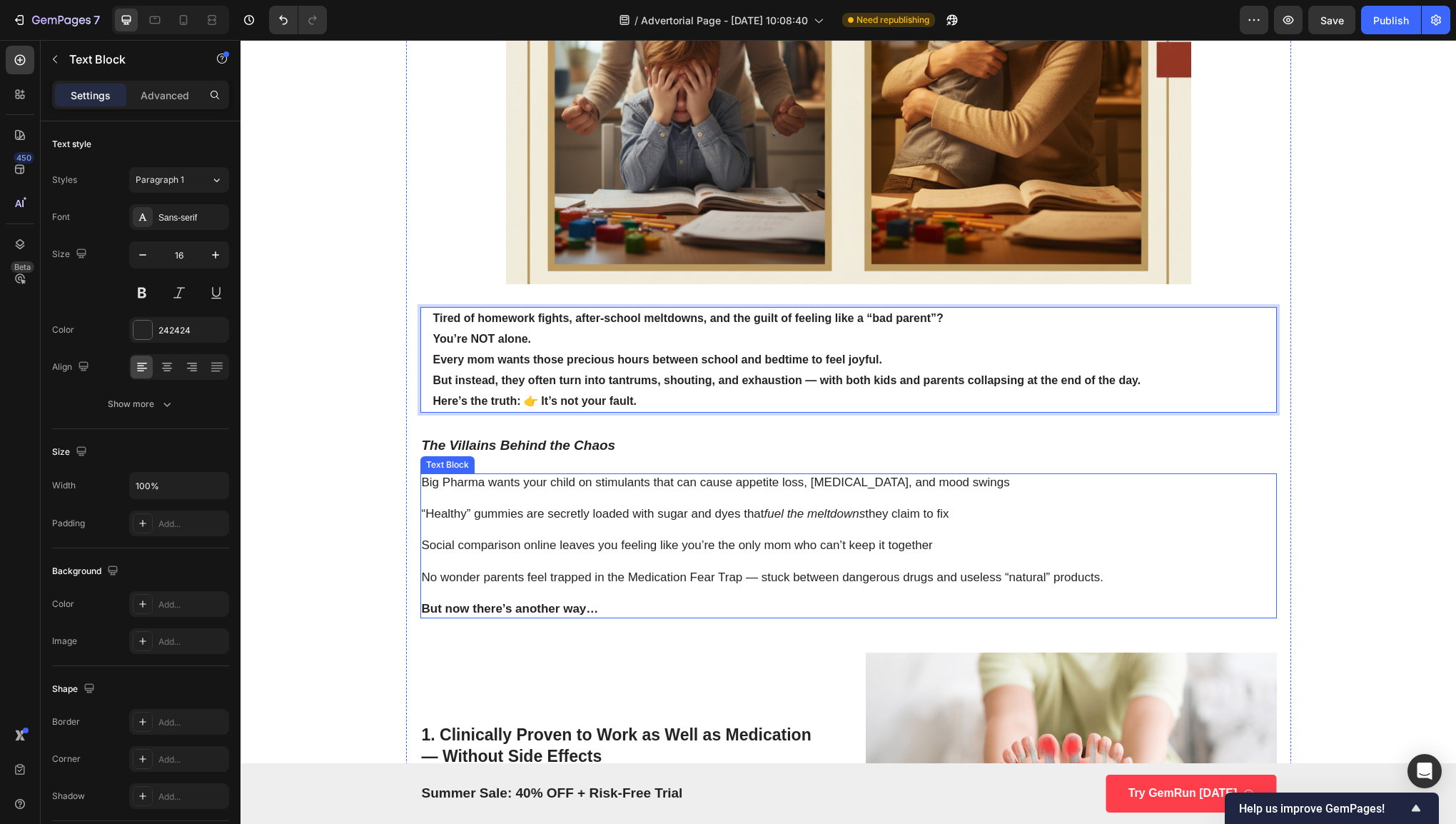
click at [620, 534] on p "Rich Text Editor. Editing area: main" at bounding box center [848, 530] width 853 height 16
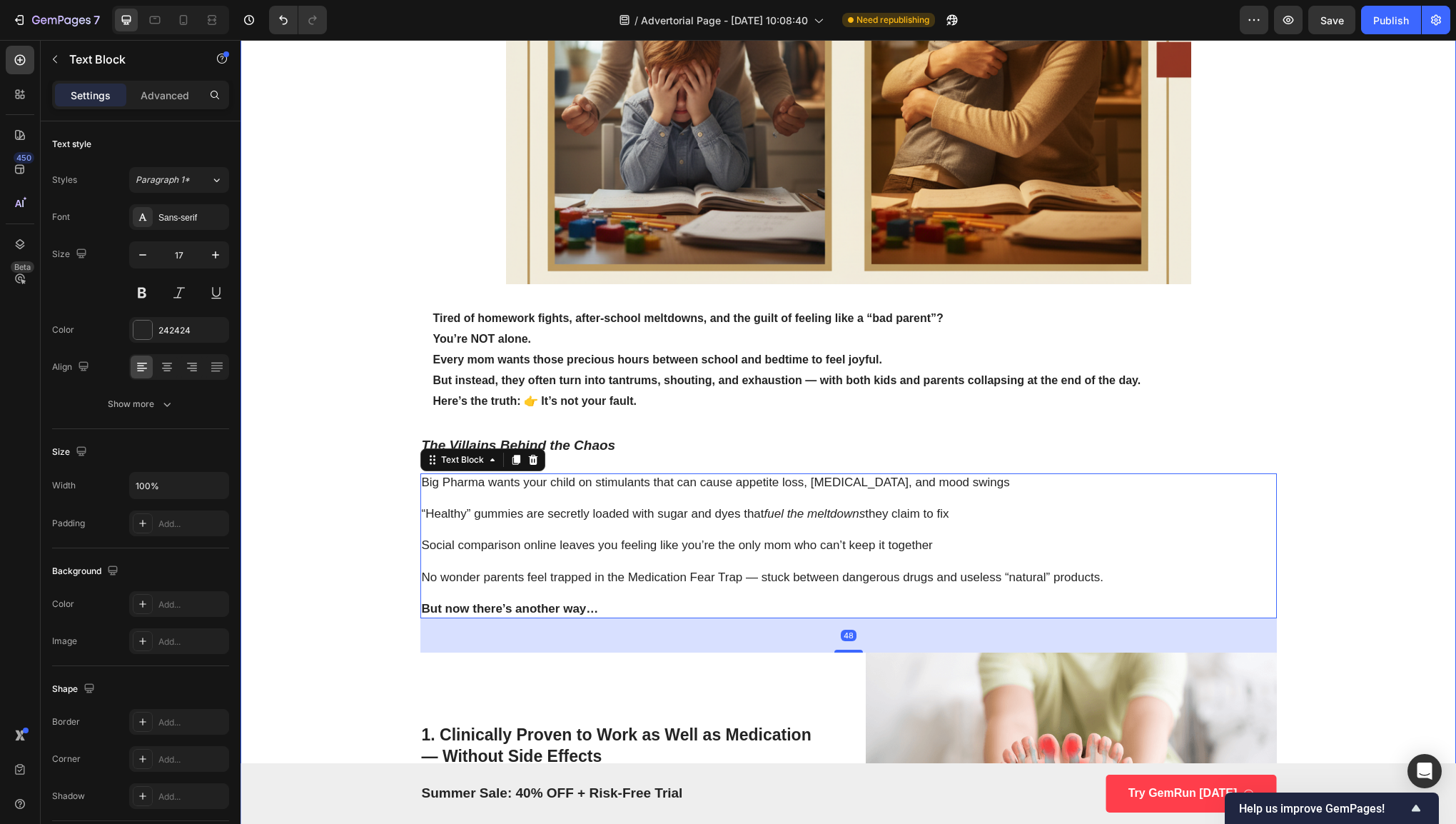
click at [303, 550] on div "Why Pediatricians Are Calling This Spice-Powered Gummy the Key to Calmer Kids a…" at bounding box center [848, 840] width 1215 height 2428
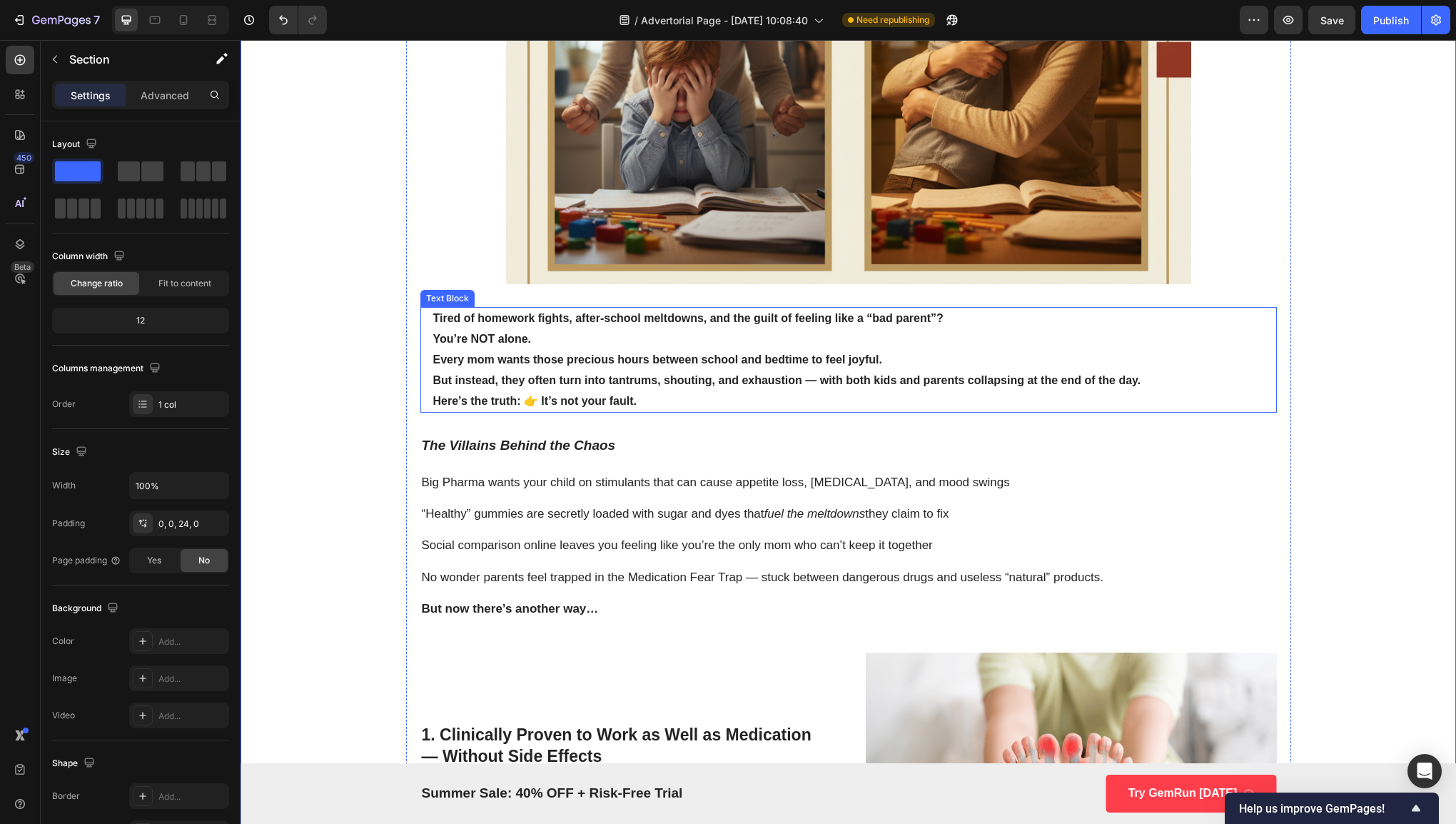
click at [677, 364] on strong "Every mom wants those precious hours between school and bedtime to feel joyful." at bounding box center [657, 360] width 449 height 12
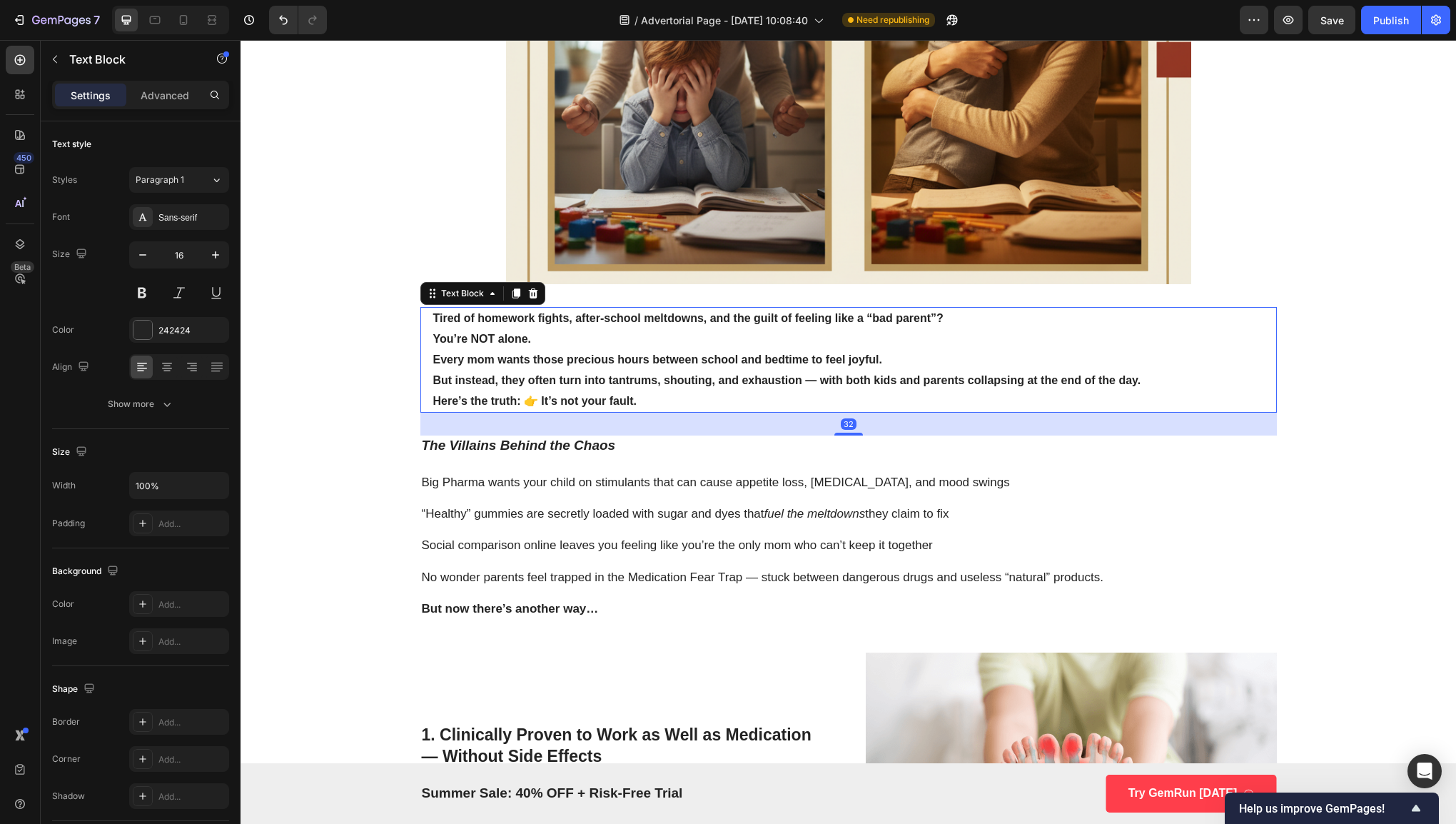
click at [551, 494] on p "Rich Text Editor. Editing area: main" at bounding box center [848, 499] width 853 height 16
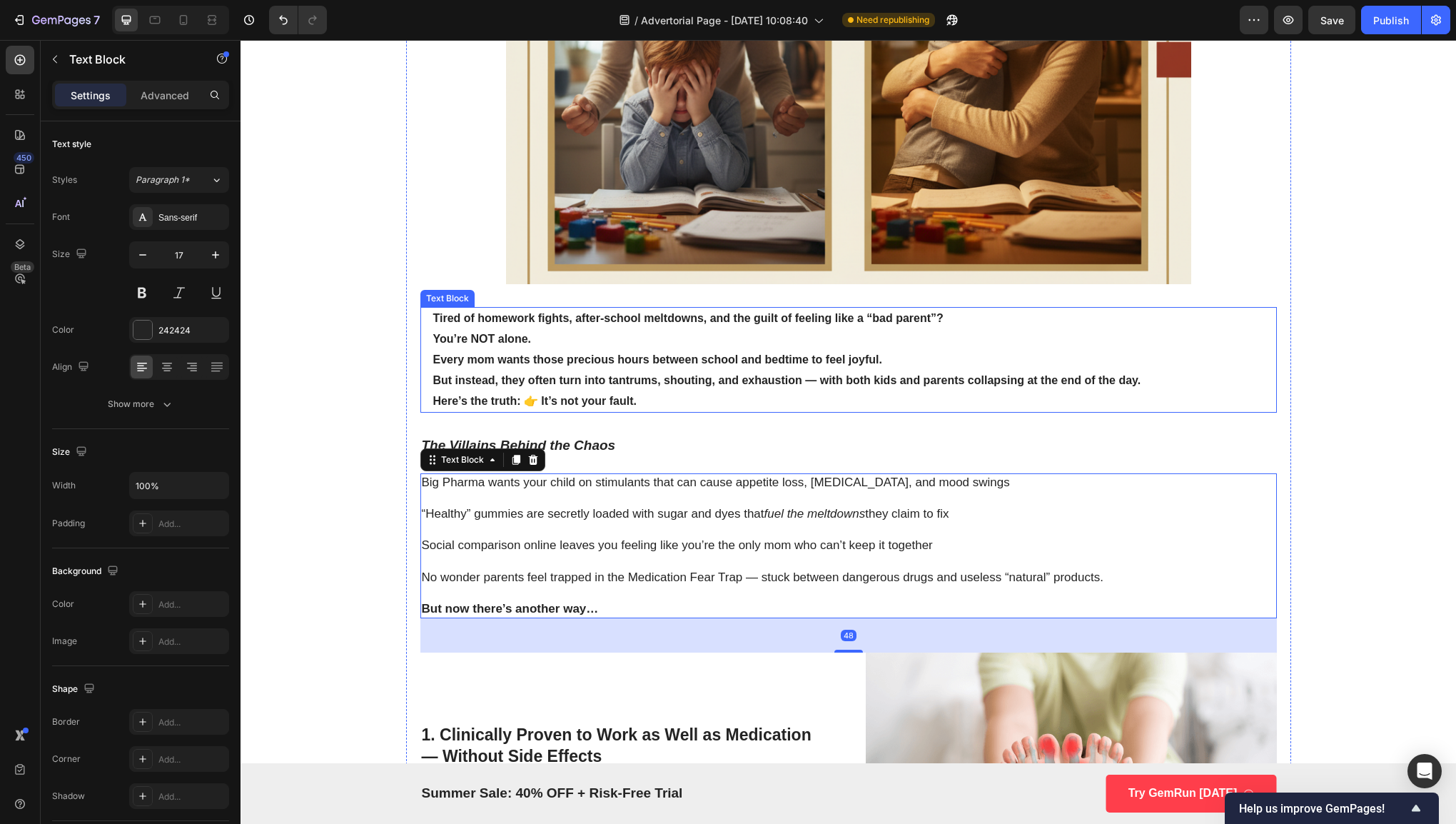
click at [628, 360] on strong "Every mom wants those precious hours between school and bedtime to feel joyful." at bounding box center [657, 360] width 449 height 12
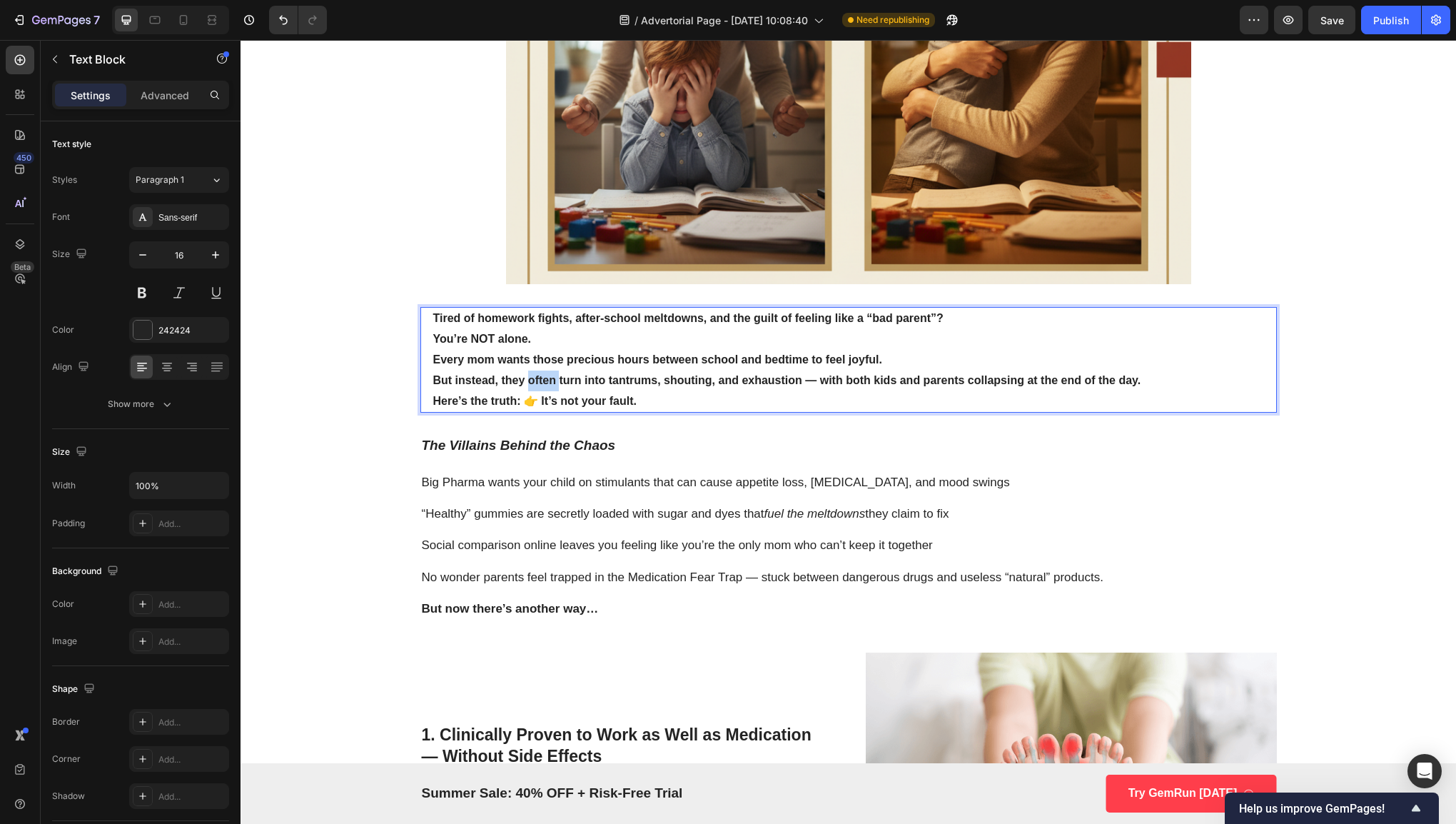
click at [525, 375] on strong "But instead, they often turn into tantrums, shouting, and exhaustion — with bot…" at bounding box center [787, 381] width 708 height 12
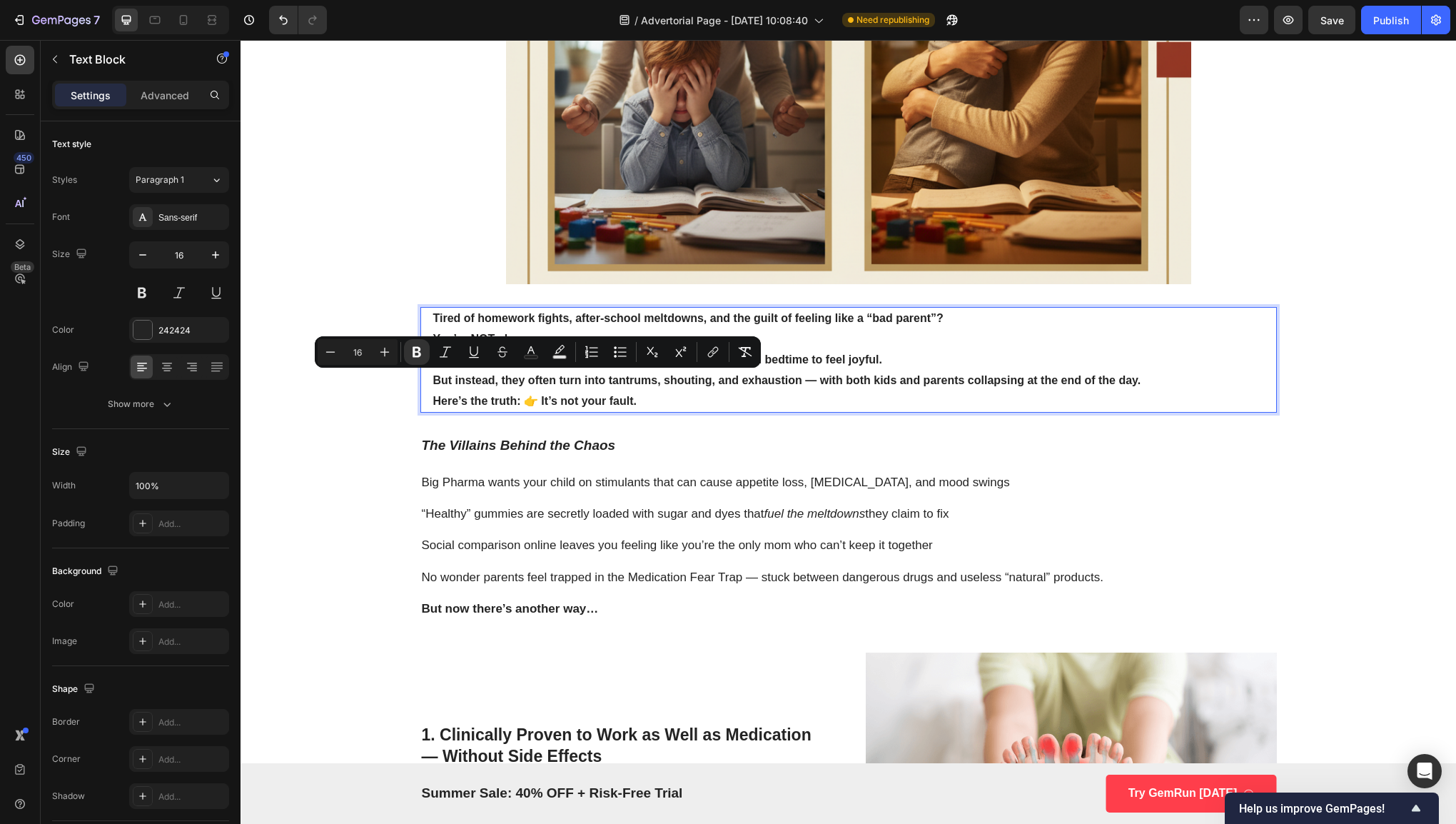
click at [574, 380] on strong "But instead, they often turn into tantrums, shouting, and exhaustion — with bot…" at bounding box center [787, 381] width 708 height 12
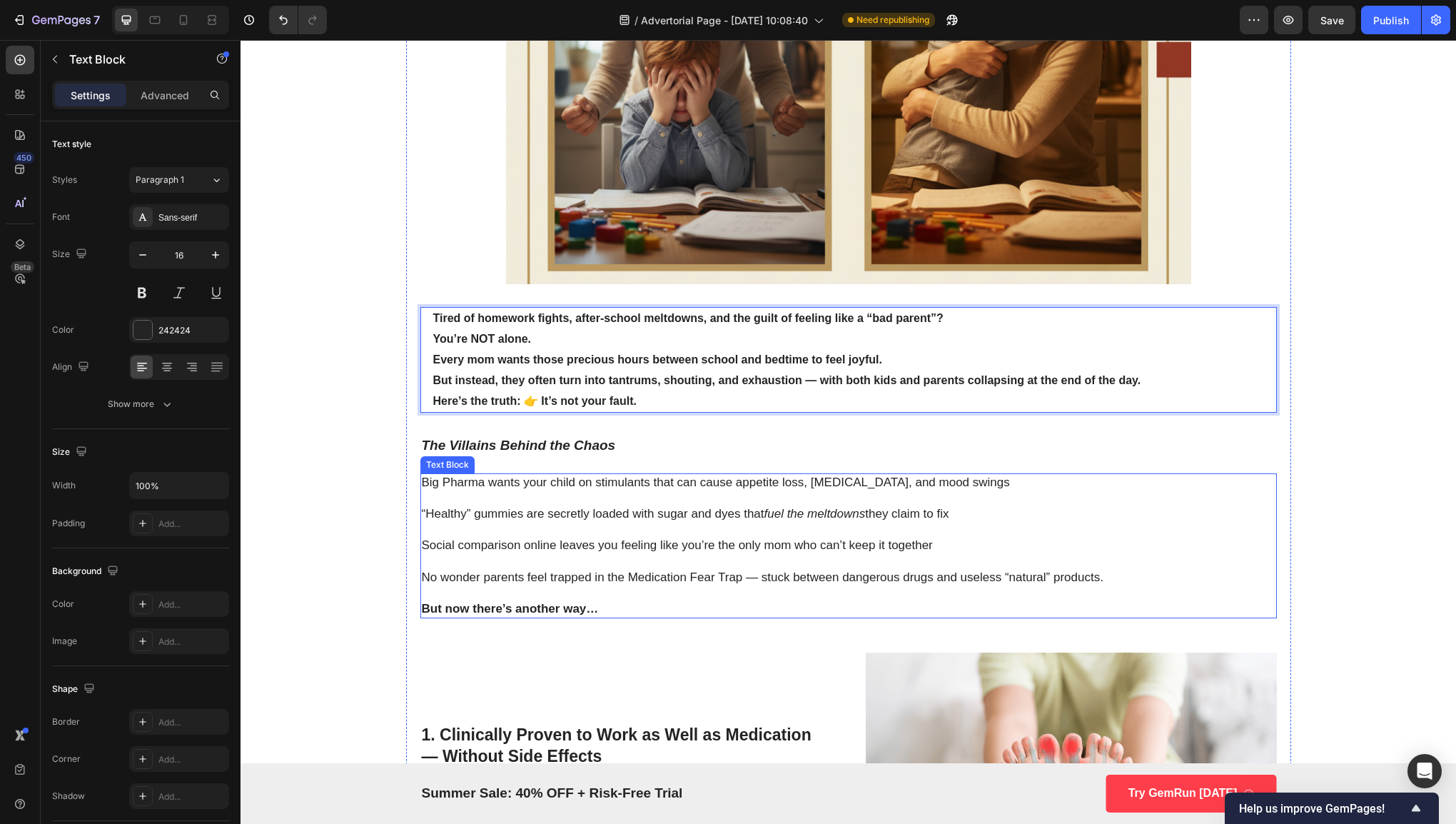
click at [720, 560] on p "Rich Text Editor. Editing area: main" at bounding box center [848, 562] width 853 height 16
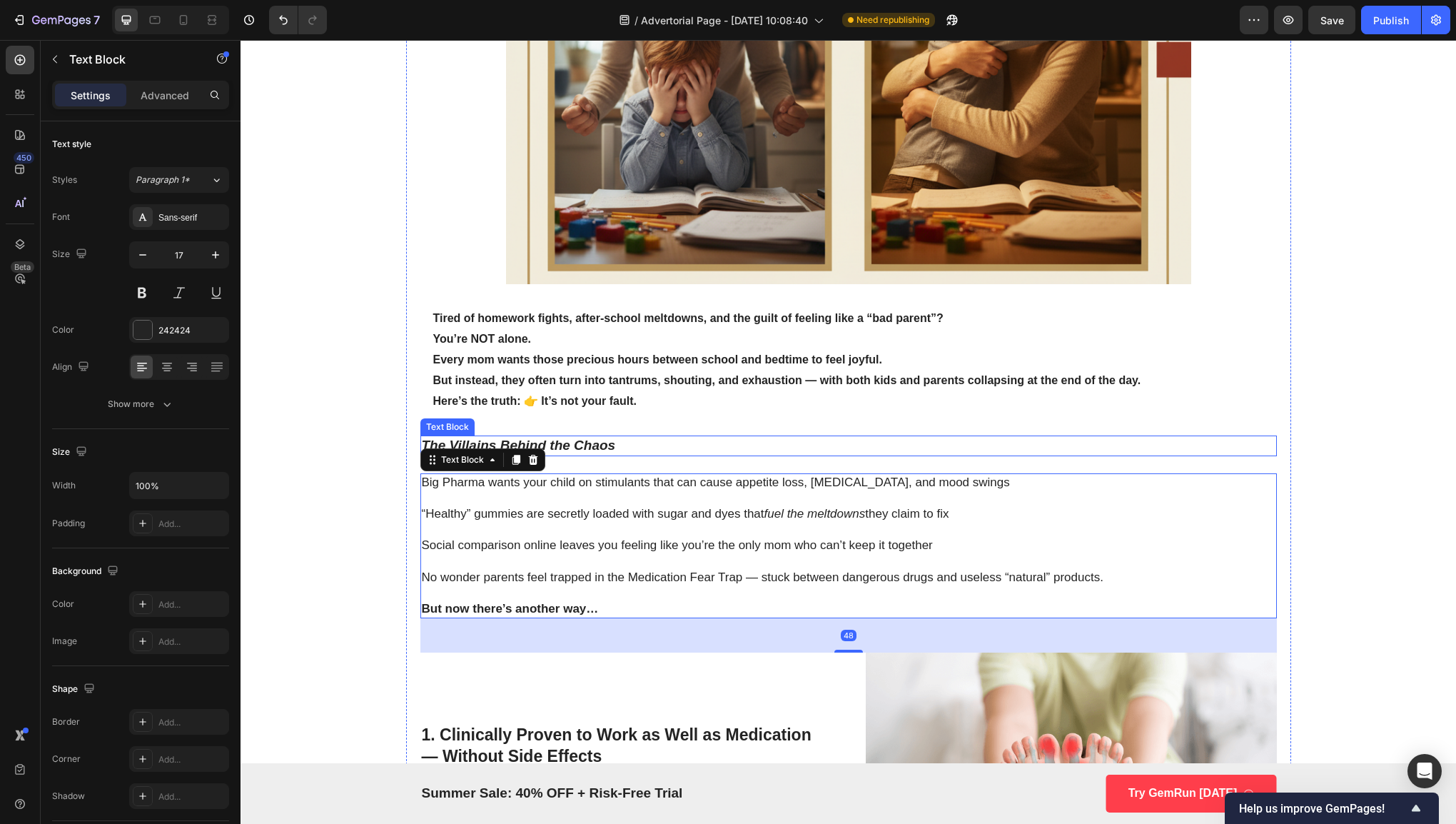
click at [585, 445] on strong "The Villains Behind the Chaos" at bounding box center [519, 445] width 194 height 15
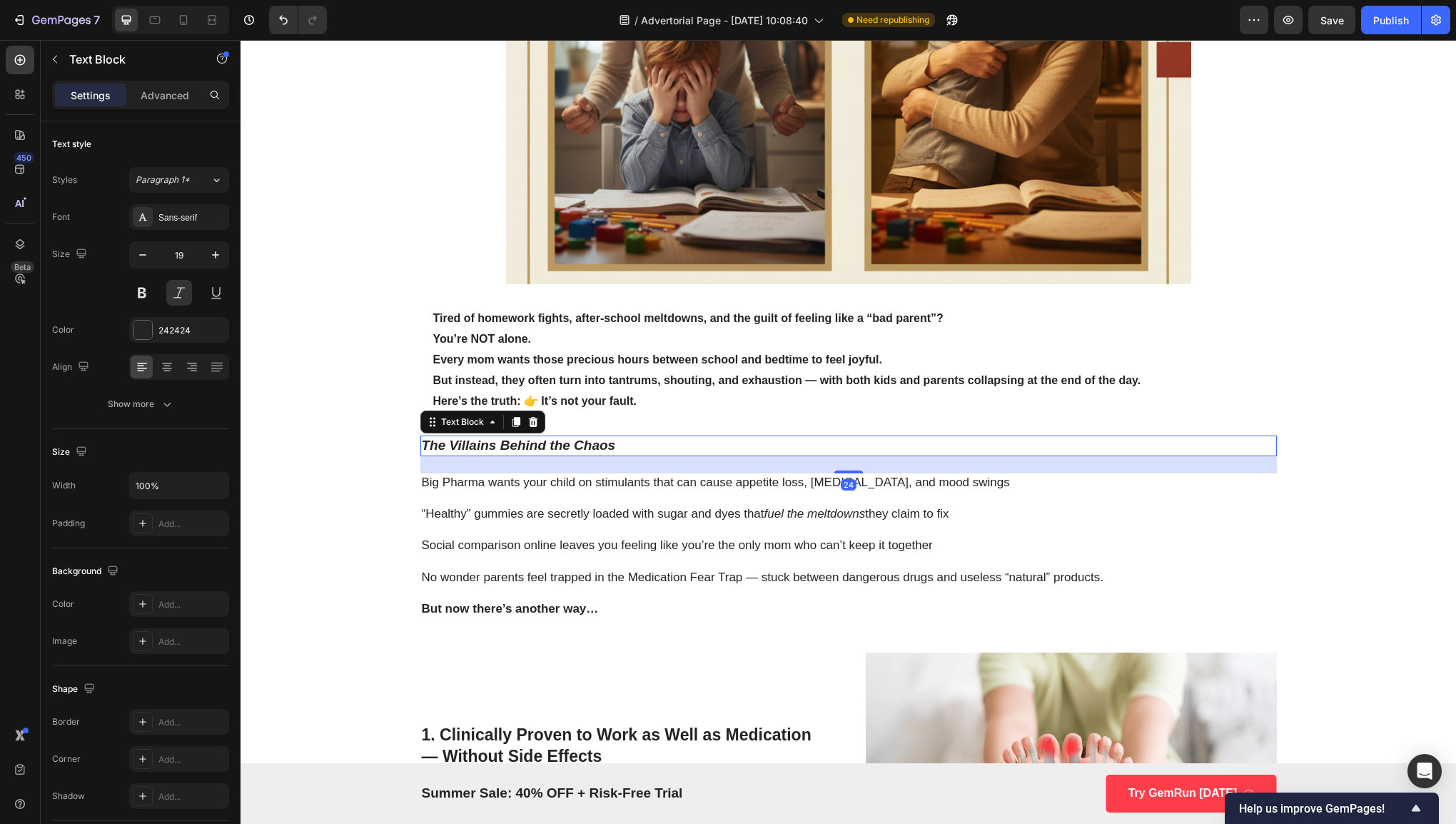
click at [645, 449] on p "The Villains Behind the Chaos" at bounding box center [848, 446] width 853 height 18
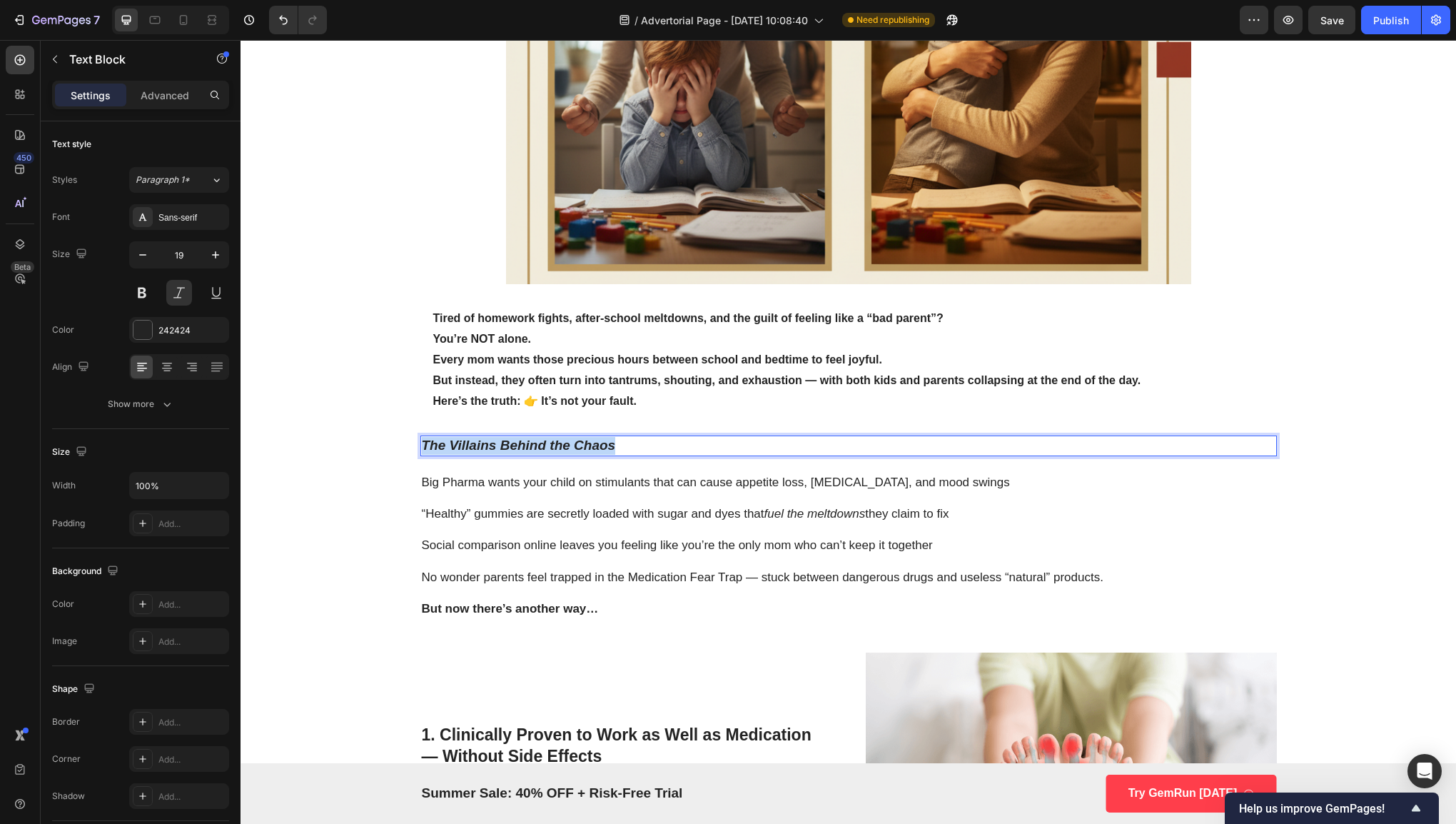
drag, startPoint x: 618, startPoint y: 440, endPoint x: 417, endPoint y: 449, distance: 201.2
click at [422, 449] on p "The Villains Behind the Chaos" at bounding box center [848, 446] width 853 height 18
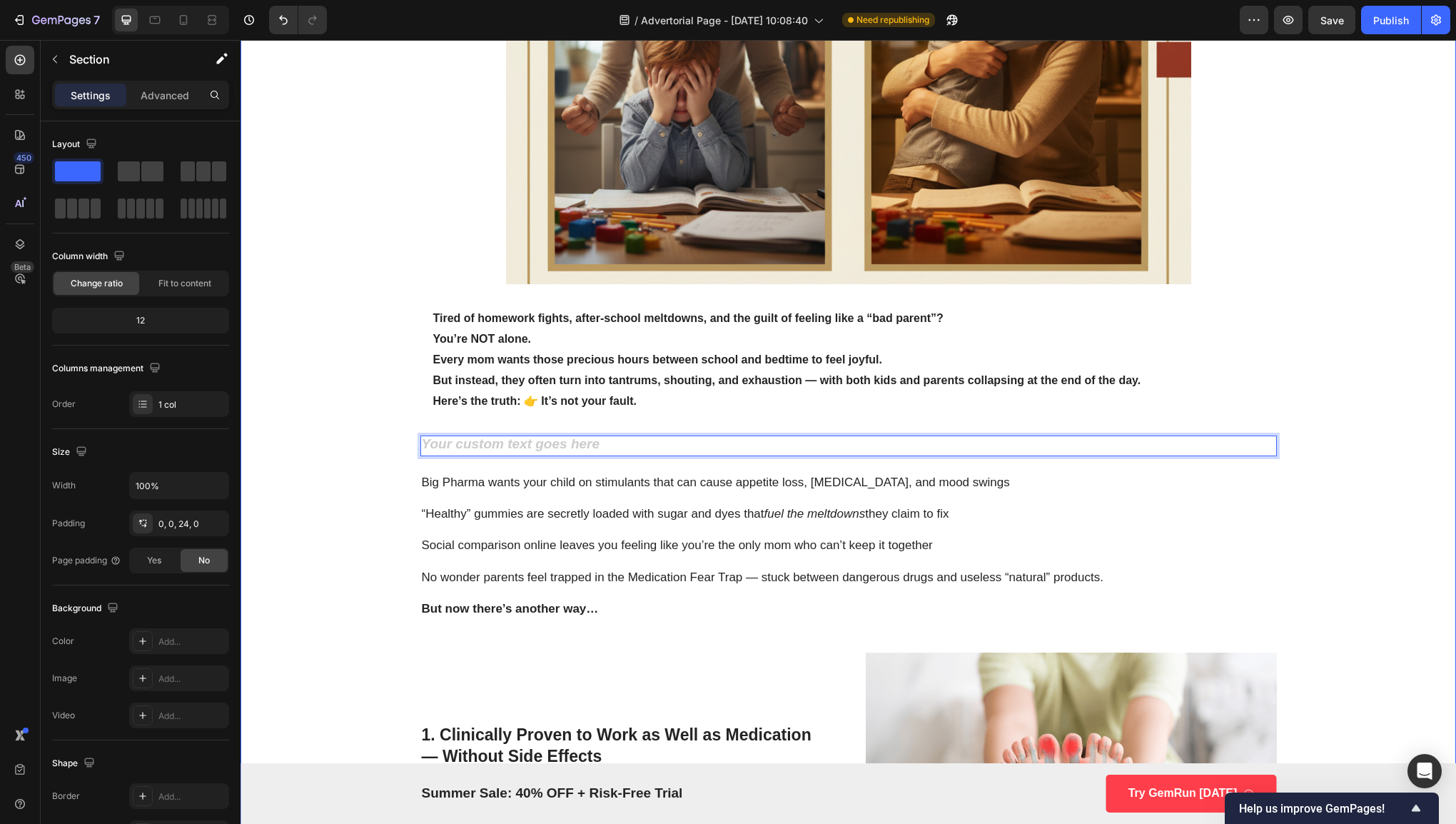
scroll to position [442, 0]
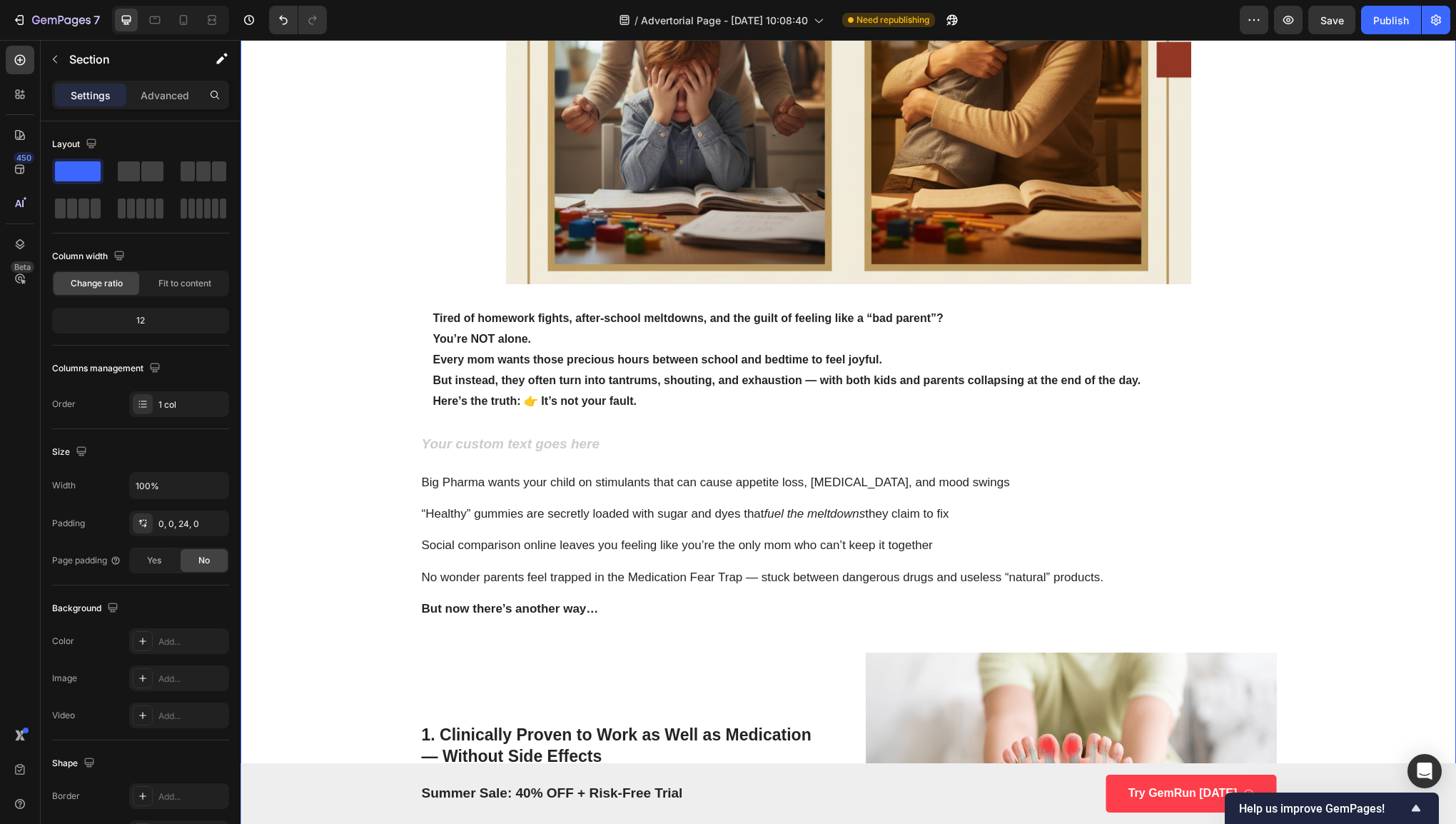
click at [449, 456] on div "Rich Text Editor. Editing area: main" at bounding box center [848, 446] width 856 height 21
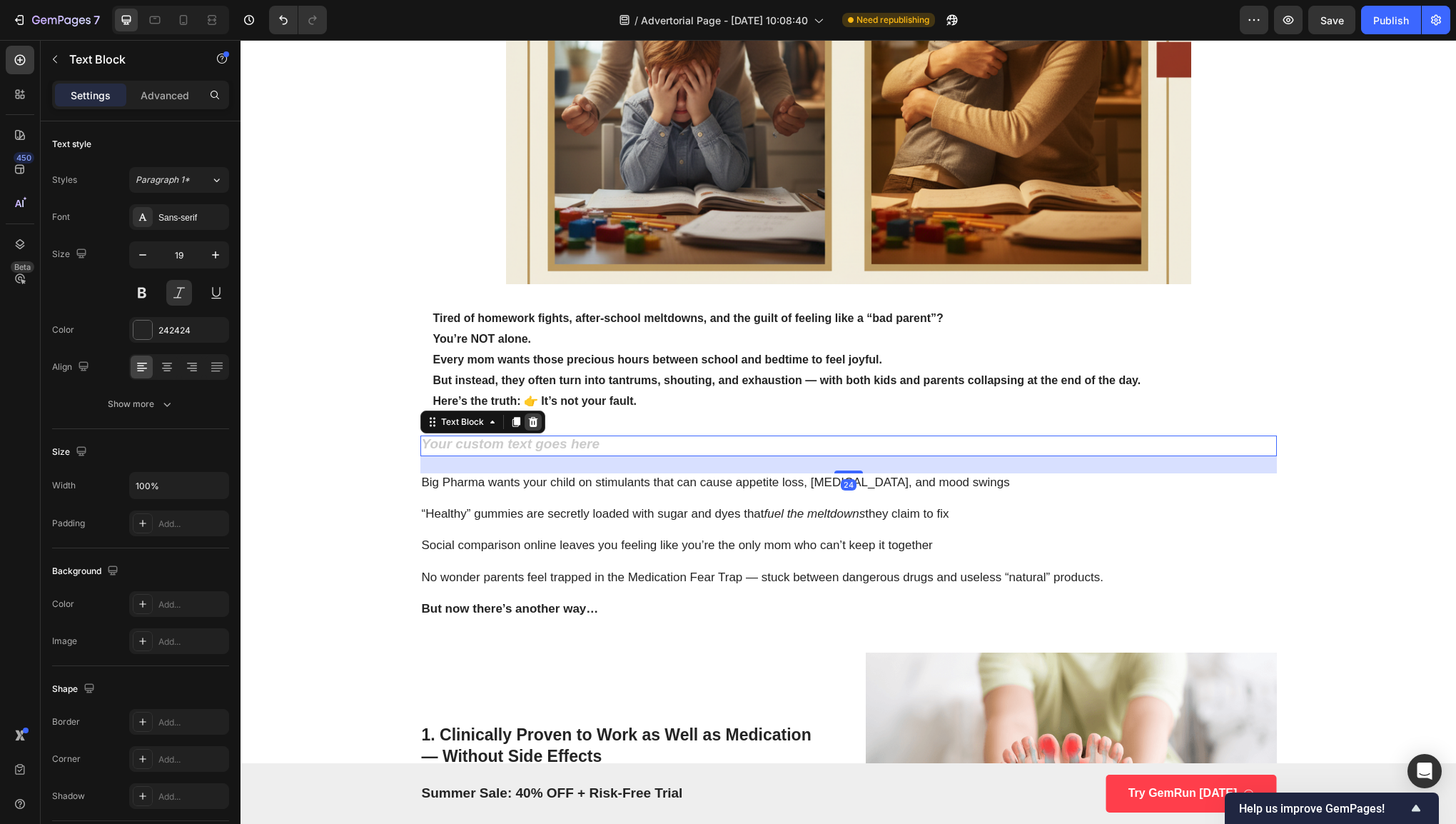
click at [528, 422] on icon at bounding box center [533, 422] width 12 height 12
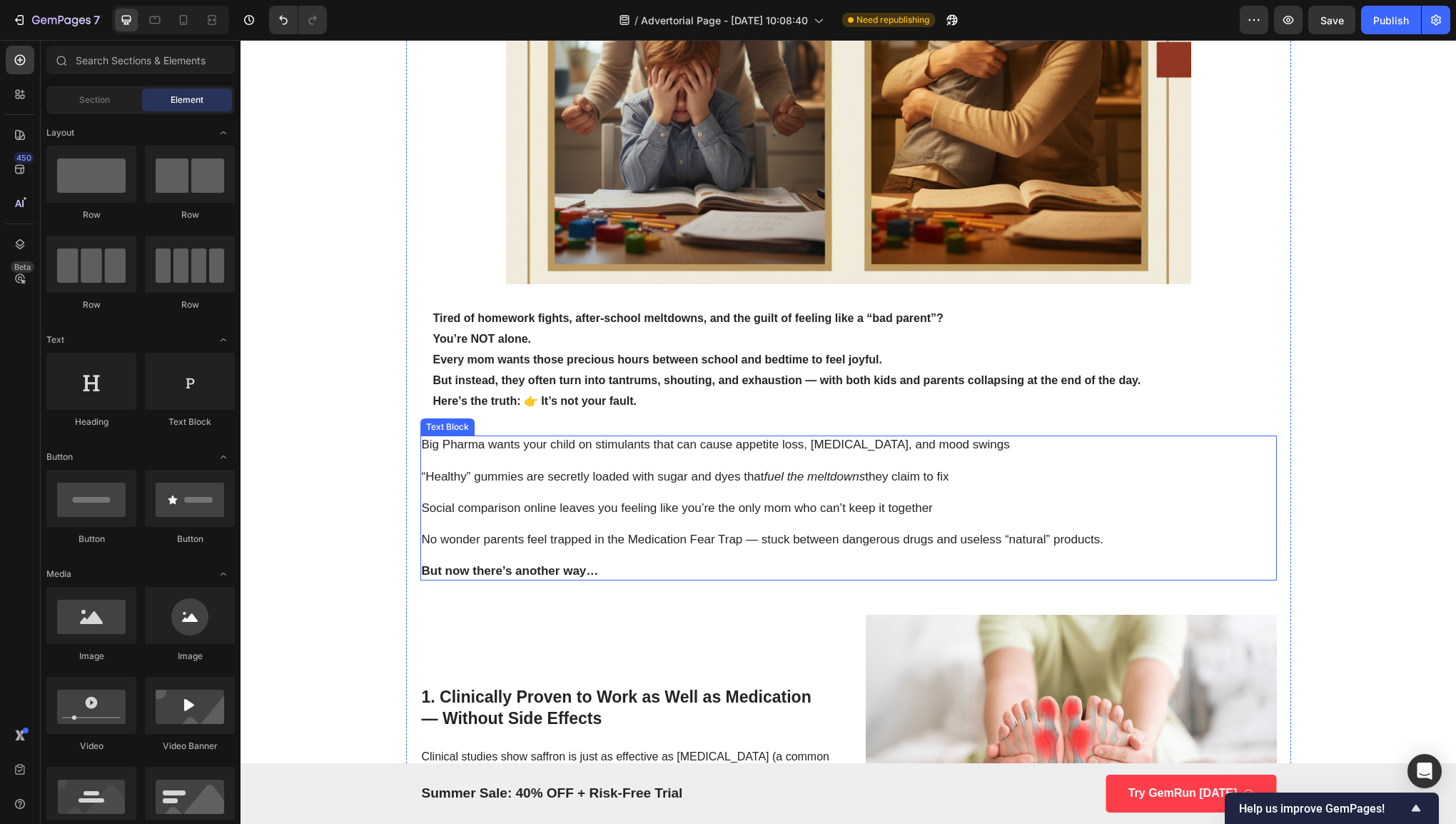
click at [561, 506] on p "Social comparison online leaves you feeling like you’re the only mom who can’t …" at bounding box center [848, 508] width 853 height 16
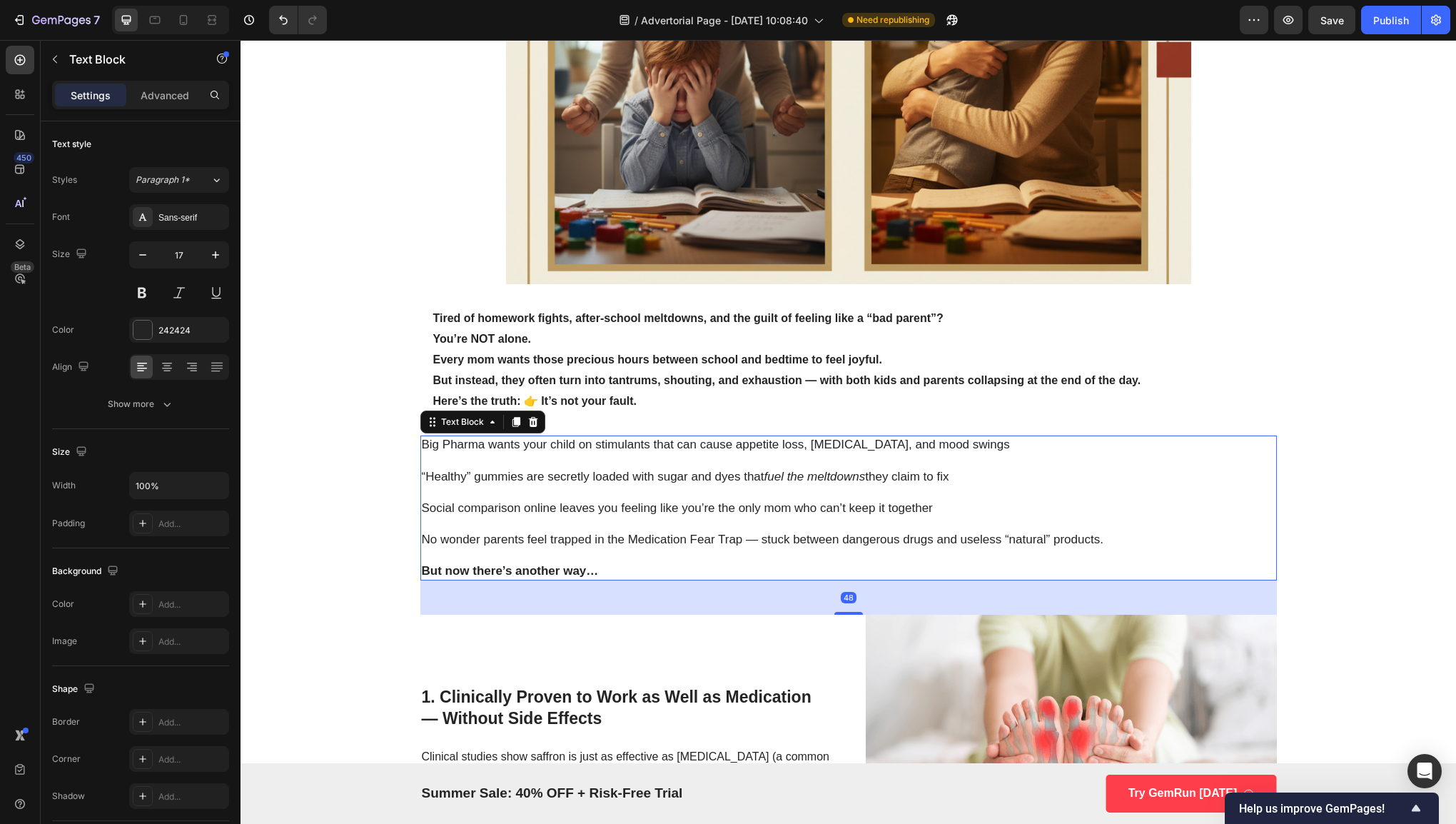
click at [671, 390] on p "But instead, they often turn into tantrums, shouting, and exhaustion — with bot…" at bounding box center [848, 381] width 831 height 21
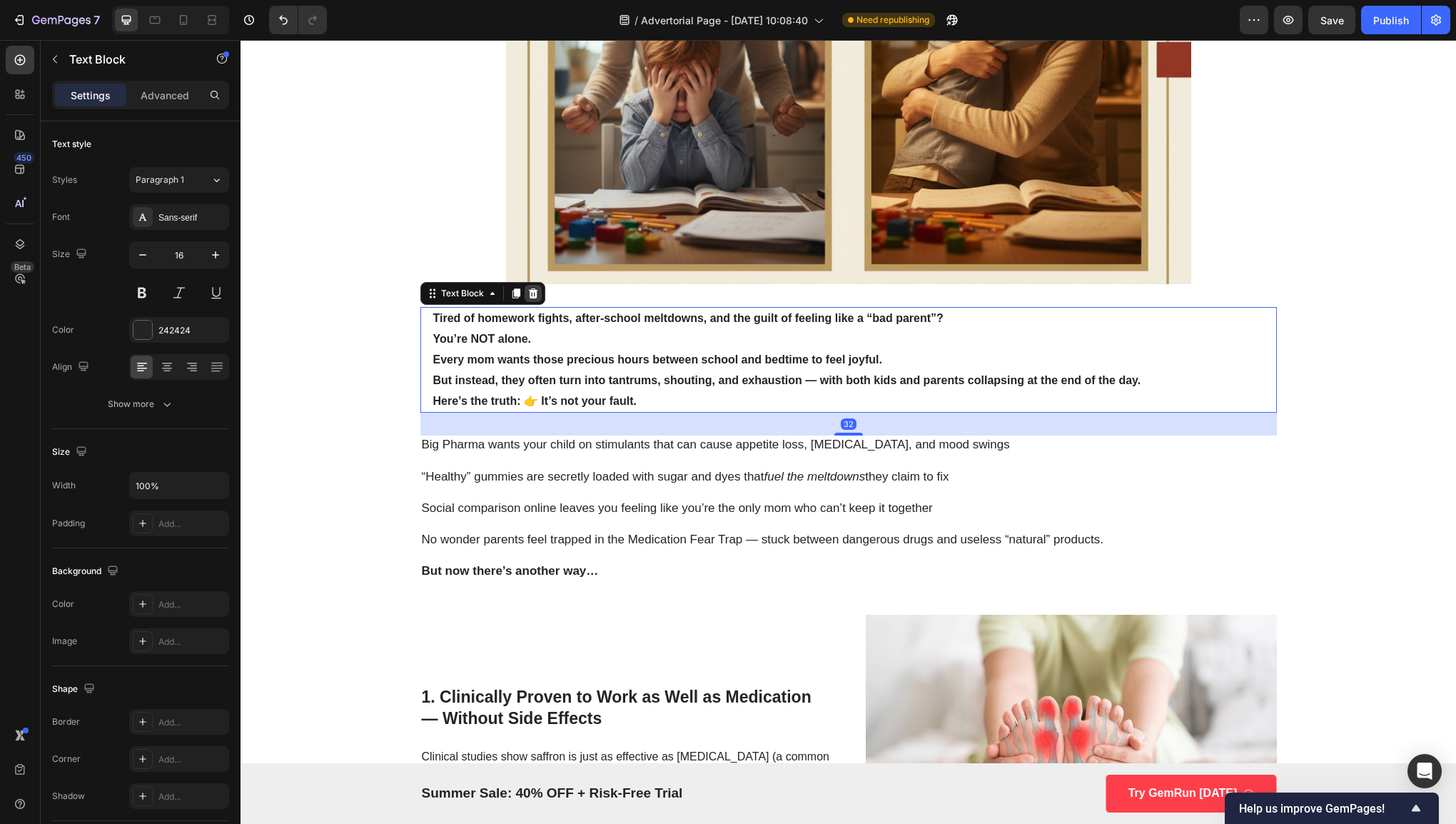
click at [530, 291] on icon at bounding box center [533, 293] width 9 height 10
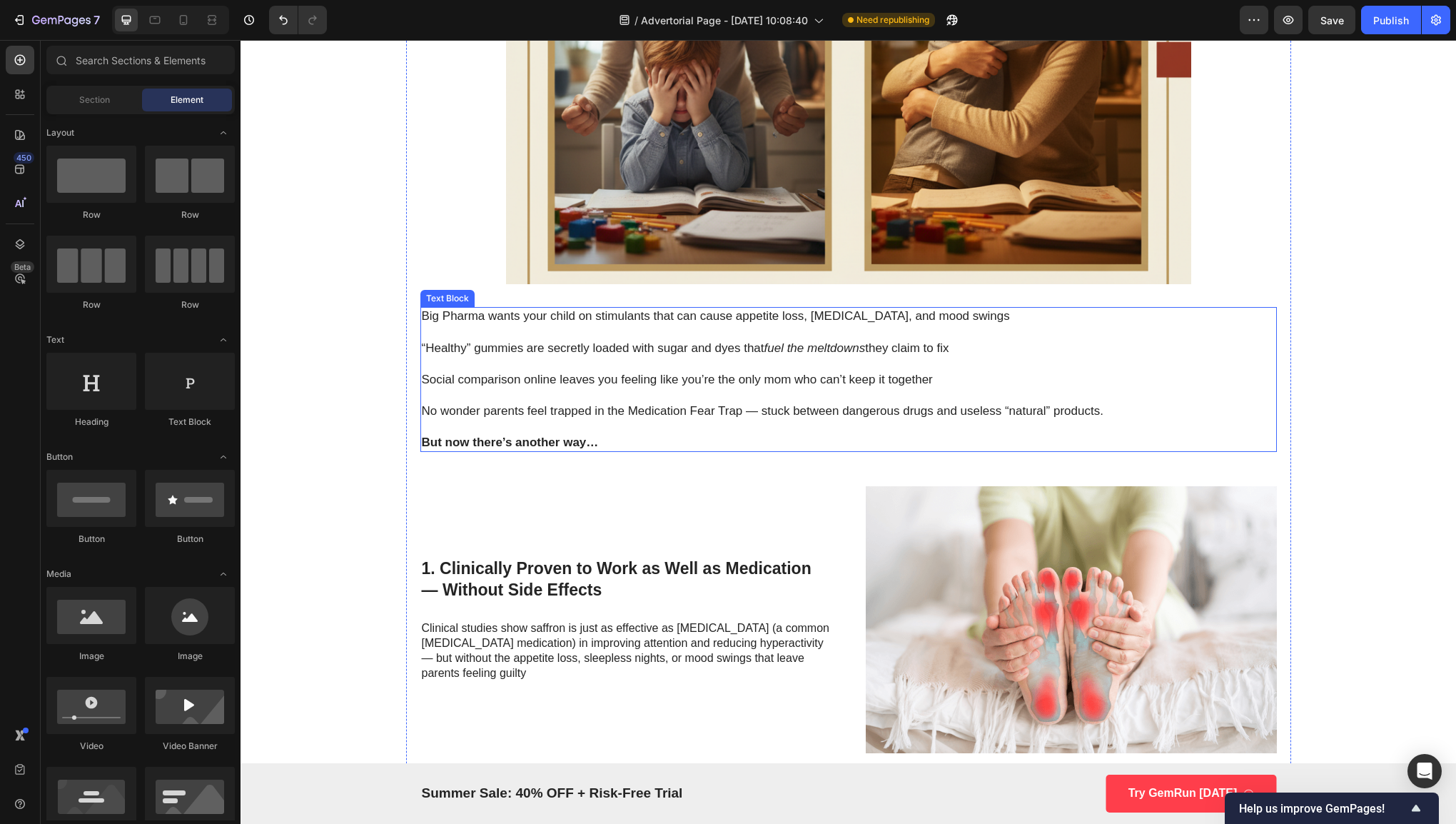
click at [641, 461] on div "Why Pediatricians Are Calling This Spice-Powered Gummy the Key to Calmer Kids a…" at bounding box center [848, 757] width 856 height 2261
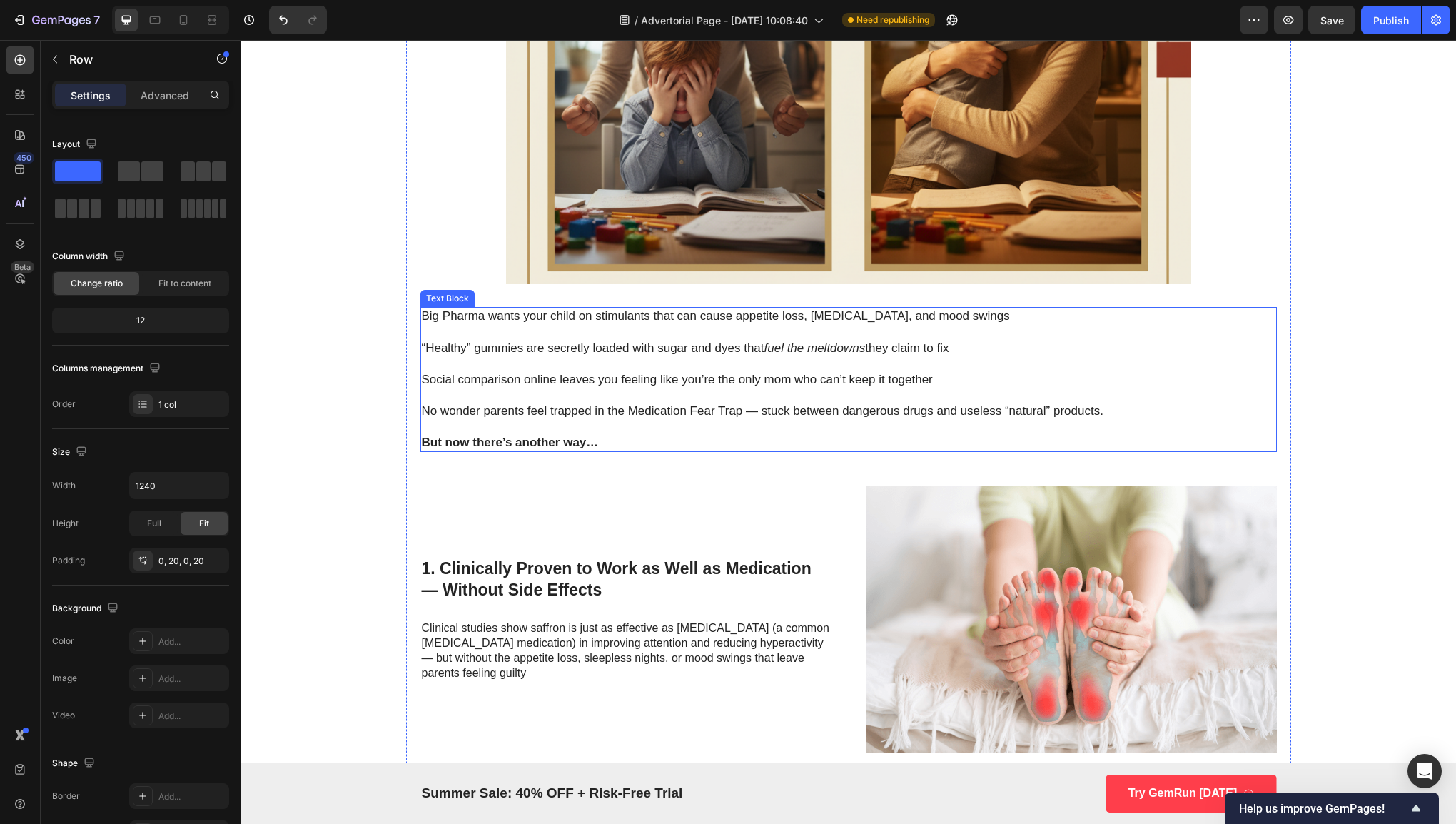
click at [645, 452] on div "Why Pediatricians Are Calling This Spice-Powered Gummy the Key to Calmer Kids a…" at bounding box center [848, 757] width 856 height 2261
click at [650, 442] on p "But now there’s another way…" at bounding box center [848, 442] width 853 height 16
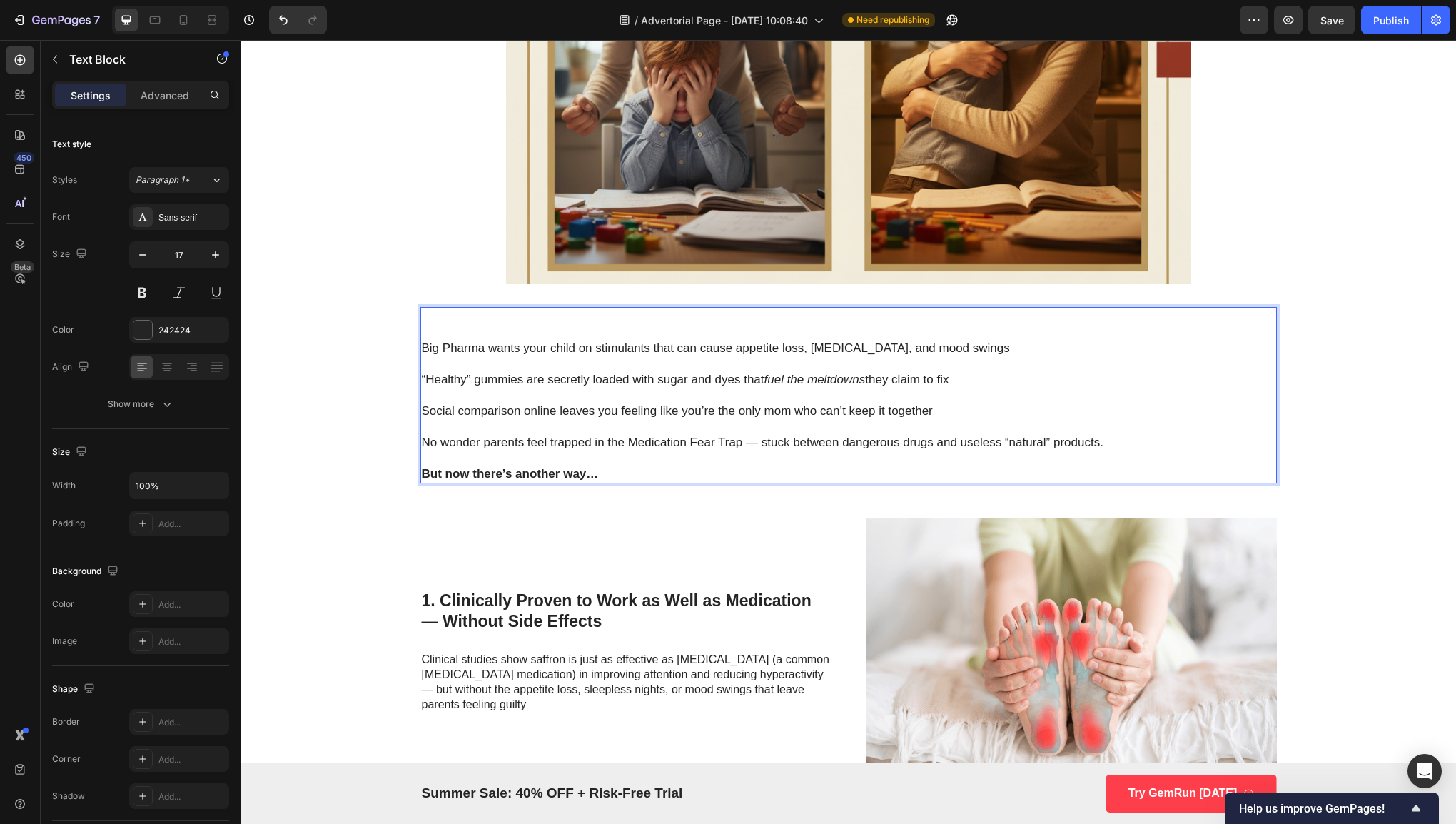
click at [435, 315] on p "Rich Text Editor. Editing area: main" at bounding box center [848, 316] width 853 height 16
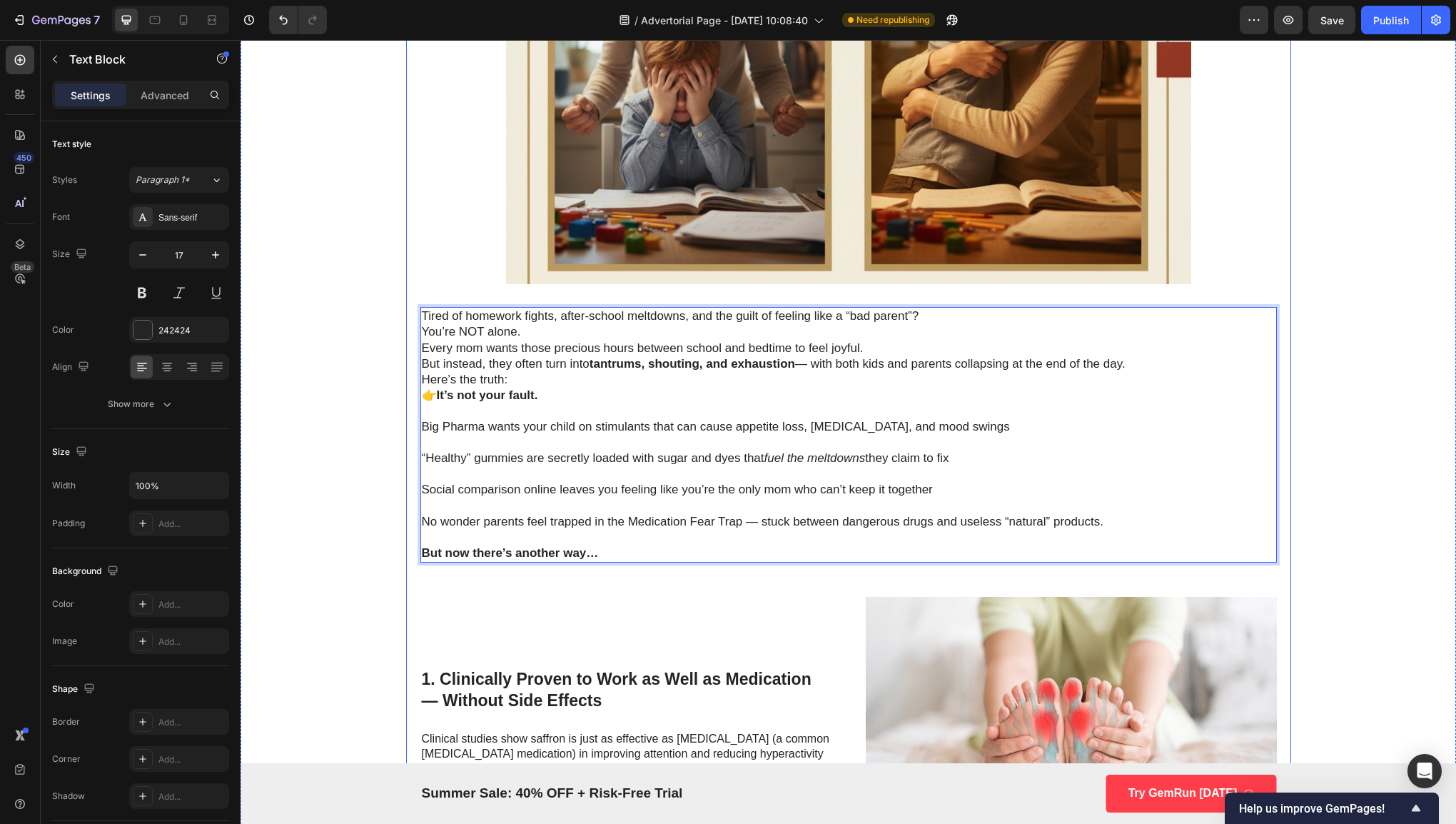
click at [412, 328] on div "Why Pediatricians Are Calling This Spice-Powered Gummy the Key to Calmer Kids a…" at bounding box center [848, 812] width 885 height 2372
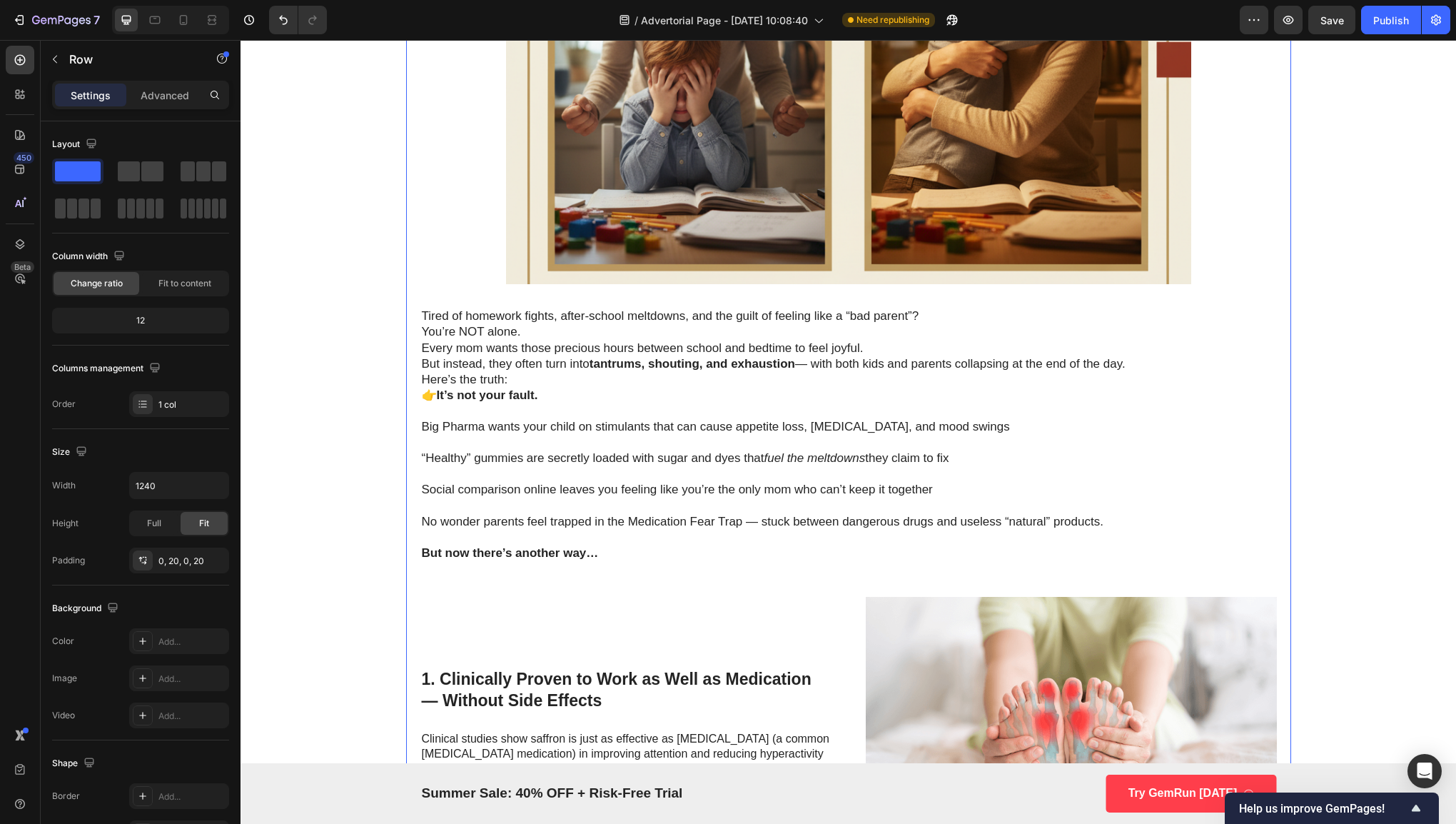
click at [422, 327] on p "You’re NOT alone." at bounding box center [848, 332] width 853 height 16
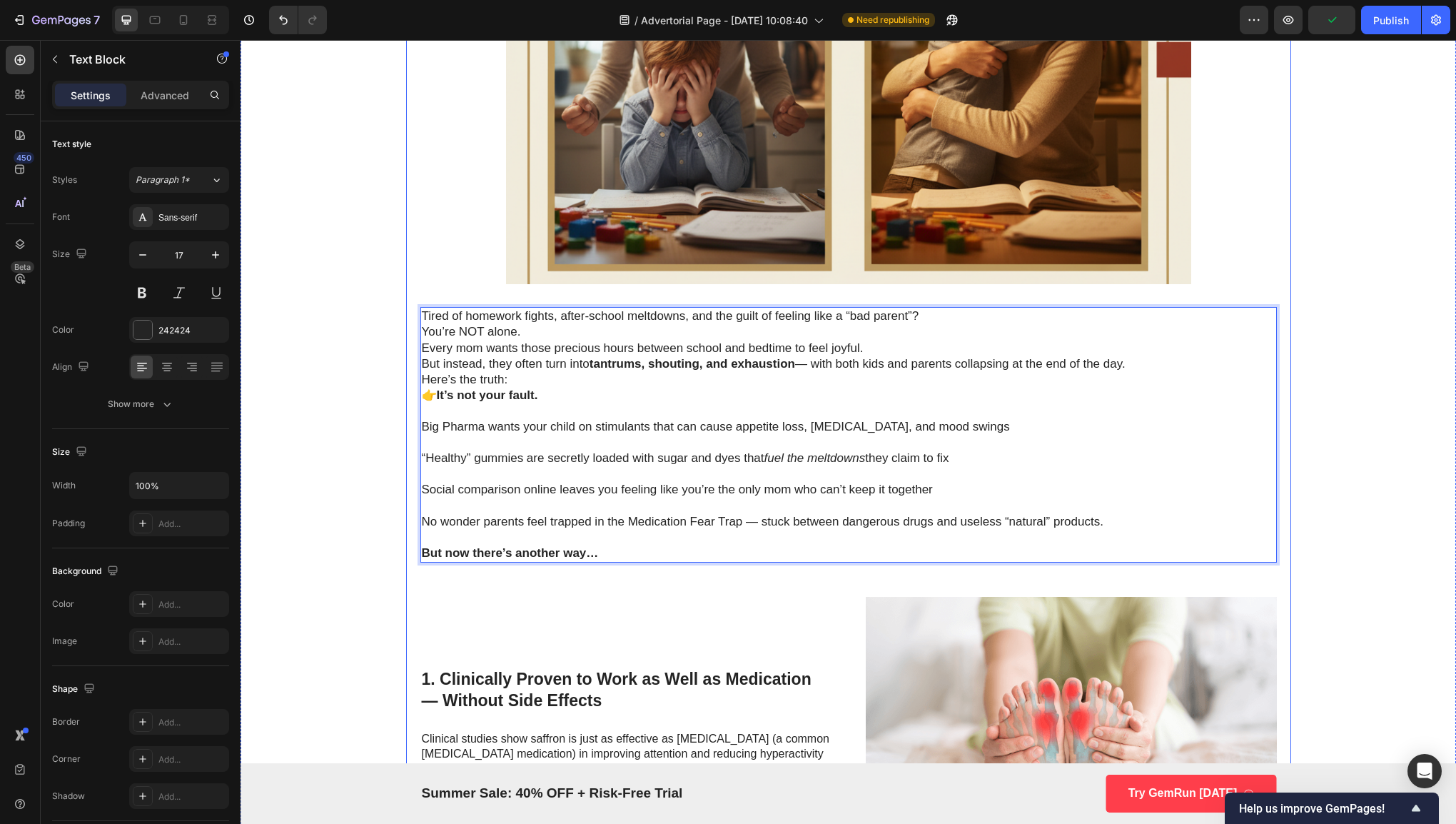
click at [413, 332] on div "Why Pediatricians Are Calling This Spice-Powered Gummy the Key to Calmer Kids a…" at bounding box center [848, 812] width 885 height 2372
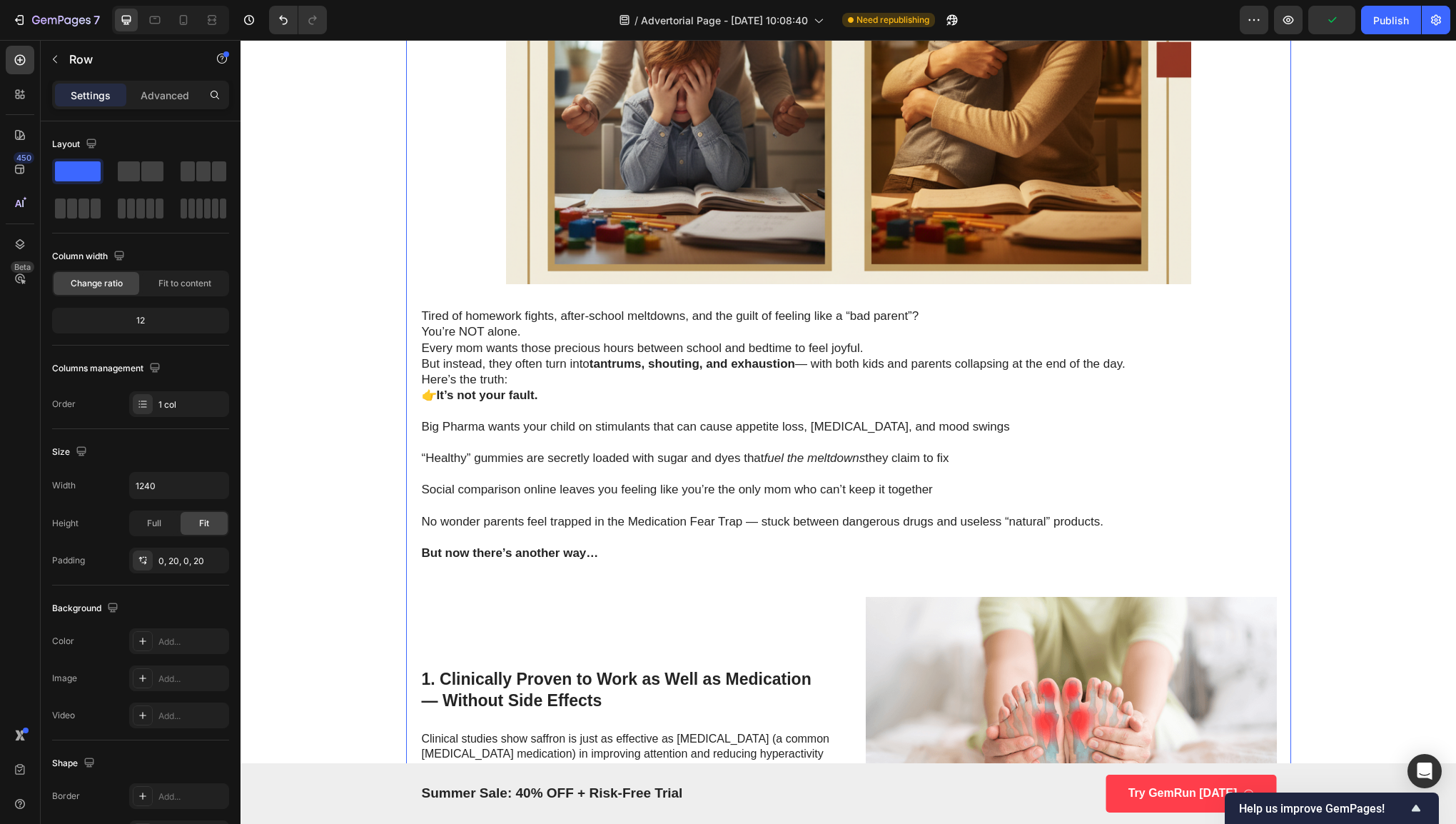
click at [422, 331] on p "You’re NOT alone." at bounding box center [848, 332] width 853 height 16
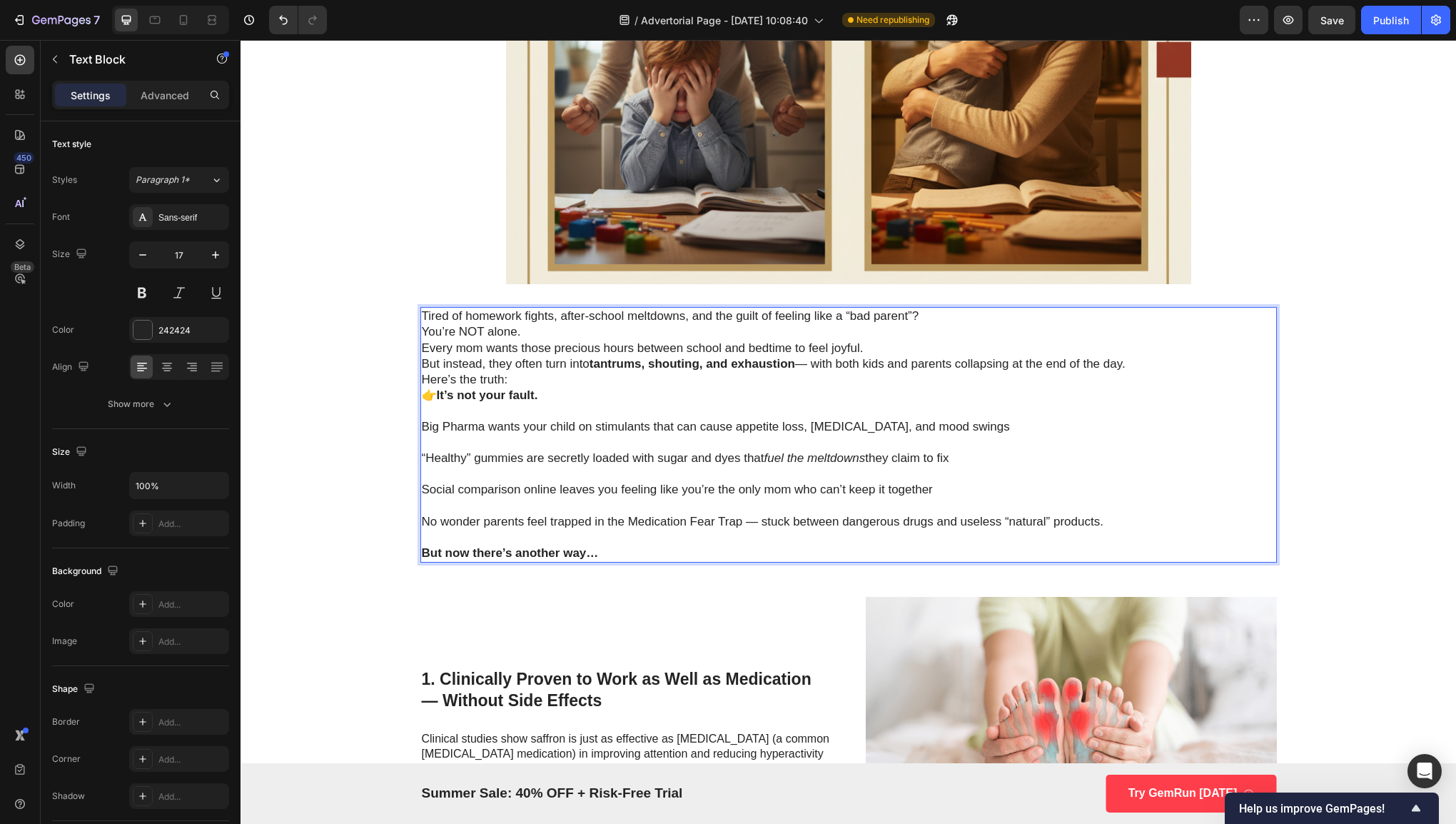
click at [422, 331] on p "You’re NOT alone." at bounding box center [848, 332] width 853 height 16
click at [422, 330] on p "You’re NOT alone." at bounding box center [848, 332] width 853 height 16
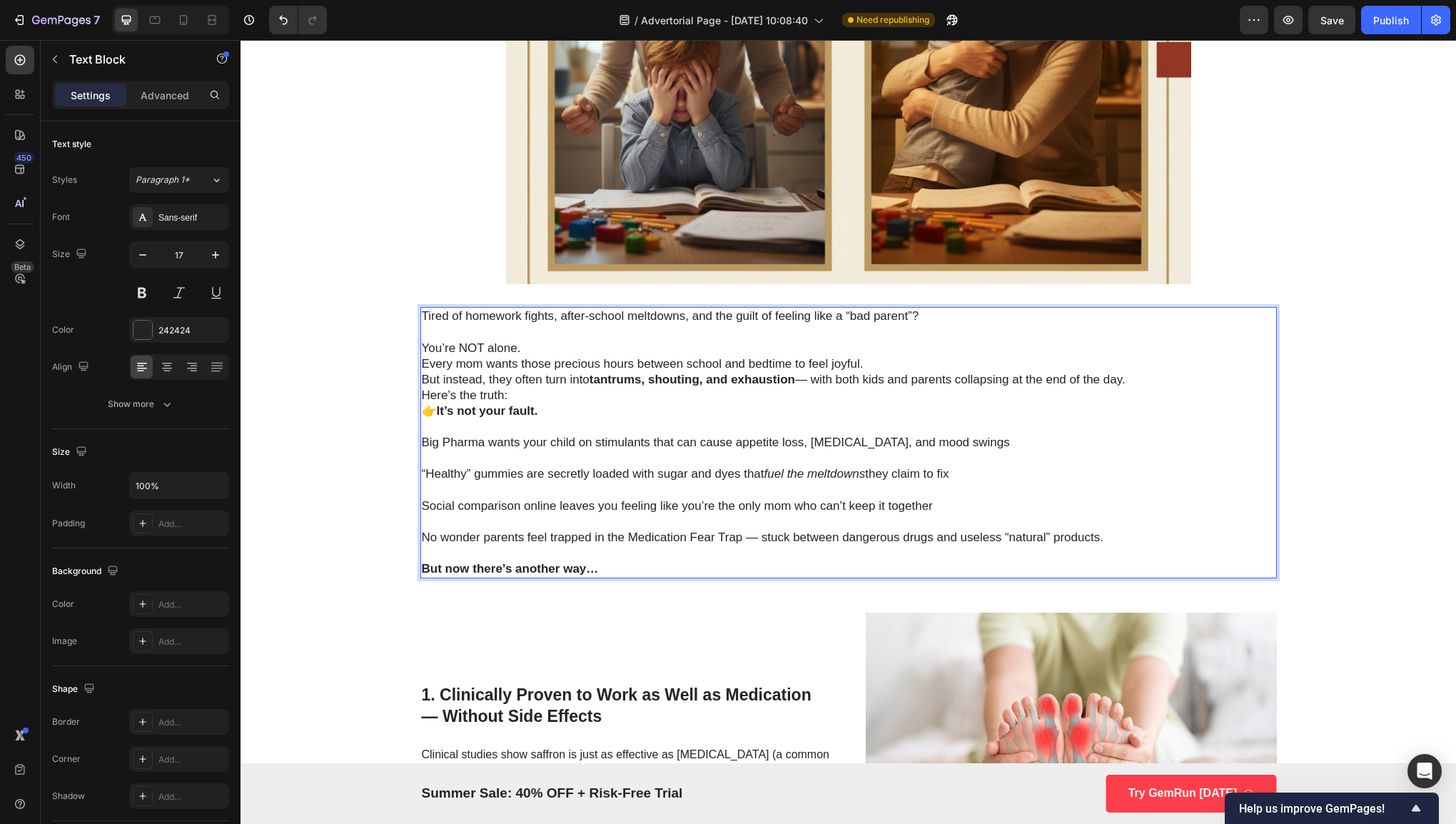
click at [422, 364] on p "Every mom wants those precious hours between school and bedtime to feel joyful.…" at bounding box center [848, 372] width 853 height 31
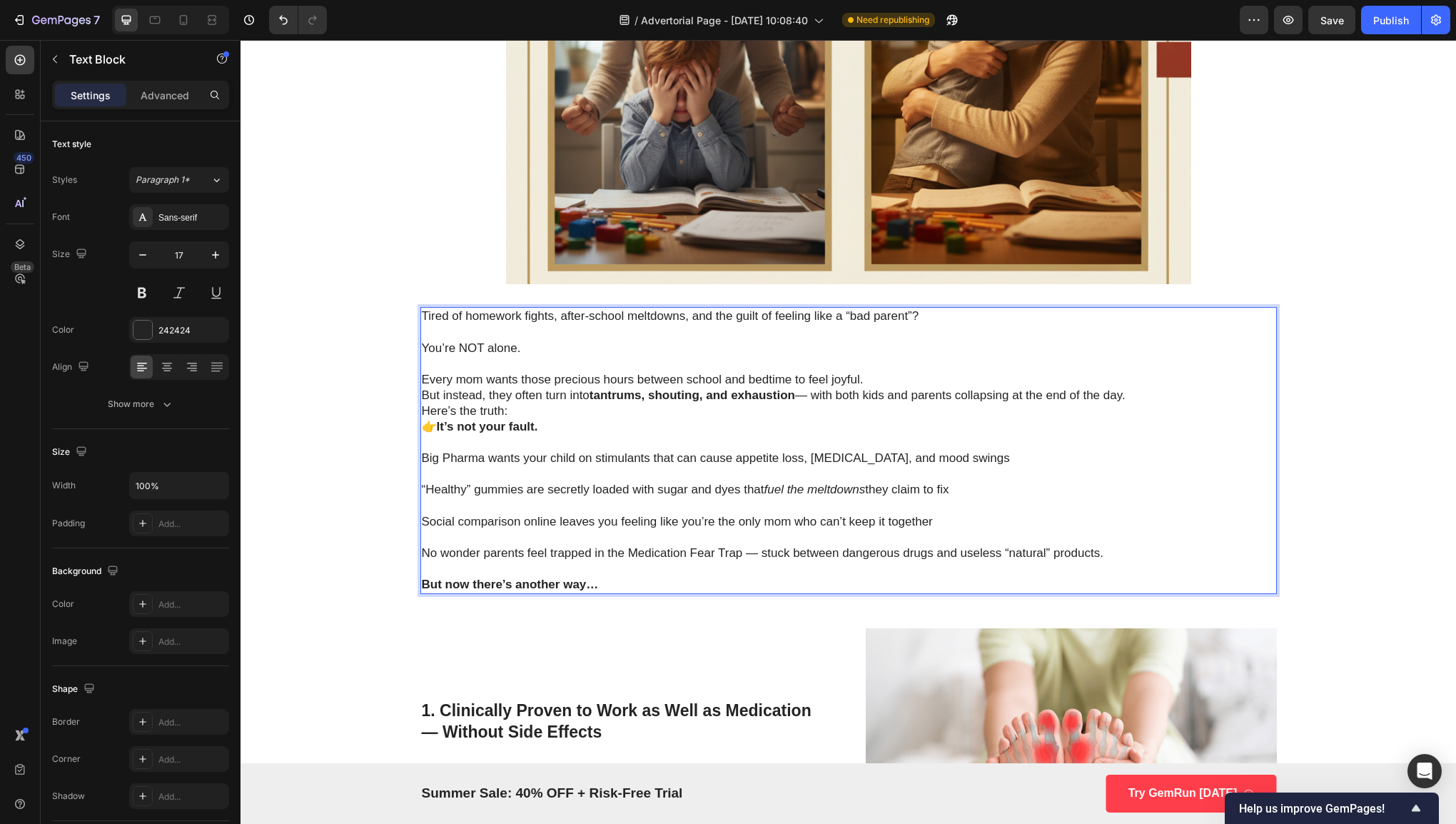
click at [422, 396] on p "Every mom wants those precious hours between school and bedtime to feel joyful.…" at bounding box center [848, 388] width 853 height 31
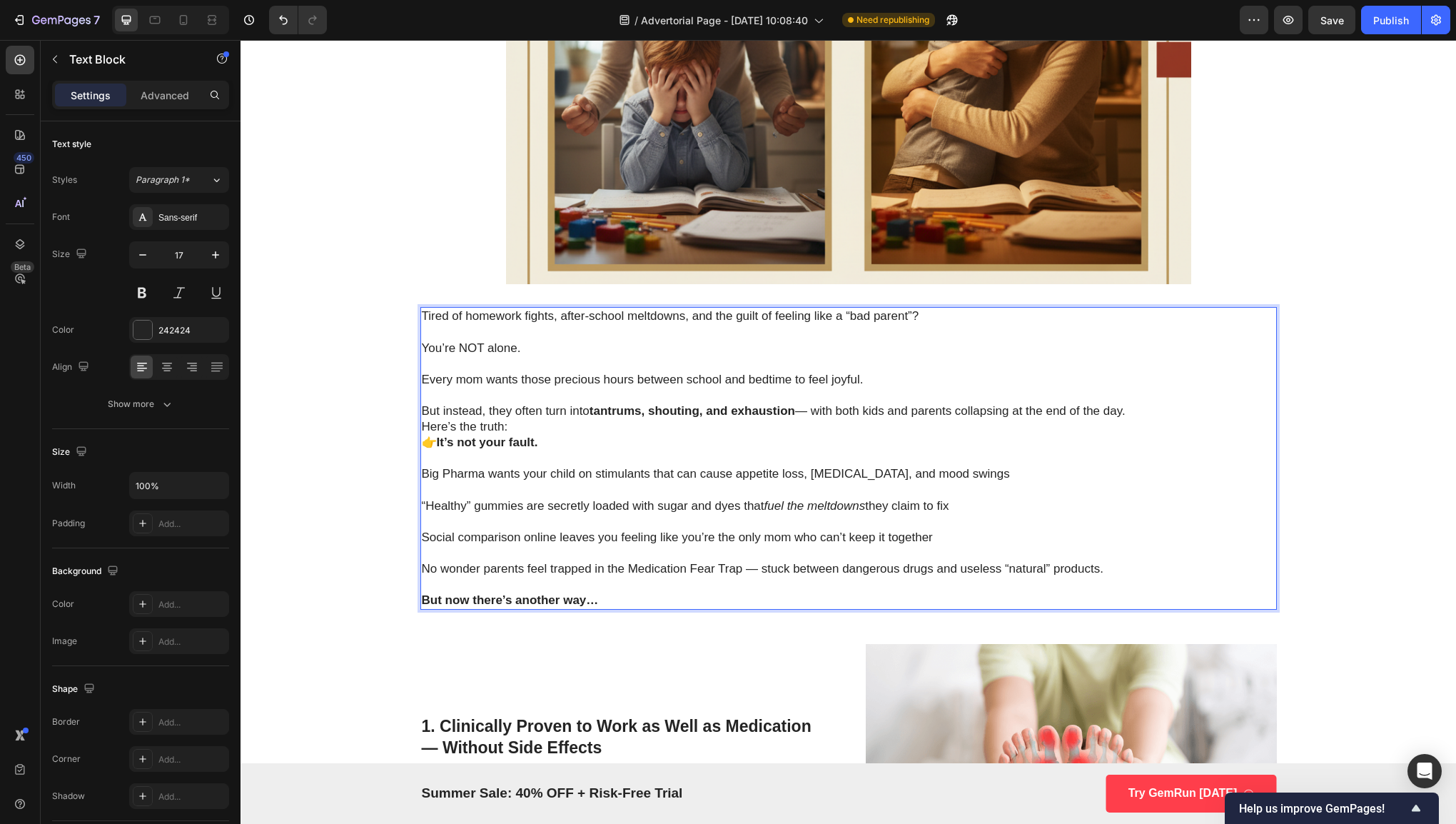
click at [422, 428] on p "Here’s the truth: 👉 It’s not your fault." at bounding box center [848, 435] width 853 height 31
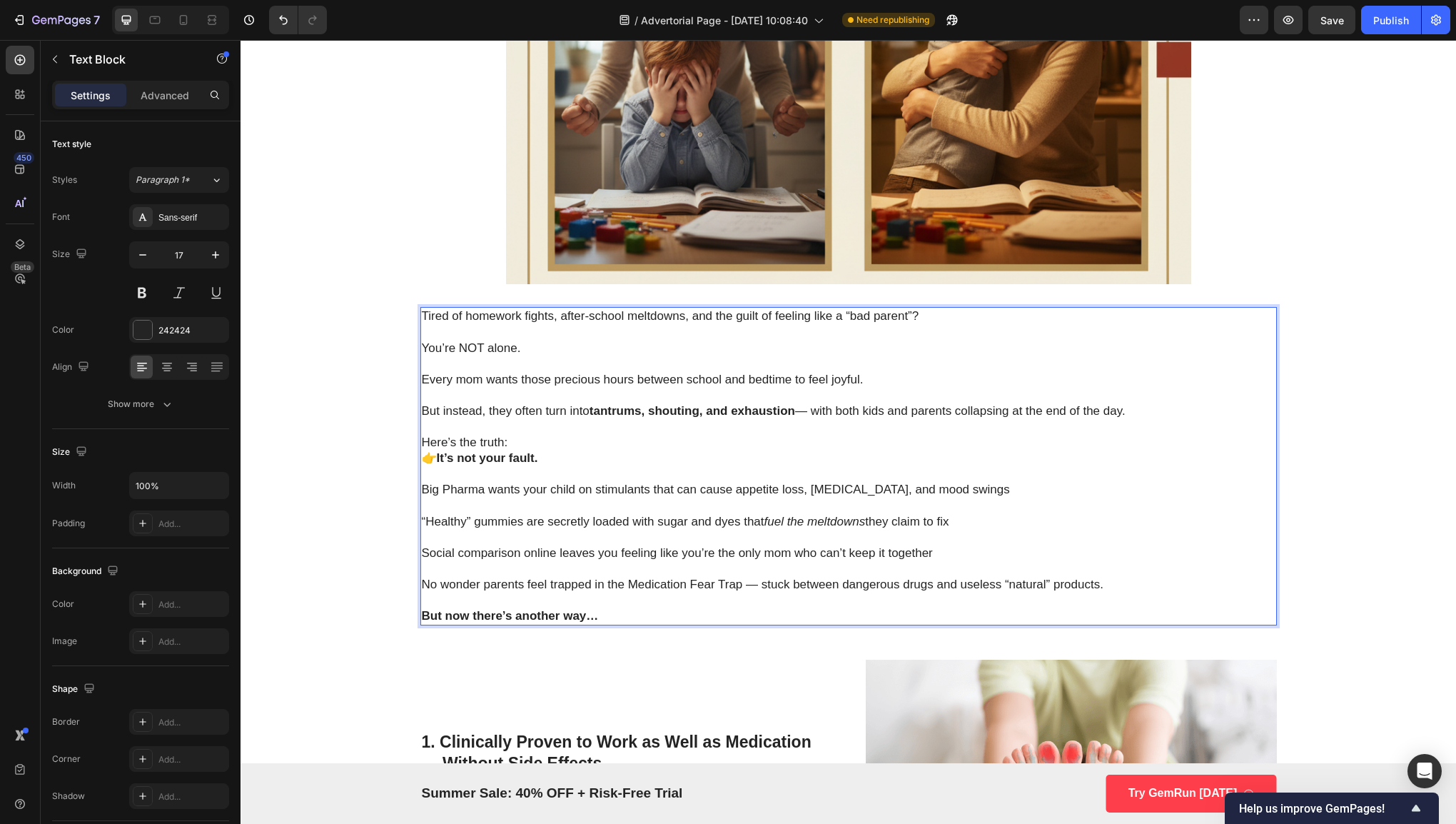
click at [520, 453] on strong "It’s not your fault." at bounding box center [487, 457] width 101 height 13
click at [543, 454] on p "Here’s the truth: 👉 It’s not your fault." at bounding box center [848, 450] width 853 height 31
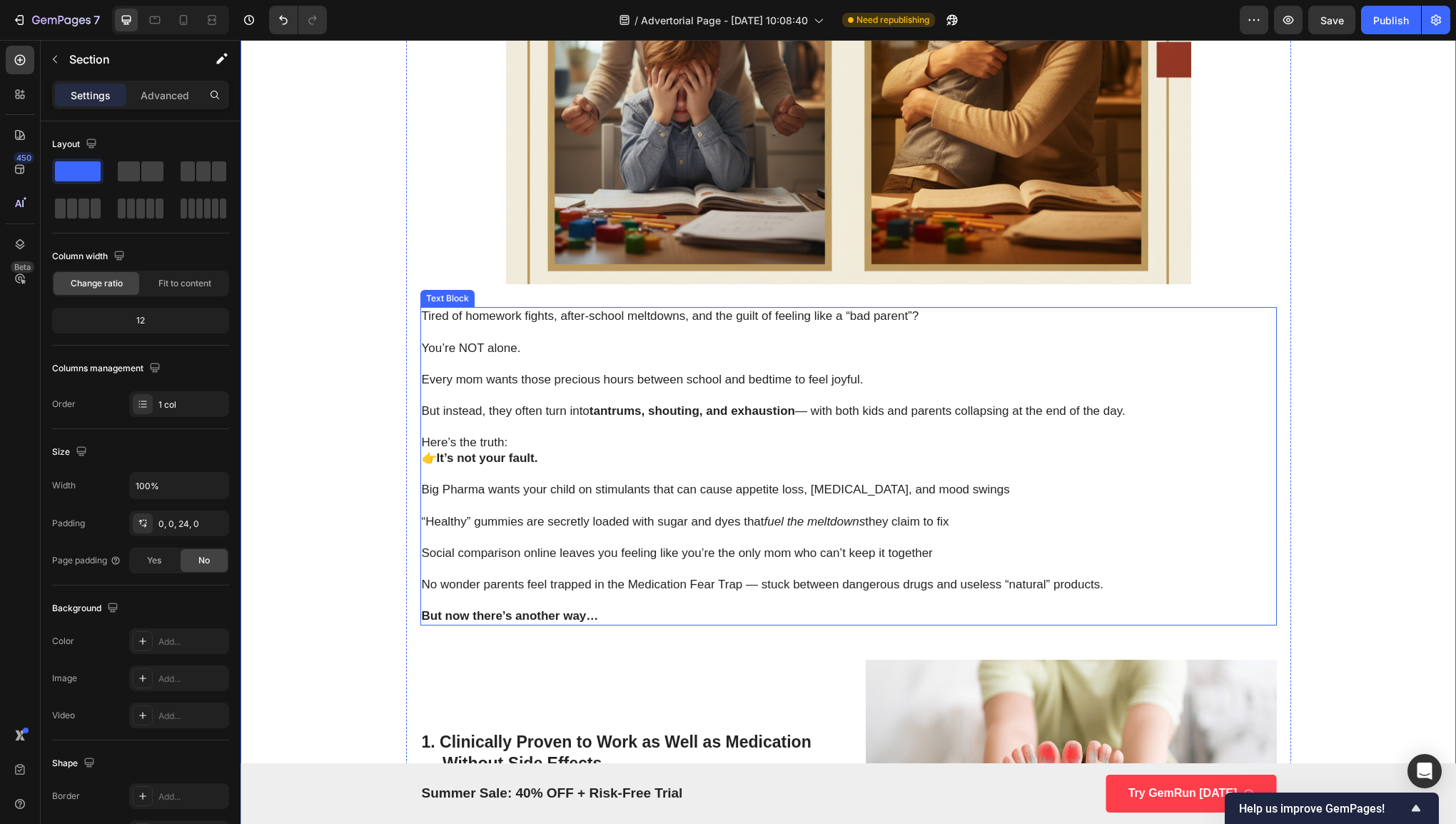
click at [926, 492] on p "Big Pharma wants your child on stimulants that can cause appetite loss, [MEDICA…" at bounding box center [848, 490] width 853 height 16
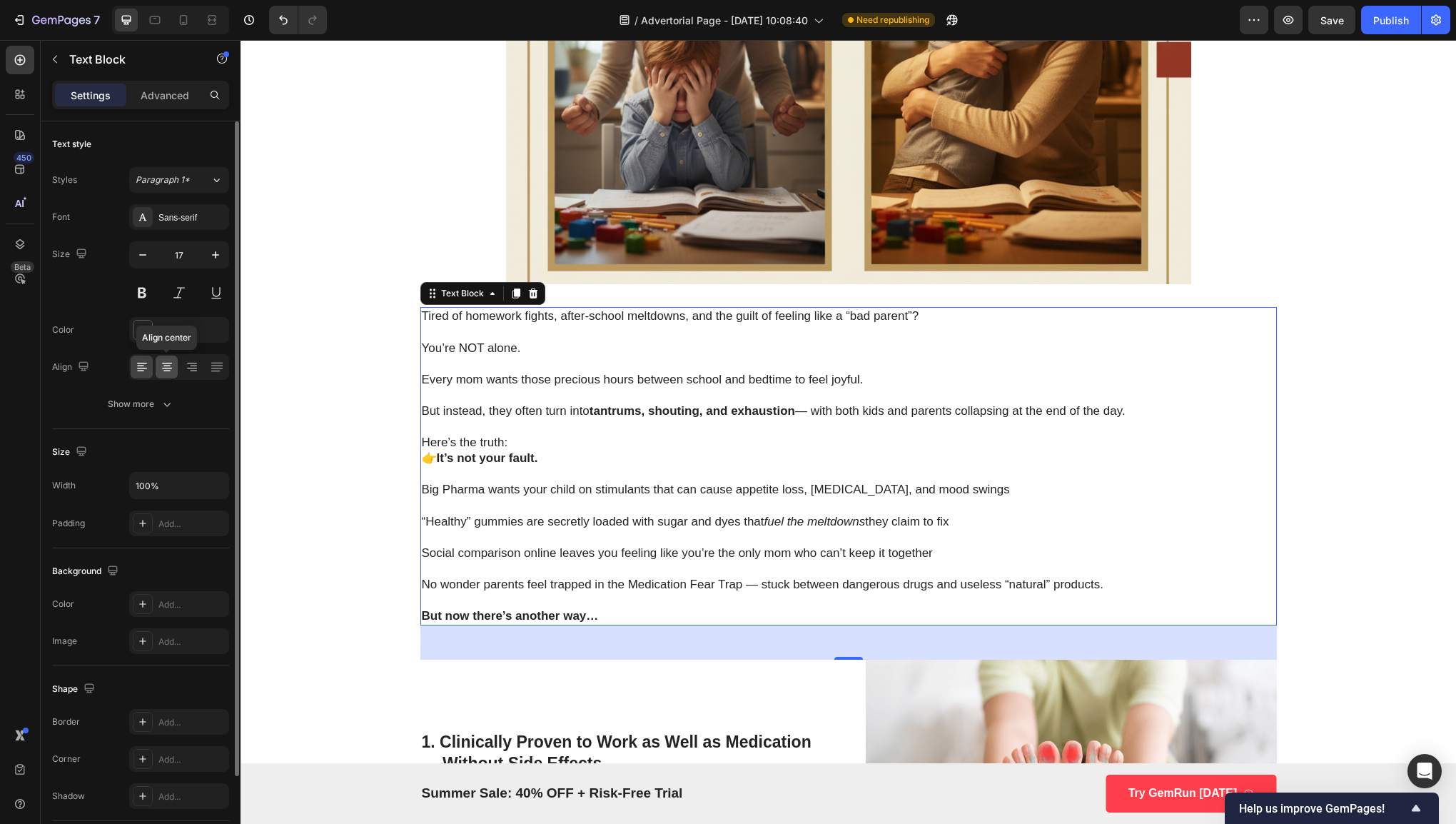
click at [157, 370] on div at bounding box center [166, 367] width 22 height 23
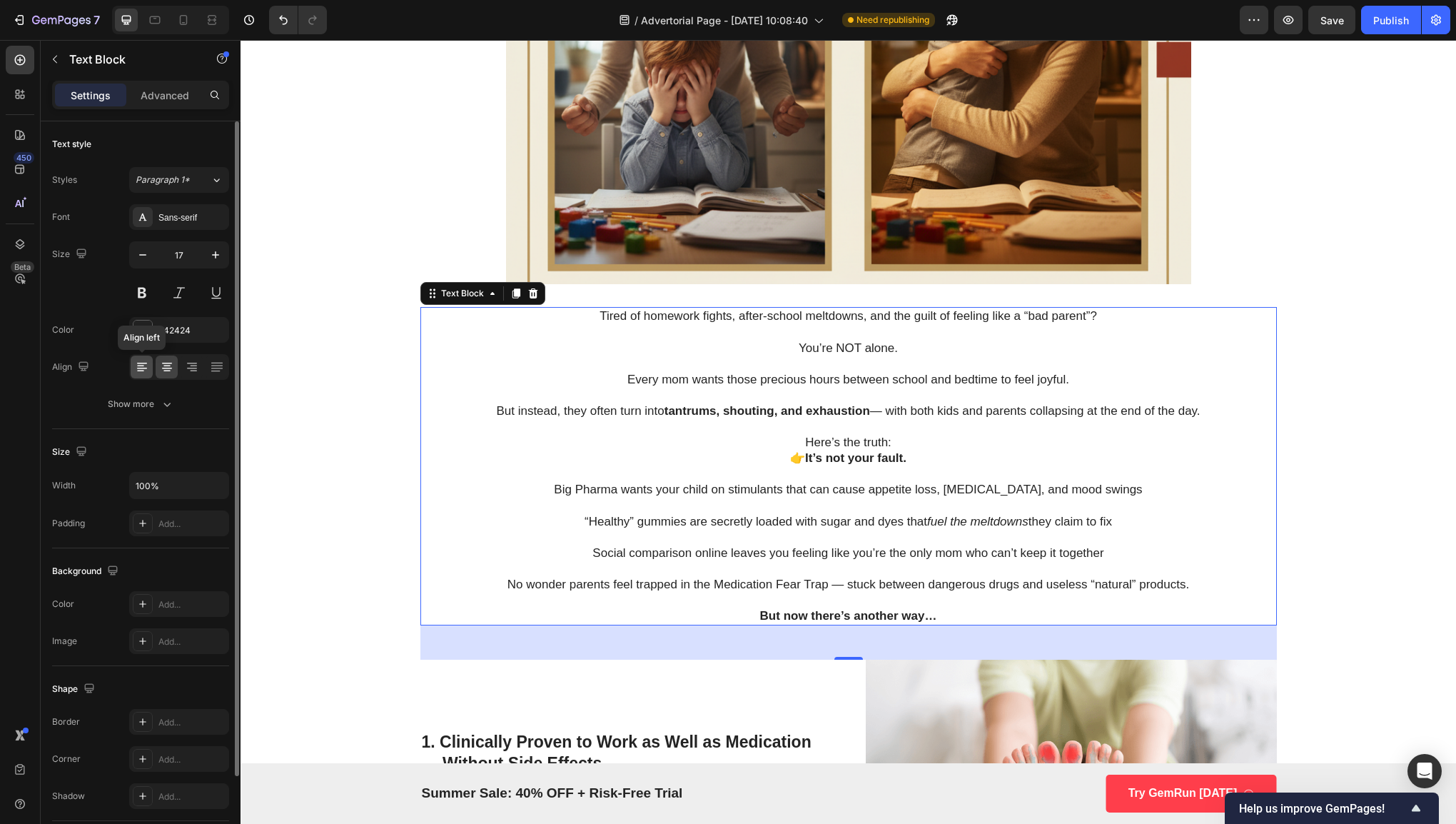
click at [138, 369] on icon at bounding box center [142, 367] width 14 height 14
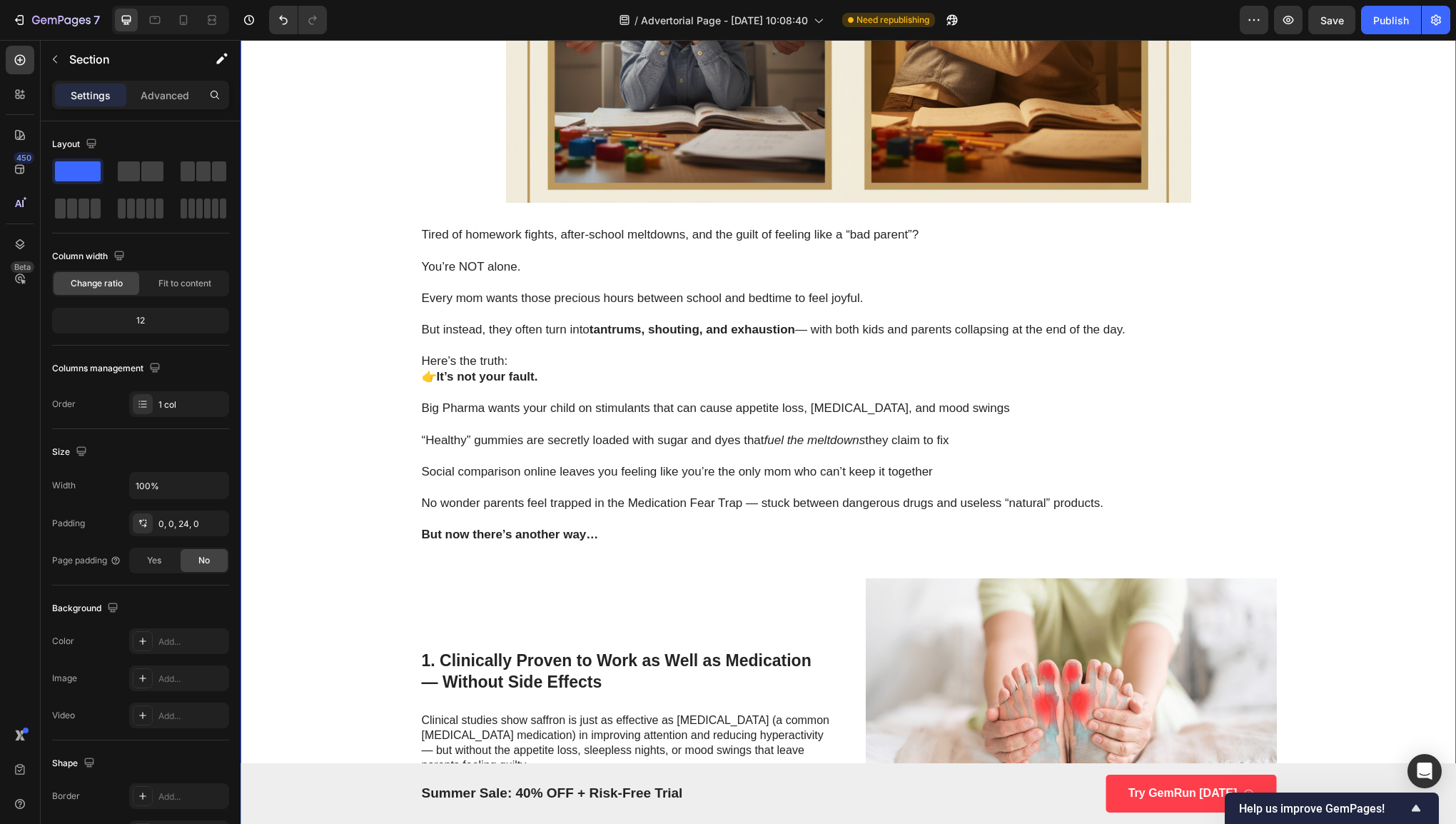
scroll to position [525, 0]
click at [815, 418] on p "Rich Text Editor. Editing area: main" at bounding box center [848, 424] width 853 height 16
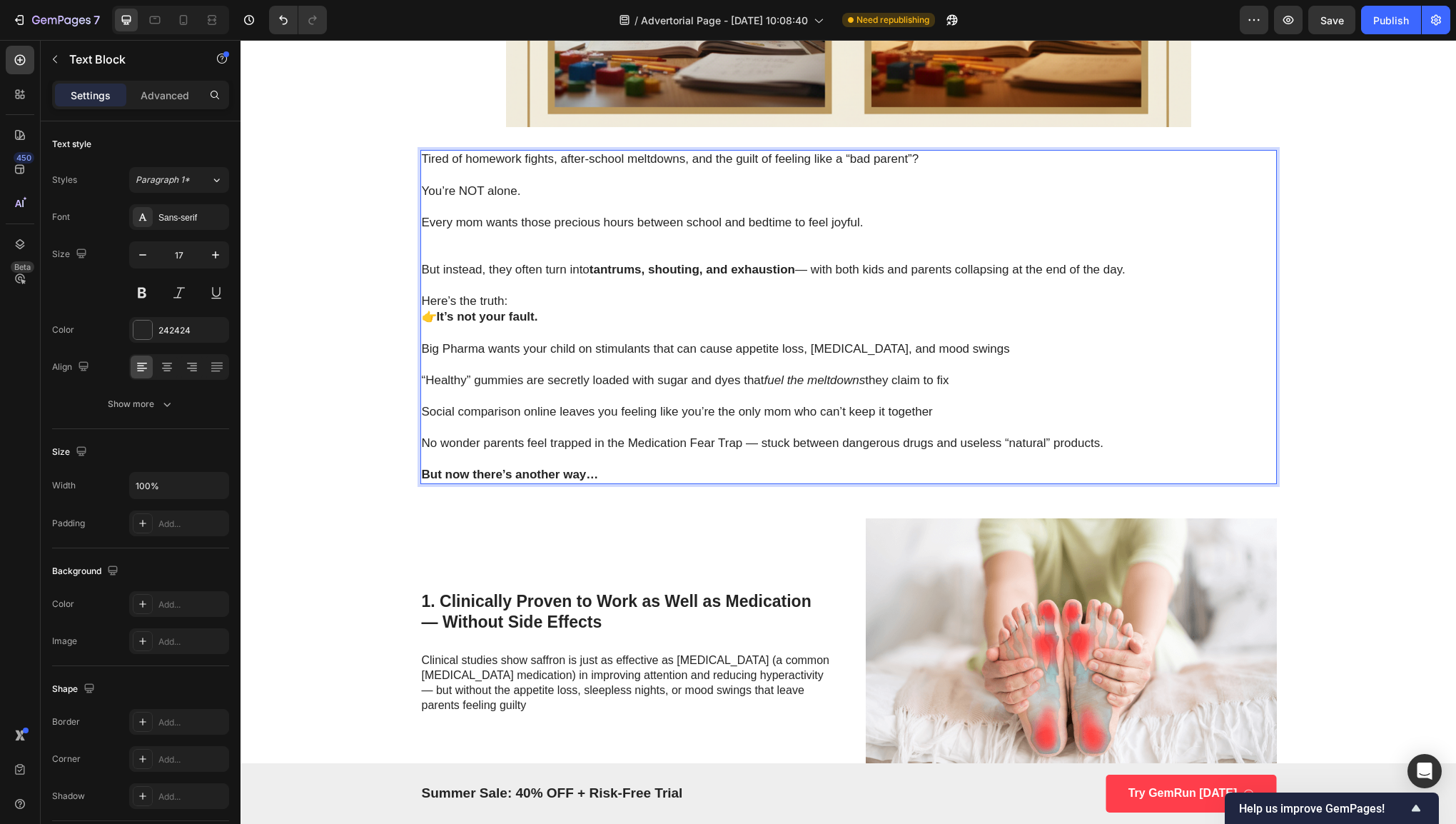
scroll to position [616, 0]
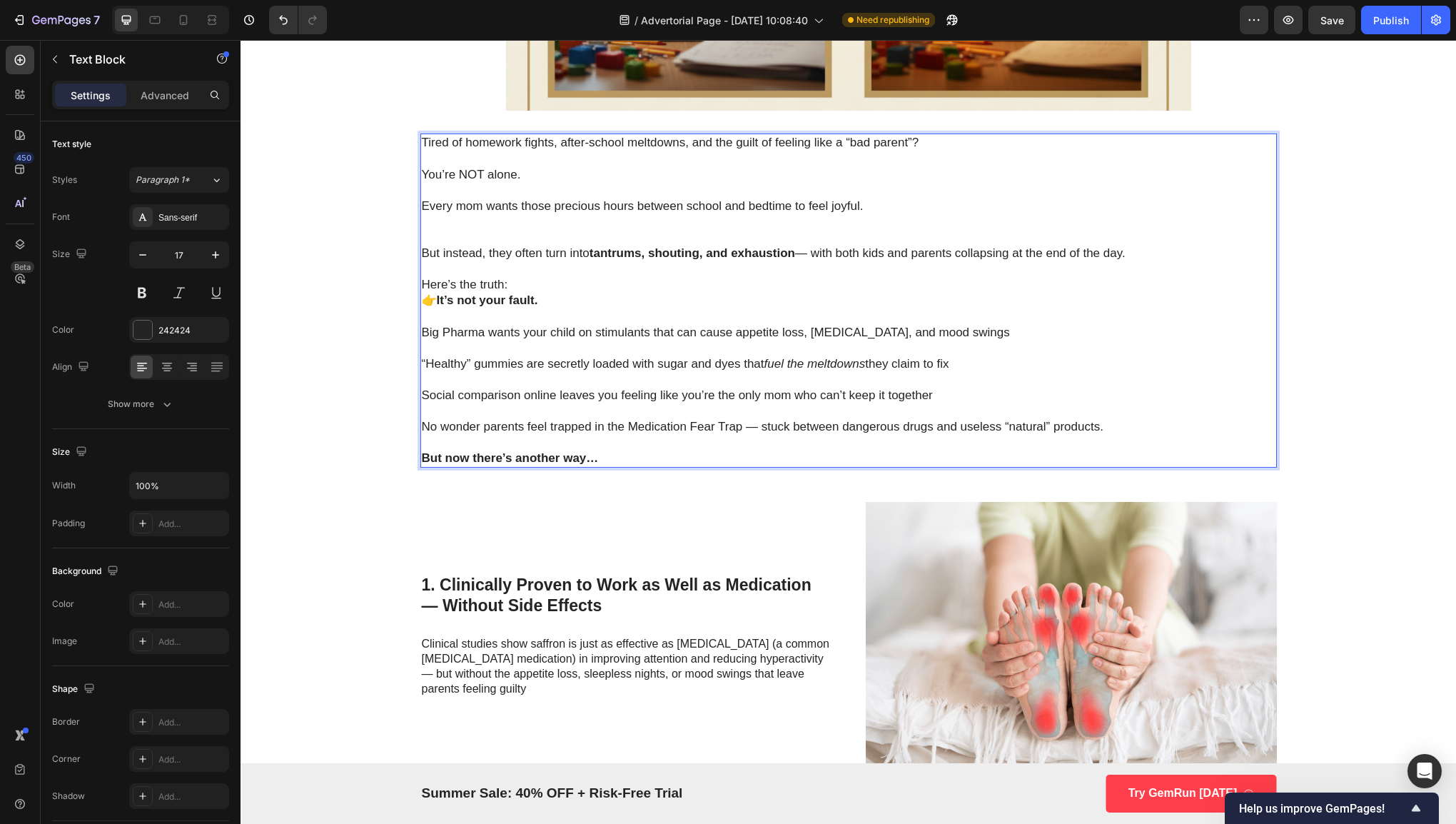
click at [661, 460] on p "But now there’s another way…" at bounding box center [848, 458] width 853 height 16
drag, startPoint x: 635, startPoint y: 456, endPoint x: 410, endPoint y: 453, distance: 225.0
click at [410, 453] on div "Why Pediatricians Are Calling This Spice-Powered Gummy the Key to Calmer Kids a…" at bounding box center [848, 678] width 885 height 2451
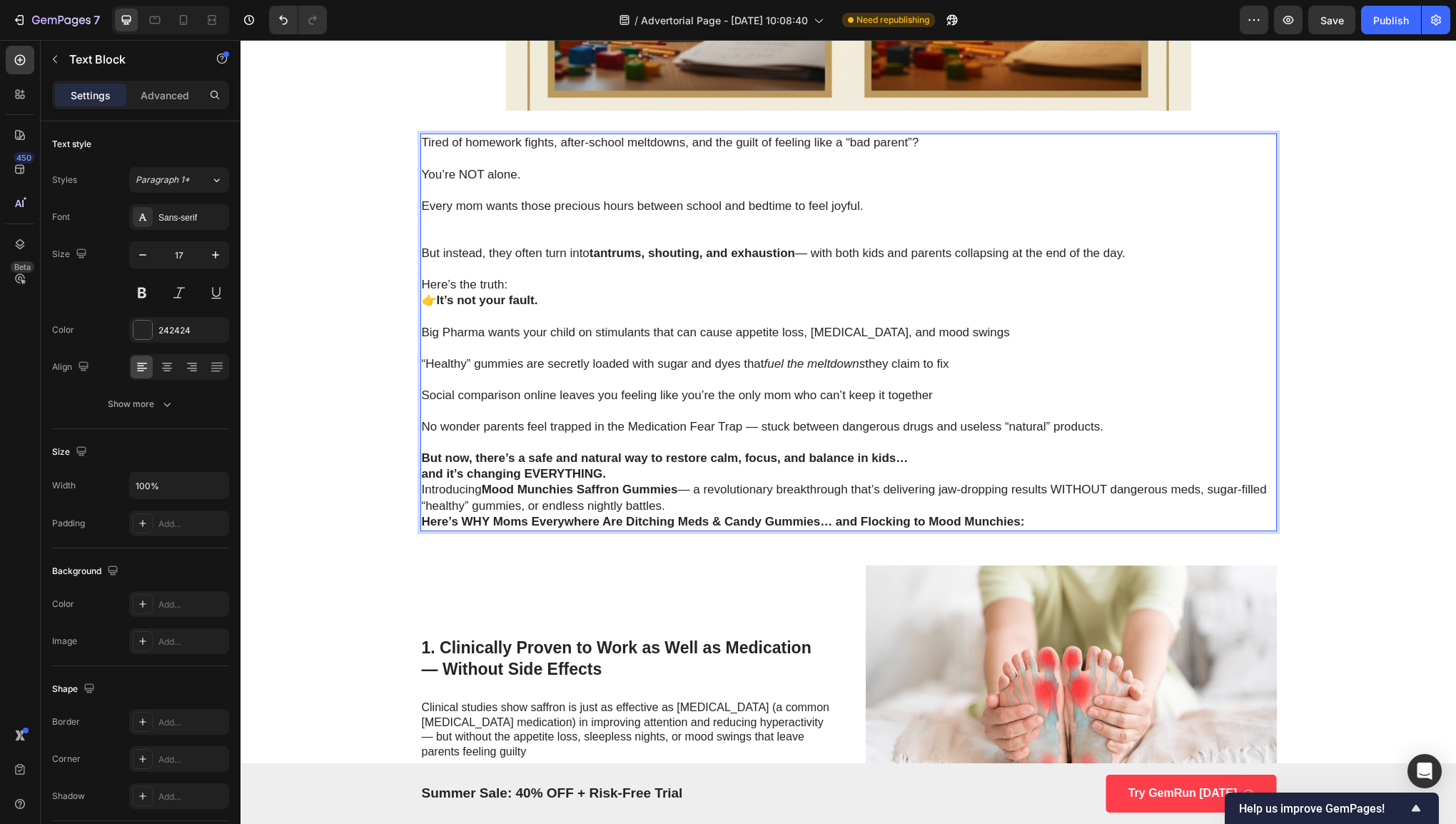
click at [740, 481] on p "But now, there’s a safe and natural way to restore calm, focus, and balance in …" at bounding box center [848, 466] width 853 height 31
drag, startPoint x: 416, startPoint y: 456, endPoint x: 619, endPoint y: 468, distance: 203.4
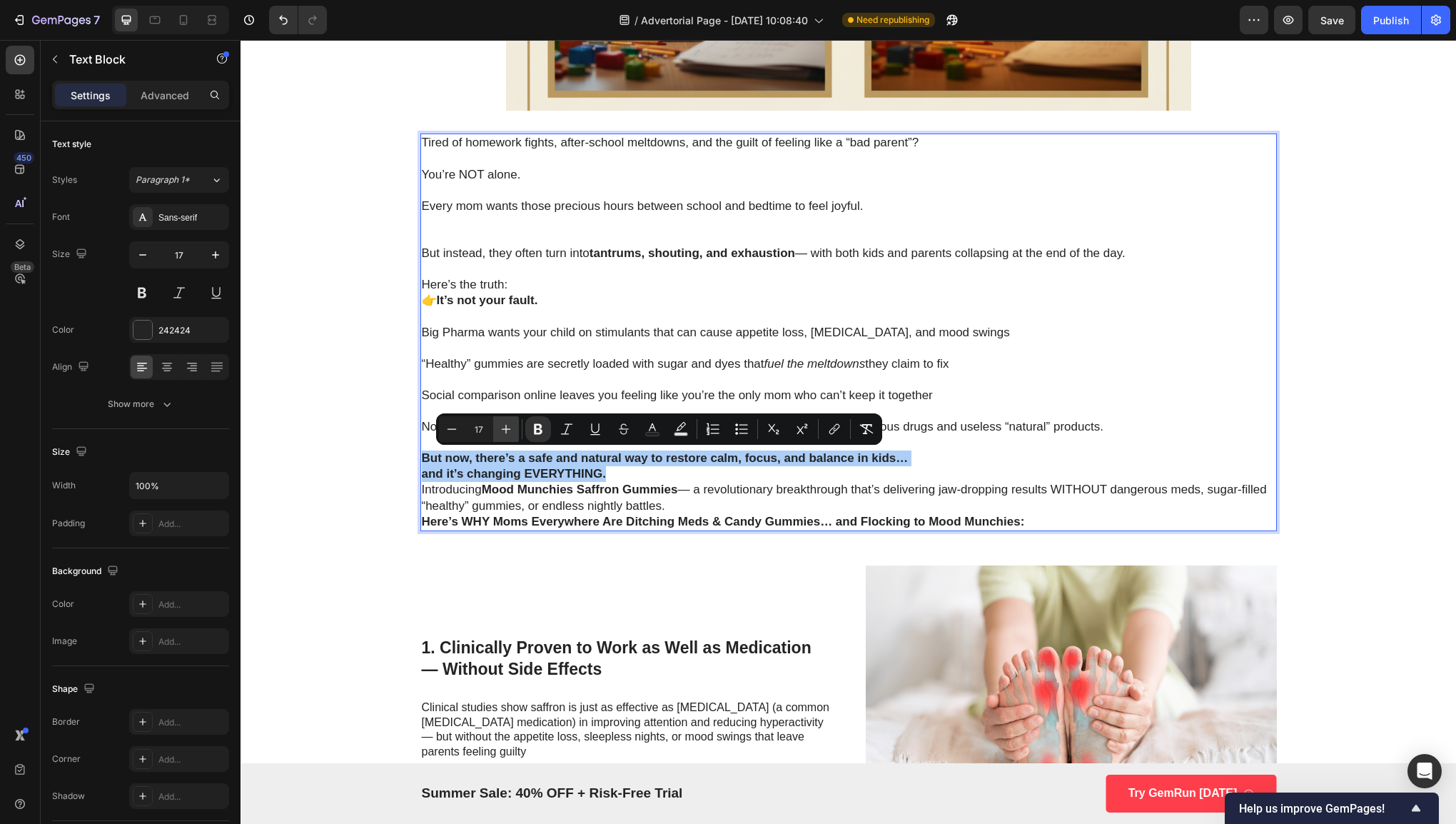
click at [505, 422] on icon "Editor contextual toolbar" at bounding box center [506, 429] width 14 height 14
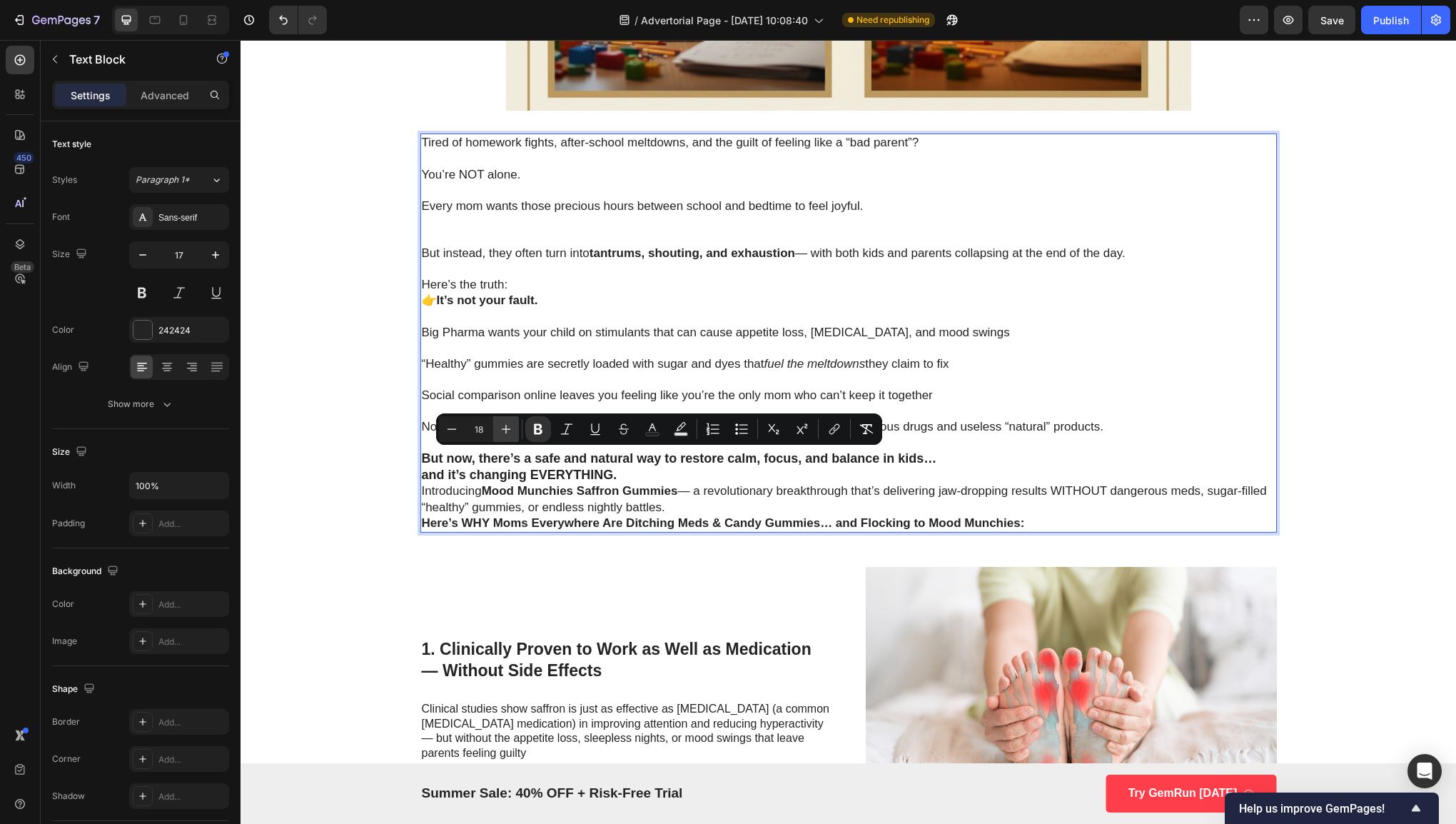
click at [505, 422] on icon "Editor contextual toolbar" at bounding box center [506, 429] width 14 height 14
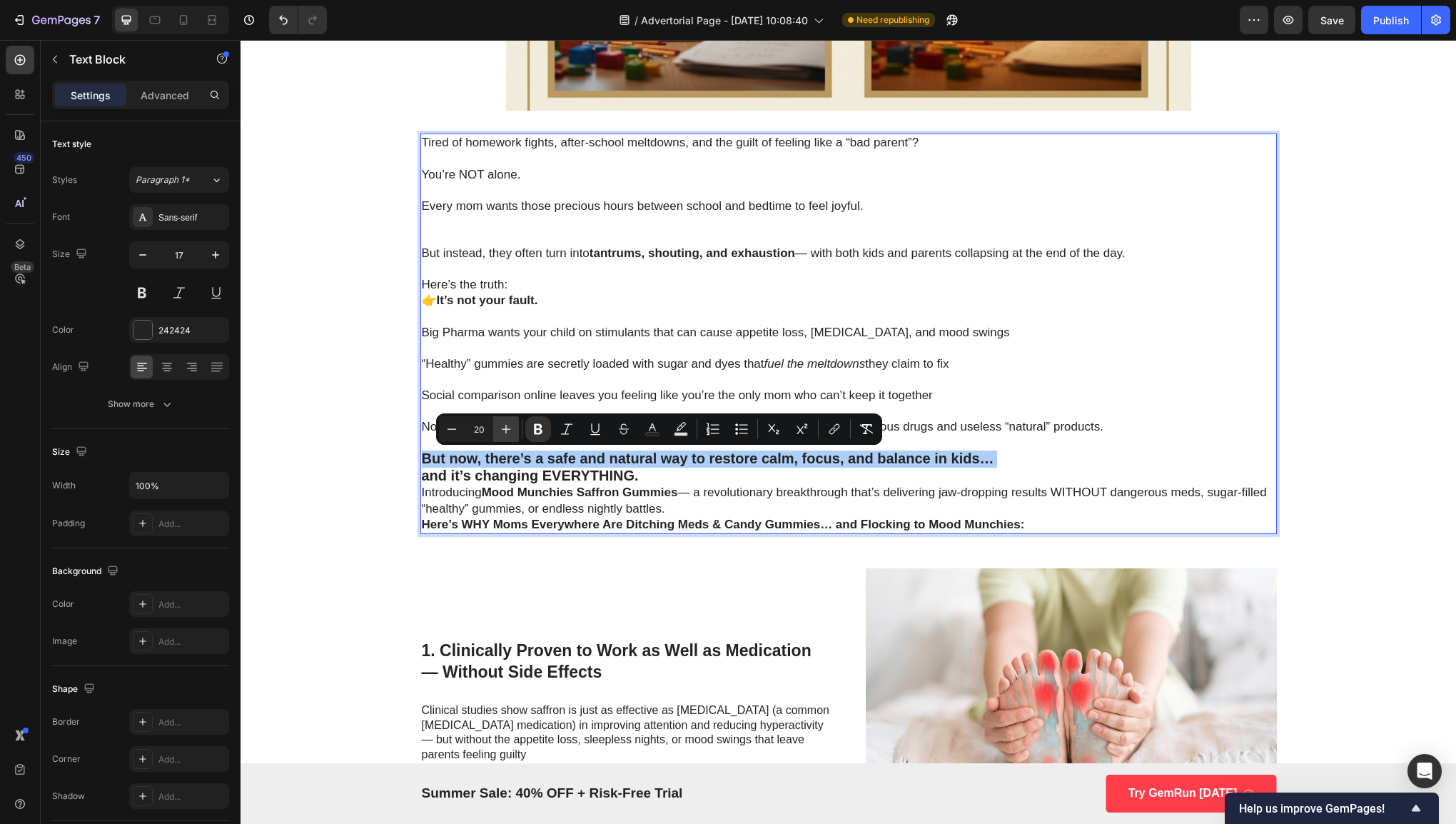
click at [505, 422] on icon "Editor contextual toolbar" at bounding box center [506, 429] width 14 height 14
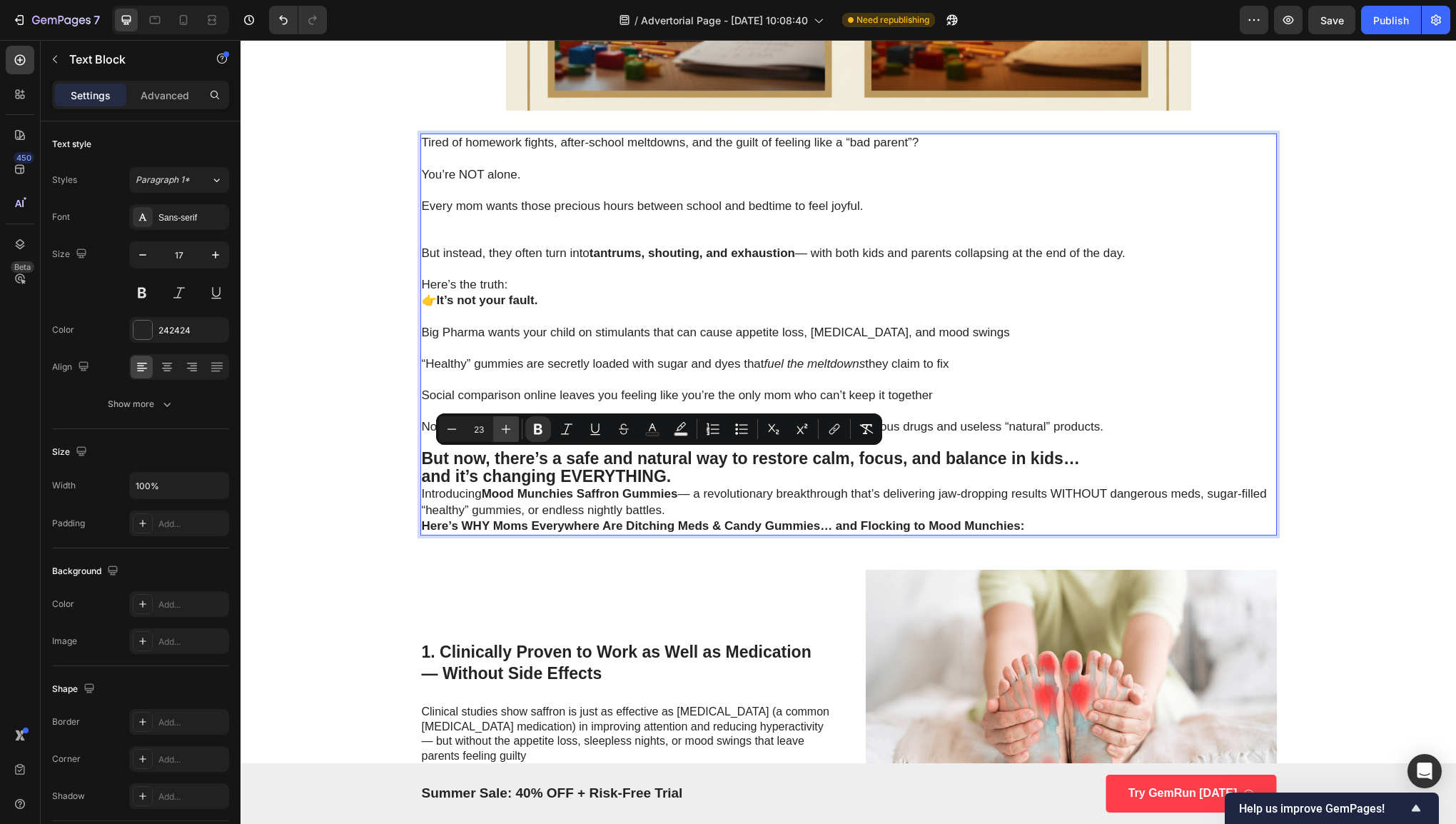
click at [505, 422] on icon "Editor contextual toolbar" at bounding box center [506, 429] width 14 height 14
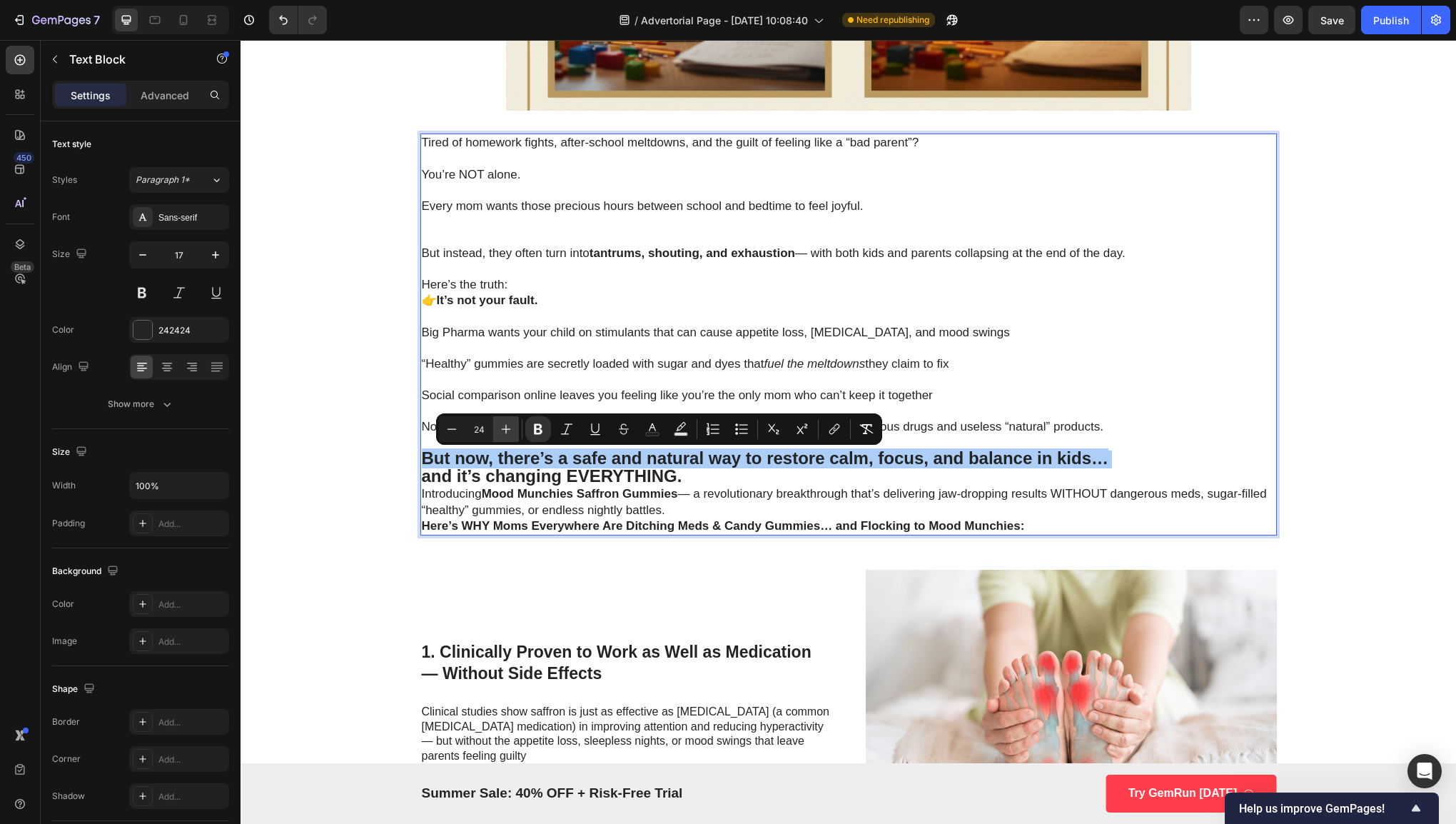
click at [505, 422] on icon "Editor contextual toolbar" at bounding box center [506, 429] width 14 height 14
type input "25"
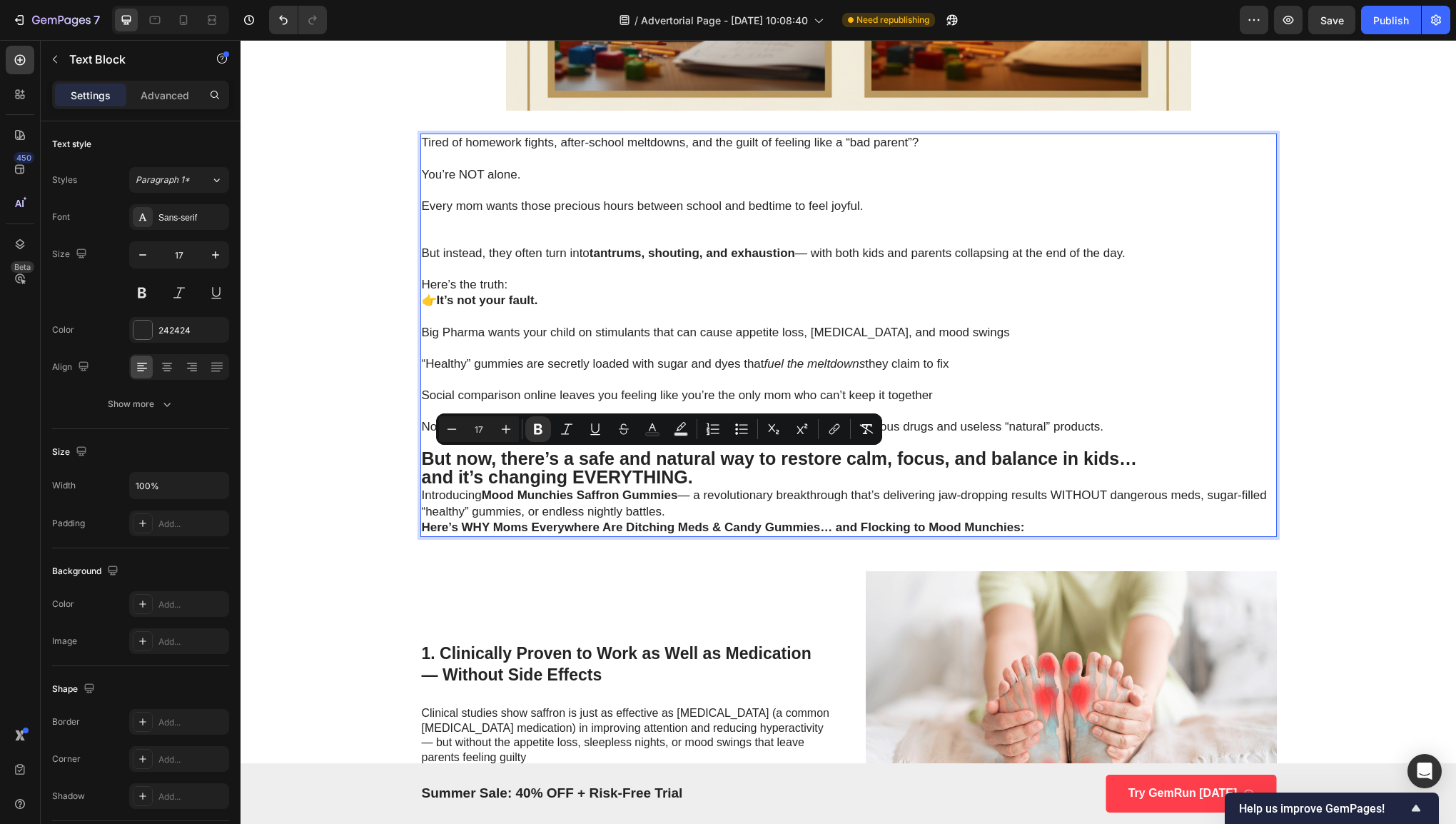
click at [604, 497] on strong "Mood Munchies Saffron Gummies" at bounding box center [580, 495] width 197 height 13
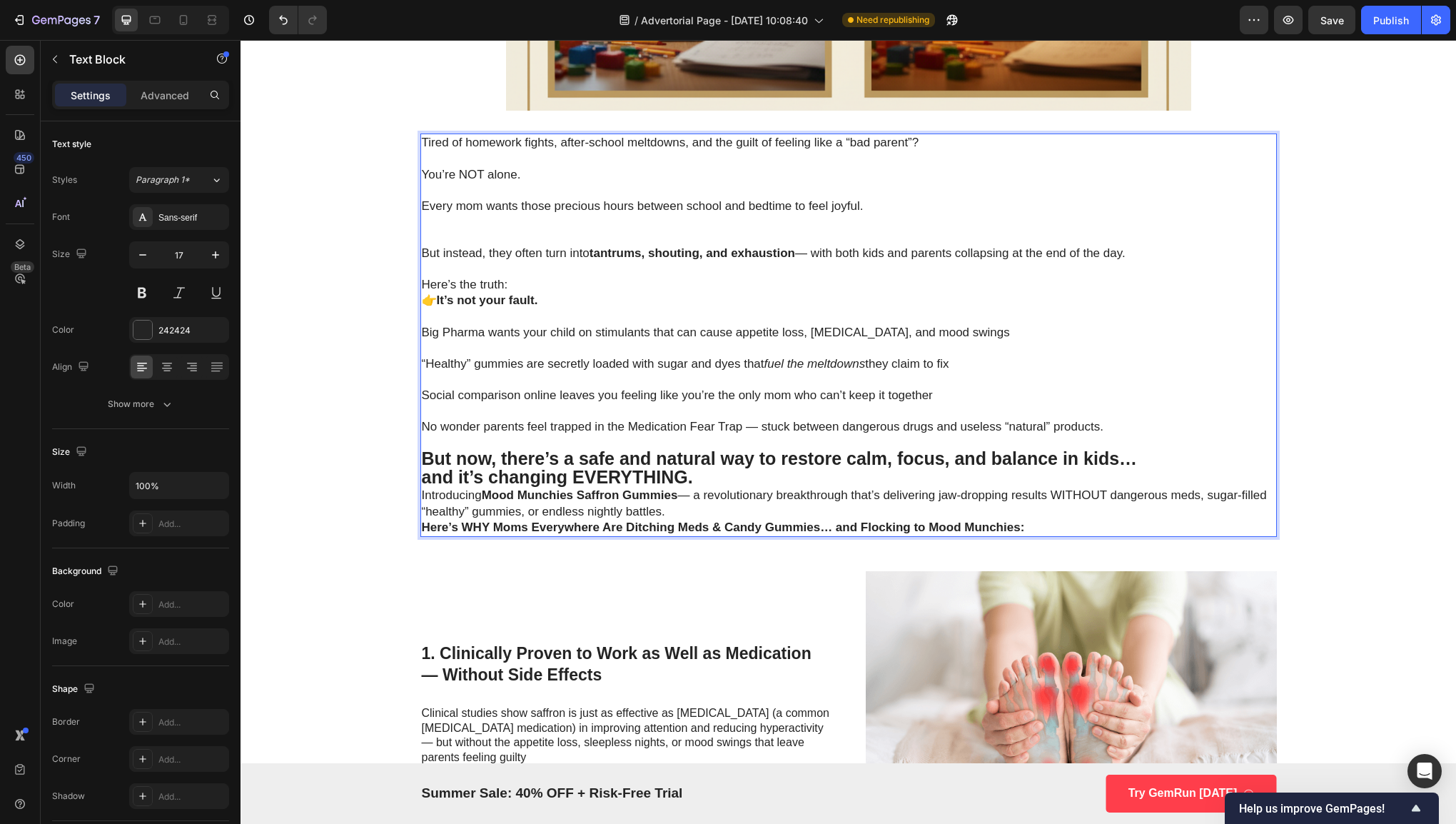
click at [422, 492] on p "Introducing Mood Munchies Saffron Gummies — a revolutionary breakthrough that’s…" at bounding box center [848, 503] width 853 height 31
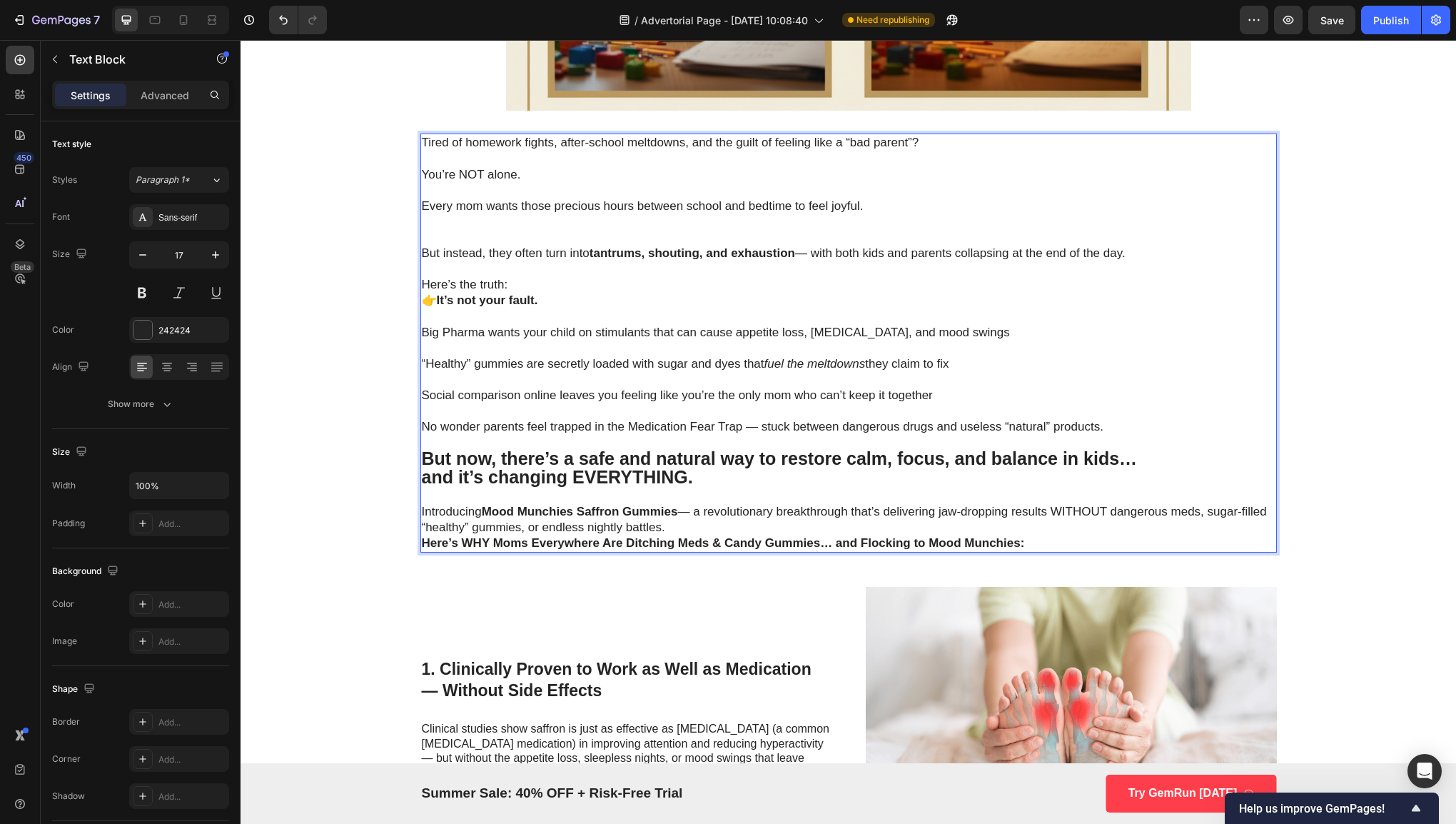
click at [659, 474] on strong "and it’s changing EVERYTHING." at bounding box center [558, 477] width 271 height 20
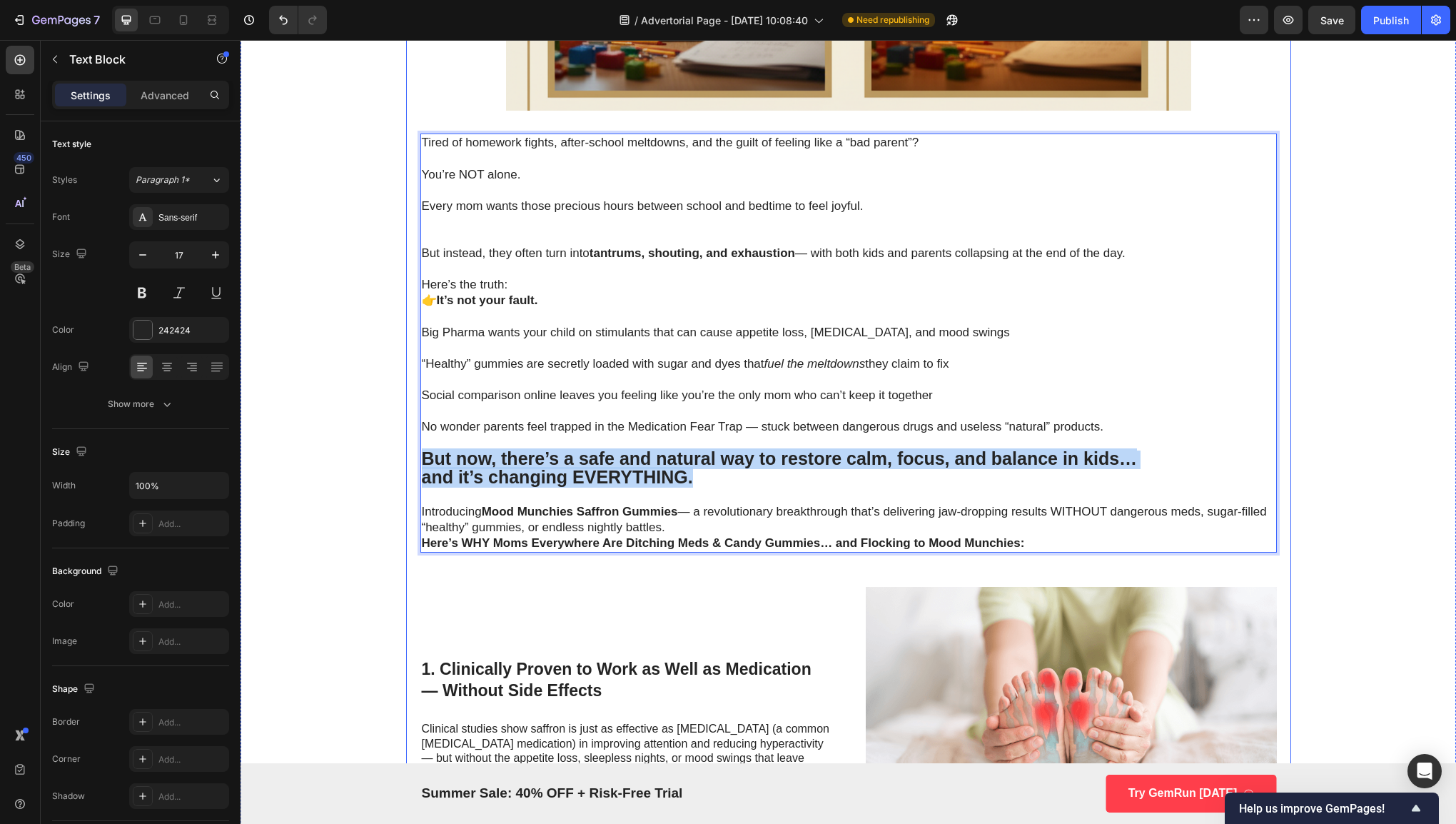
drag, startPoint x: 696, startPoint y: 475, endPoint x: 407, endPoint y: 467, distance: 289.1
click at [407, 467] on div "Why Pediatricians Are Calling This Spice-Powered Gummy the Key to Calmer Kids a…" at bounding box center [848, 720] width 885 height 2535
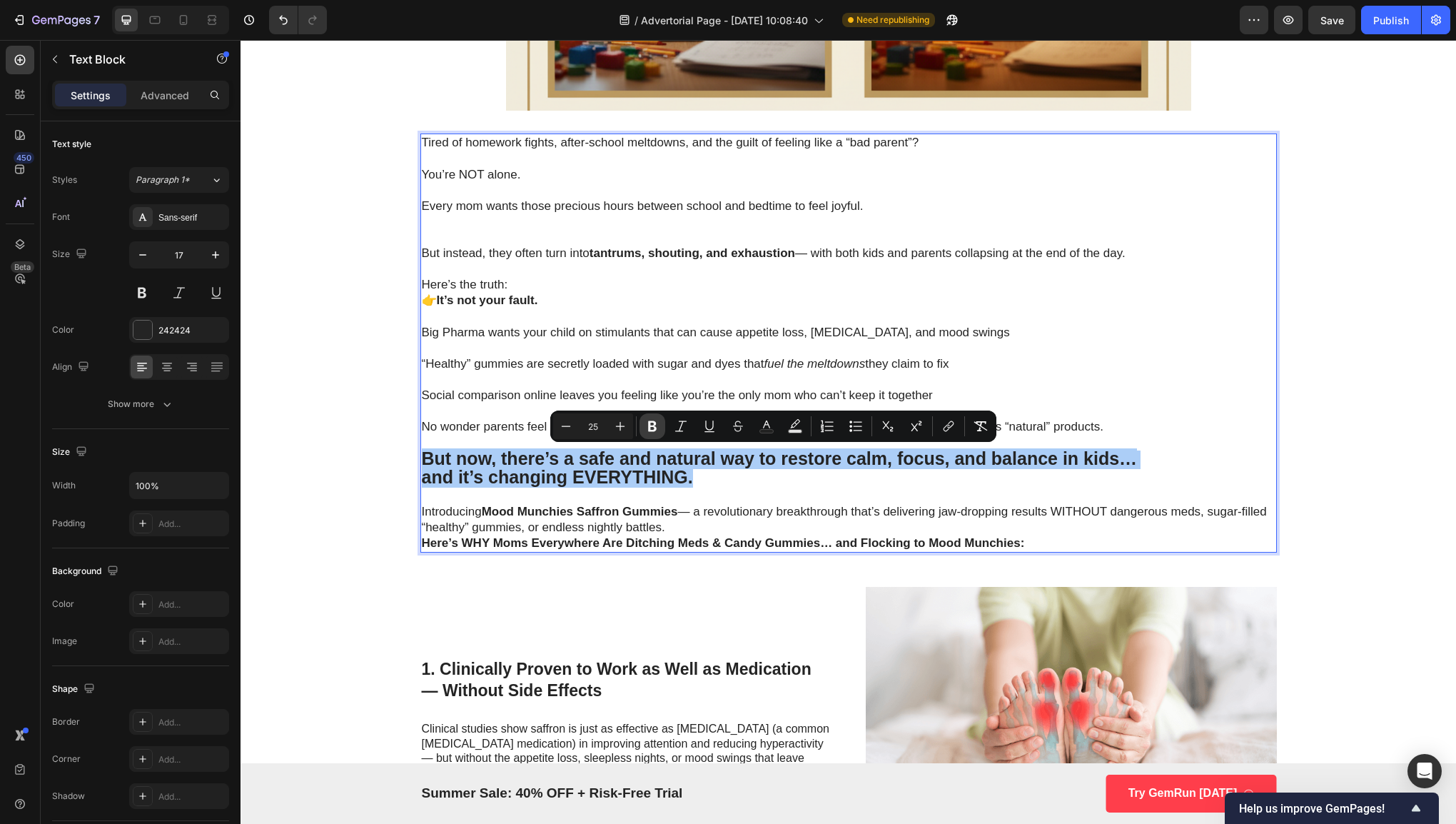
click at [652, 422] on icon "Editor contextual toolbar" at bounding box center [652, 427] width 9 height 11
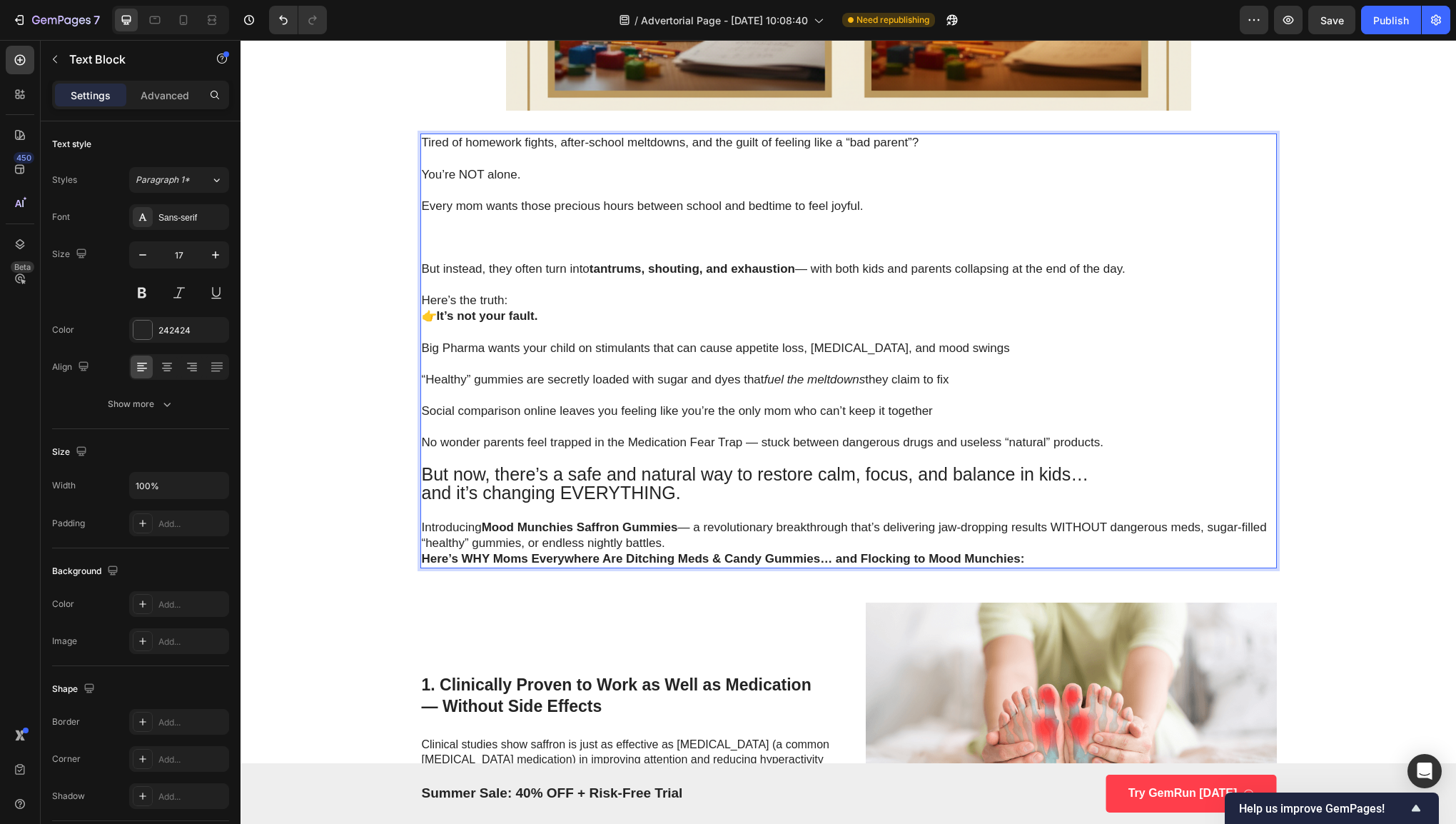
click at [655, 424] on p "Rich Text Editor. Editing area: main" at bounding box center [848, 427] width 853 height 16
click at [679, 501] on p "But now, there’s a safe and natural way to restore calm, focus, and balance in …" at bounding box center [848, 485] width 853 height 37
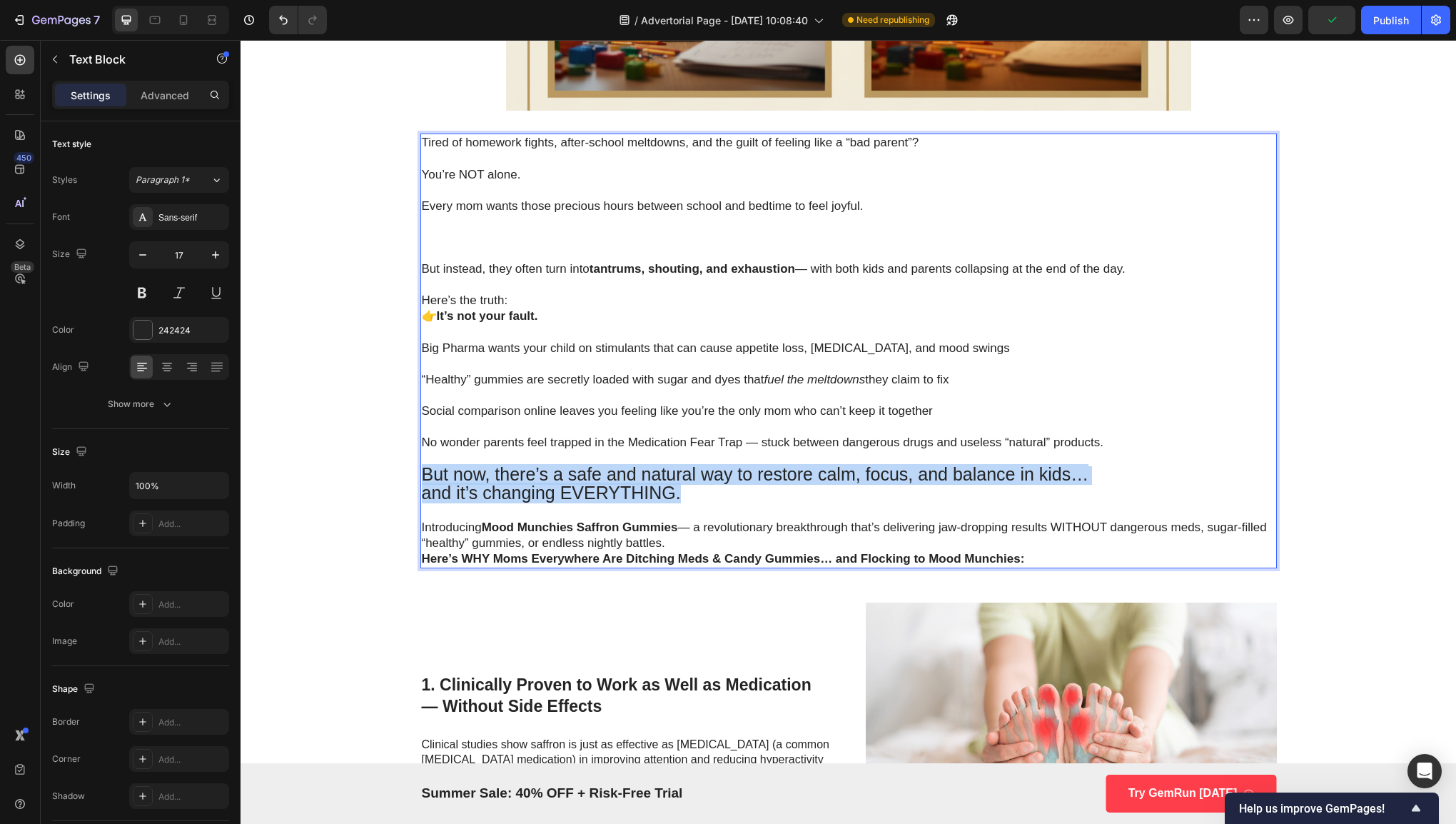
drag, startPoint x: 682, startPoint y: 500, endPoint x: 417, endPoint y: 473, distance: 266.4
click at [422, 473] on p "But now, there’s a safe and natural way to restore calm, focus, and balance in …" at bounding box center [848, 485] width 853 height 37
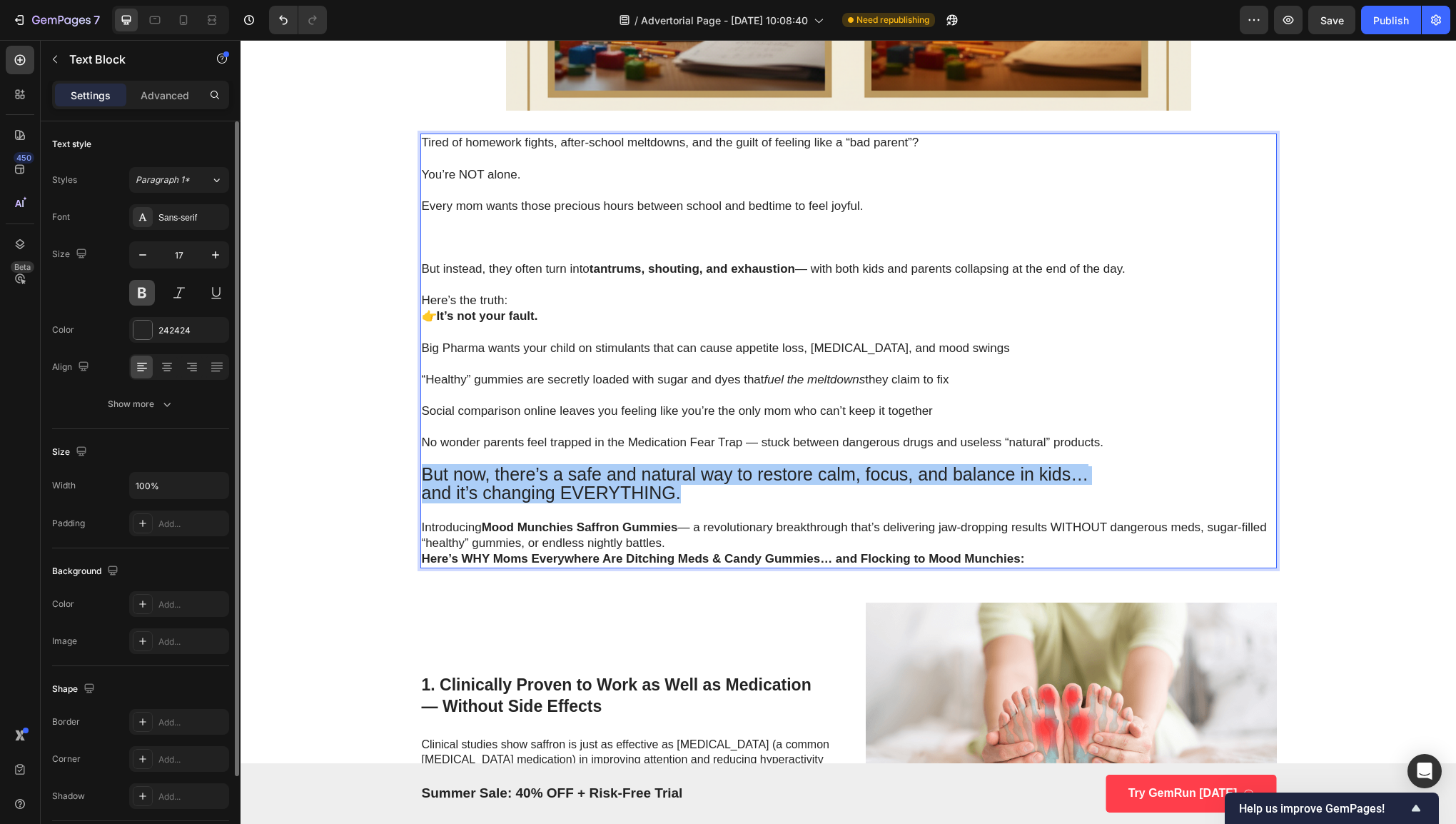
click at [143, 286] on button at bounding box center [142, 293] width 26 height 26
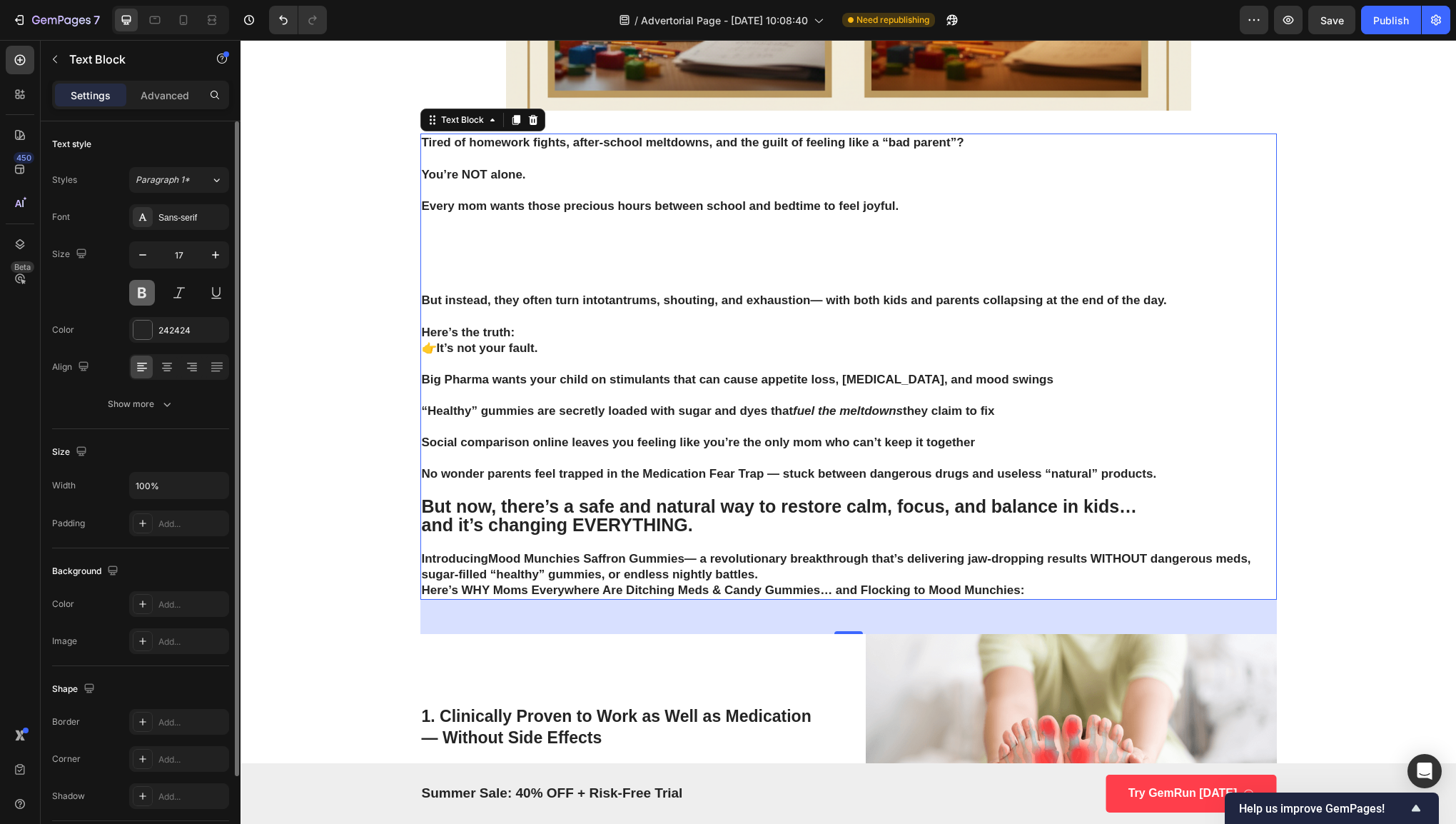
click at [145, 298] on button at bounding box center [142, 293] width 26 height 26
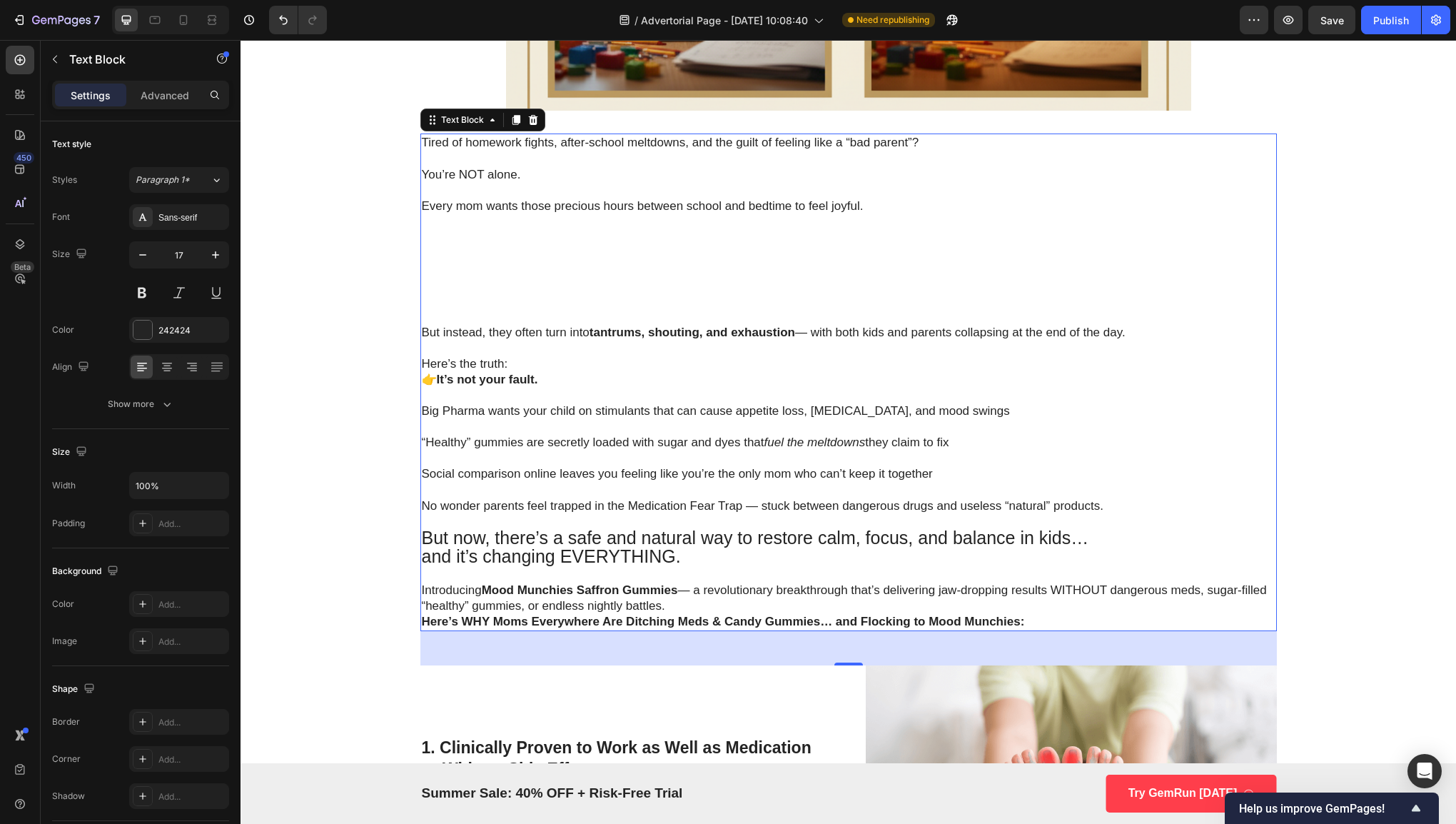
click at [560, 521] on p "Rich Text Editor. Editing area: main" at bounding box center [848, 522] width 853 height 16
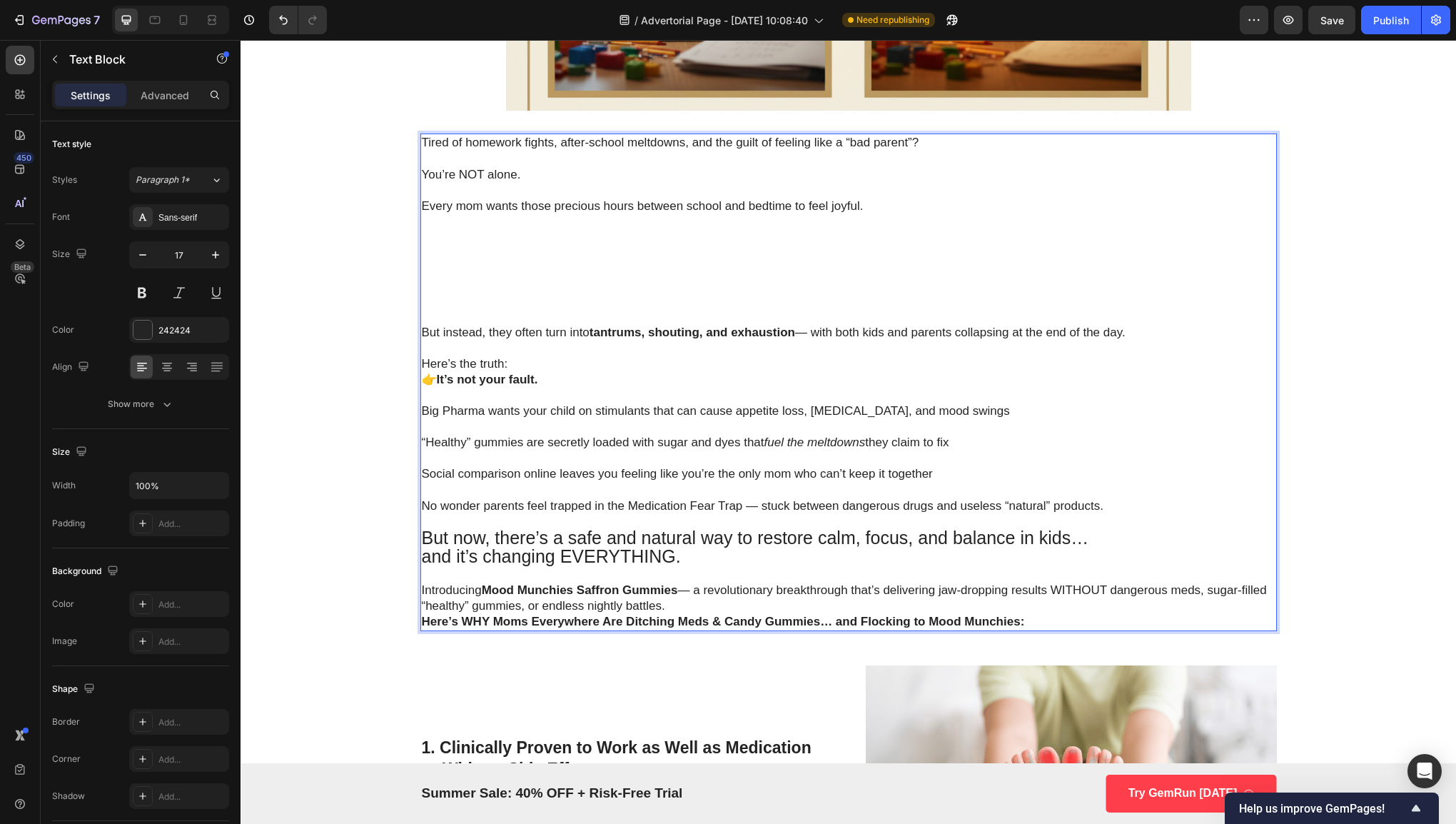
click at [500, 302] on p "Every mom wants those precious hours between school and bedtime to feel joyful." at bounding box center [848, 261] width 853 height 126
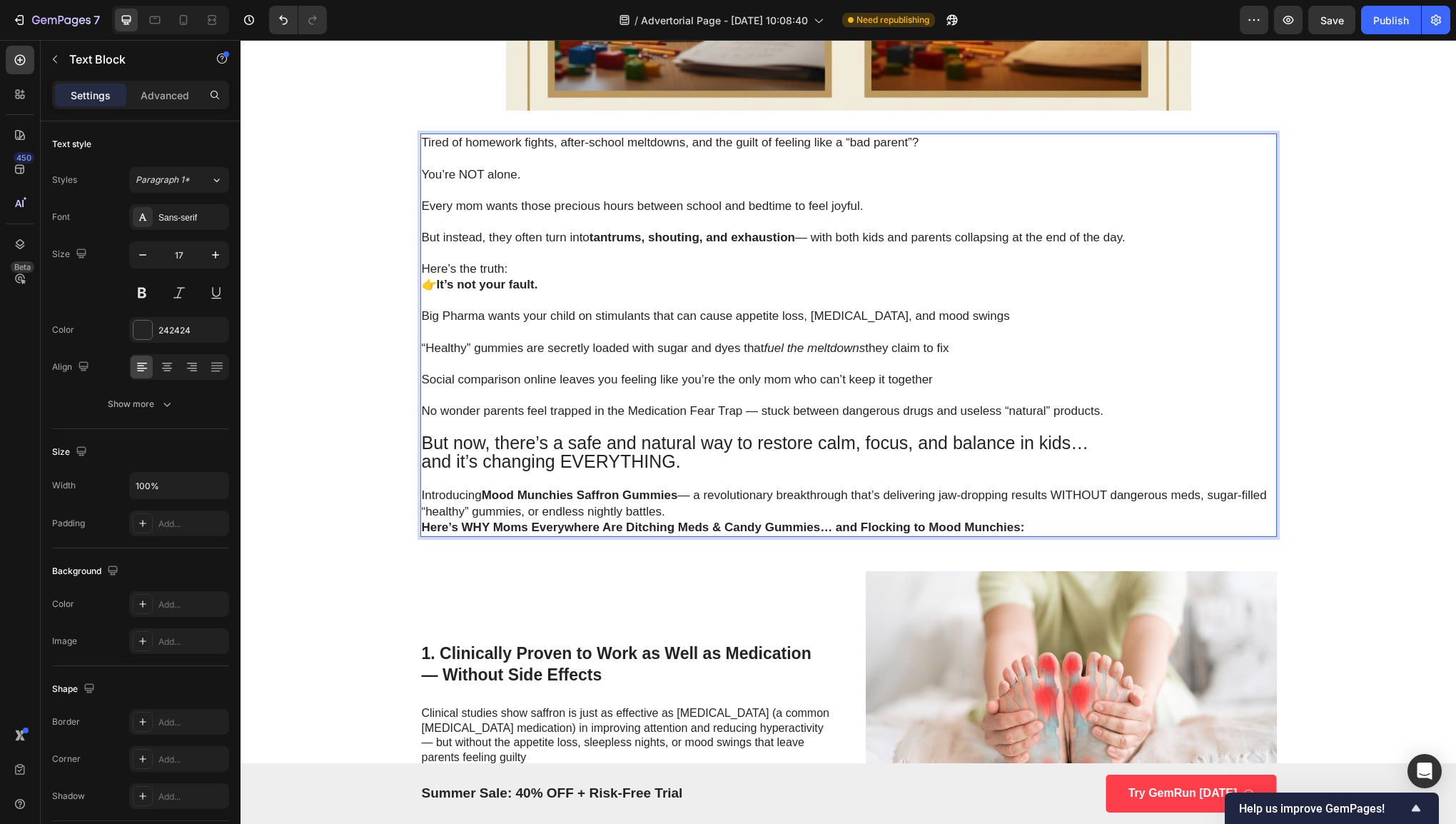
click at [702, 444] on span "But now, there’s a safe and natural way to restore calm, focus, and balance in …" at bounding box center [756, 443] width 668 height 20
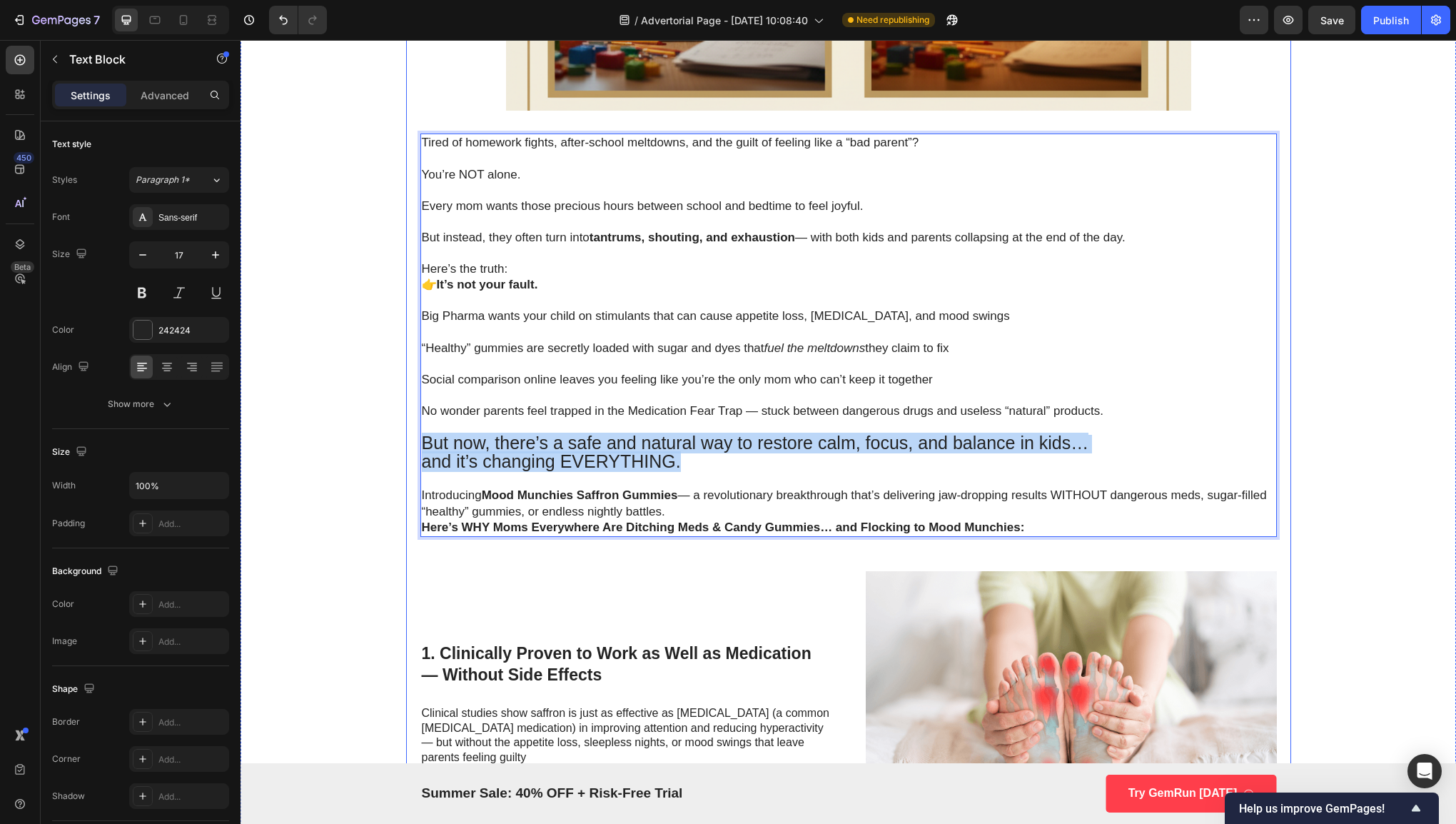
drag, startPoint x: 710, startPoint y: 460, endPoint x: 406, endPoint y: 442, distance: 304.5
click at [406, 442] on div "Why Pediatricians Are Calling This Spice-Powered Gummy the Key to Calmer Kids a…" at bounding box center [848, 712] width 885 height 2520
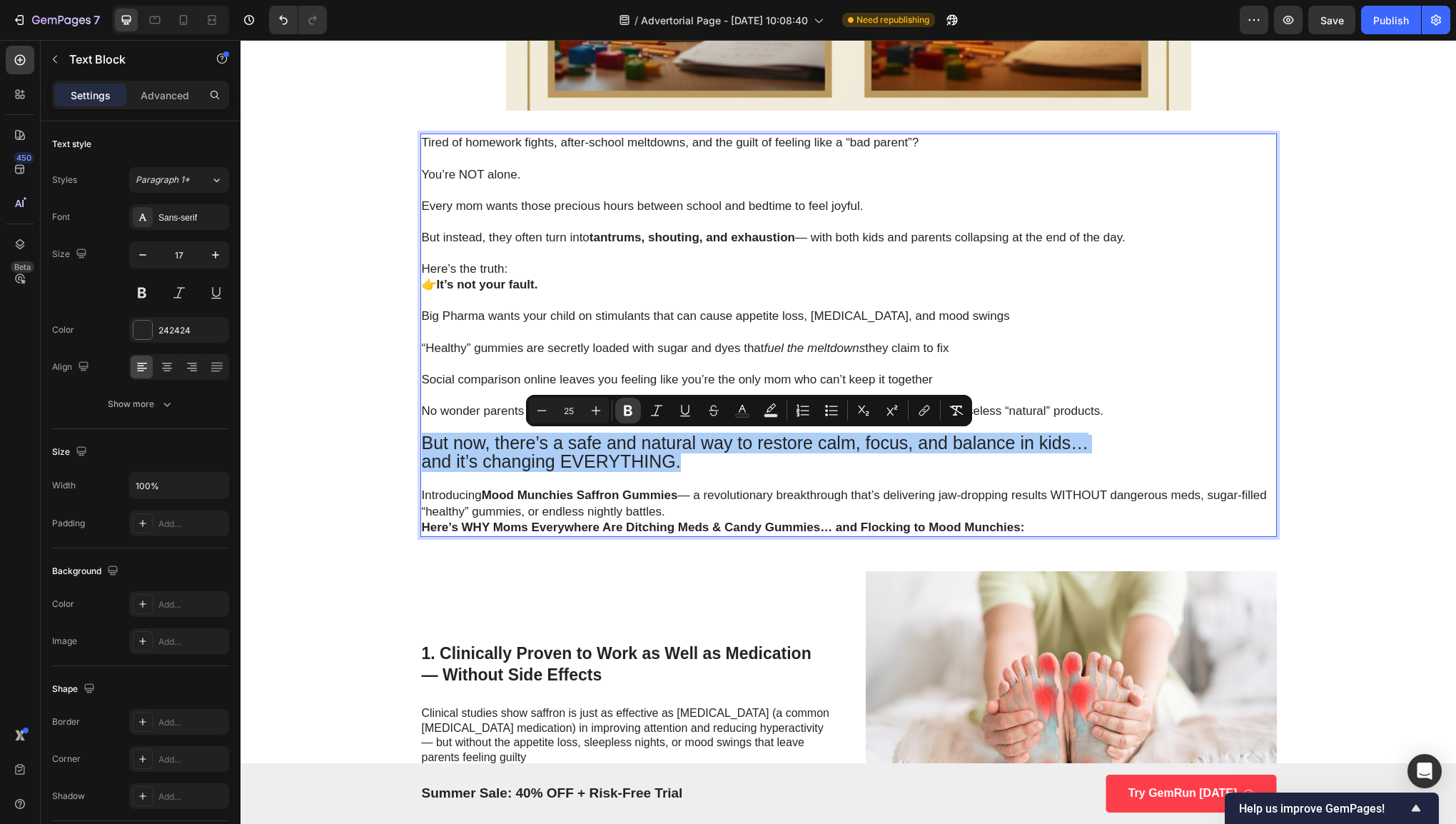
click at [623, 407] on icon "Editor contextual toolbar" at bounding box center [628, 410] width 14 height 14
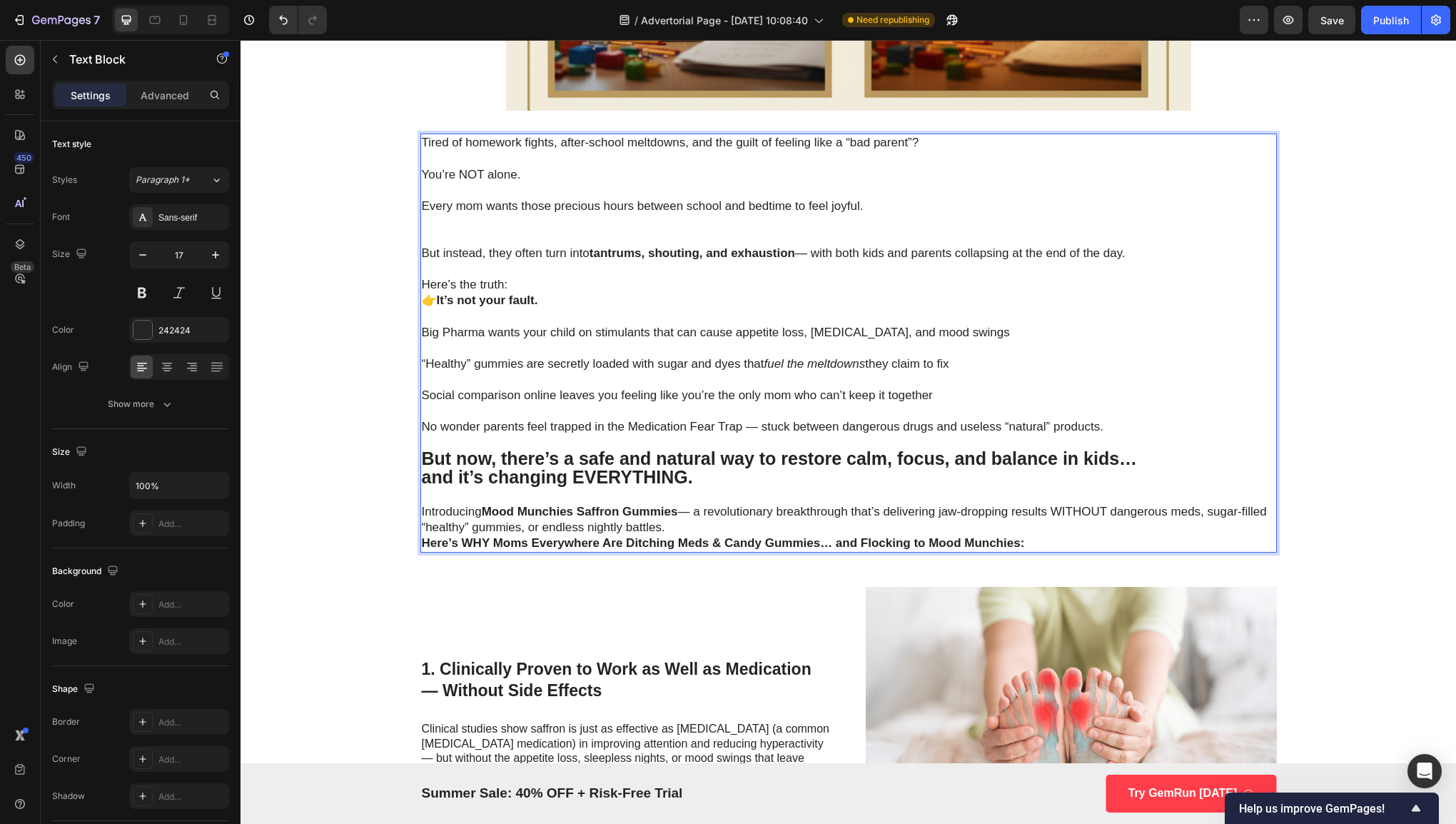
click at [719, 470] on p "But now, there’s a safe and natural way to restore calm, focus, and balance in …" at bounding box center [848, 469] width 853 height 37
click at [464, 233] on p "Every mom wants those precious hours between school and bedtime to feel joyful." at bounding box center [848, 222] width 853 height 47
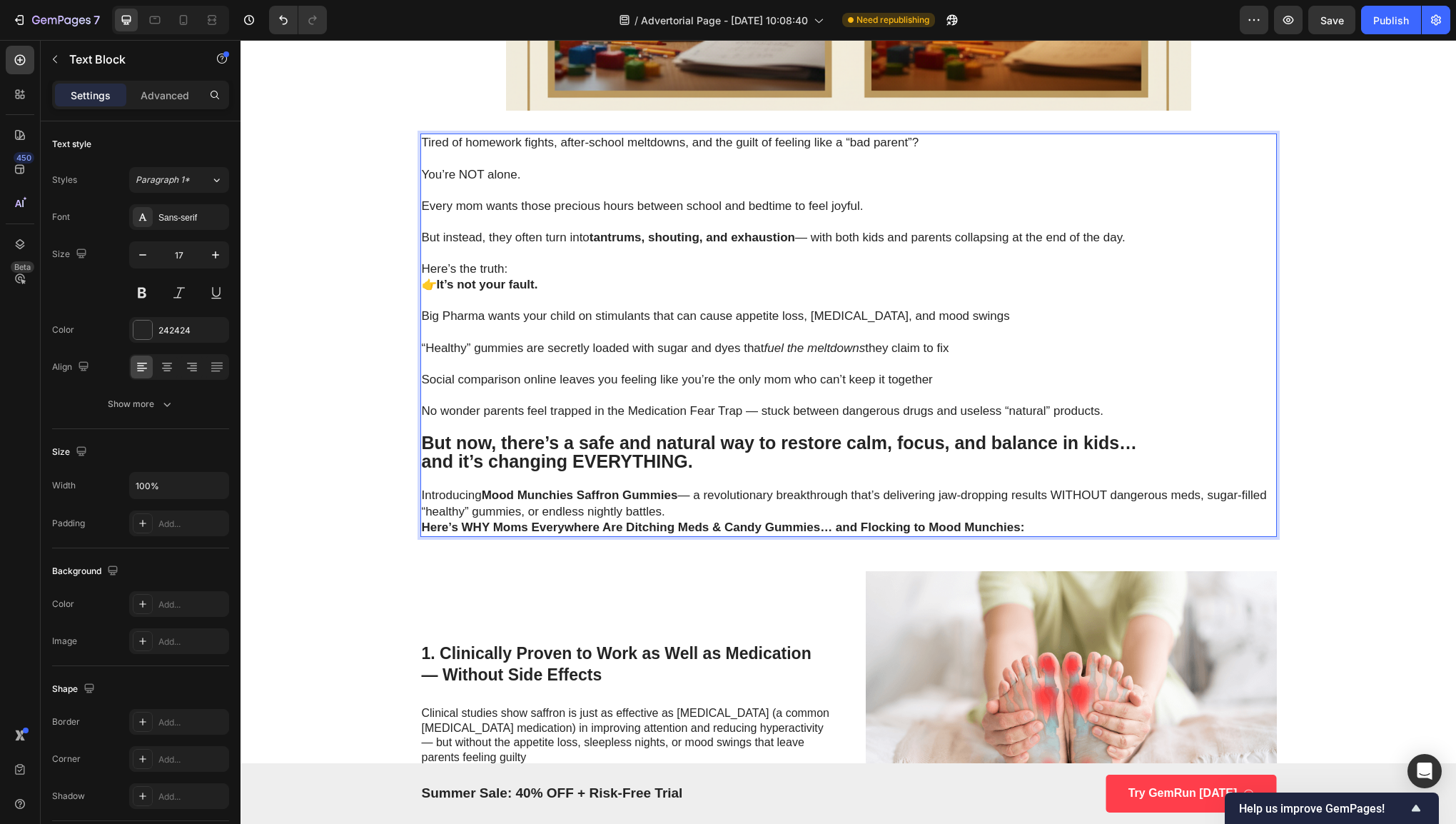
click at [799, 461] on p "But now, there’s a safe and natural way to restore calm, focus, and balance in …" at bounding box center [848, 453] width 853 height 37
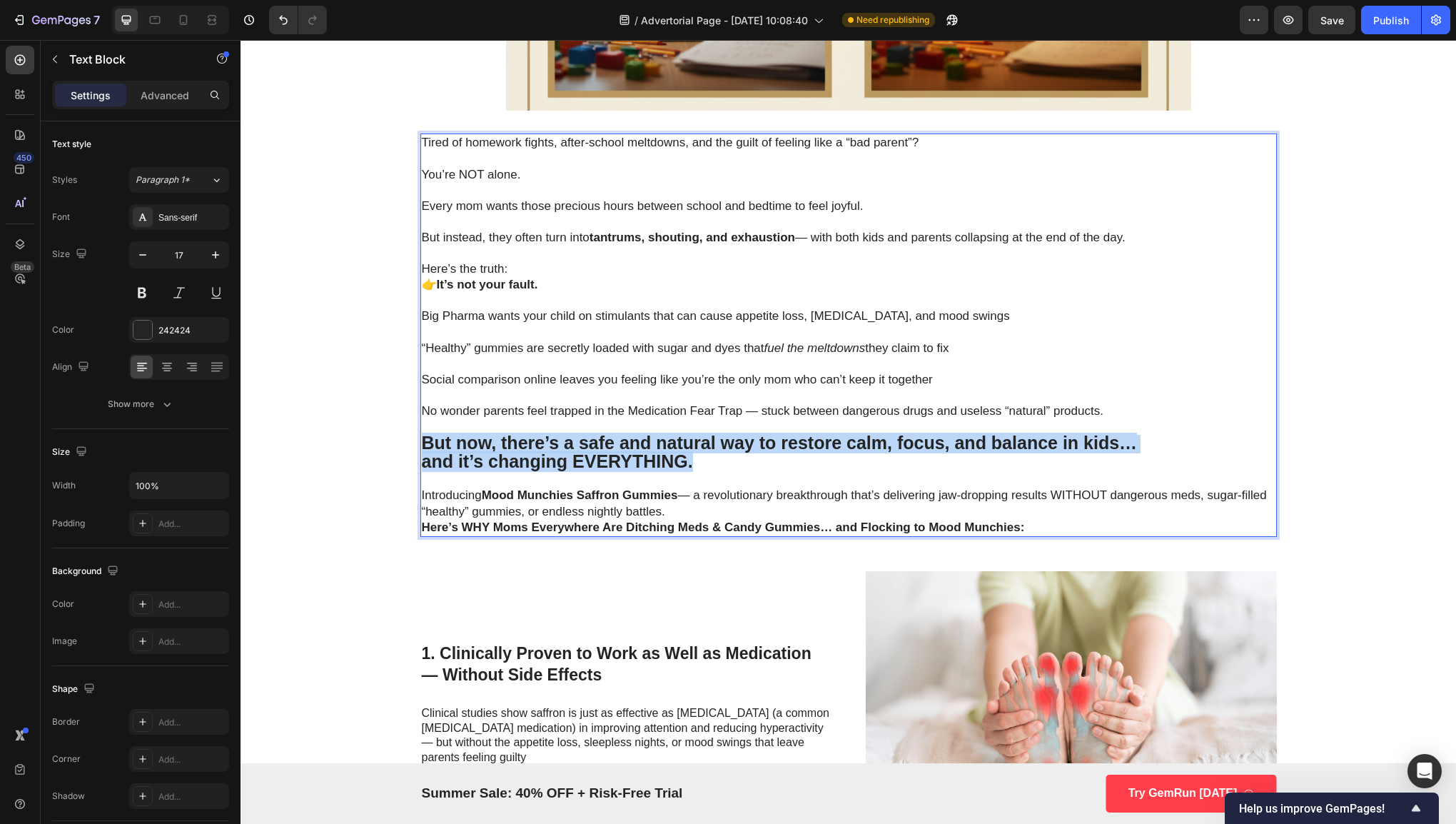
drag, startPoint x: 778, startPoint y: 456, endPoint x: 416, endPoint y: 443, distance: 362.2
click at [422, 443] on p "But now, there’s a safe and natural way to restore calm, focus, and balance in …" at bounding box center [848, 453] width 853 height 37
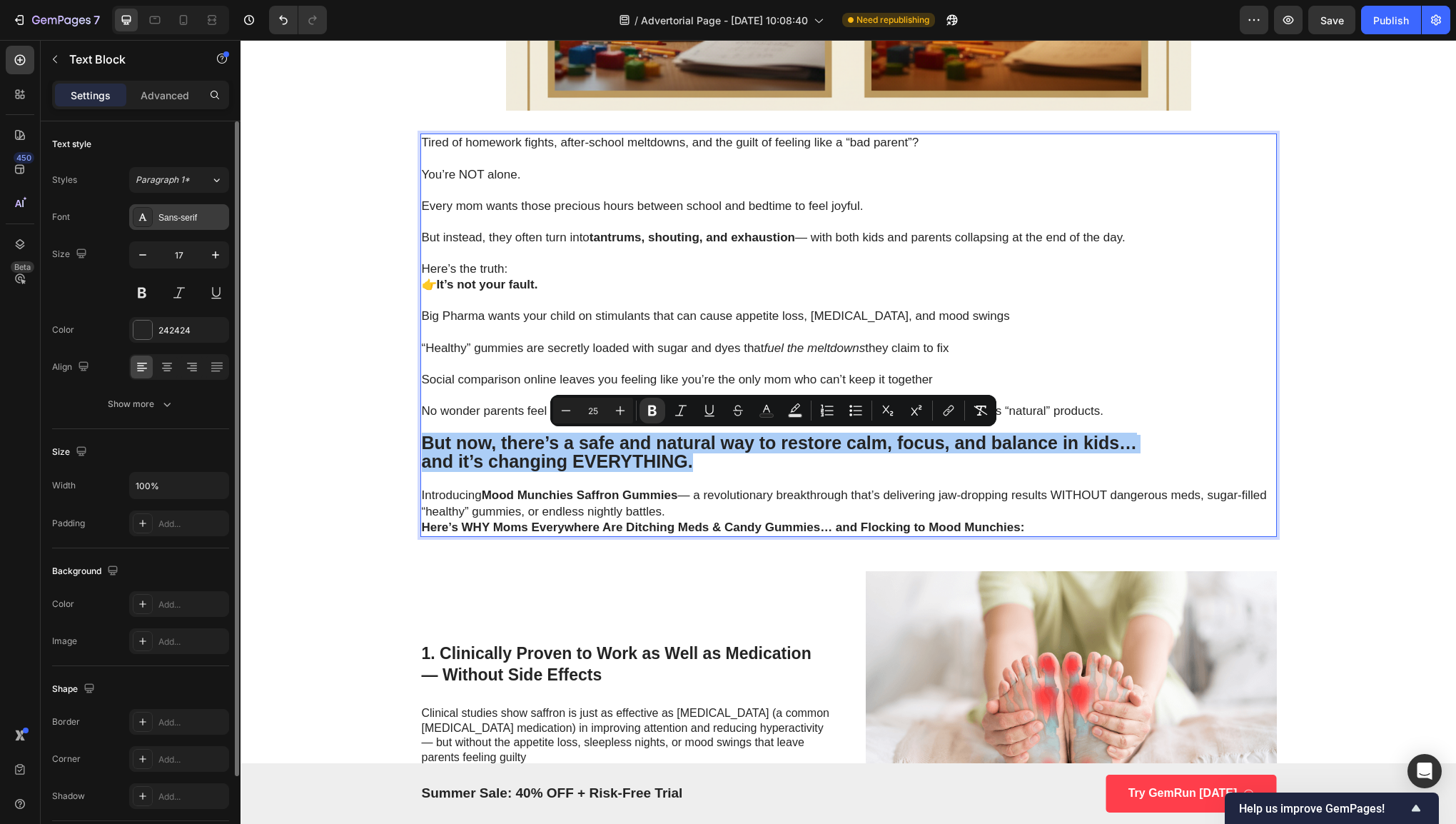
click at [190, 224] on div "Sans-serif" at bounding box center [179, 217] width 100 height 26
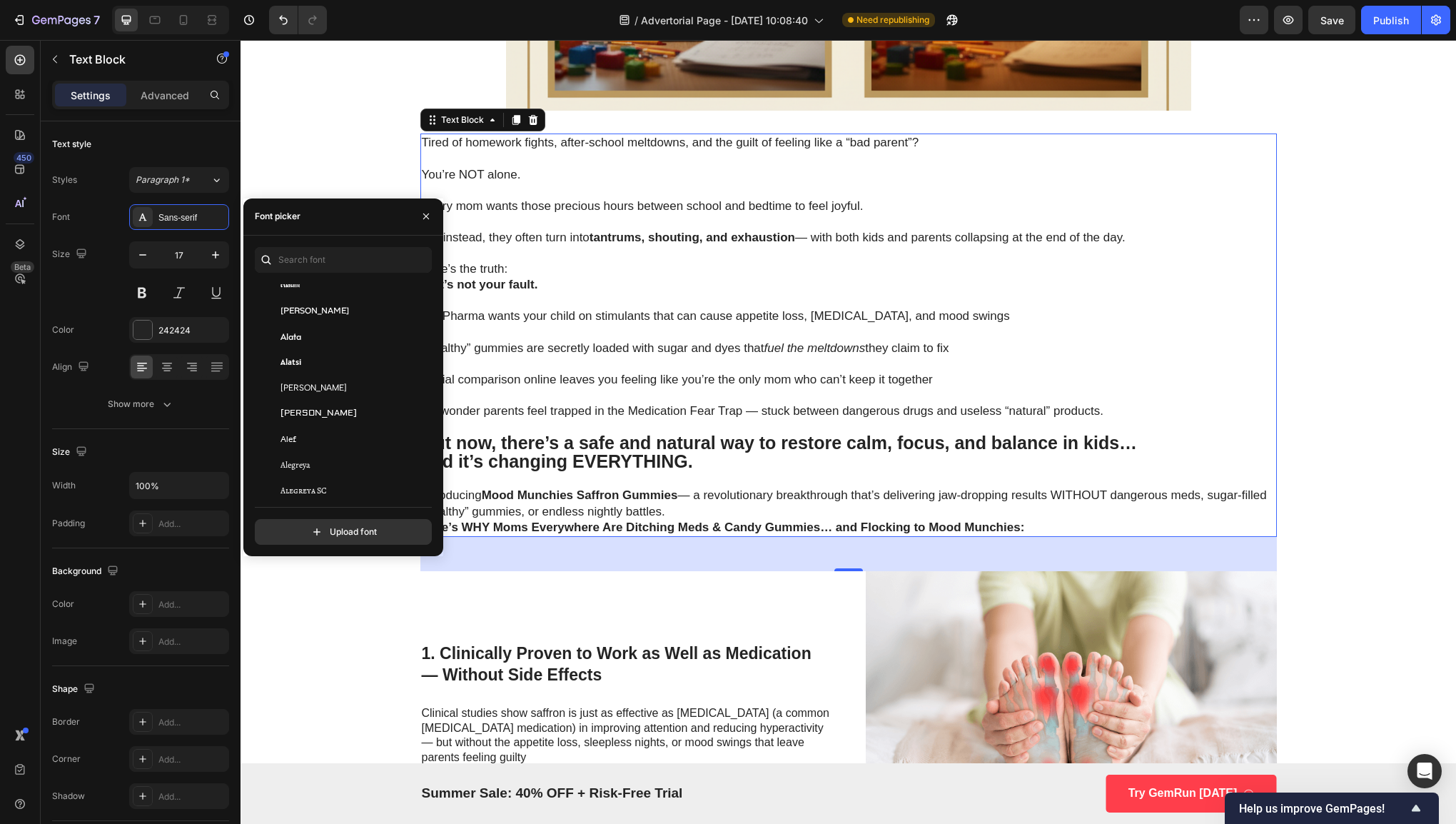
scroll to position [685, 0]
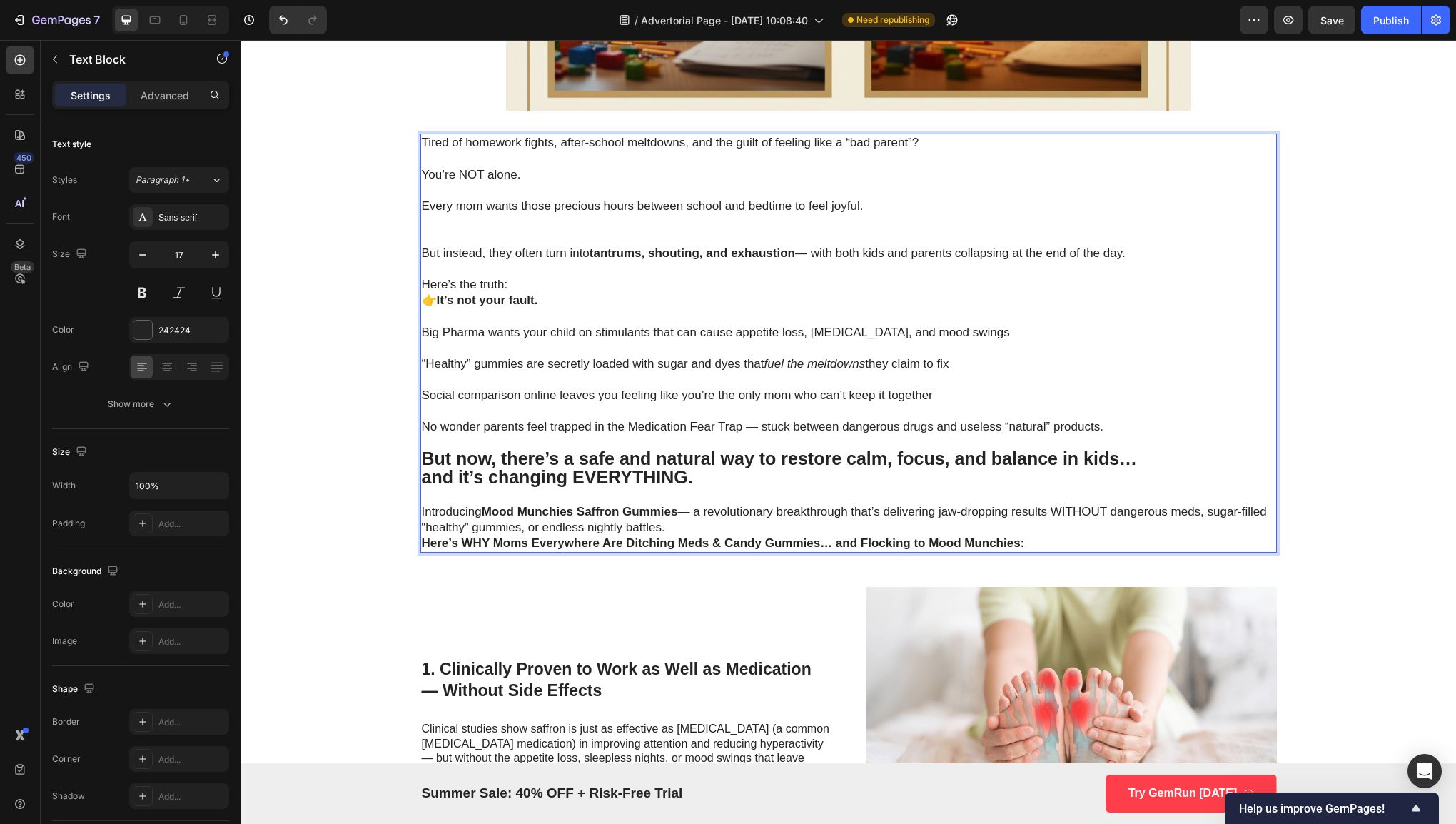
click at [624, 467] on strong "and it’s changing EVERYTHING." at bounding box center [558, 477] width 271 height 20
click at [733, 484] on p "But now, there’s a safe and natural way to restore calm, focus, and balance in …" at bounding box center [848, 469] width 853 height 37
click at [476, 222] on p "Every mom wants those precious hours between school and bedtime to feel joyful." at bounding box center [848, 222] width 853 height 47
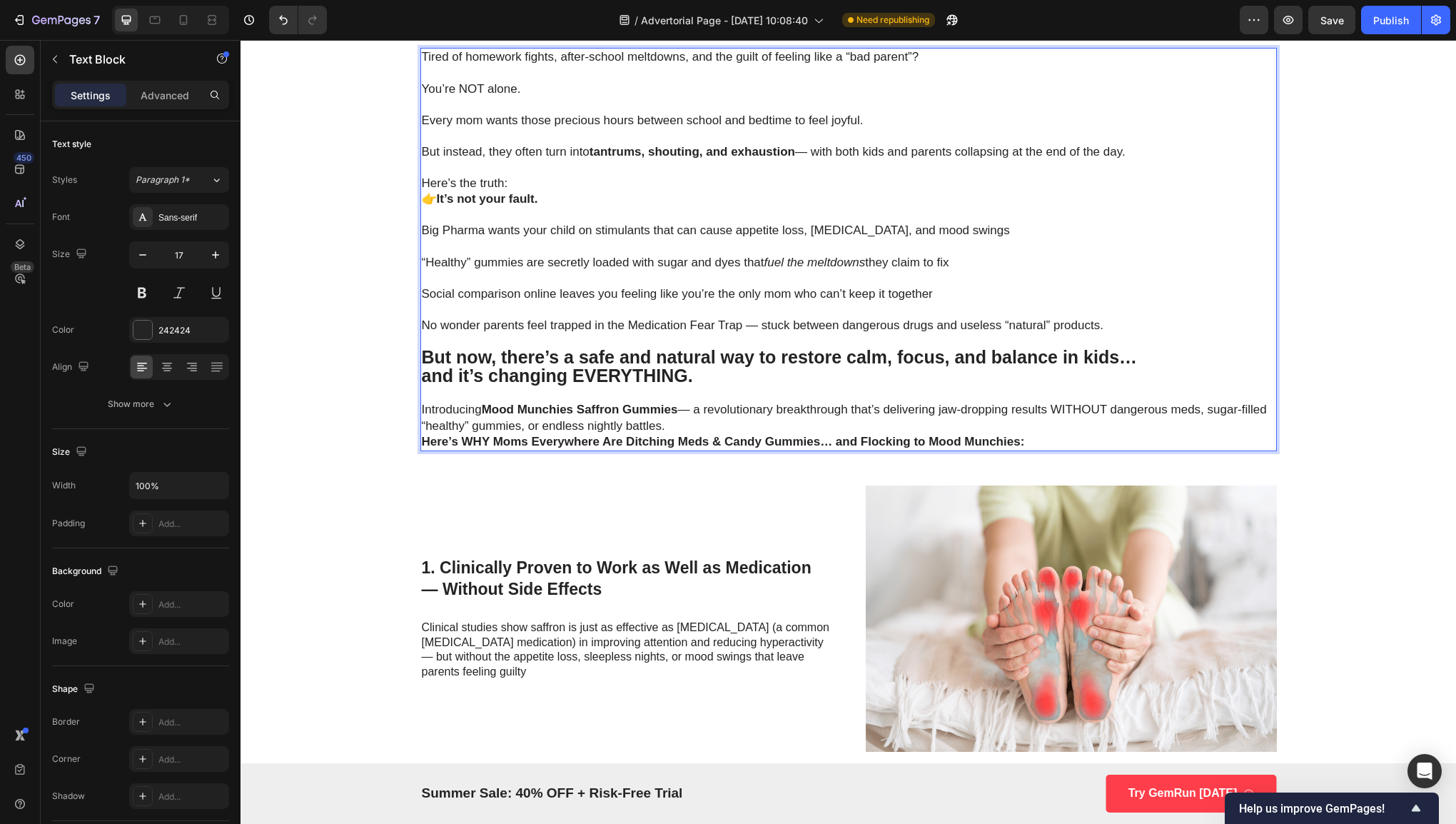
scroll to position [702, 0]
click at [593, 402] on strong "Mood Munchies Saffron Gummies" at bounding box center [580, 408] width 197 height 13
click at [413, 435] on div "Why Pediatricians Are Calling This Spice-Powered Gummy the Key to Calmer Kids a…" at bounding box center [848, 626] width 885 height 2520
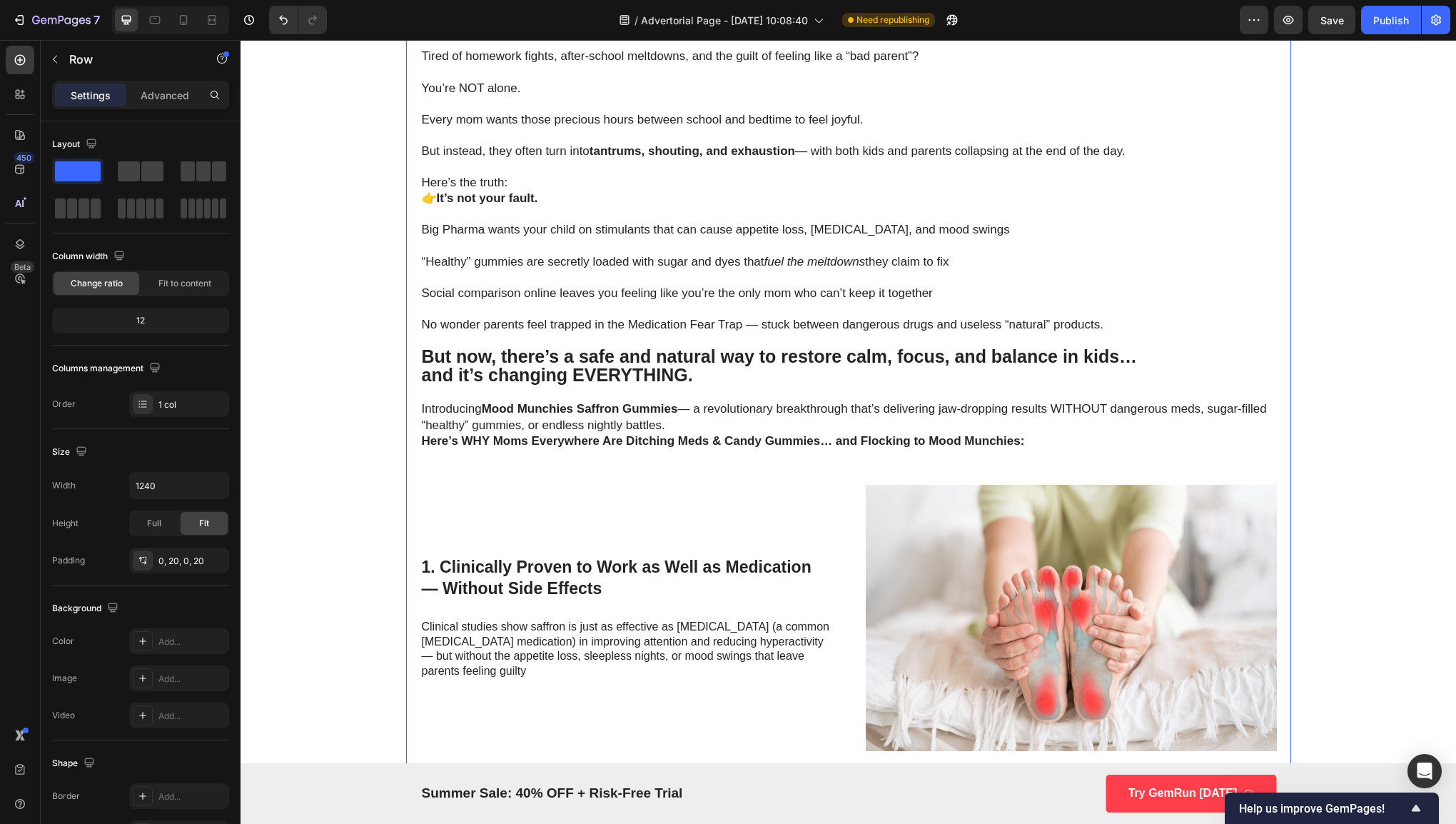
click at [422, 439] on strong "Here’s WHY Moms Everywhere Are Ditching Meds & Candy Gummies… and Flocking to M…" at bounding box center [723, 440] width 603 height 13
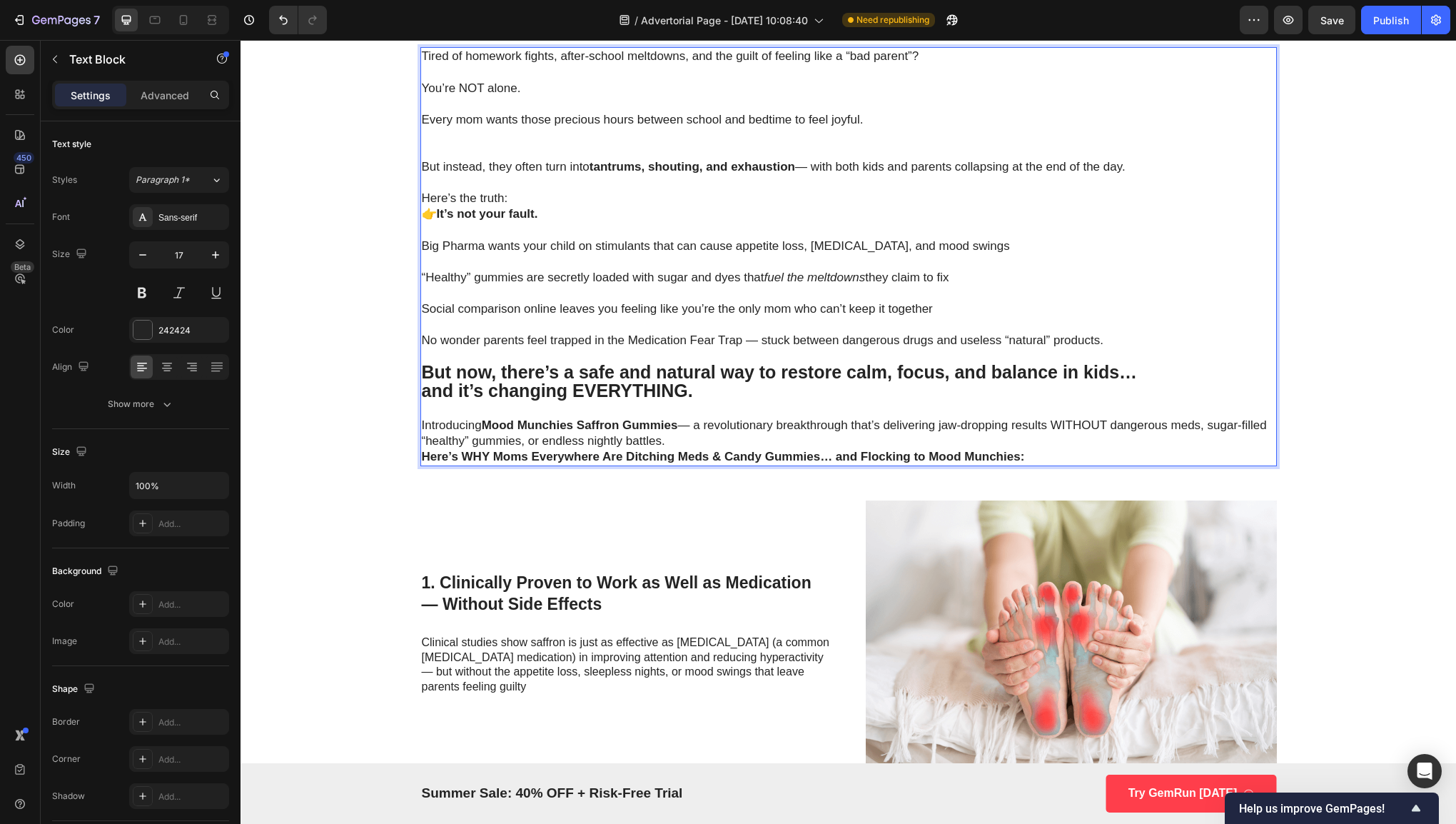
click at [422, 446] on p "Introducing Mood Munchies Saffron Gummies — a revolutionary breakthrough that’s…" at bounding box center [848, 433] width 853 height 31
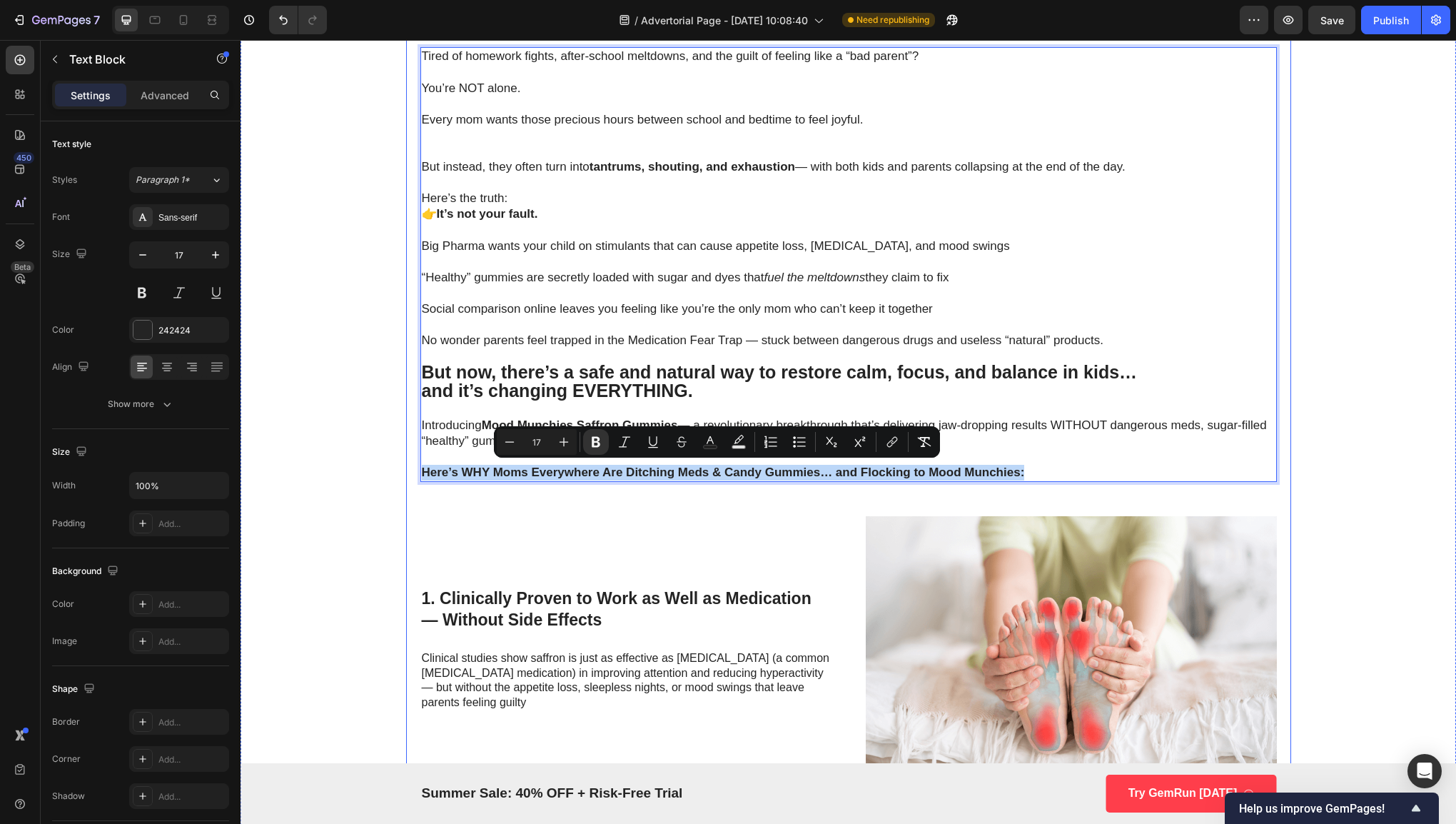
drag, startPoint x: 416, startPoint y: 467, endPoint x: 1082, endPoint y: 484, distance: 666.2
click at [1082, 484] on div "Why Pediatricians Are Calling This Spice-Powered Gummy the Key to Calmer Kids a…" at bounding box center [848, 642] width 856 height 2552
click at [562, 446] on icon "Editor contextual toolbar" at bounding box center [564, 442] width 14 height 14
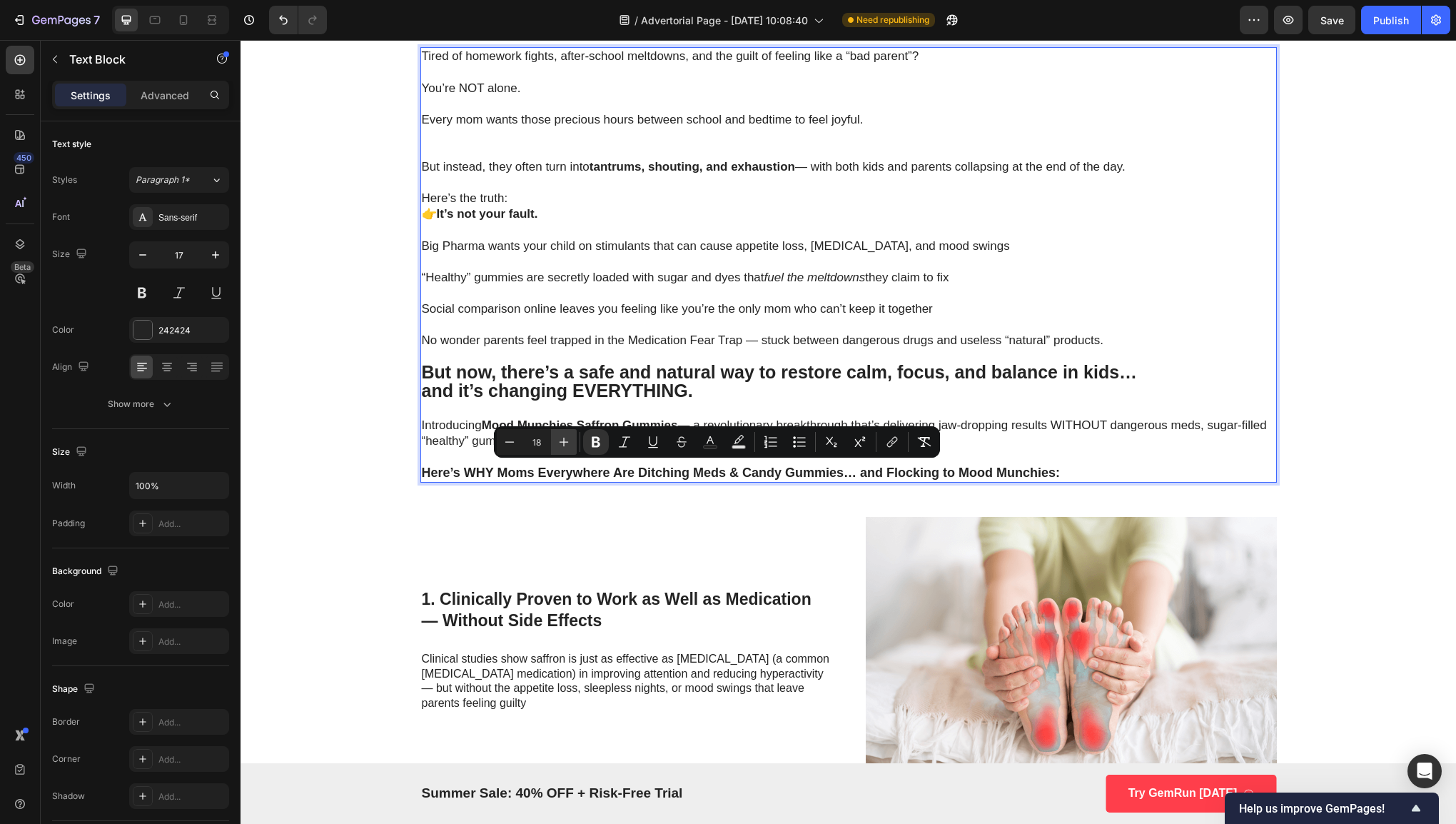
click at [562, 446] on icon "Editor contextual toolbar" at bounding box center [564, 442] width 14 height 14
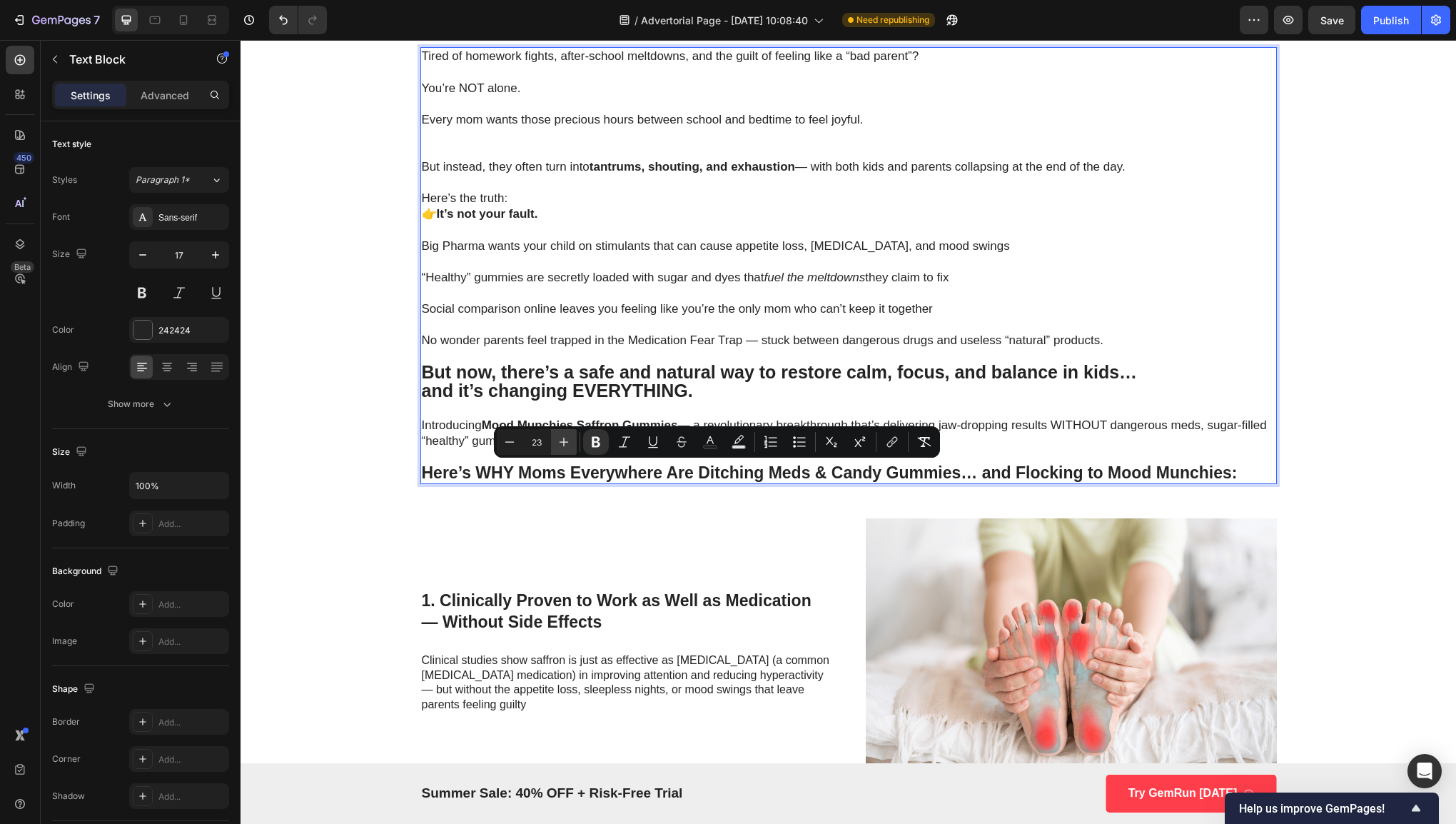
click at [562, 446] on icon "Editor contextual toolbar" at bounding box center [564, 442] width 14 height 14
type input "25"
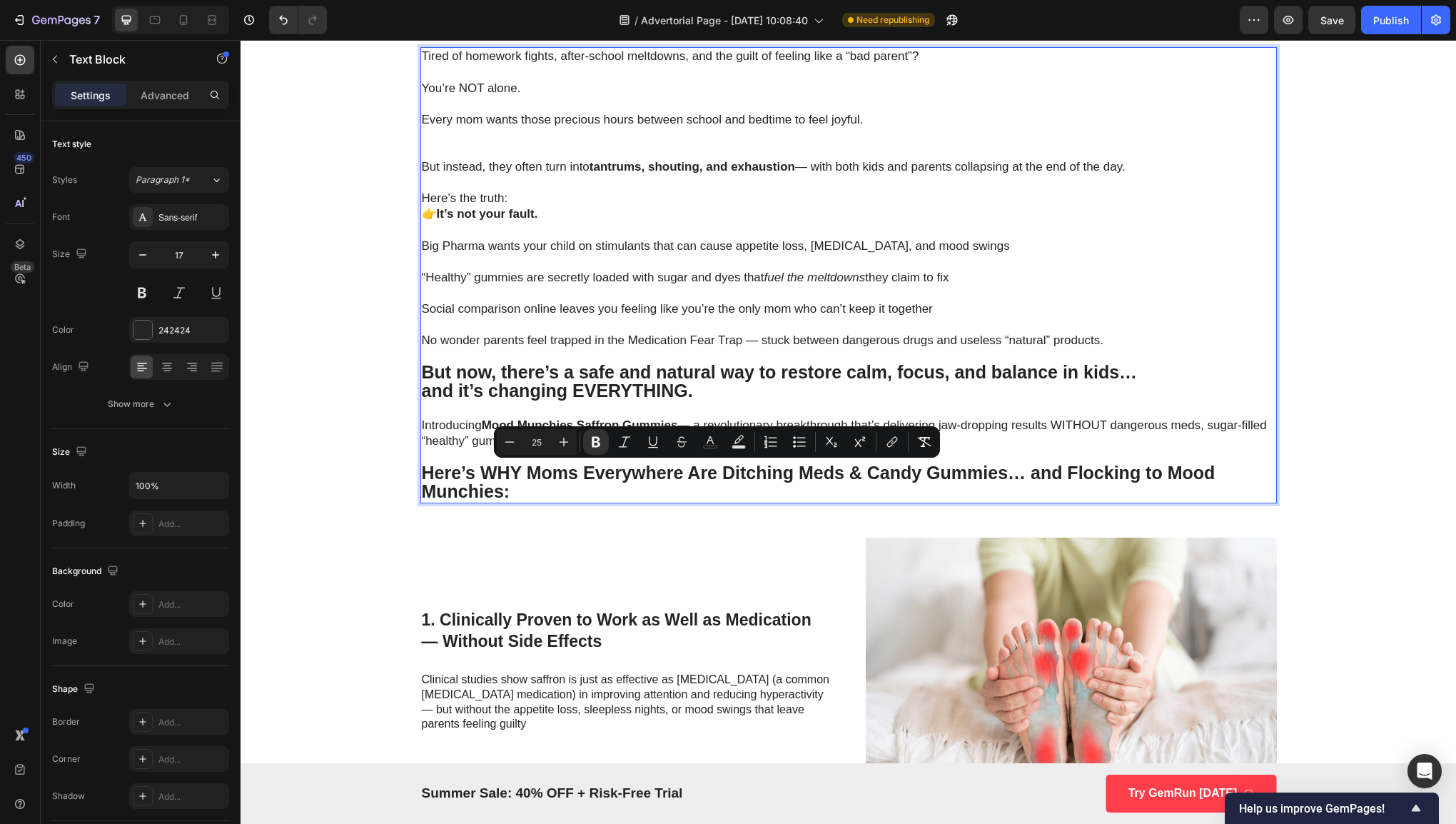
click at [554, 367] on strong "But now, there’s a safe and natural way to restore calm, focus, and balance in …" at bounding box center [780, 372] width 716 height 20
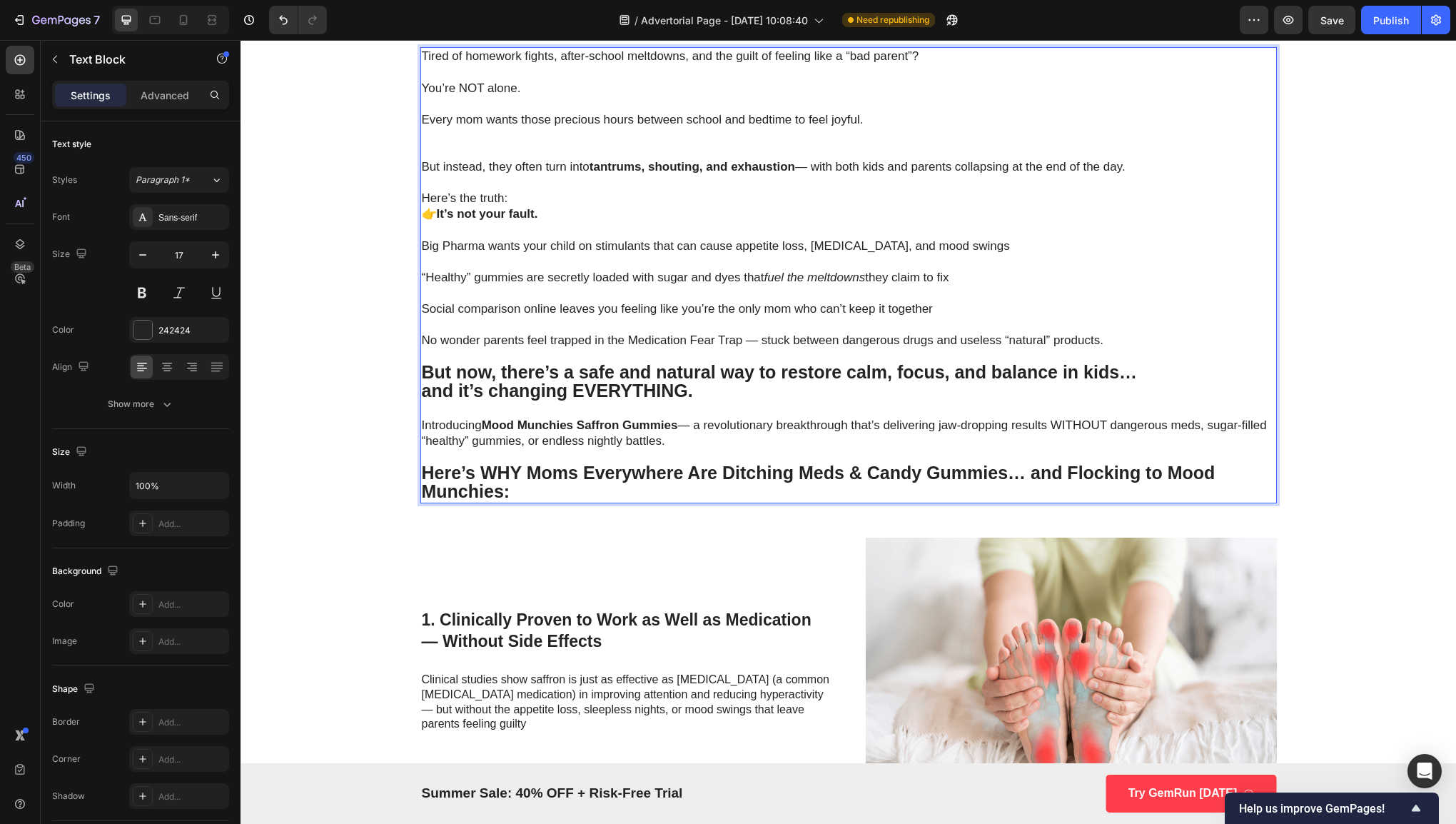
click at [559, 374] on strong "But now, there’s a safe and natural way to restore calm, focus, and balance in …" at bounding box center [780, 372] width 716 height 20
click at [562, 375] on strong "But now, there’s a safe and natural way to restore calm, focus, and balance in …" at bounding box center [780, 372] width 716 height 20
click at [534, 499] on div "Tired of homework fights, after-school meltdowns, and the guilt of feeling like…" at bounding box center [848, 275] width 856 height 456
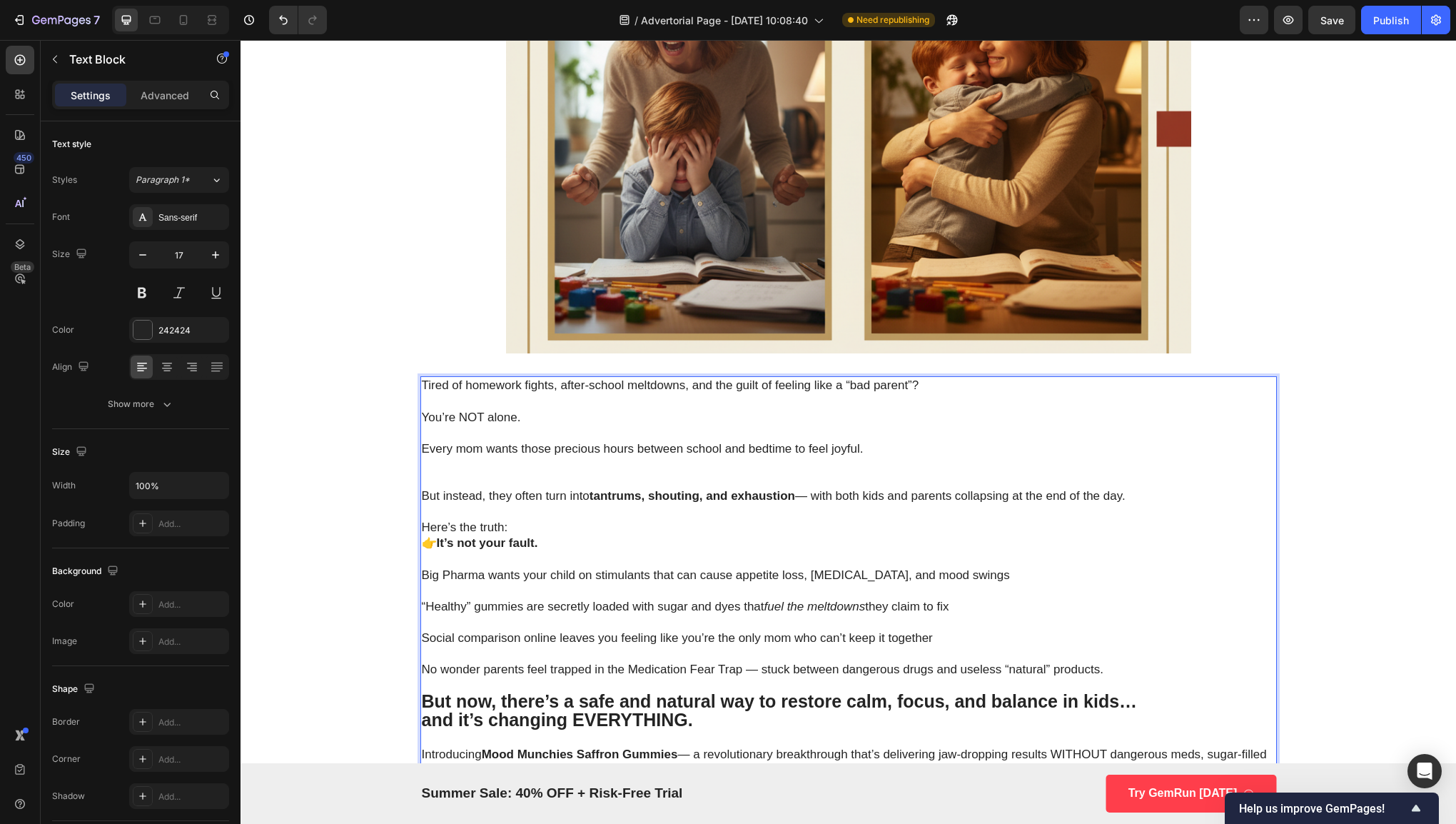
scroll to position [371, 0]
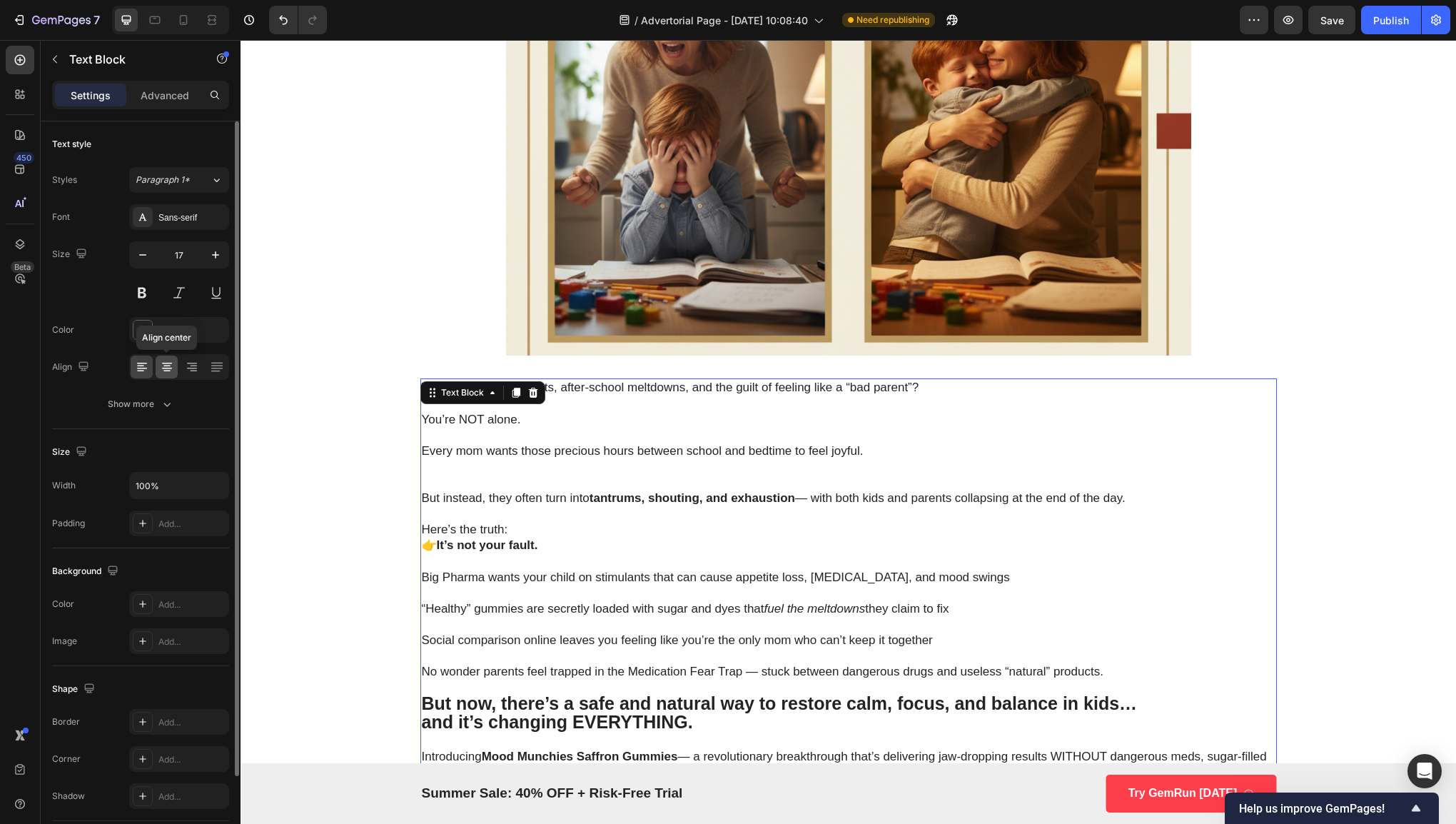
click at [170, 370] on icon at bounding box center [167, 367] width 14 height 14
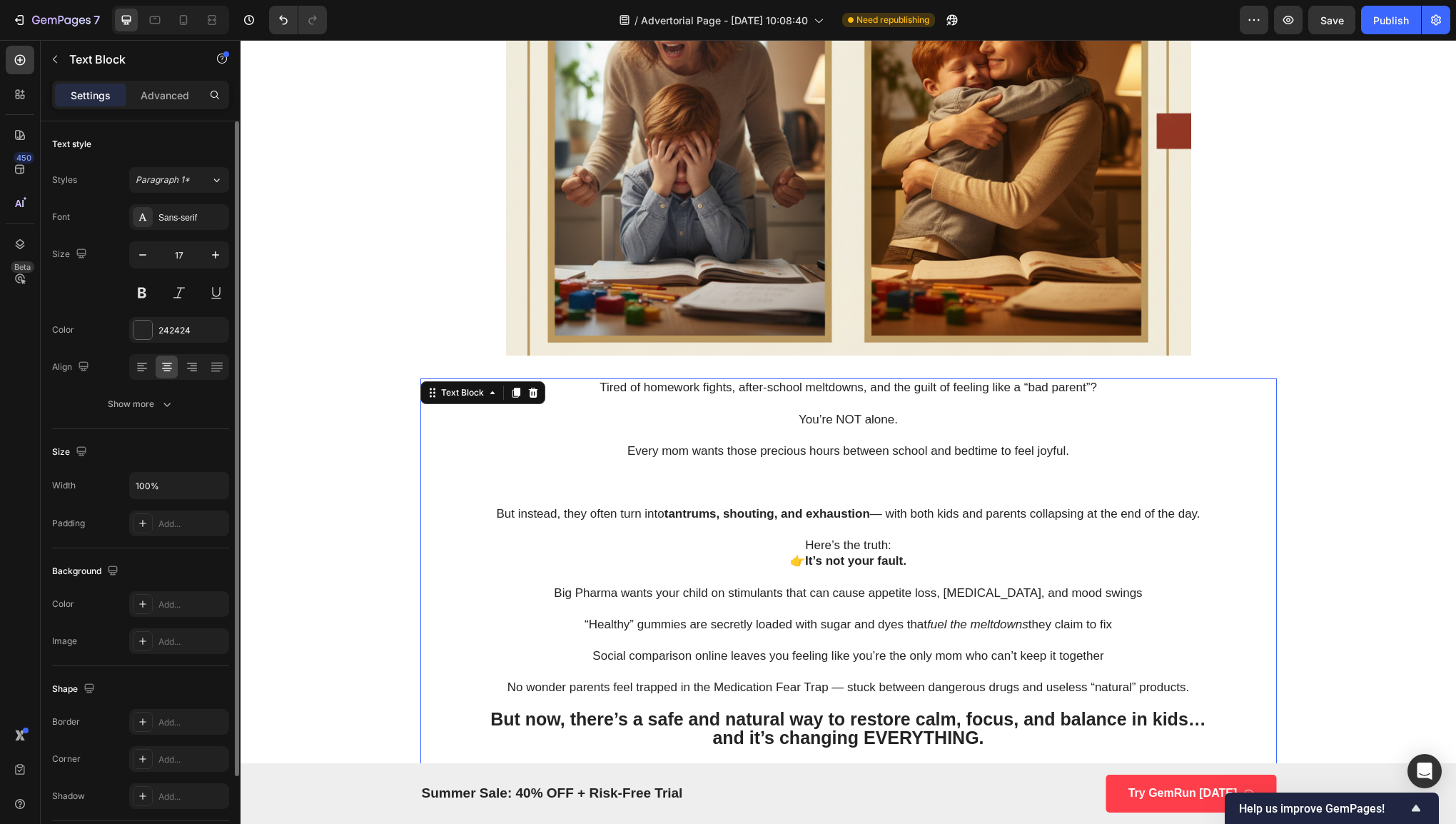
click at [143, 378] on div at bounding box center [179, 367] width 100 height 26
click at [139, 371] on icon at bounding box center [142, 367] width 14 height 14
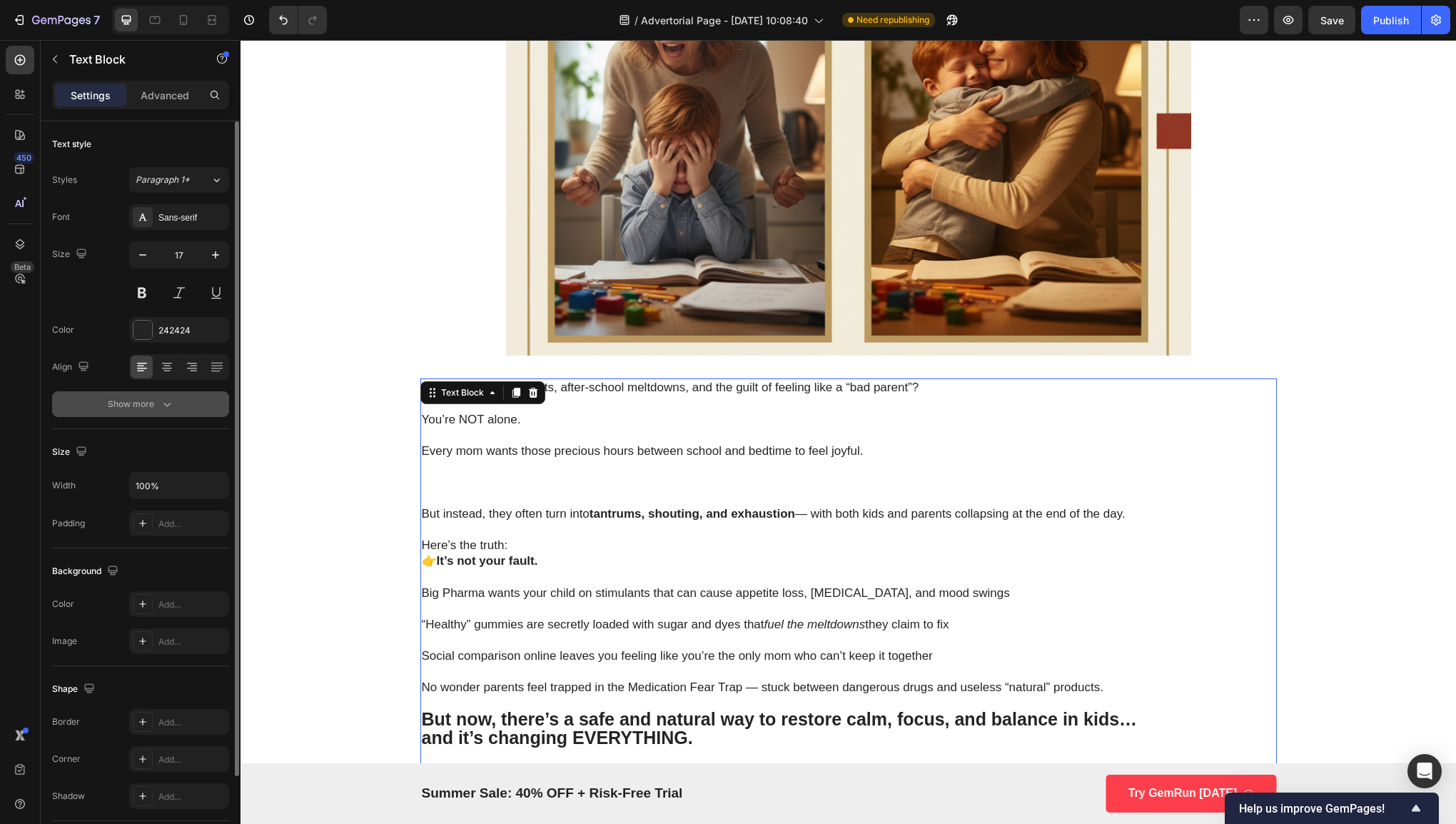
click at [136, 400] on div "Show more" at bounding box center [140, 404] width 66 height 14
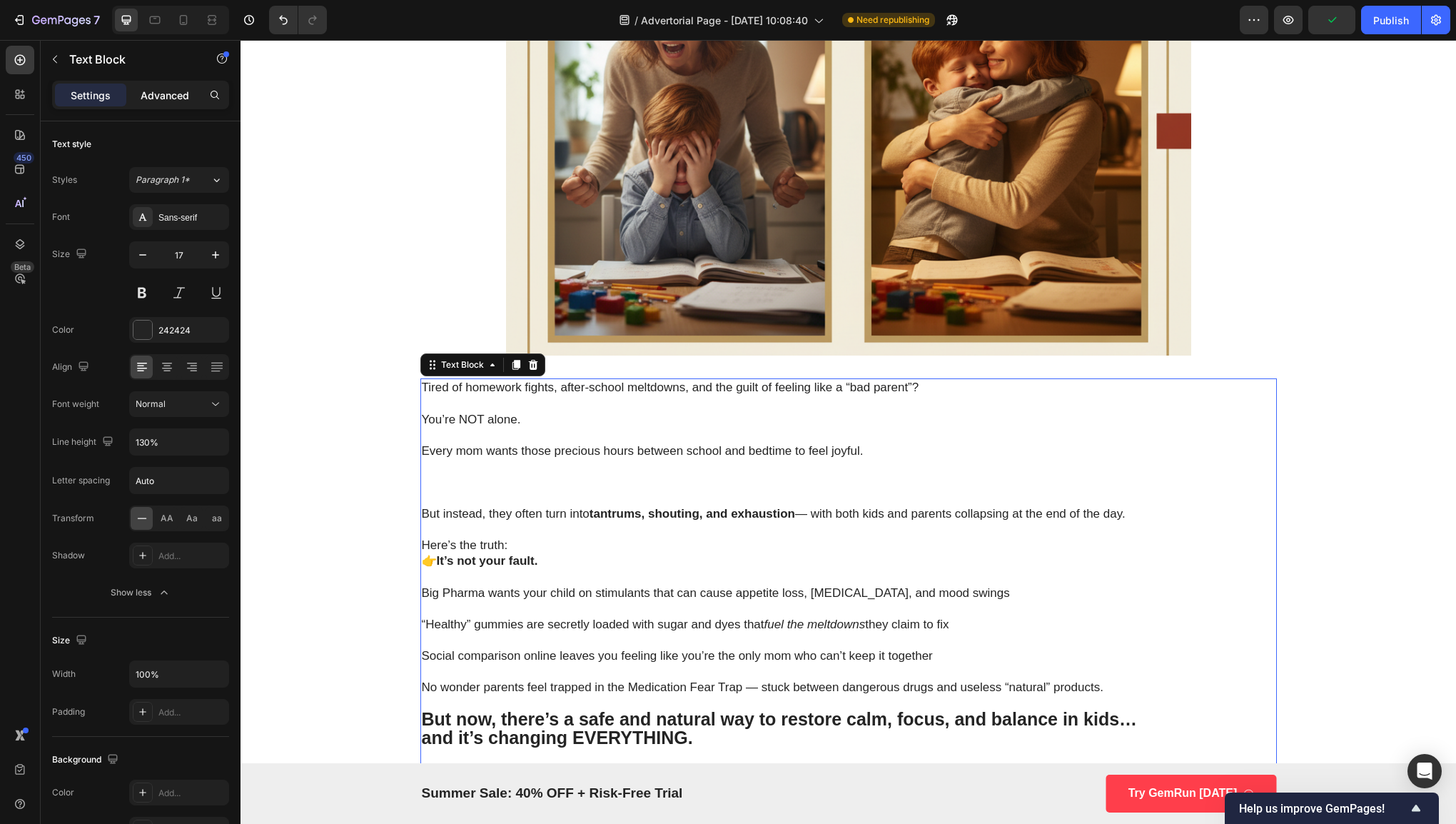
click at [169, 96] on p "Advanced" at bounding box center [165, 95] width 48 height 15
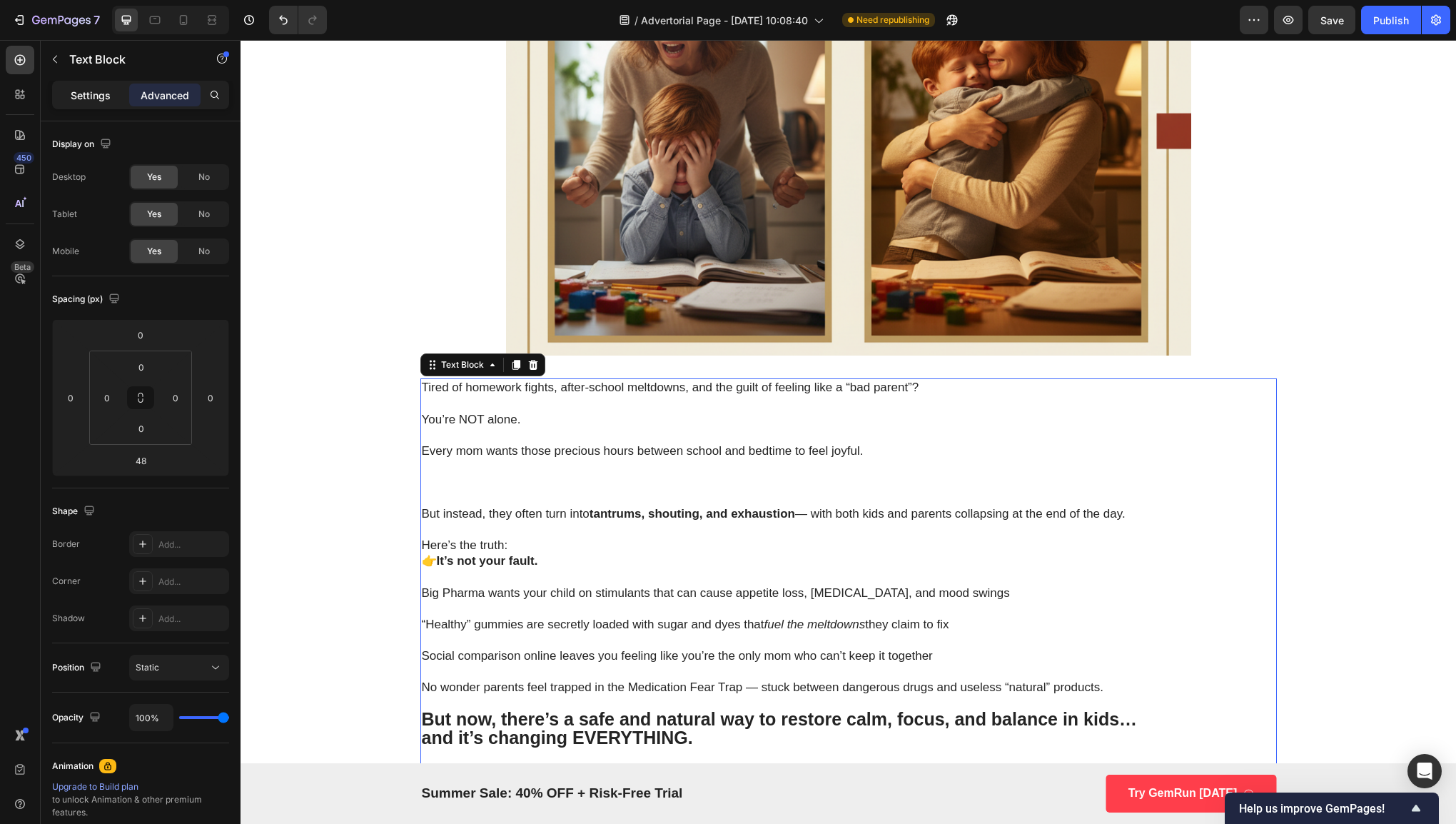
click at [108, 98] on p "Settings" at bounding box center [90, 95] width 40 height 15
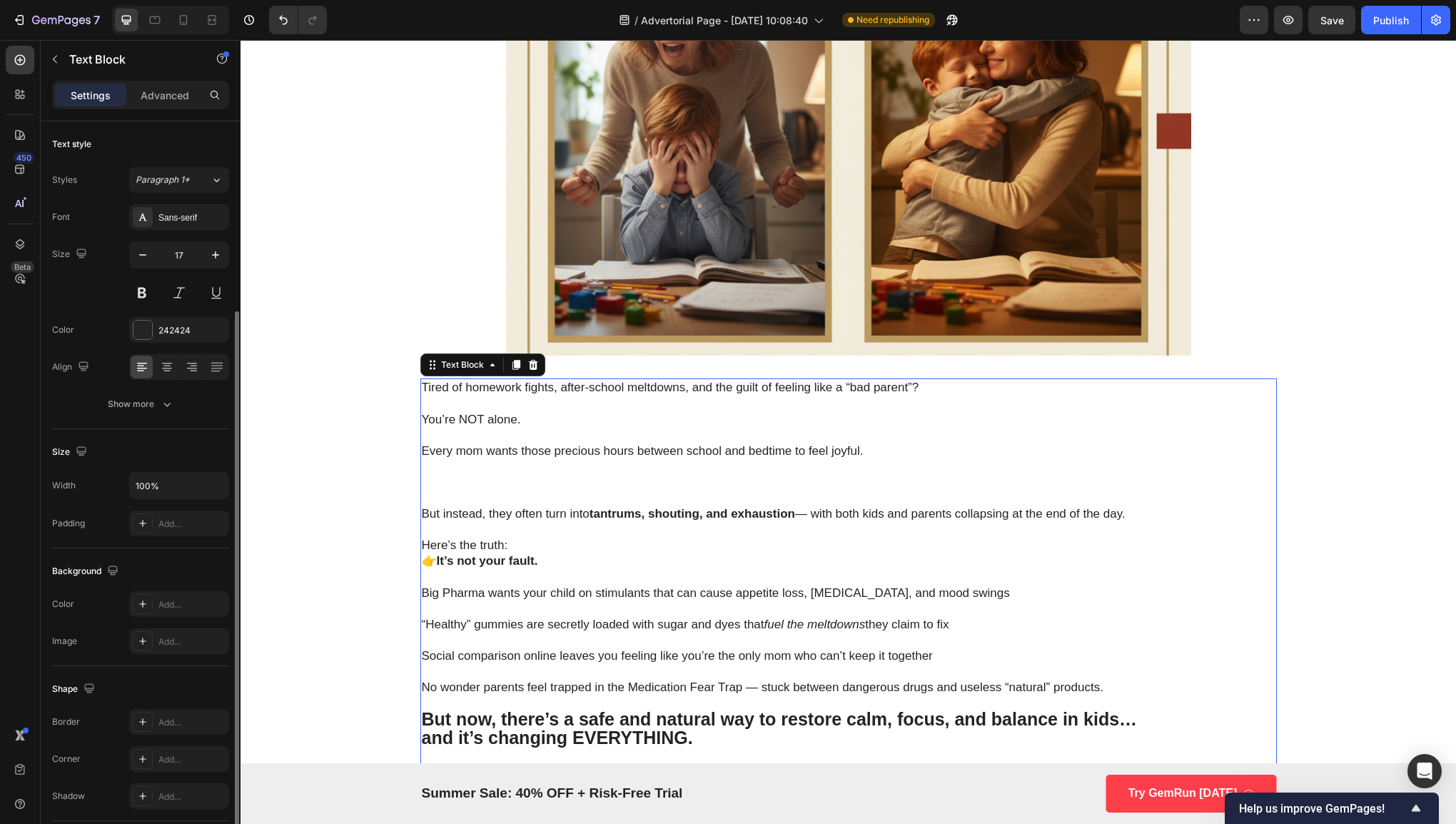
scroll to position [101, 0]
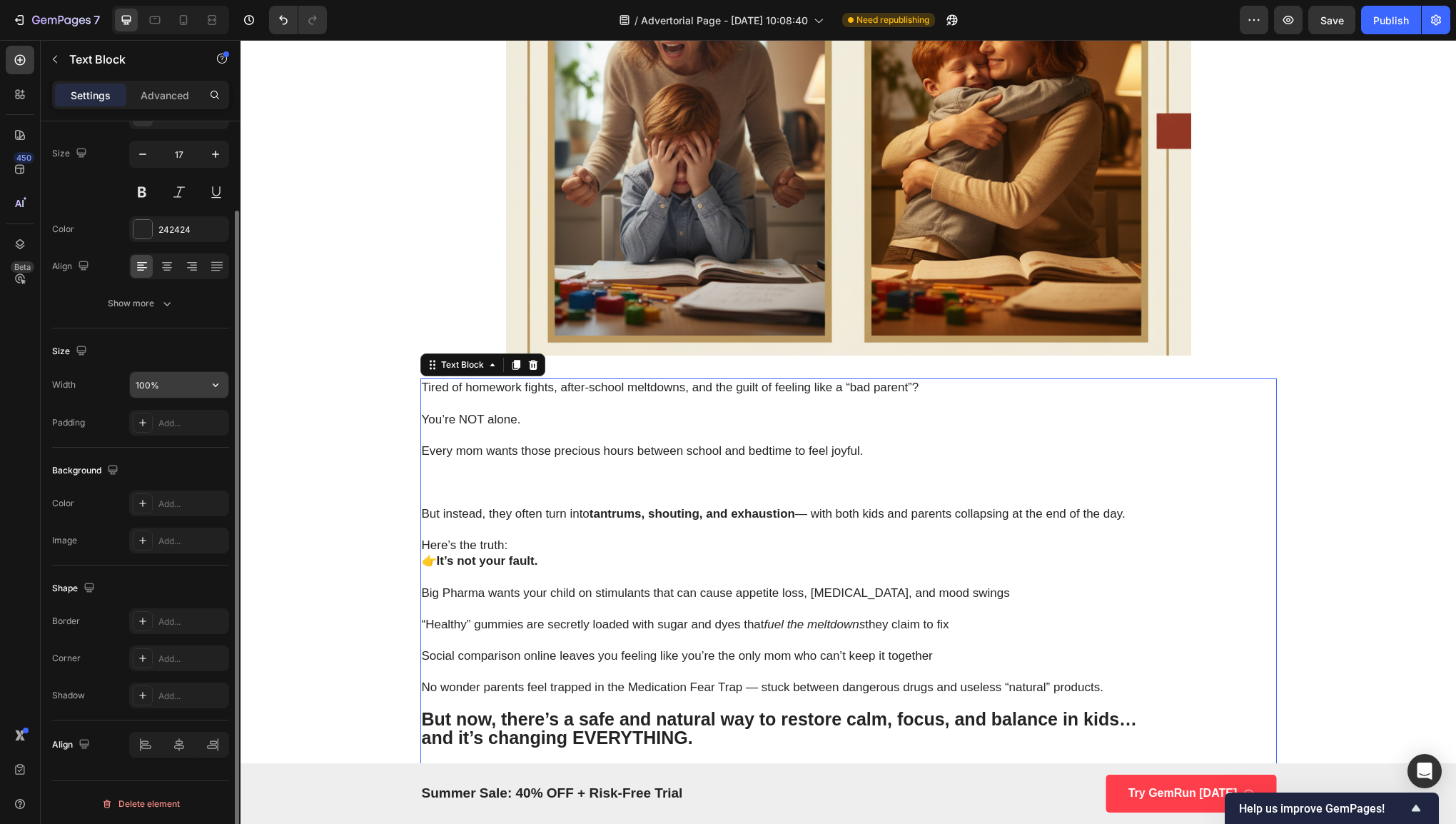
click at [156, 393] on input "100%" at bounding box center [179, 385] width 98 height 26
click at [154, 326] on div "Text style Styles Paragraph 1* Font Sans-serif Size 17 Color 242424 Align Show …" at bounding box center [140, 175] width 177 height 307
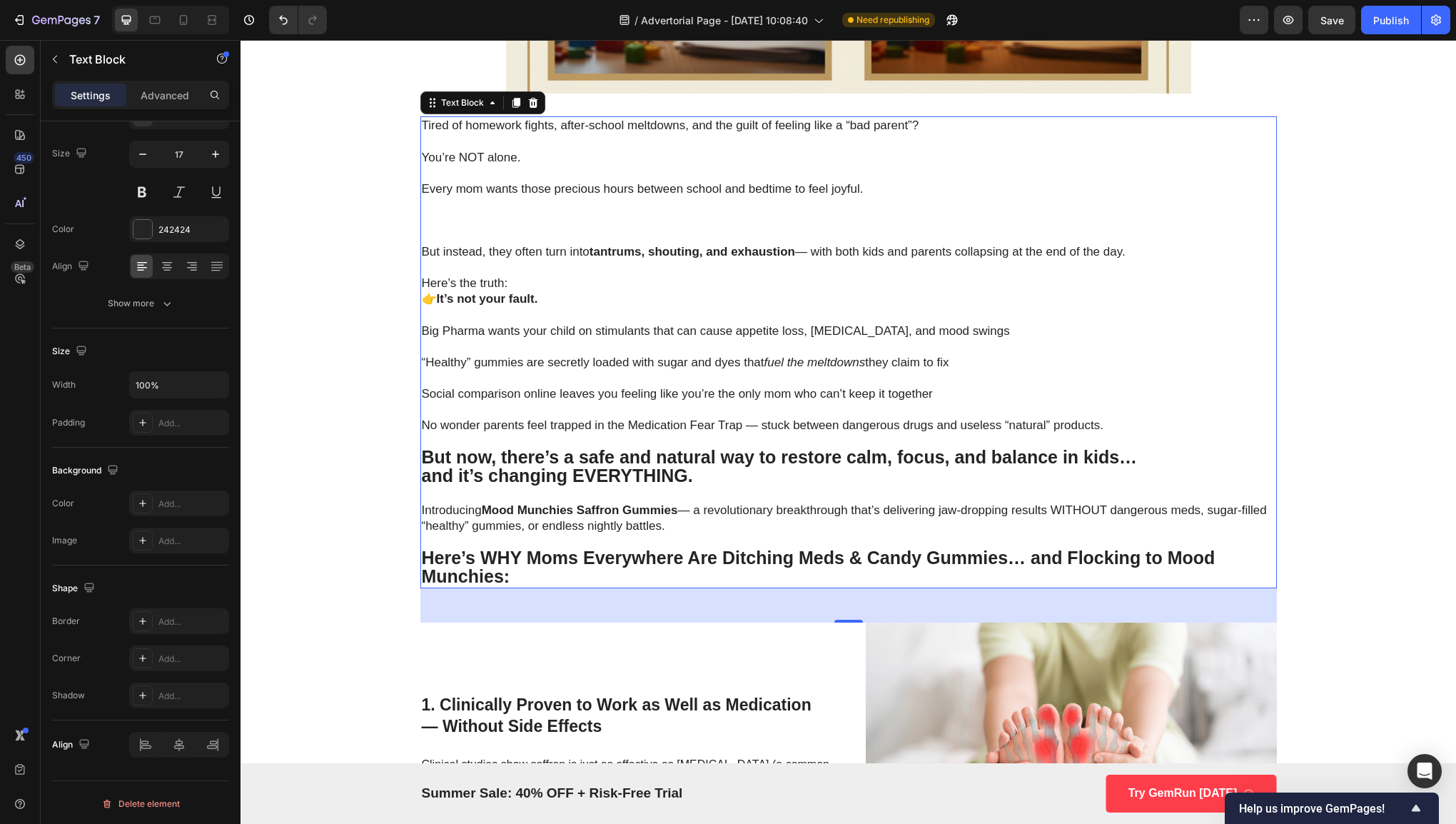
scroll to position [635, 0]
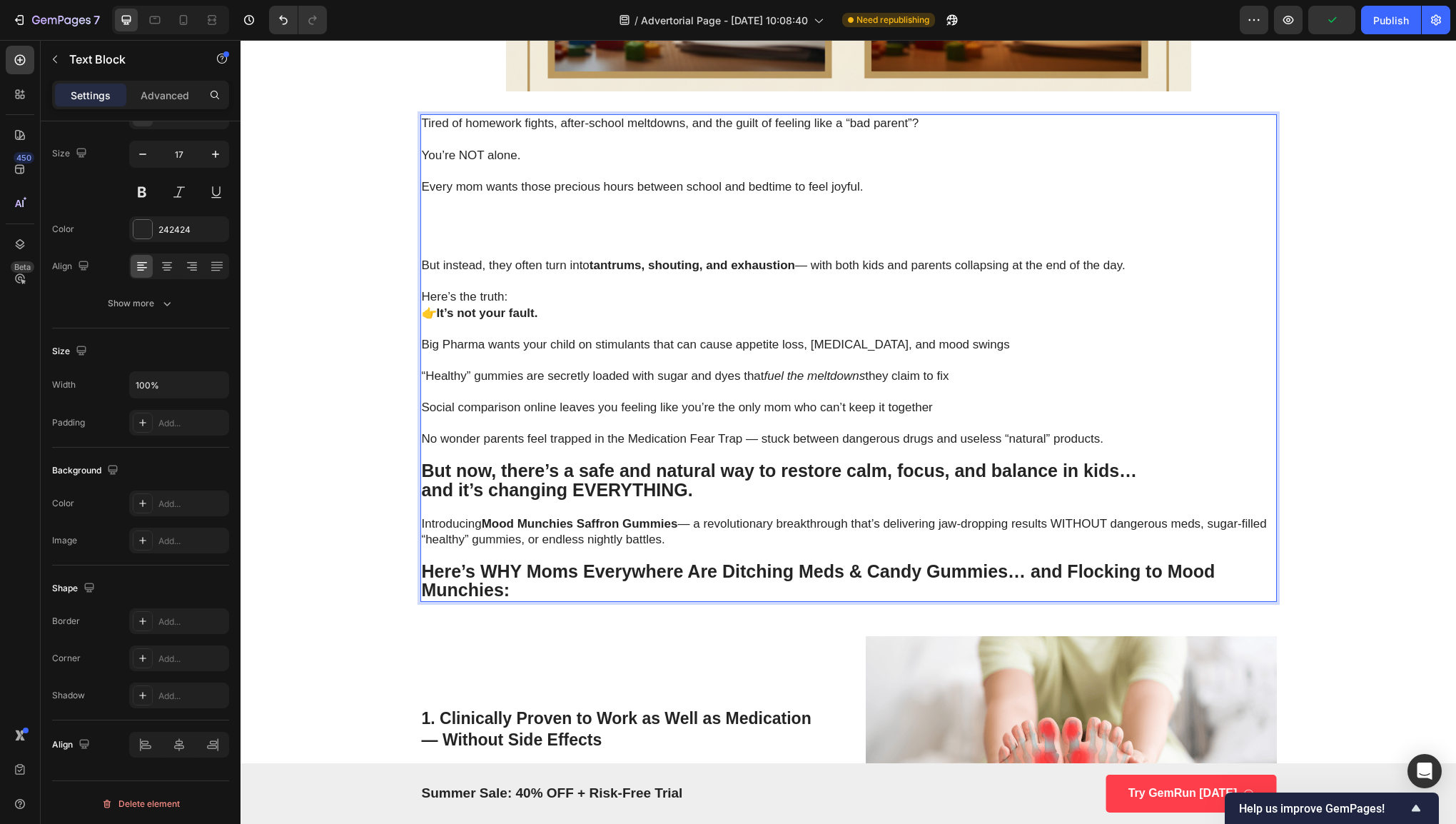
click at [436, 241] on p "Every mom wants those precious hours between school and bedtime to feel joyful." at bounding box center [848, 218] width 853 height 79
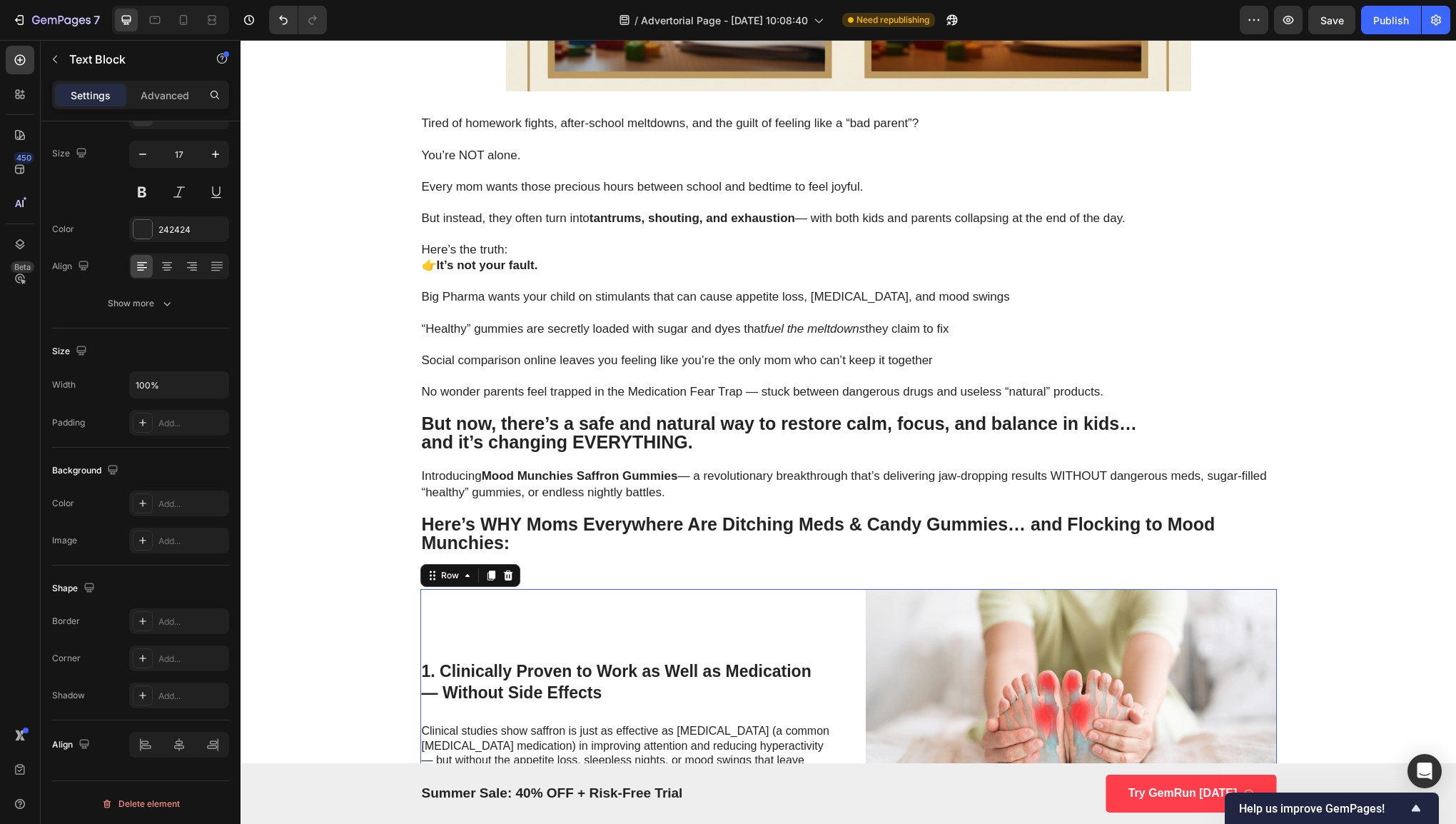
click at [547, 710] on div "1. Clinically Proven to Work as Well as Medication — Without Side Effects Headi…" at bounding box center [625, 722] width 411 height 266
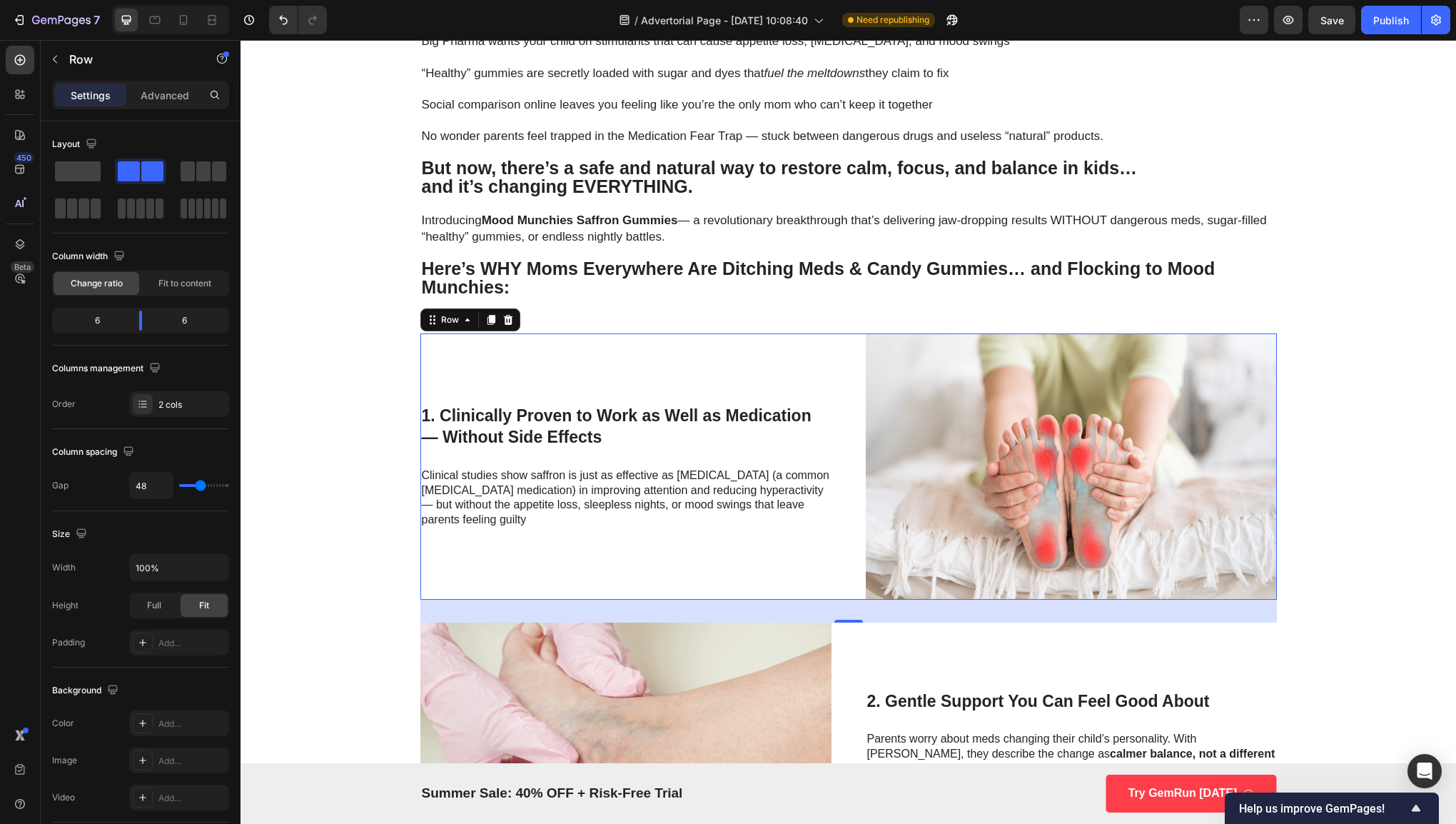
scroll to position [897, 0]
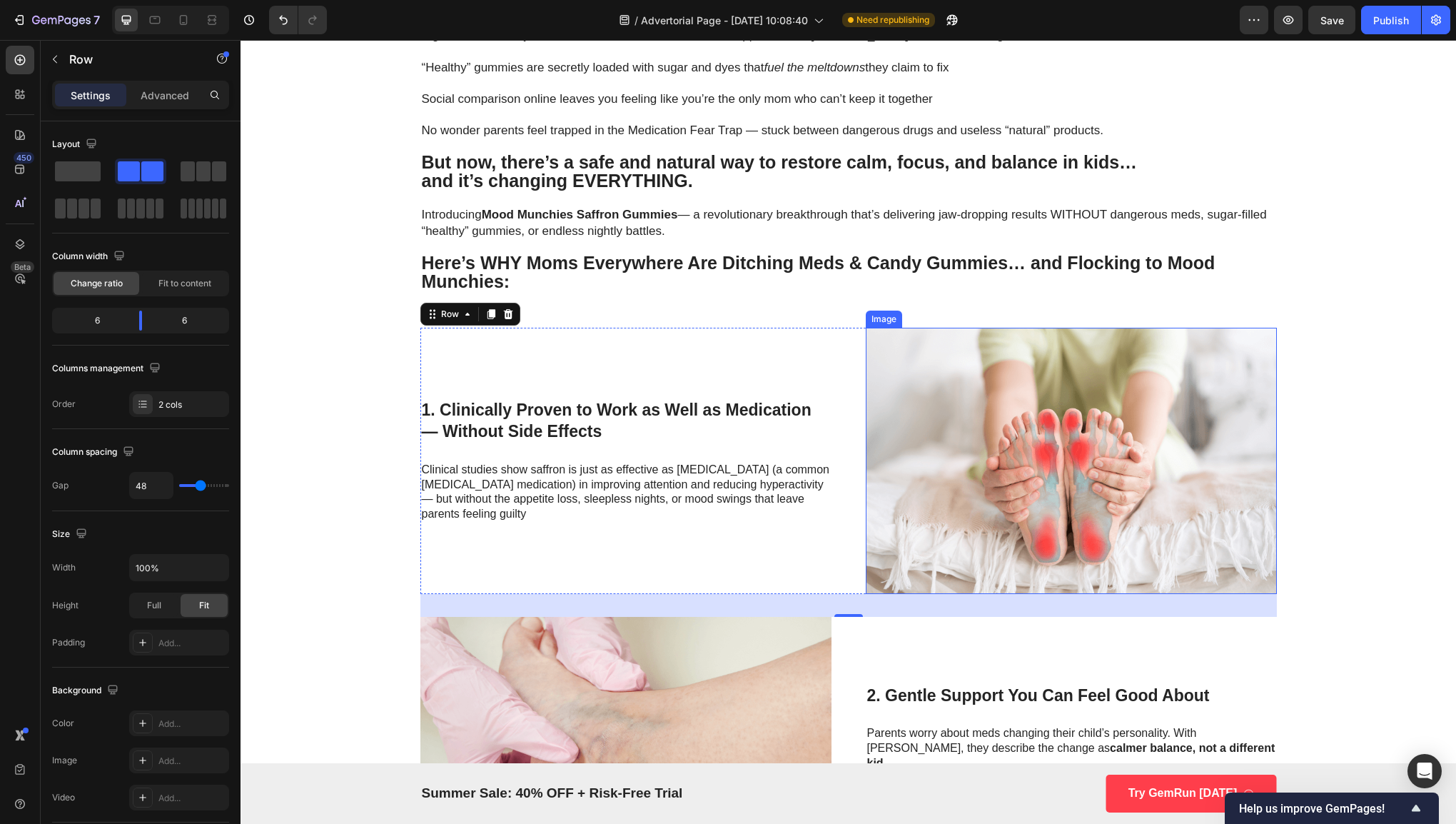
click at [967, 442] on img at bounding box center [1071, 460] width 411 height 266
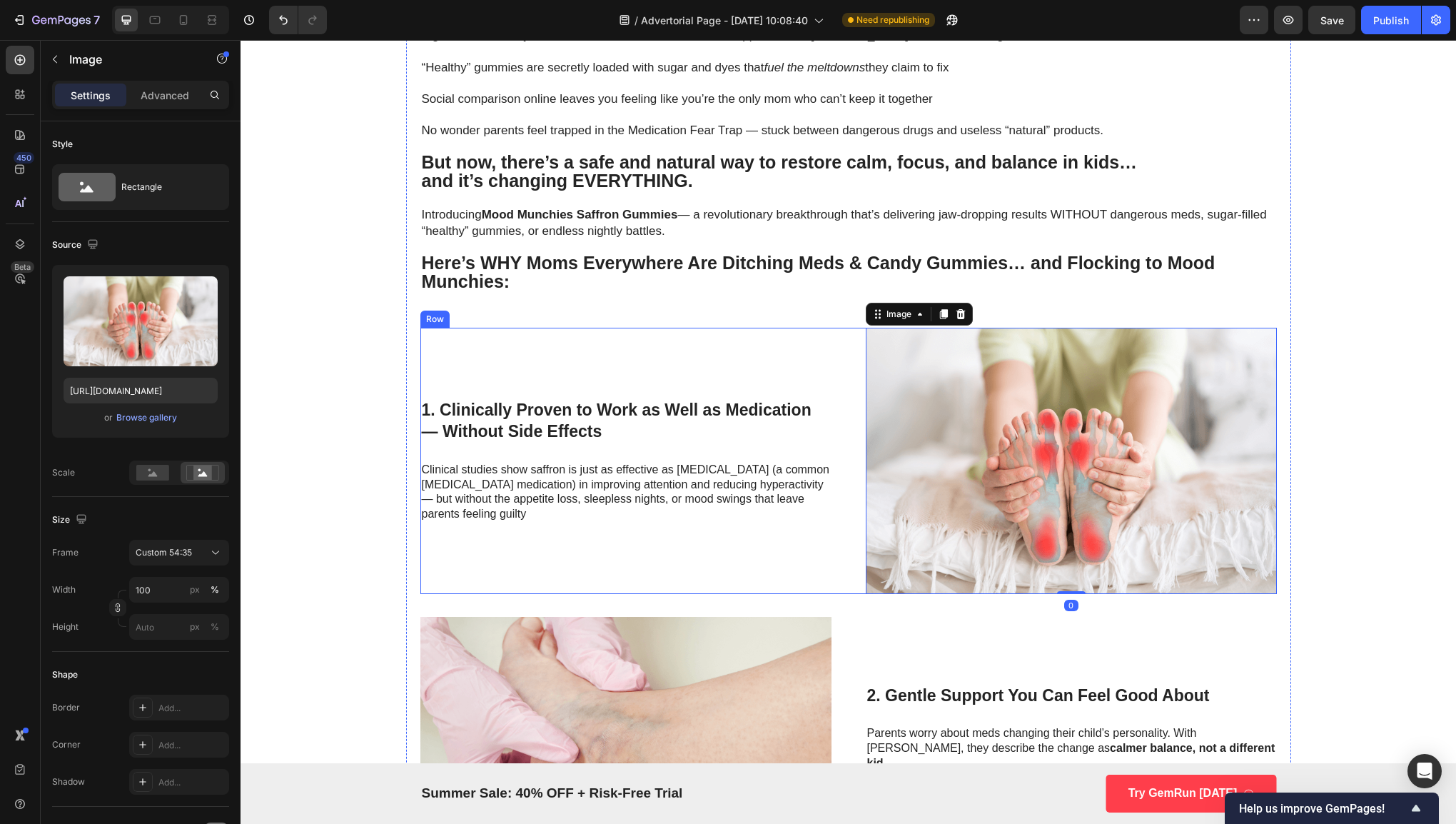
click at [822, 444] on div "1. Clinically Proven to Work as Well as Medication — Without Side Effects Headi…" at bounding box center [625, 460] width 411 height 266
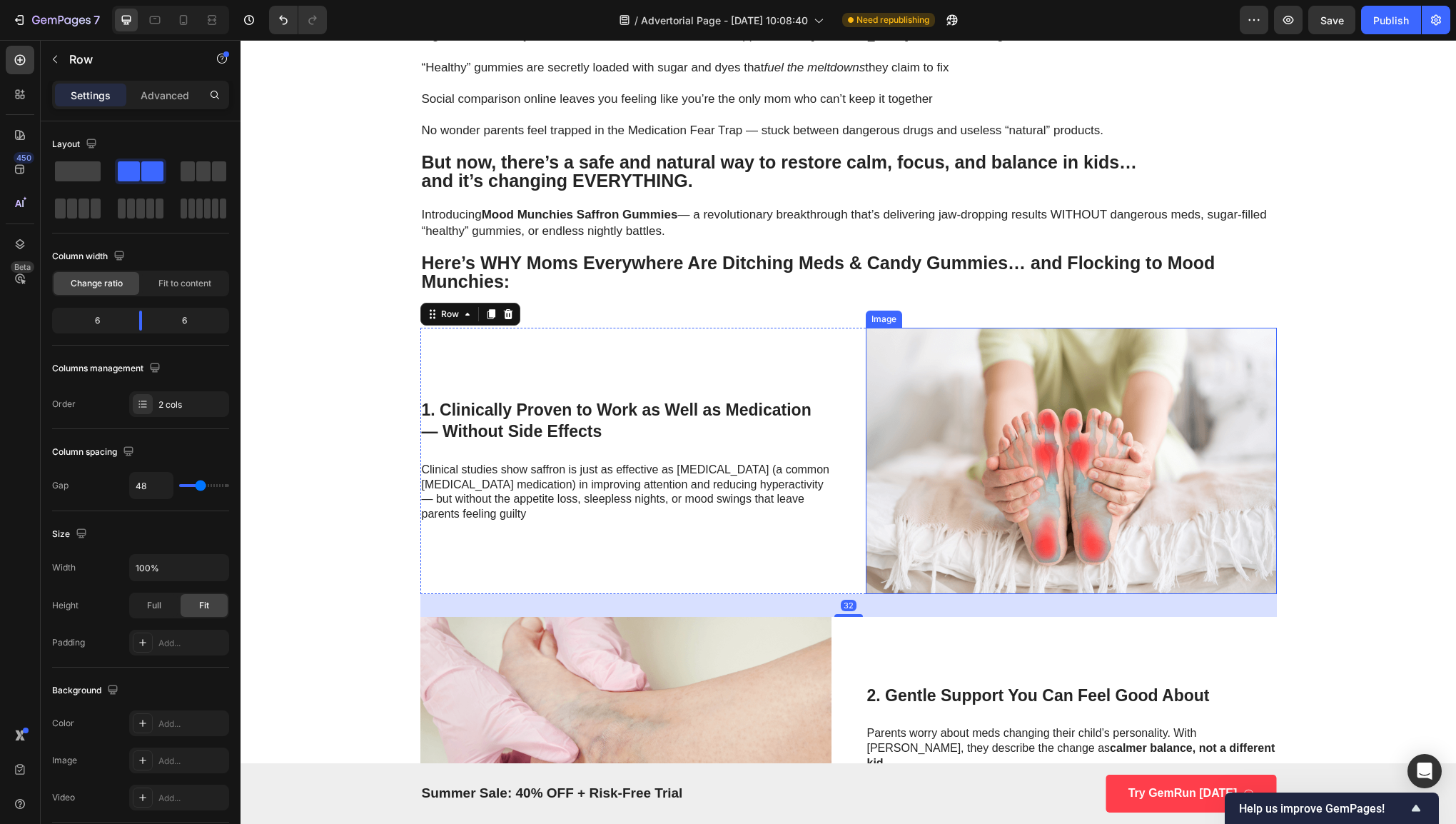
click at [908, 447] on img at bounding box center [1071, 460] width 411 height 266
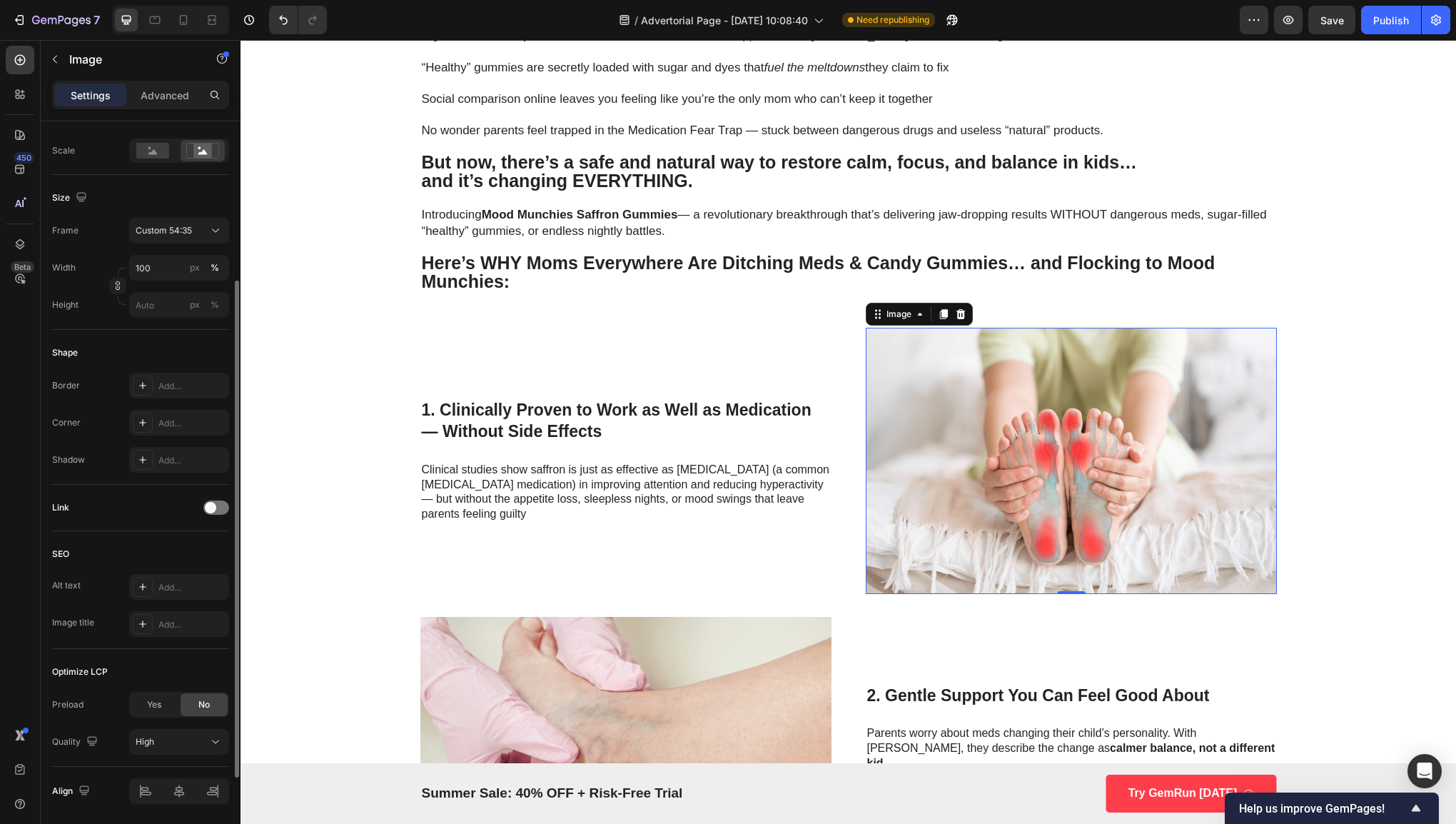
scroll to position [368, 0]
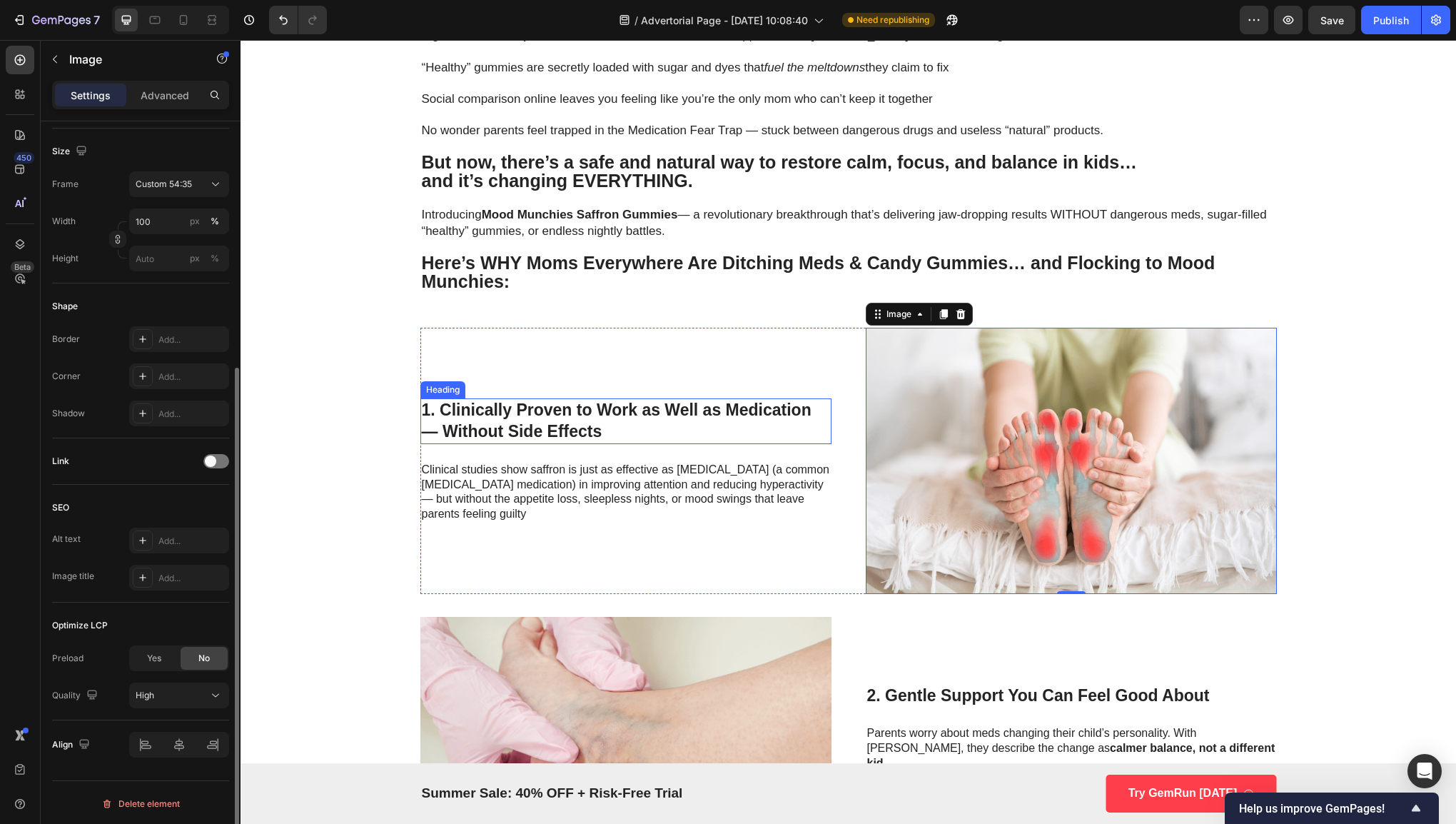
click at [666, 420] on p "1. Clinically Proven to Work as Well as Medication — Without Side Effects" at bounding box center [625, 421] width 408 height 43
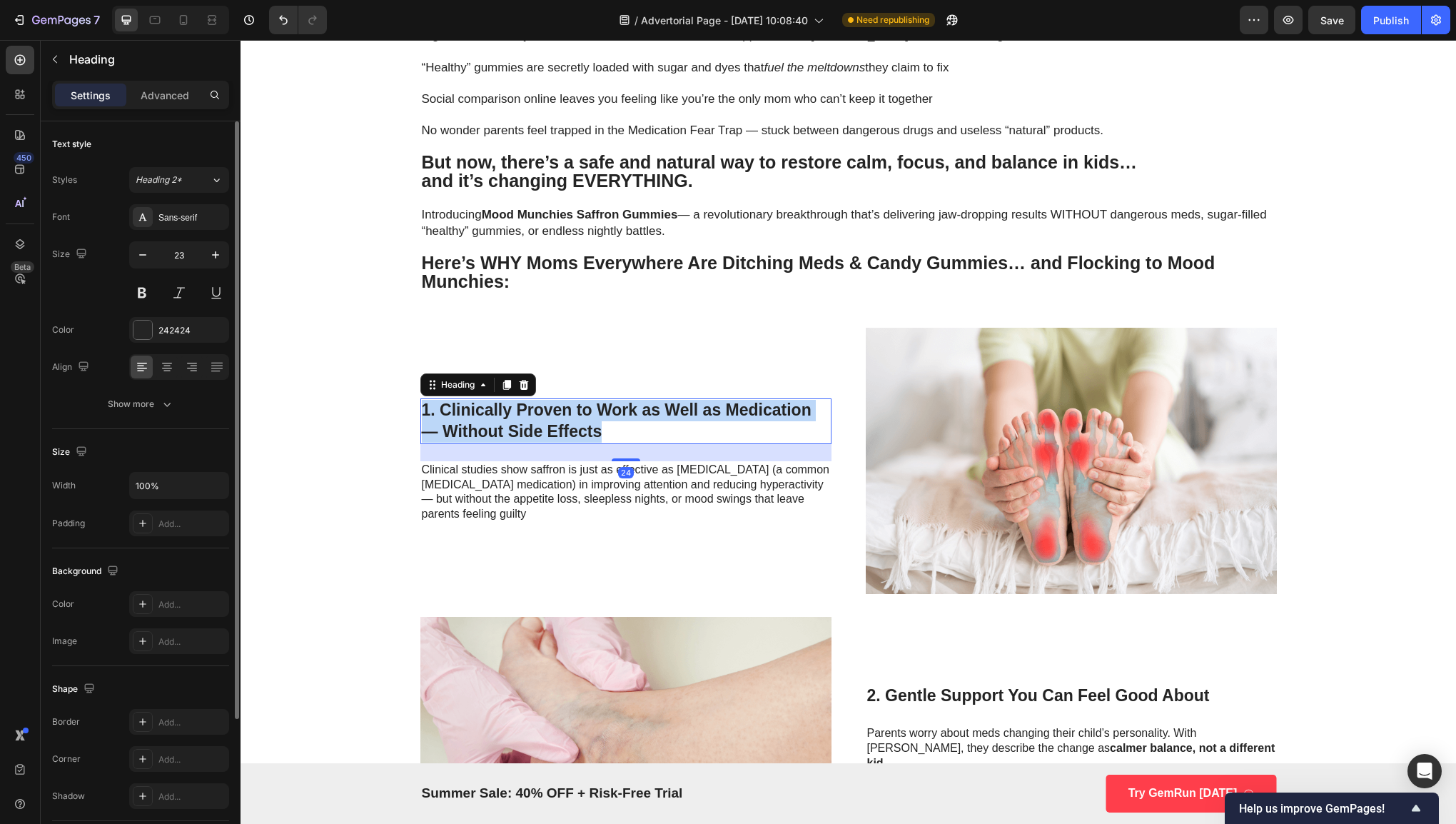
click at [666, 420] on p "1. Clinically Proven to Work as Well as Medication — Without Side Effects" at bounding box center [625, 421] width 408 height 43
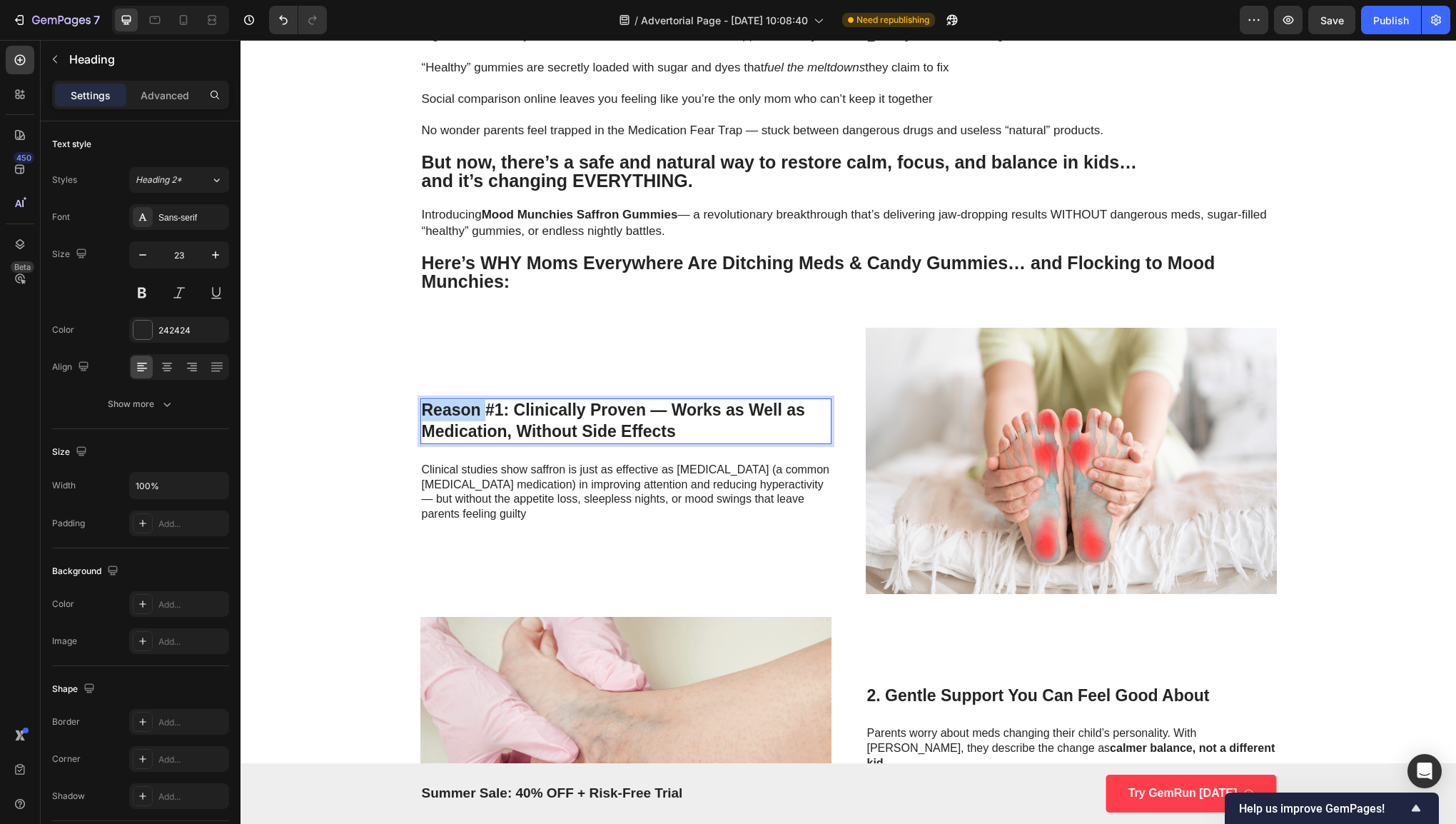
drag, startPoint x: 480, startPoint y: 406, endPoint x: 406, endPoint y: 403, distance: 74.1
click at [406, 403] on div "Why Pediatricians Are Calling This Spice-Powered Gummy the Key to Calmer Kids a…" at bounding box center [848, 450] width 885 height 2557
click at [436, 412] on p "#1: Clinically Proven — Works as Well as Medication, Without Side Effects" at bounding box center [625, 421] width 408 height 43
click at [437, 412] on p "#1: Clinically Proven — Works as Well as Medication, Without Side Effects" at bounding box center [625, 421] width 408 height 43
click at [654, 430] on p "#1: Clinically Proven — Works as Well as Medication, Without Side Effects" at bounding box center [625, 421] width 408 height 43
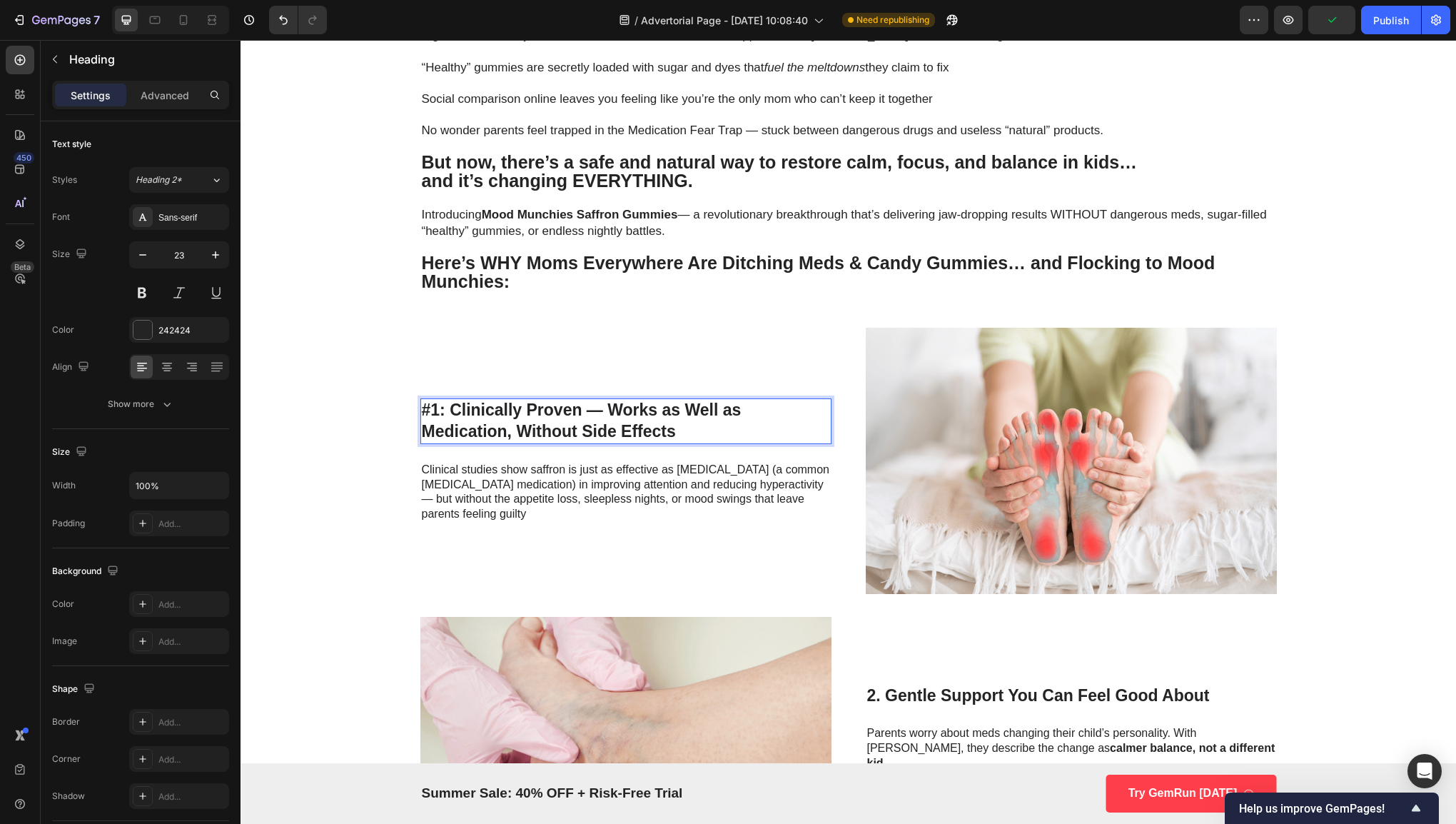
click at [702, 427] on p "#1: Clinically Proven — Works as Well as Medication, Without Side Effects" at bounding box center [625, 421] width 408 height 43
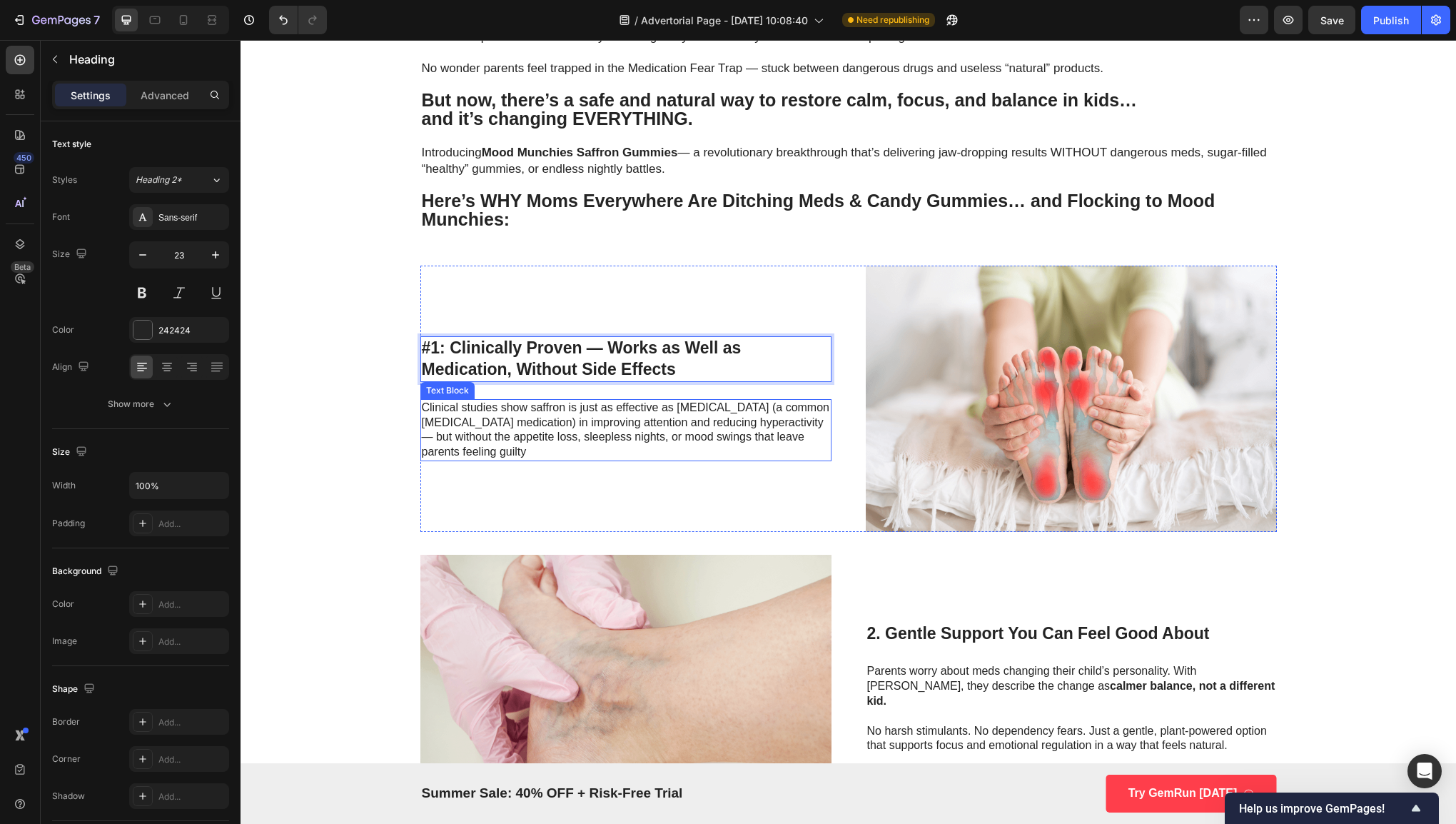
scroll to position [962, 0]
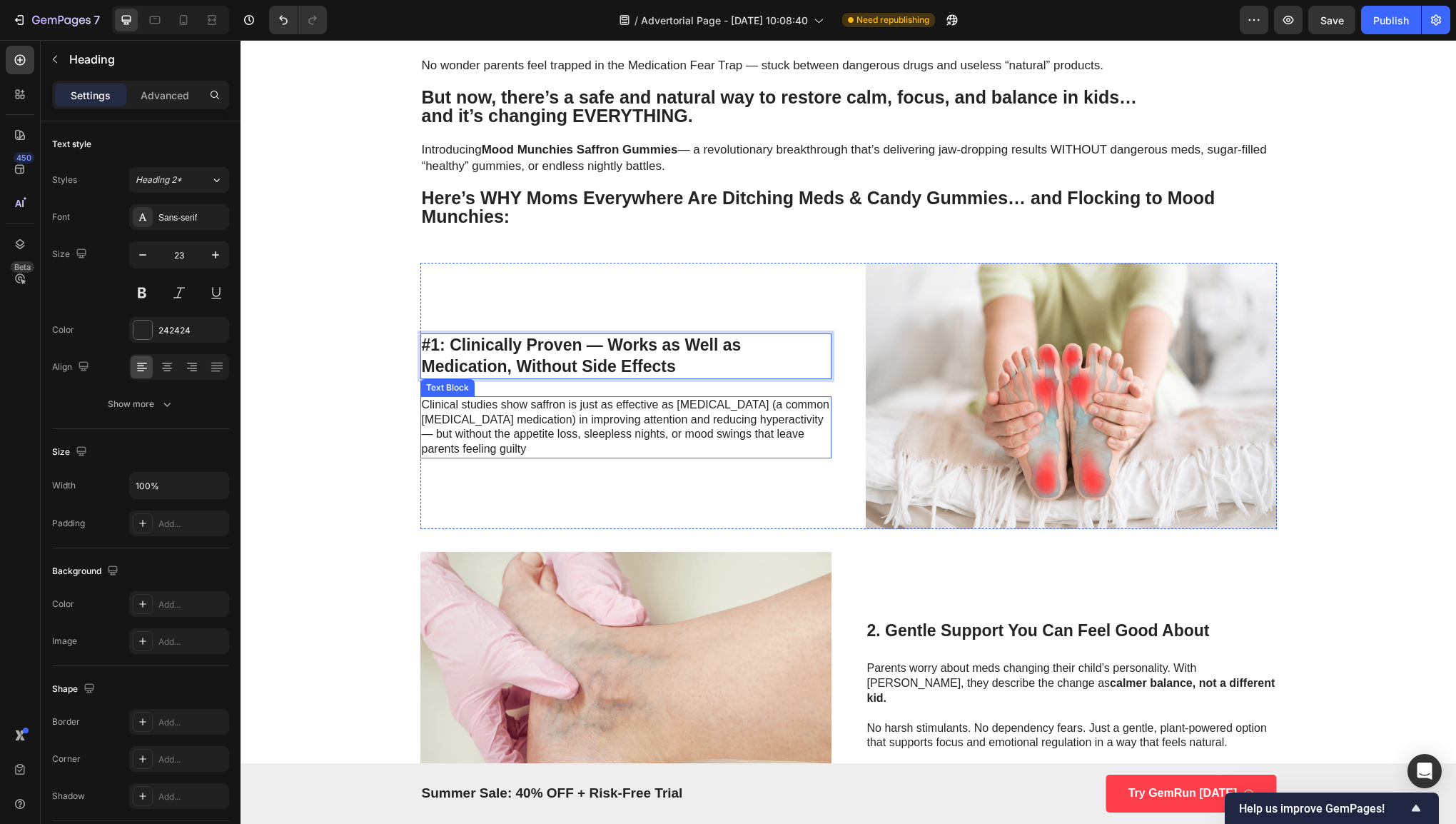
click at [689, 413] on p "Clinical studies show saffron is just as effective as [MEDICAL_DATA] (a common …" at bounding box center [625, 428] width 408 height 59
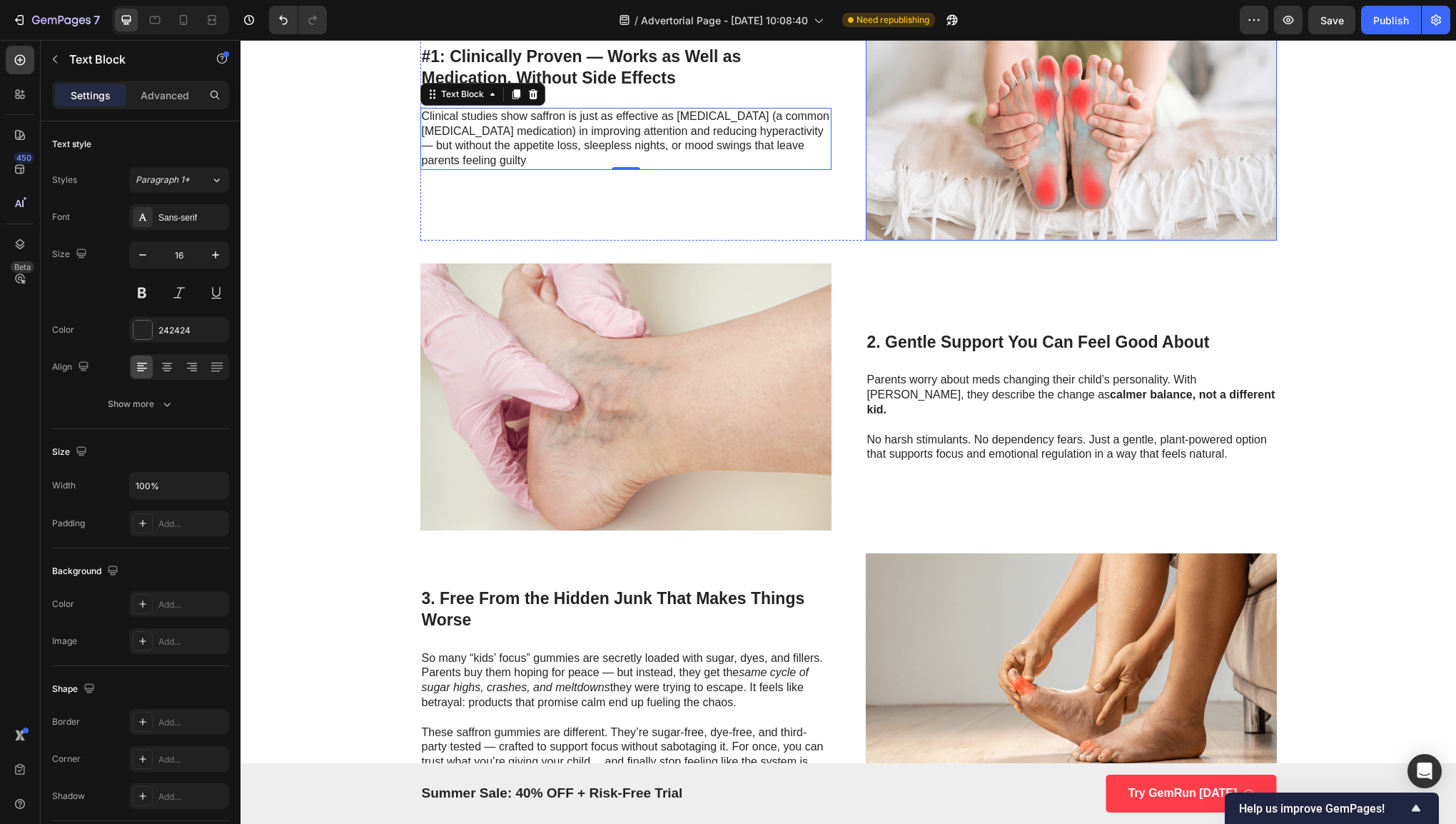
scroll to position [1253, 0]
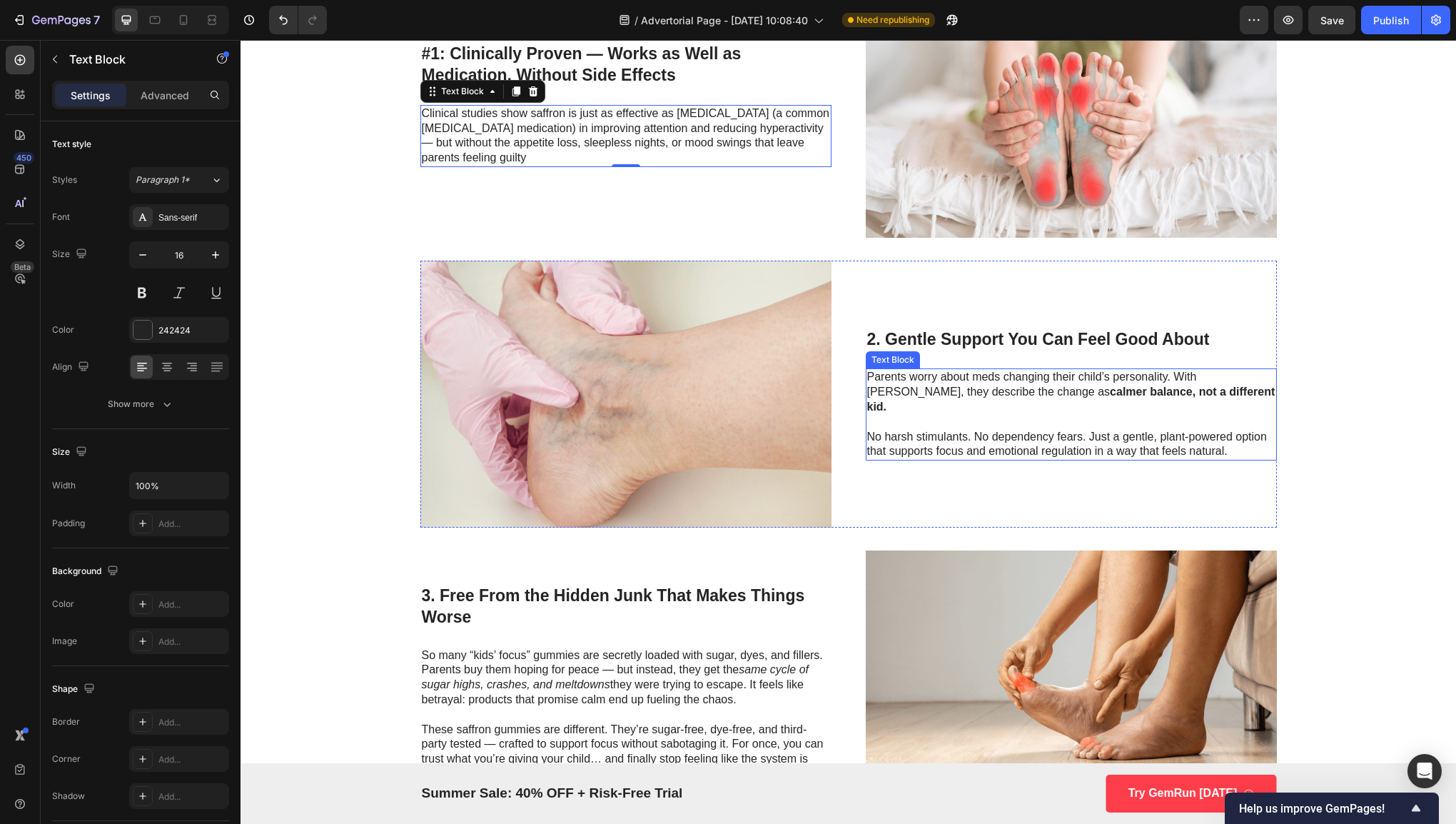
click at [1004, 367] on div "2. Gentle Support You Can Feel Good About Heading Parents worry about meds chan…" at bounding box center [1071, 393] width 411 height 266
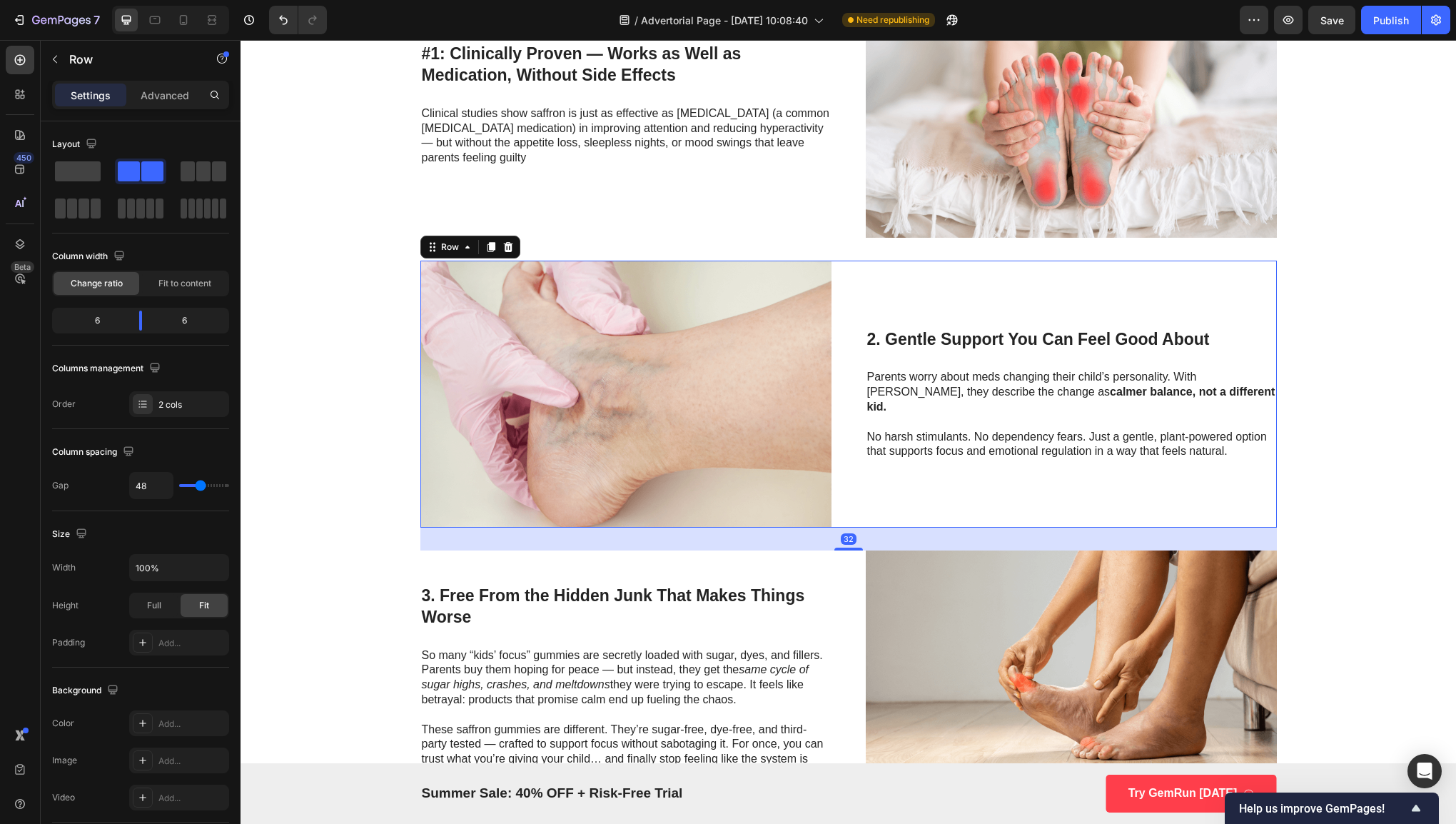
click at [999, 352] on h3 "2. Gentle Support You Can Feel Good About" at bounding box center [1071, 339] width 411 height 24
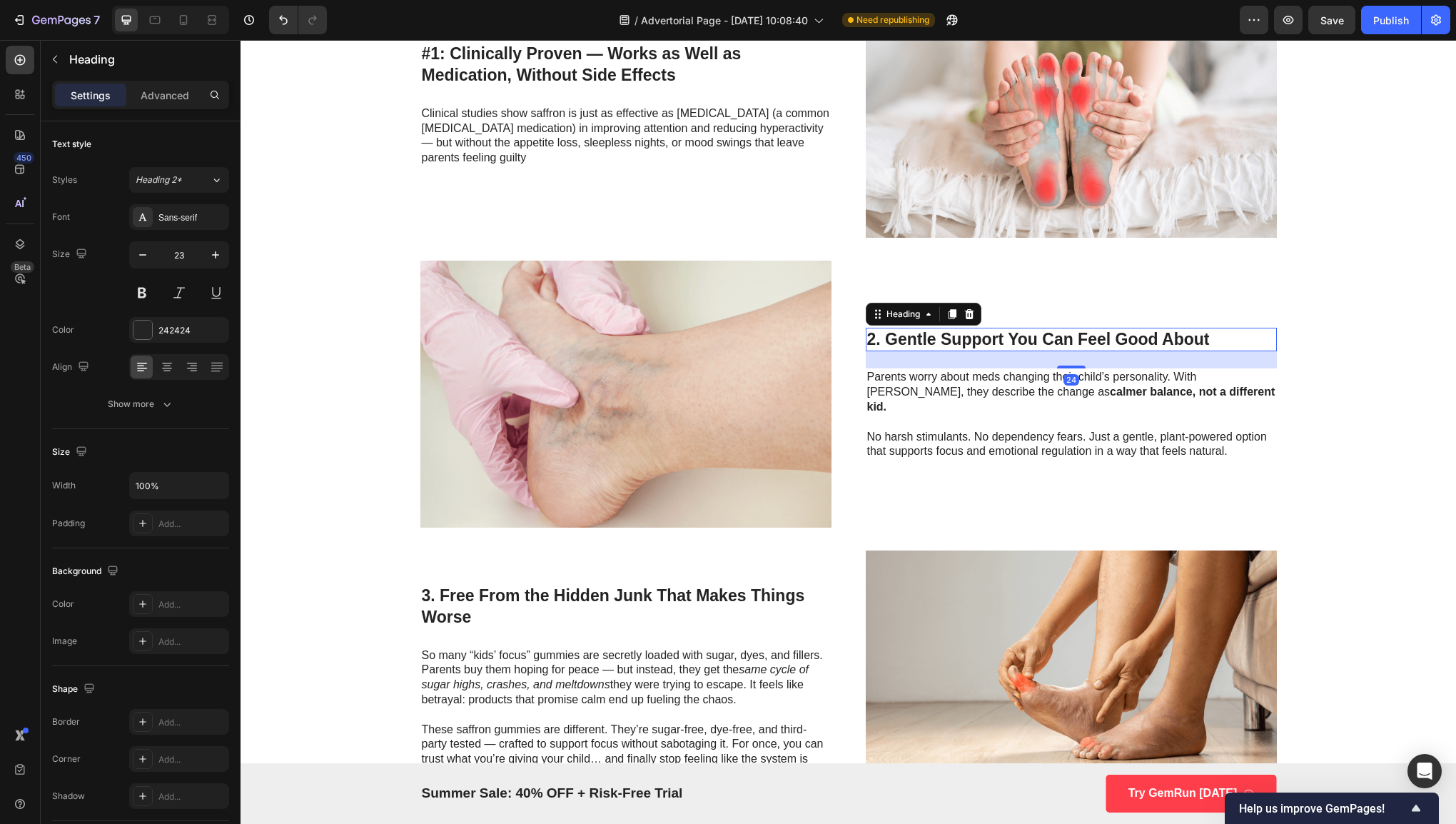
click at [999, 352] on h3 "2. Gentle Support You Can Feel Good About" at bounding box center [1071, 339] width 411 height 24
click at [999, 350] on p "2. Gentle Support You Can Feel Good About" at bounding box center [1071, 339] width 408 height 21
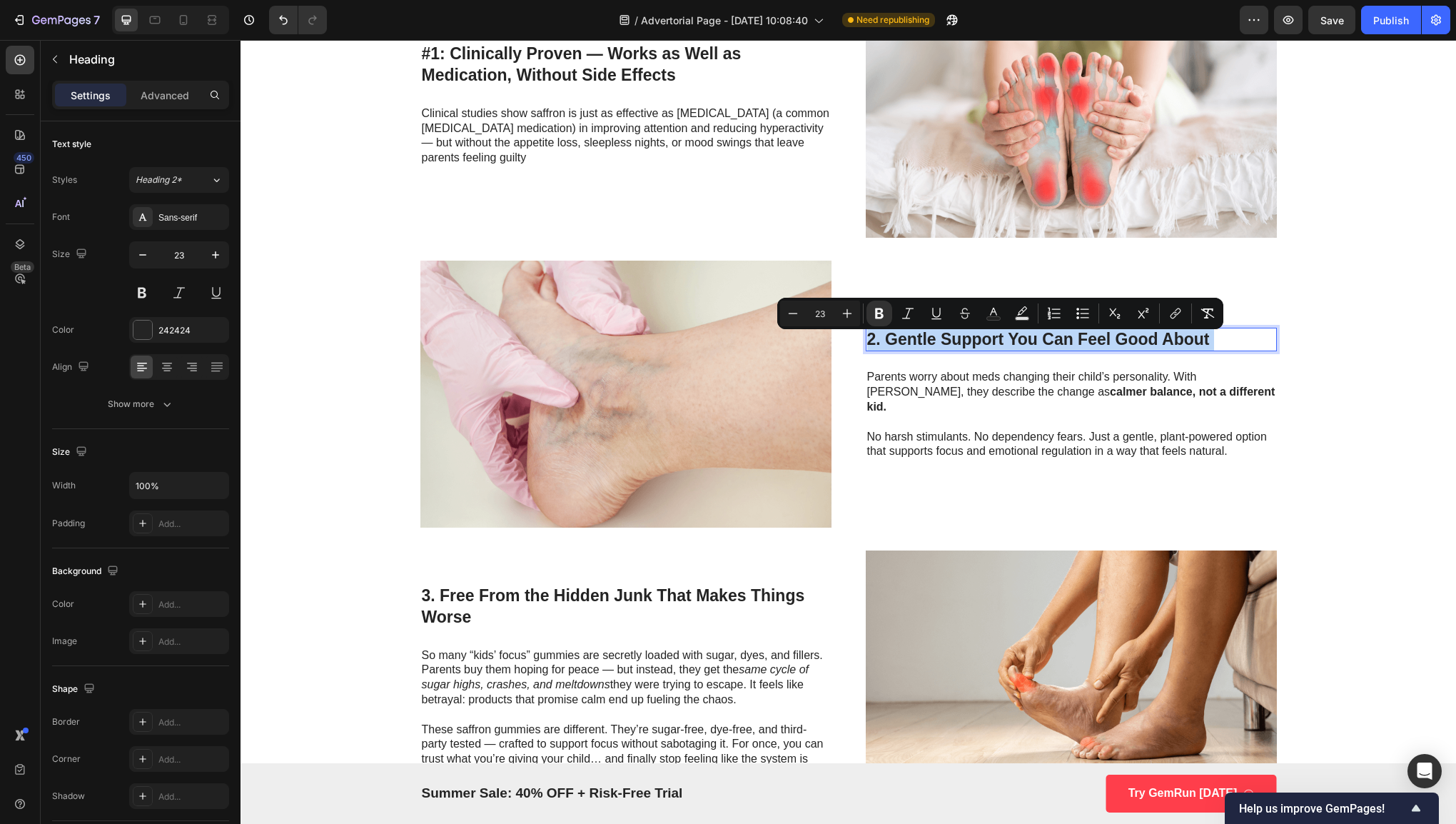
click at [999, 350] on p "2. Gentle Support You Can Feel Good About" at bounding box center [1071, 339] width 408 height 21
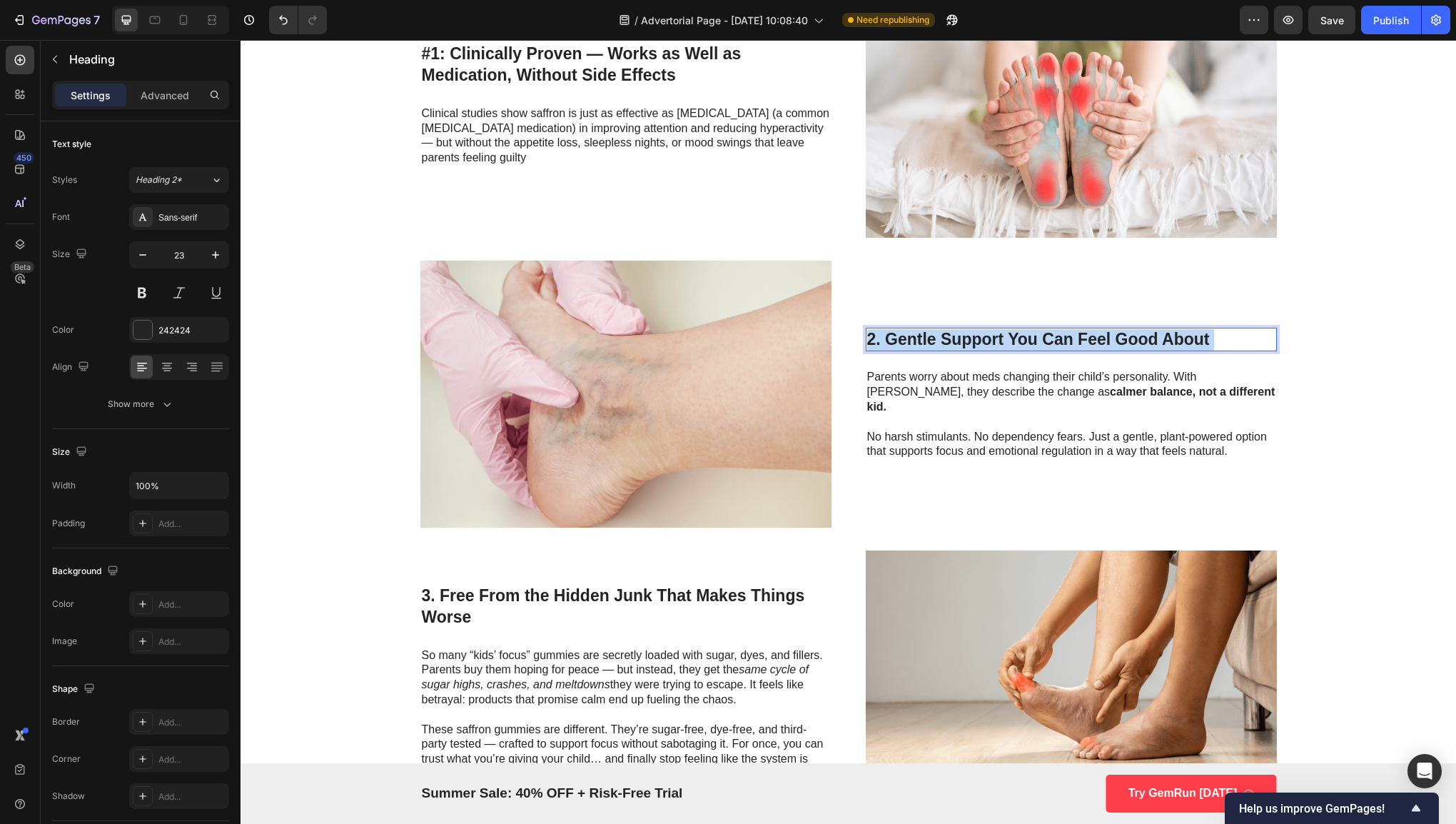
click at [999, 350] on p "2. Gentle Support You Can Feel Good About" at bounding box center [1071, 339] width 408 height 21
click at [1007, 397] on strong "calmer balance, not a different kid." at bounding box center [1071, 399] width 408 height 27
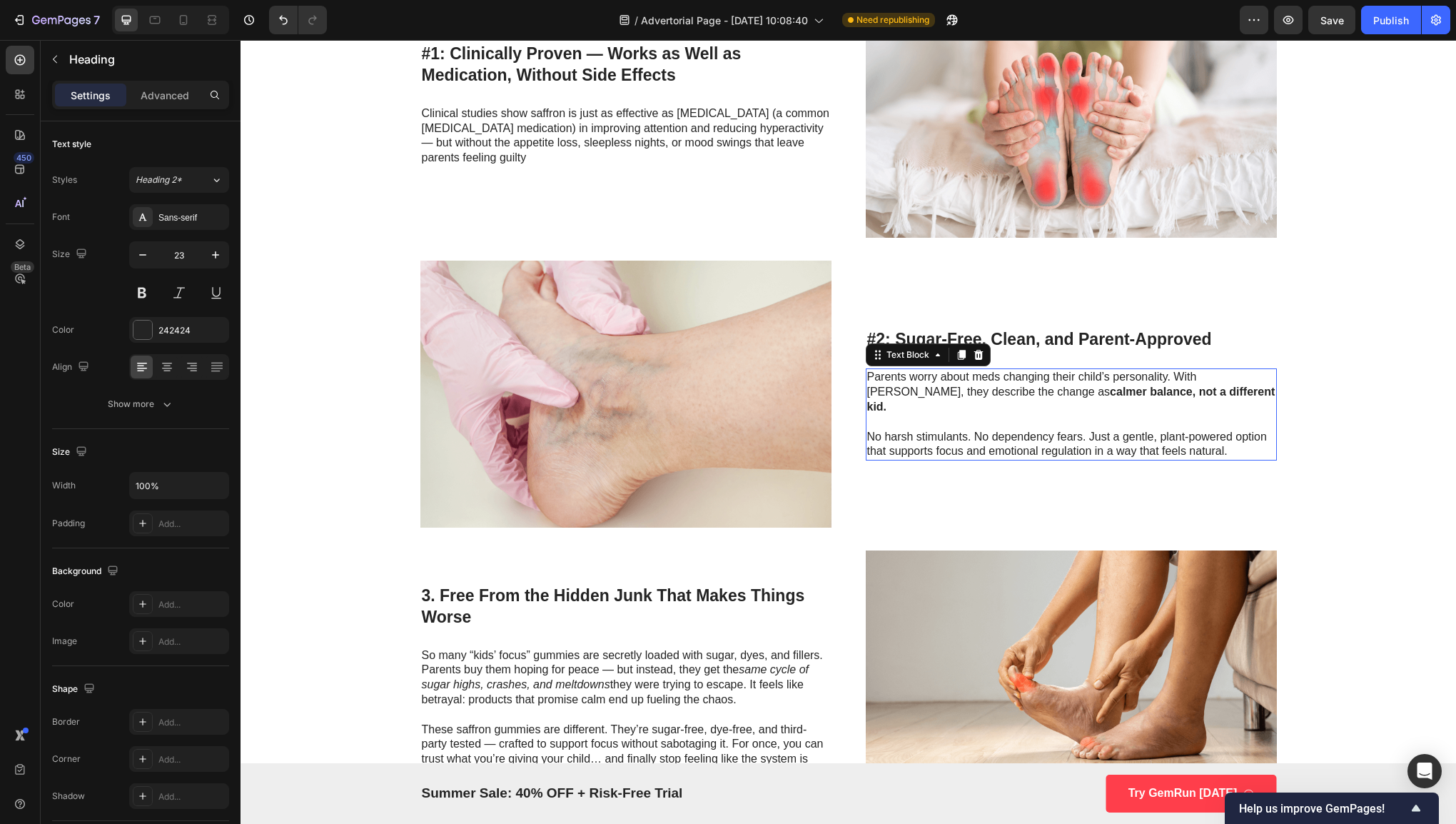
click at [1007, 397] on strong "calmer balance, not a different kid." at bounding box center [1071, 399] width 408 height 27
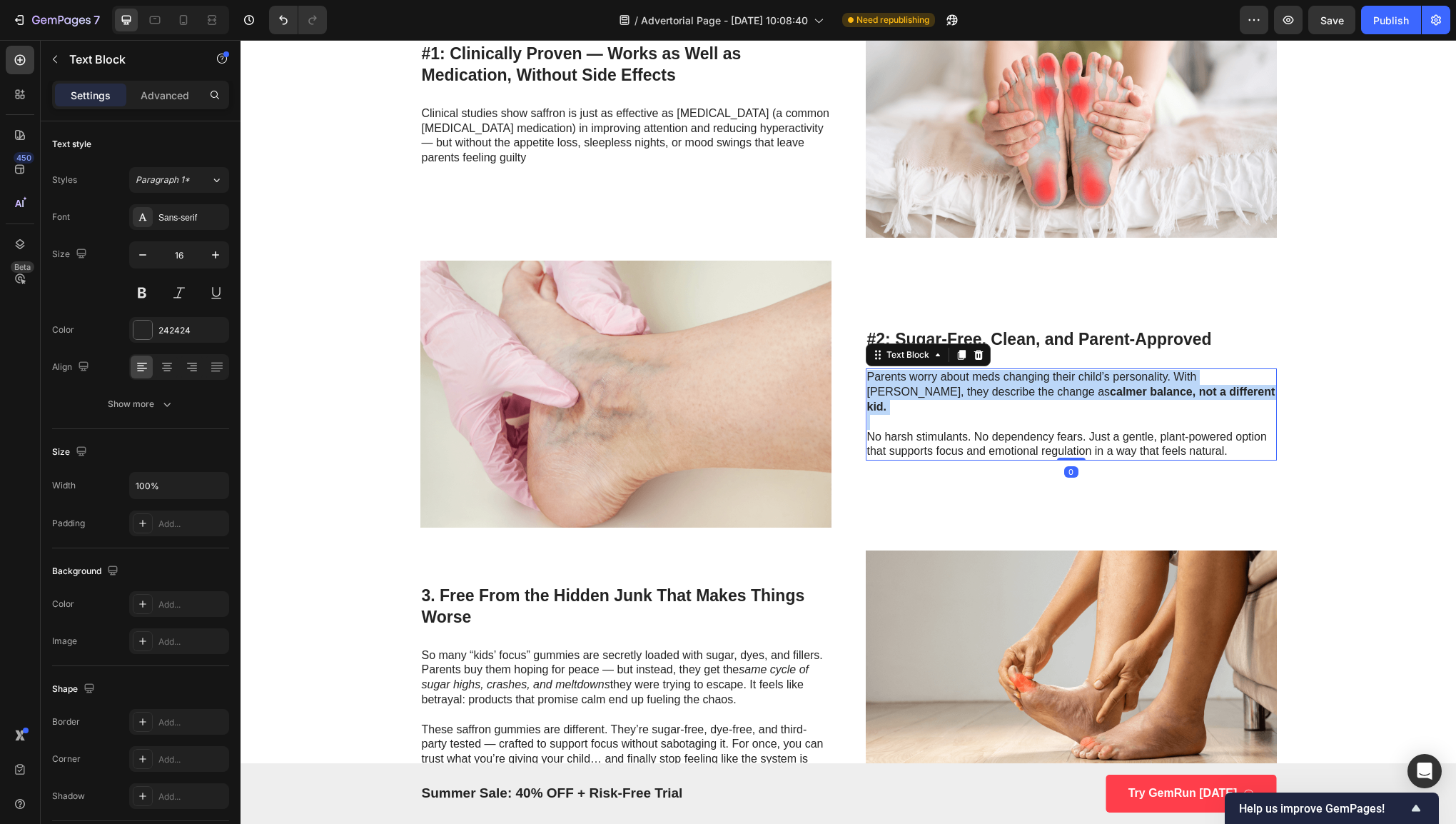
click at [1007, 397] on strong "calmer balance, not a different kid." at bounding box center [1071, 399] width 408 height 27
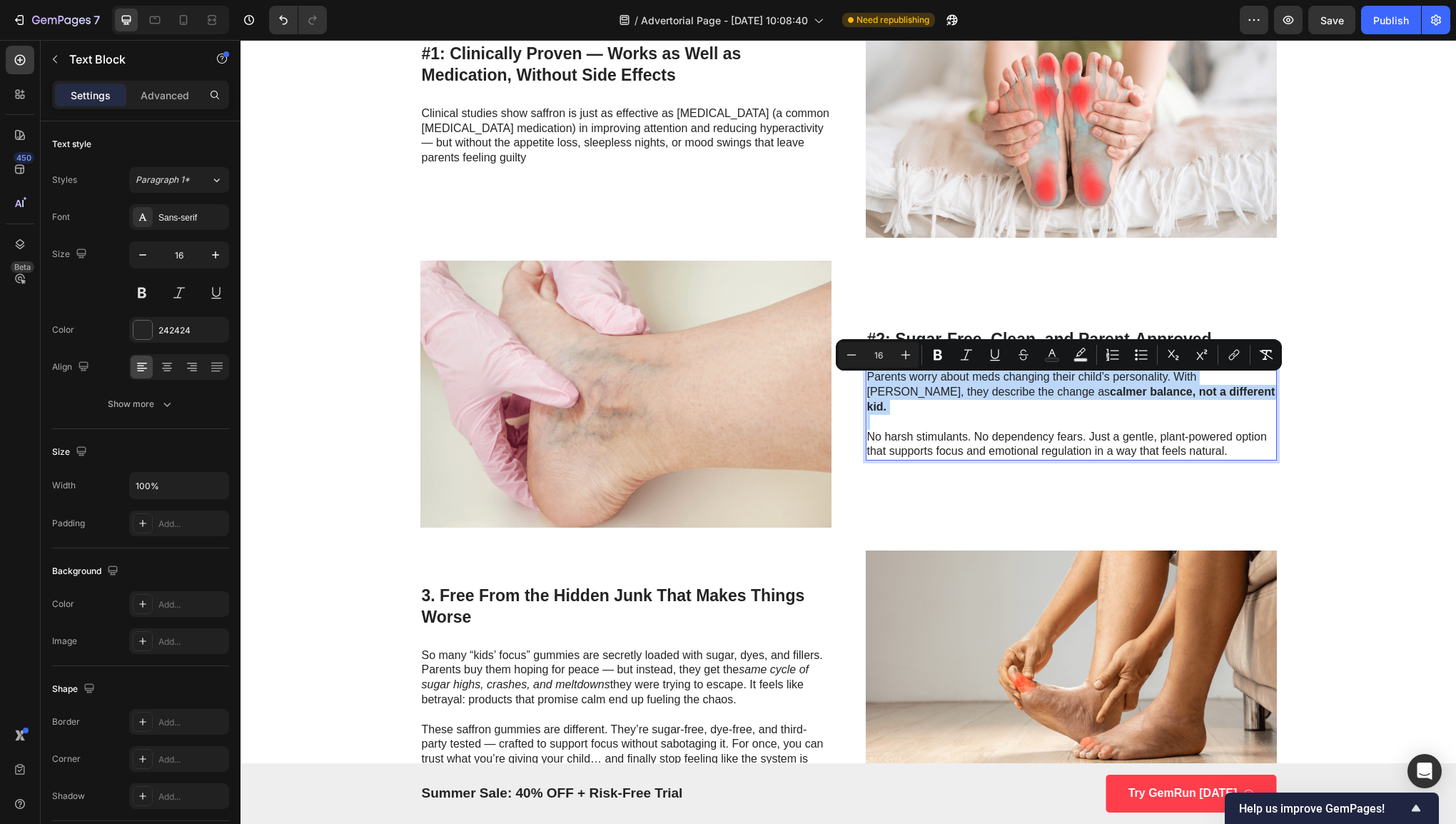
click at [1153, 415] on p "Rich Text Editor. Editing area: main" at bounding box center [1071, 422] width 408 height 15
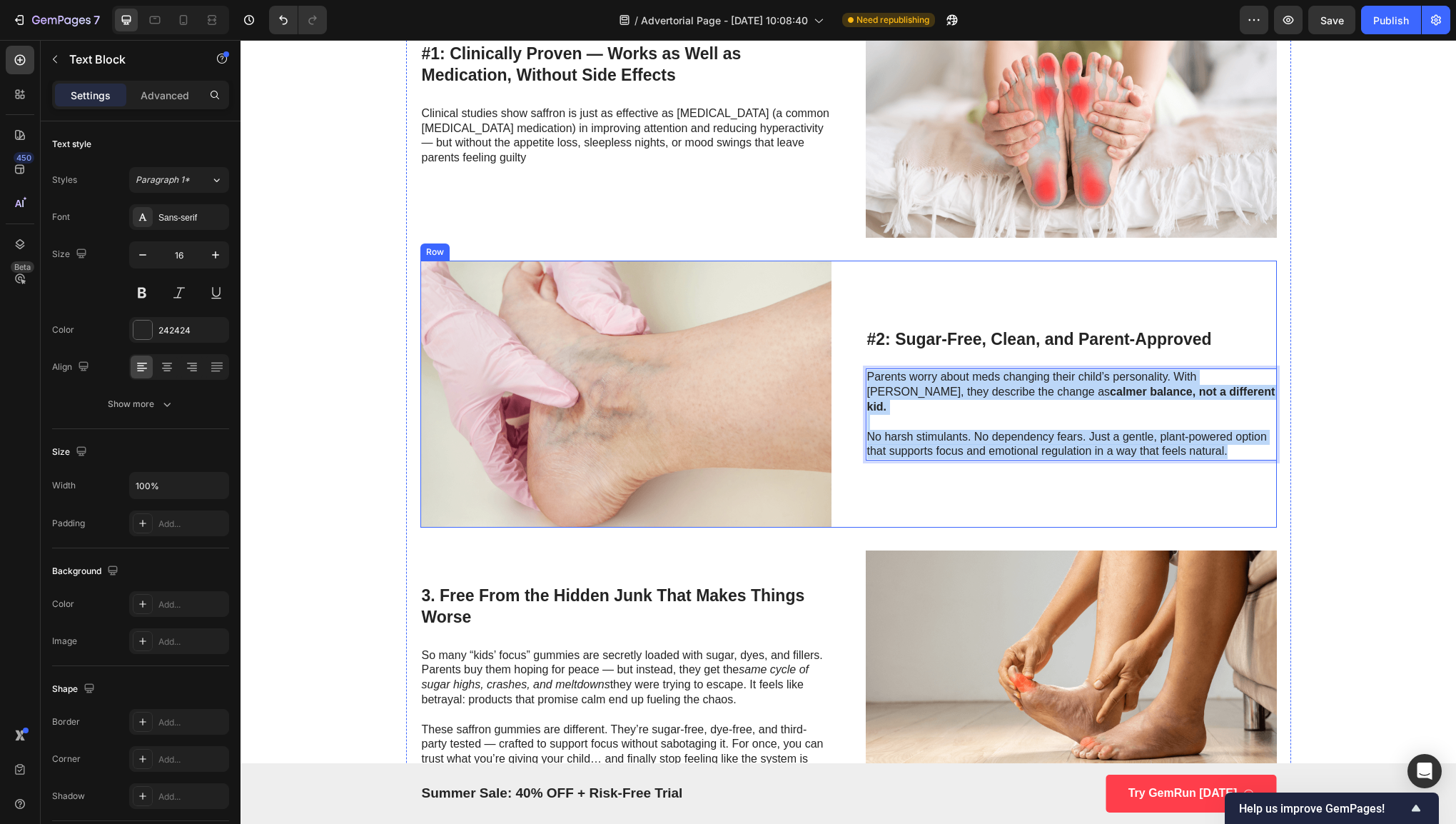
drag, startPoint x: 1230, startPoint y: 436, endPoint x: 852, endPoint y: 350, distance: 387.7
click at [852, 350] on div "Image #2: Sugar-Free, Clean, and Parent-Approved Heading Parents worry about me…" at bounding box center [848, 393] width 856 height 266
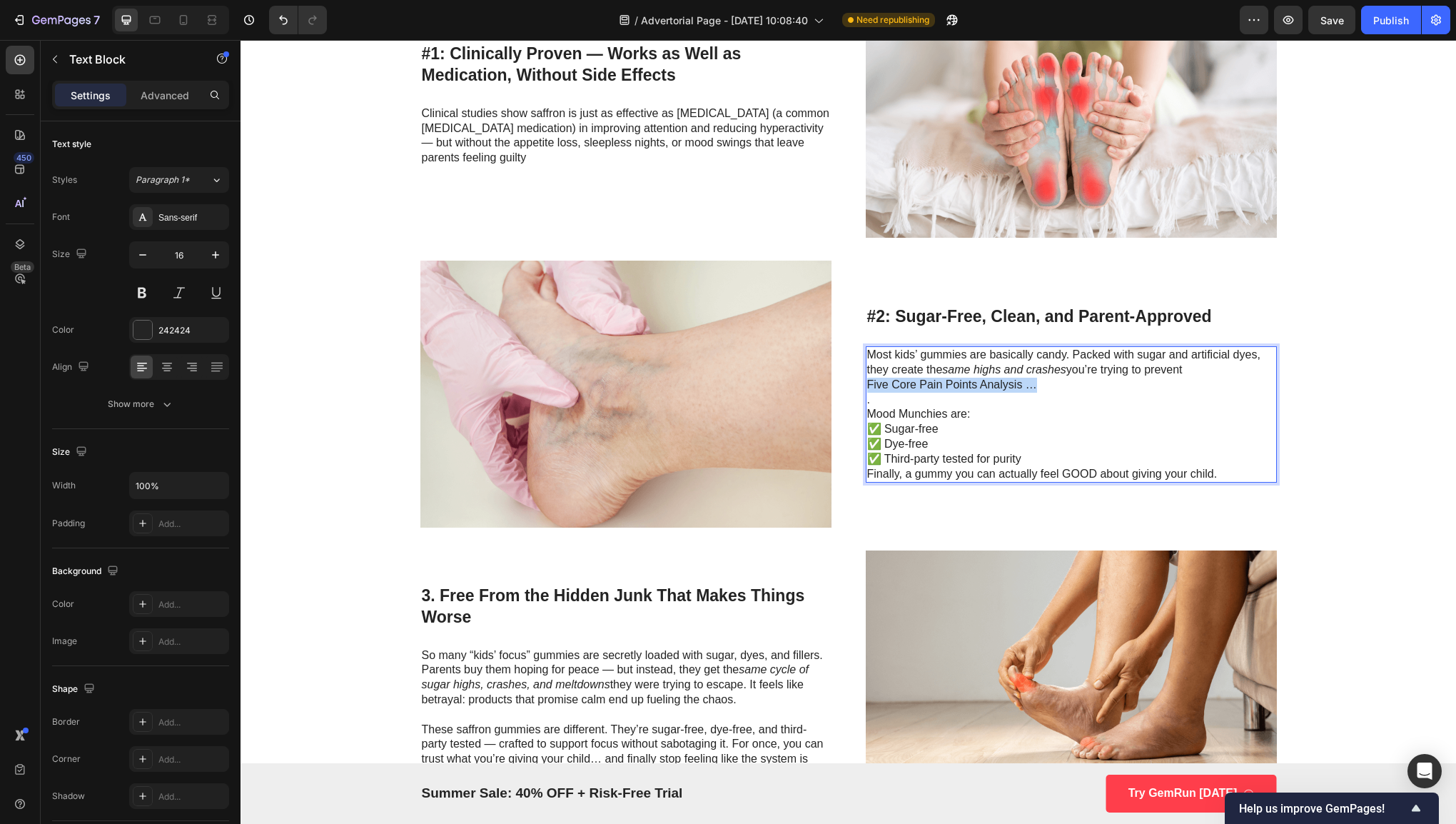
drag, startPoint x: 1033, startPoint y: 387, endPoint x: 859, endPoint y: 383, distance: 174.0
click at [859, 383] on div "Image #2: Sugar-Free, Clean, and Parent-Approved Heading Most kids’ gummies are…" at bounding box center [848, 393] width 856 height 266
click at [871, 397] on p "." at bounding box center [1071, 400] width 408 height 15
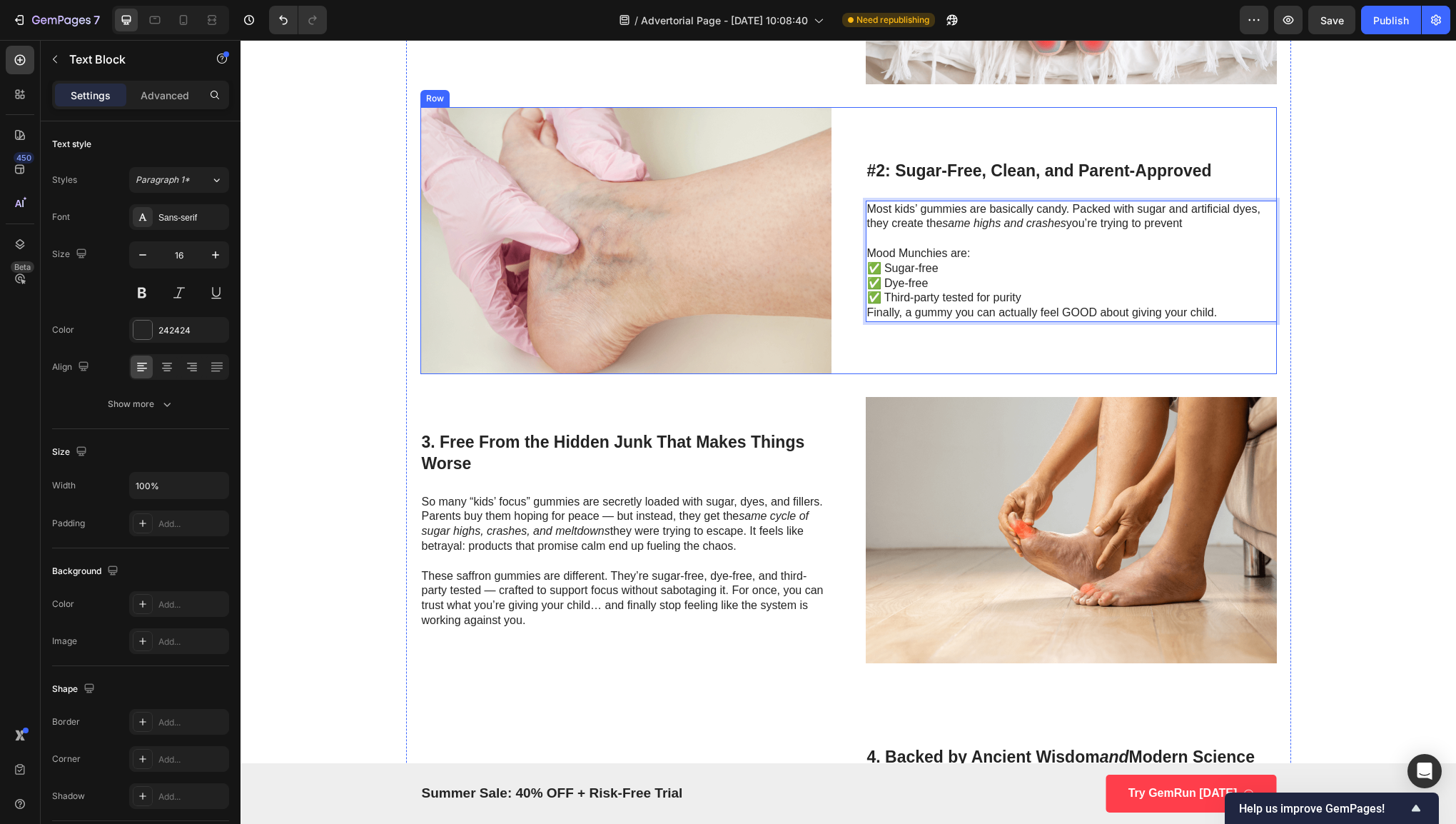
scroll to position [1408, 0]
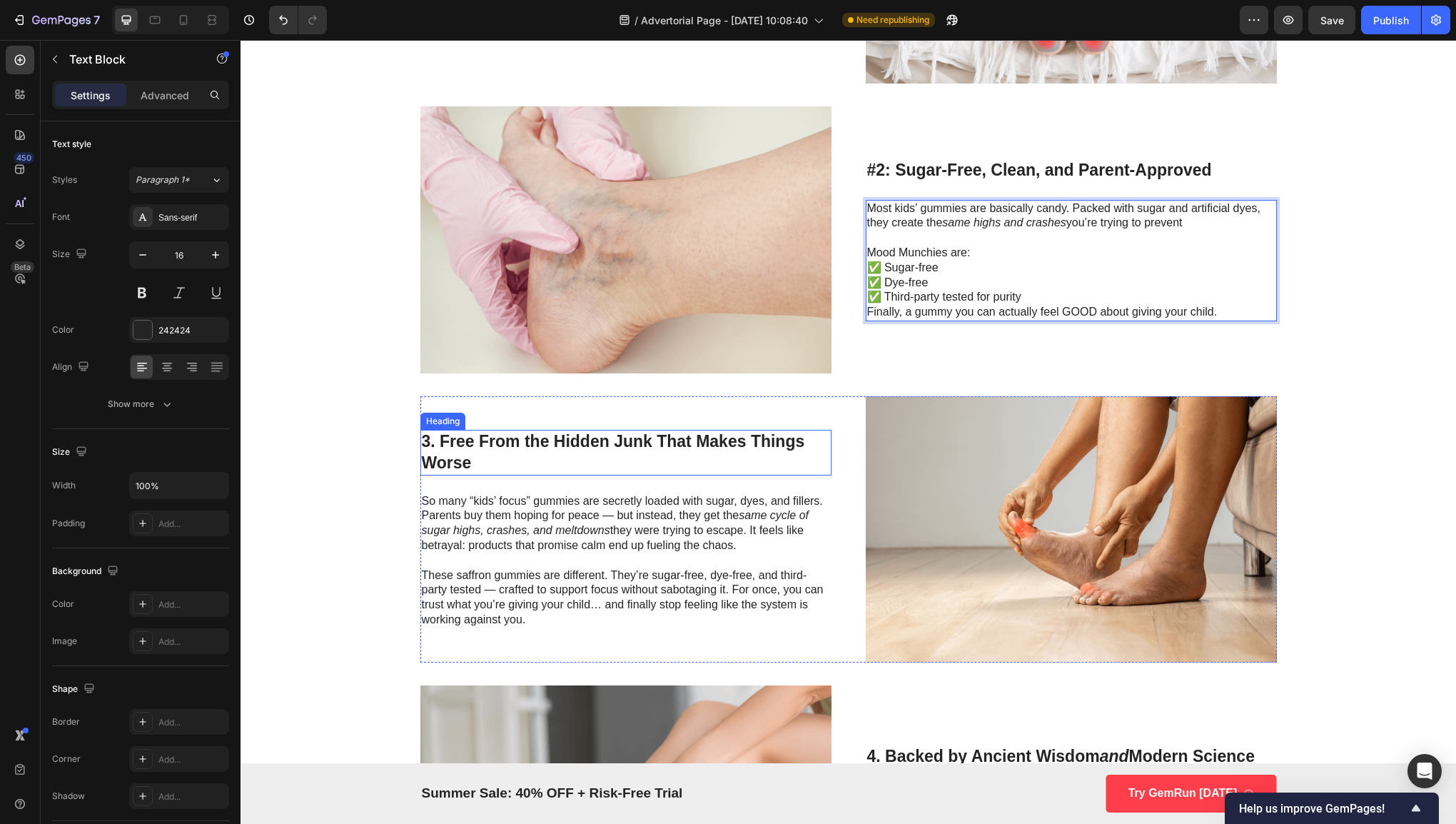
click at [615, 442] on h3 "3. Free From the Hidden Junk That Makes Things Worse" at bounding box center [625, 453] width 411 height 46
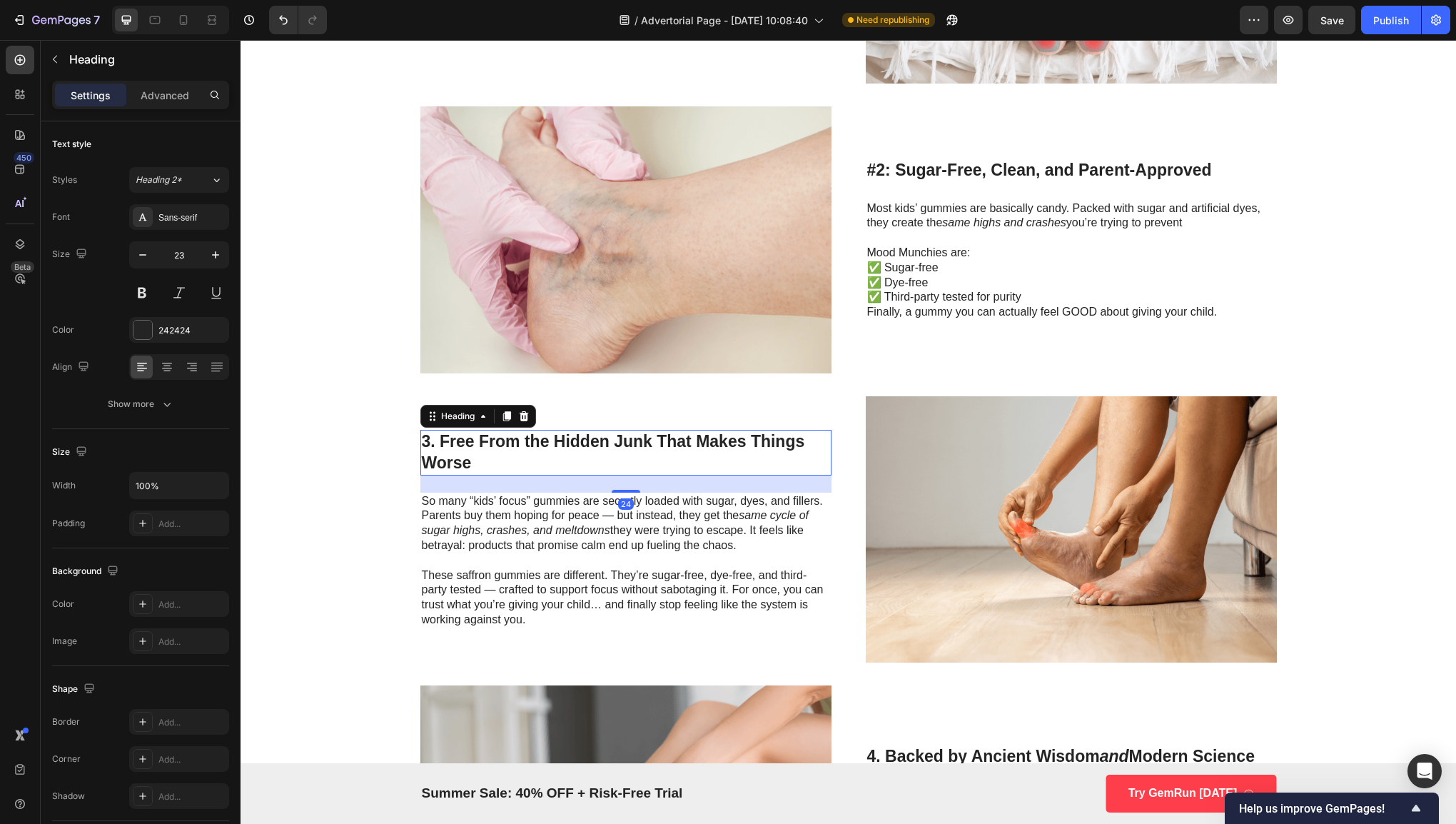
click at [660, 442] on h3 "3. Free From the Hidden Junk That Makes Things Worse" at bounding box center [625, 453] width 411 height 46
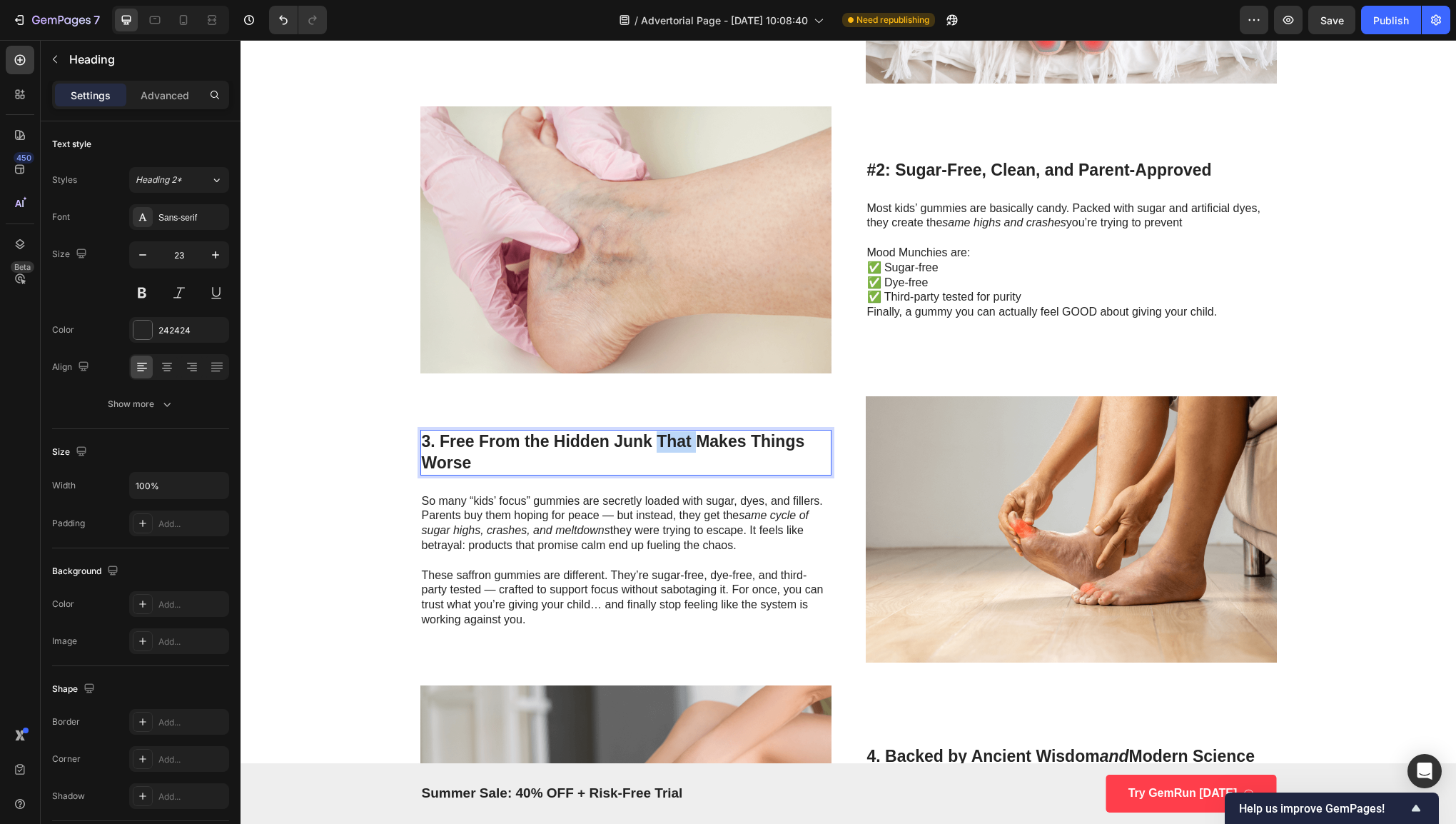
click at [660, 442] on p "3. Free From the Hidden Junk That Makes Things Worse" at bounding box center [625, 453] width 408 height 43
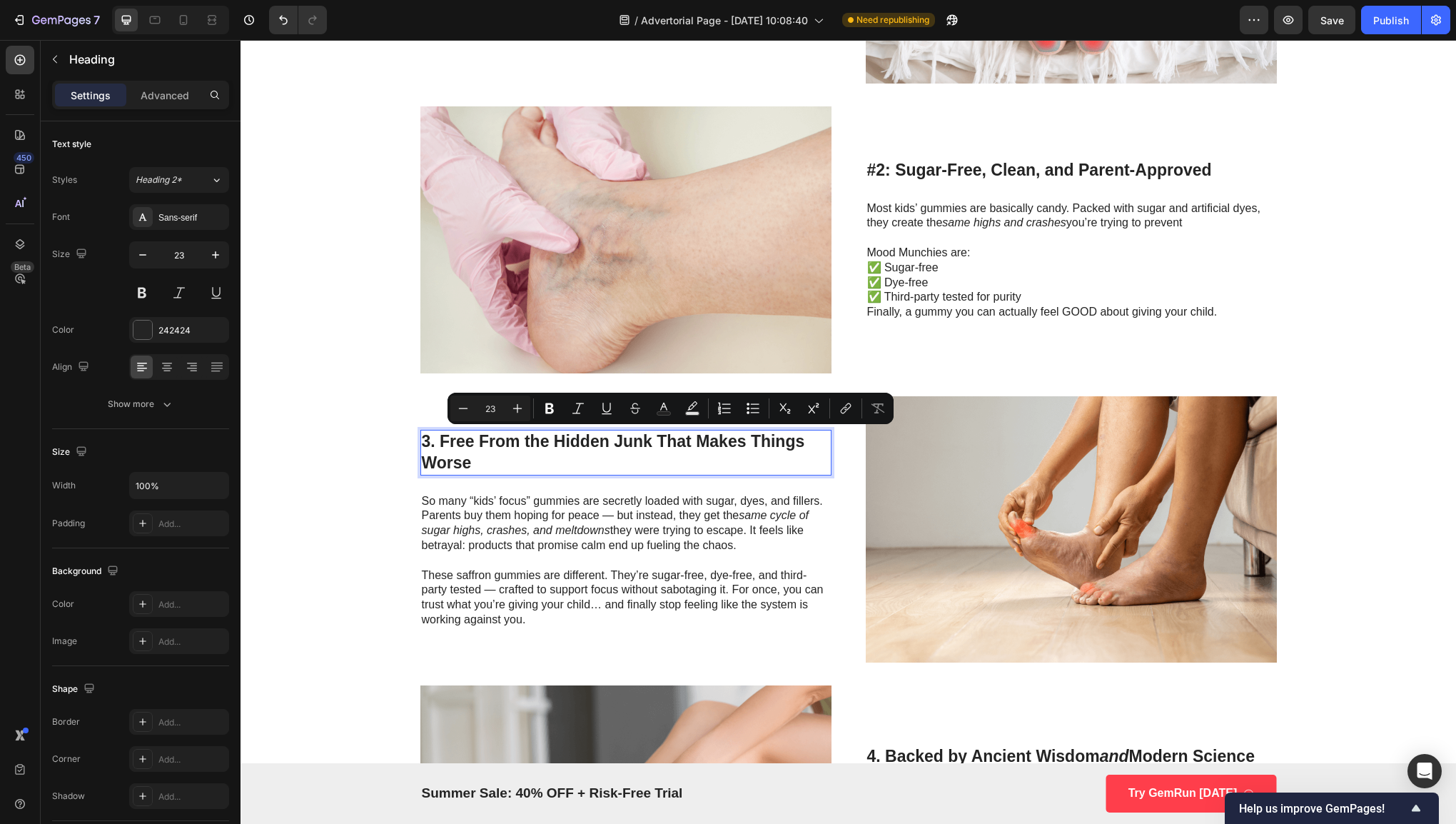
click at [574, 452] on p "3. Free From the Hidden Junk That Makes Things Worse" at bounding box center [625, 453] width 408 height 43
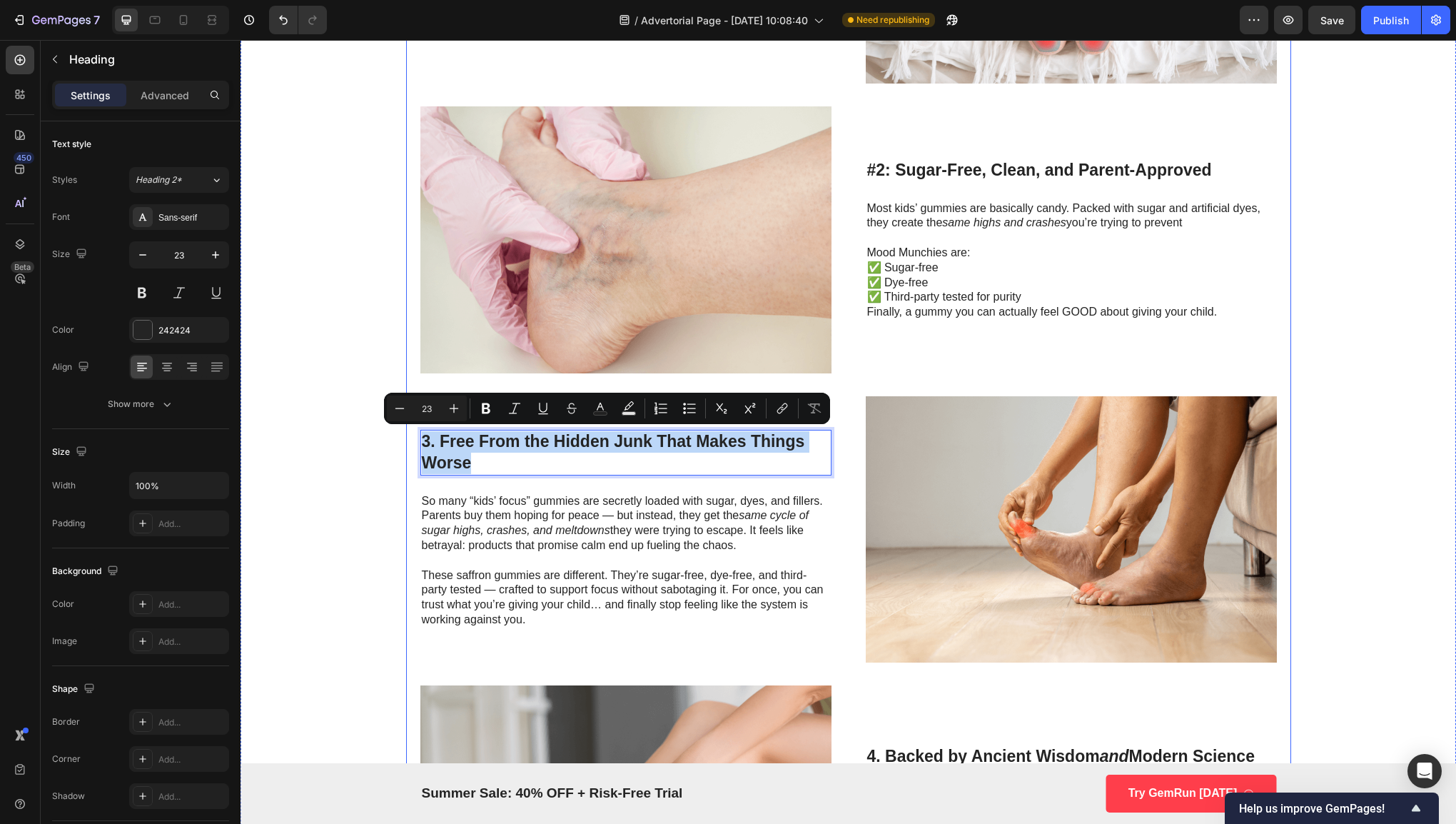
drag, startPoint x: 548, startPoint y: 456, endPoint x: 401, endPoint y: 444, distance: 147.5
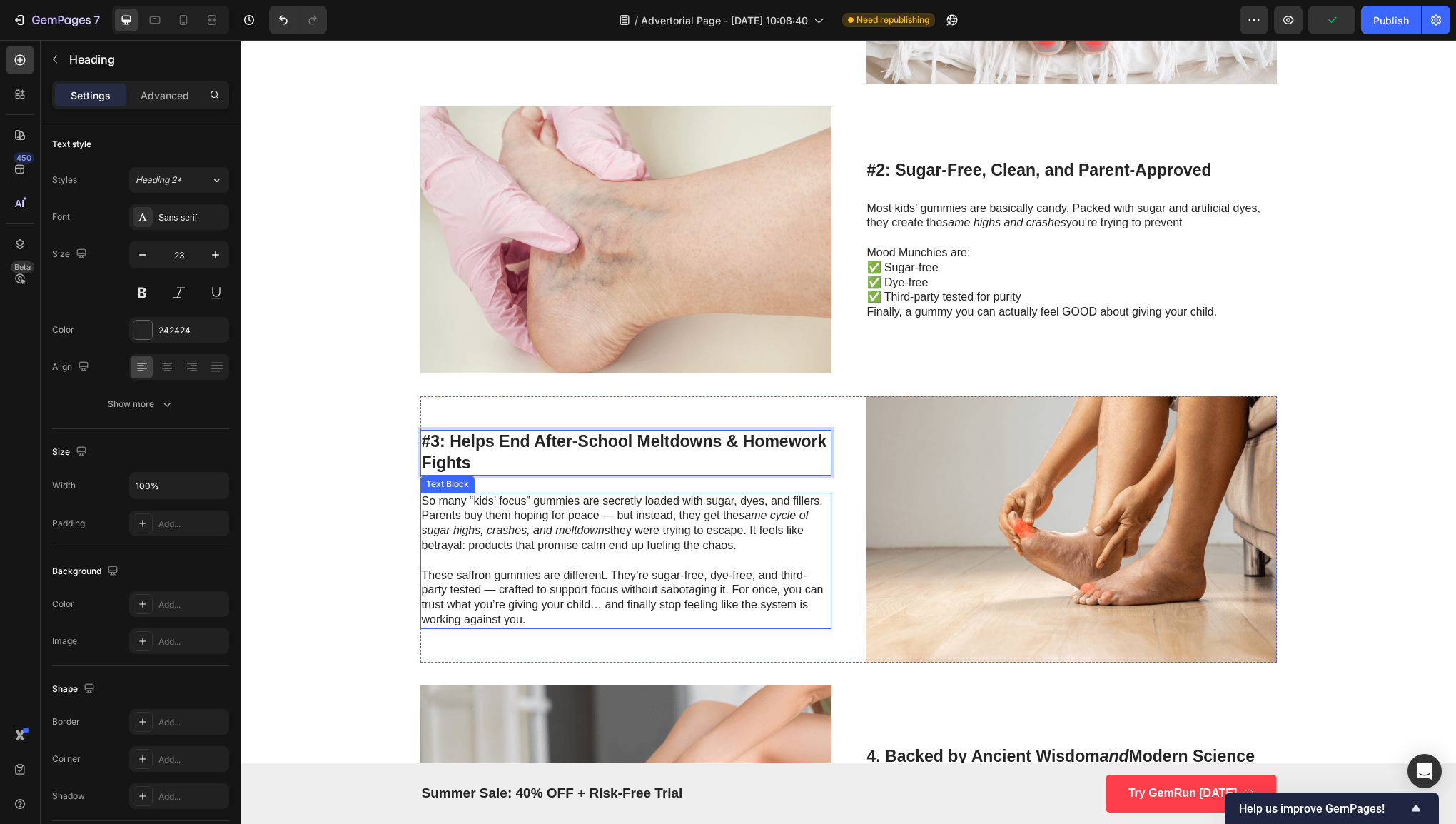
click at [511, 527] on icon "same cycle of sugar highs, crashes, and meltdowns" at bounding box center [615, 522] width 388 height 27
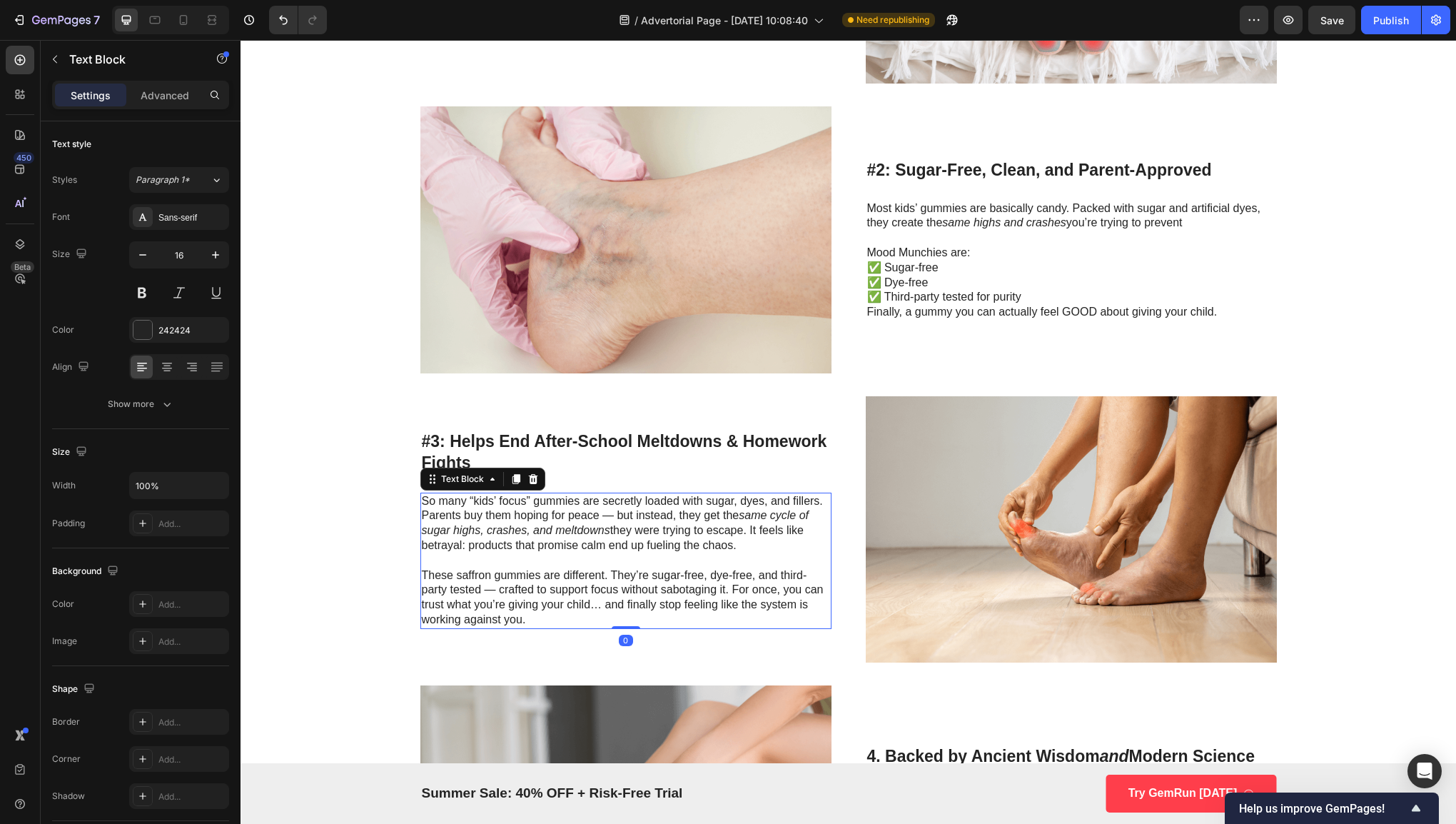
click at [558, 618] on p "These saffron gummies are different. They’re sugar-free, dye-free, and third-pa…" at bounding box center [625, 598] width 408 height 59
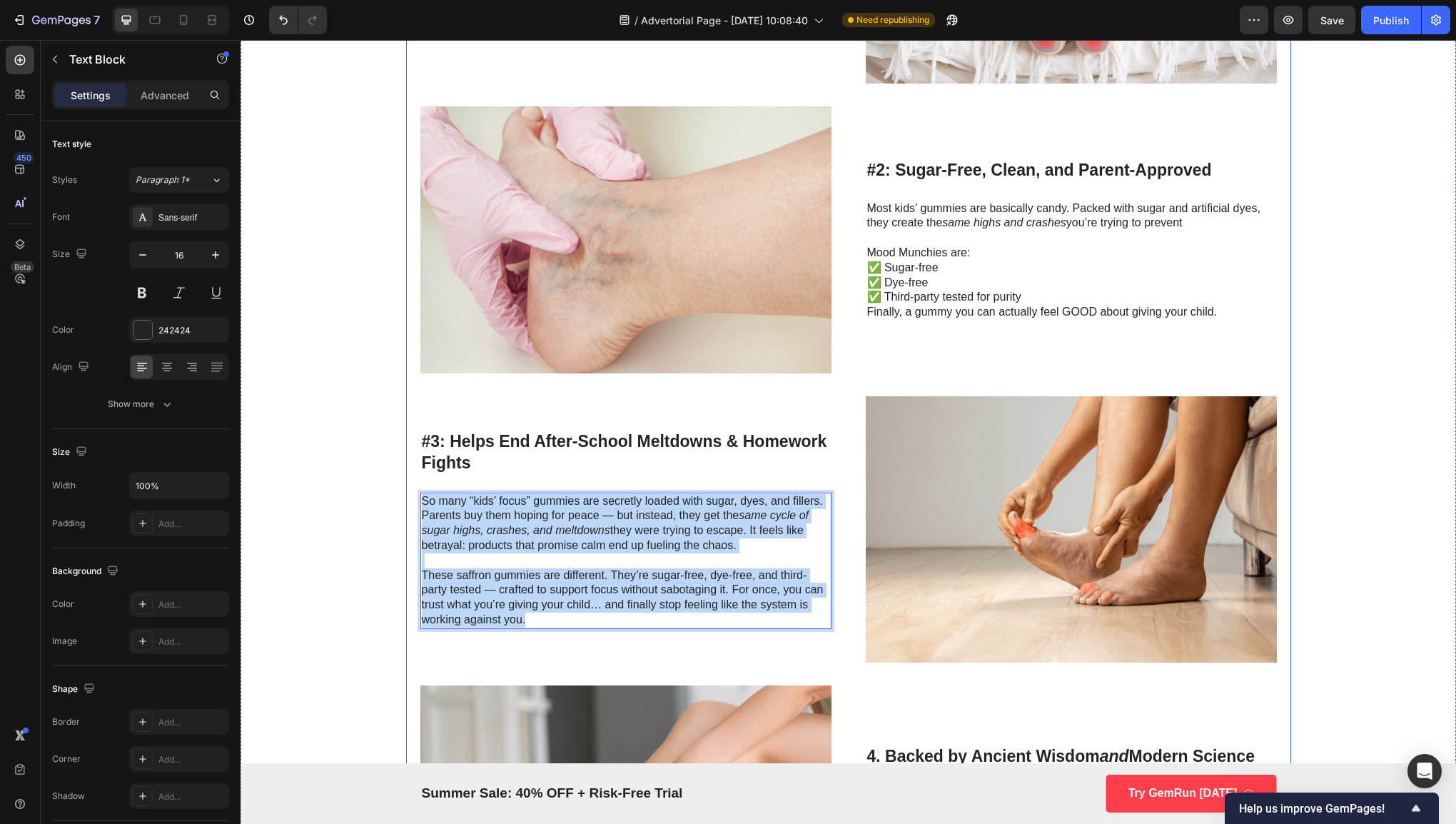
drag, startPoint x: 544, startPoint y: 618, endPoint x: 403, endPoint y: 504, distance: 181.3
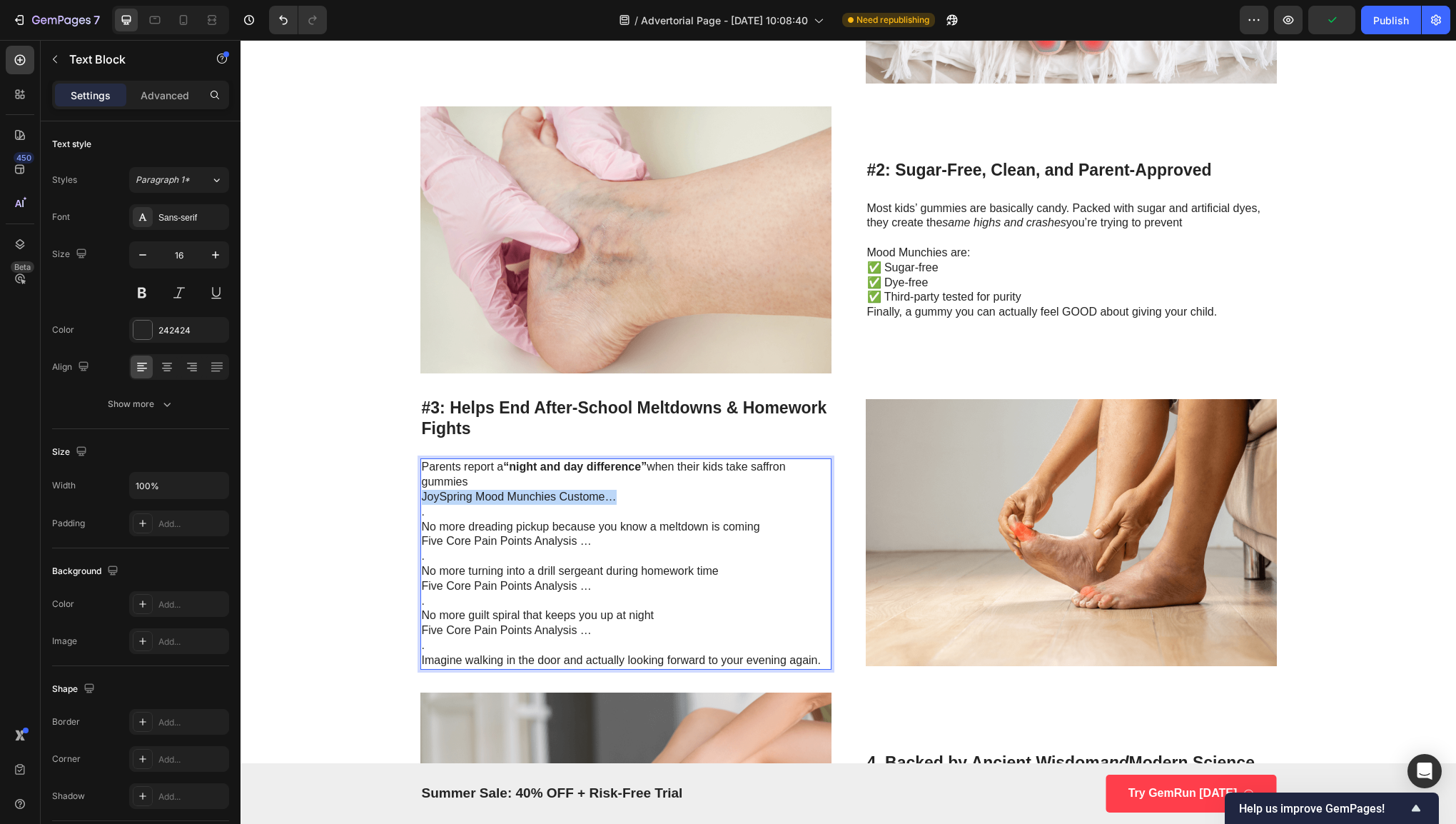
drag, startPoint x: 618, startPoint y: 490, endPoint x: 417, endPoint y: 499, distance: 201.2
click at [422, 499] on p "JoySpring Mood Munchies Custome…" at bounding box center [625, 497] width 408 height 15
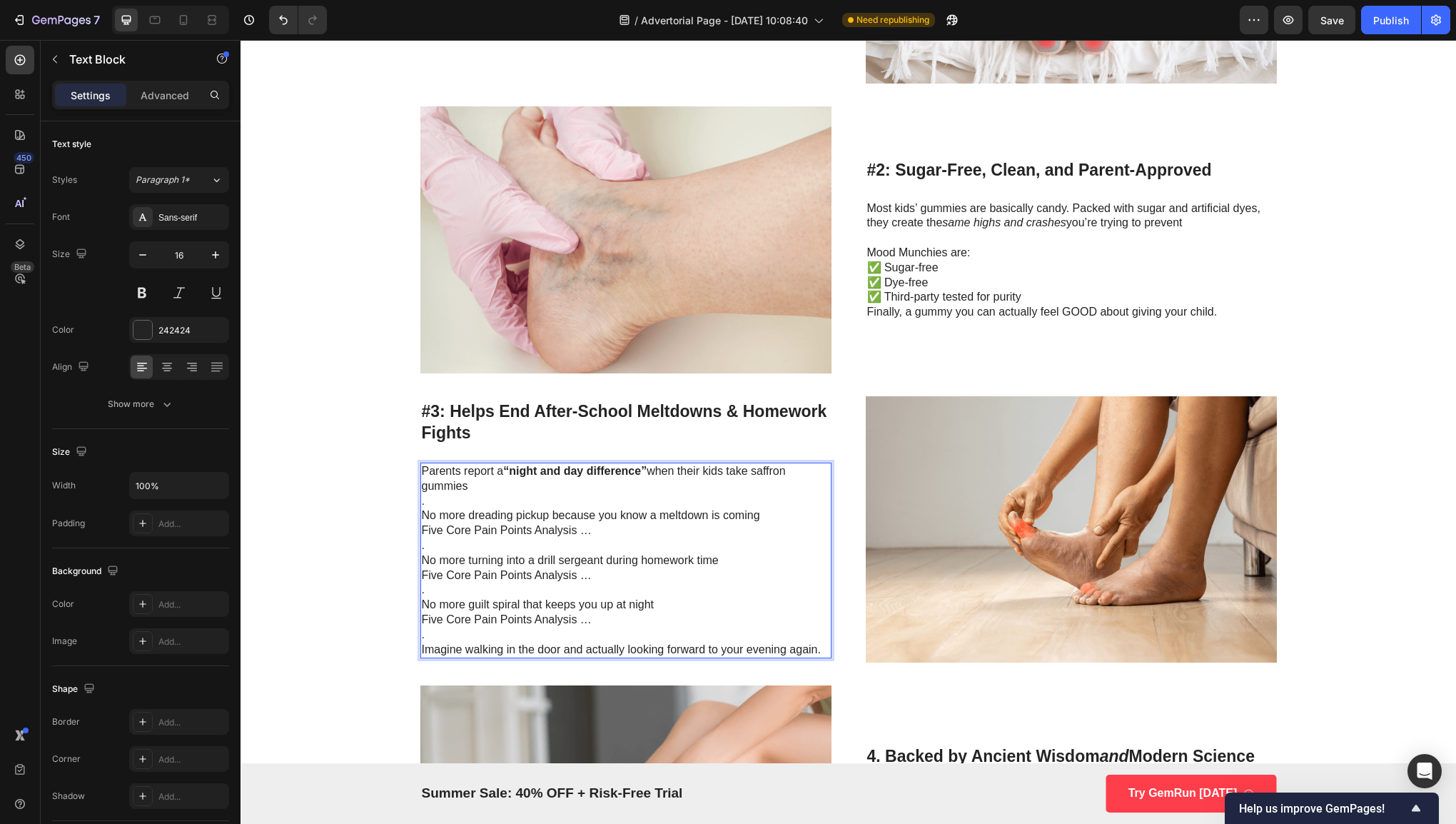
click at [434, 509] on p "No more dreading pickup because you know a meltdown is coming" at bounding box center [625, 516] width 408 height 15
click at [430, 503] on p "." at bounding box center [625, 501] width 408 height 15
drag, startPoint x: 625, startPoint y: 535, endPoint x: 412, endPoint y: 527, distance: 213.2
click at [425, 541] on p "." at bounding box center [625, 545] width 408 height 15
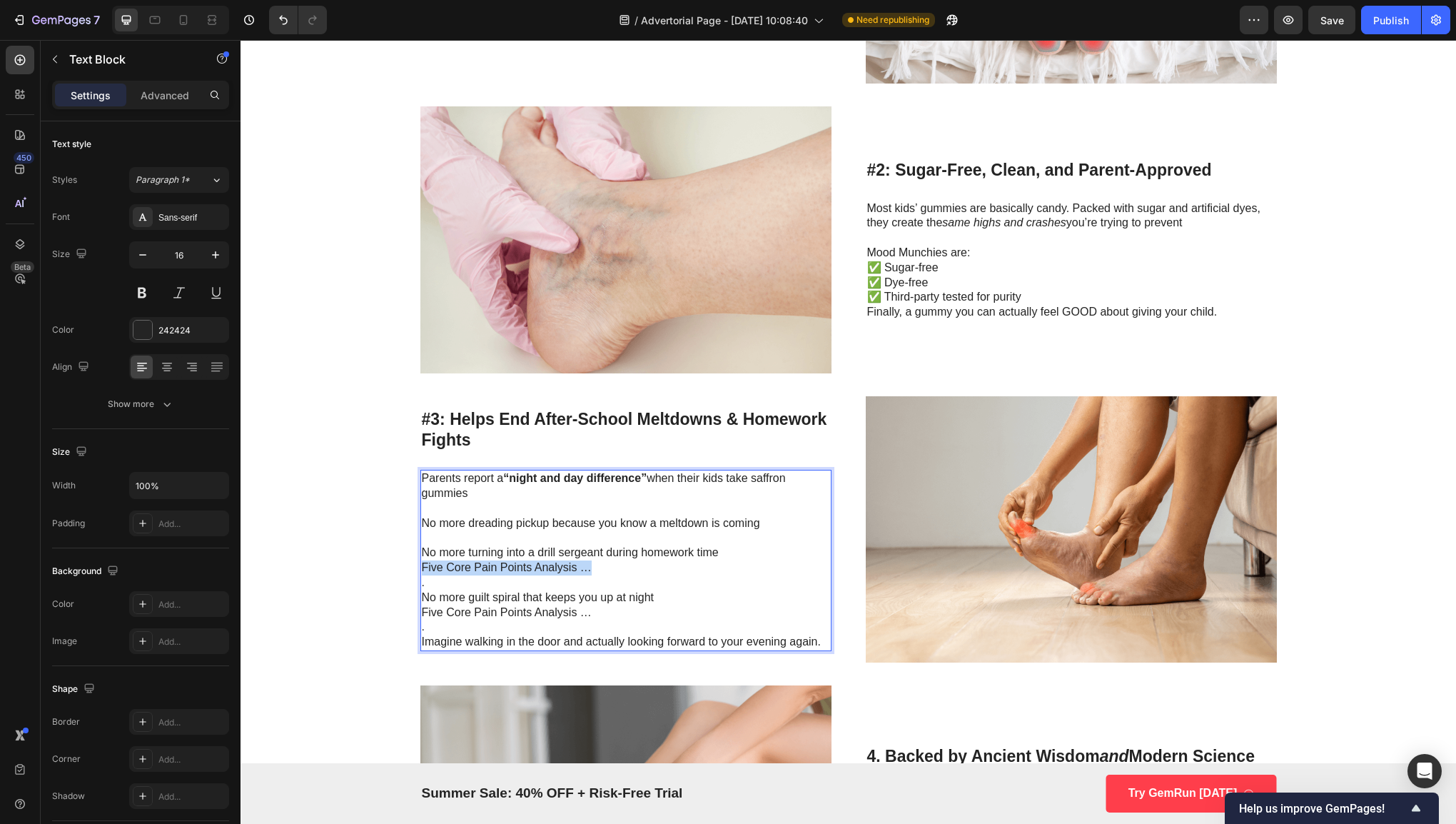
drag, startPoint x: 610, startPoint y: 562, endPoint x: 411, endPoint y: 561, distance: 199.0
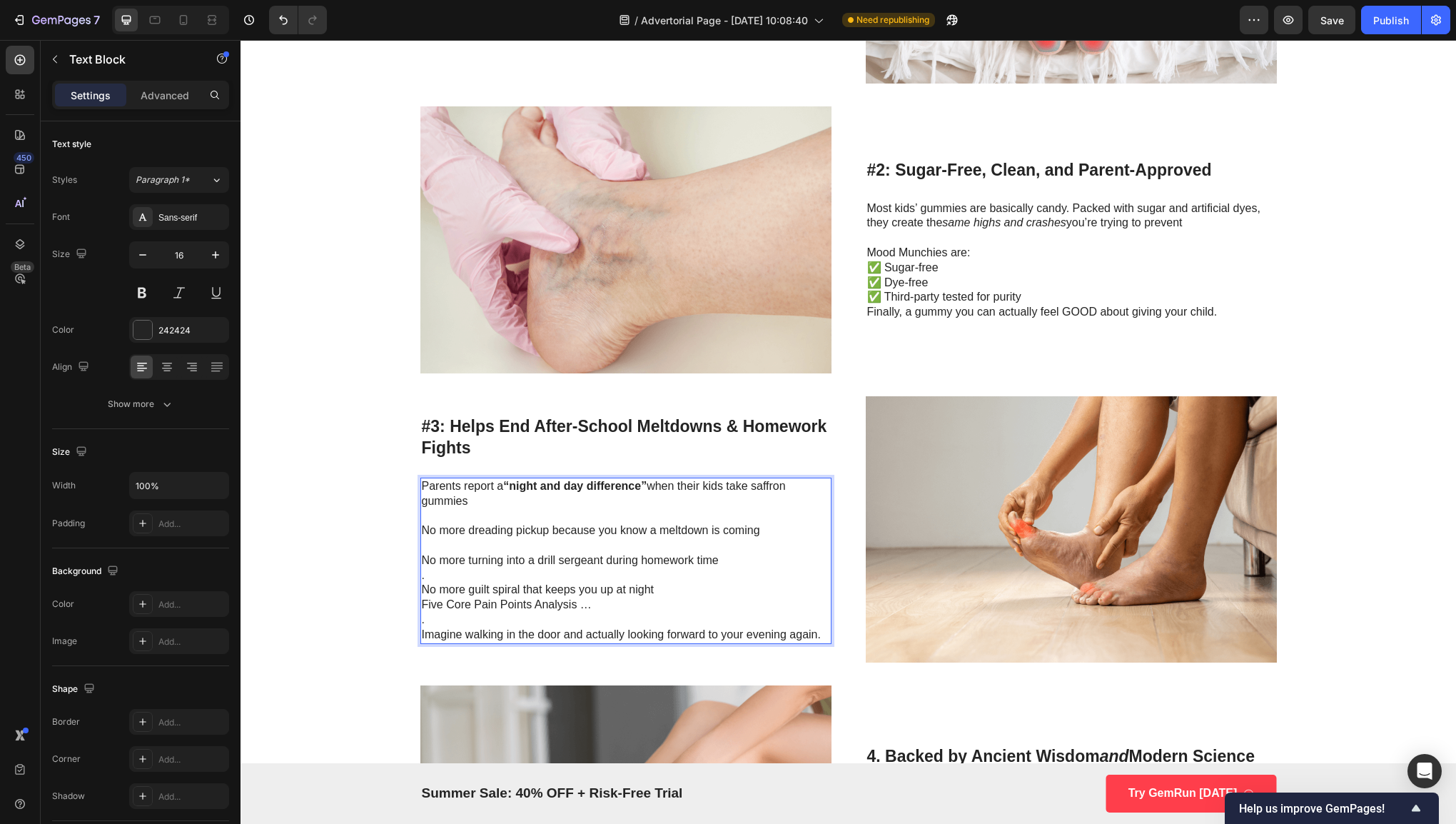
click at [423, 583] on p "No more guilt spiral that keeps you up at night" at bounding box center [625, 590] width 408 height 15
click at [424, 577] on p "." at bounding box center [625, 575] width 408 height 15
drag, startPoint x: 610, startPoint y: 602, endPoint x: 413, endPoint y: 604, distance: 197.0
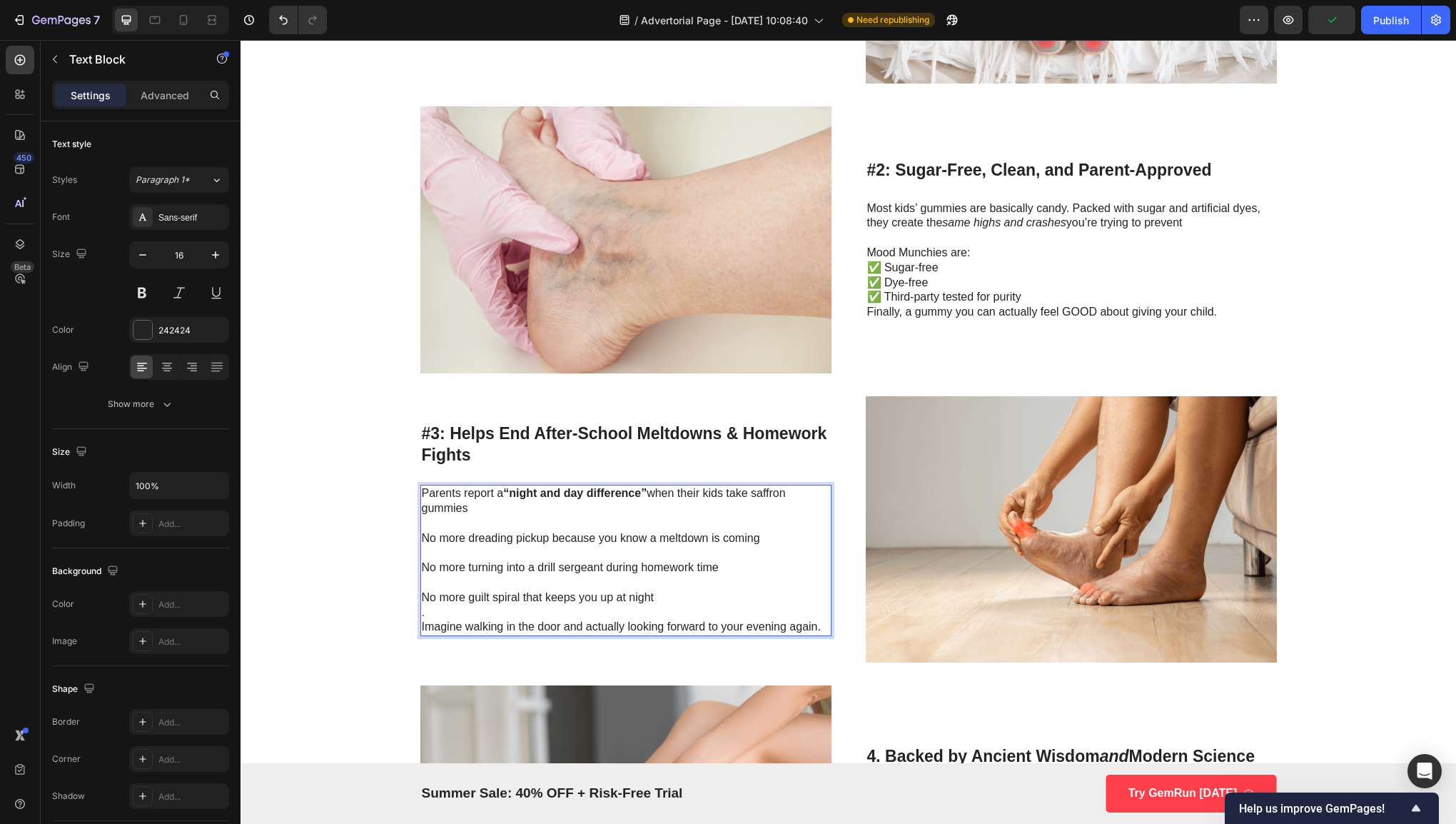
click at [424, 611] on p "." at bounding box center [625, 613] width 408 height 15
click at [822, 615] on p "Rich Text Editor. Editing area: main" at bounding box center [625, 613] width 408 height 15
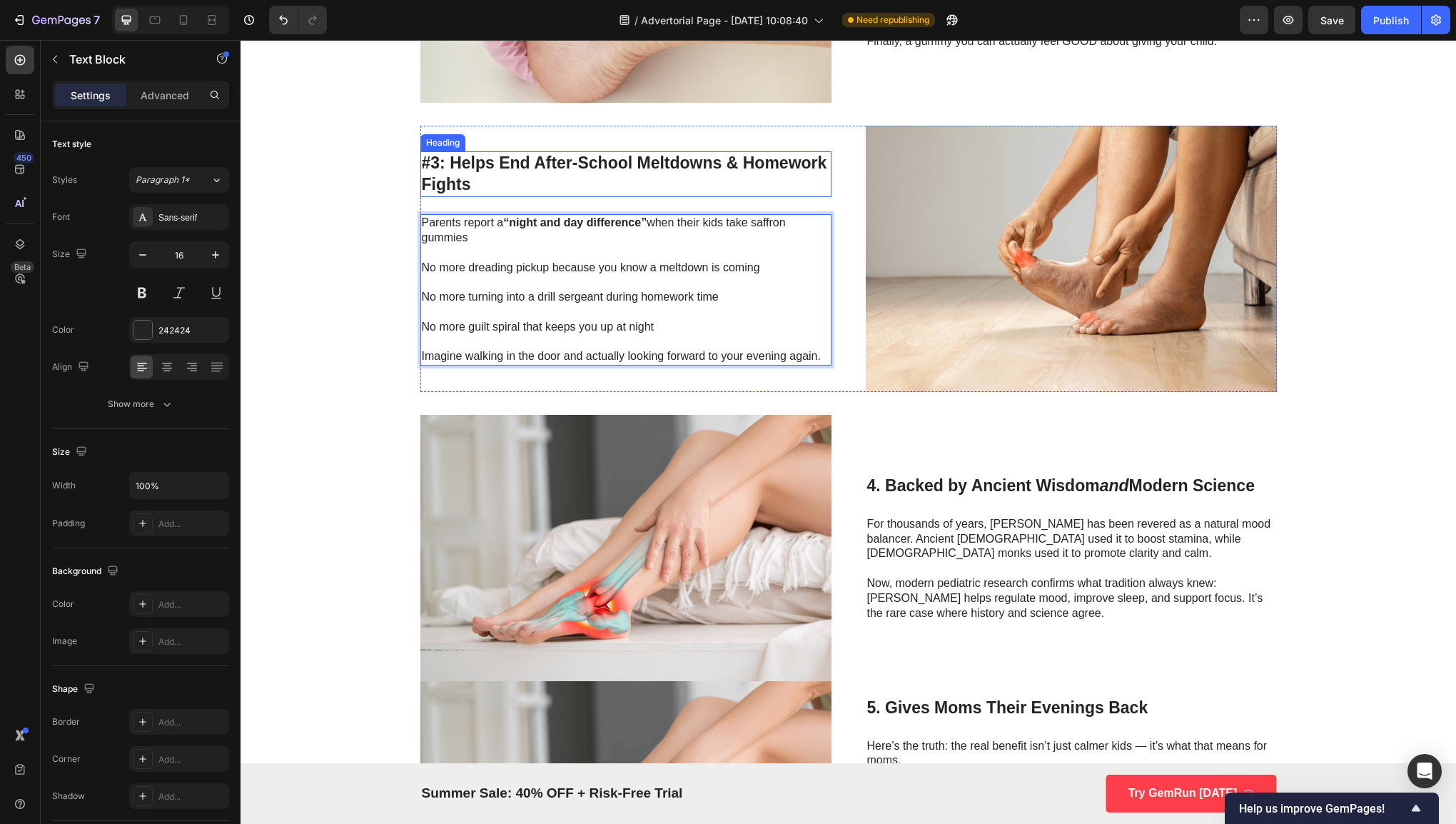
scroll to position [1685, 0]
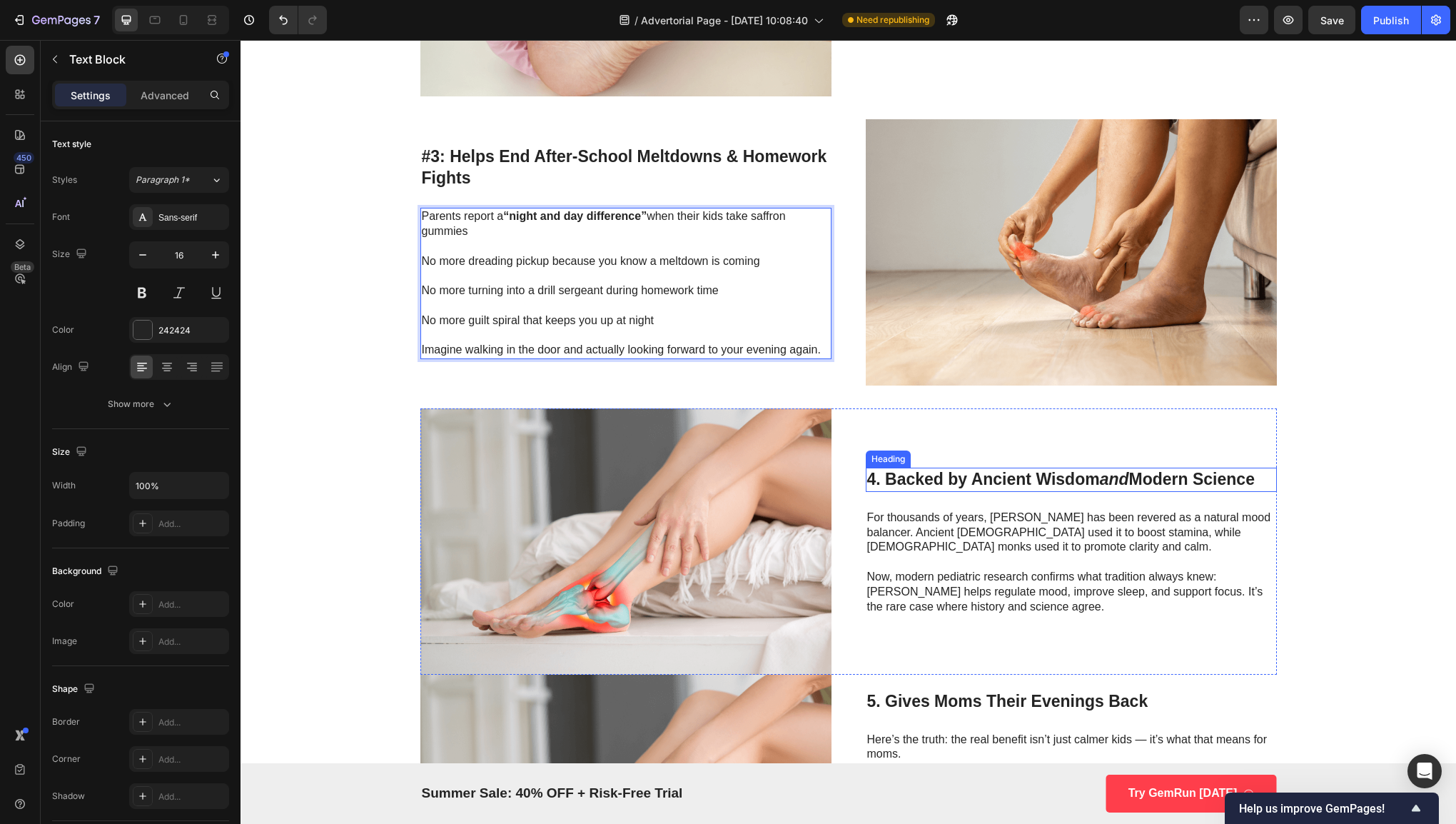
click at [1009, 484] on h3 "4. Backed by Ancient Wisdom and Modern Science" at bounding box center [1071, 479] width 411 height 24
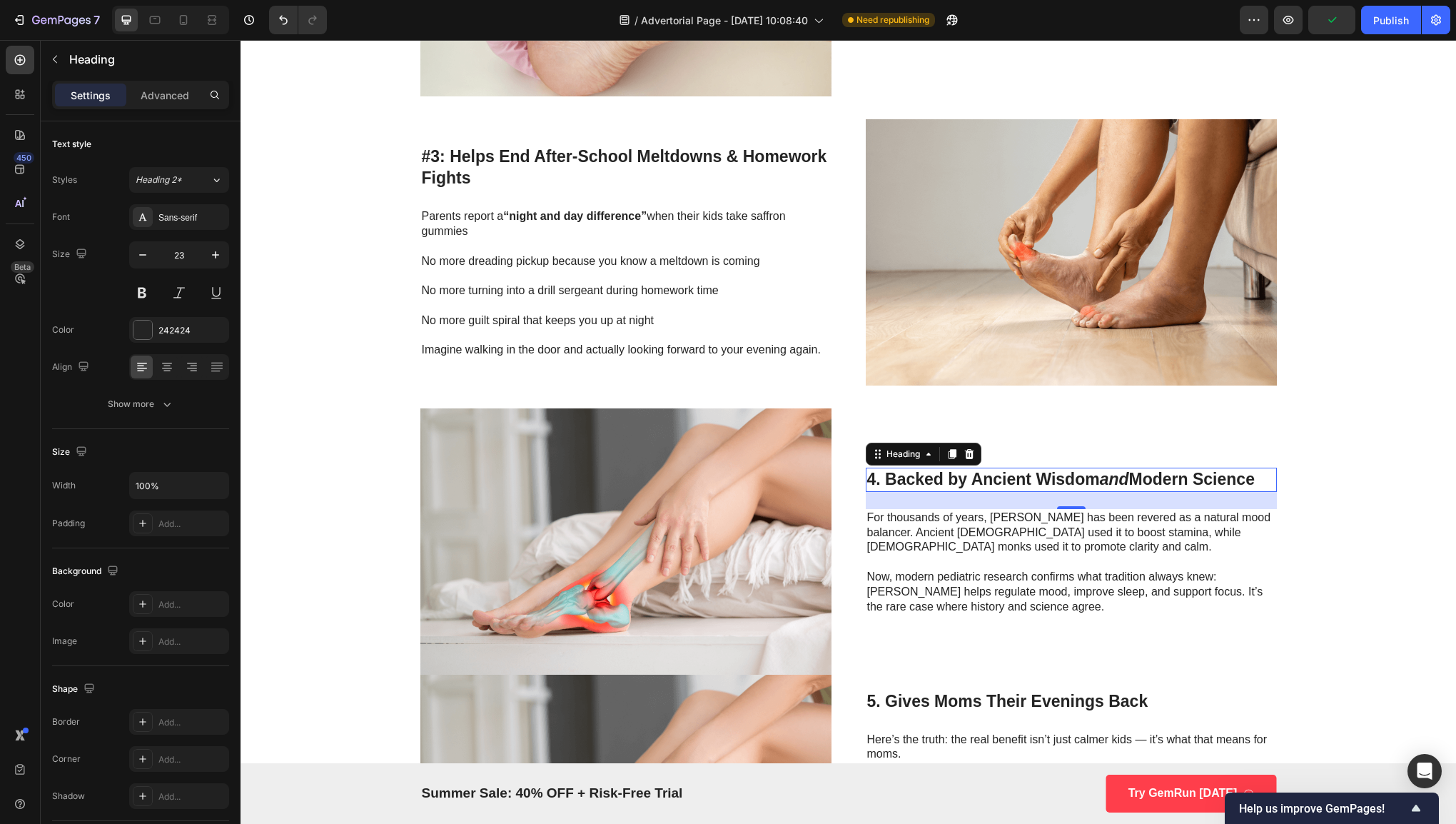
click at [1070, 468] on h3 "4. Backed by Ancient Wisdom and Modern Science" at bounding box center [1071, 479] width 411 height 24
click at [1070, 469] on p "4. Backed by Ancient Wisdom and Modern Science" at bounding box center [1071, 479] width 408 height 21
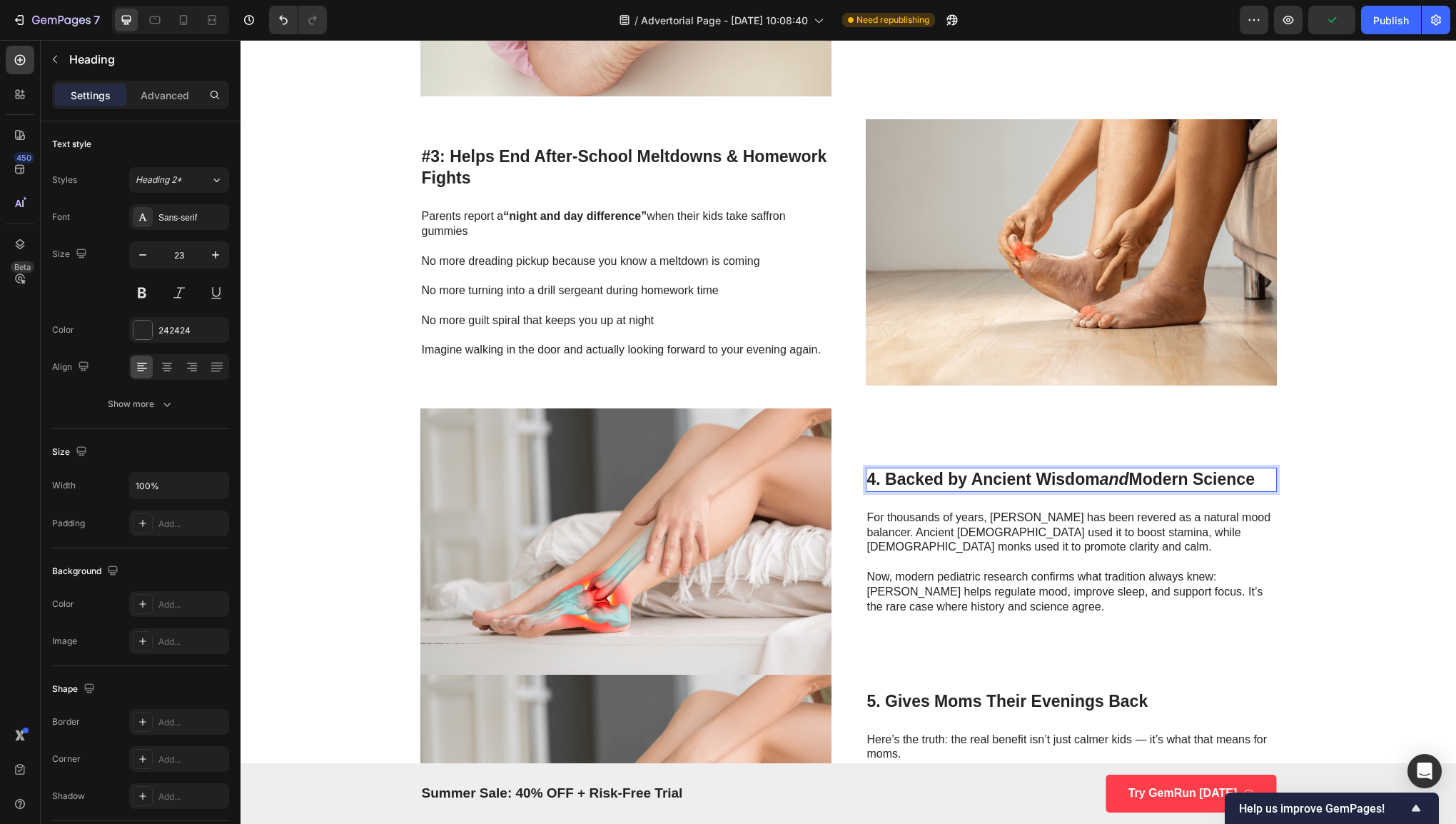
click at [1070, 469] on p "4. Backed by Ancient Wisdom and Modern Science" at bounding box center [1071, 479] width 408 height 21
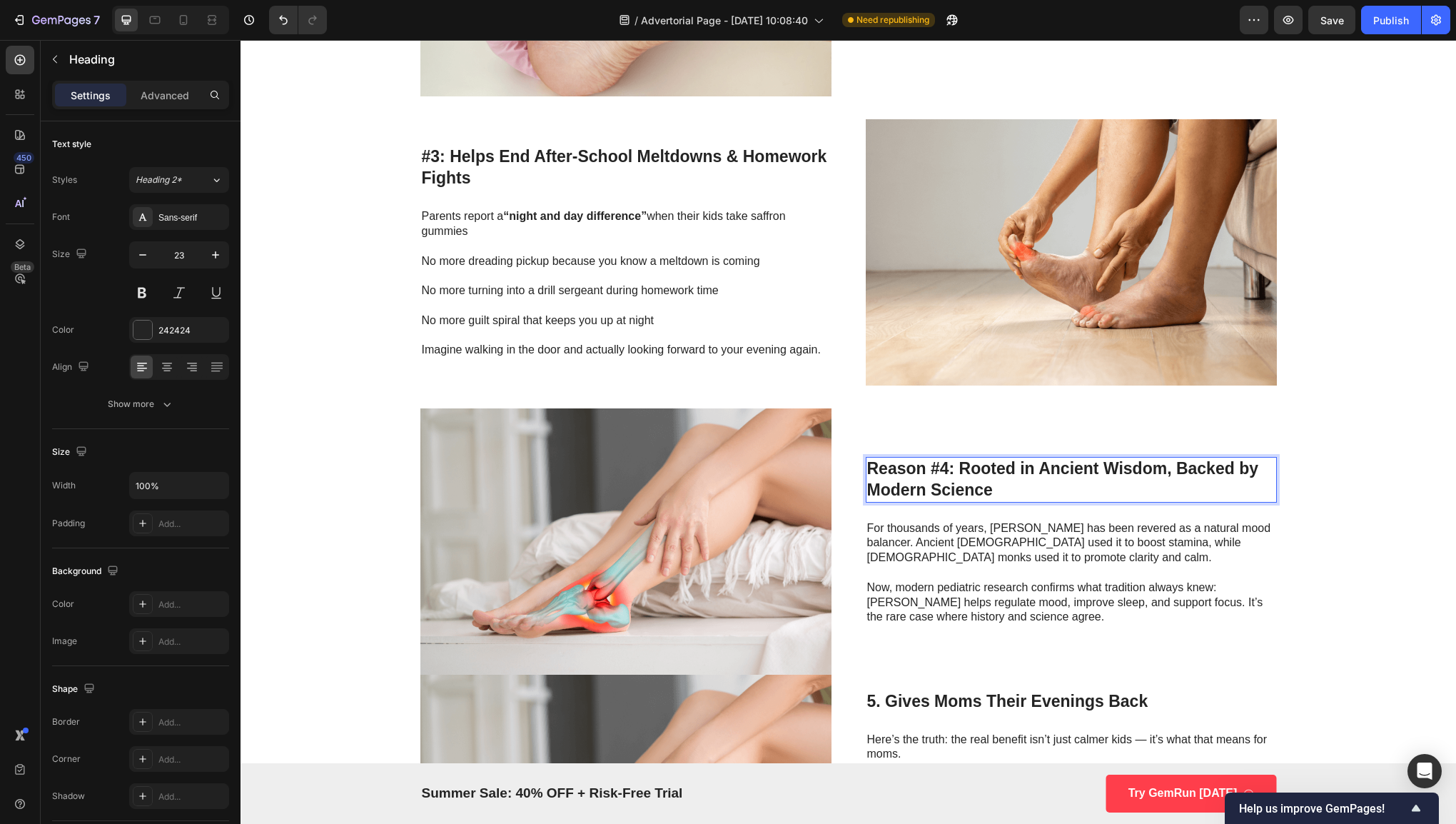
click at [930, 470] on p "Reason #4: Rooted in Ancient Wisdom, Backed by Modern Science" at bounding box center [1071, 480] width 408 height 43
drag, startPoint x: 925, startPoint y: 467, endPoint x: 861, endPoint y: 464, distance: 64.1
click at [867, 464] on p "Reason #4: Rooted in Ancient Wisdom, Backed by Modern Science" at bounding box center [1071, 480] width 408 height 43
click at [1019, 581] on p "Now, modern pediatric research confirms what tradition always knew: [PERSON_NAM…" at bounding box center [1071, 602] width 408 height 44
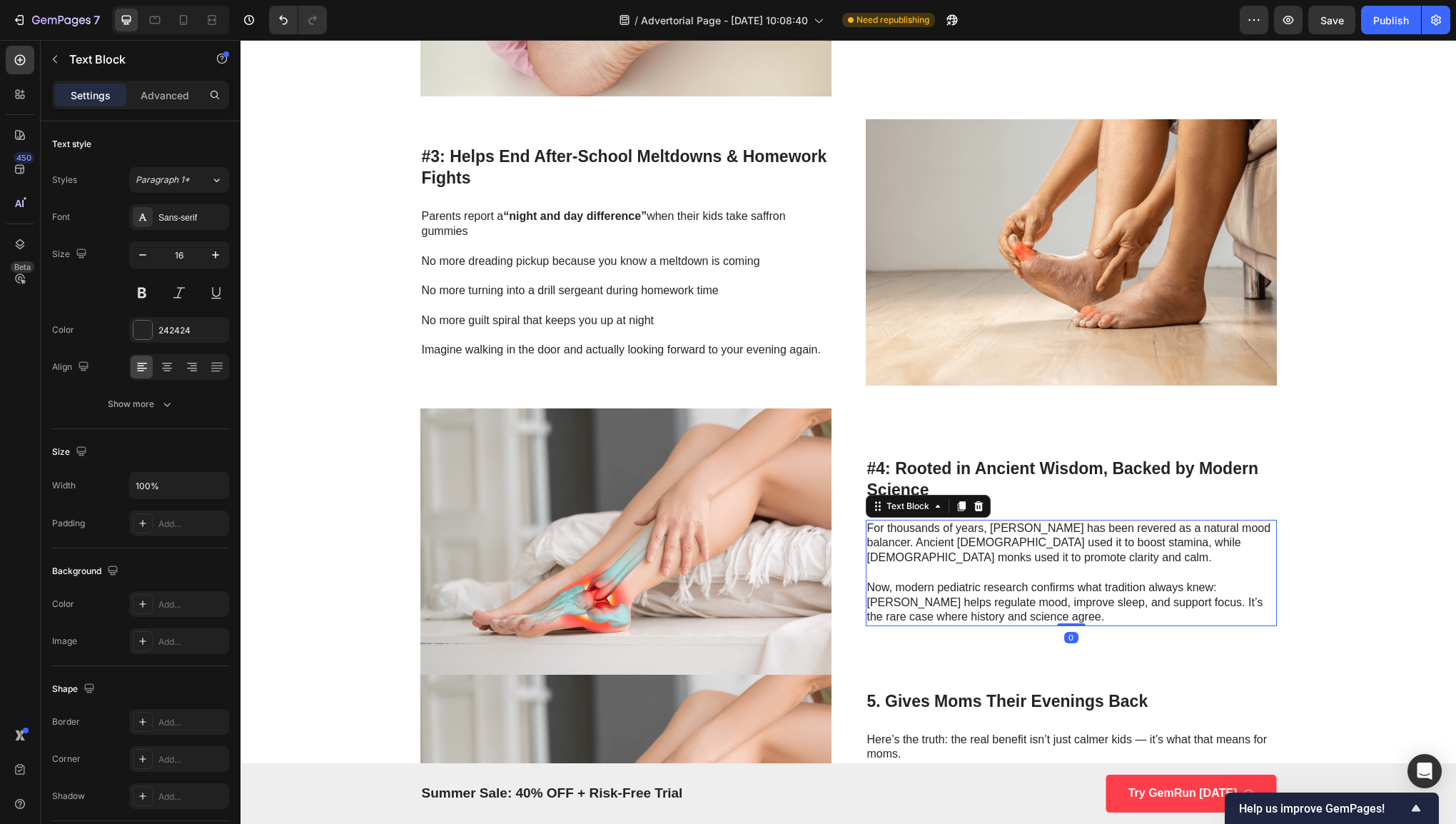
click at [980, 607] on p "Now, modern pediatric research confirms what tradition always knew: [PERSON_NAM…" at bounding box center [1071, 602] width 408 height 44
click at [996, 615] on p "Now, modern pediatric research confirms what tradition always knew: [PERSON_NAM…" at bounding box center [1071, 602] width 408 height 44
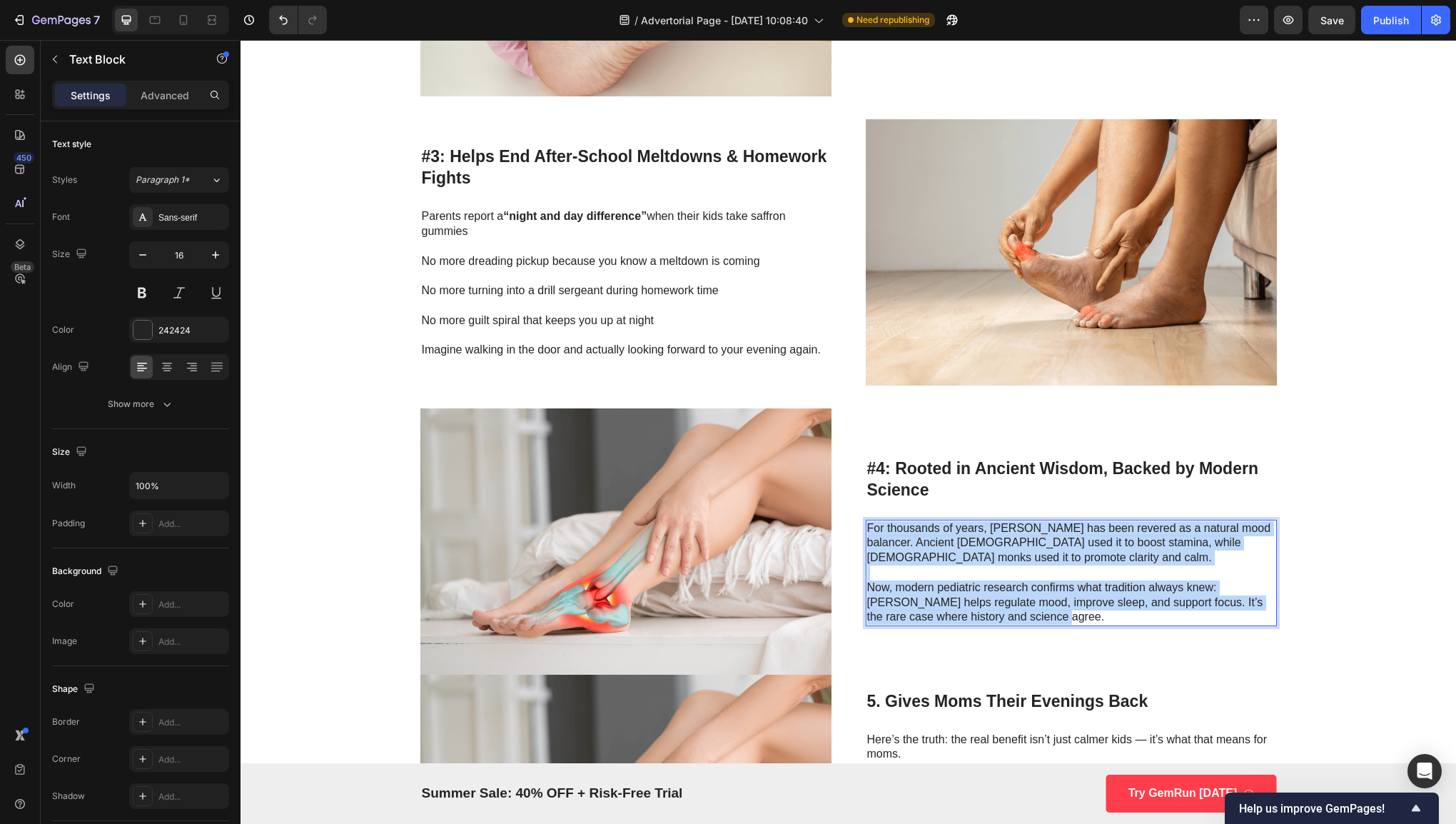
drag, startPoint x: 1005, startPoint y: 618, endPoint x: 864, endPoint y: 520, distance: 171.7
click at [866, 520] on div "For thousands of years, saffron has been revered as a natural mood balancer. An…" at bounding box center [1071, 573] width 411 height 107
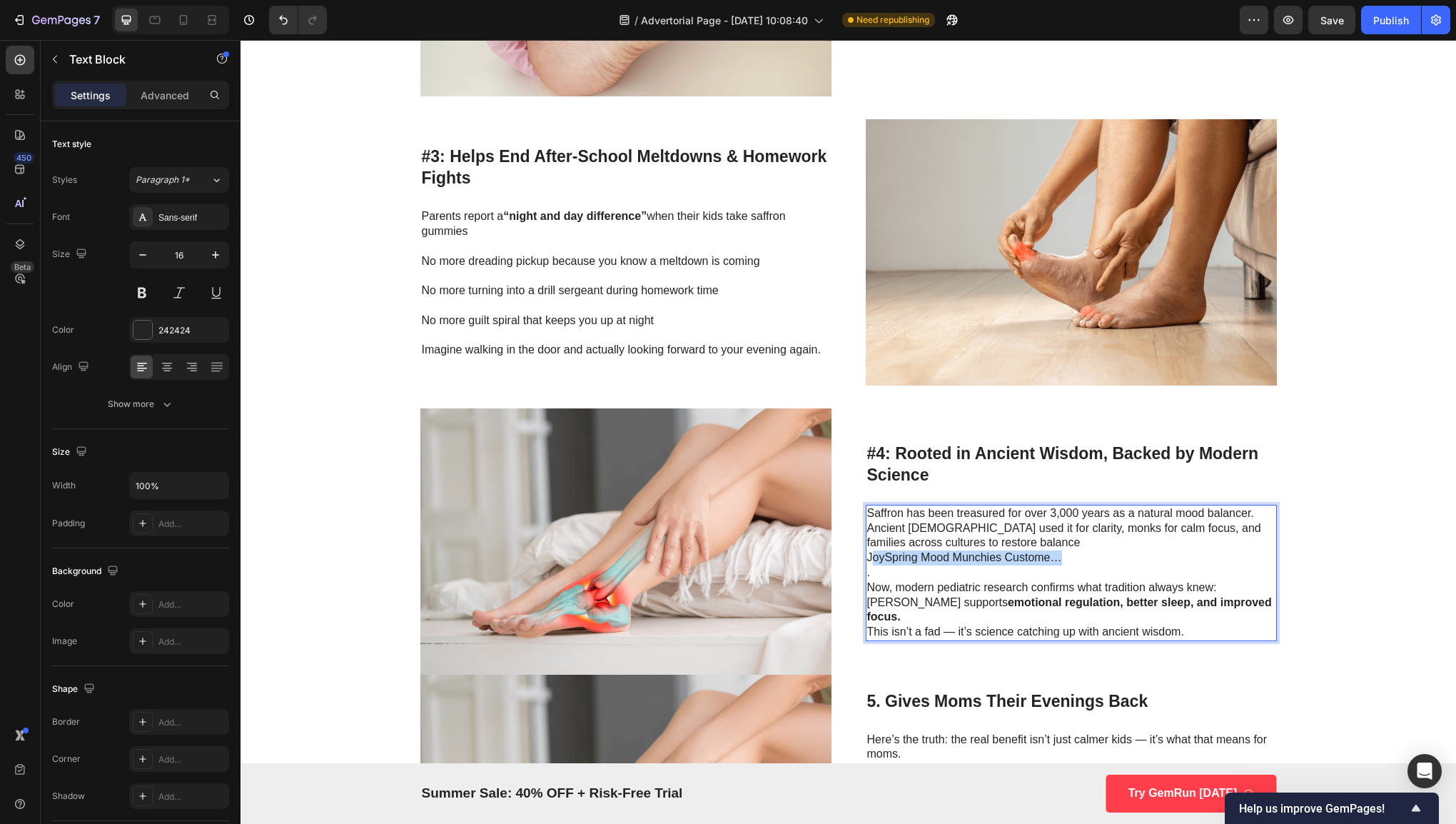
drag, startPoint x: 1071, startPoint y: 560, endPoint x: 863, endPoint y: 561, distance: 208.0
click at [867, 561] on p "JoySpring Mood Munchies Custome…" at bounding box center [1071, 558] width 408 height 15
click at [867, 576] on p "." at bounding box center [1071, 573] width 408 height 15
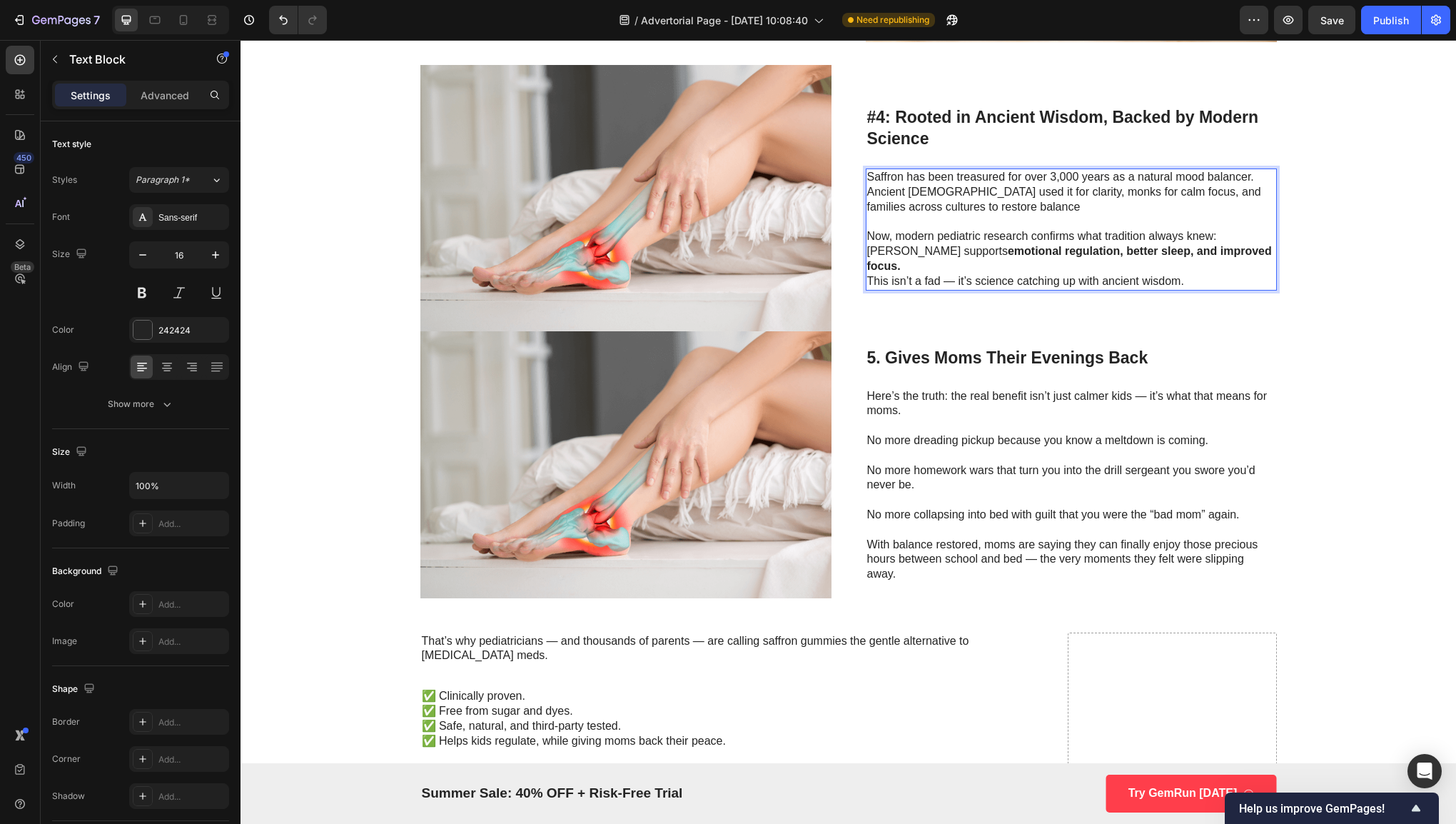
scroll to position [2033, 0]
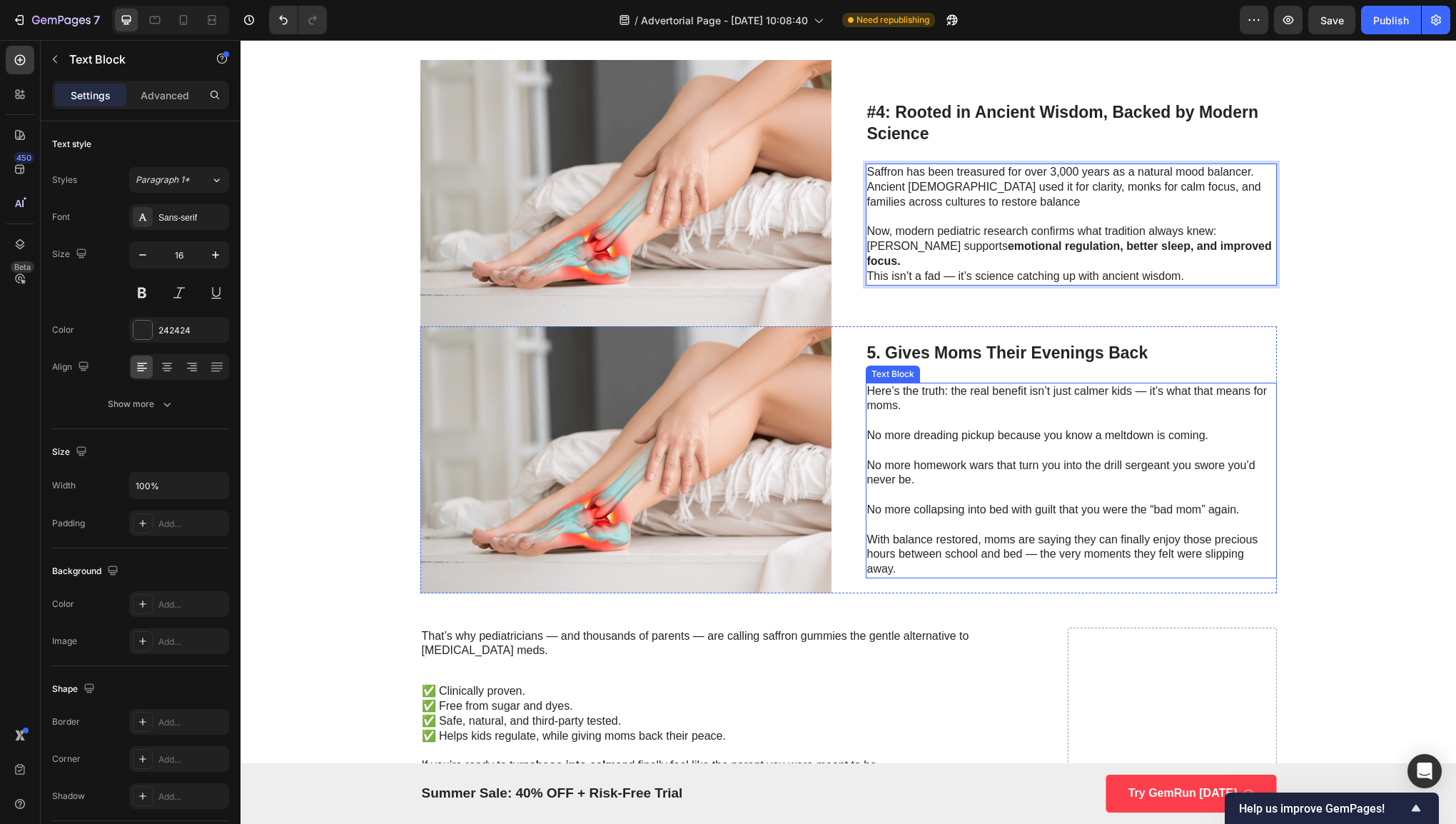
click at [1036, 454] on p "No more homework wars that turn you into the drill sergeant you swore you’d nev…" at bounding box center [1071, 465] width 408 height 44
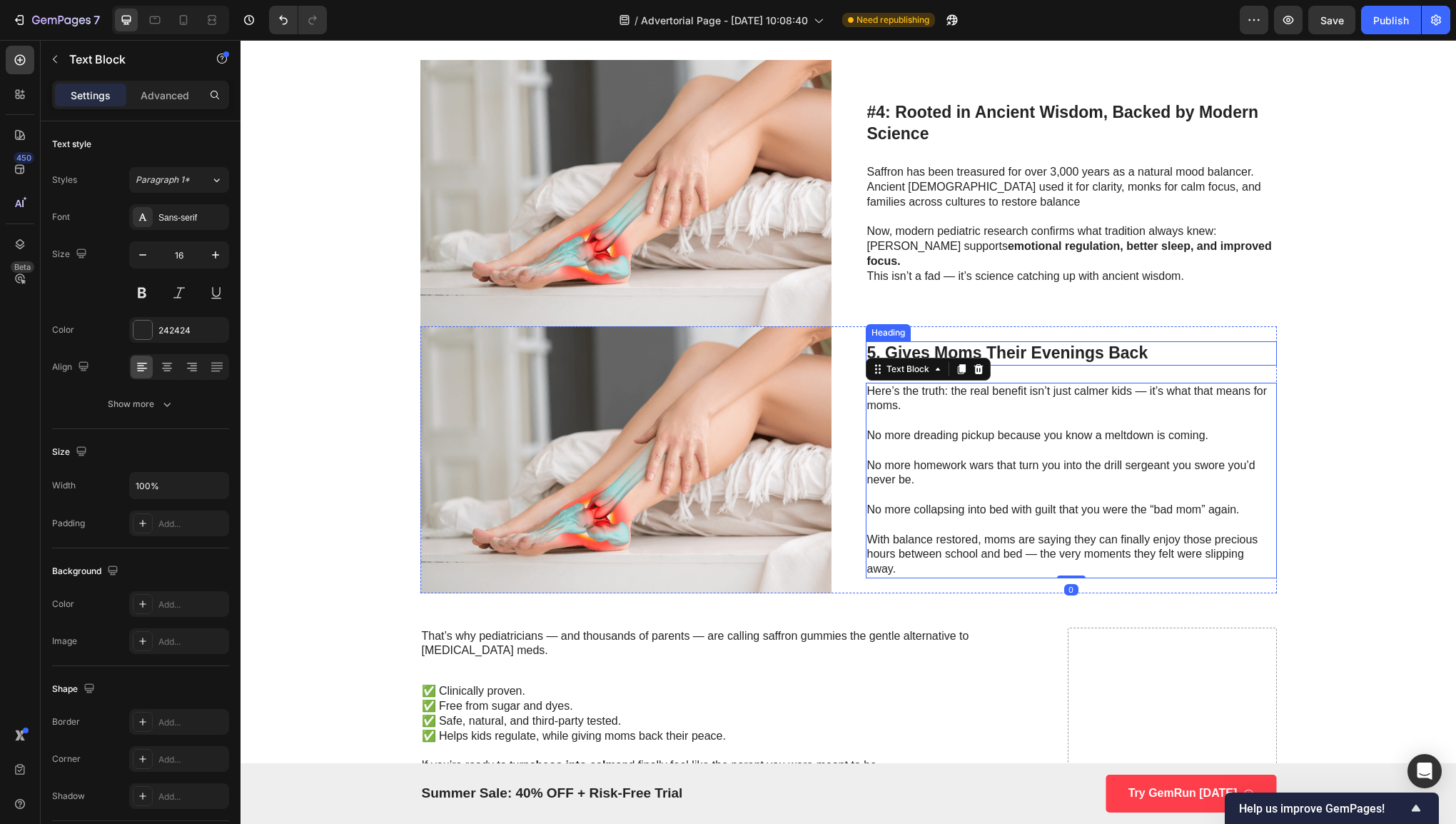
click at [1080, 360] on h3 "5. Gives Moms Their Evenings Back" at bounding box center [1071, 353] width 411 height 24
click at [1033, 347] on h3 "5. Gives Moms Their Evenings Back" at bounding box center [1071, 353] width 411 height 24
click at [1033, 347] on p "5. Gives Moms Their Evenings Back" at bounding box center [1071, 353] width 408 height 21
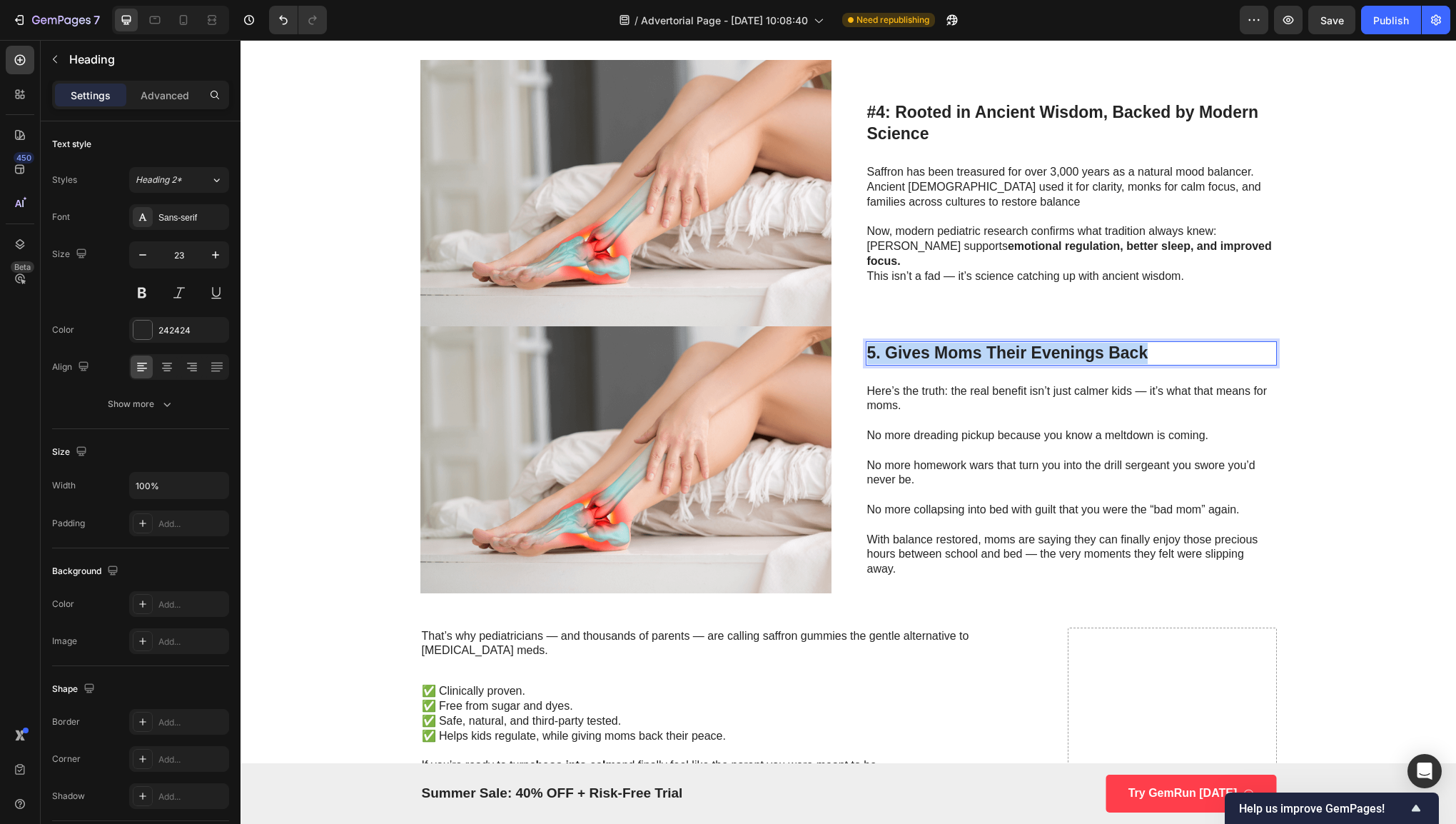
click at [1033, 347] on p "5. Gives Moms Their Evenings Back" at bounding box center [1071, 353] width 408 height 21
click at [1023, 418] on p at bounding box center [1071, 421] width 408 height 15
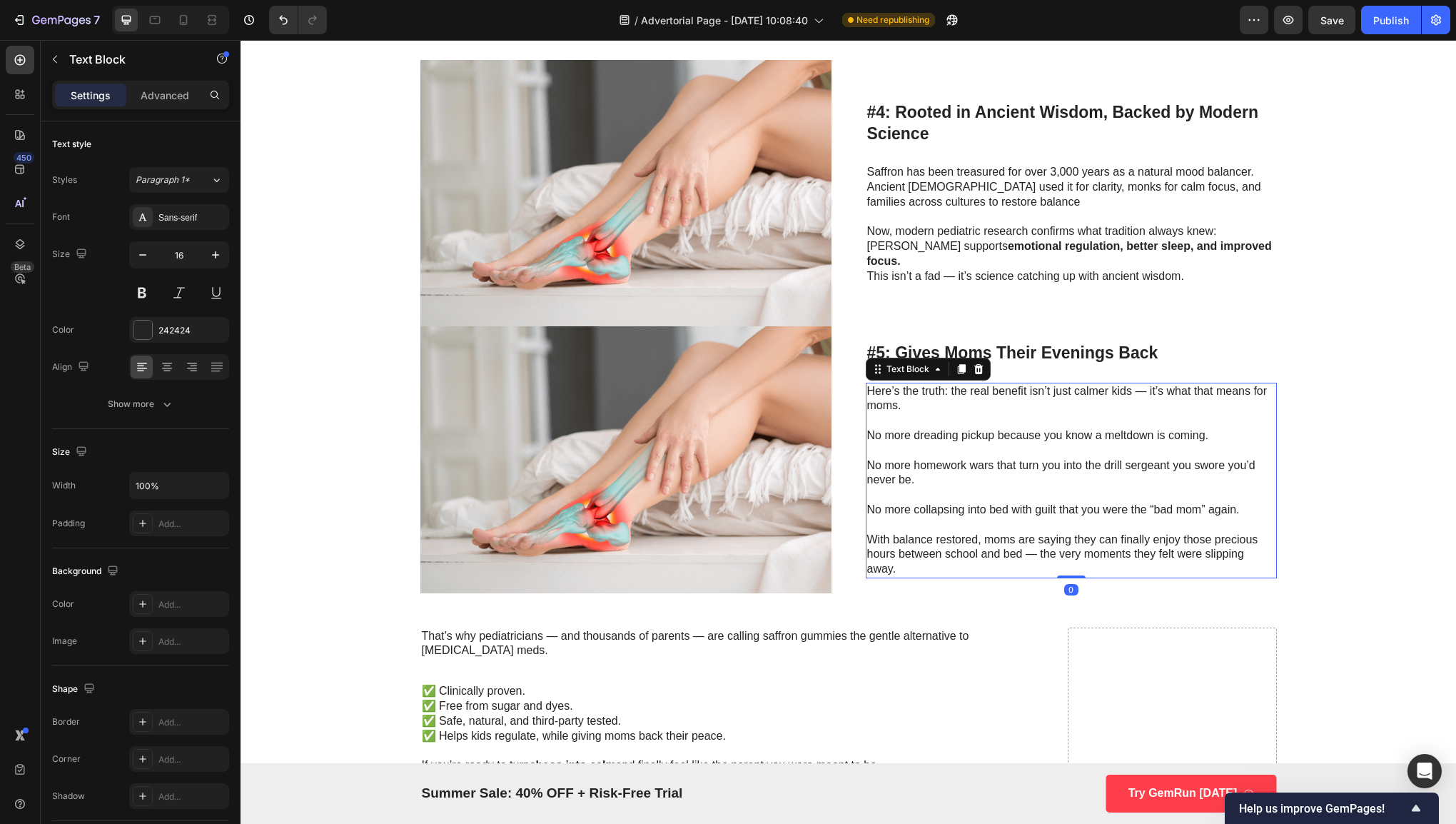
click at [896, 428] on p "No more dreading pickup because you know a meltdown is coming." at bounding box center [1071, 435] width 408 height 15
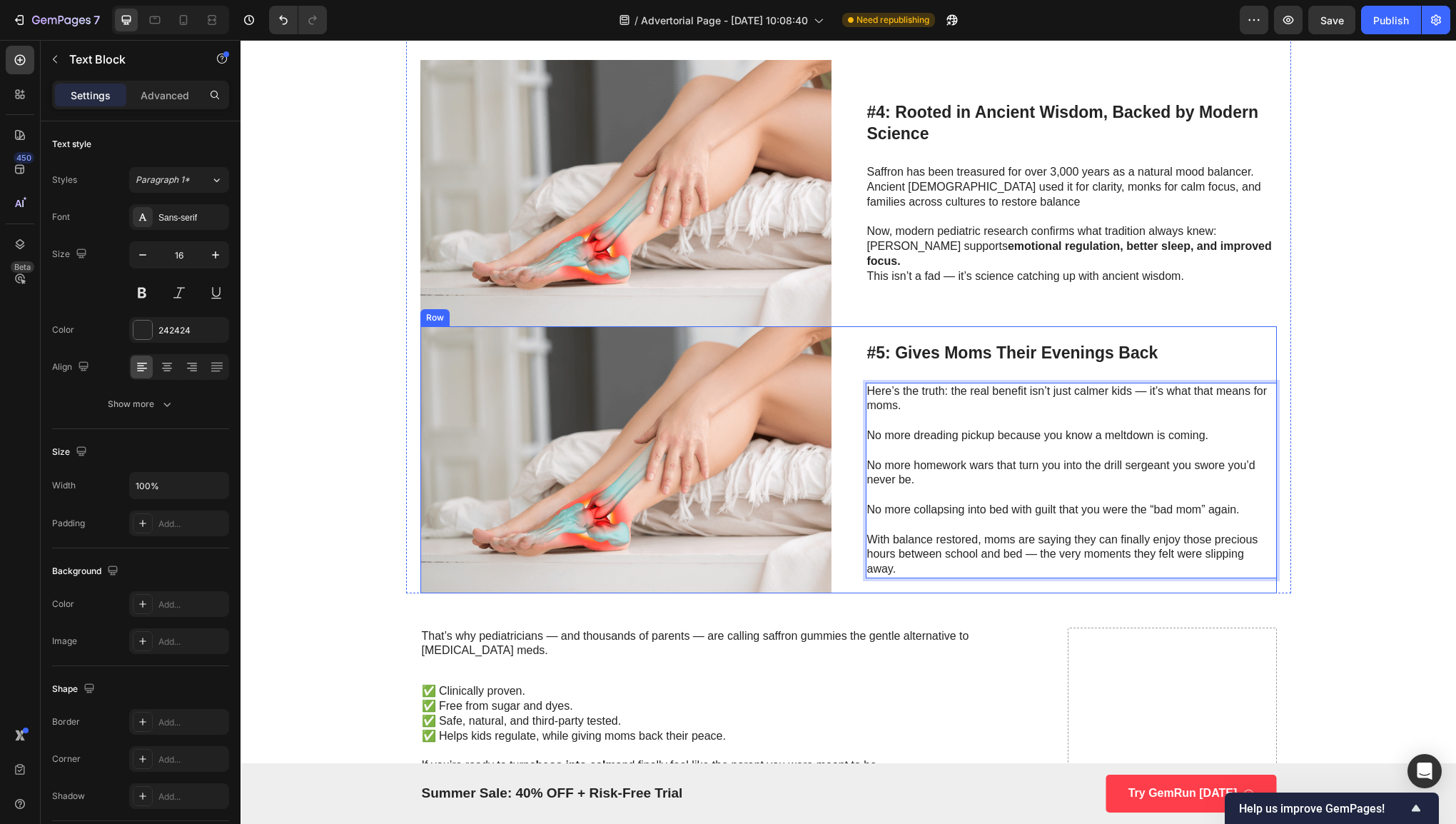
click at [859, 387] on div "Image #5: Gives Moms Their Evenings Back Heading Here’s the truth: the real ben…" at bounding box center [848, 459] width 856 height 266
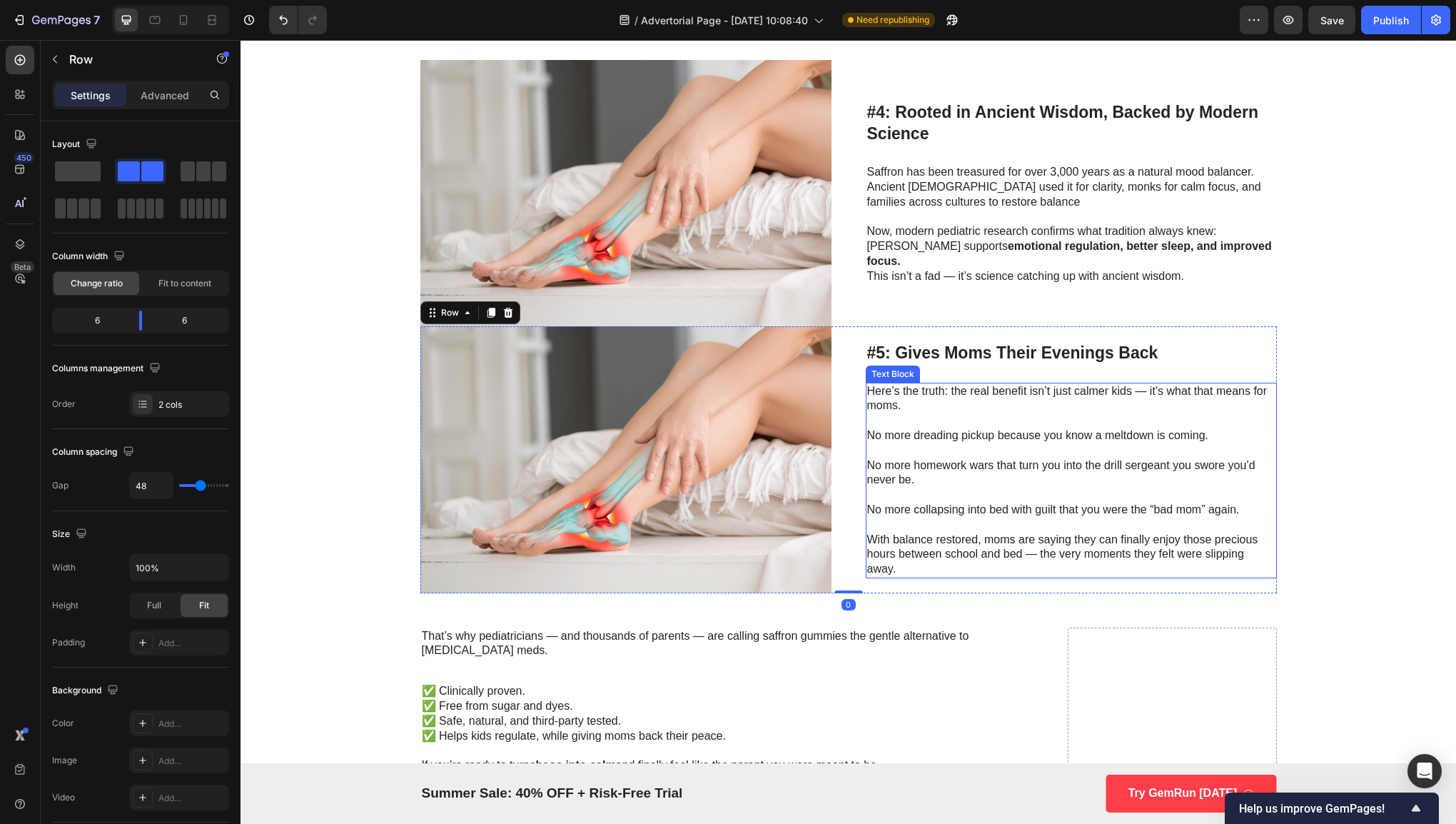
click at [867, 388] on p "Here’s the truth: the real benefit isn’t just calmer kids — it’s what that mean…" at bounding box center [1071, 399] width 408 height 30
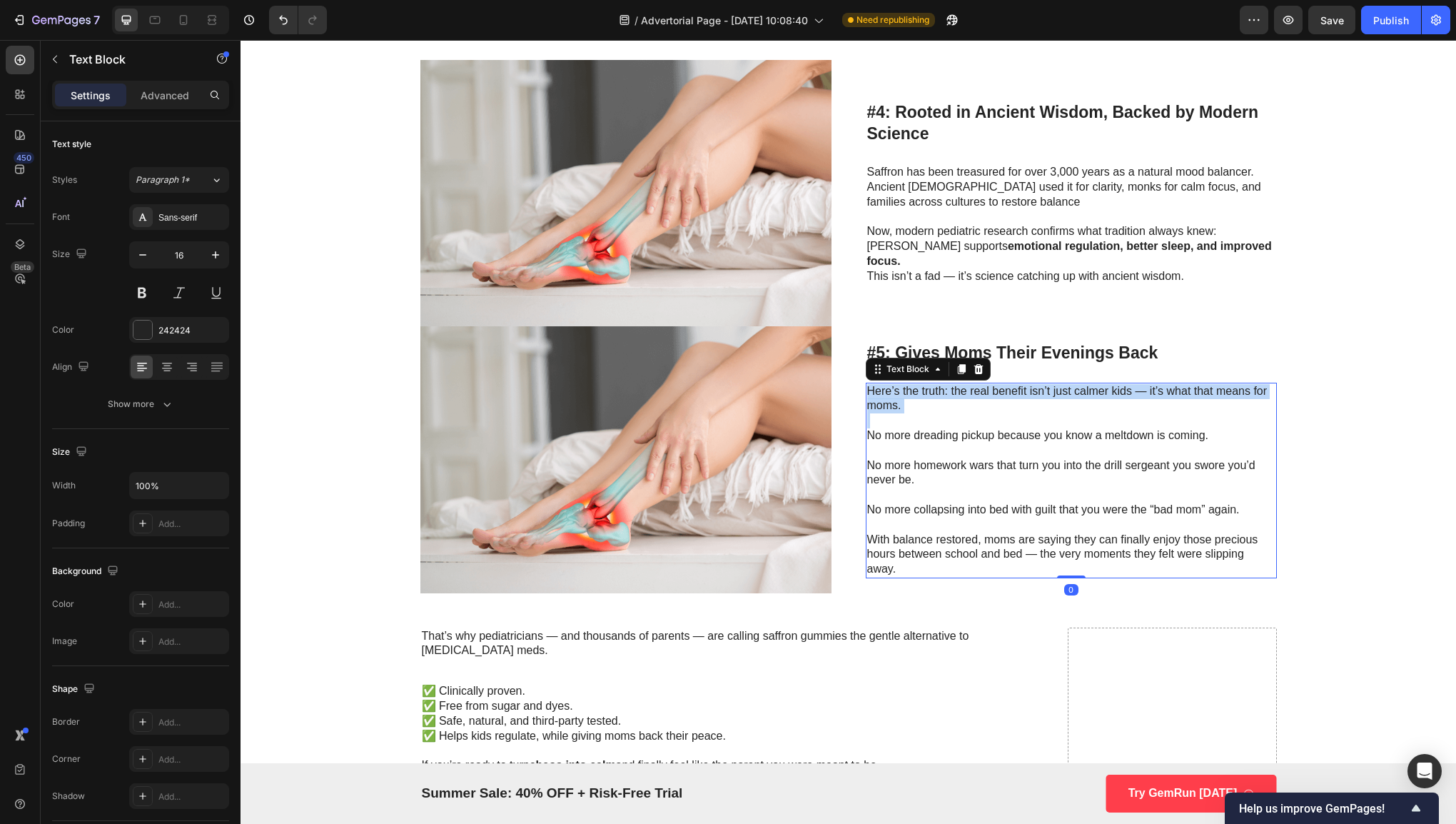
click at [867, 388] on p "Here’s the truth: the real benefit isn’t just calmer kids — it’s what that mean…" at bounding box center [1071, 399] width 408 height 30
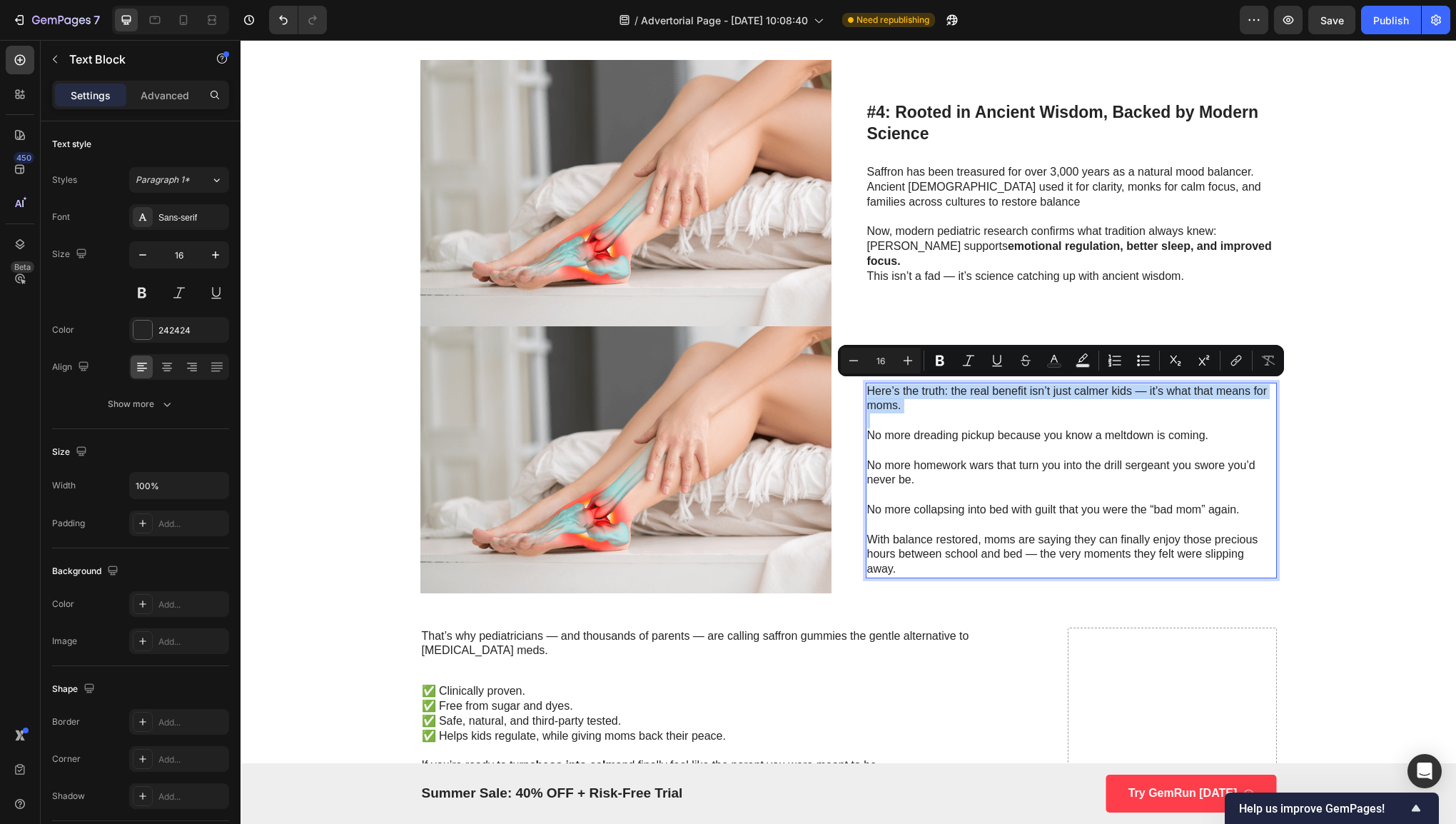
click at [867, 388] on p "Here’s the truth: the real benefit isn’t just calmer kids — it’s what that mean…" at bounding box center [1071, 399] width 408 height 30
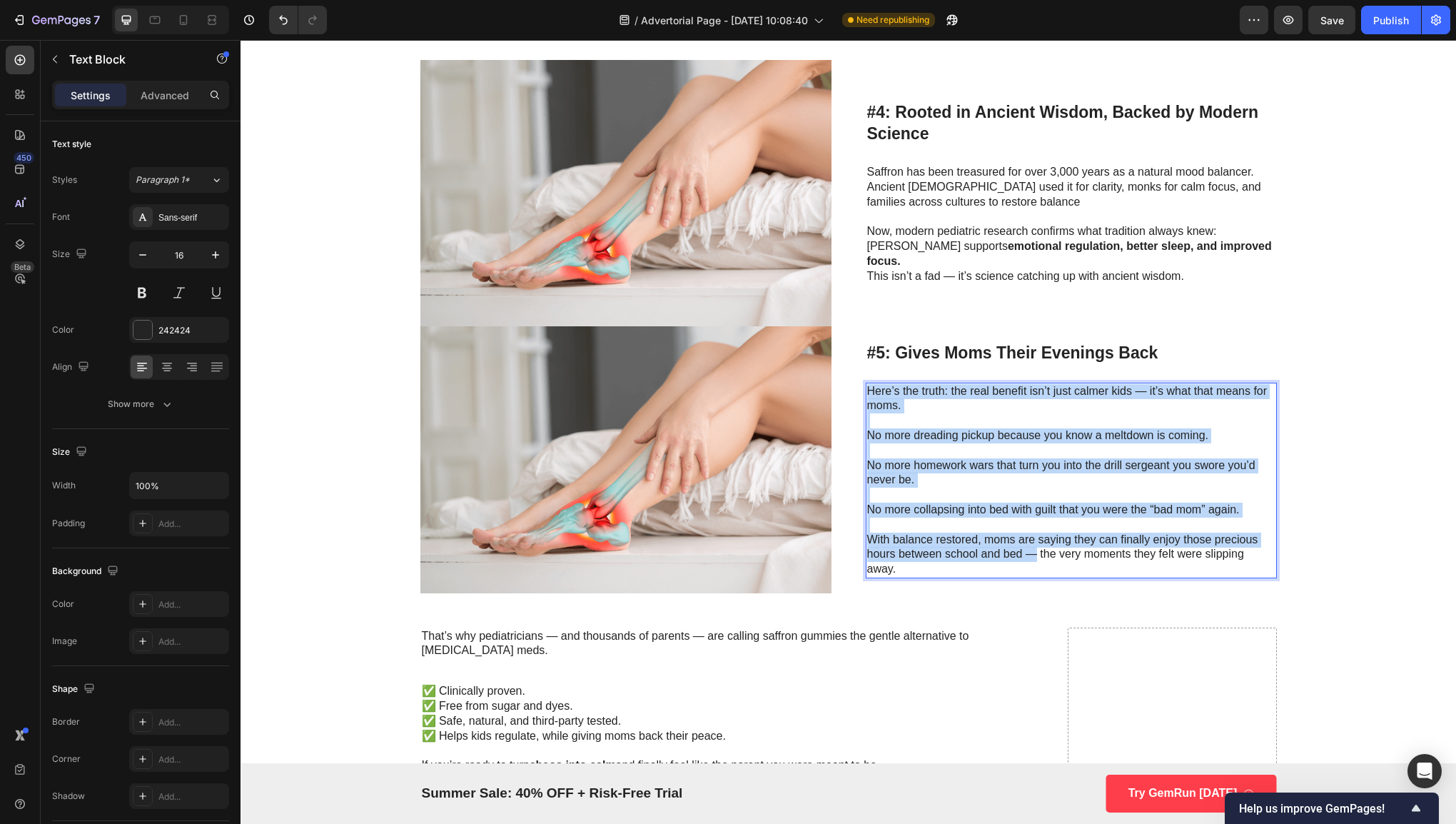
drag, startPoint x: 863, startPoint y: 388, endPoint x: 1020, endPoint y: 551, distance: 226.3
click at [1020, 551] on div "Here’s the truth: the real benefit isn’t just calmer kids — it’s what that mean…" at bounding box center [1071, 481] width 411 height 196
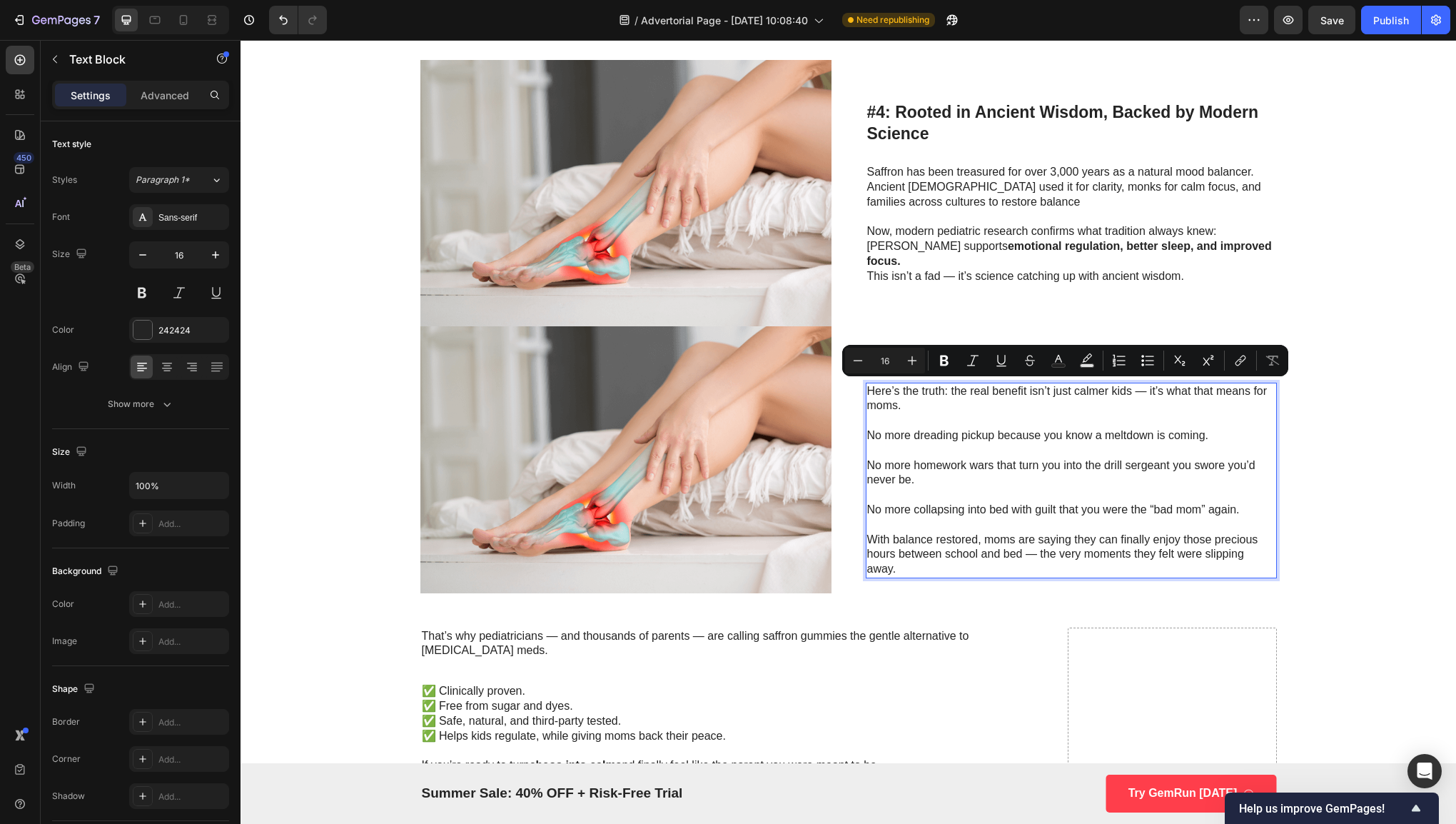
click at [1016, 562] on p "With balance restored, moms are saying they can finally enjoy those precious ho…" at bounding box center [1071, 555] width 408 height 44
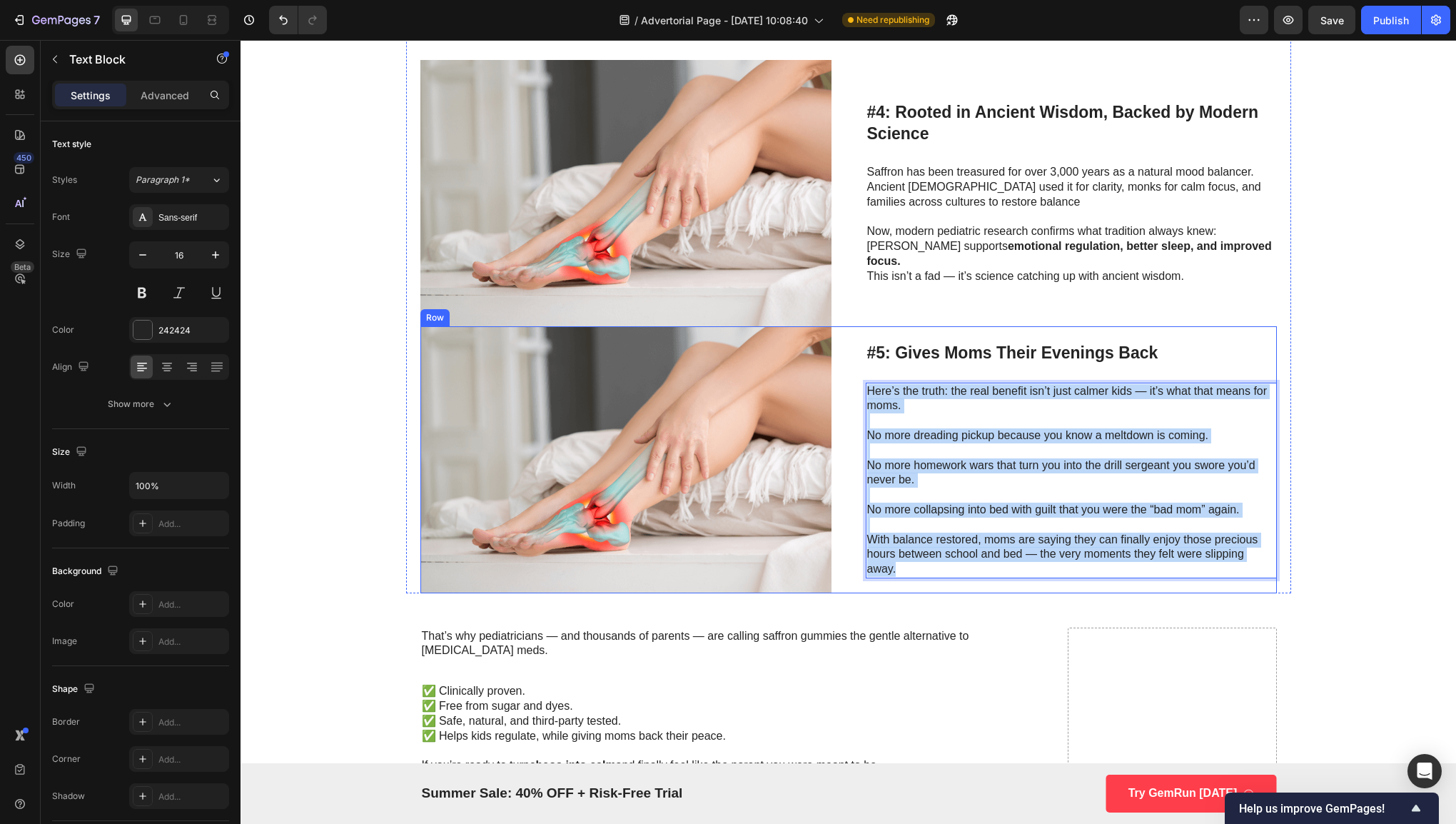
drag, startPoint x: 1012, startPoint y: 561, endPoint x: 856, endPoint y: 378, distance: 240.5
click at [856, 378] on div "Image #5: Gives Moms Their Evenings Back Heading Here’s the truth: the real ben…" at bounding box center [848, 459] width 856 height 266
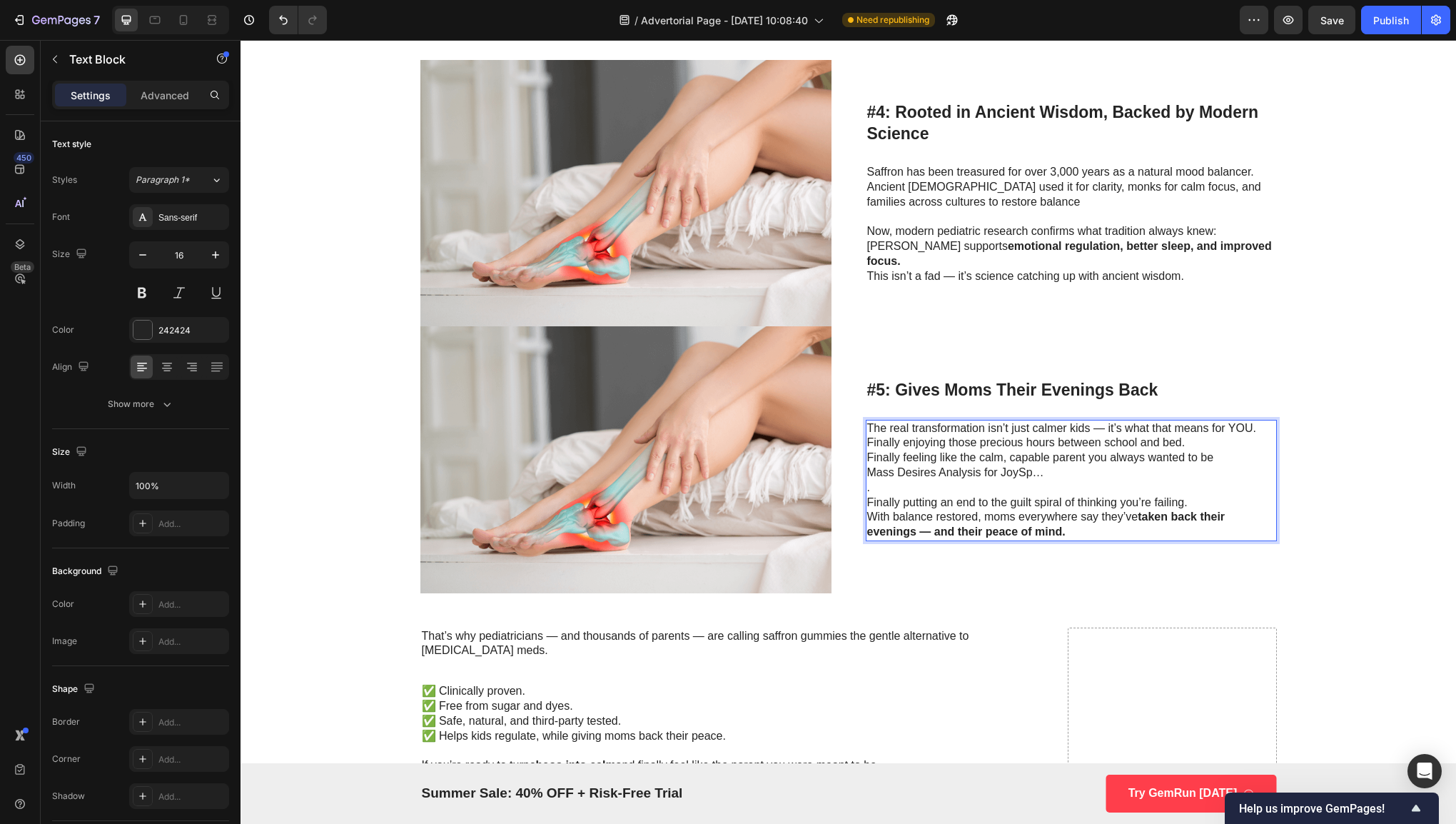
click at [915, 483] on p "." at bounding box center [1071, 488] width 408 height 15
drag, startPoint x: 1030, startPoint y: 472, endPoint x: 863, endPoint y: 474, distance: 167.0
click at [867, 474] on p "Mass Desires Analysis for JoySp…" at bounding box center [1071, 473] width 408 height 15
click at [867, 485] on p "." at bounding box center [1071, 488] width 408 height 15
click at [870, 495] on p "Finally putting an end to the guilt spiral of thinking you’re failing." at bounding box center [1071, 503] width 408 height 15
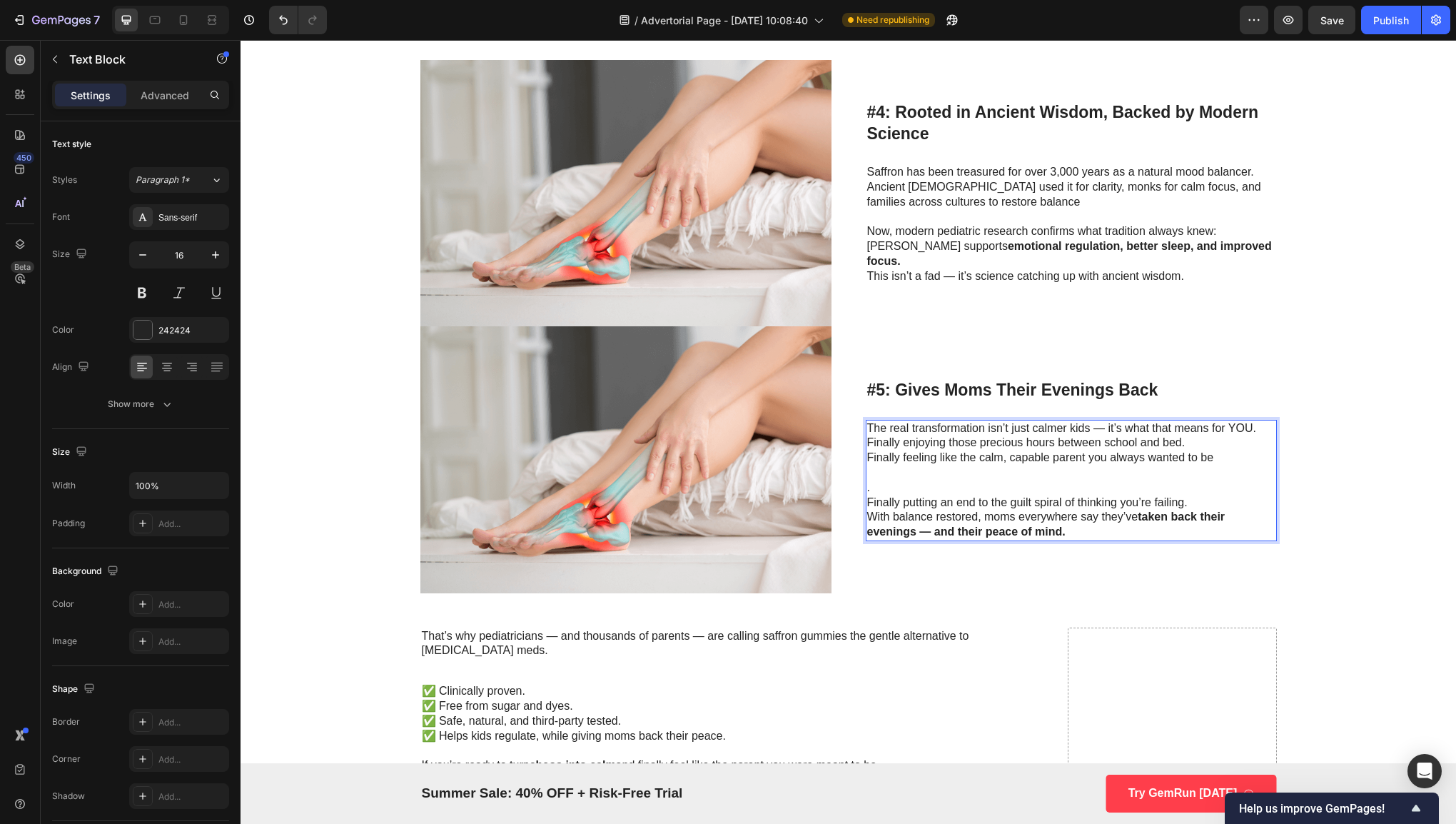
click at [870, 489] on p "." at bounding box center [1071, 488] width 408 height 15
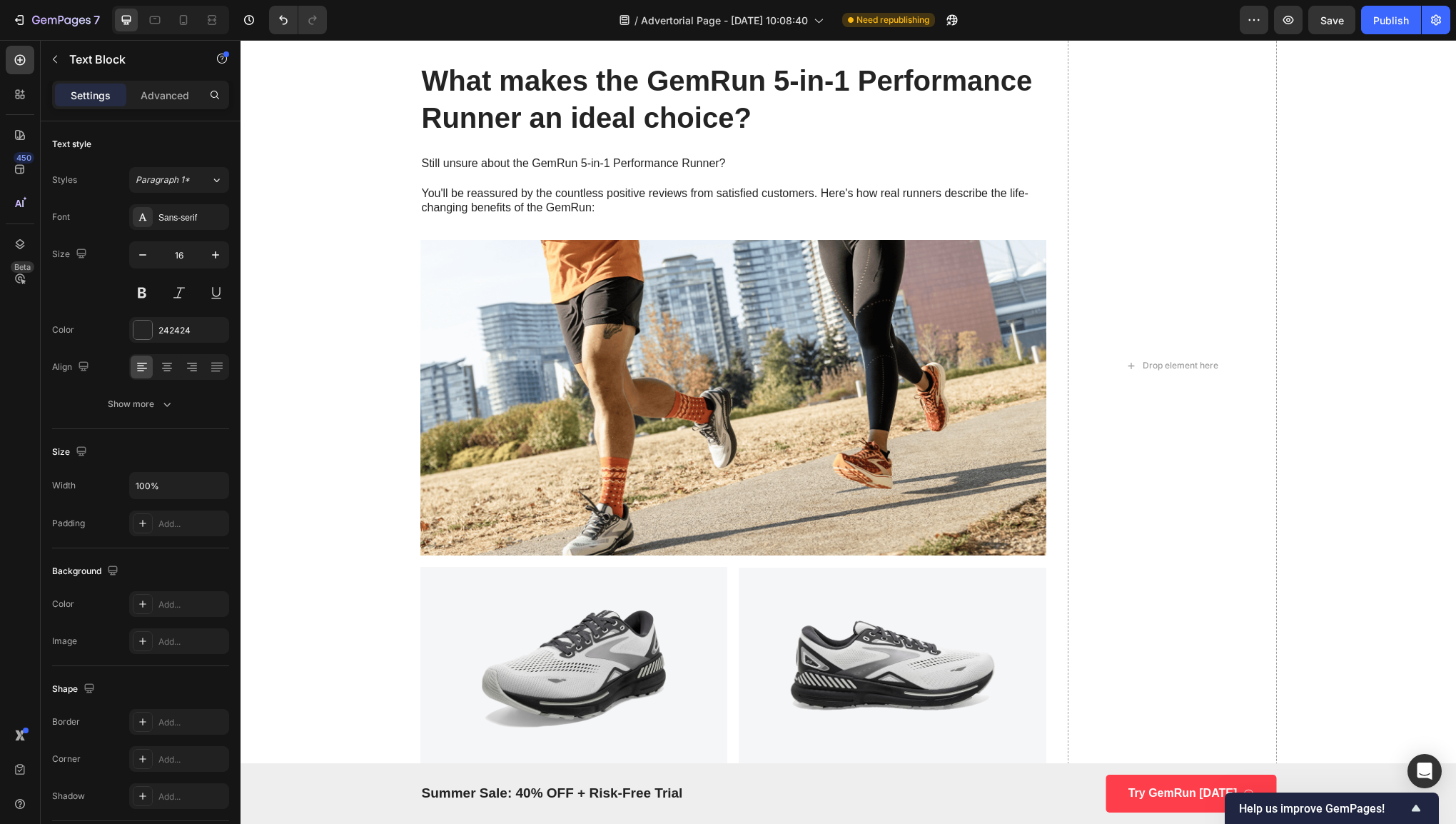
scroll to position [3519, 0]
